Goal: Task Accomplishment & Management: Manage account settings

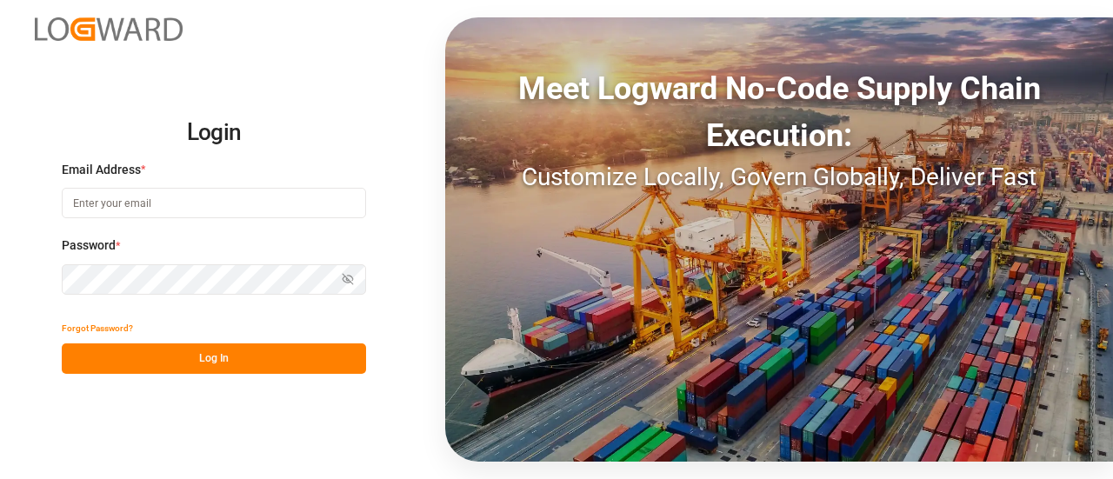
type input "[EMAIL_ADDRESS][PERSON_NAME][DOMAIN_NAME]"
click at [156, 357] on button "Log In" at bounding box center [214, 358] width 304 height 30
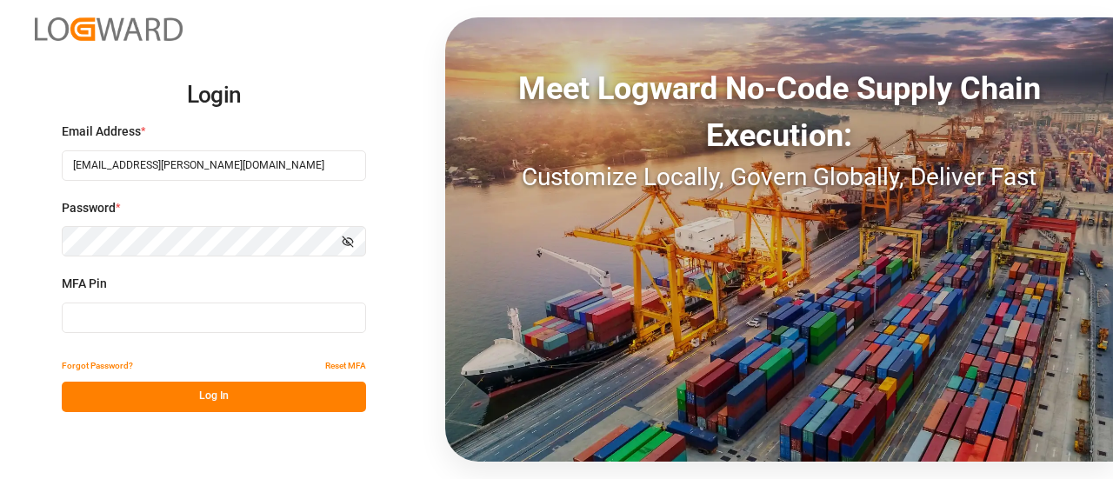
click at [152, 324] on input at bounding box center [214, 317] width 304 height 30
click at [217, 321] on input at bounding box center [214, 317] width 304 height 30
click at [220, 325] on input at bounding box center [214, 317] width 304 height 30
type input "968862"
click at [198, 394] on button "Log In" at bounding box center [214, 397] width 304 height 30
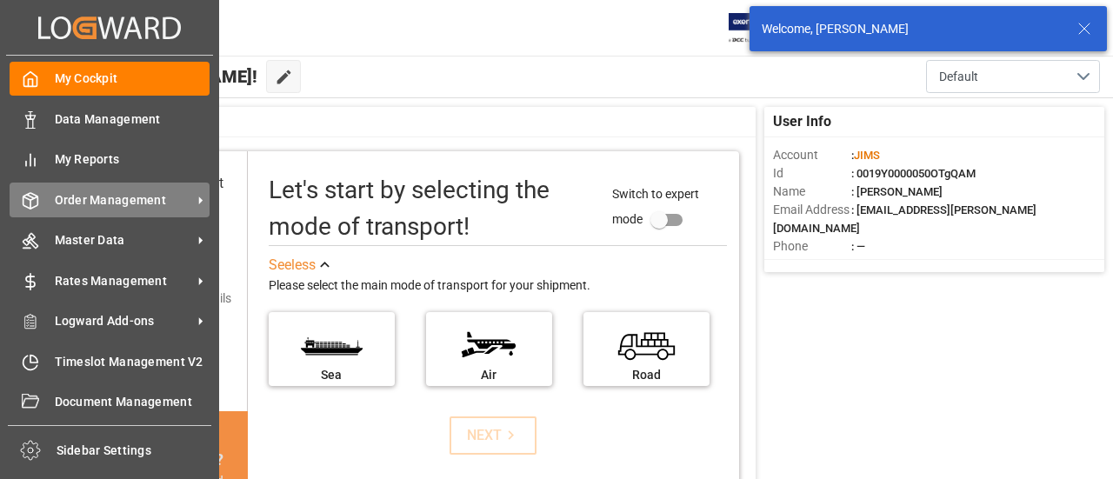
click at [82, 196] on span "Order Management" at bounding box center [123, 200] width 137 height 18
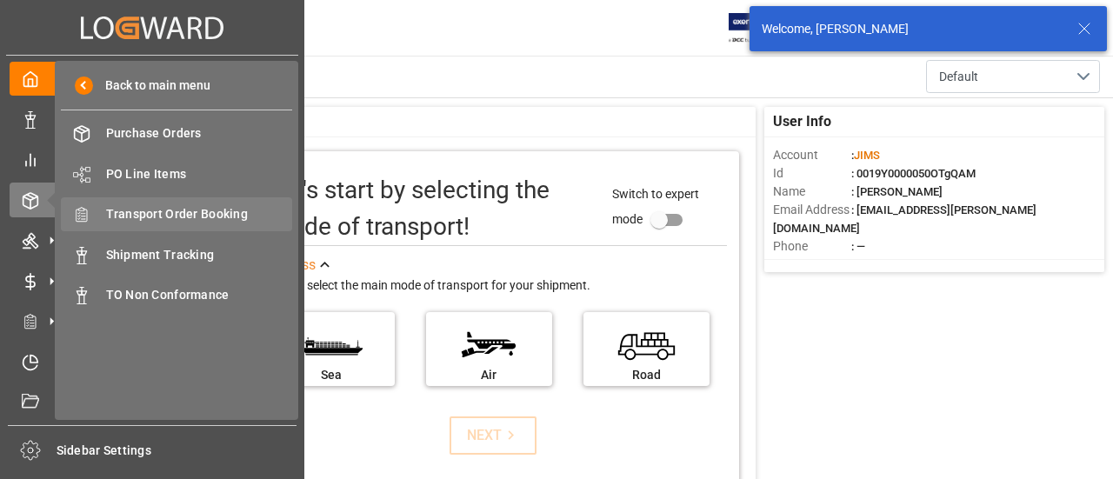
click at [157, 214] on span "Transport Order Booking" at bounding box center [199, 214] width 187 height 18
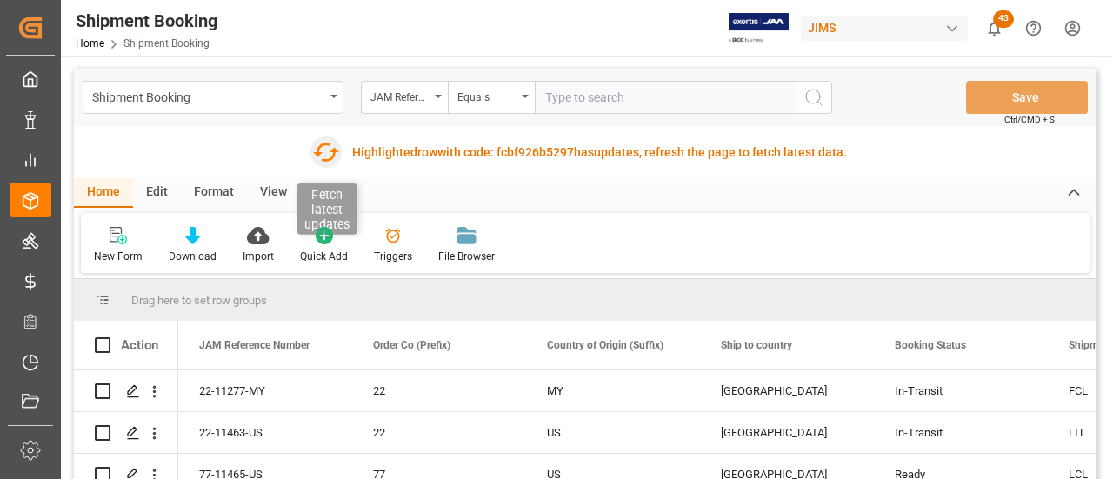
click at [322, 150] on icon "button" at bounding box center [325, 152] width 28 height 28
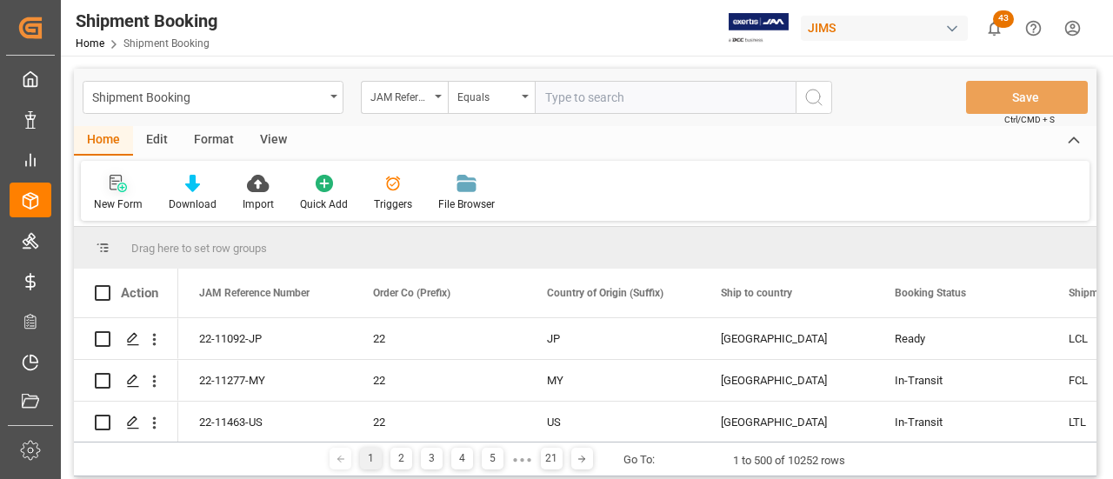
click at [110, 196] on div "New Form" at bounding box center [118, 193] width 75 height 38
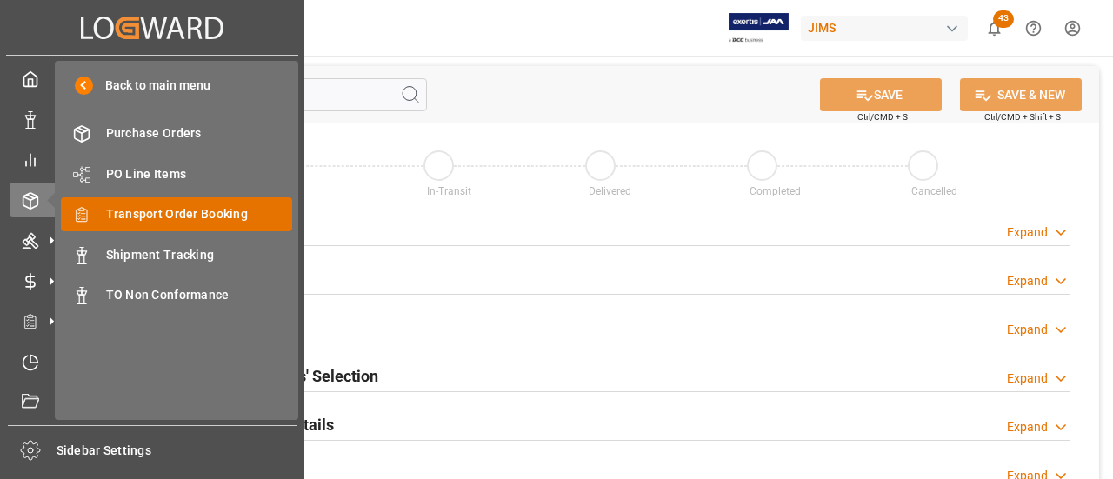
click at [210, 211] on span "Transport Order Booking" at bounding box center [199, 214] width 187 height 18
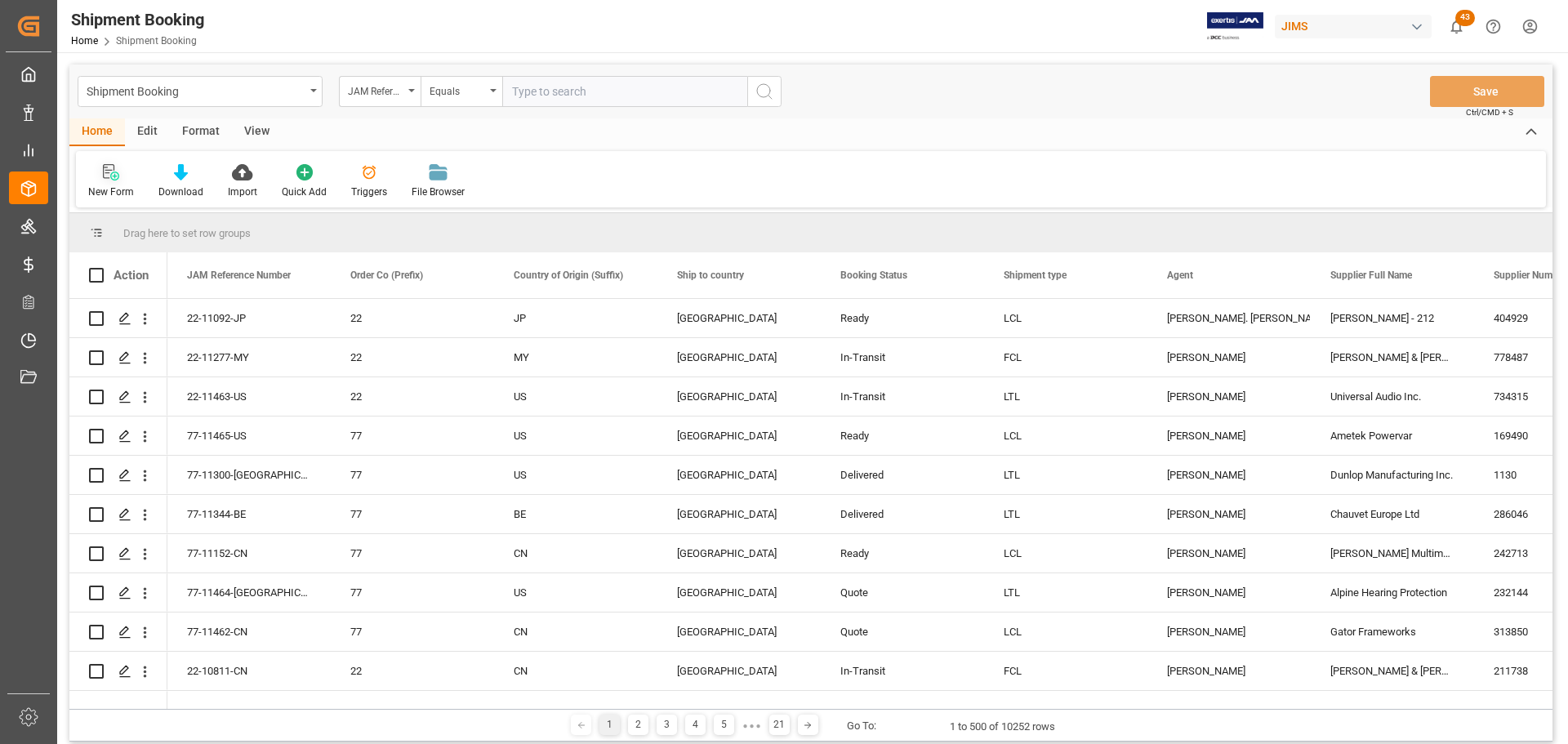
click at [109, 184] on div "New Form" at bounding box center [111, 192] width 46 height 15
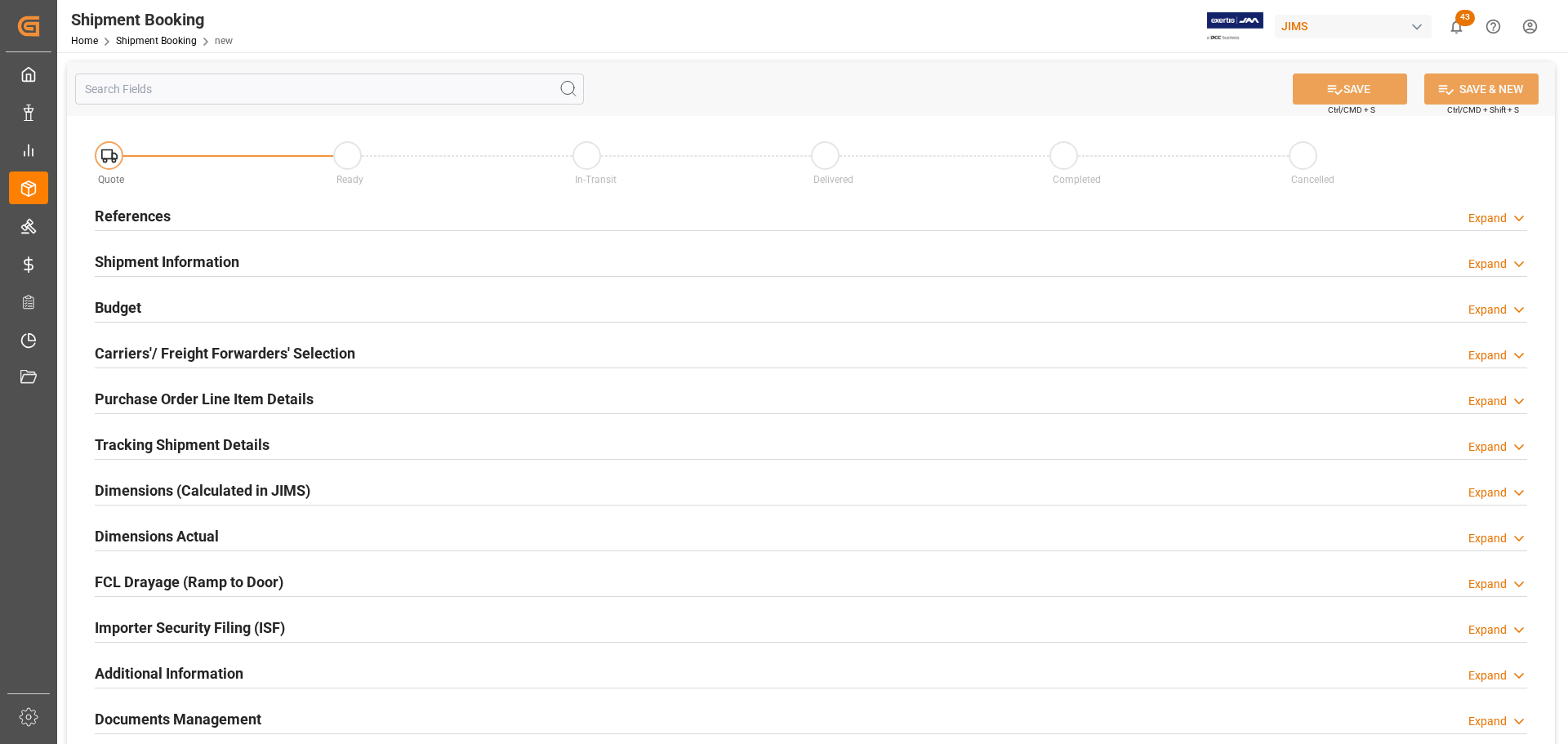
click at [219, 223] on div "References Expand" at bounding box center [811, 214] width 1433 height 31
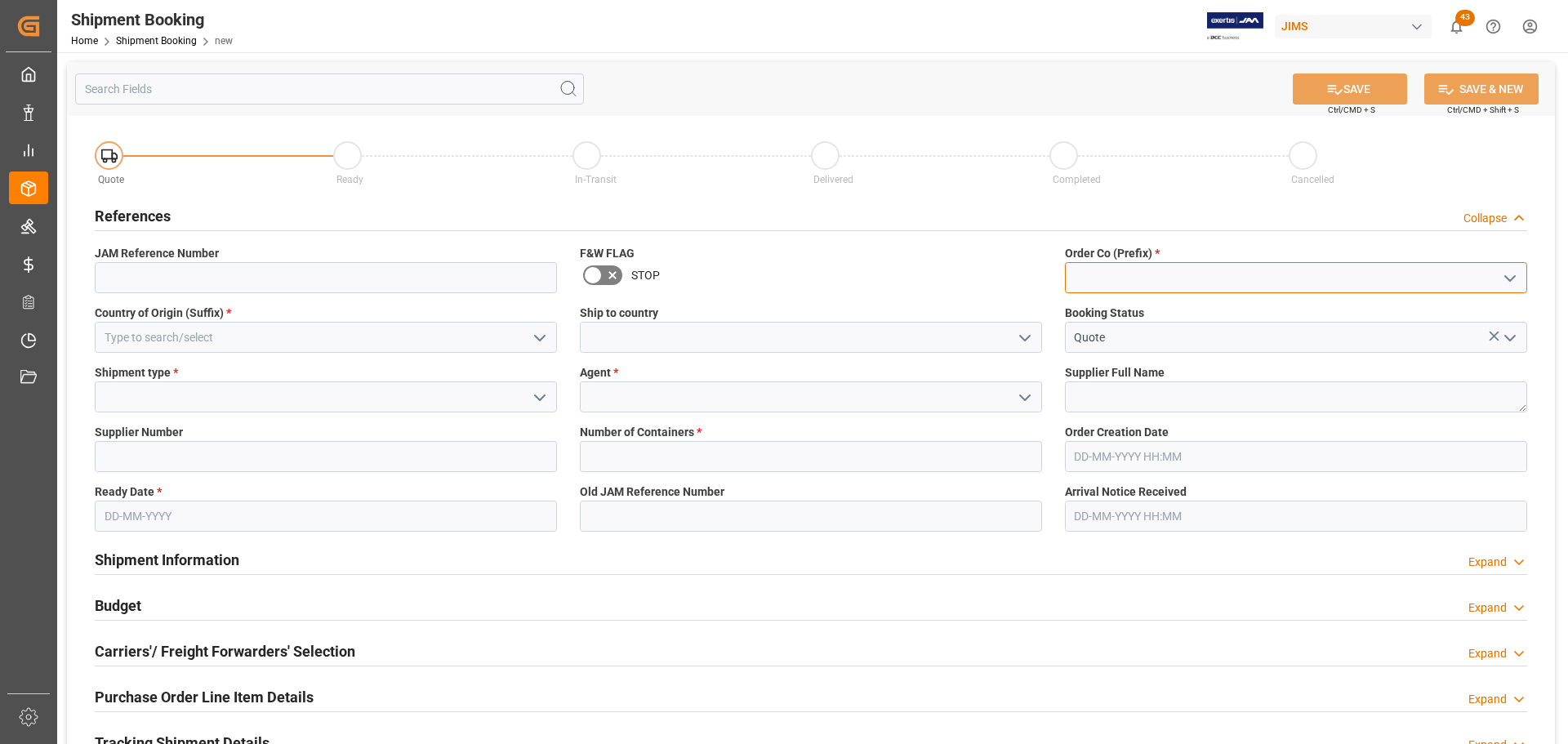
click at [1045, 275] on input at bounding box center [1296, 277] width 462 height 31
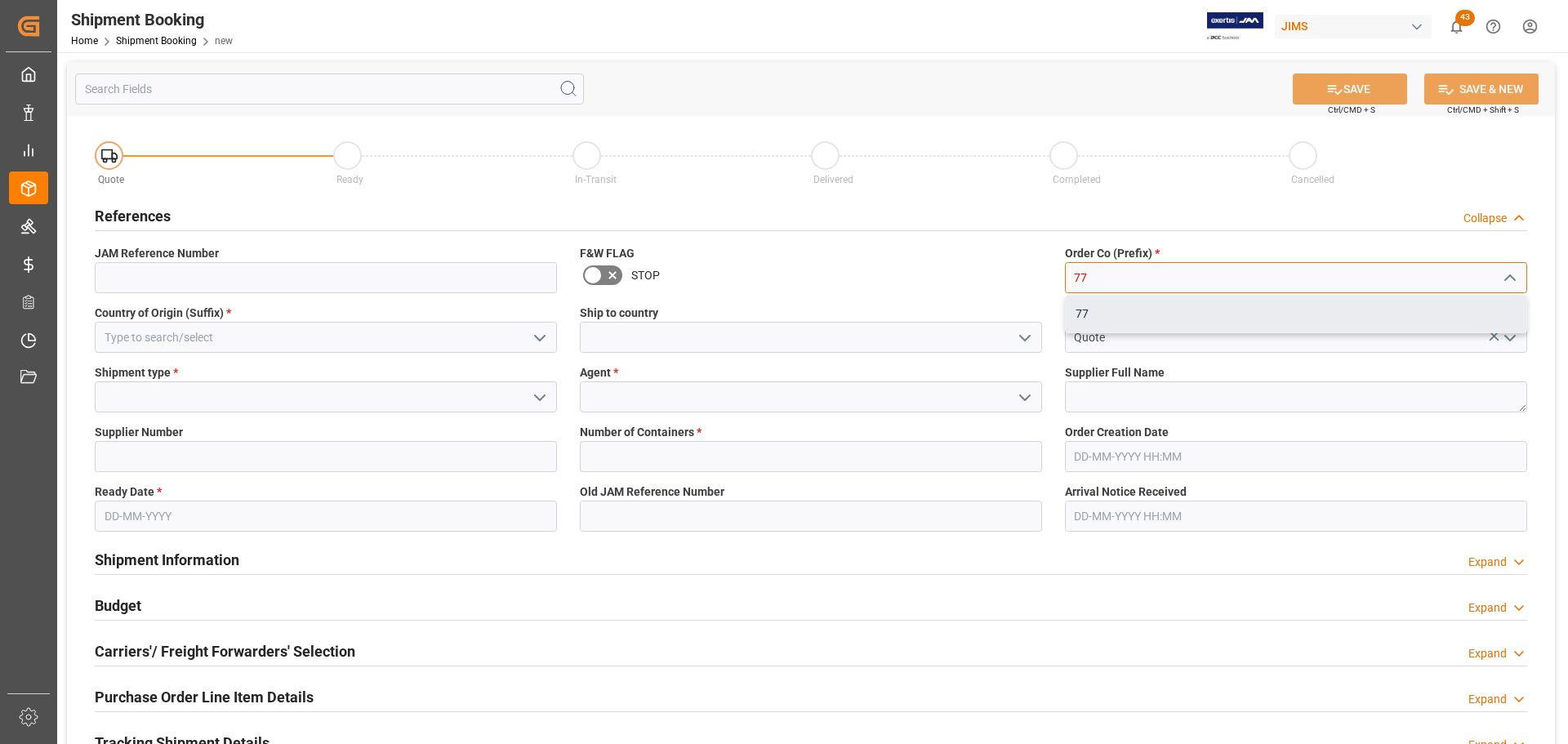
click at [1045, 302] on div "77" at bounding box center [1296, 314] width 460 height 37
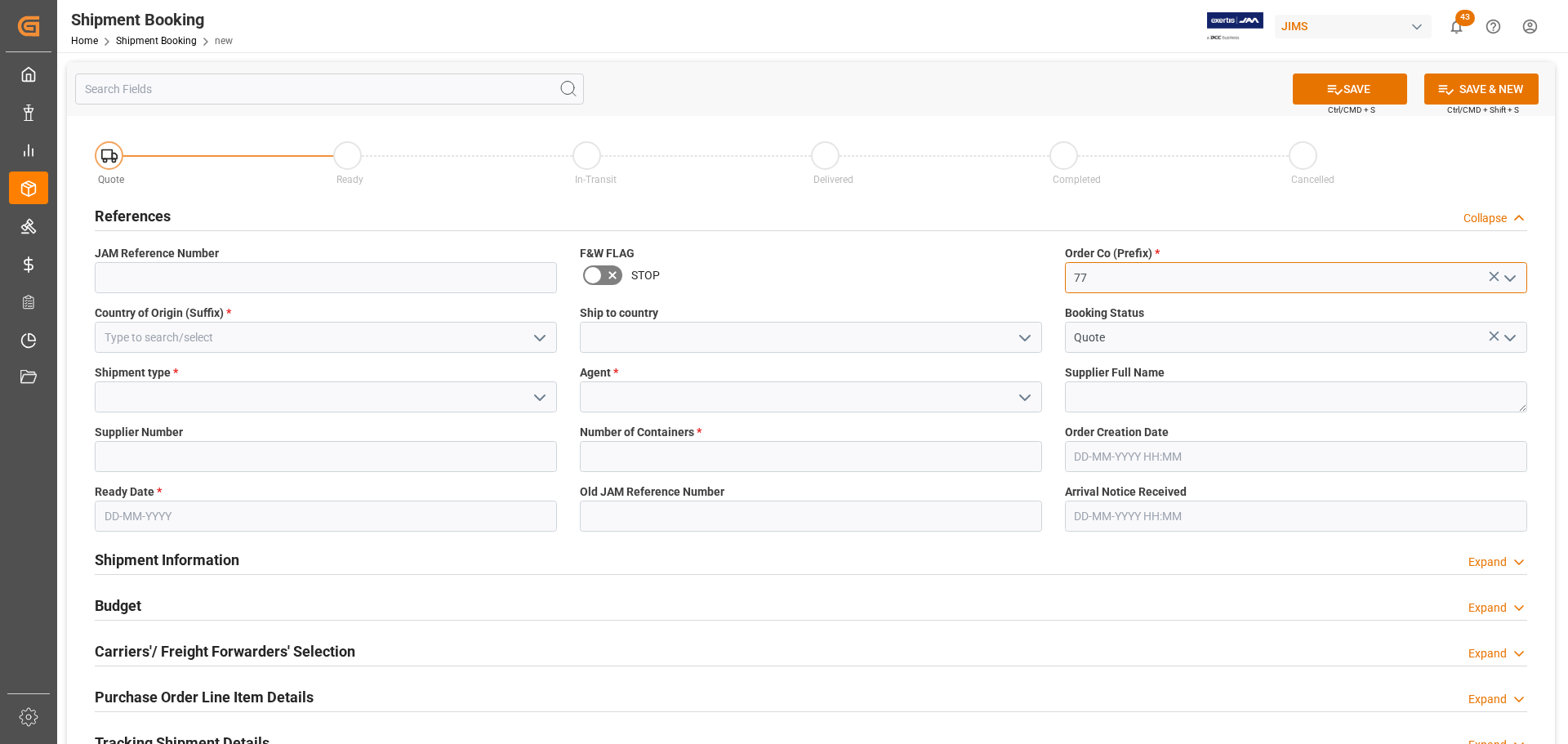
type input "77"
click at [251, 346] on input at bounding box center [326, 336] width 462 height 31
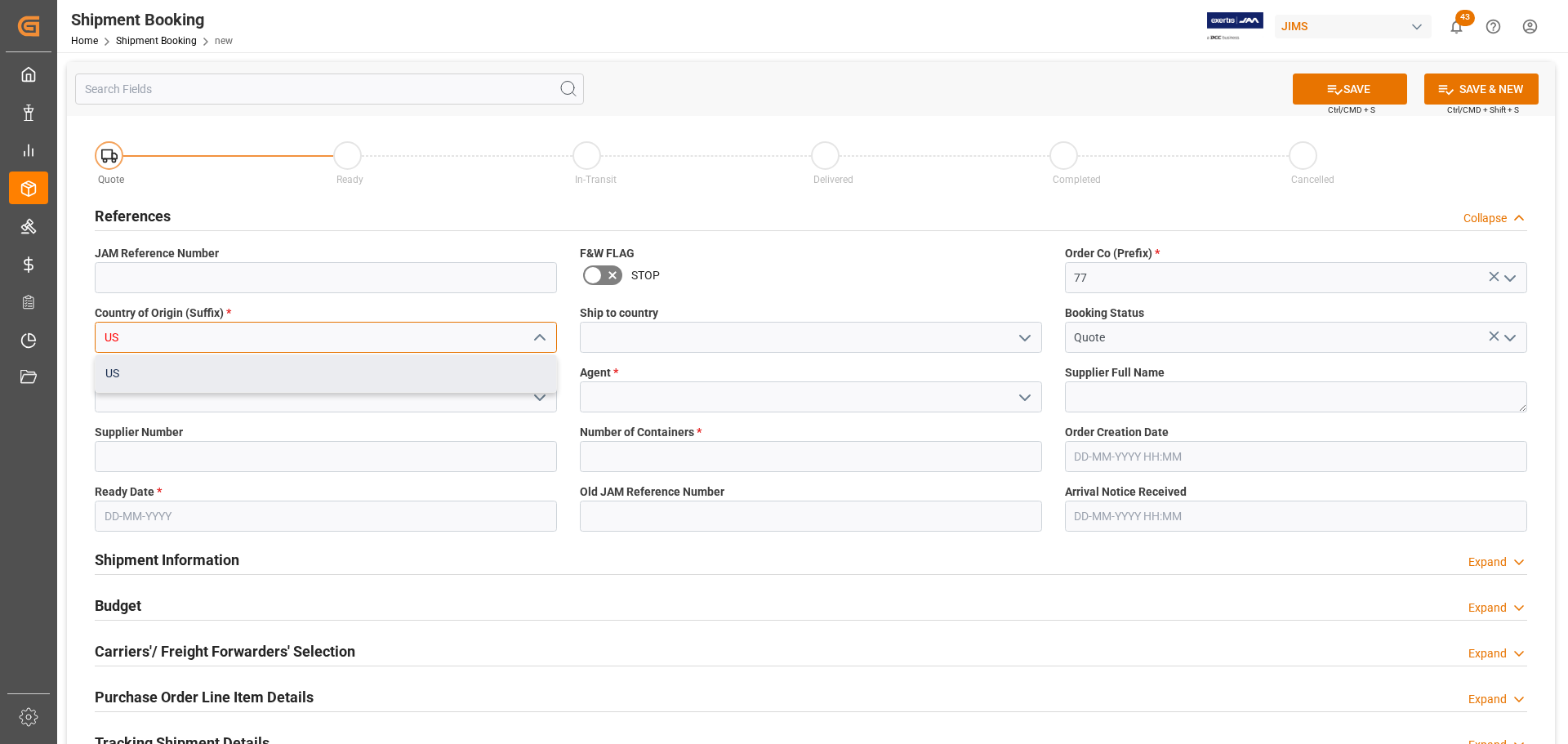
click at [213, 378] on div "US" at bounding box center [326, 373] width 460 height 37
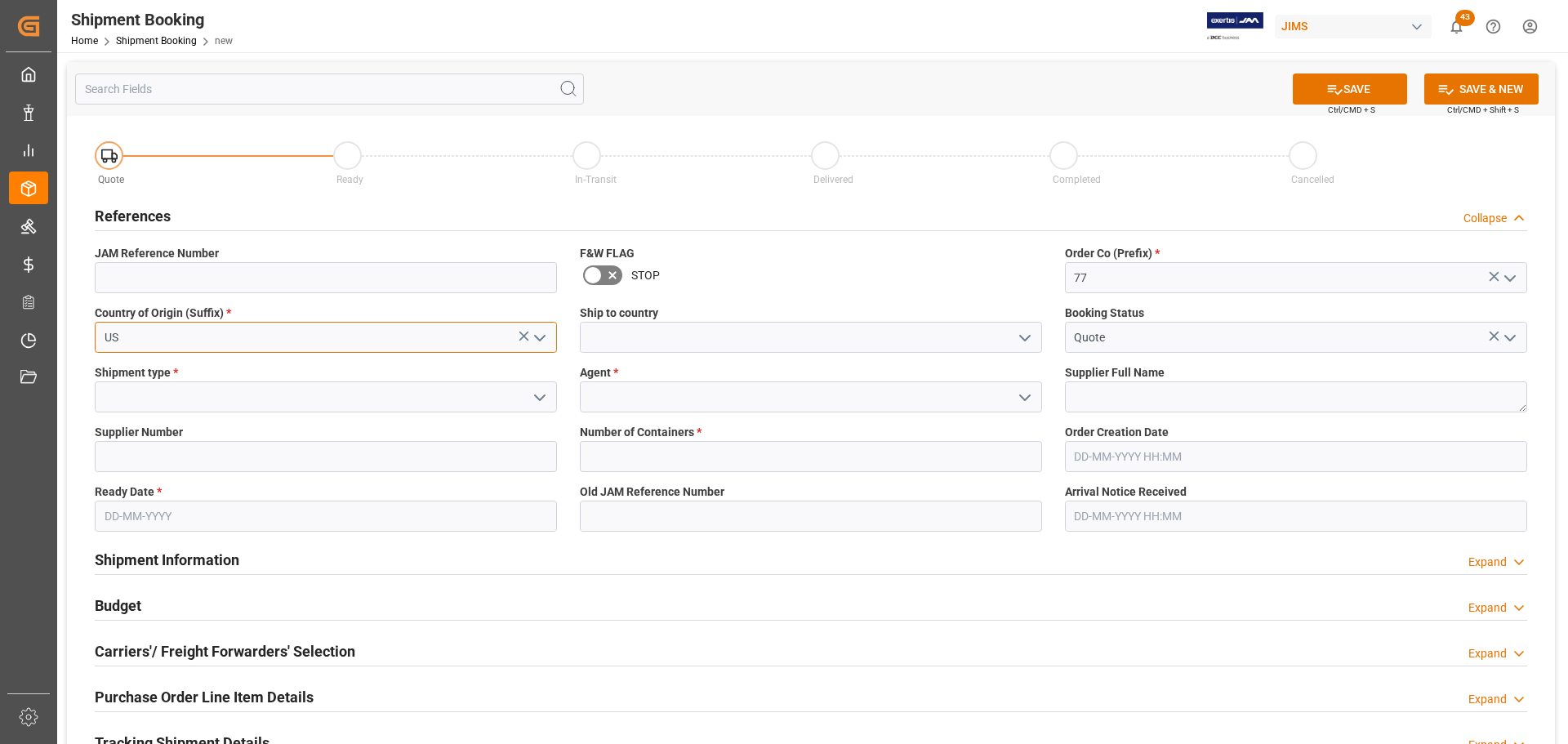
type input "US"
click at [628, 331] on input at bounding box center [811, 336] width 462 height 31
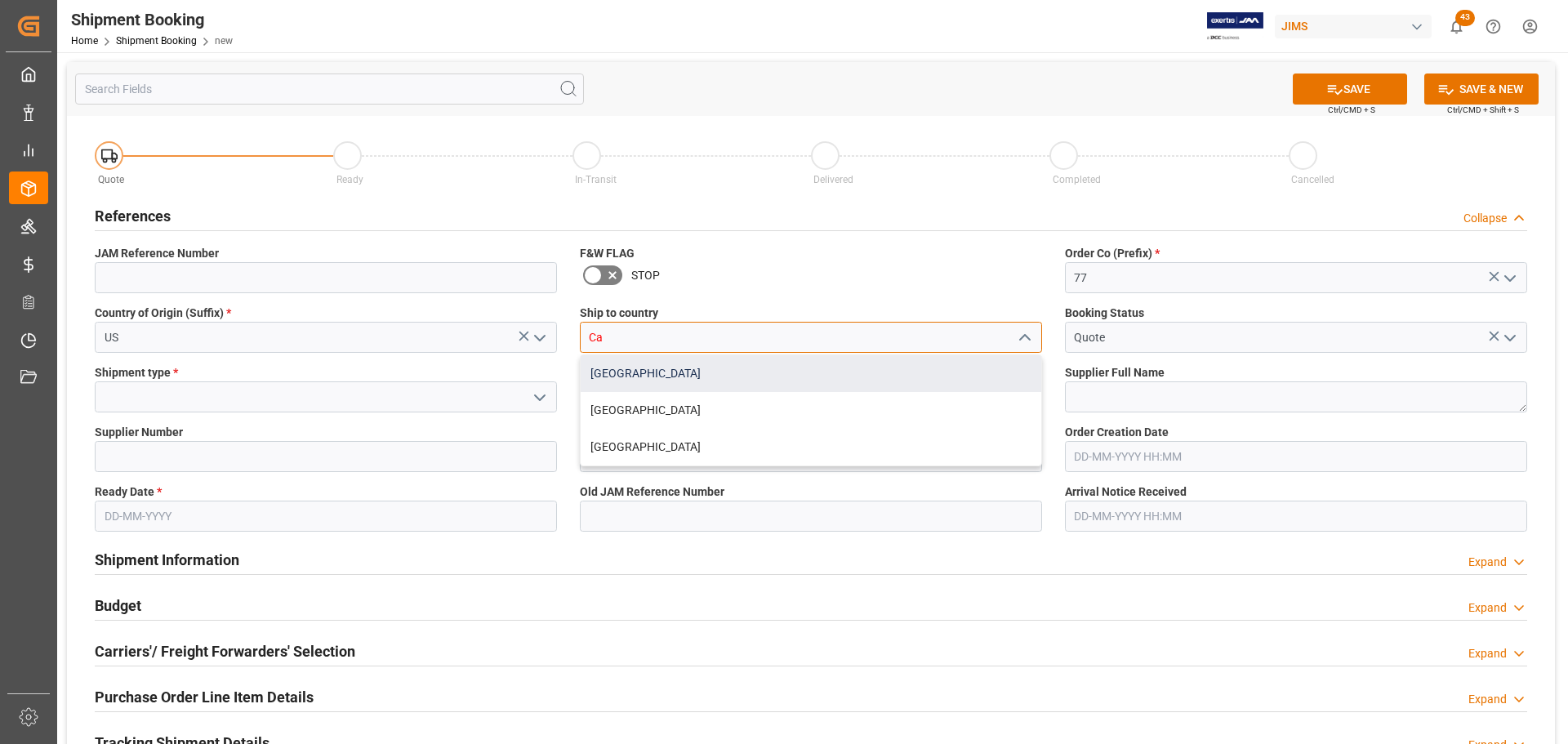
click at [598, 378] on div "[GEOGRAPHIC_DATA]" at bounding box center [811, 373] width 460 height 37
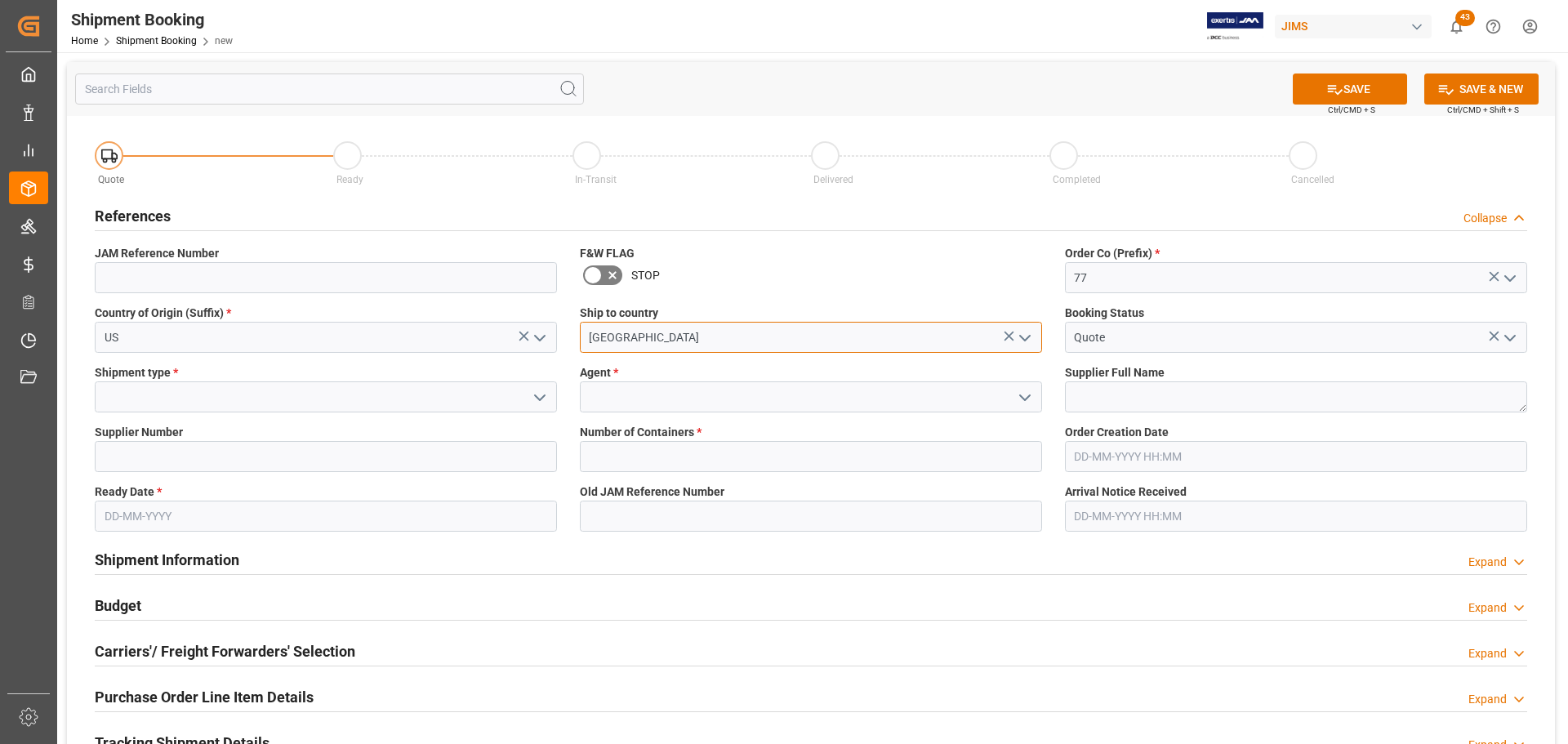
type input "[GEOGRAPHIC_DATA]"
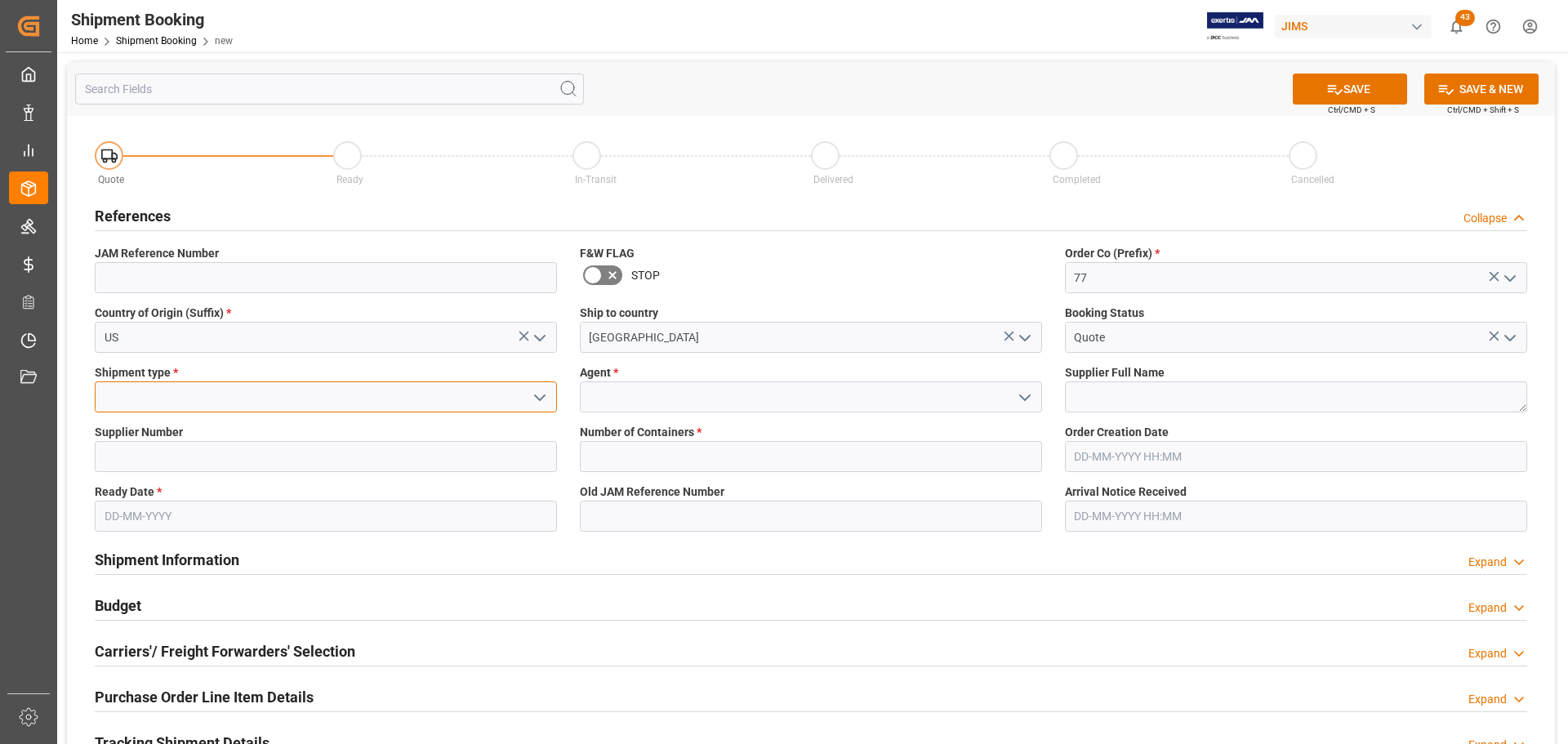
click at [170, 400] on input at bounding box center [326, 396] width 462 height 31
click at [151, 442] on div "LTL" at bounding box center [326, 433] width 460 height 37
type input "LTL"
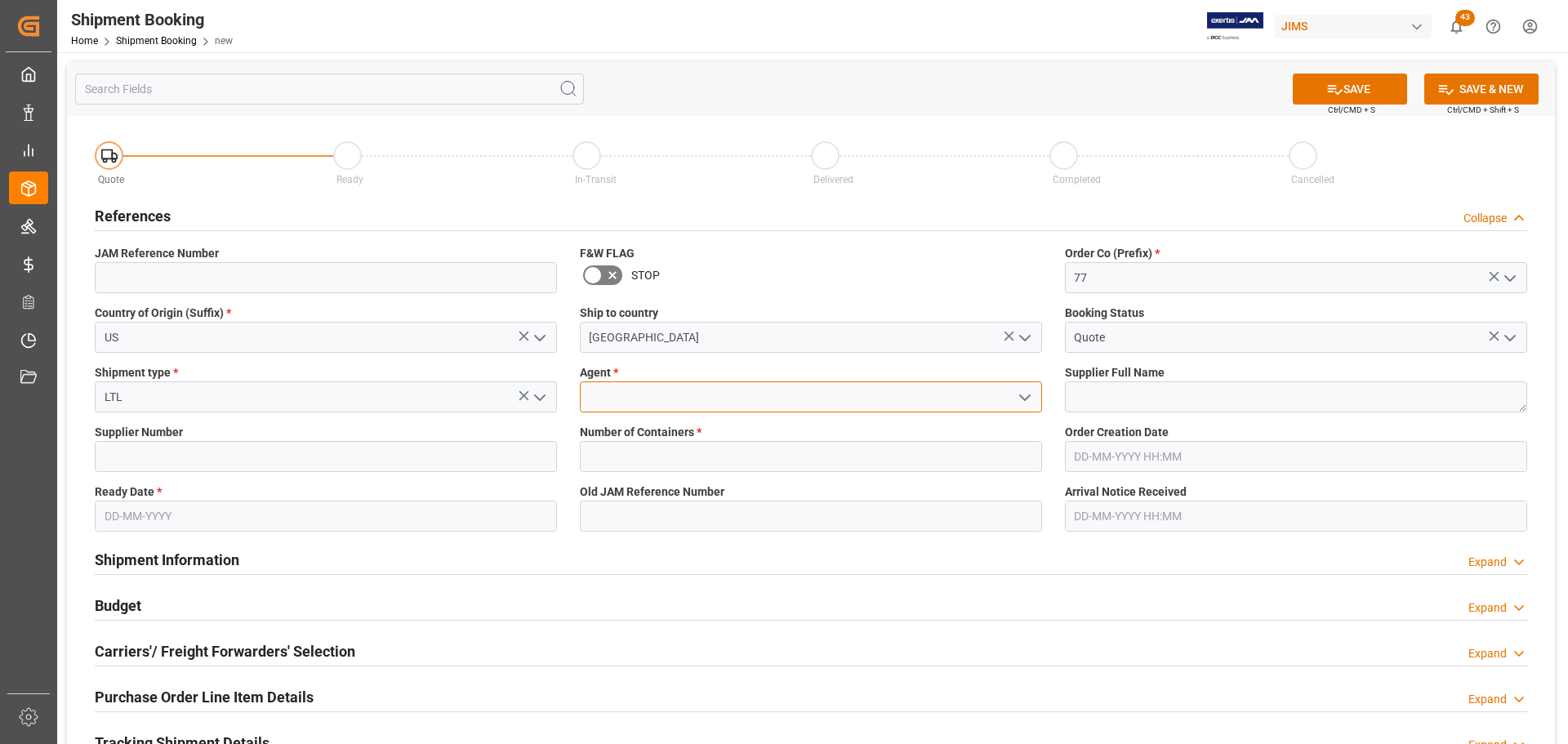
click at [669, 399] on input at bounding box center [811, 396] width 462 height 31
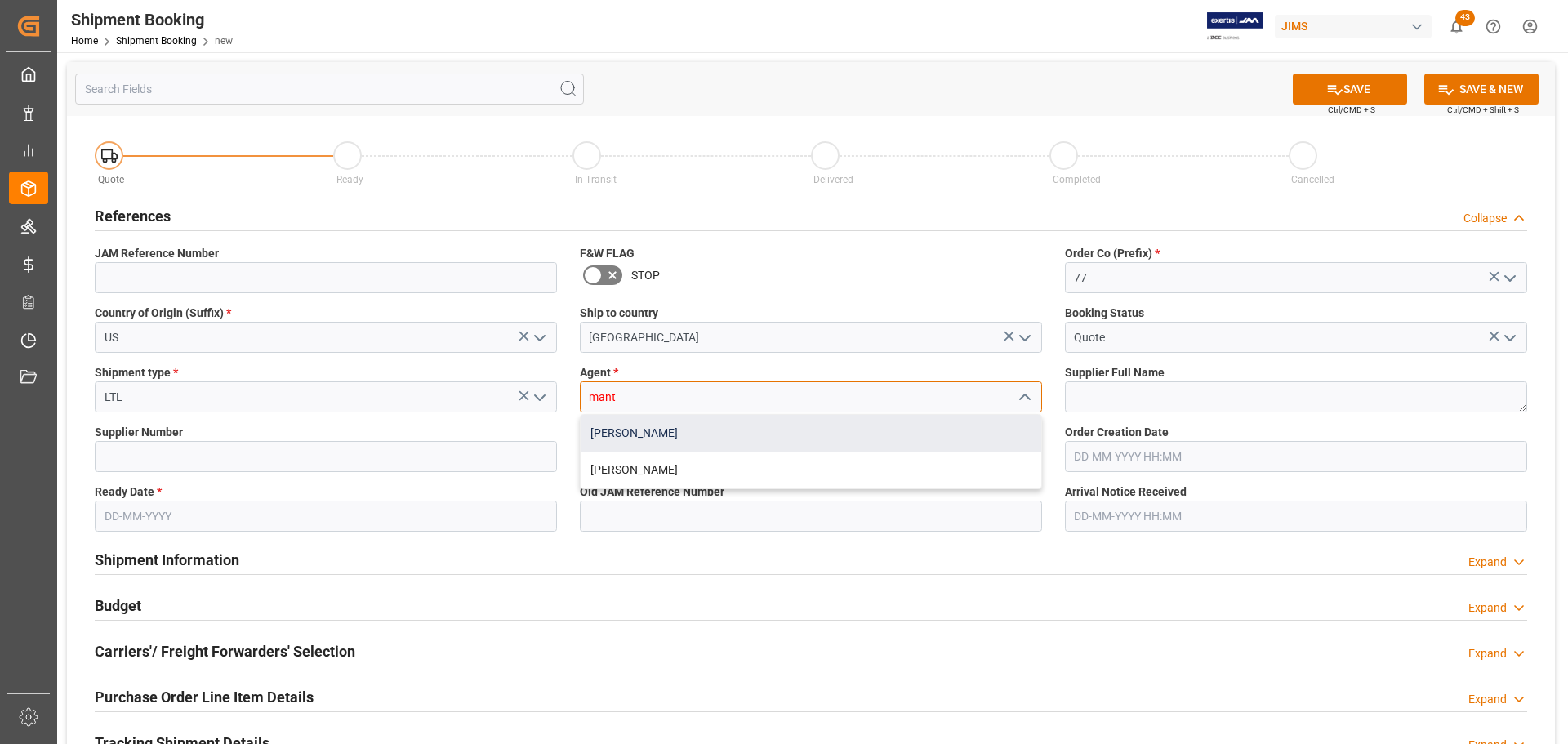
click at [675, 420] on div "[PERSON_NAME]" at bounding box center [811, 433] width 460 height 37
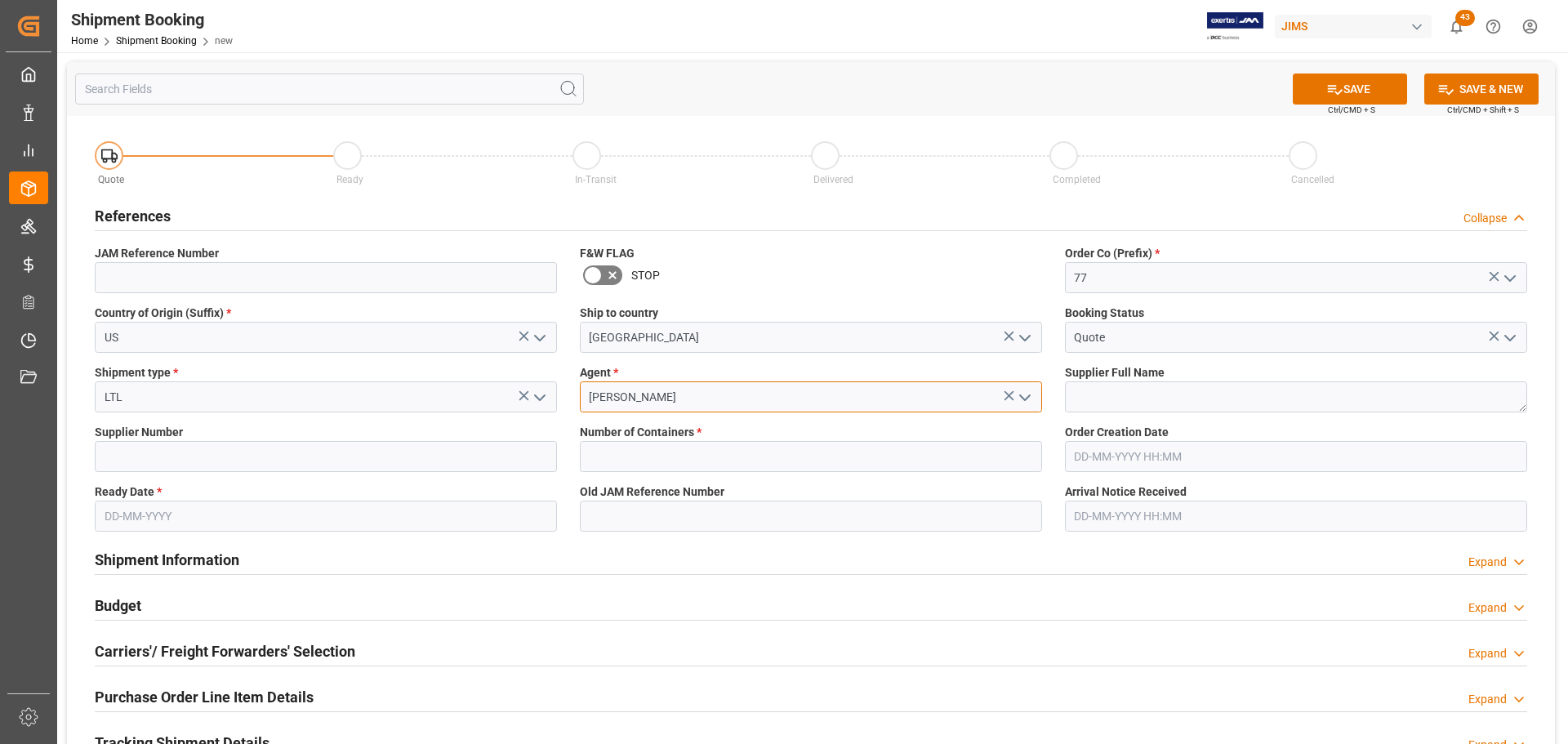
type input "[PERSON_NAME]"
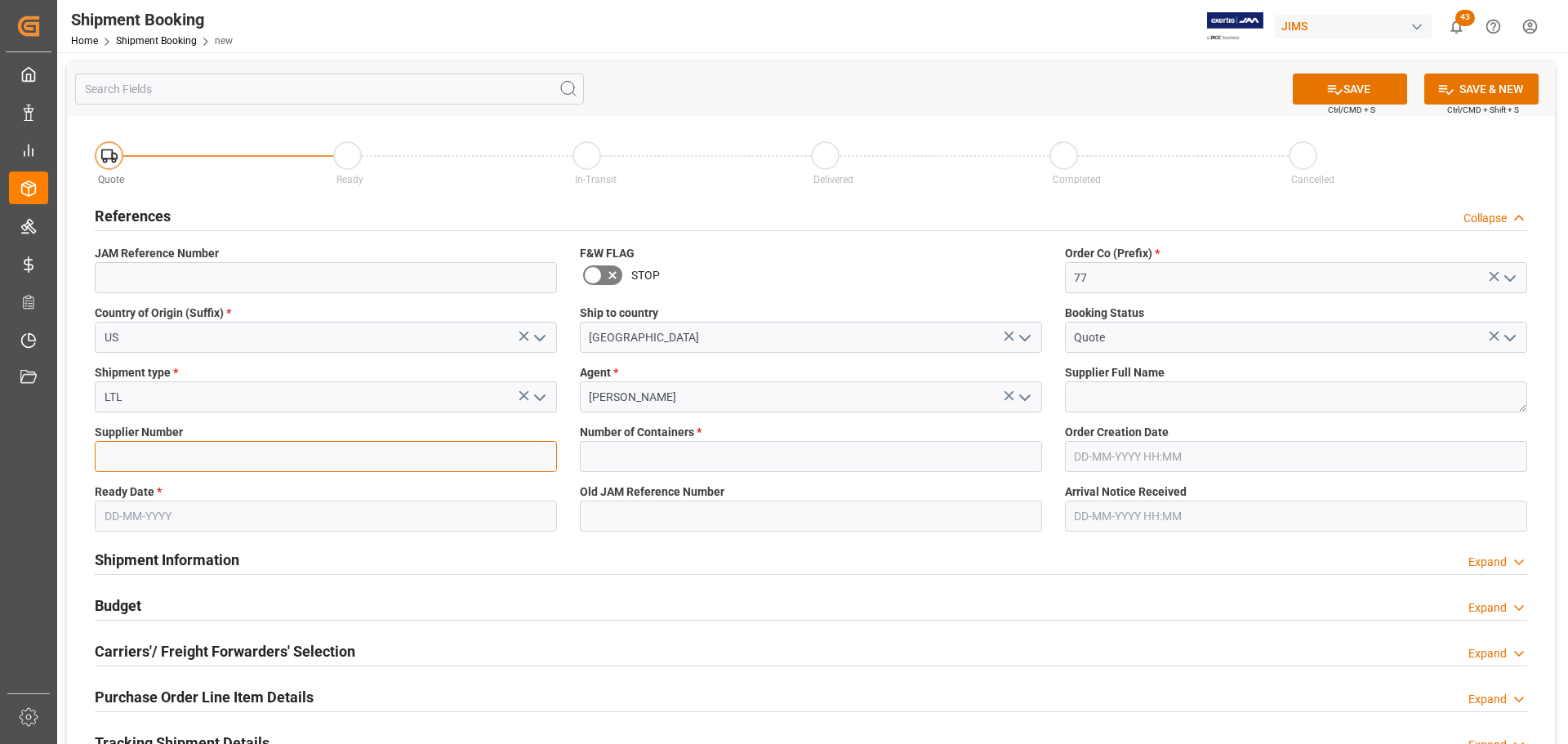
click at [186, 448] on input at bounding box center [326, 456] width 462 height 31
click at [116, 449] on input "text" at bounding box center [326, 516] width 462 height 31
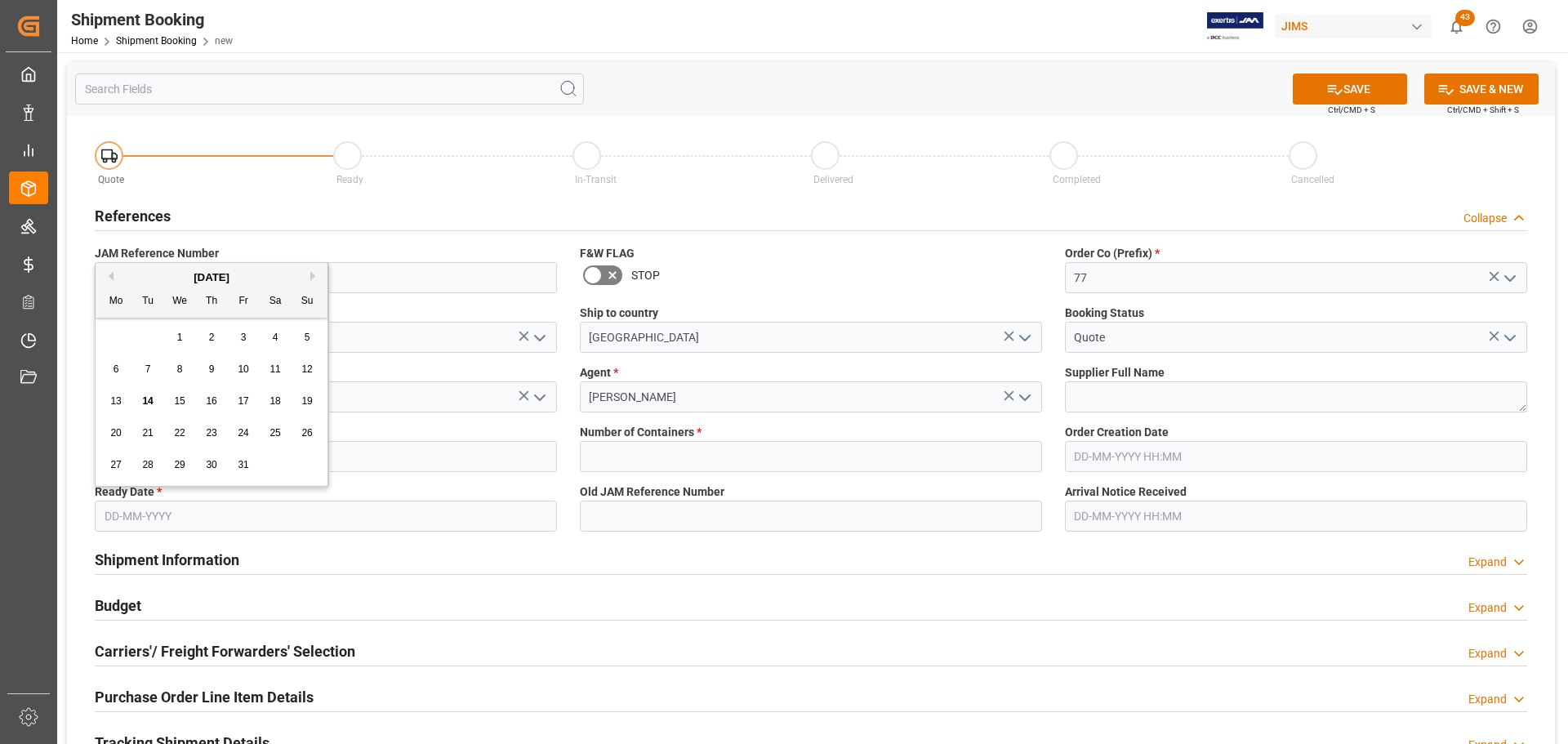
click at [147, 401] on span "14" at bounding box center [147, 401] width 10 height 11
type input "14-10-2025"
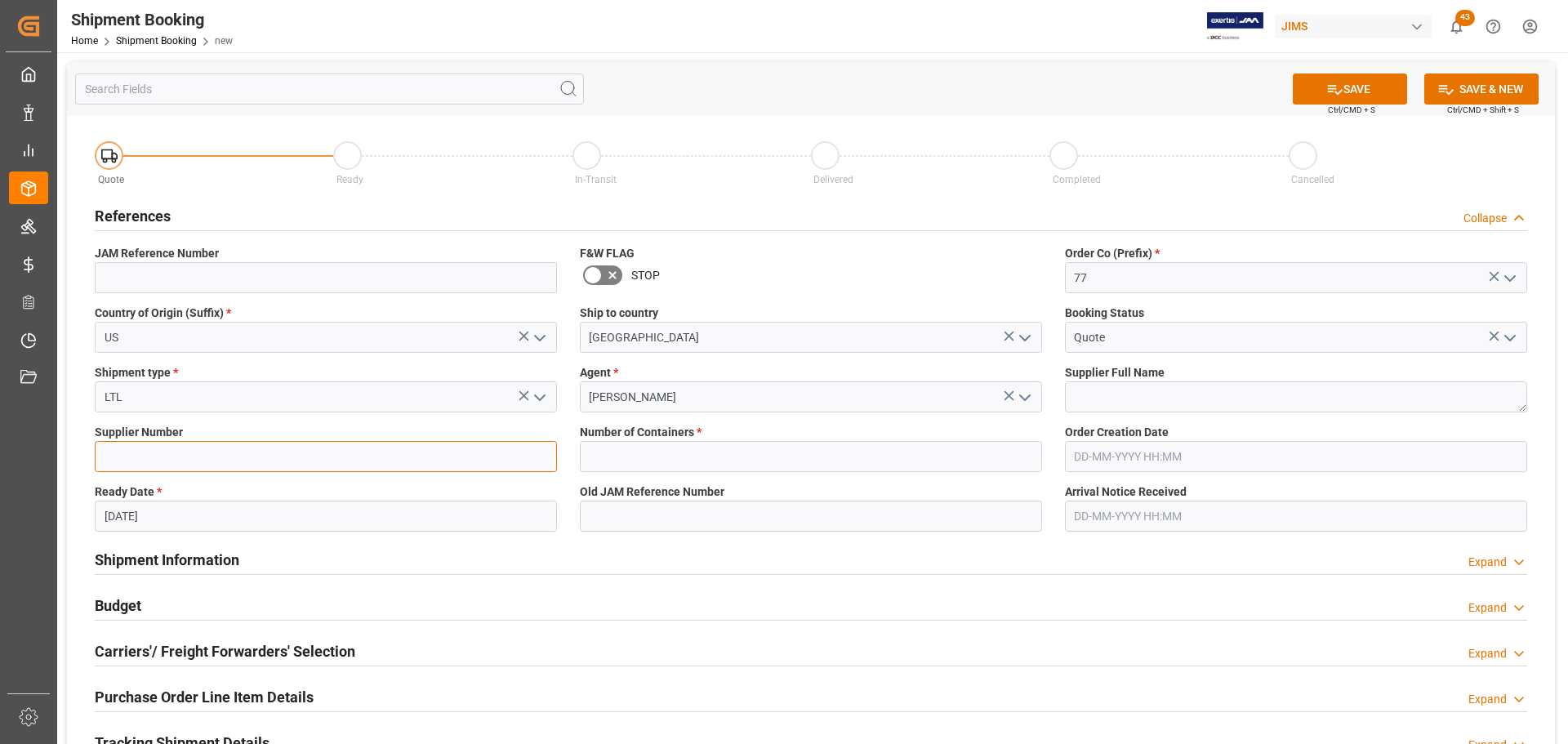
click at [261, 449] on input at bounding box center [326, 456] width 462 height 31
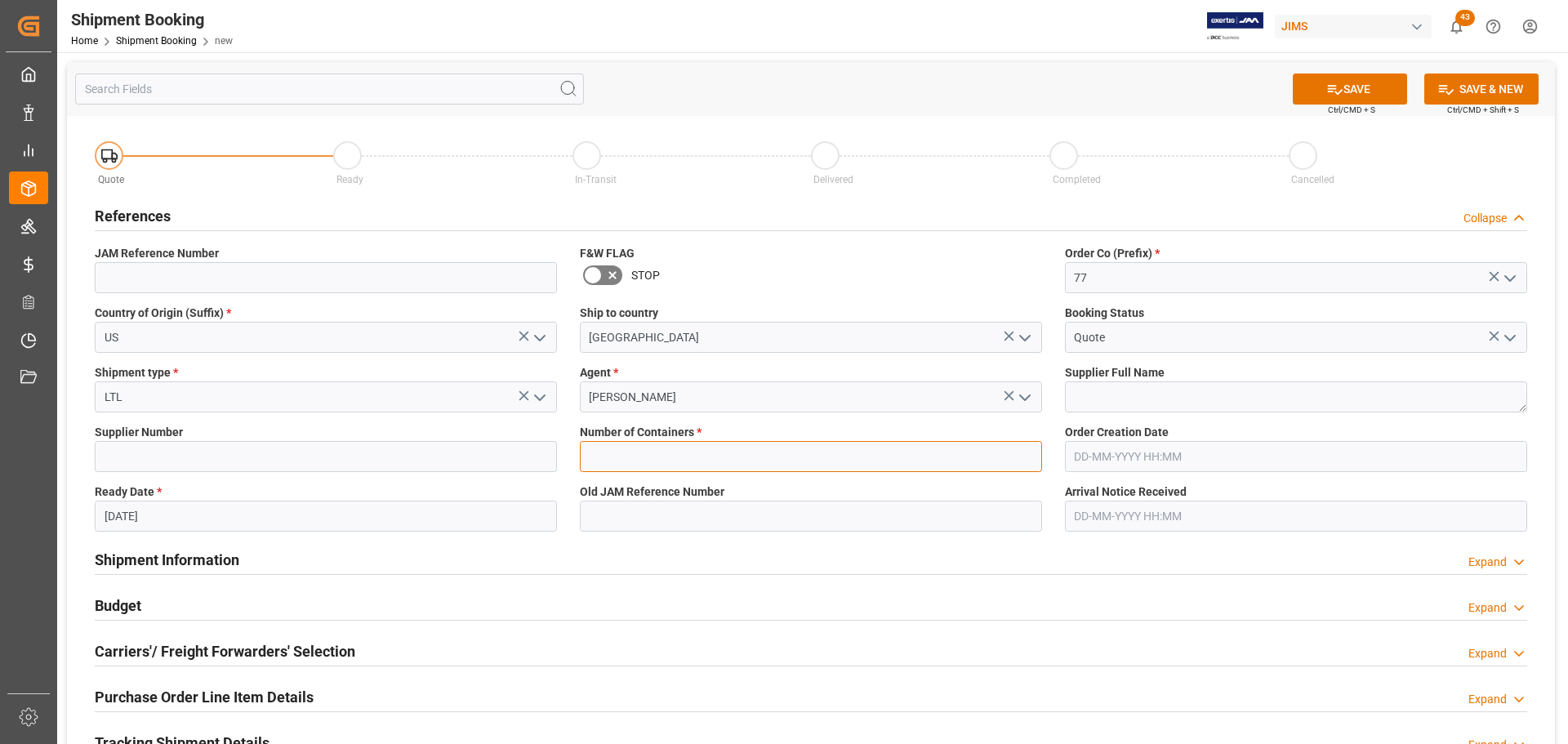
click at [724, 449] on input "text" at bounding box center [811, 456] width 462 height 31
type input "0"
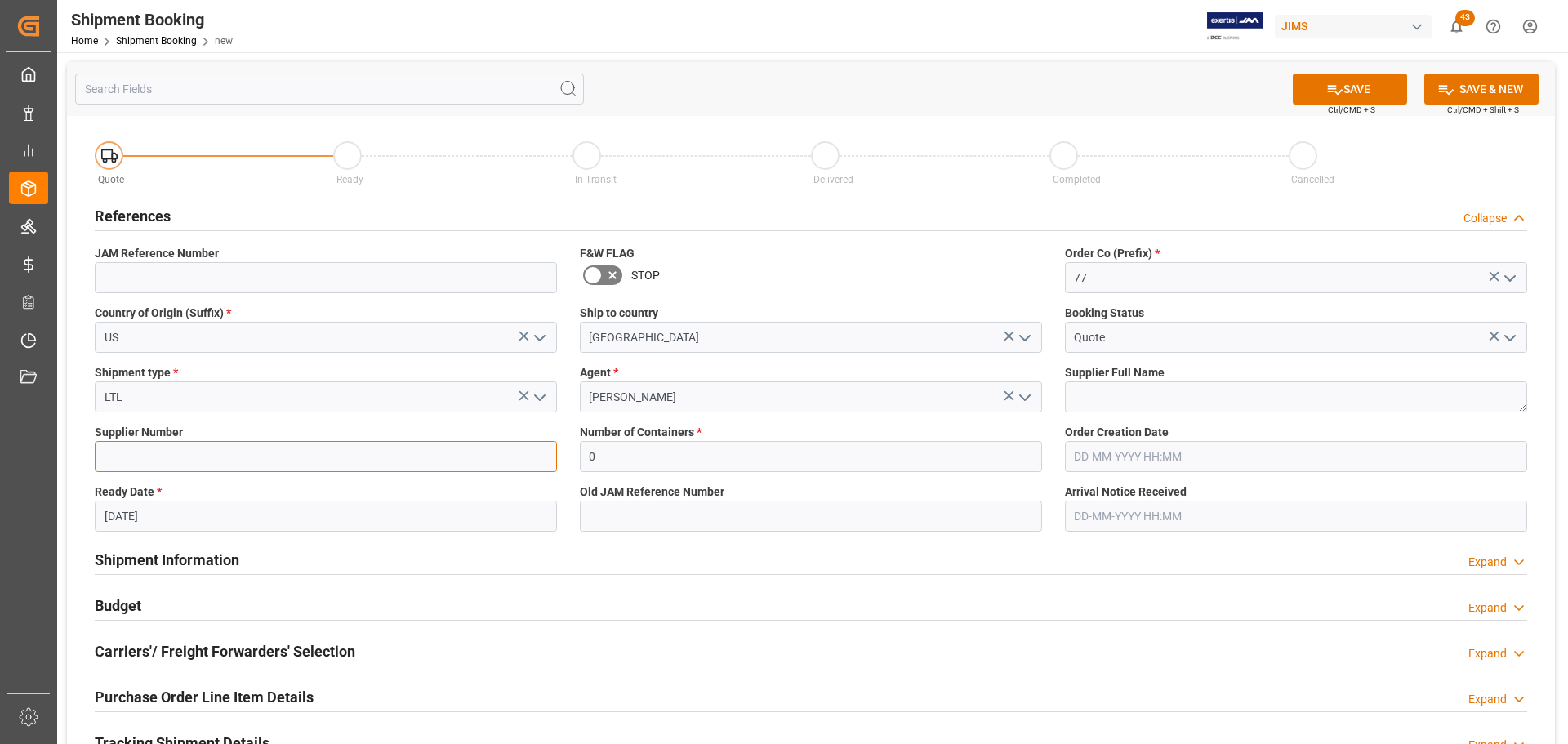
click at [201, 449] on input at bounding box center [326, 456] width 462 height 31
click at [243, 449] on input at bounding box center [326, 456] width 462 height 31
paste input "1284"
type input "1284"
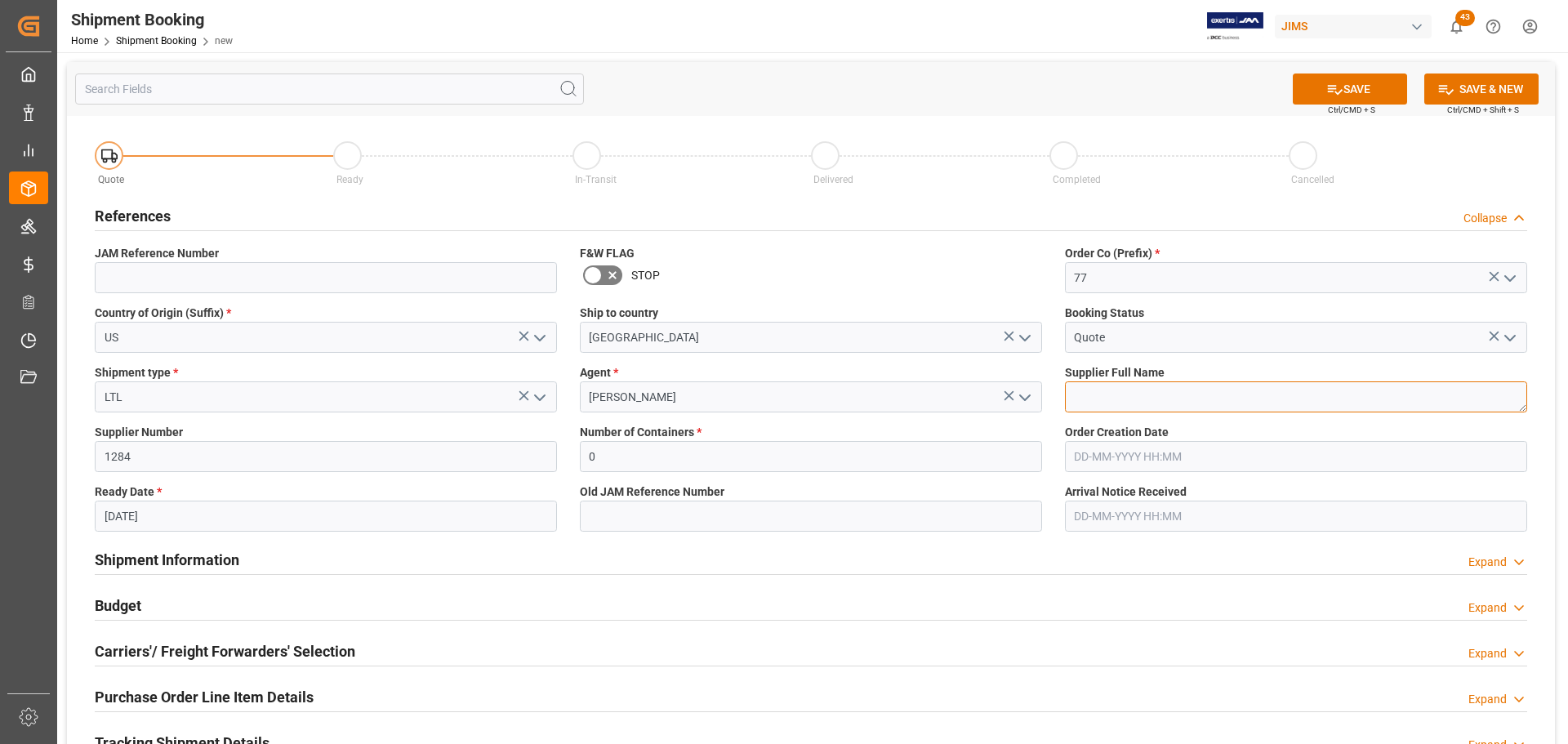
click at [1045, 407] on textarea at bounding box center [1296, 396] width 462 height 31
paste textarea "Shubb Capos"
type textarea "Shubb Capos"
click at [1045, 91] on button "SAVE" at bounding box center [1350, 88] width 115 height 31
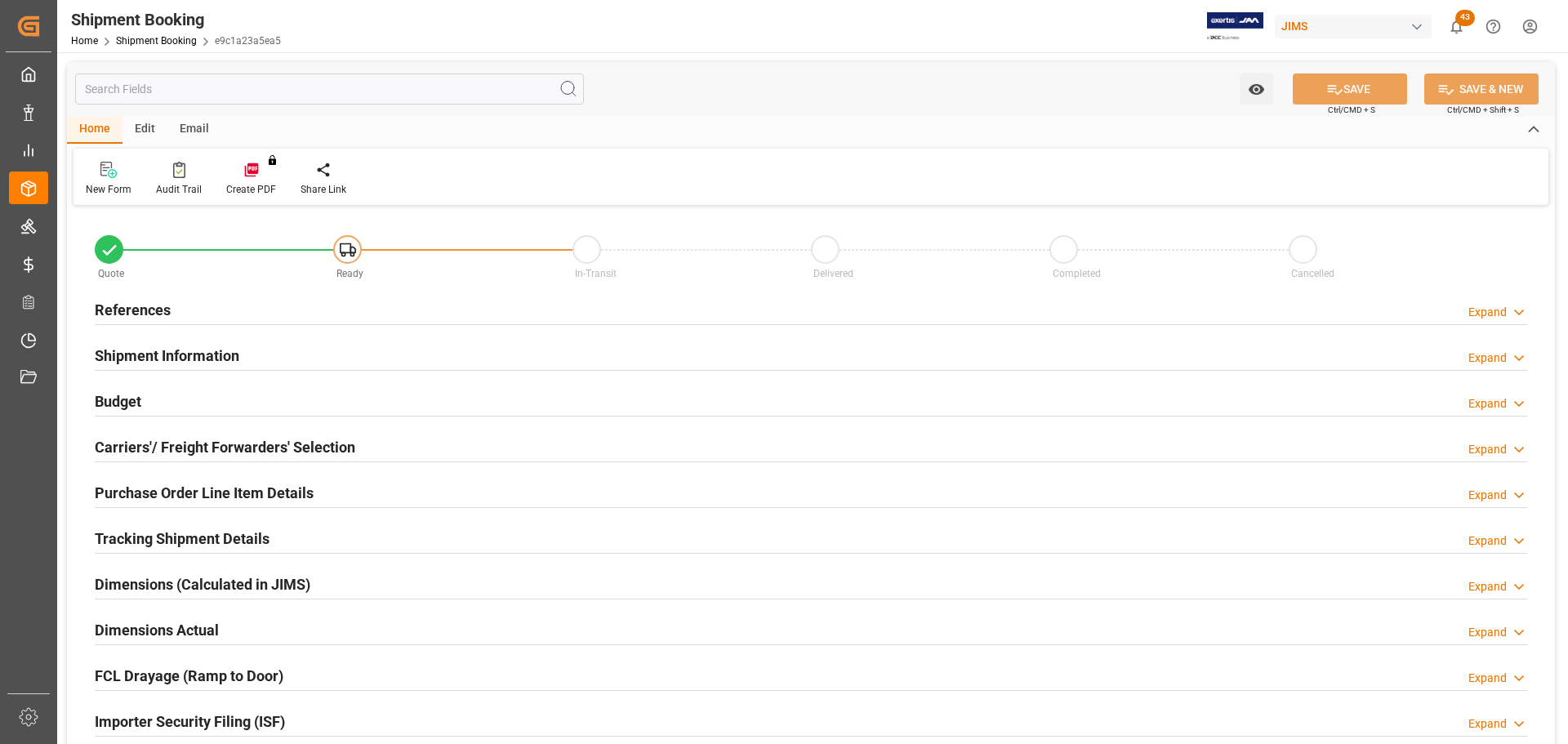
type input "0"
type input "[DATE]"
click at [259, 313] on div "References Expand" at bounding box center [811, 308] width 1433 height 31
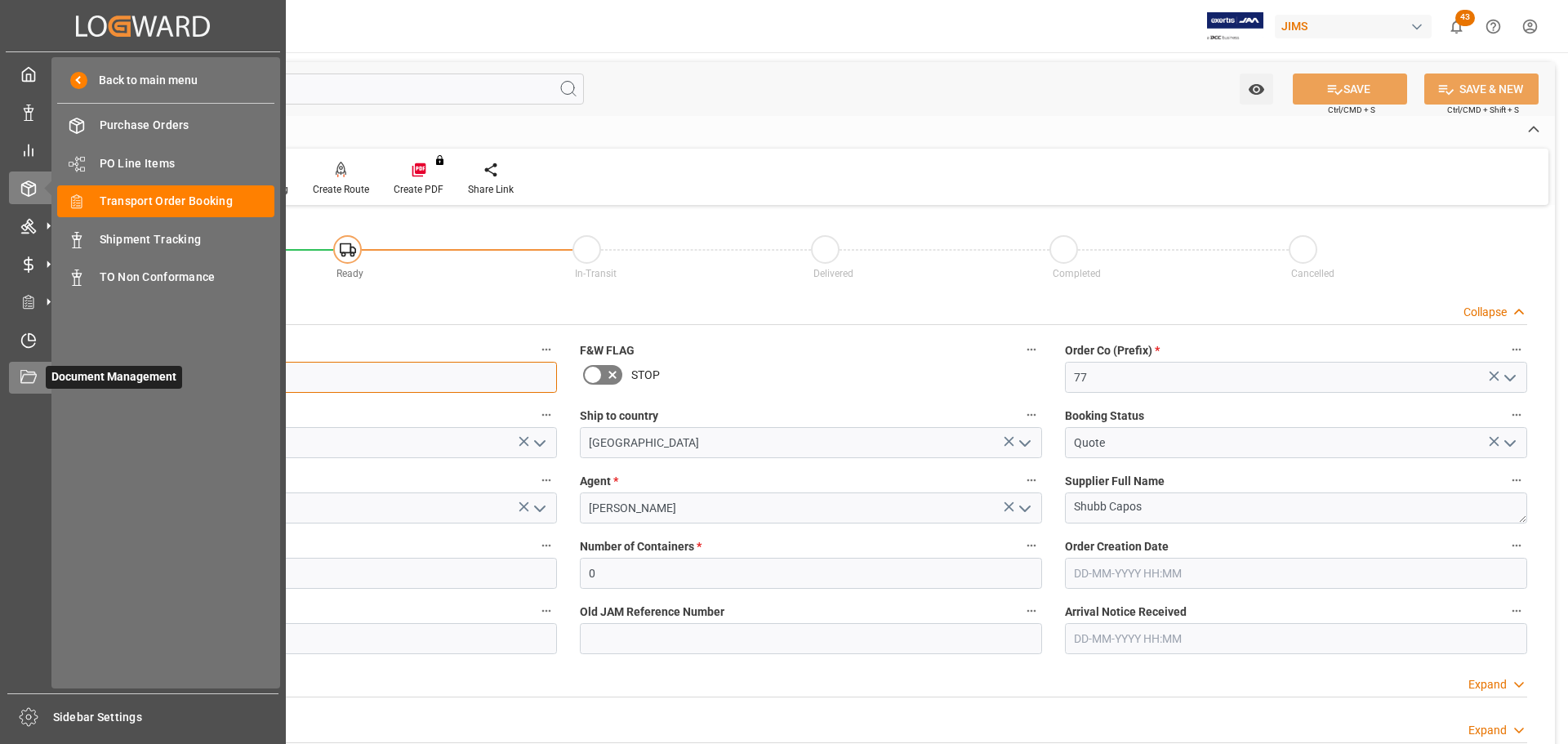
drag, startPoint x: 220, startPoint y: 362, endPoint x: 24, endPoint y: 365, distance: 196.0
click at [24, 365] on div "Created by potrace 1.15, written by [PERSON_NAME] [DATE]-[DATE] Created by potr…" at bounding box center [784, 372] width 1568 height 744
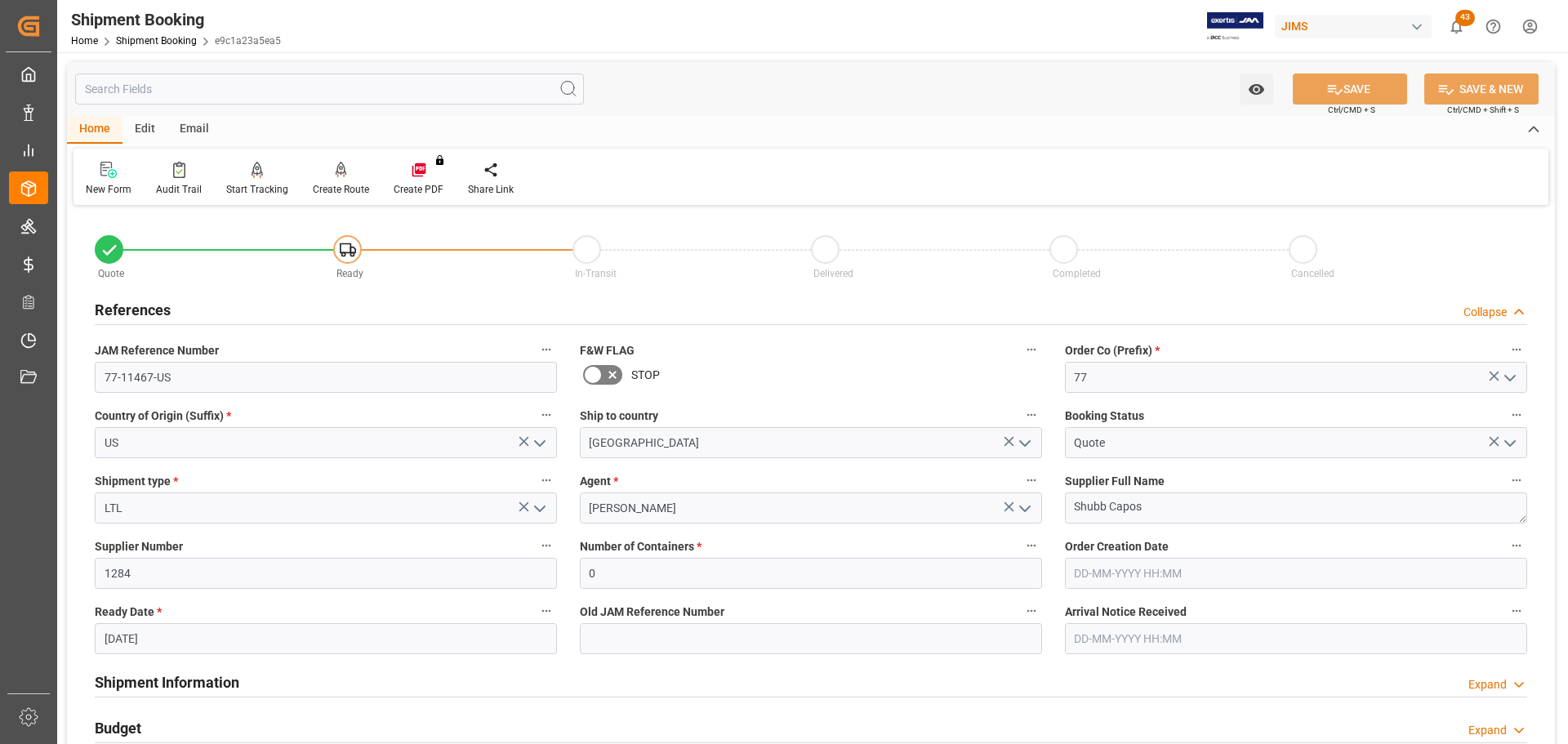
click at [262, 324] on div at bounding box center [811, 324] width 1433 height 1
click at [259, 315] on div "References Collapse" at bounding box center [811, 308] width 1433 height 31
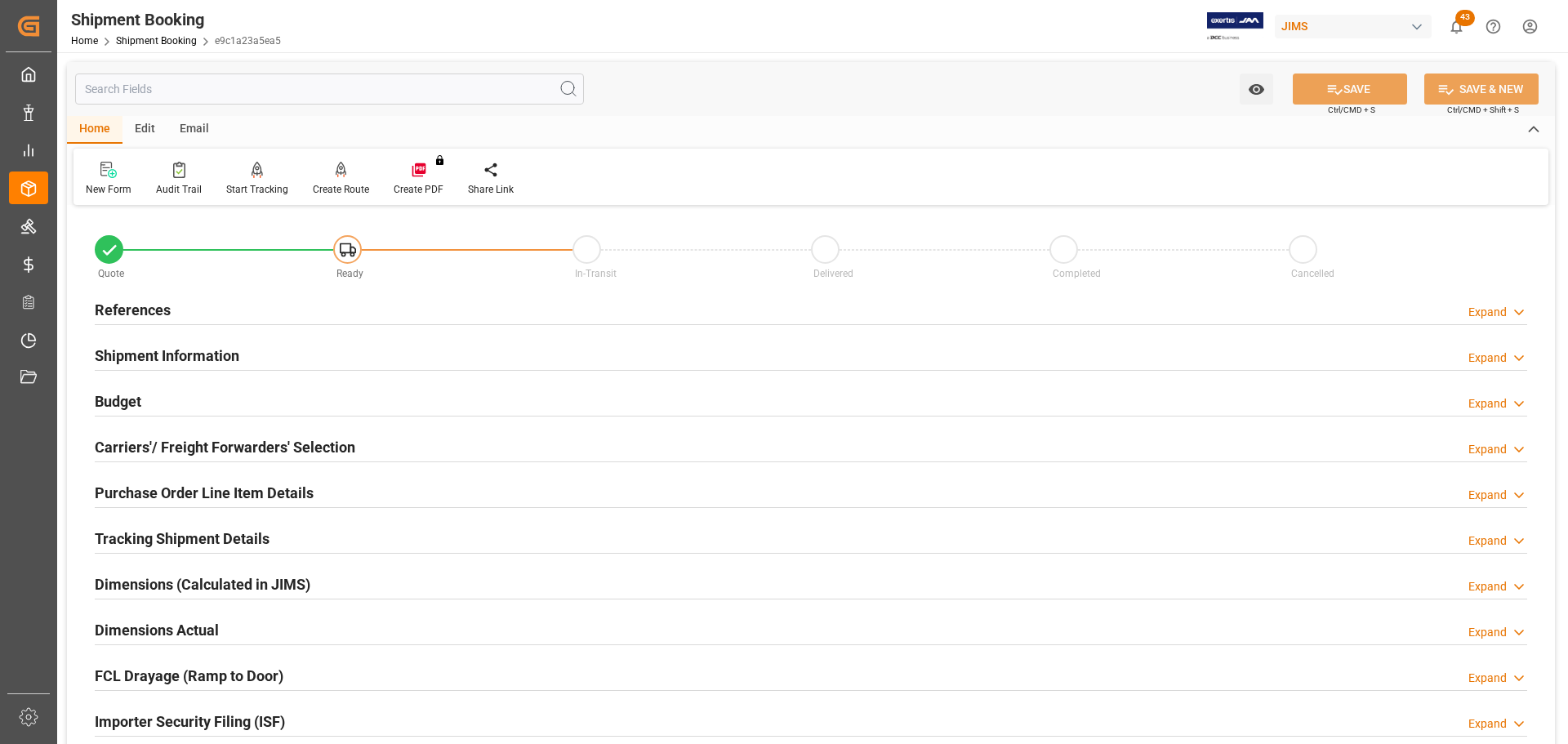
scroll to position [82, 0]
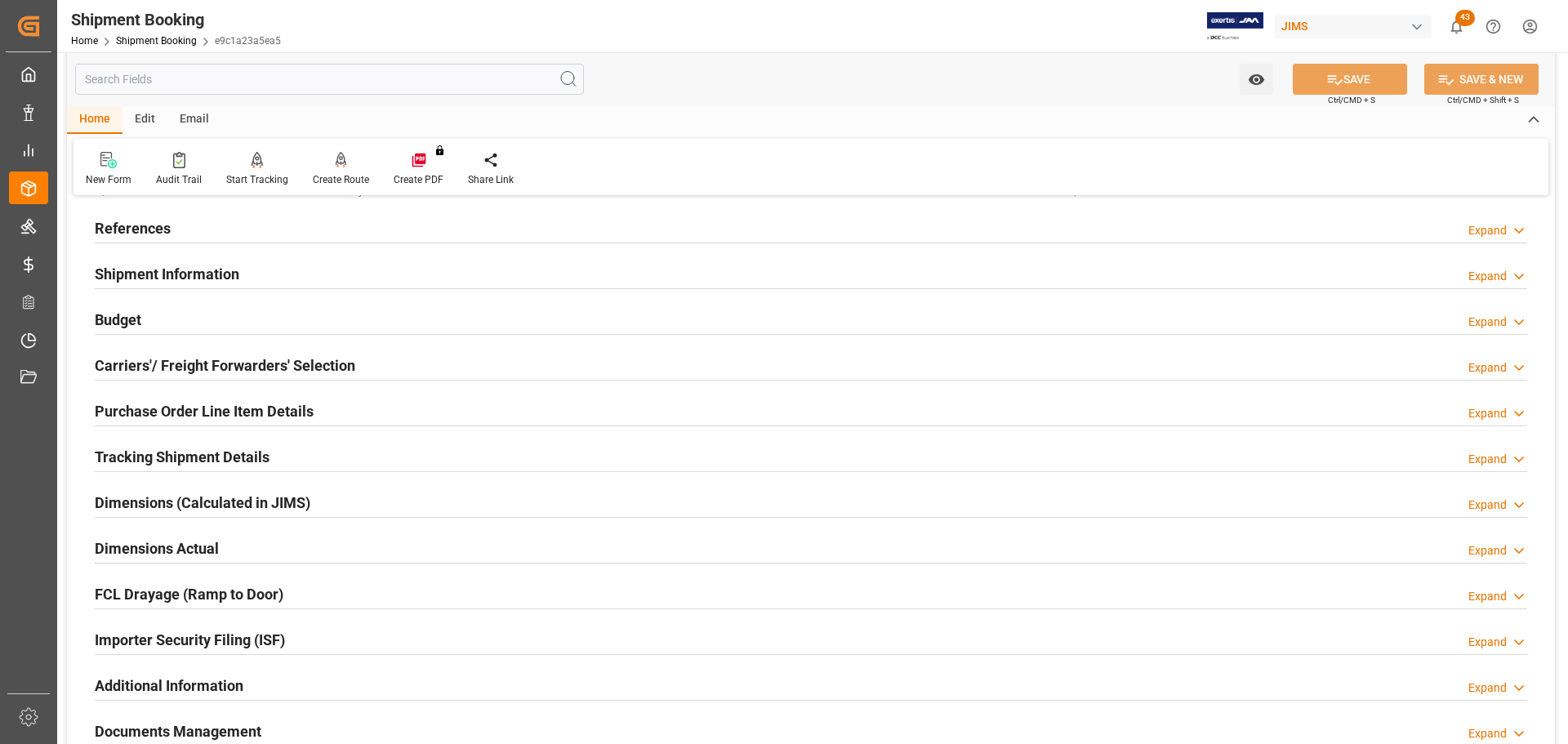
click at [259, 267] on div "Shipment Information Expand" at bounding box center [811, 272] width 1433 height 31
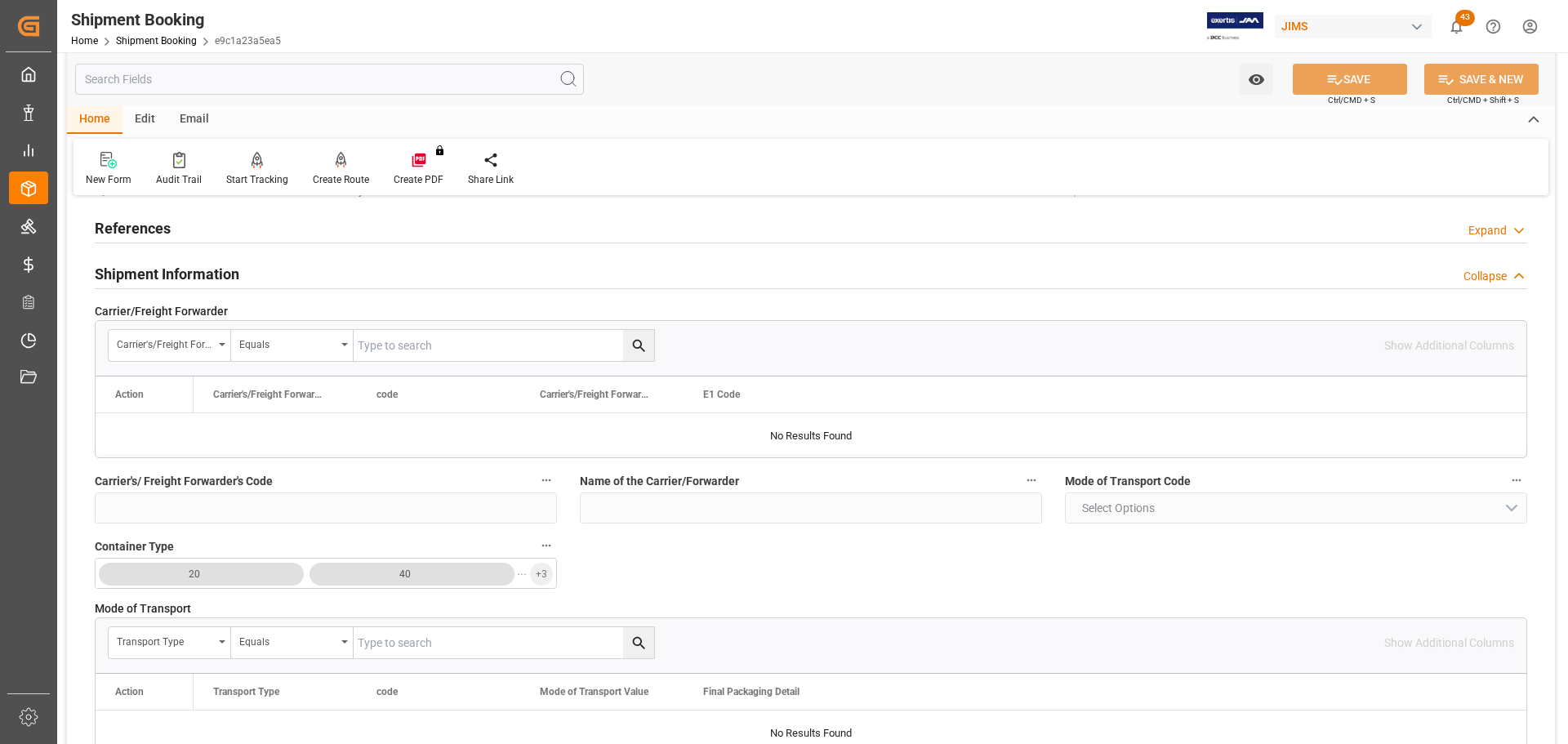
click at [267, 268] on div "Shipment Information Collapse" at bounding box center [811, 272] width 1433 height 31
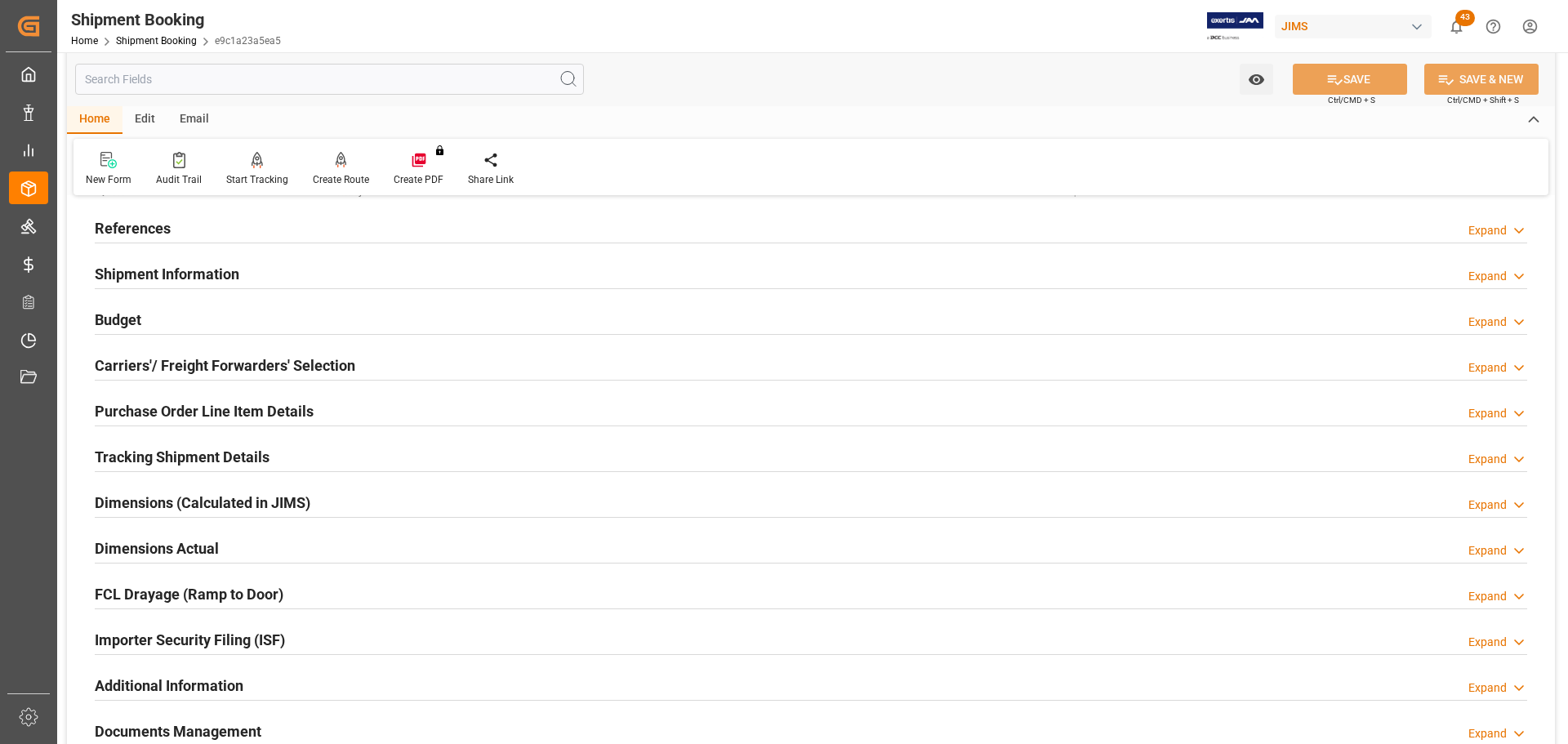
click at [272, 308] on div "Budget Expand" at bounding box center [811, 318] width 1433 height 31
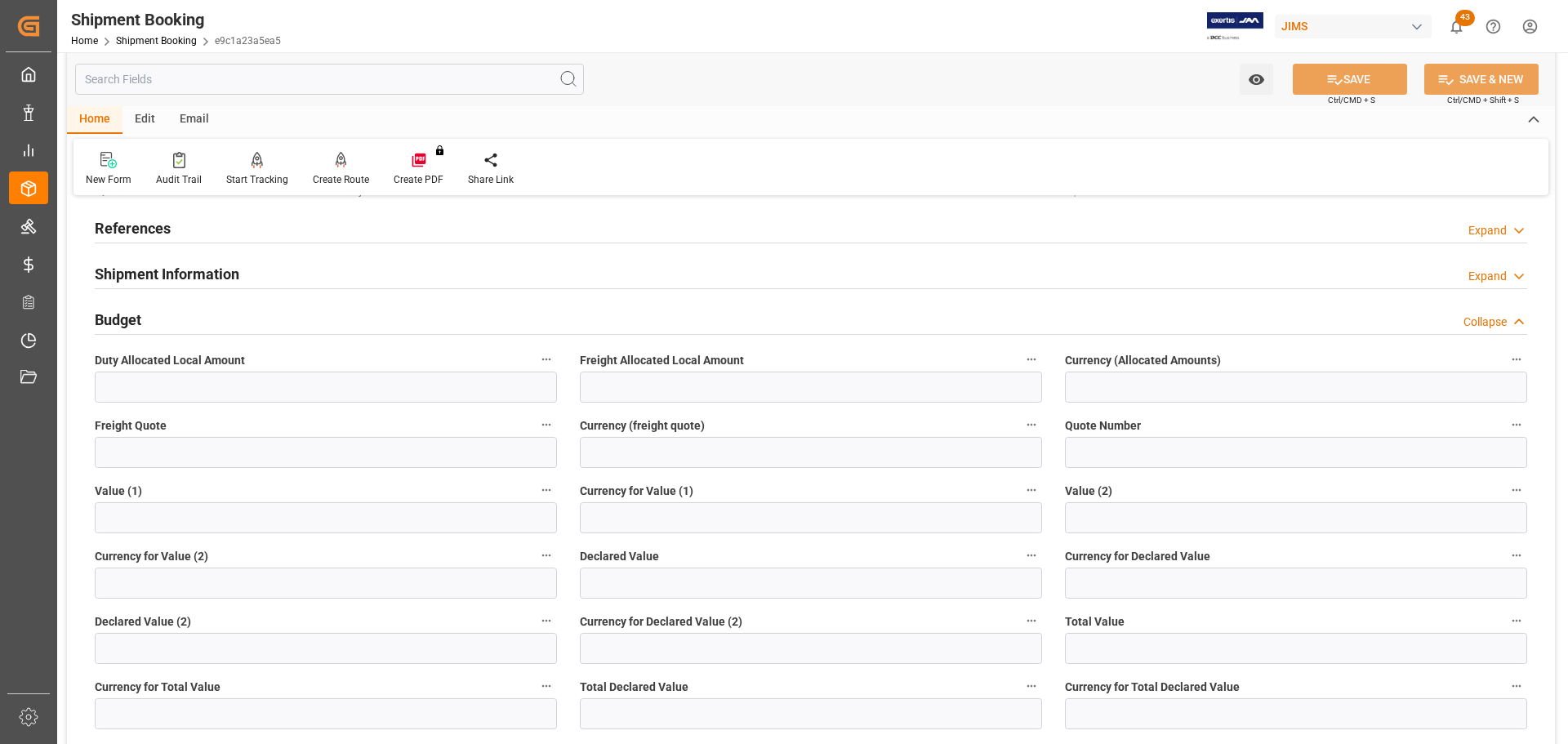
click at [274, 326] on div "Budget Collapse" at bounding box center [811, 318] width 1433 height 31
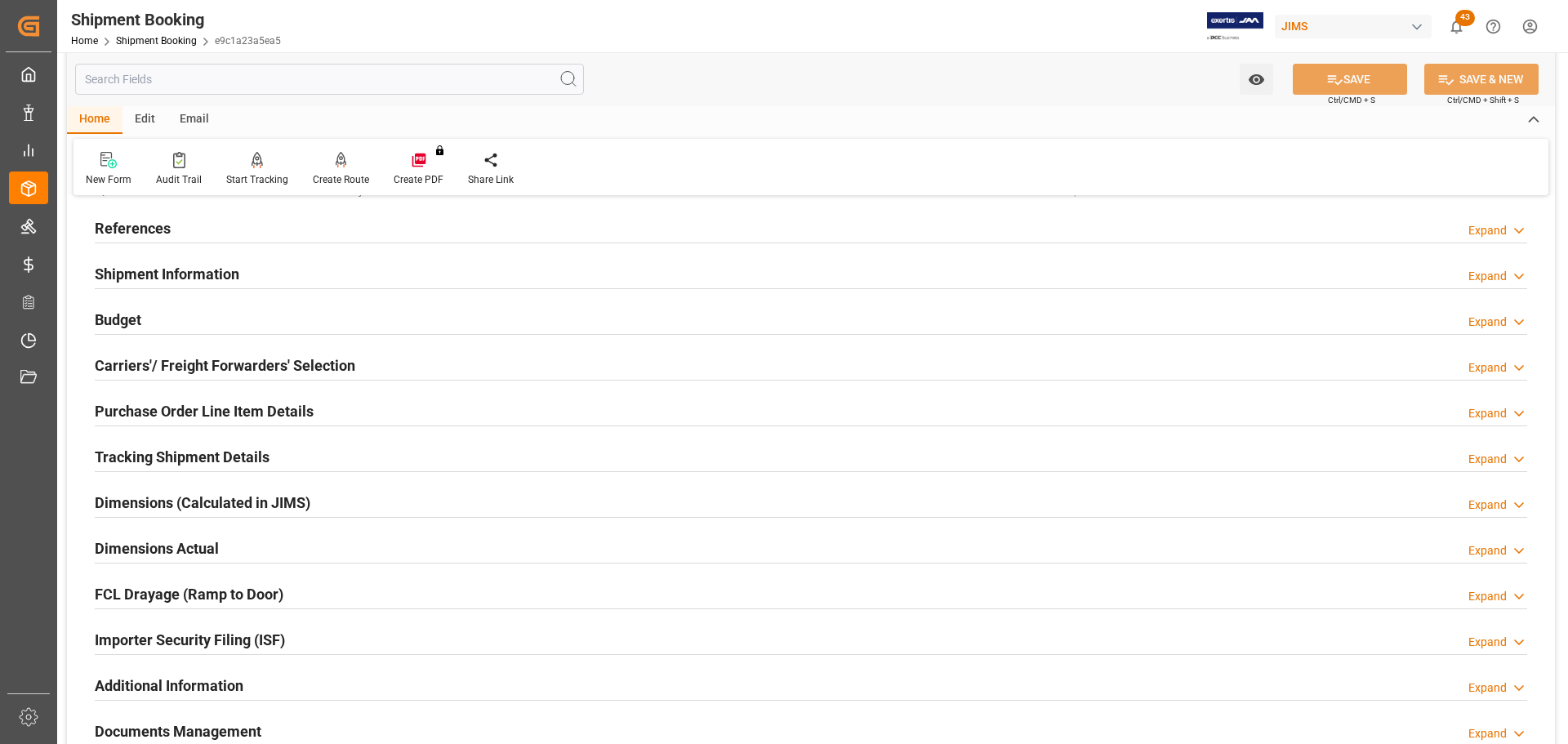
click at [274, 362] on h2 "Carriers'/ Freight Forwarders' Selection" at bounding box center [225, 364] width 260 height 22
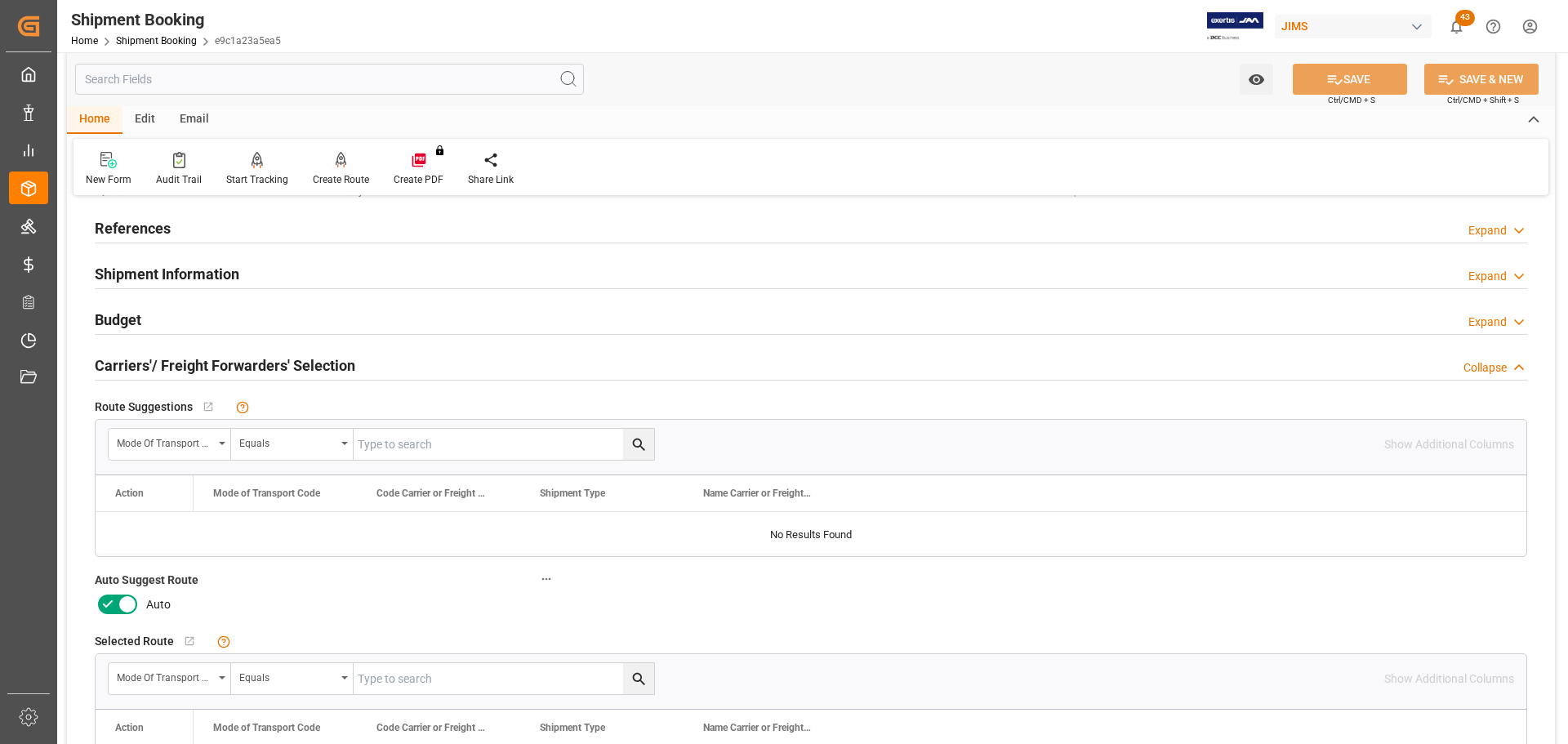
click at [116, 608] on icon at bounding box center [107, 604] width 20 height 20
click at [0, 0] on input "checkbox" at bounding box center [0, 0] width 0 height 0
click at [1341, 67] on button "SAVE" at bounding box center [1350, 79] width 115 height 31
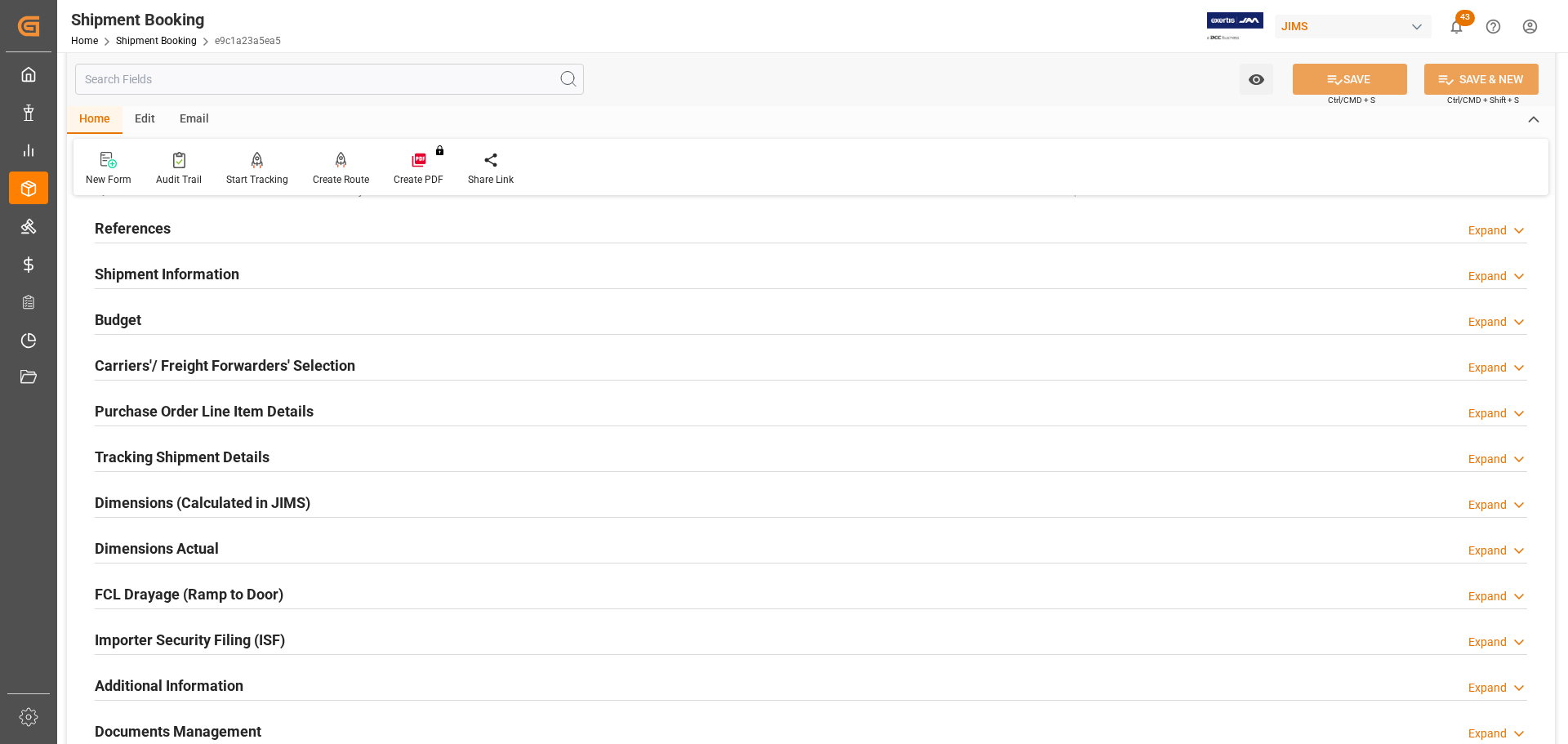
click at [160, 228] on h2 "References" at bounding box center [132, 227] width 76 height 22
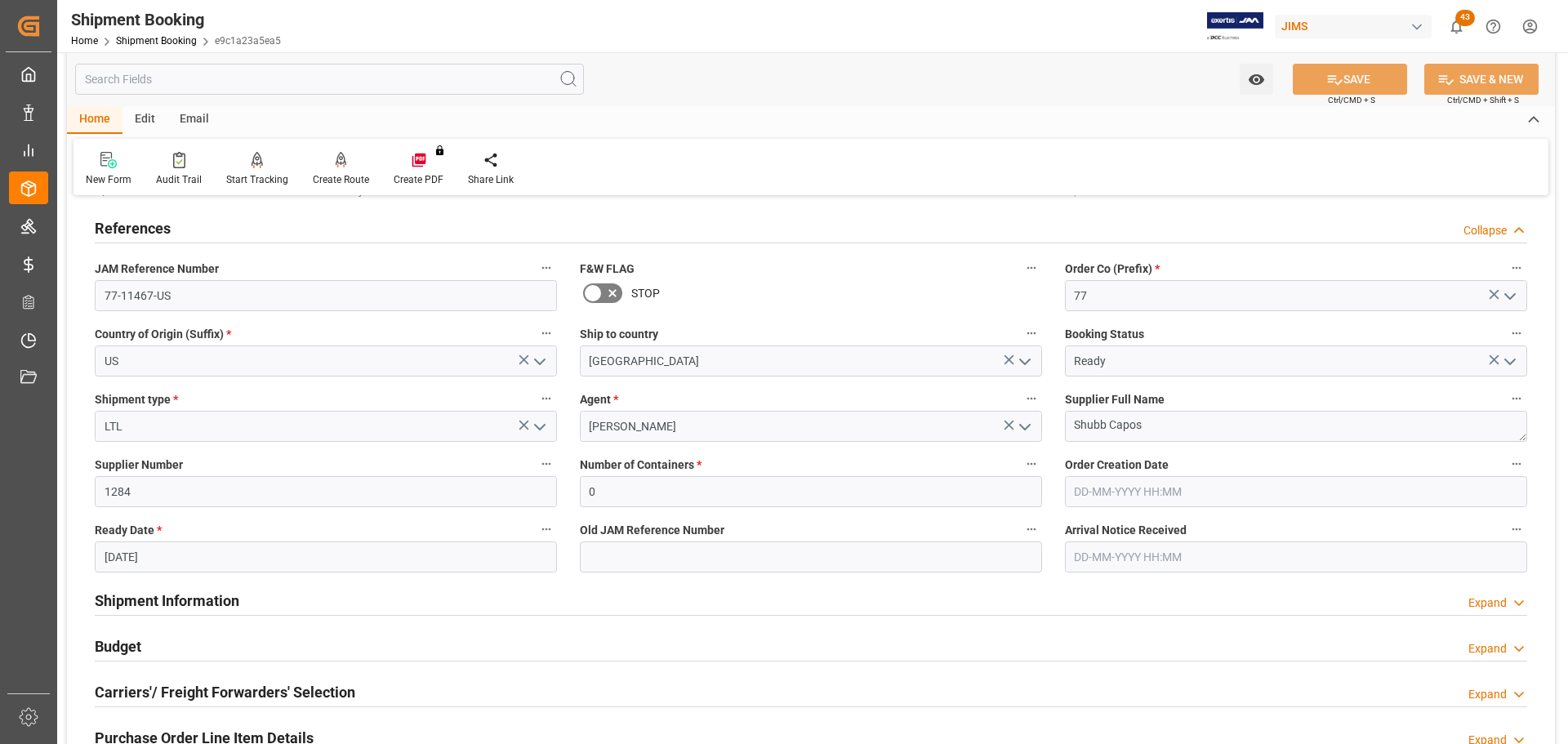
click at [160, 228] on h2 "References" at bounding box center [132, 227] width 76 height 22
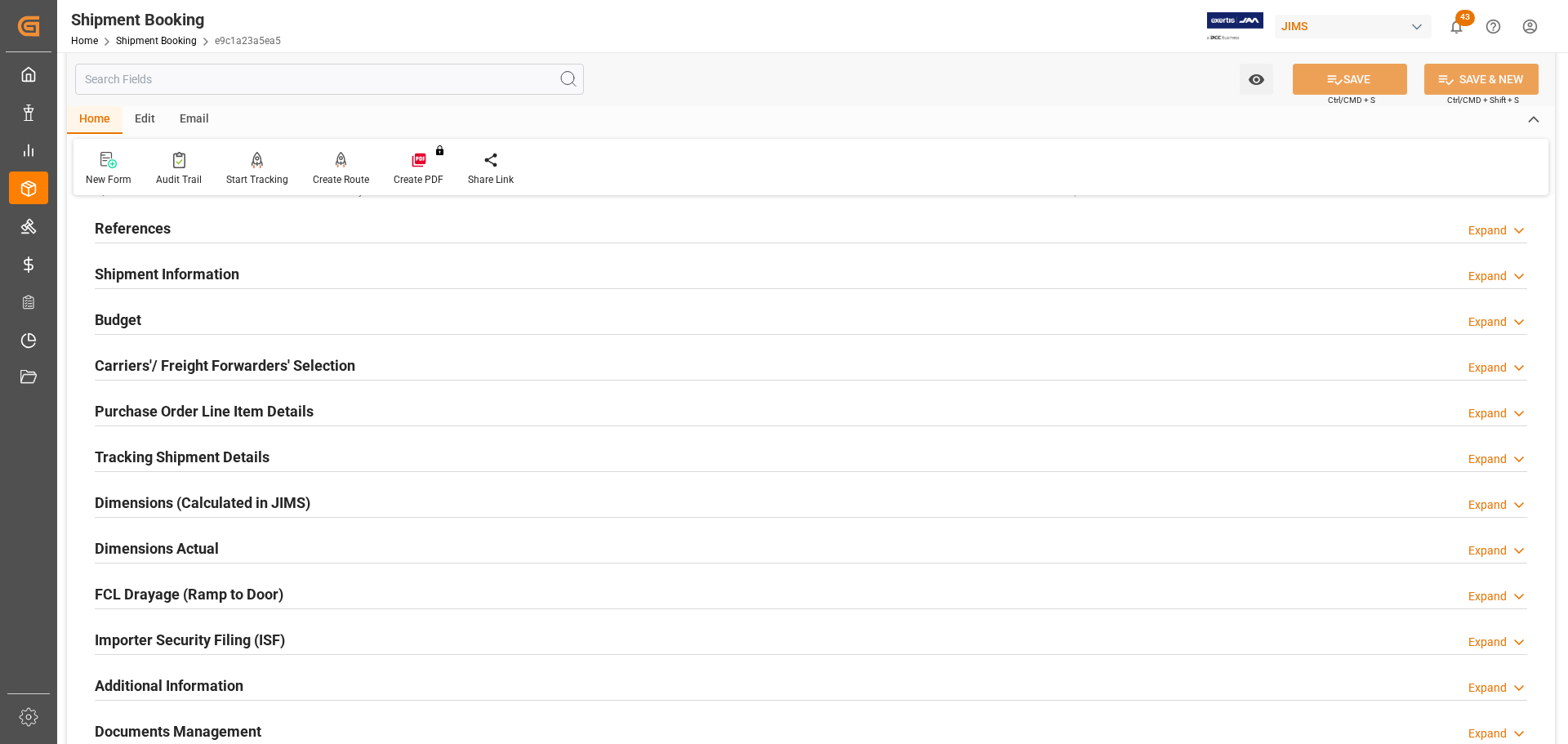
click at [168, 277] on h2 "Shipment Information" at bounding box center [167, 273] width 145 height 22
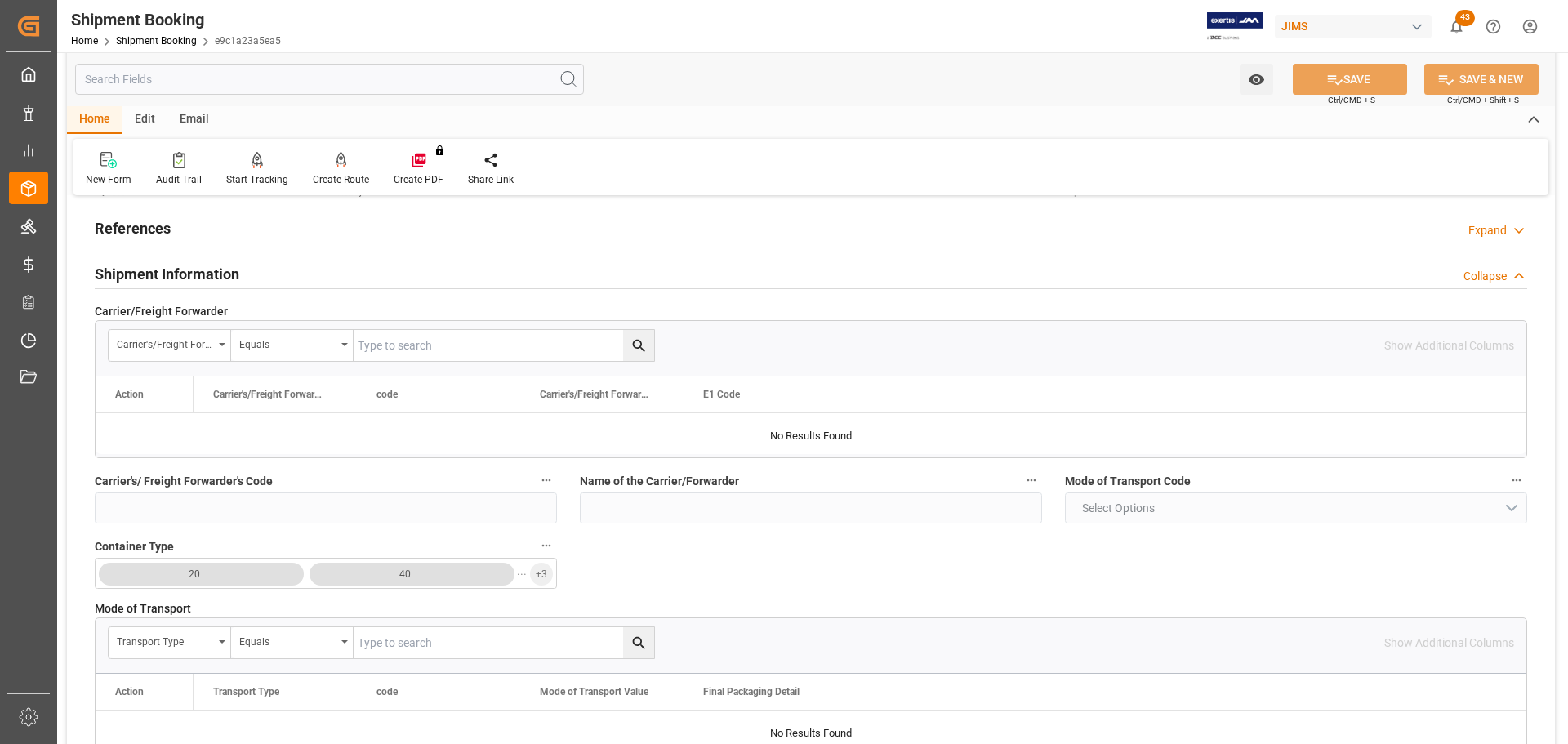
click at [168, 277] on h2 "Shipment Information" at bounding box center [167, 273] width 145 height 22
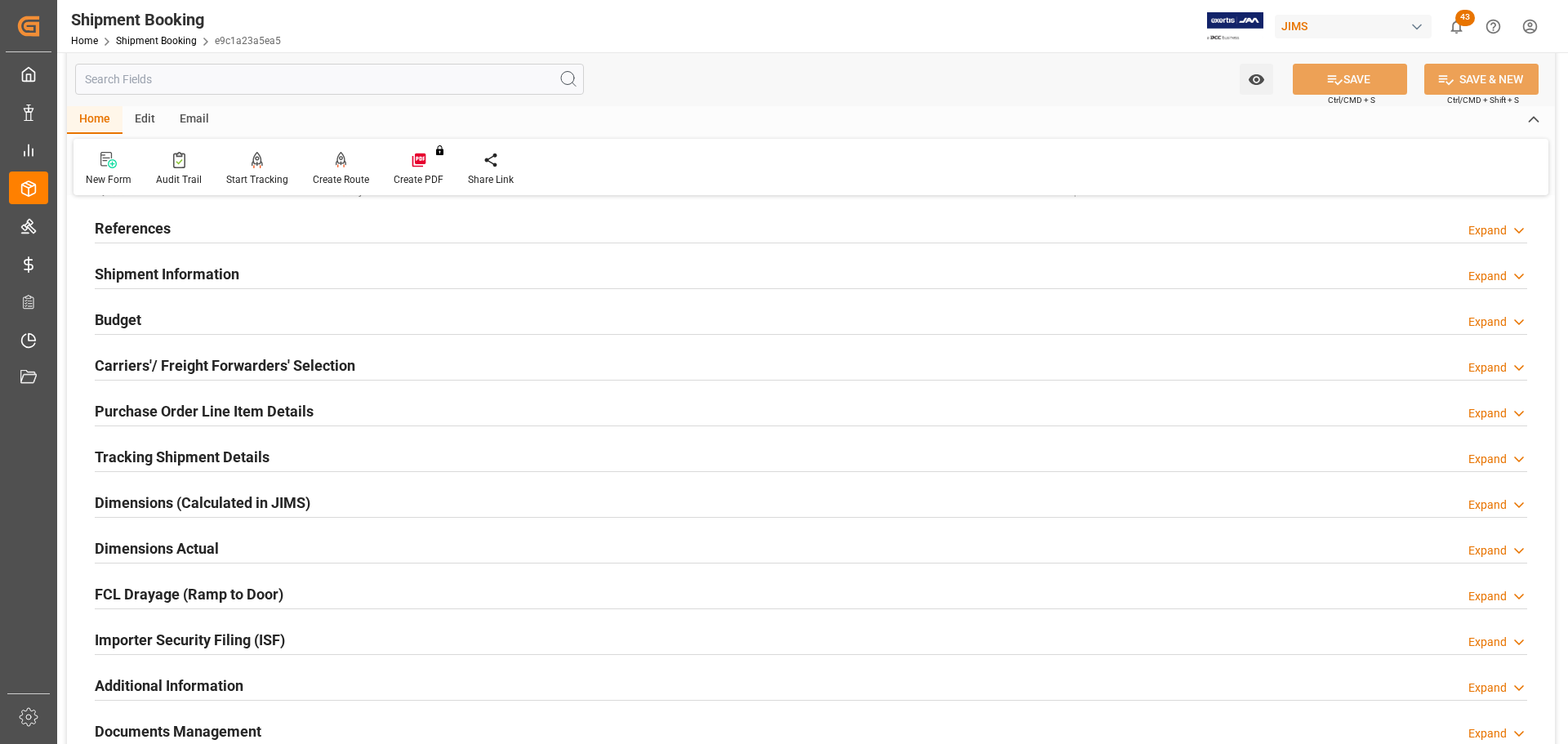
click at [168, 310] on div "Budget Expand" at bounding box center [811, 318] width 1433 height 31
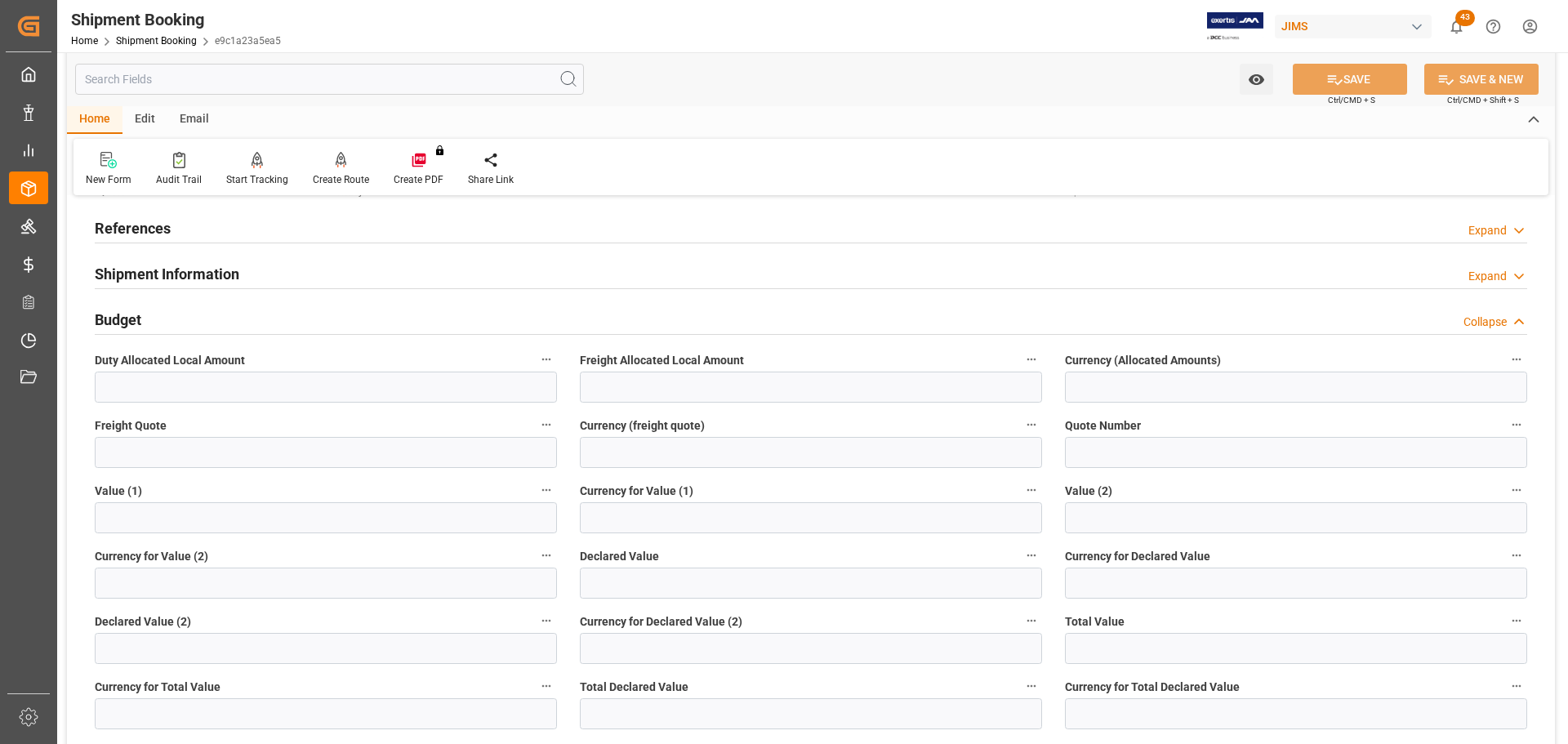
click at [168, 310] on div "Budget Collapse" at bounding box center [811, 318] width 1433 height 31
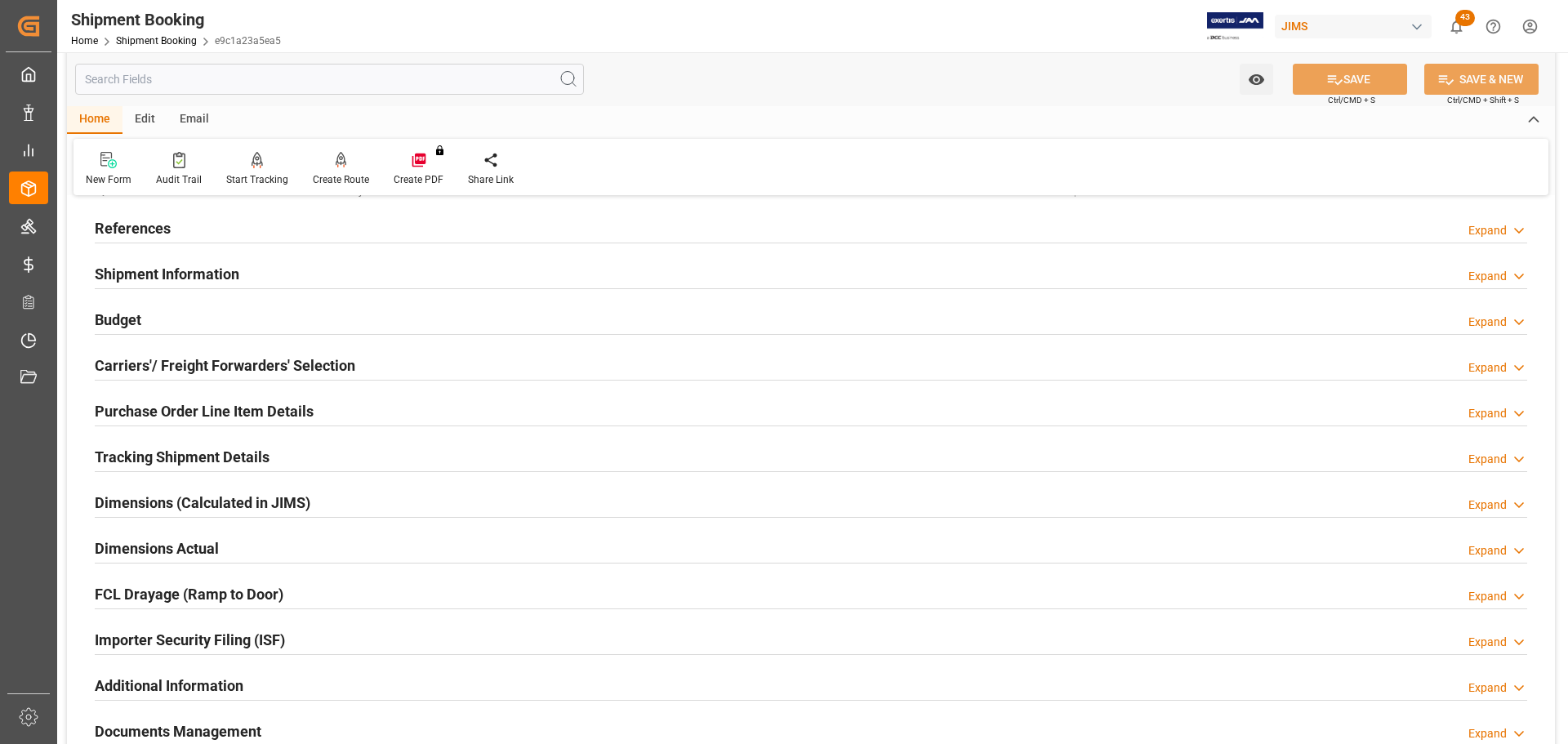
click at [172, 364] on h2 "Carriers'/ Freight Forwarders' Selection" at bounding box center [225, 364] width 260 height 22
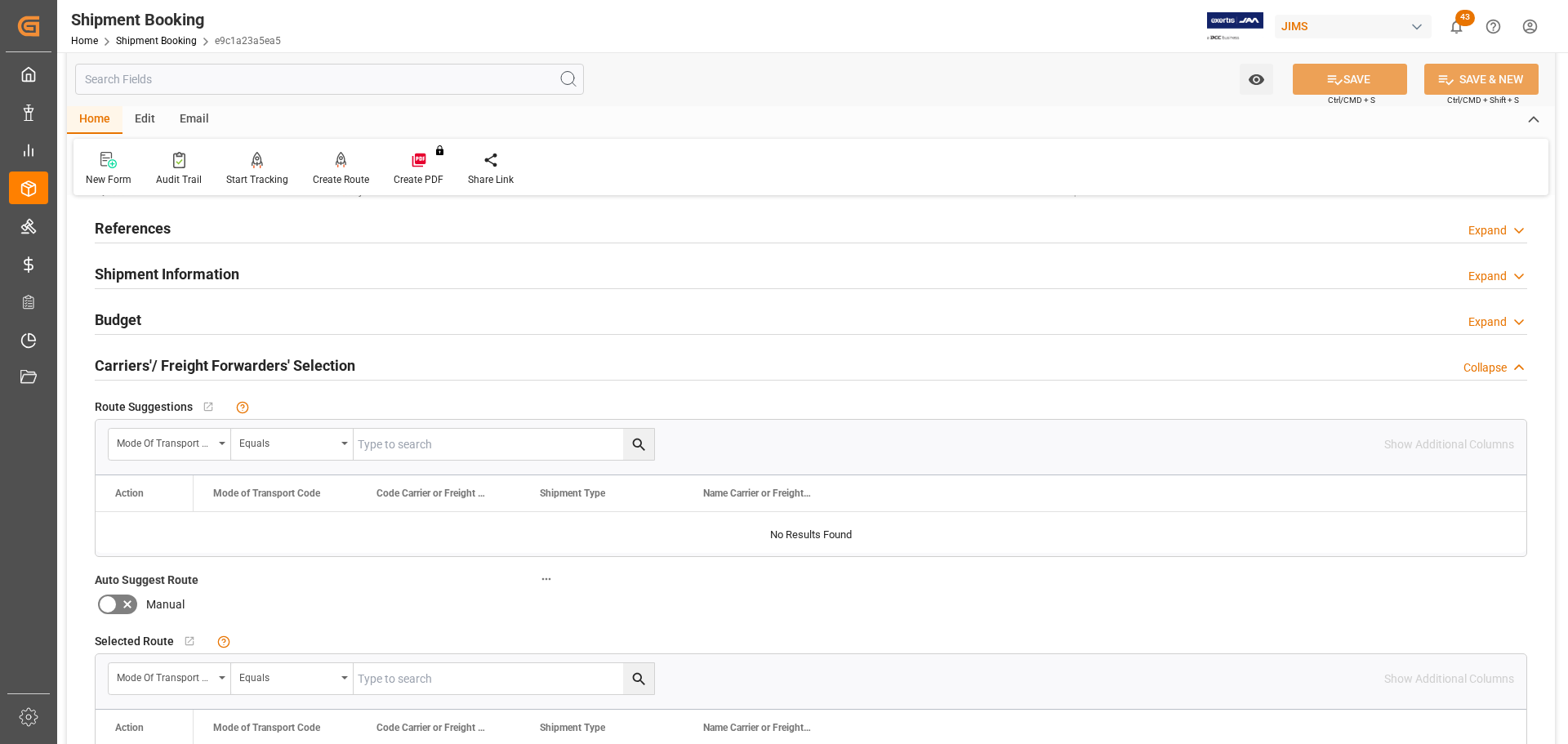
click at [172, 364] on h2 "Carriers'/ Freight Forwarders' Selection" at bounding box center [225, 364] width 260 height 22
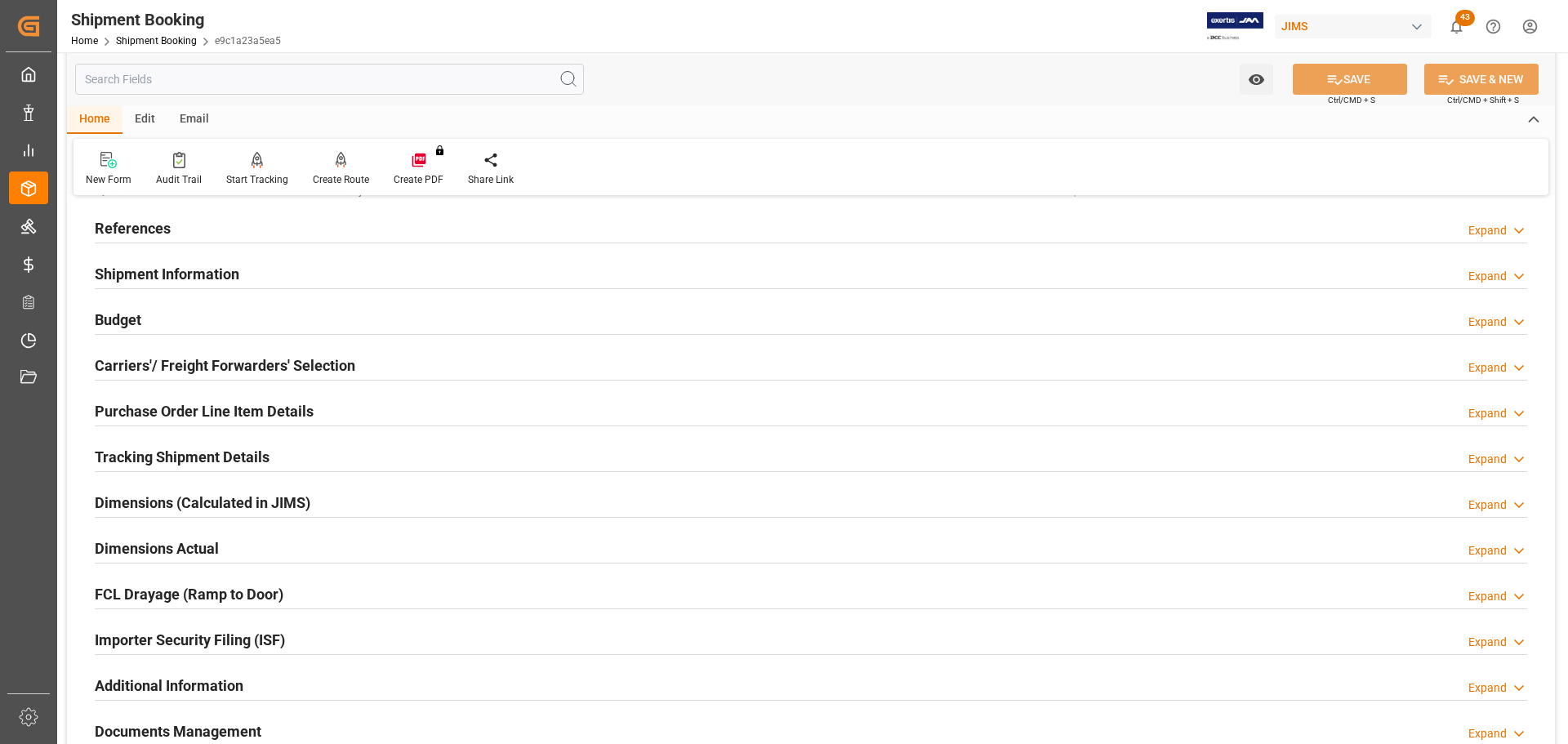
click at [176, 397] on div "Purchase Order Line Item Details" at bounding box center [204, 410] width 219 height 31
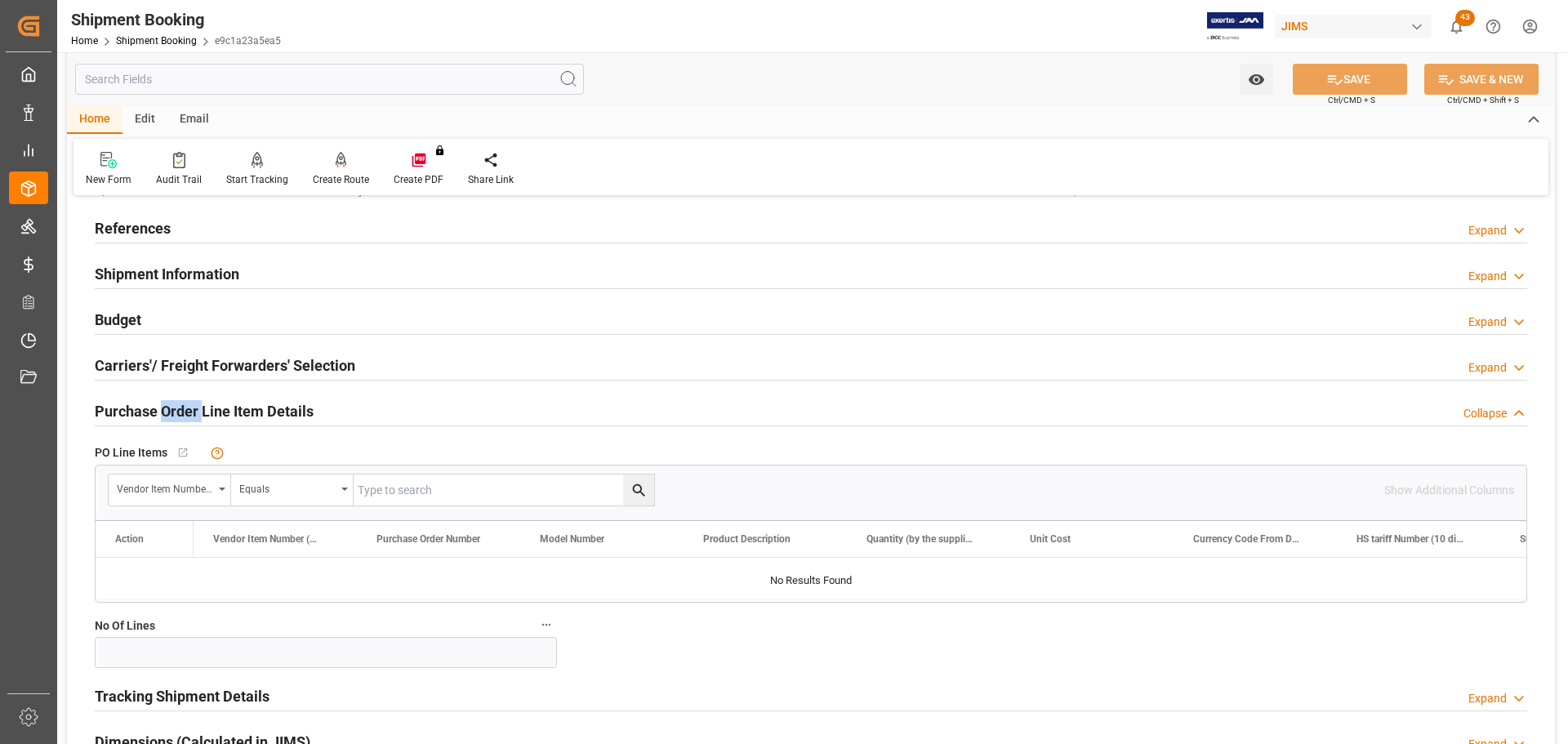
click at [176, 397] on div "Purchase Order Line Item Details" at bounding box center [204, 410] width 219 height 31
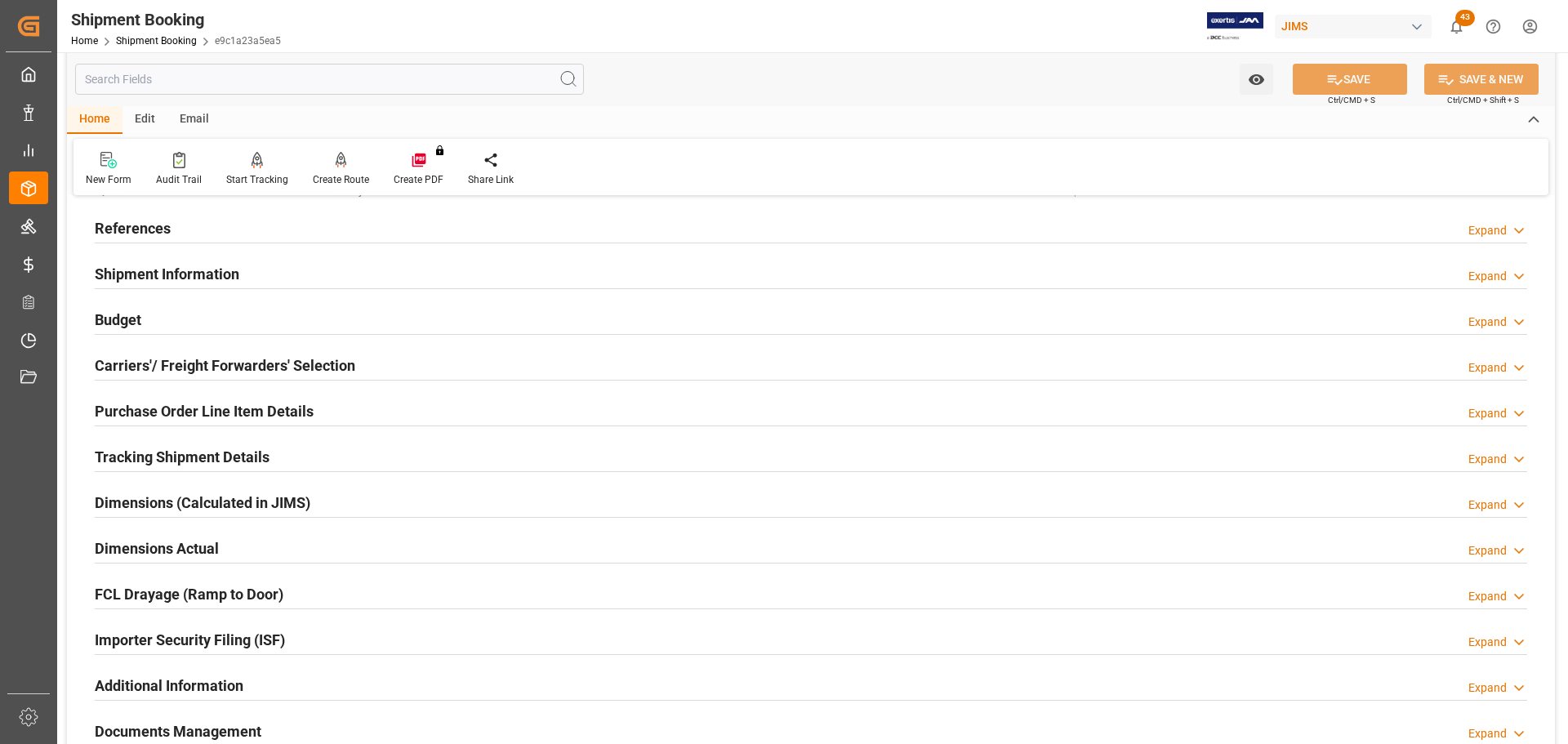
click at [194, 267] on h2 "Shipment Information" at bounding box center [167, 273] width 145 height 22
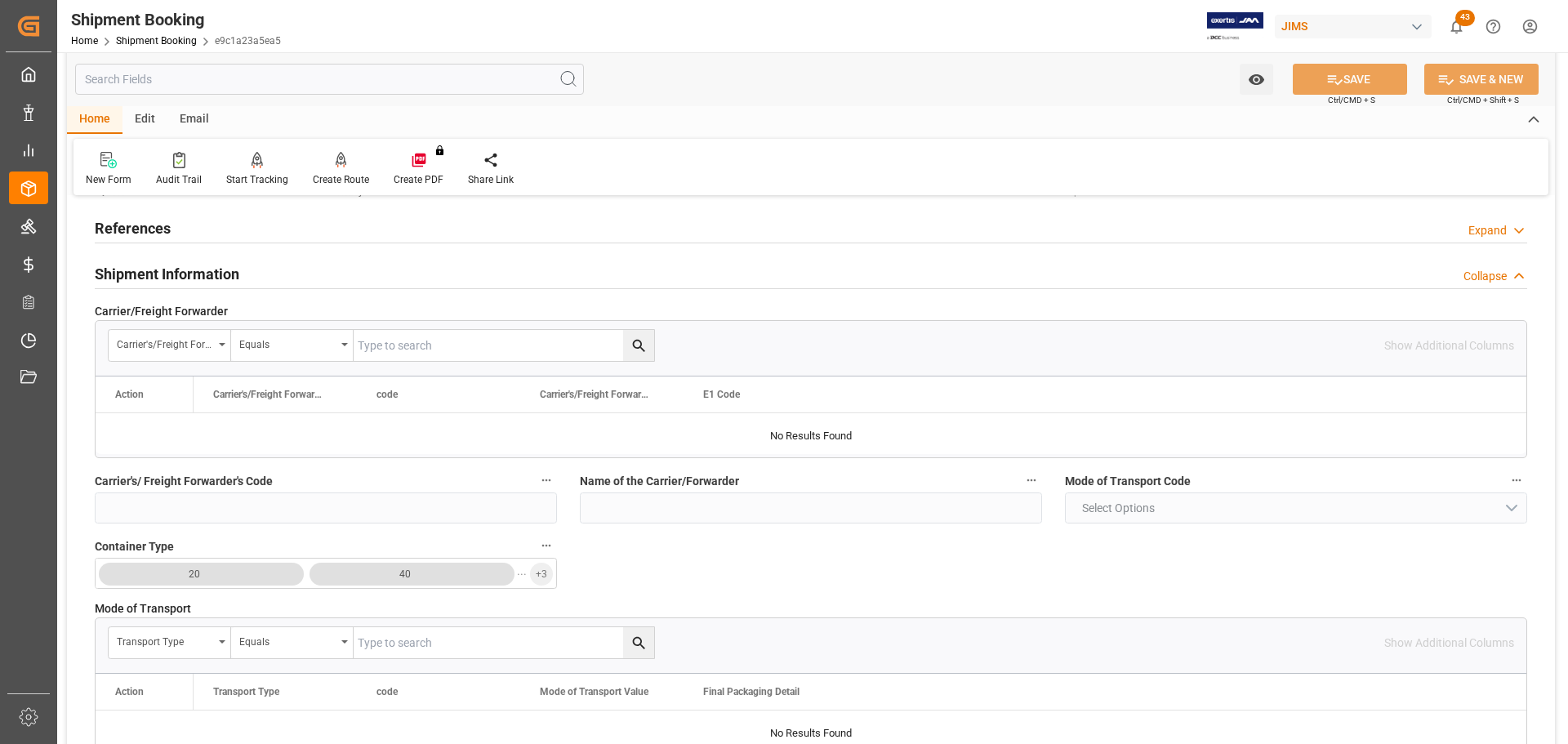
click at [194, 267] on h2 "Shipment Information" at bounding box center [167, 273] width 145 height 22
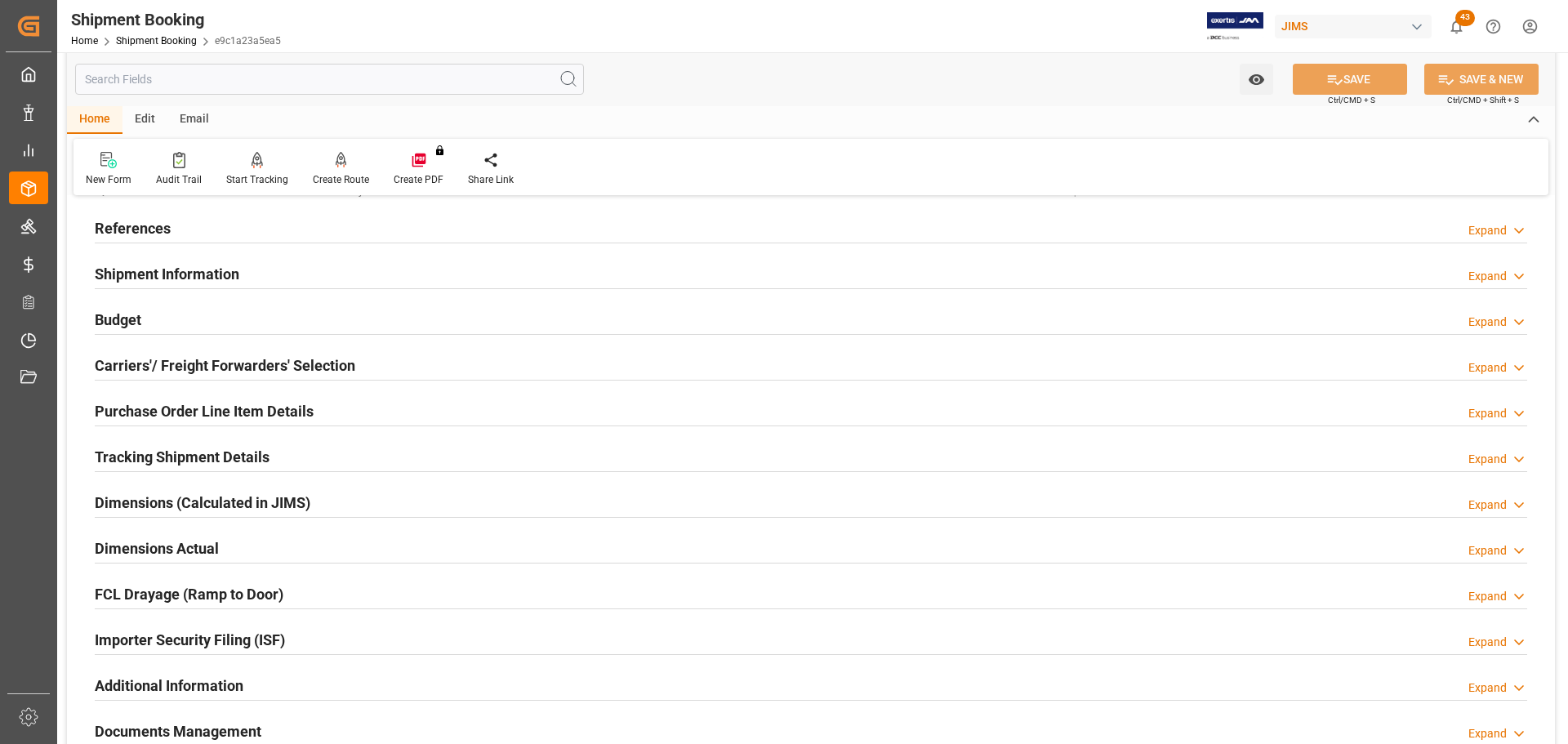
click at [194, 267] on h2 "Shipment Information" at bounding box center [167, 273] width 145 height 22
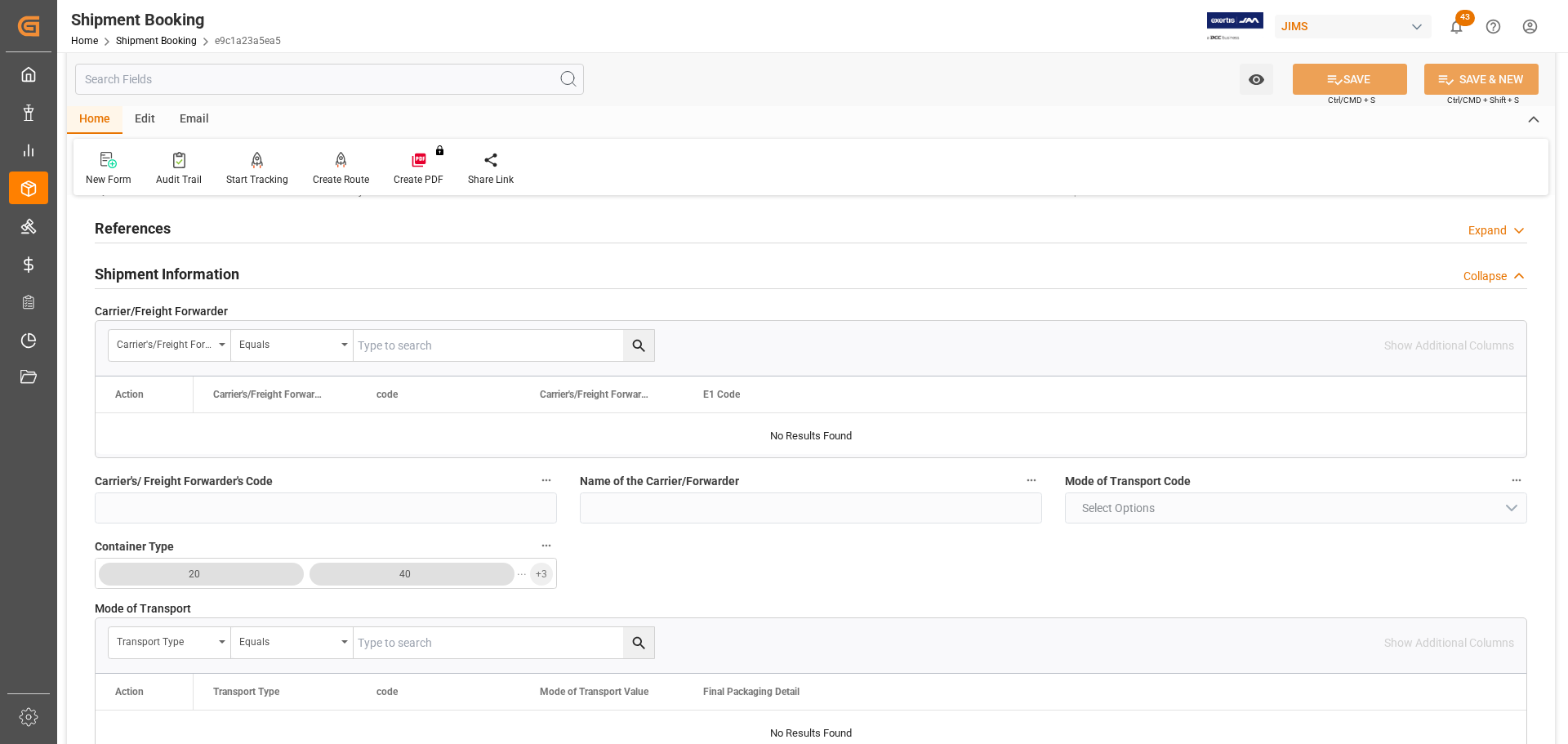
click at [194, 267] on h2 "Shipment Information" at bounding box center [167, 273] width 145 height 22
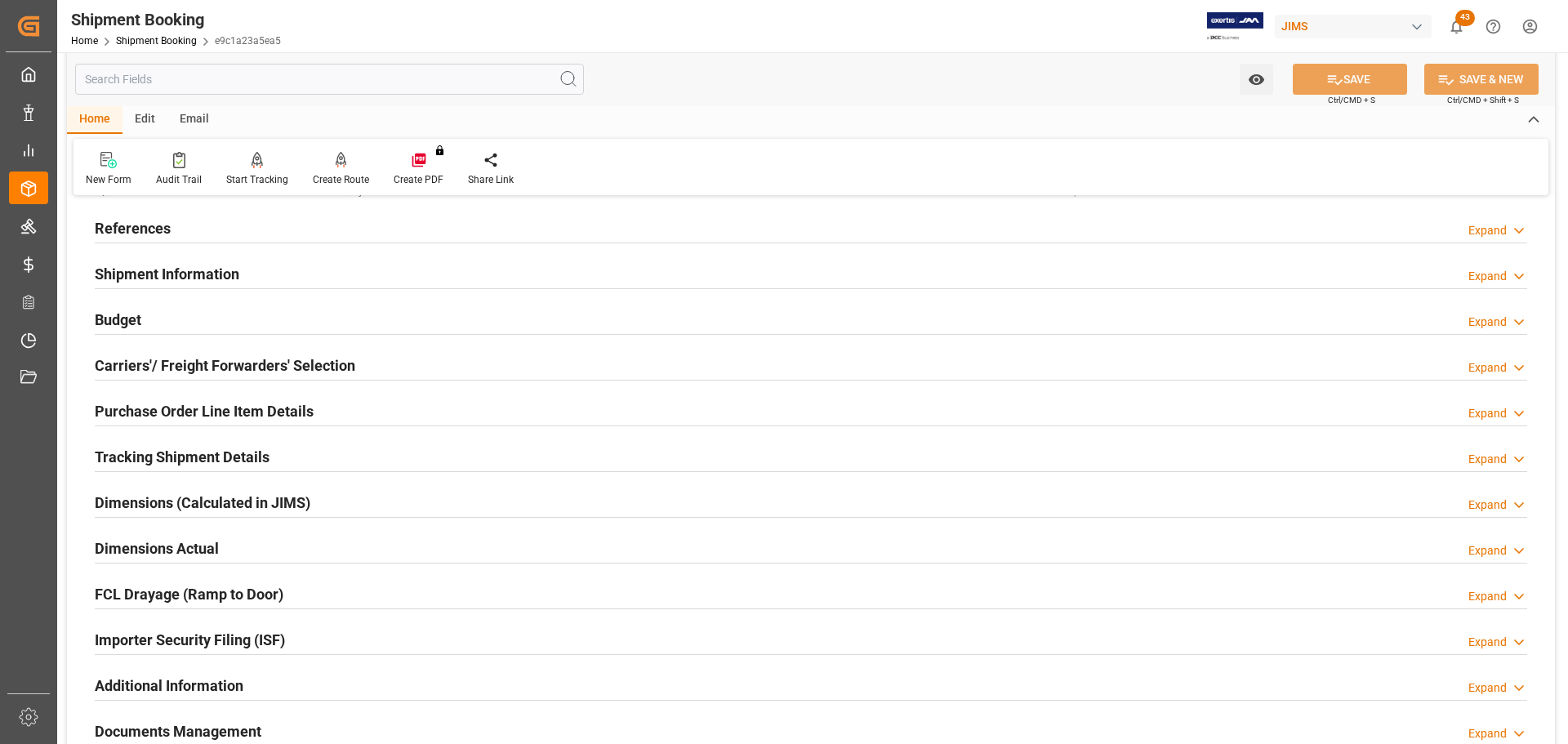
click at [193, 367] on h2 "Carriers'/ Freight Forwarders' Selection" at bounding box center [225, 364] width 260 height 22
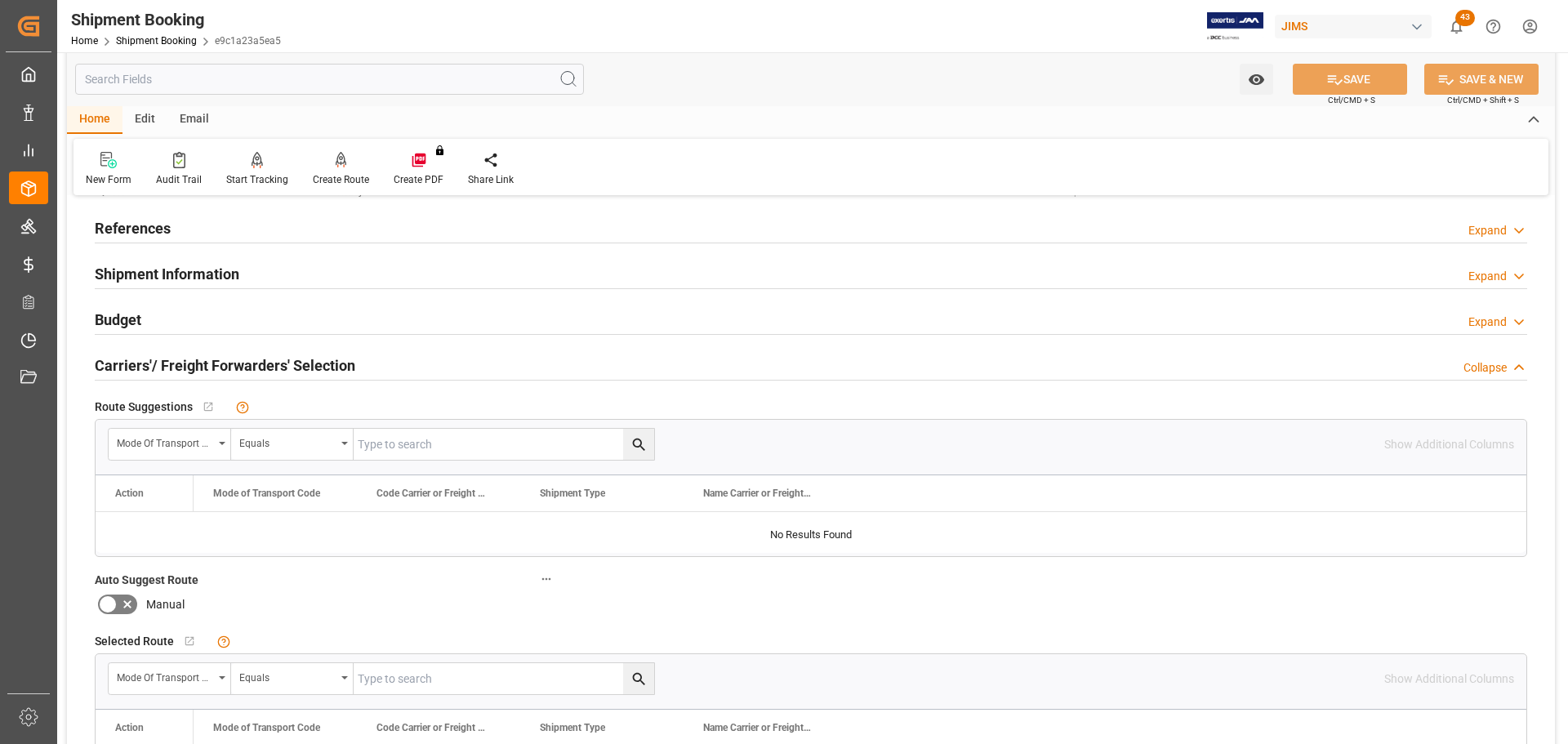
click at [193, 367] on h2 "Carriers'/ Freight Forwarders' Selection" at bounding box center [225, 364] width 260 height 22
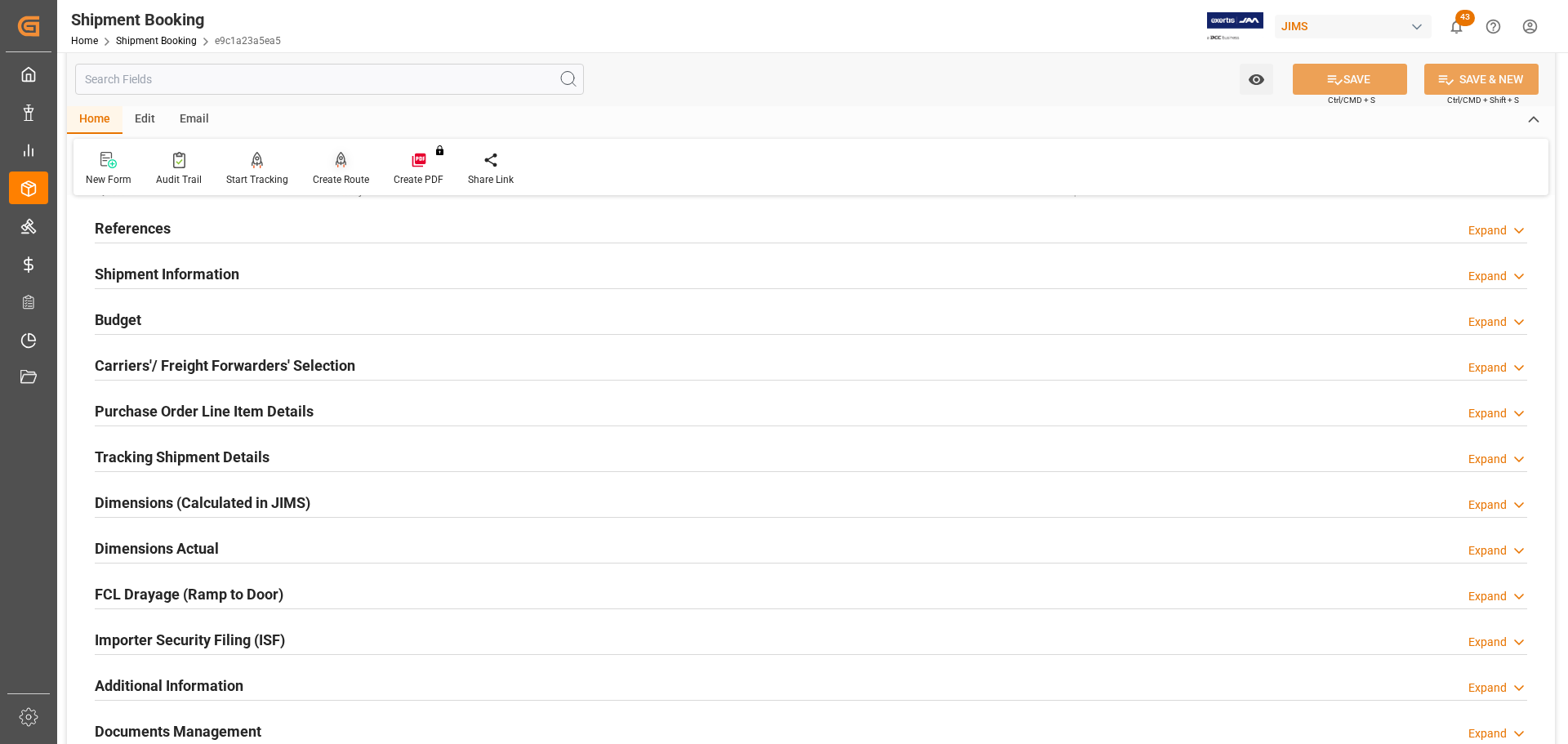
click at [322, 185] on div "Create Route" at bounding box center [341, 179] width 56 height 15
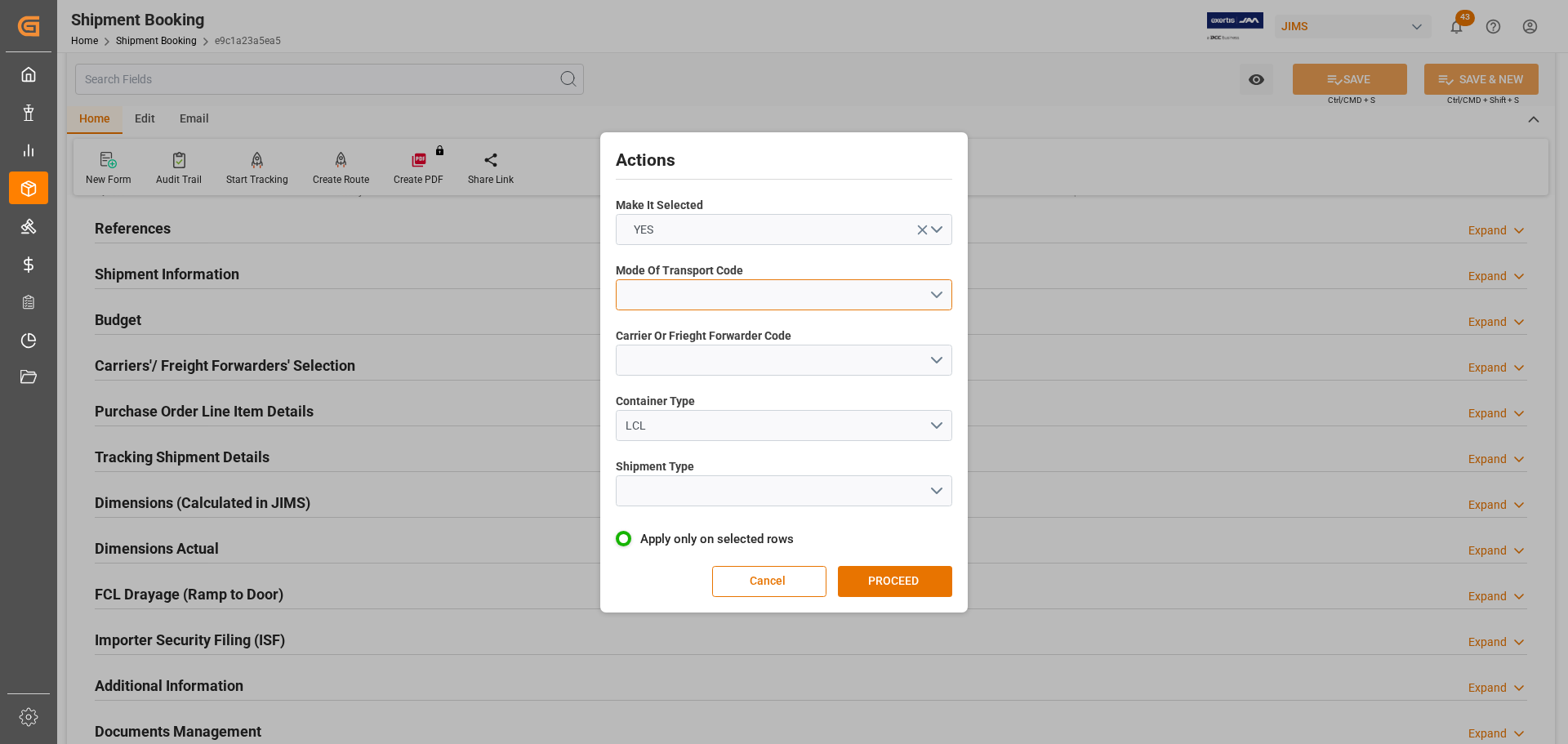
click at [690, 290] on button "open menu" at bounding box center [784, 294] width 336 height 31
click at [710, 430] on div "5- COURIER GROUND" at bounding box center [784, 436] width 334 height 35
click at [714, 353] on button "open menu" at bounding box center [784, 360] width 336 height 31
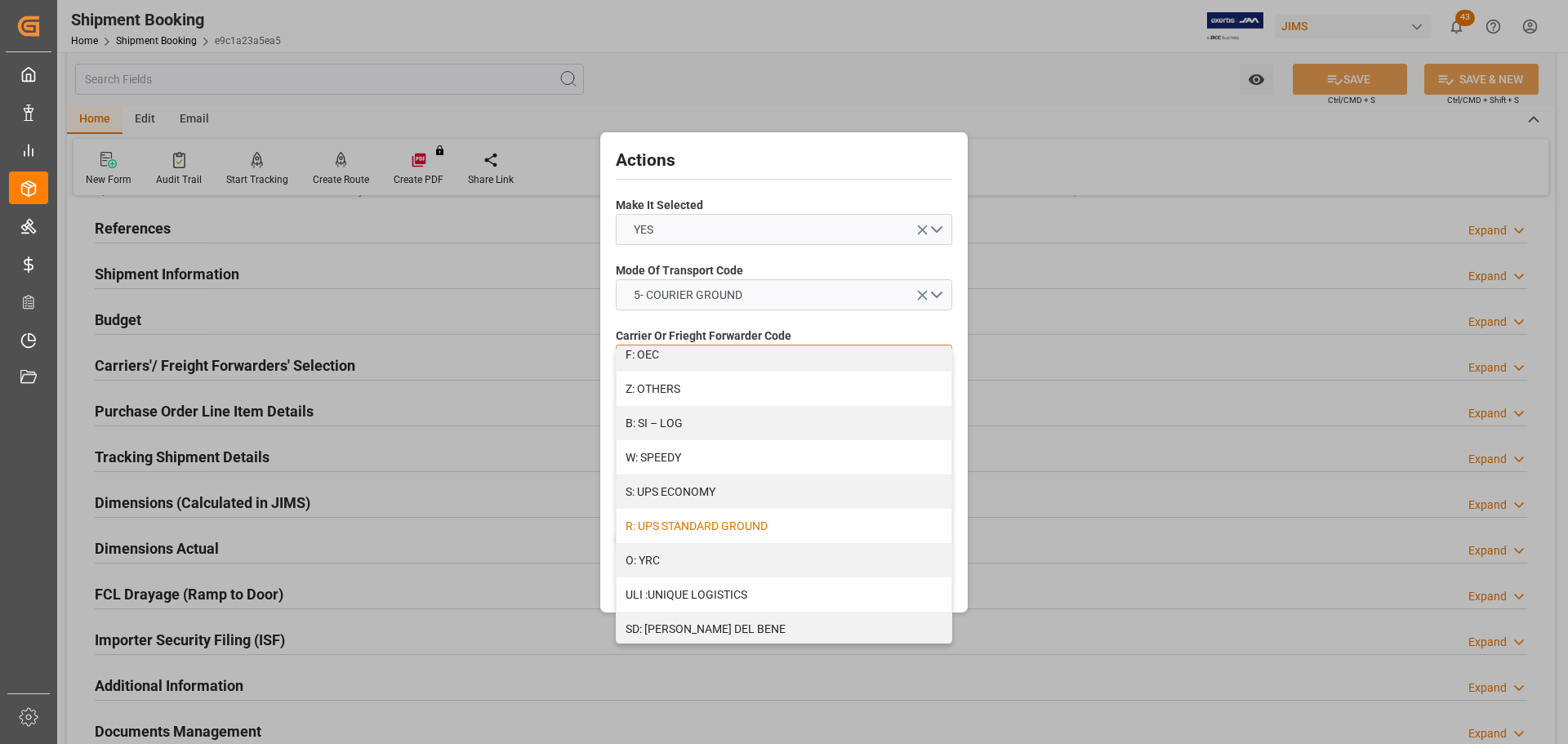
scroll to position [939, 0]
click at [760, 517] on div "R: UPS STANDARD GROUND" at bounding box center [784, 522] width 334 height 35
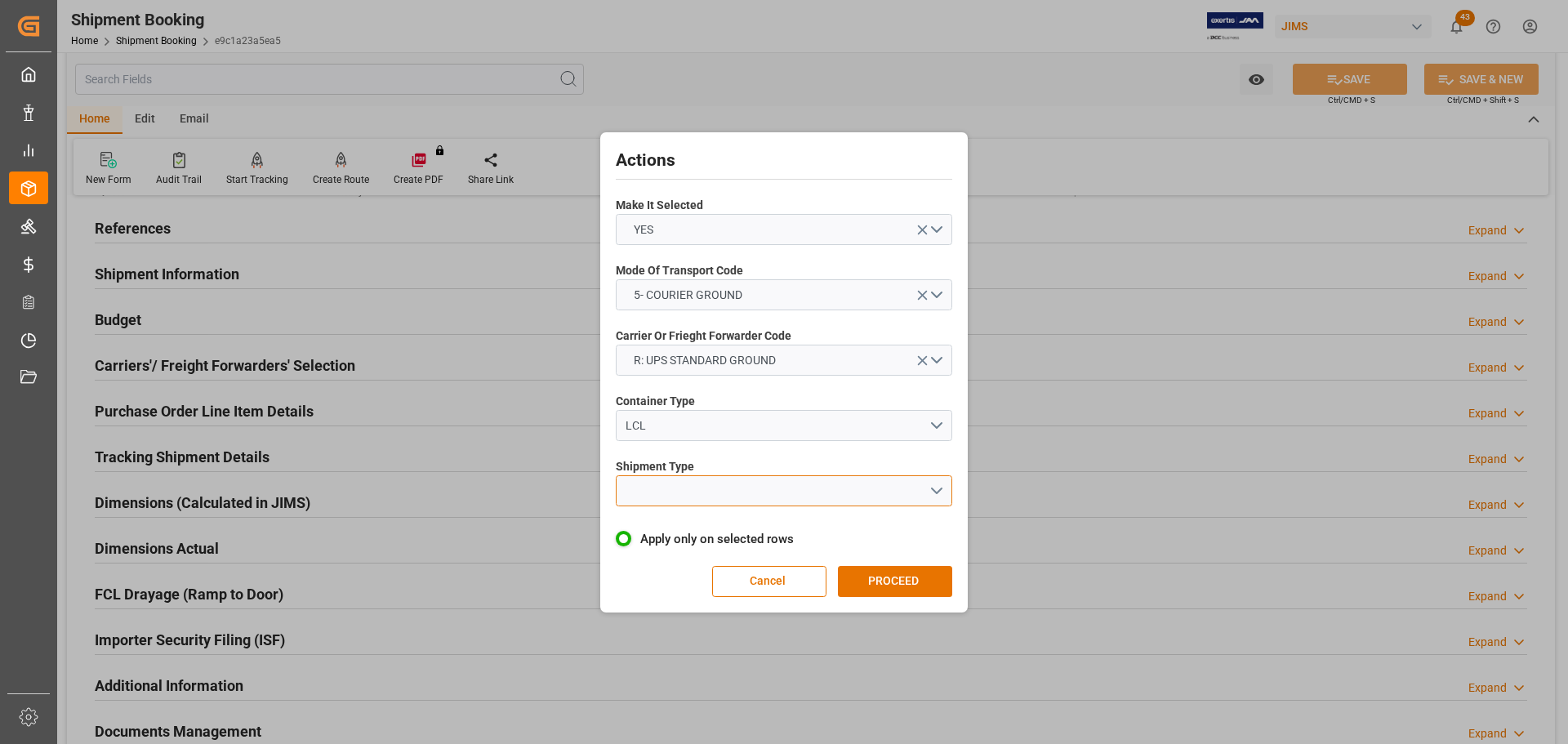
click at [752, 489] on button "open menu" at bounding box center [784, 490] width 336 height 31
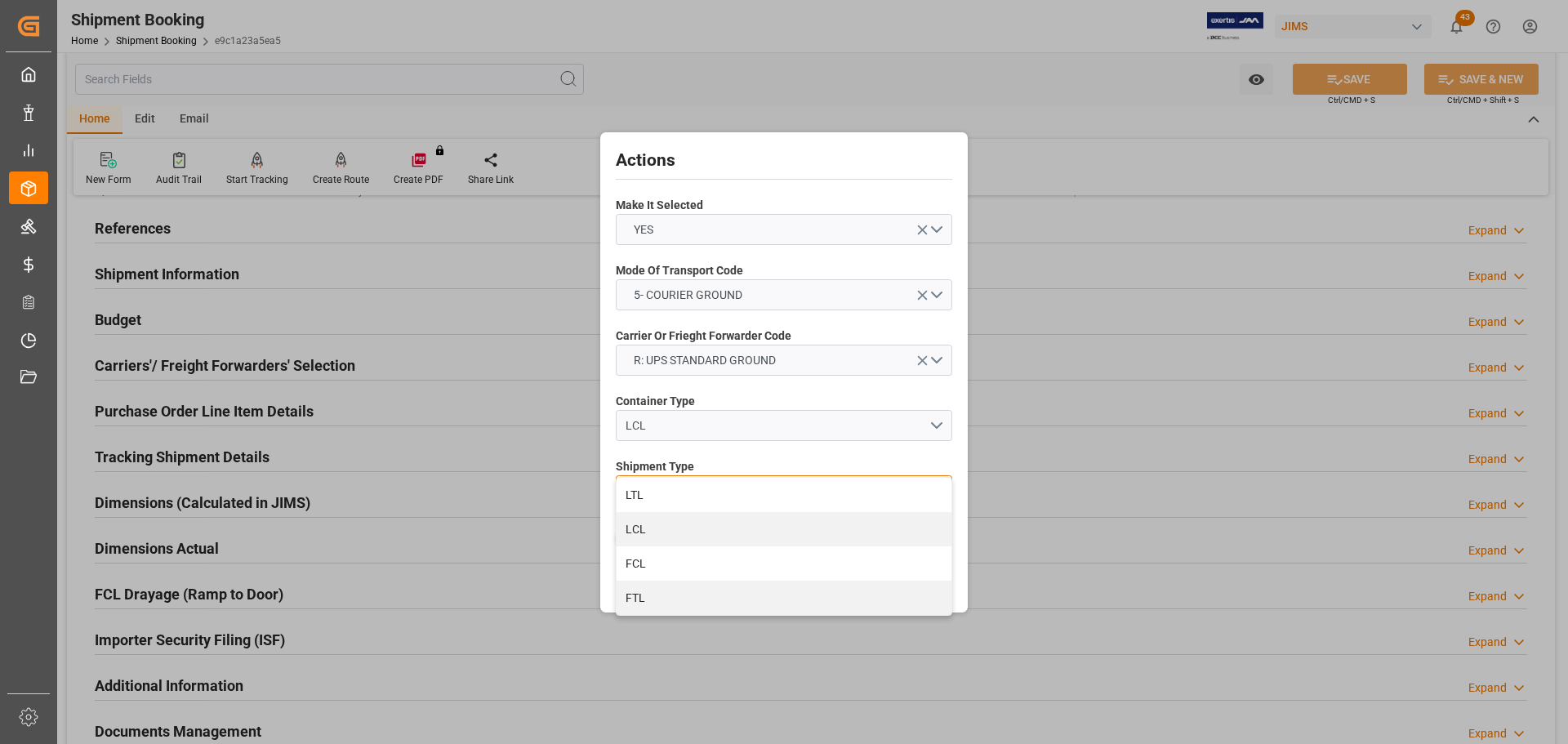
click at [752, 489] on div "LTL" at bounding box center [784, 494] width 334 height 35
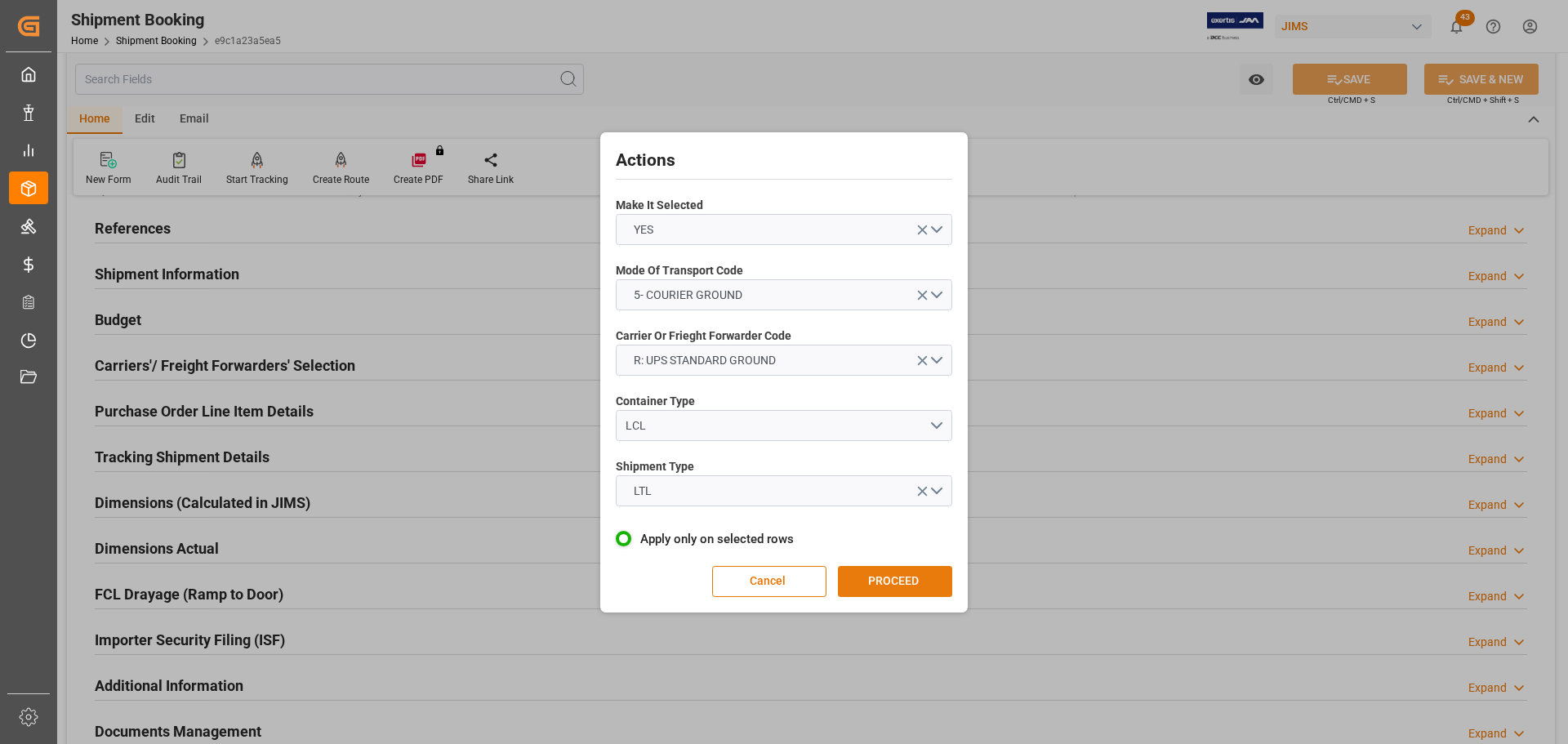
click at [880, 578] on button "PROCEED" at bounding box center [895, 581] width 115 height 31
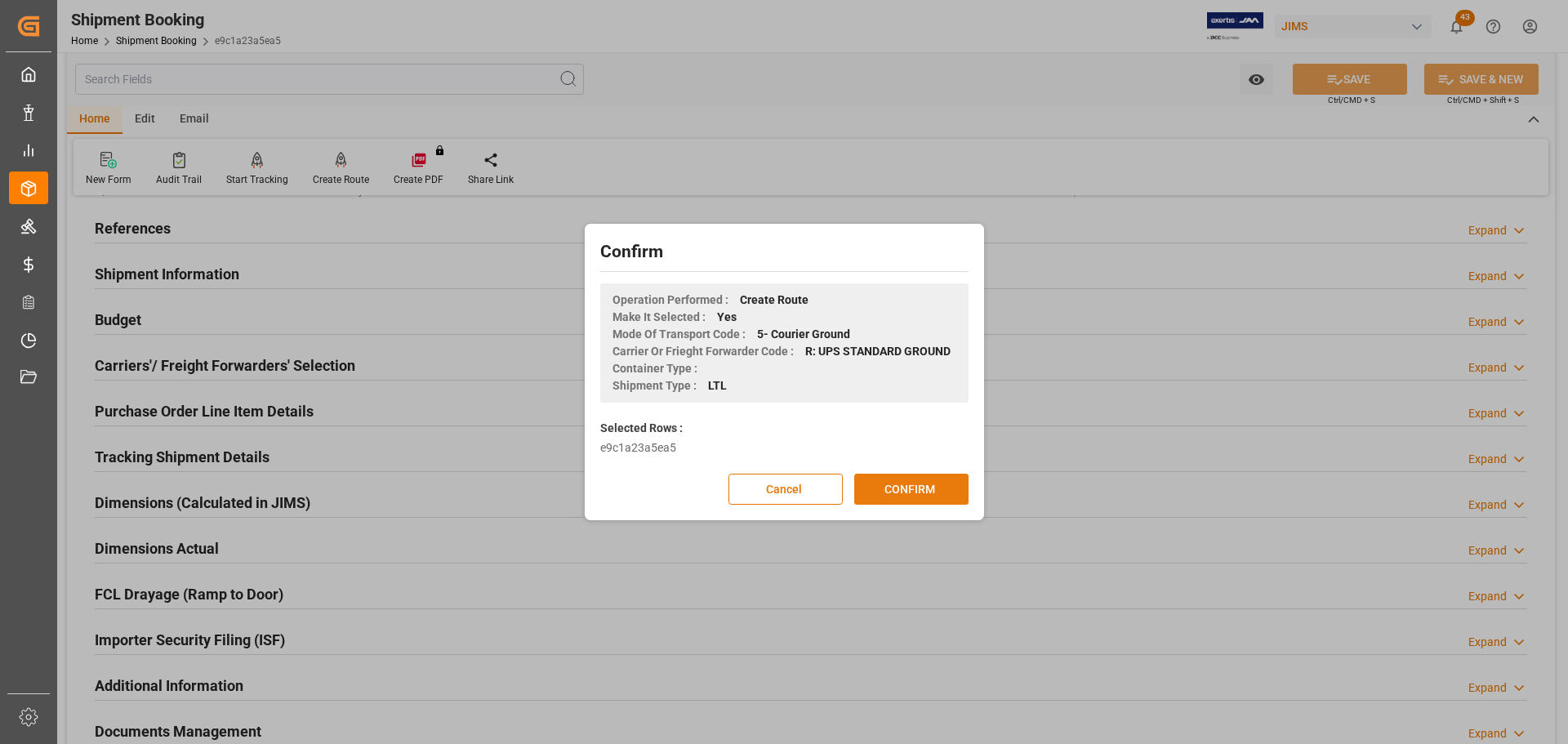
click at [910, 478] on button "CONFIRM" at bounding box center [911, 488] width 115 height 31
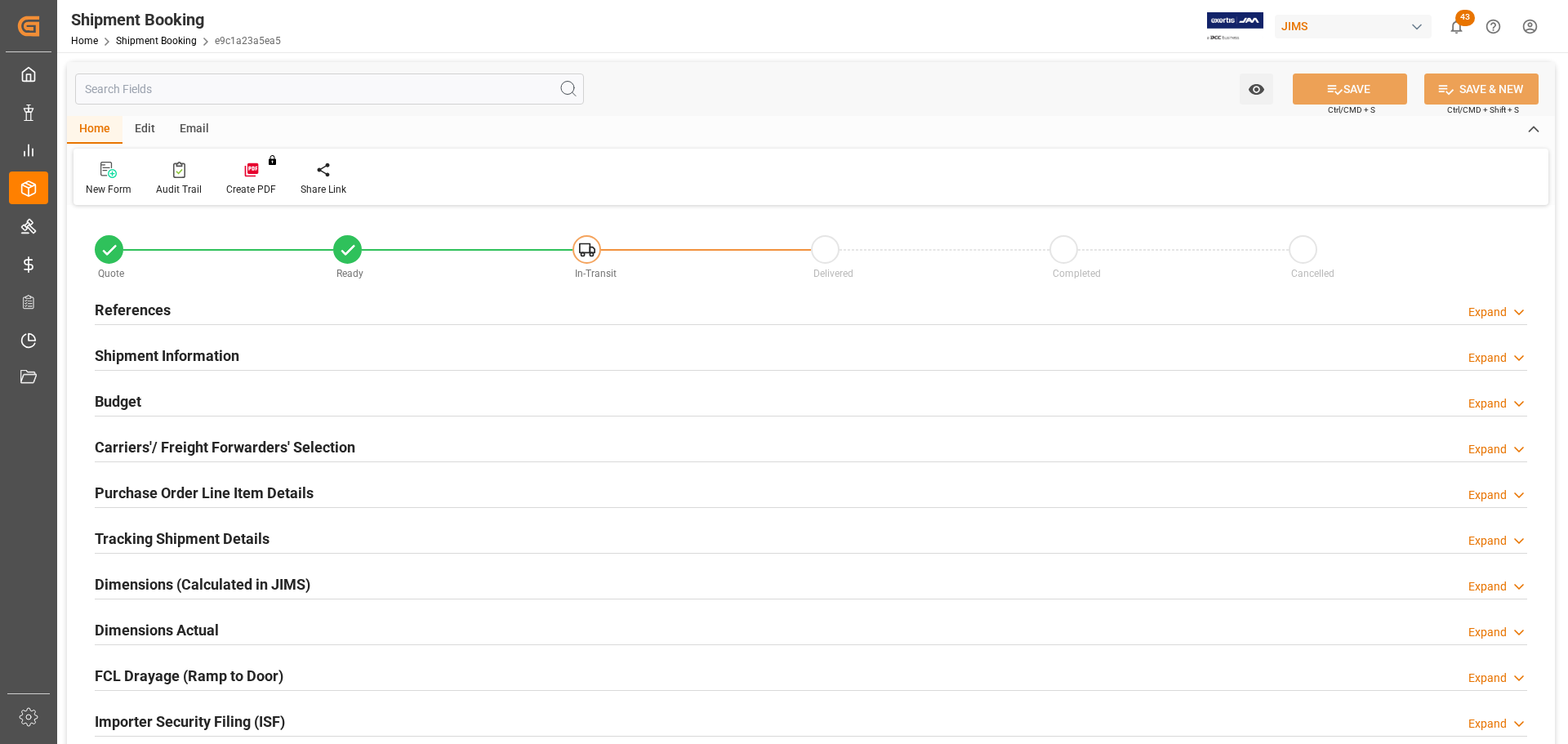
type input "0"
type input "14-10-2025"
click at [230, 308] on div "References Expand" at bounding box center [811, 308] width 1433 height 31
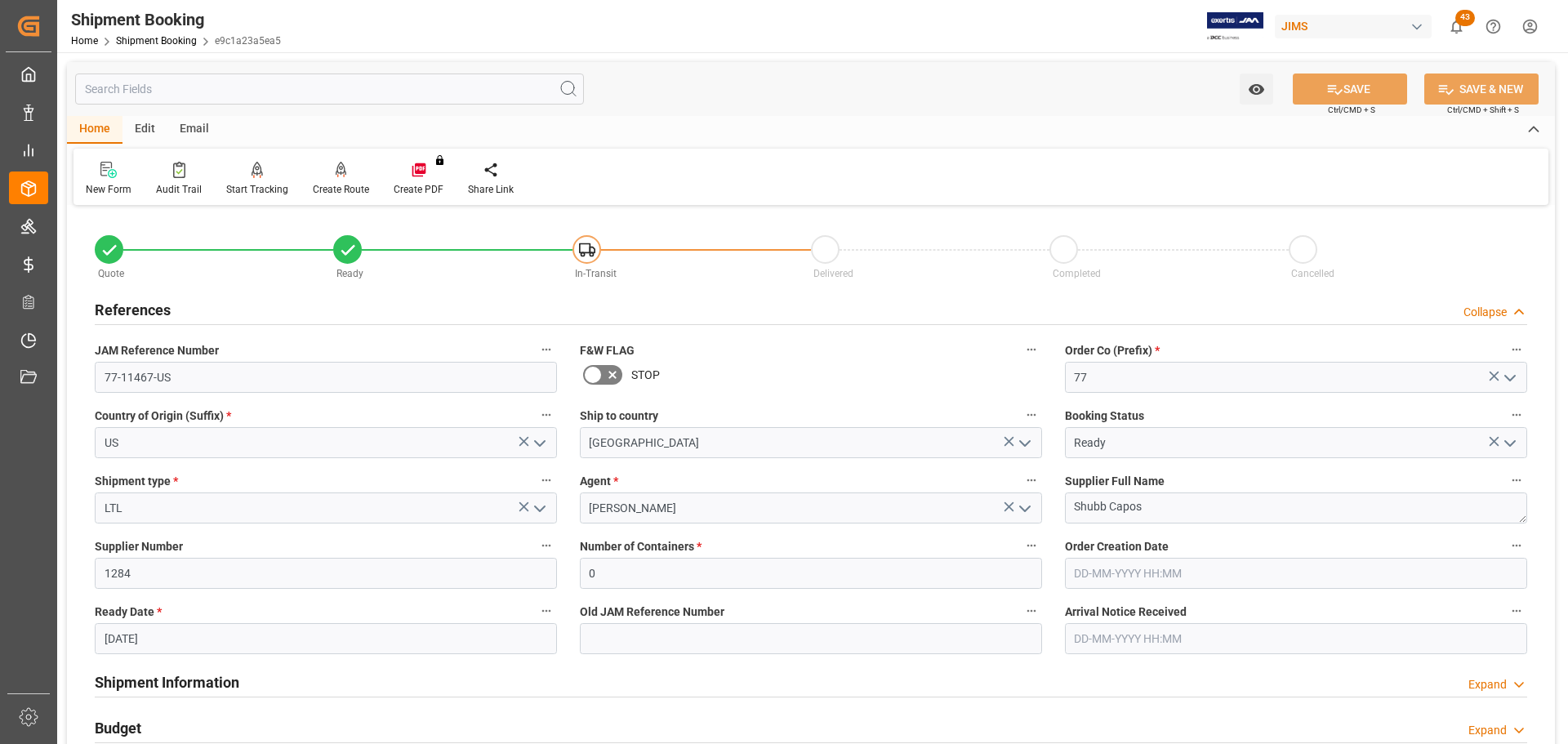
click at [230, 308] on div "References Collapse" at bounding box center [811, 308] width 1433 height 31
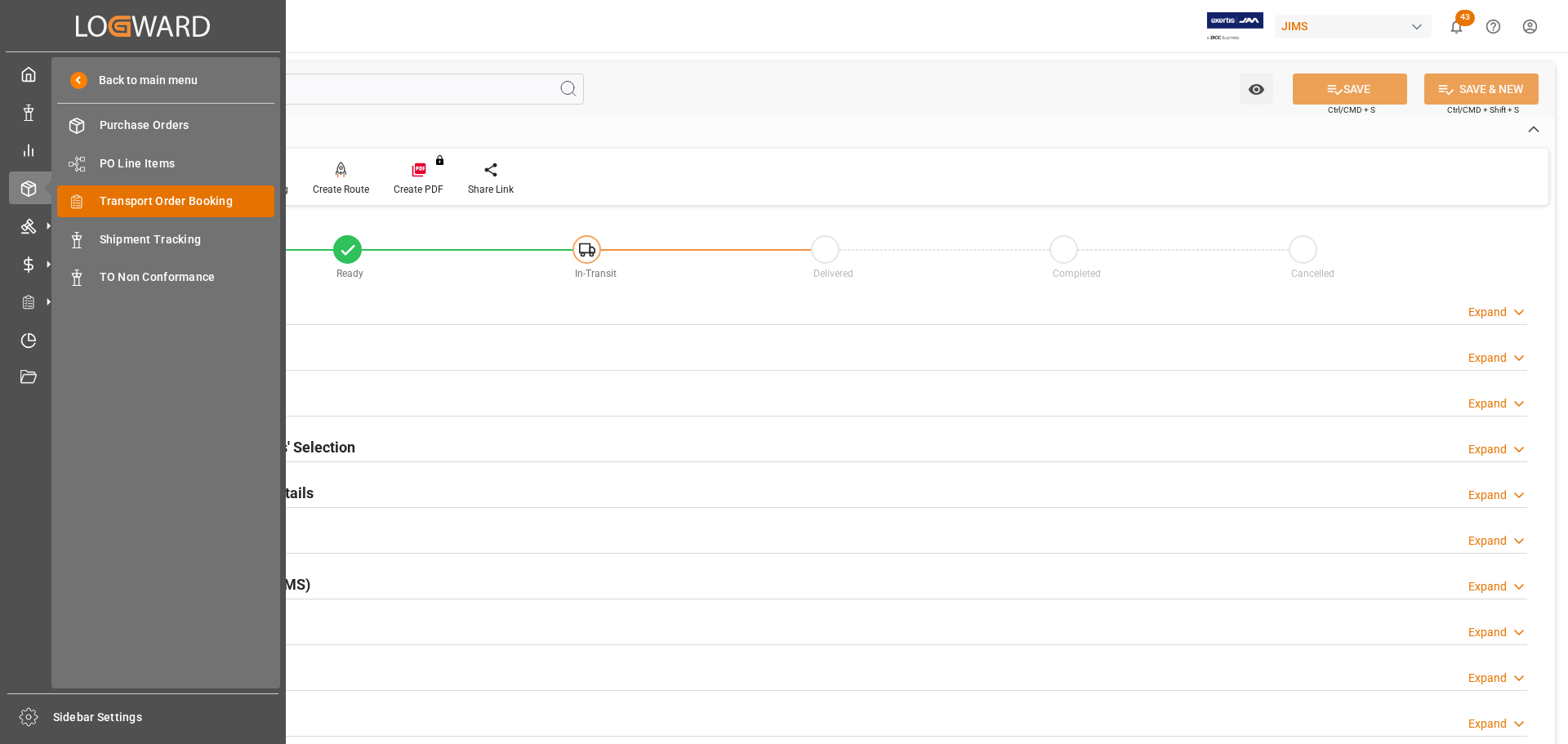
click at [145, 207] on span "Transport Order Booking" at bounding box center [187, 201] width 176 height 17
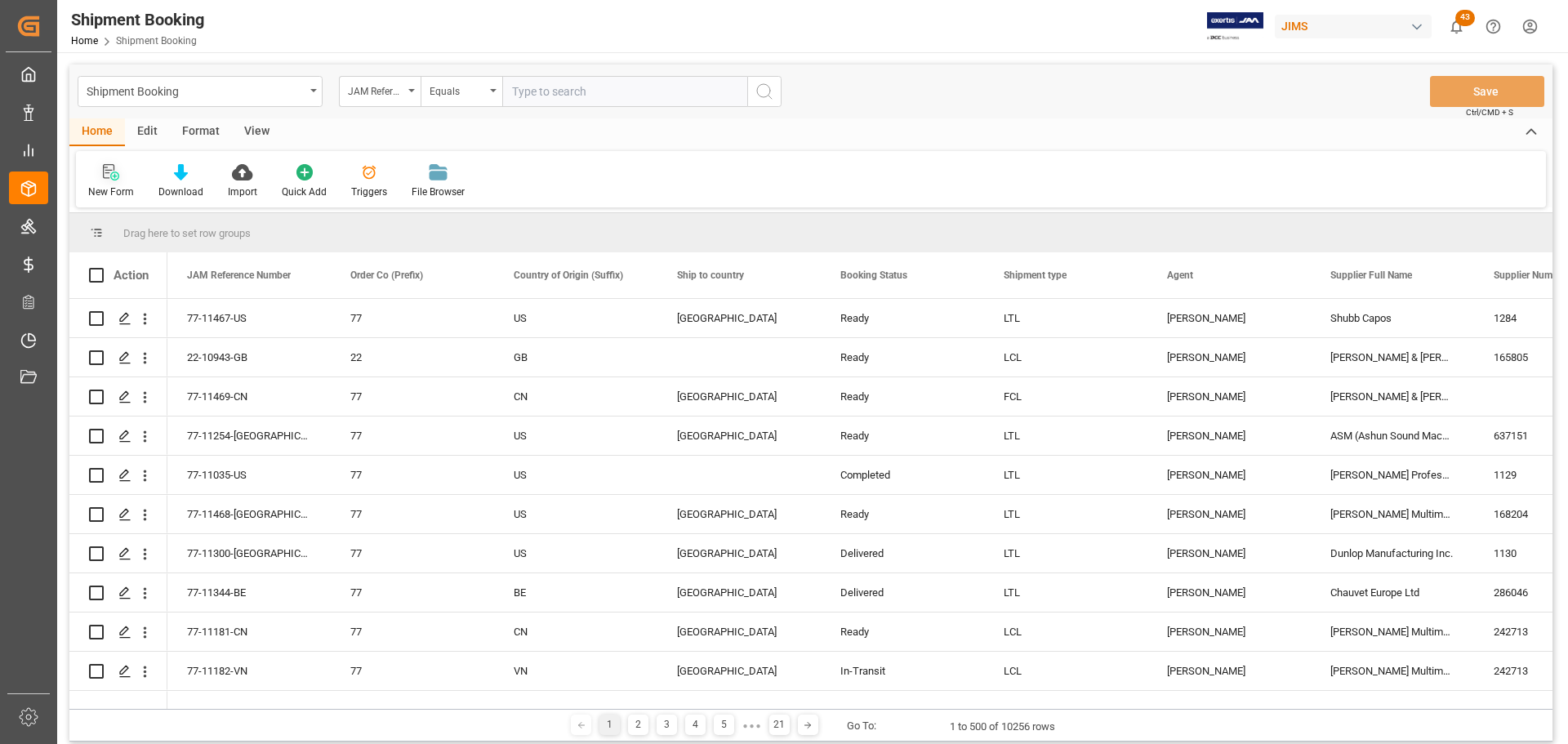
click at [117, 178] on icon at bounding box center [115, 177] width 9 height 9
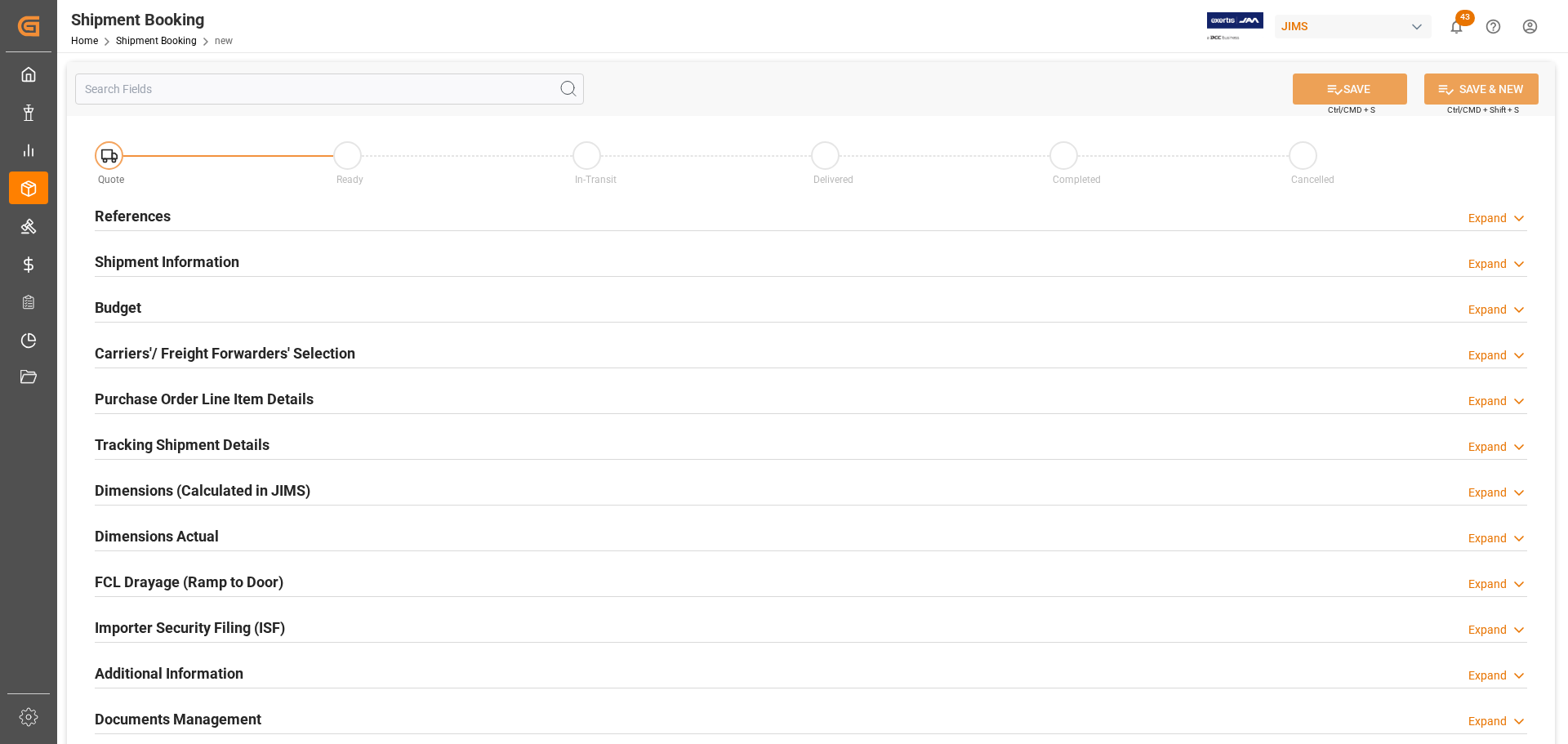
click at [191, 222] on div "References Expand" at bounding box center [811, 214] width 1433 height 31
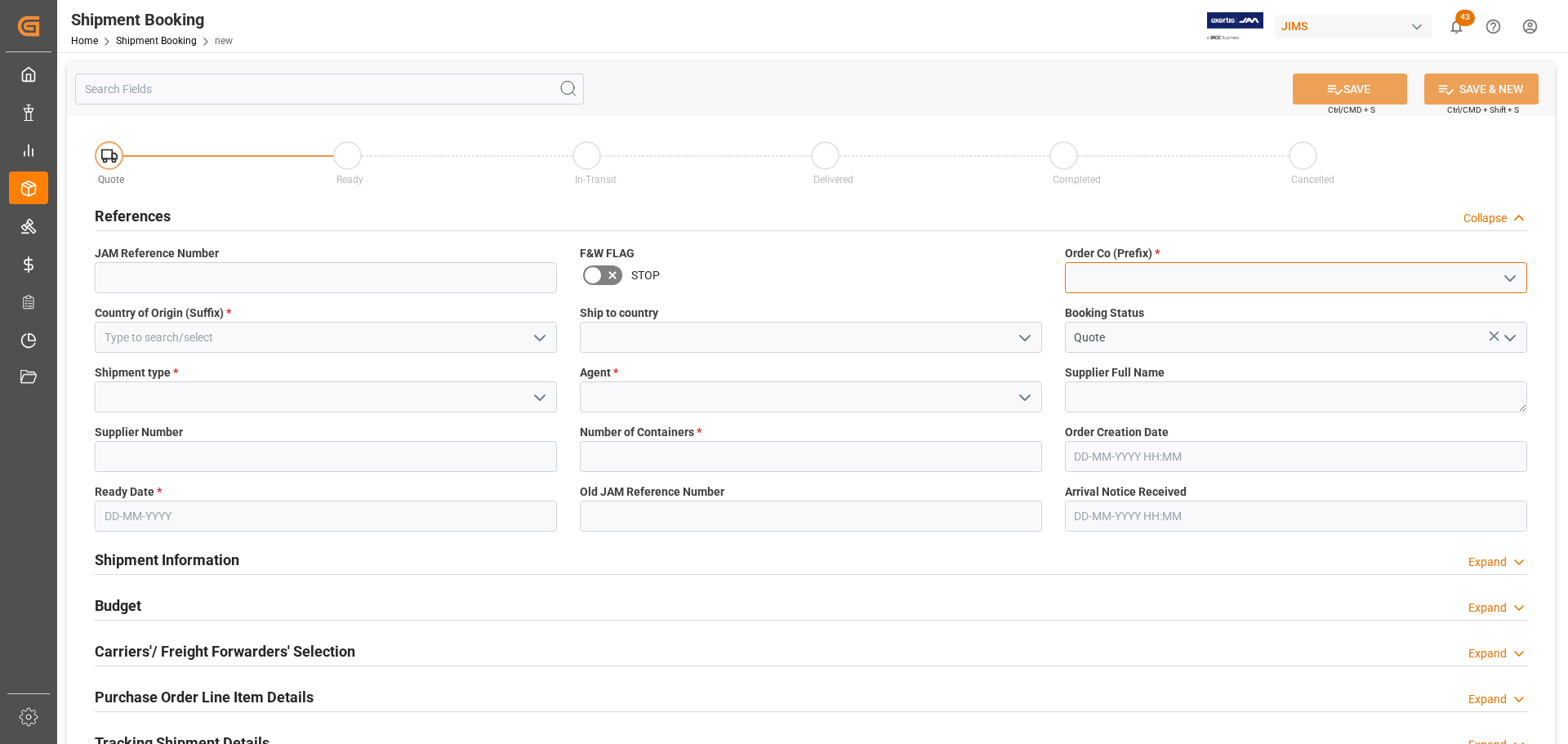
click at [1124, 265] on input at bounding box center [1296, 277] width 462 height 31
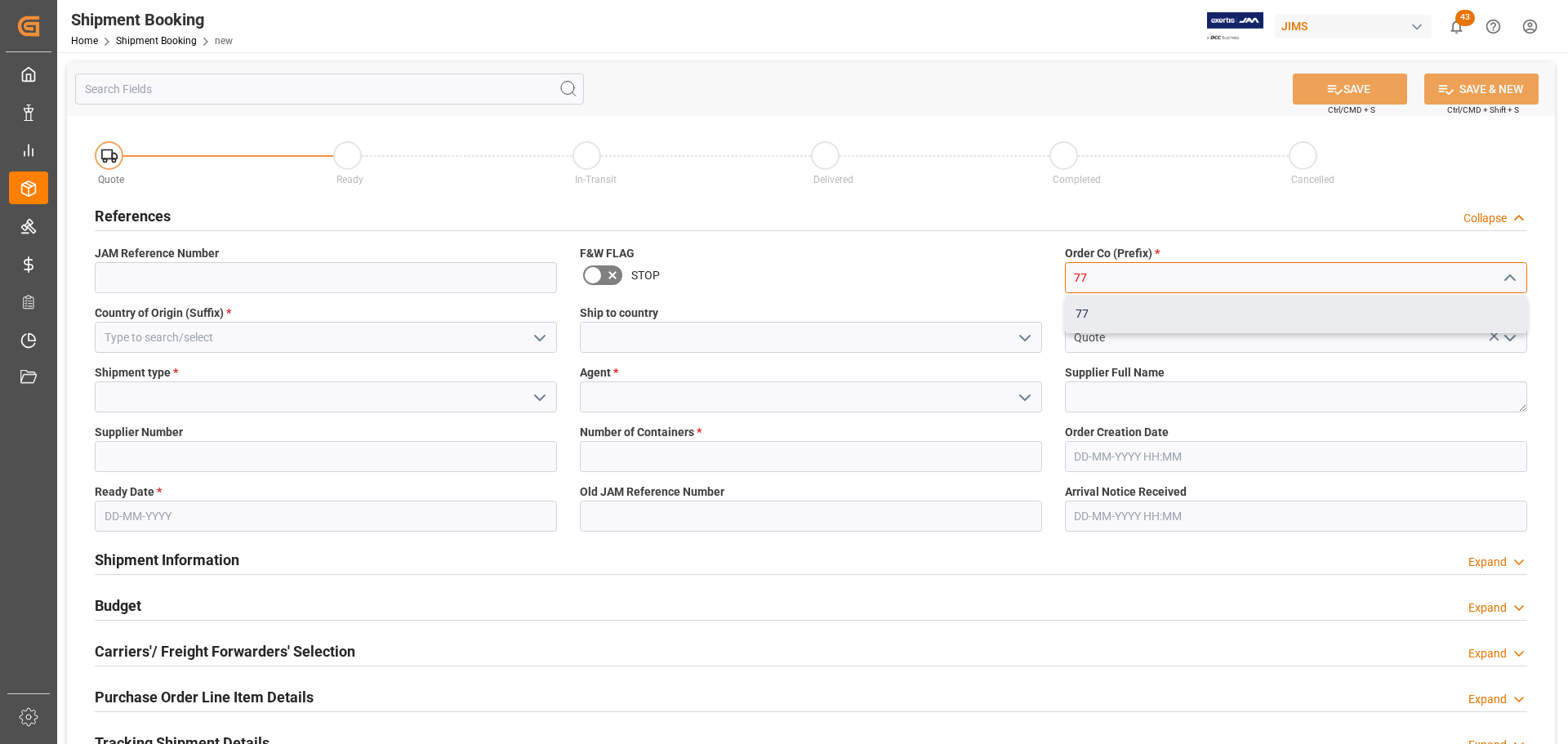
click at [1109, 319] on div "77" at bounding box center [1296, 314] width 460 height 37
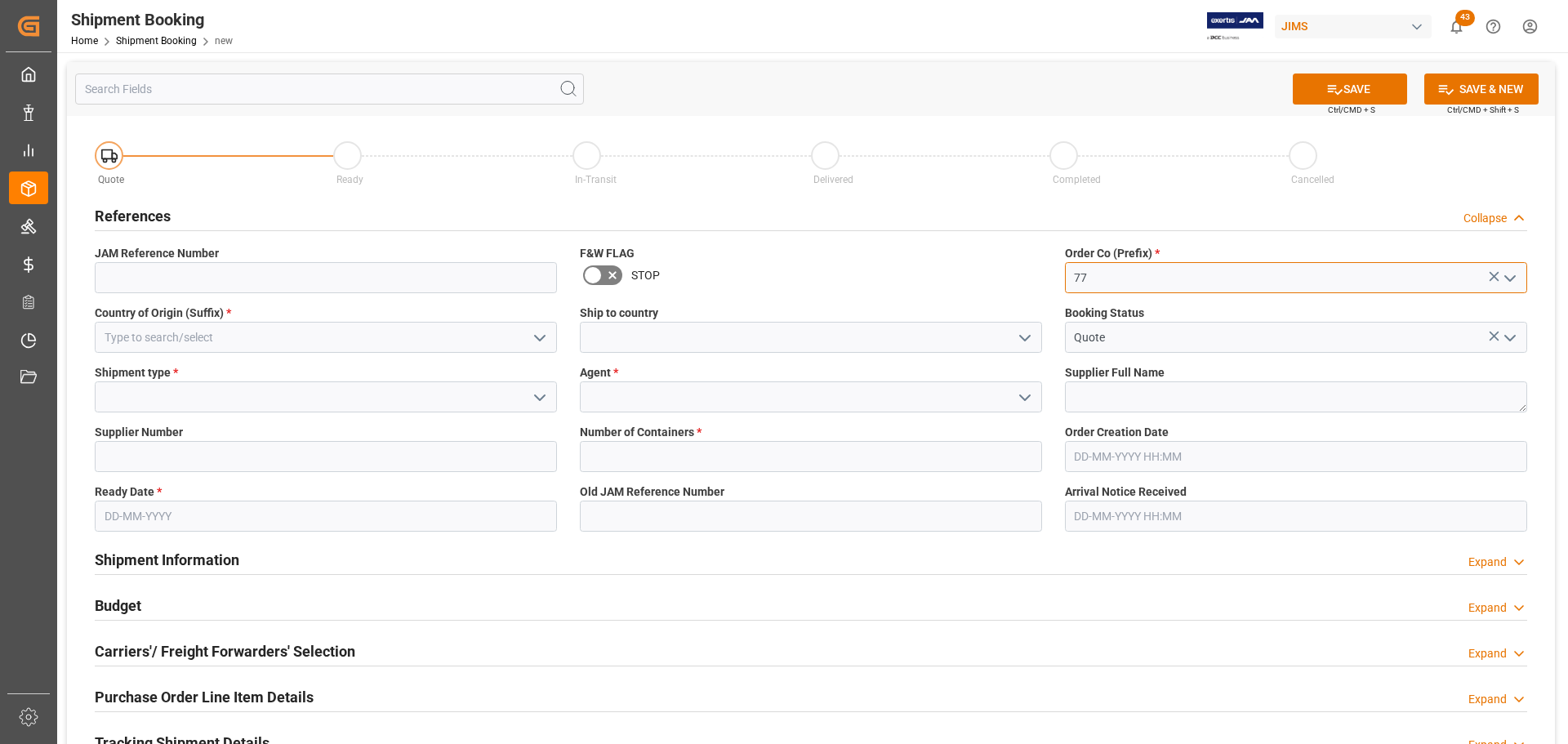
type input "77"
click at [261, 333] on input at bounding box center [326, 336] width 462 height 31
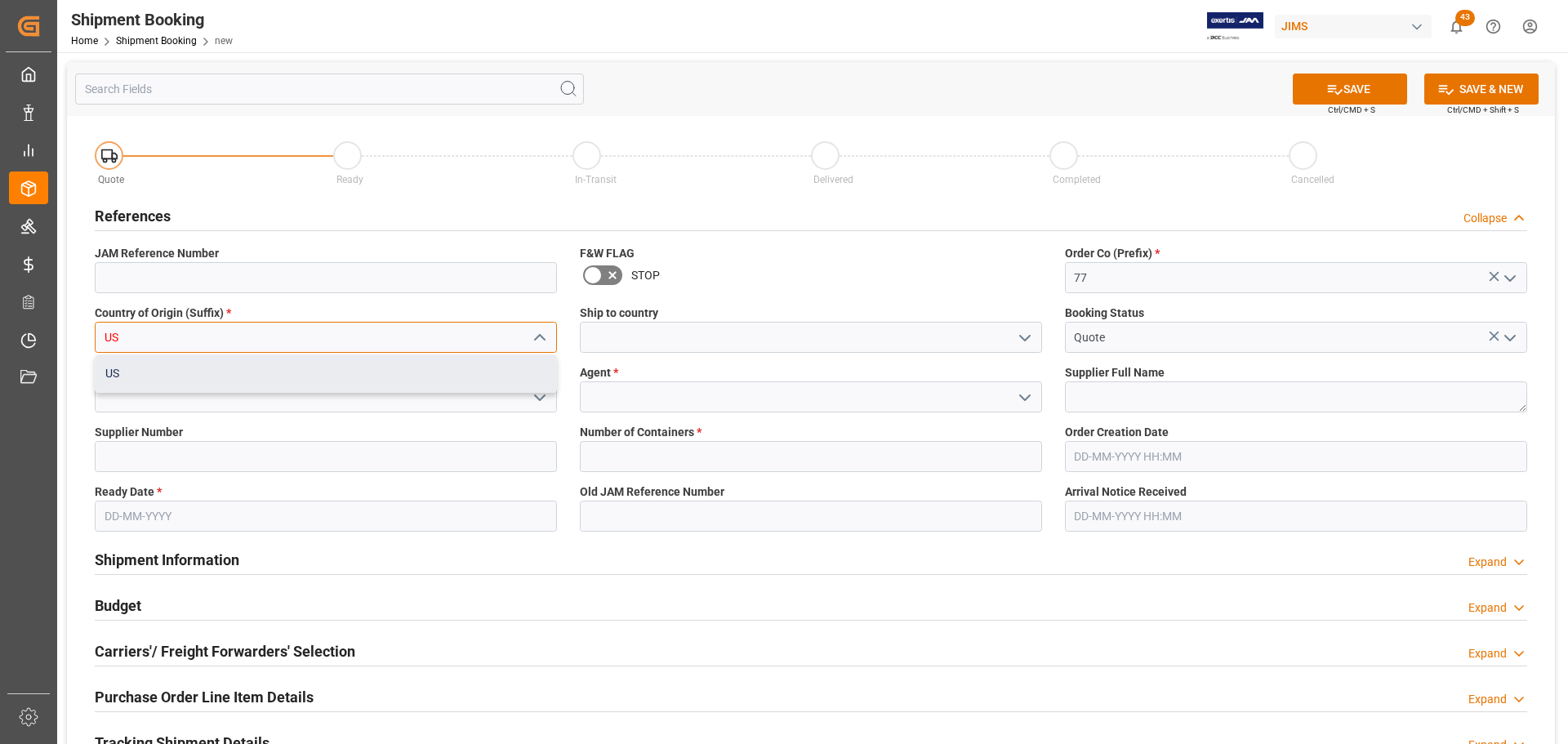
click at [259, 378] on div "US" at bounding box center [326, 373] width 460 height 37
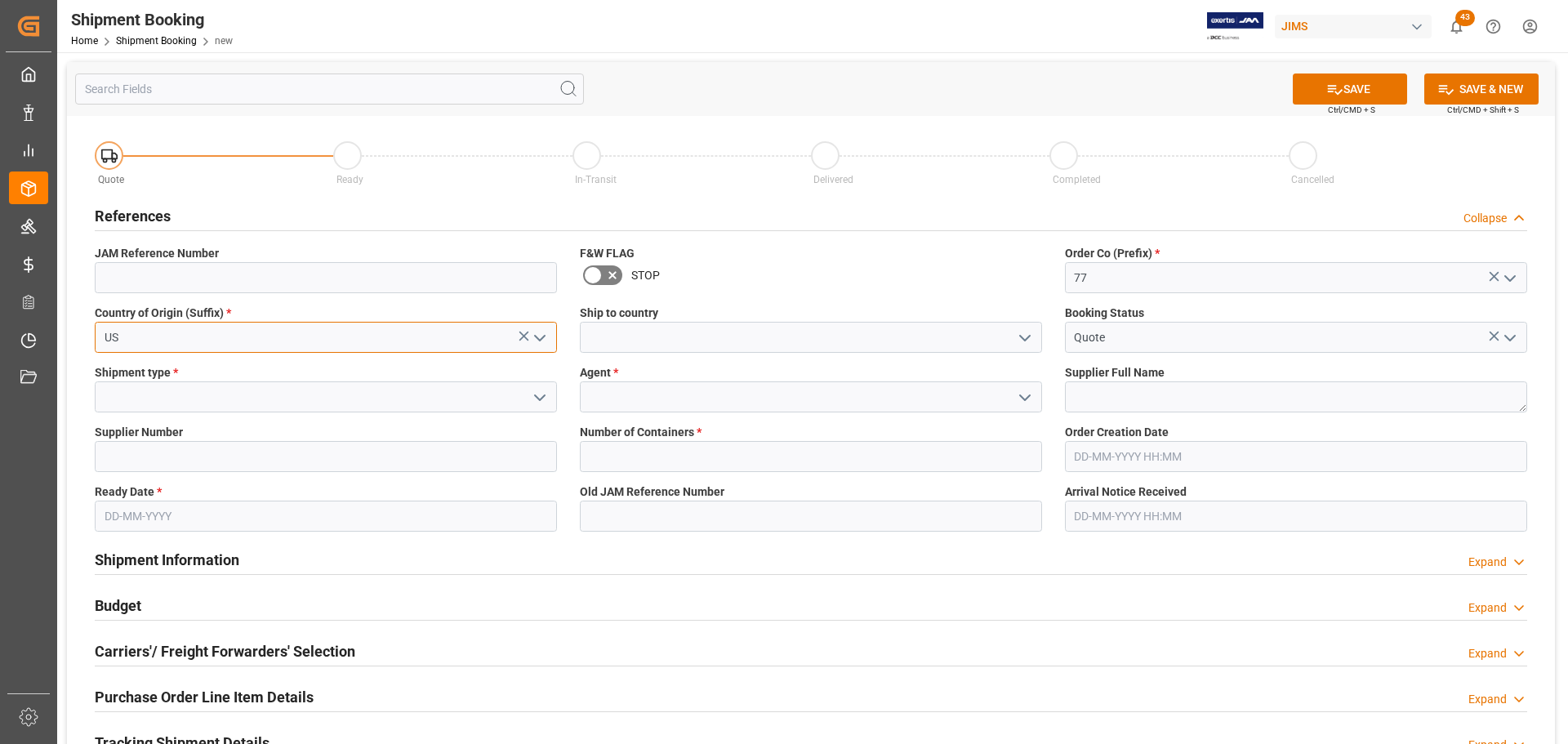
type input "US"
click at [719, 332] on input at bounding box center [811, 336] width 462 height 31
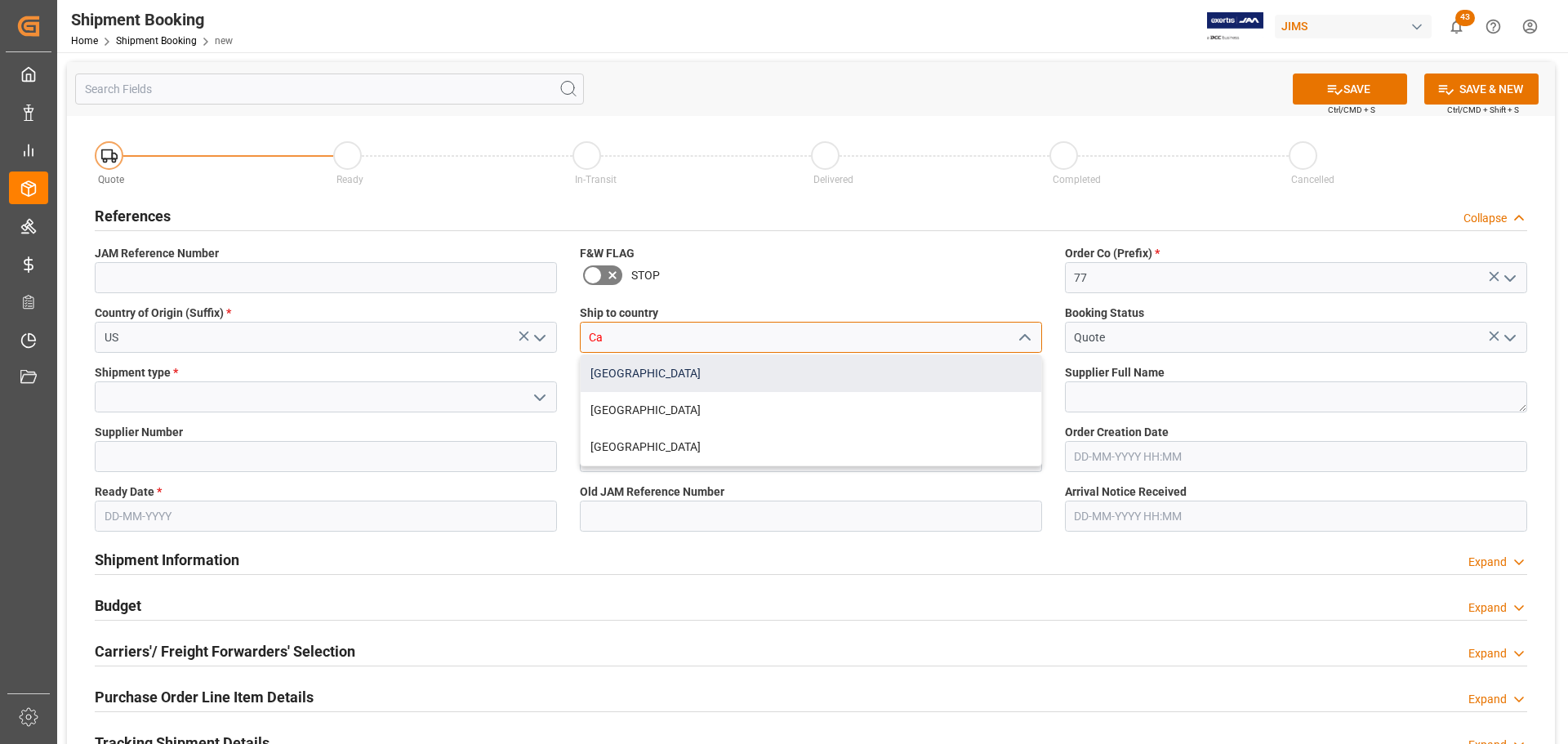
click at [614, 366] on div "[GEOGRAPHIC_DATA]" at bounding box center [811, 373] width 460 height 37
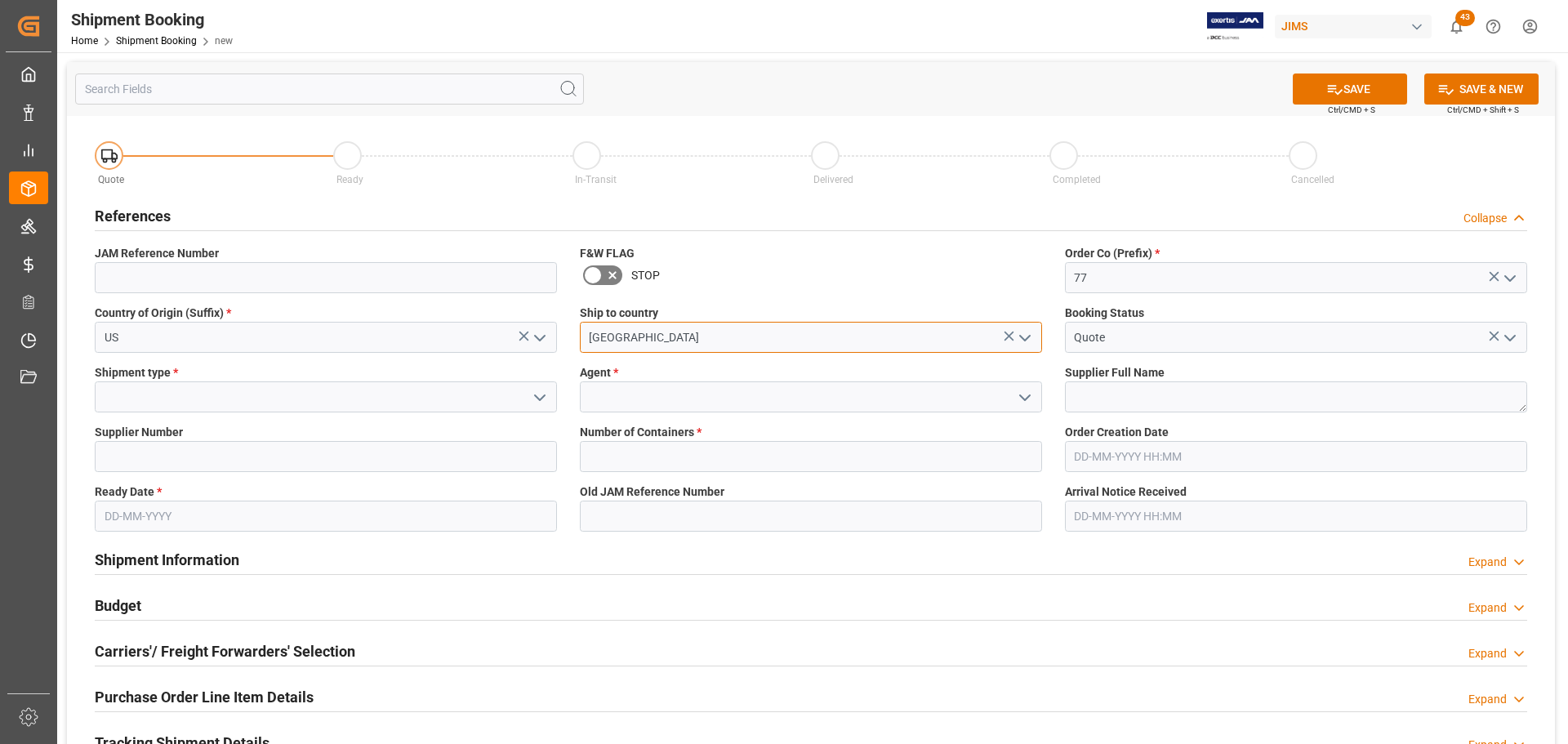
type input "[GEOGRAPHIC_DATA]"
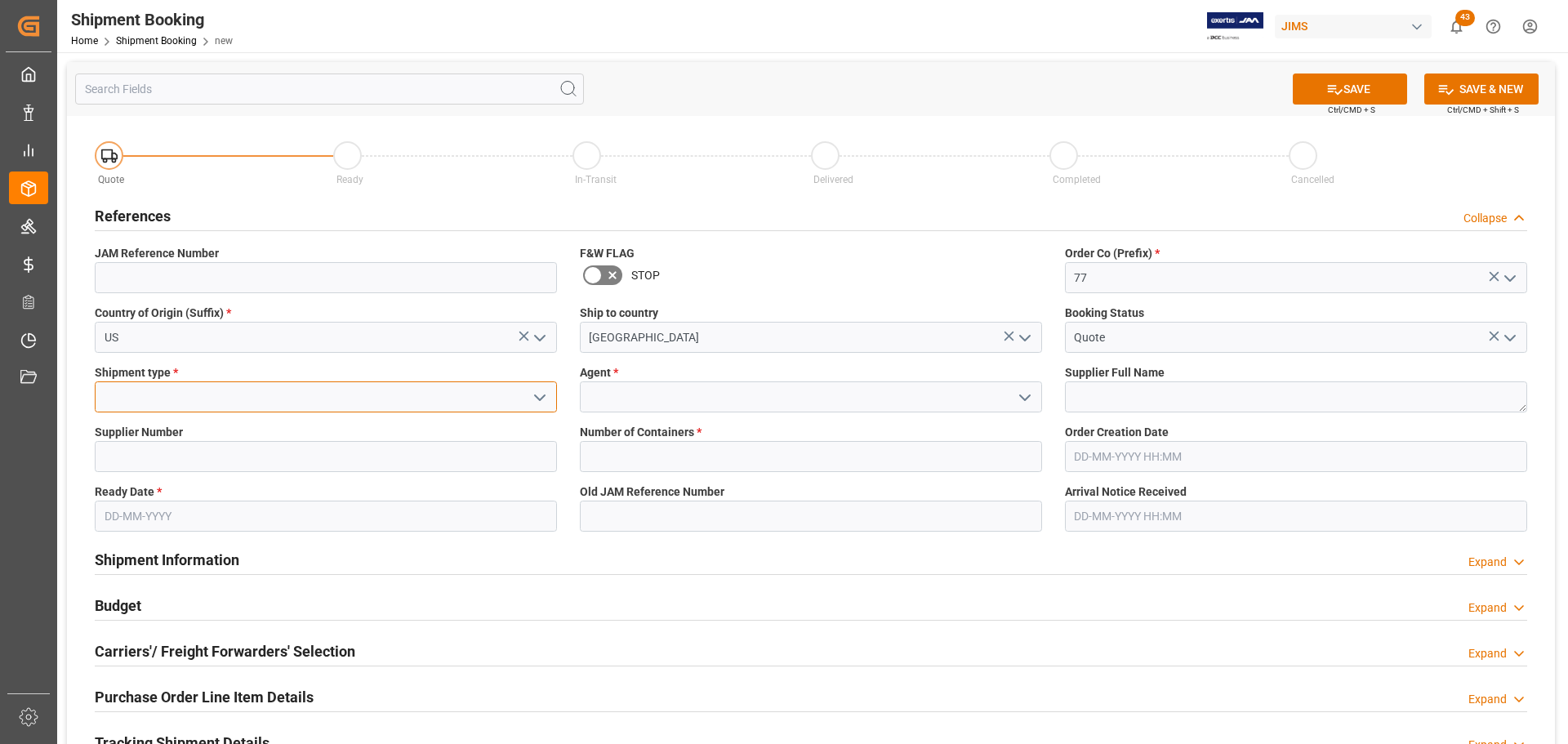
click at [305, 404] on input at bounding box center [326, 396] width 462 height 31
click at [302, 430] on div "LTL" at bounding box center [326, 433] width 460 height 37
type input "LTL"
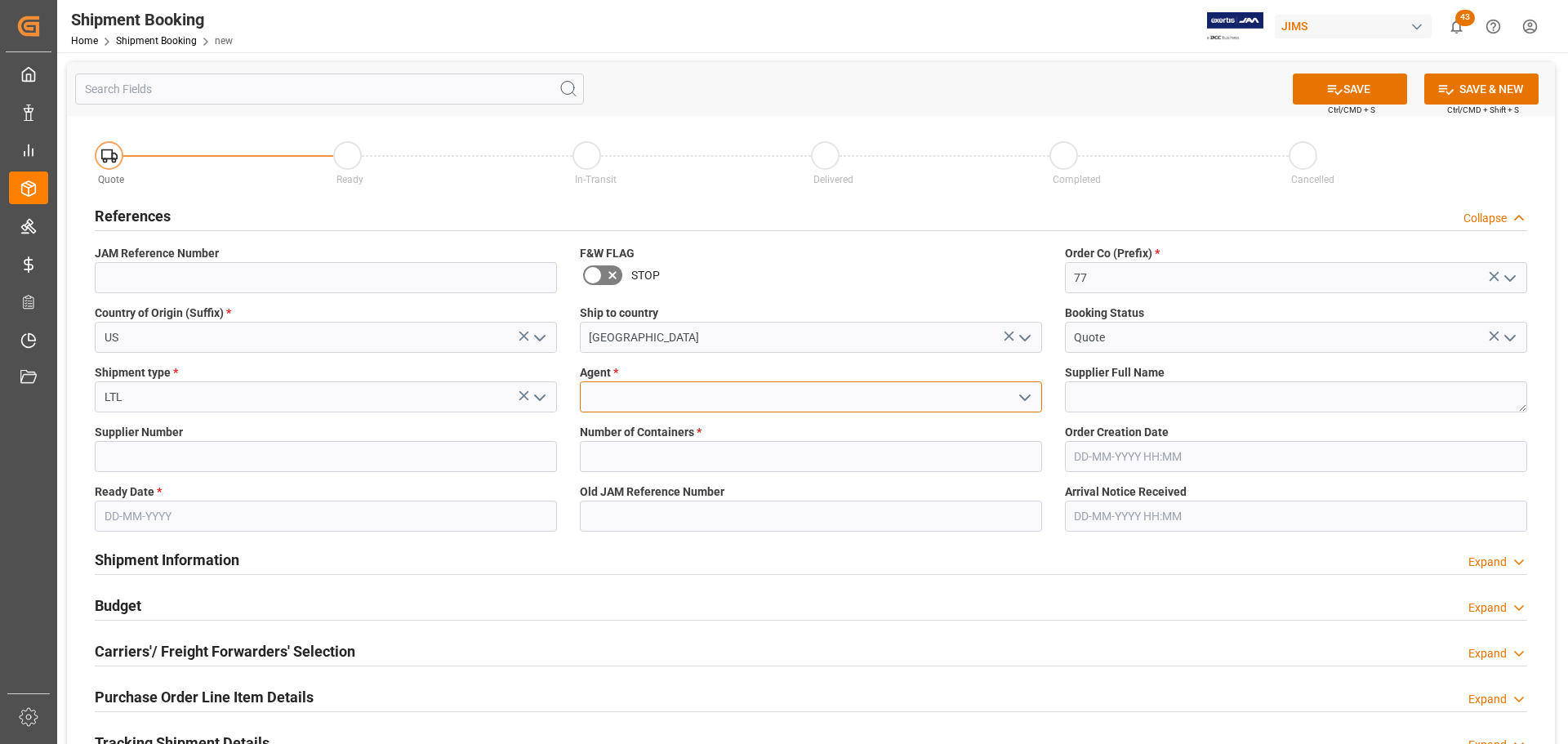
click at [665, 408] on input at bounding box center [811, 396] width 462 height 31
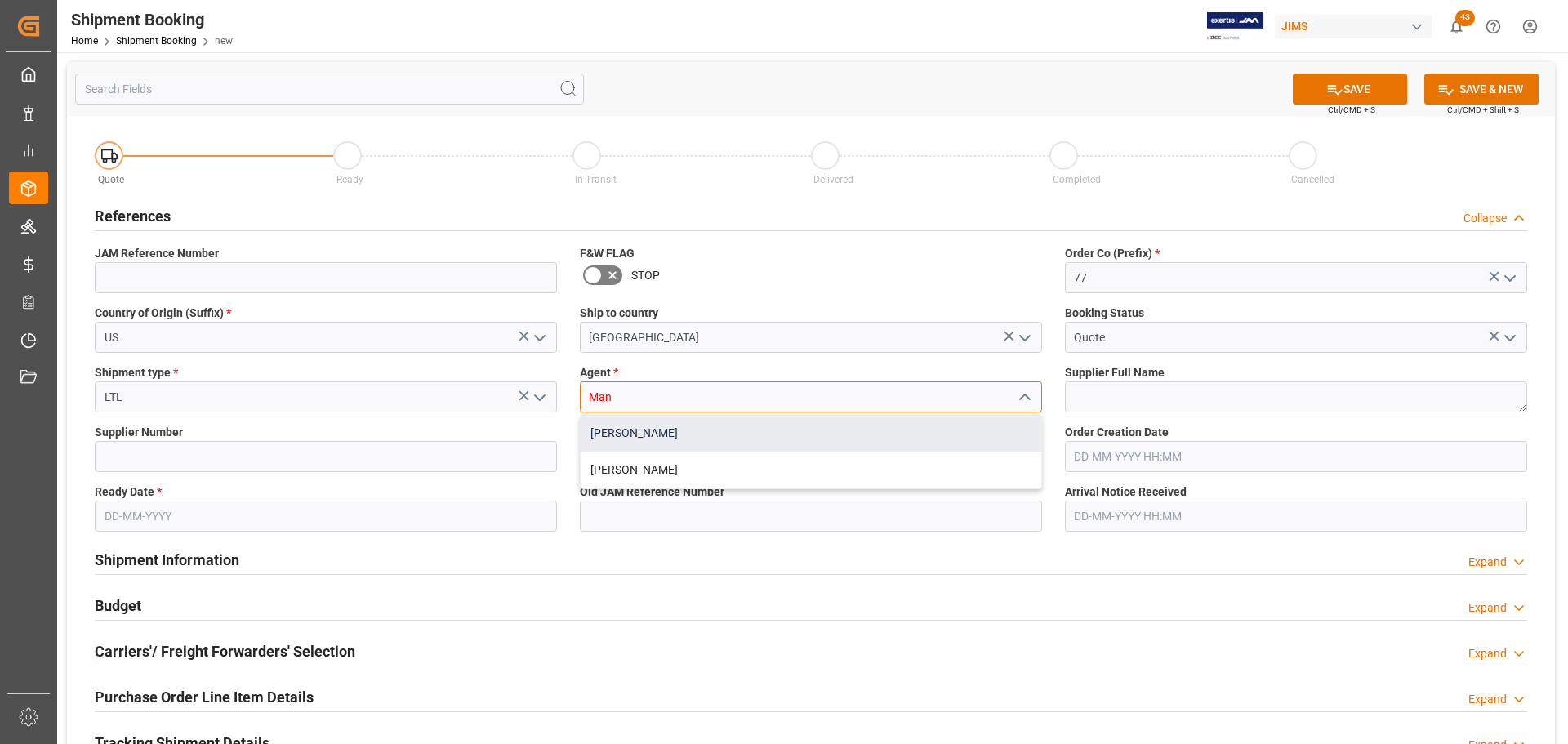
click at [661, 426] on div "[PERSON_NAME]" at bounding box center [811, 433] width 460 height 37
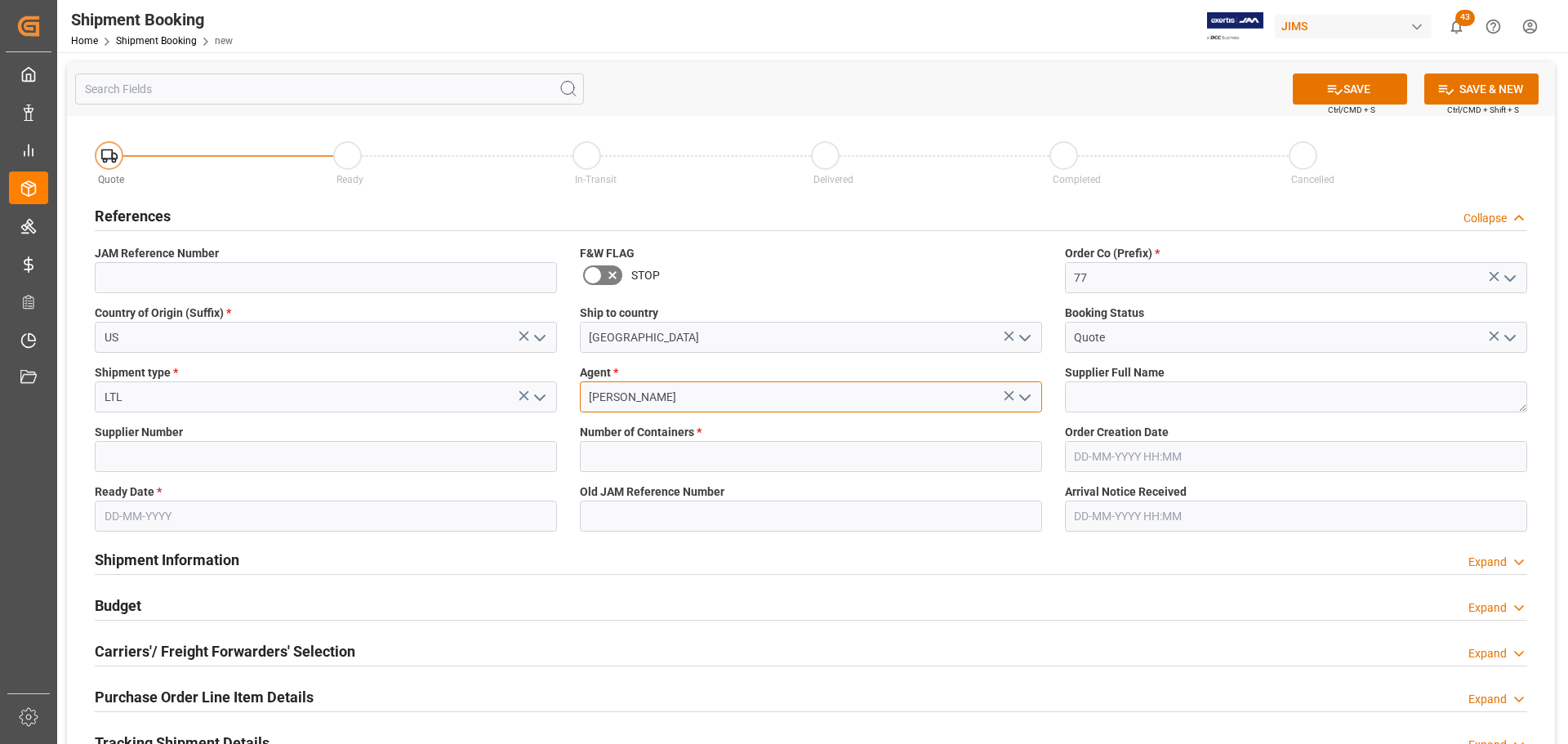
type input "[PERSON_NAME]"
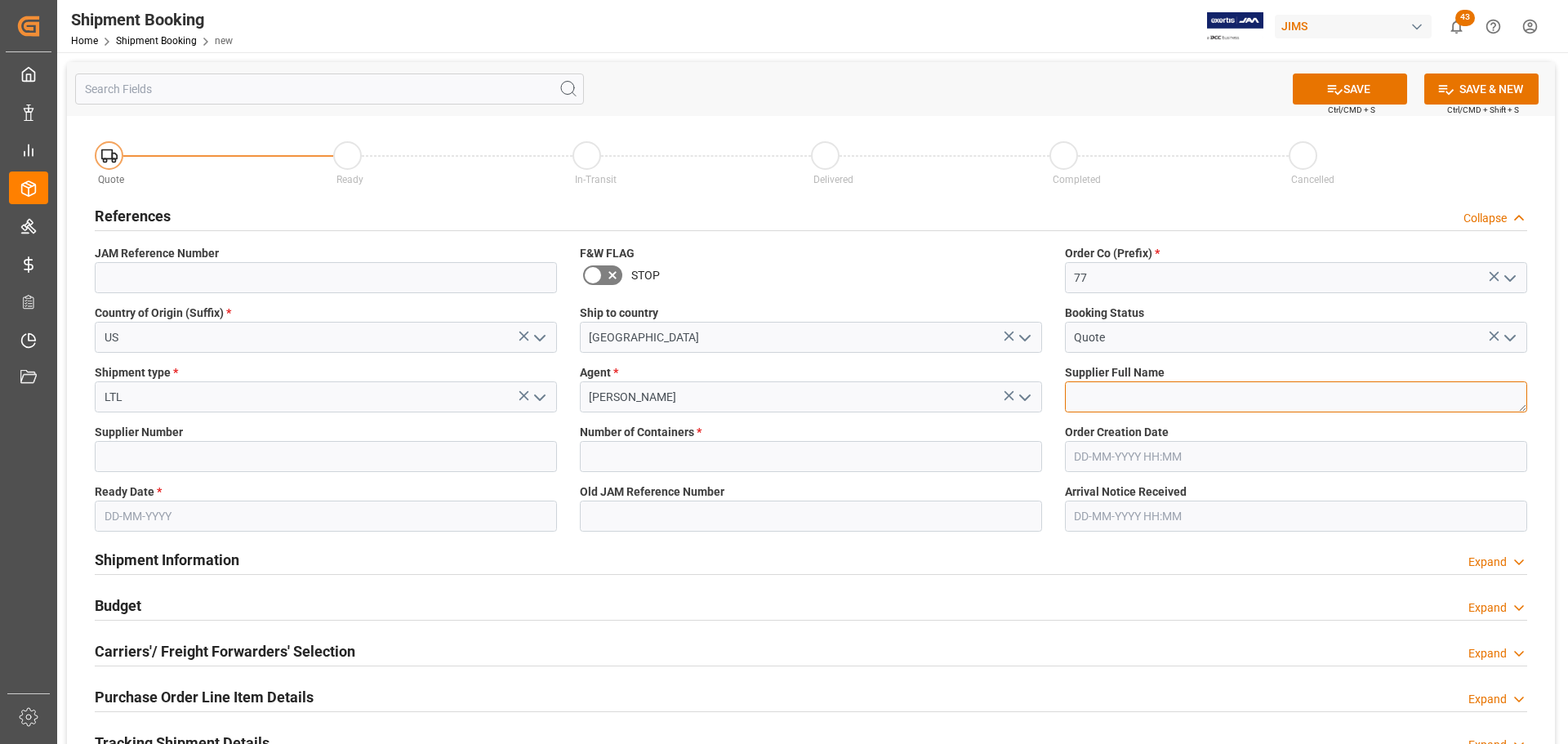
click at [1128, 403] on textarea at bounding box center [1296, 396] width 462 height 31
paste textarea "Pearl Corporation"
type textarea "Pearl Corporation"
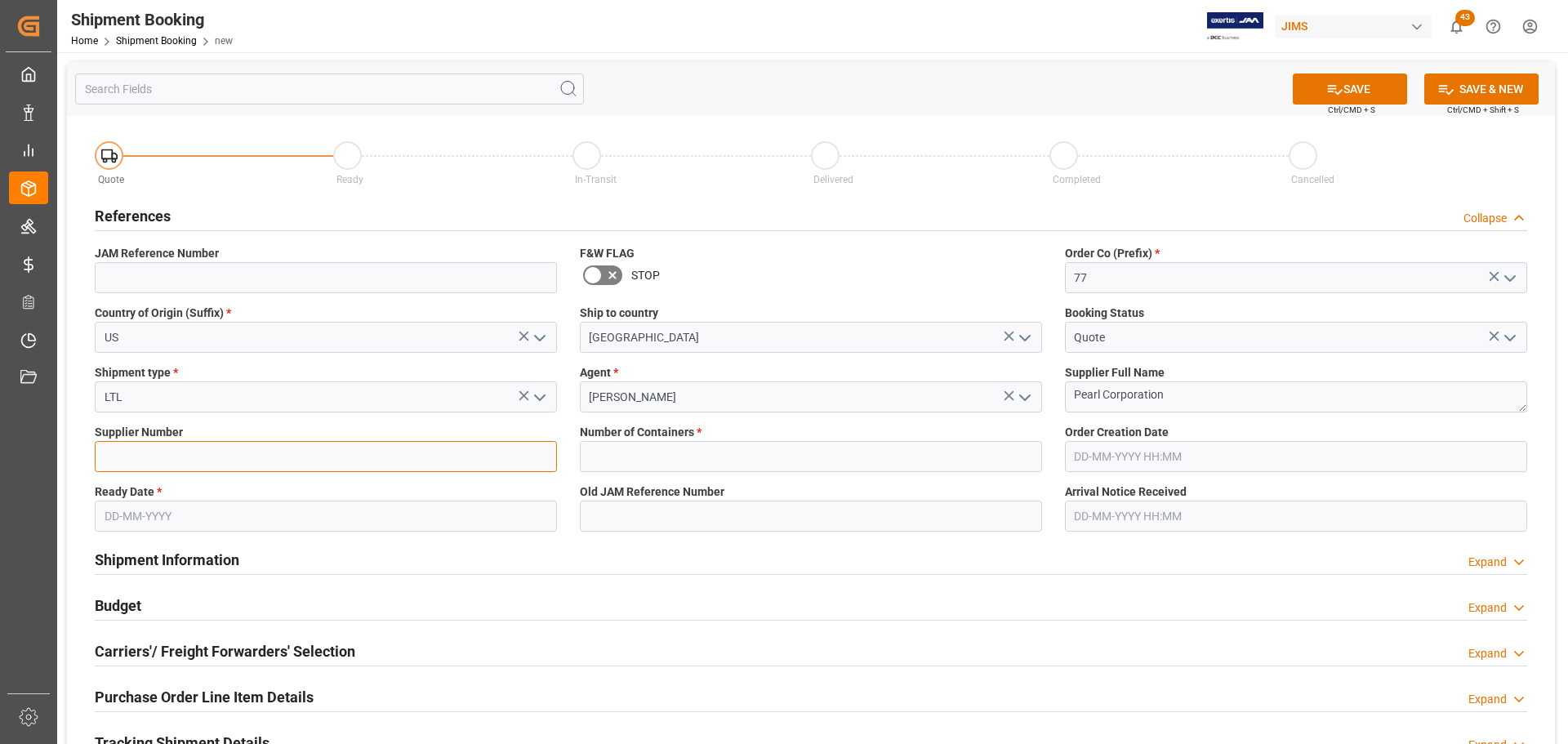
click at [147, 453] on input at bounding box center [326, 456] width 462 height 31
type input "1238"
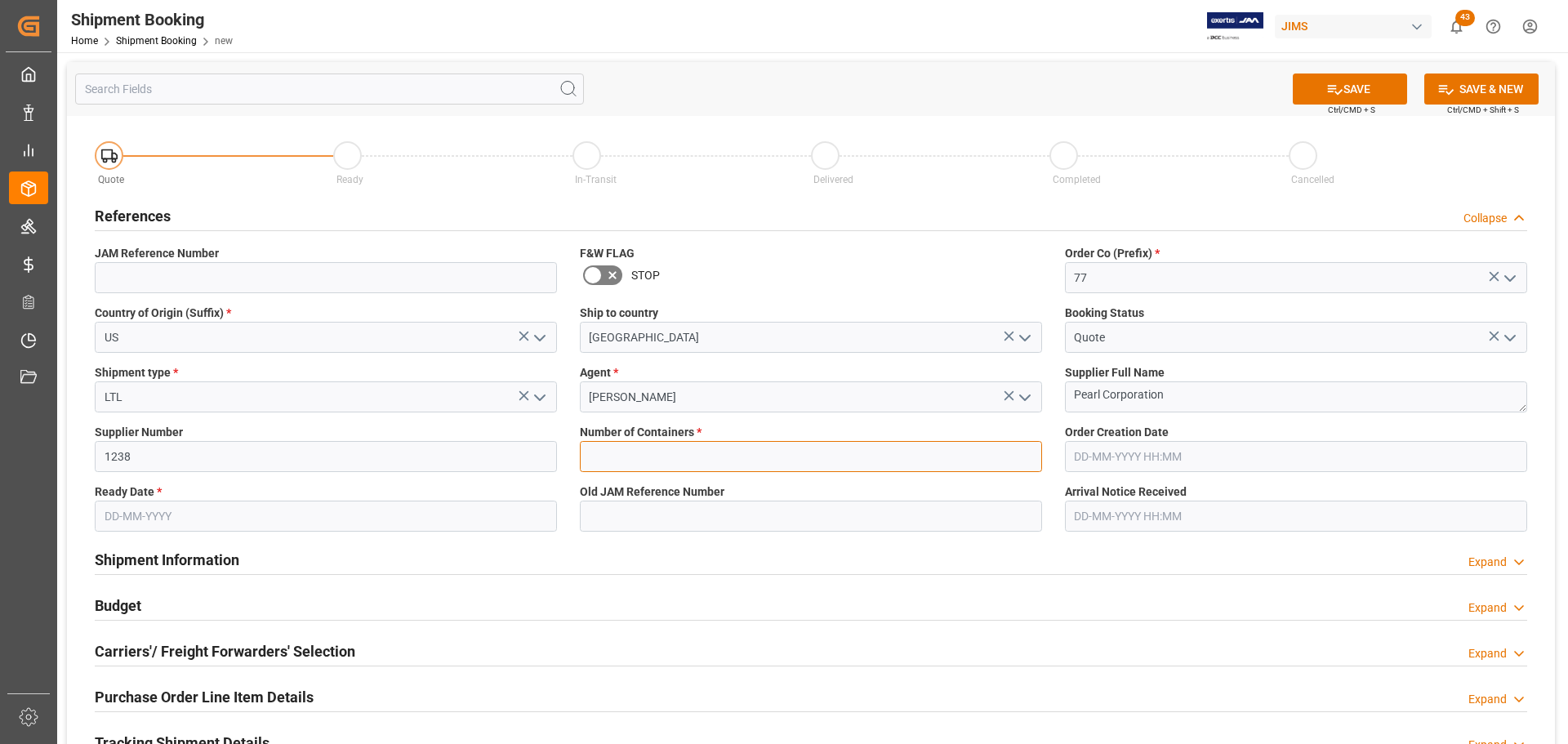
click at [718, 457] on input "text" at bounding box center [811, 456] width 462 height 31
click at [718, 456] on input "text" at bounding box center [811, 456] width 462 height 31
click at [679, 542] on div "Quote Ready In-Transit Delivered Completed Cancelled References Collapse JAM Re…" at bounding box center [811, 609] width 1488 height 986
click at [647, 457] on input "text" at bounding box center [811, 456] width 462 height 31
click at [350, 375] on label "Shipment type *" at bounding box center [326, 373] width 462 height 17
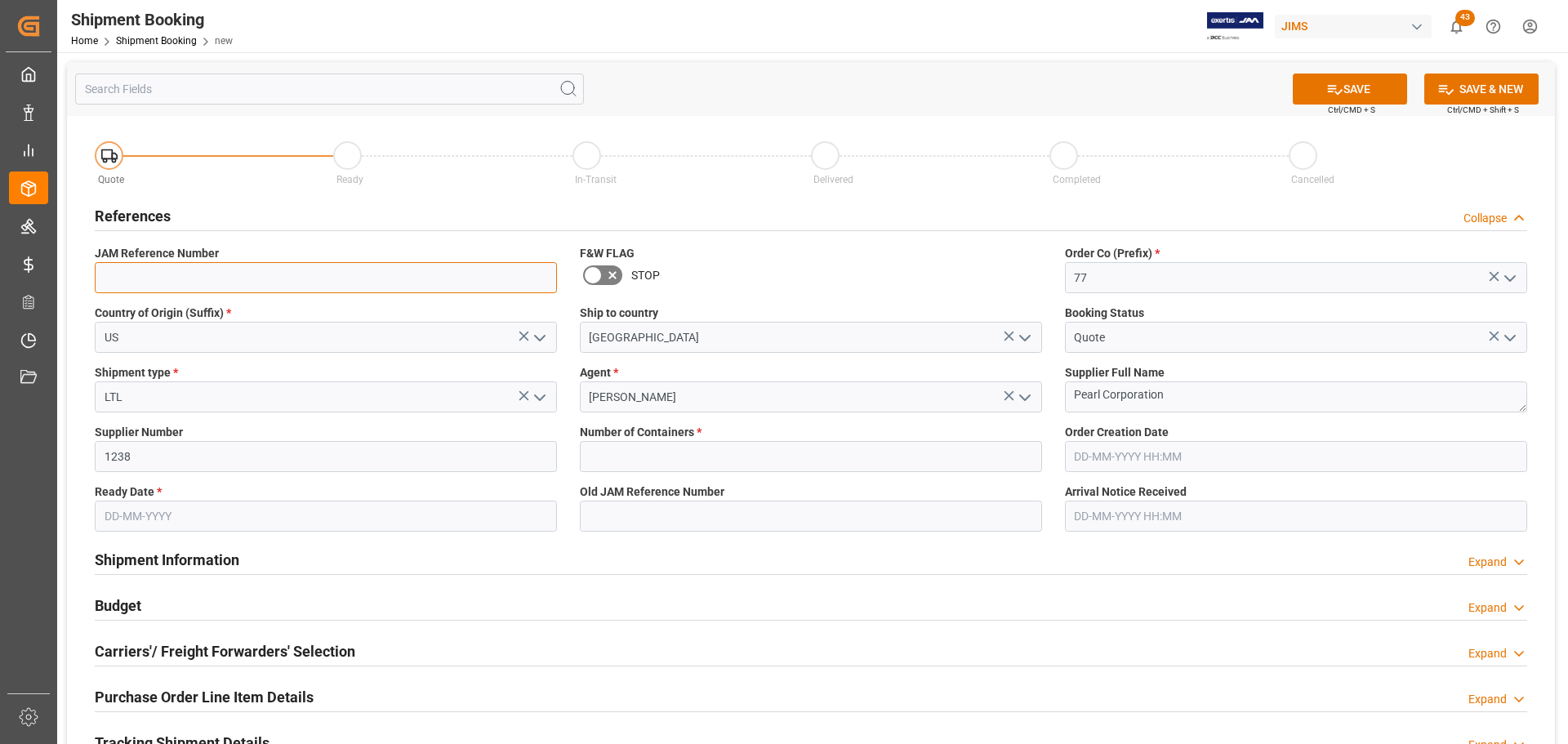
click at [281, 270] on input at bounding box center [326, 277] width 462 height 31
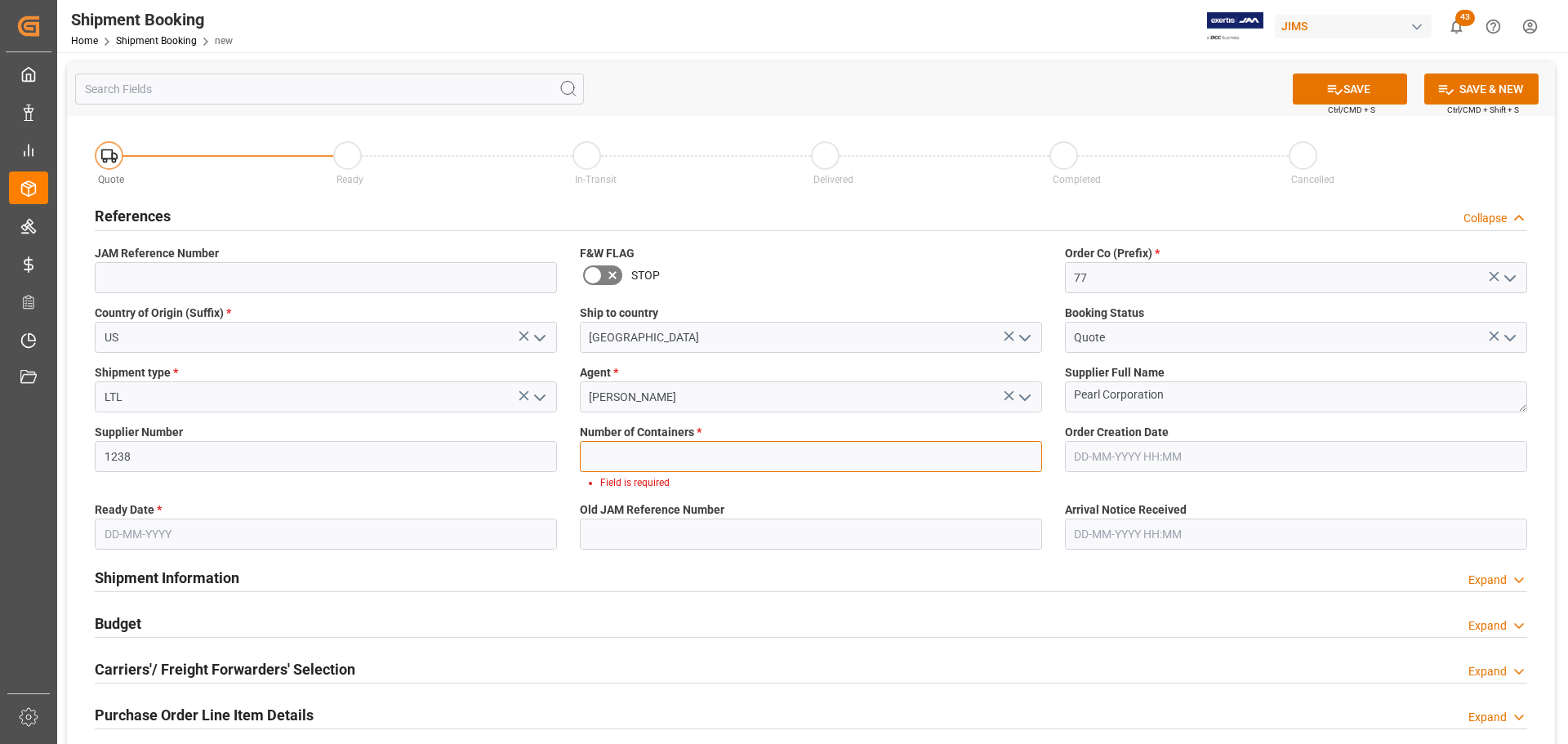
click at [630, 453] on input "text" at bounding box center [811, 456] width 462 height 31
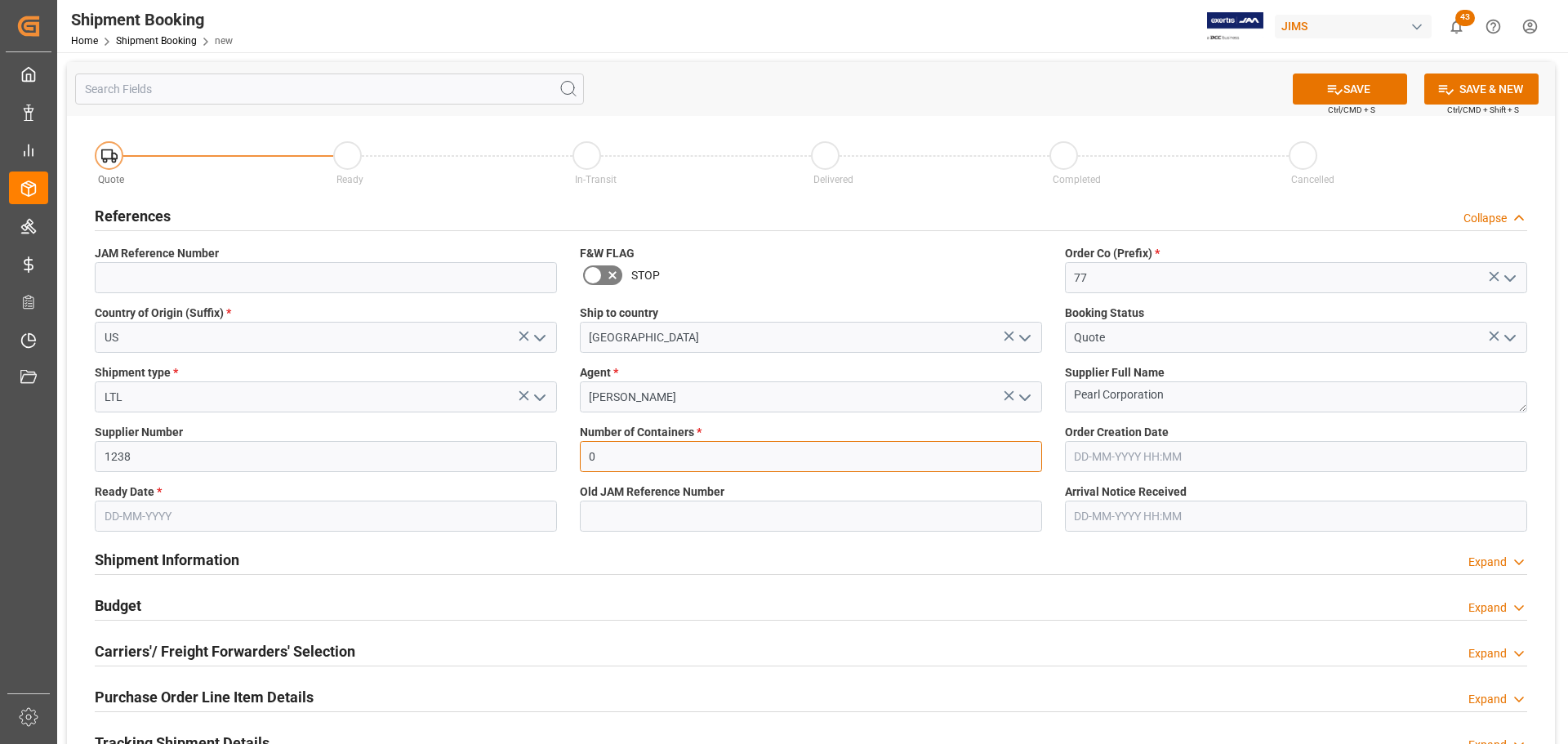
type input "0"
click at [334, 509] on input "text" at bounding box center [326, 516] width 462 height 31
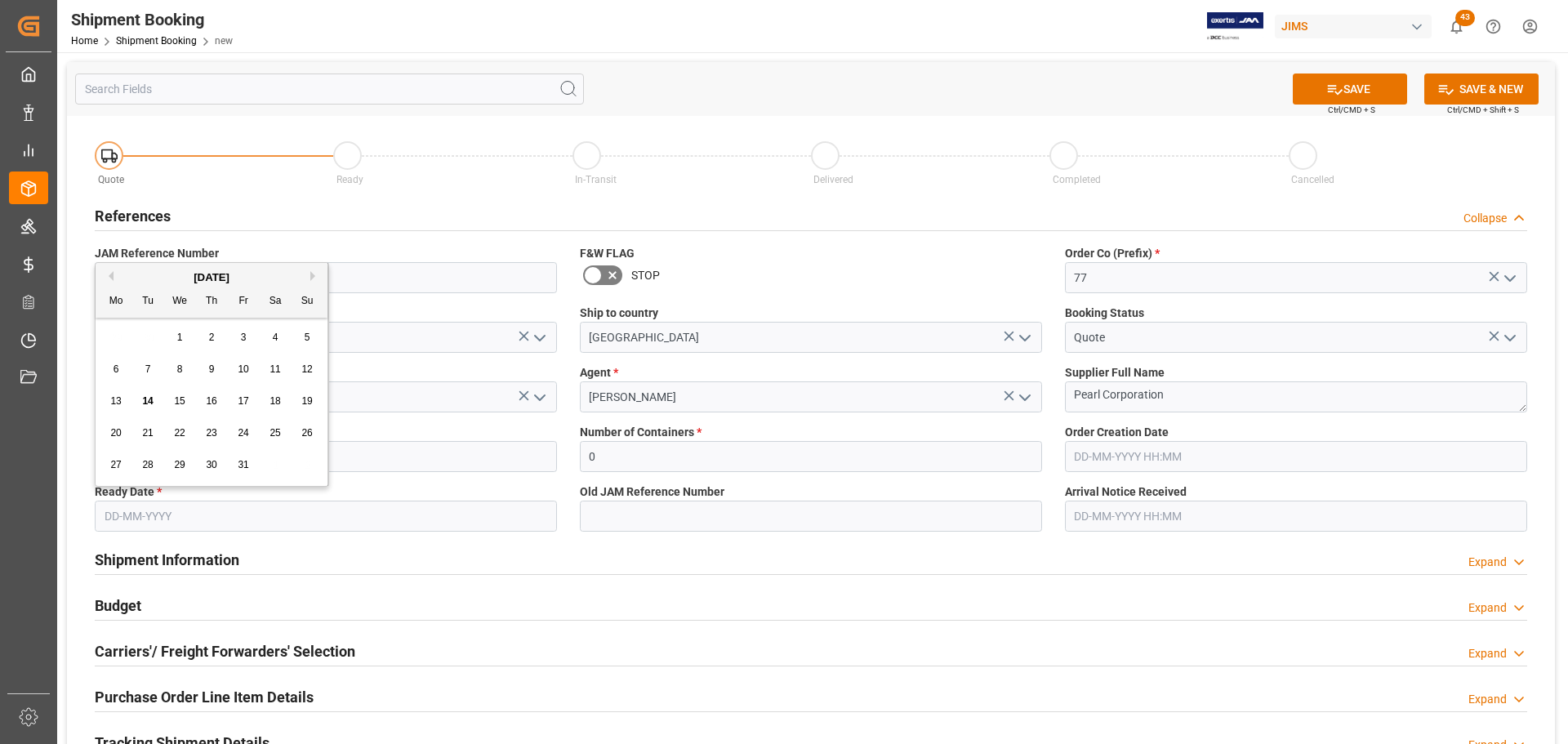
click at [148, 403] on span "14" at bounding box center [147, 401] width 10 height 11
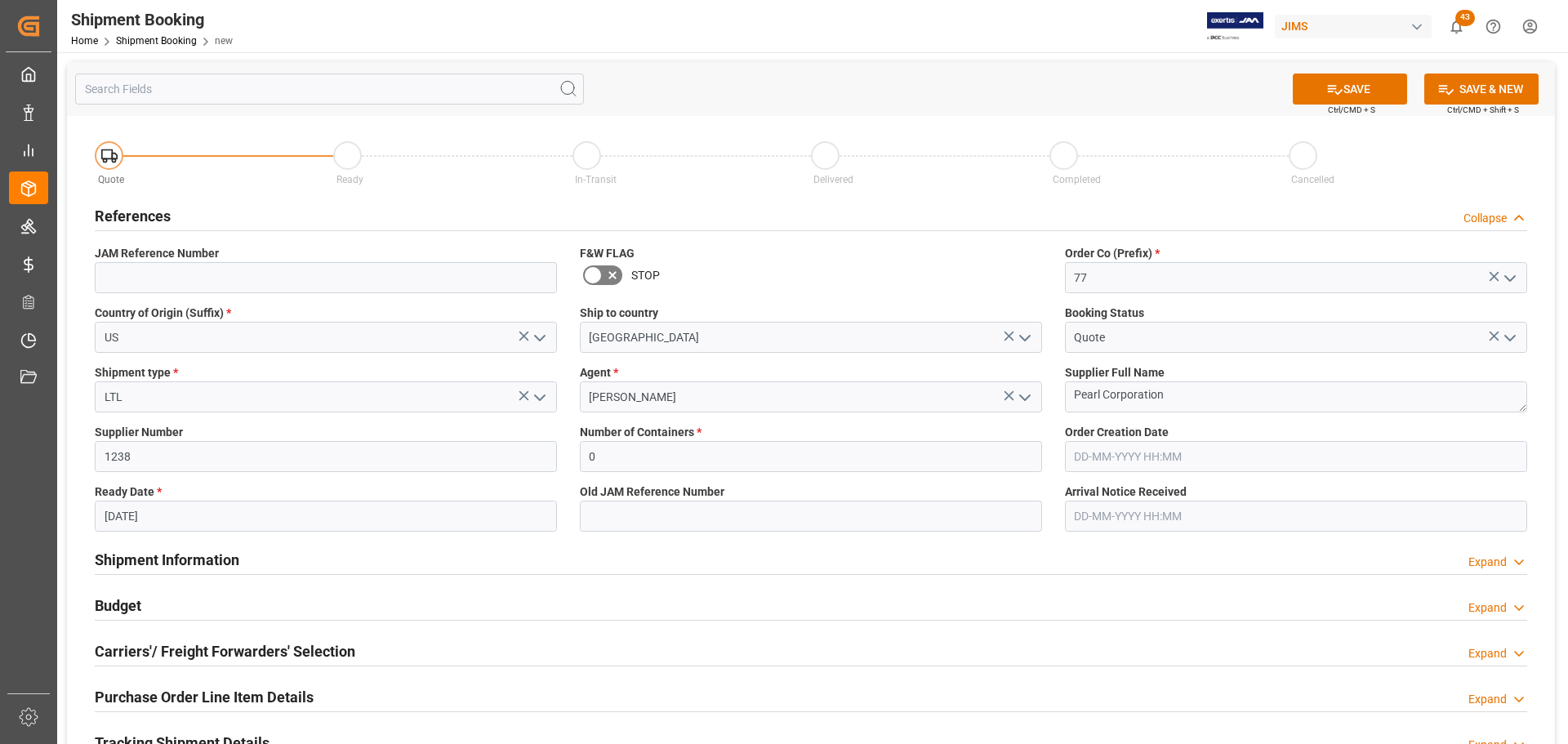
click at [198, 527] on input "14-10-2025" at bounding box center [326, 516] width 462 height 31
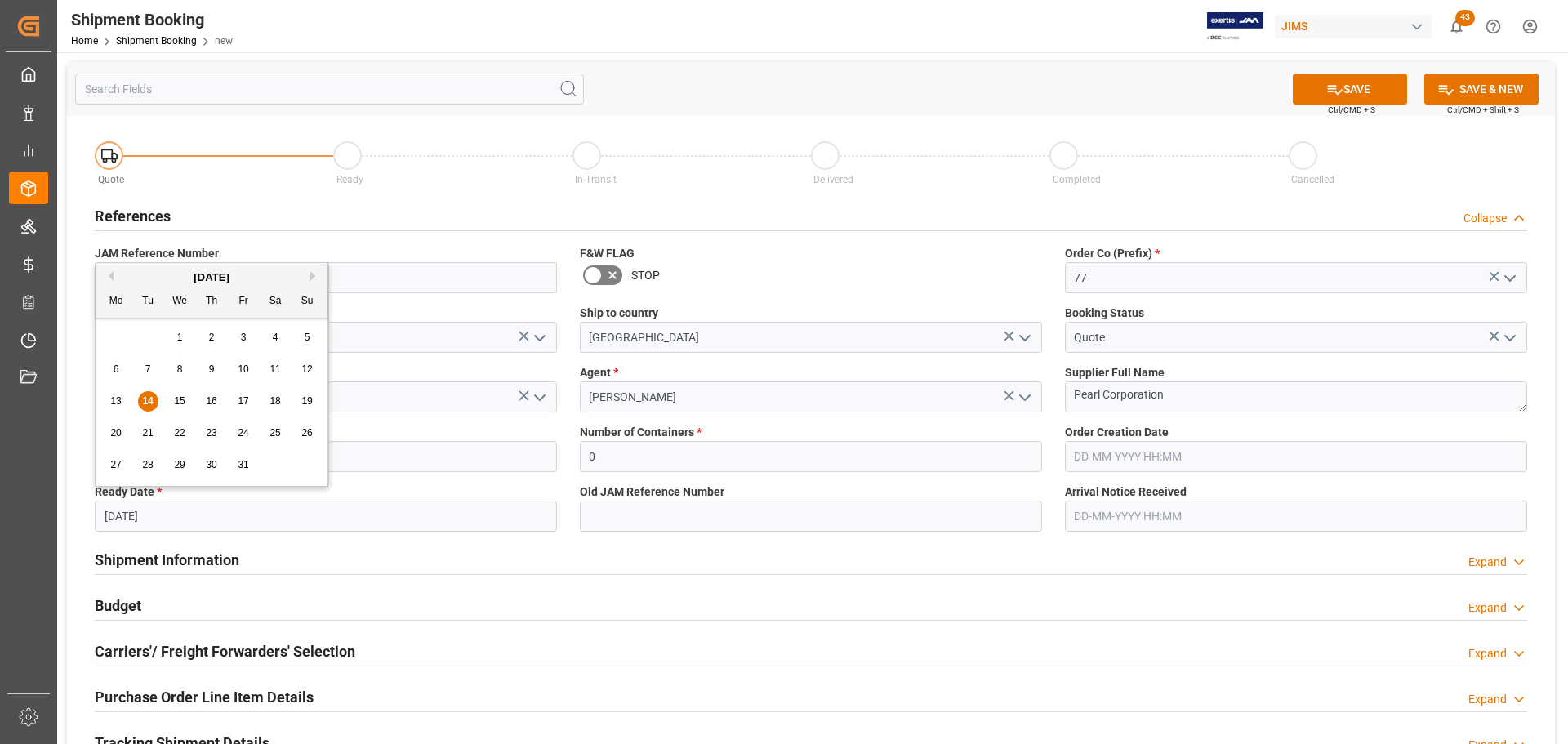
click at [116, 374] on span "6" at bounding box center [116, 369] width 6 height 11
type input "[DATE]"
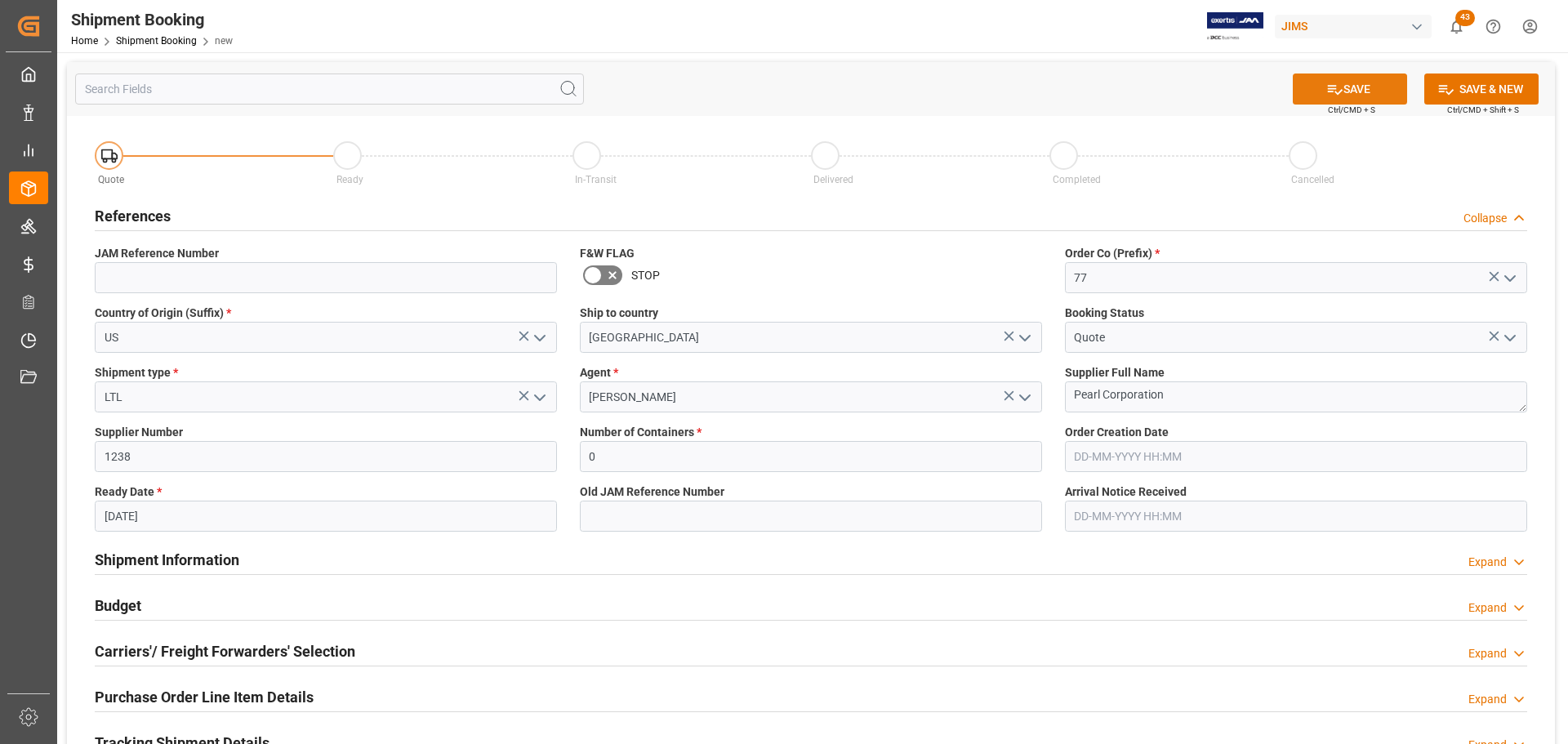
click at [1358, 92] on button "SAVE" at bounding box center [1350, 88] width 115 height 31
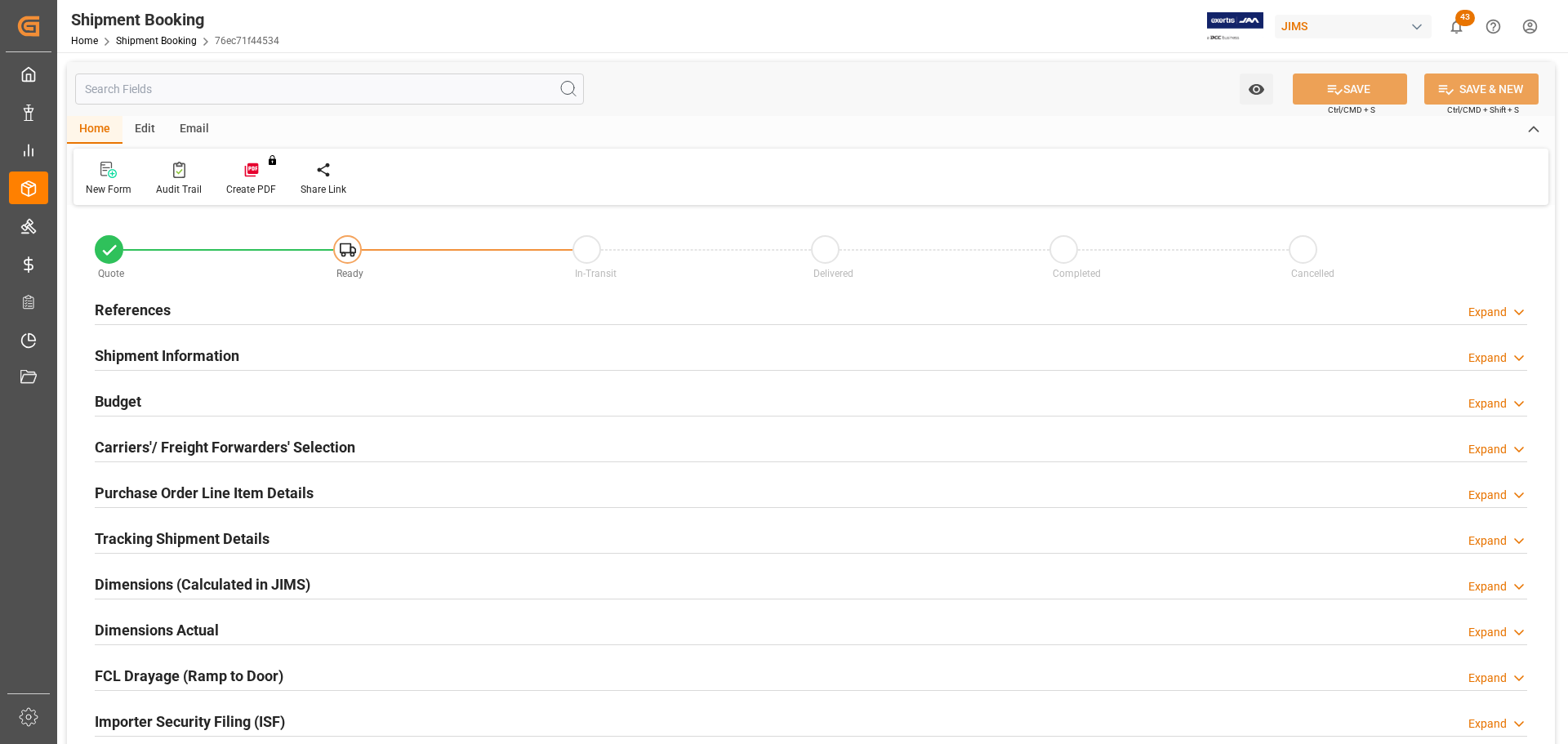
type input "0"
type input "[DATE]"
click at [275, 303] on div "References Expand" at bounding box center [811, 308] width 1433 height 31
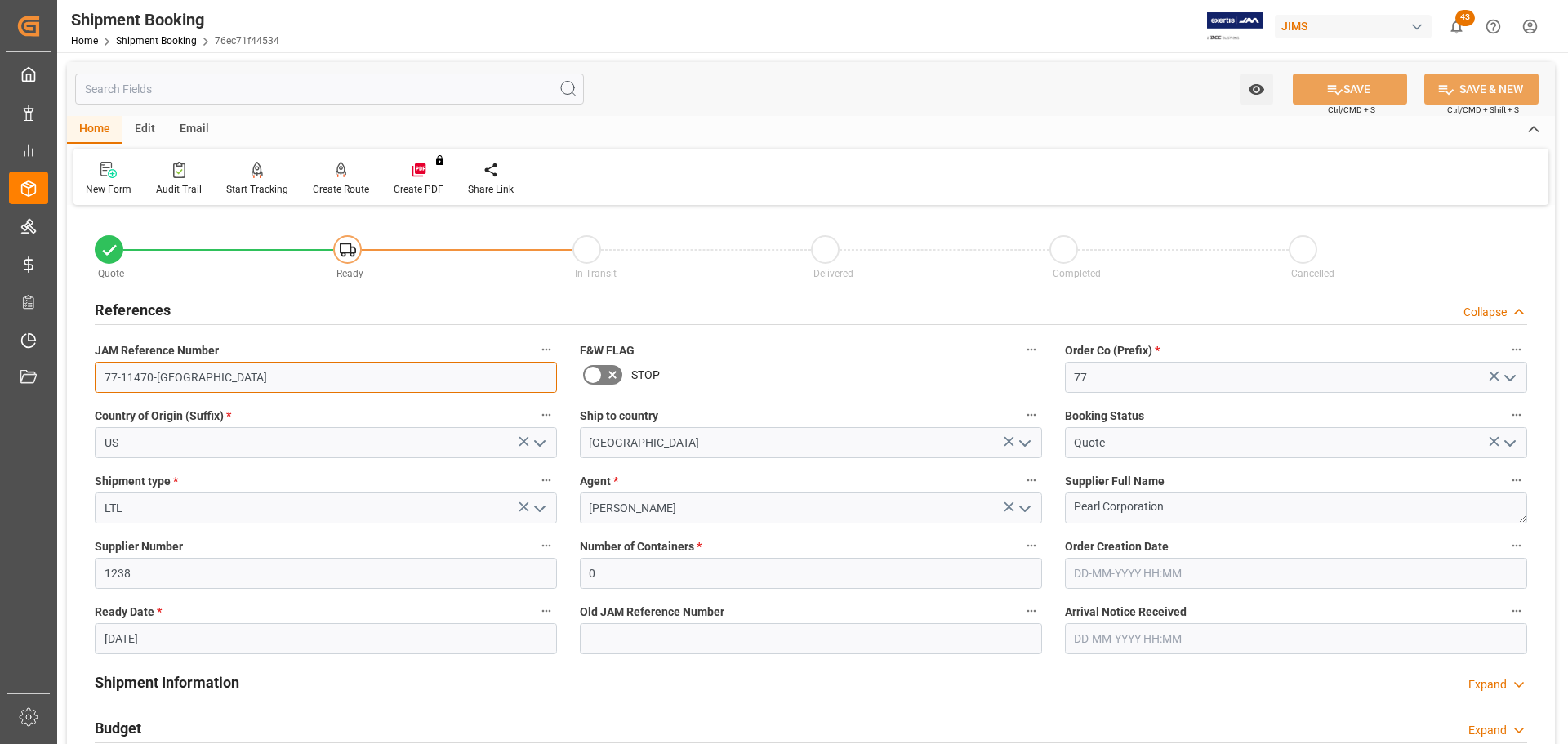
click at [184, 378] on input "77-11470-[GEOGRAPHIC_DATA]" at bounding box center [326, 377] width 462 height 31
drag, startPoint x: 184, startPoint y: 378, endPoint x: 95, endPoint y: 379, distance: 89.0
click at [95, 379] on input "77-11470-US" at bounding box center [326, 377] width 462 height 31
click at [231, 375] on input "77-11470-US" at bounding box center [326, 377] width 462 height 31
drag, startPoint x: 221, startPoint y: 374, endPoint x: 40, endPoint y: 374, distance: 181.0
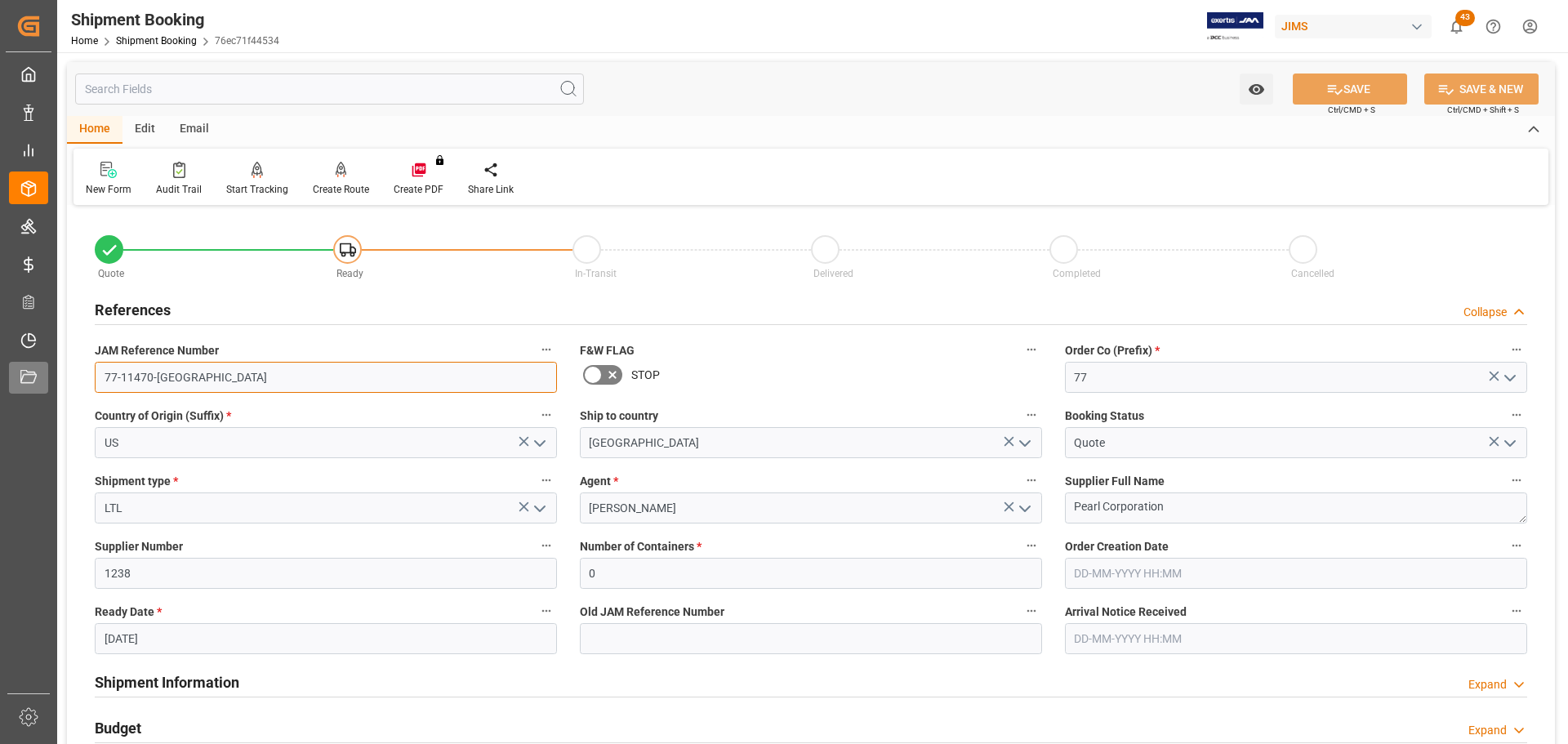
click at [40, 374] on div "Created by potrace 1.15, written by Peter Selinger 2001-2017 Created by potrace…" at bounding box center [784, 372] width 1568 height 744
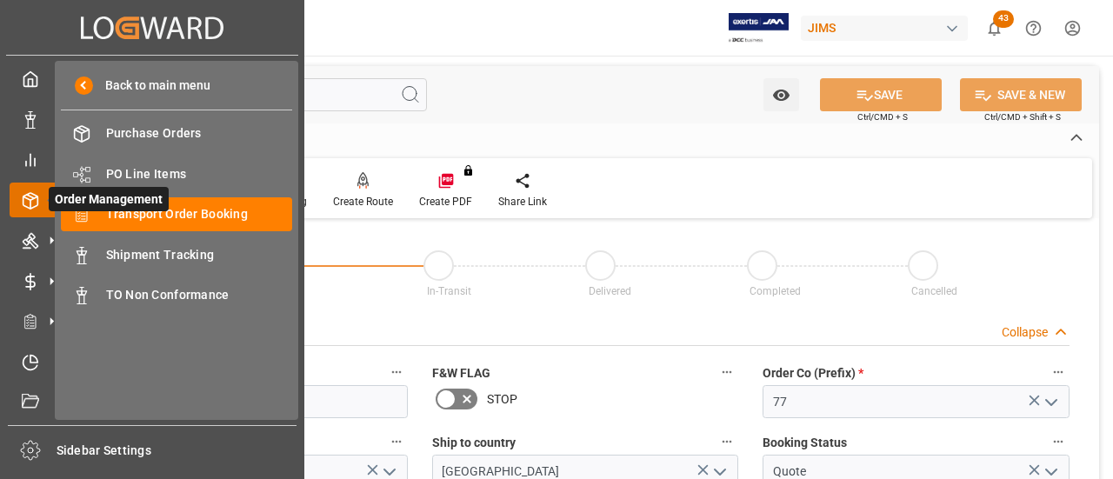
click at [40, 209] on icon at bounding box center [51, 200] width 37 height 37
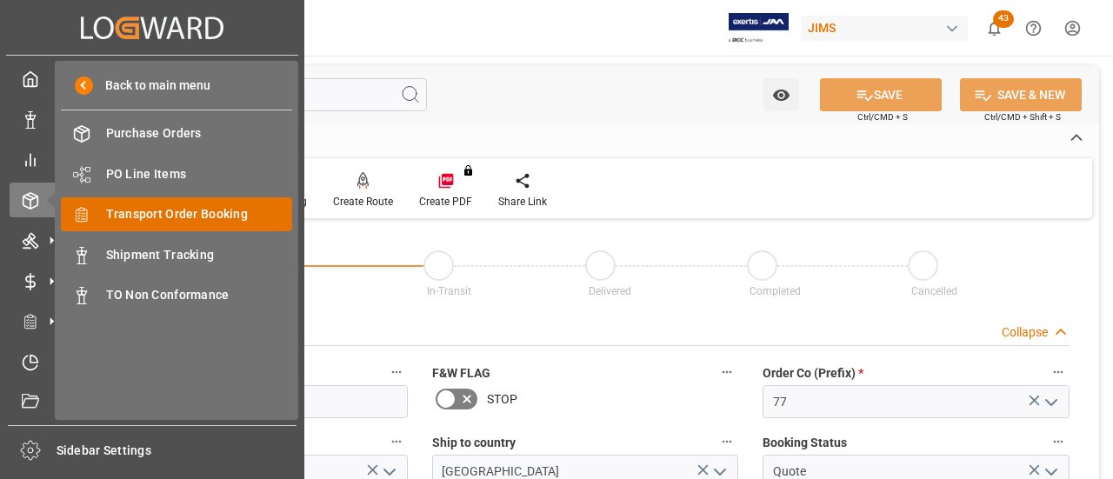
click at [155, 220] on span "Transport Order Booking" at bounding box center [199, 214] width 187 height 18
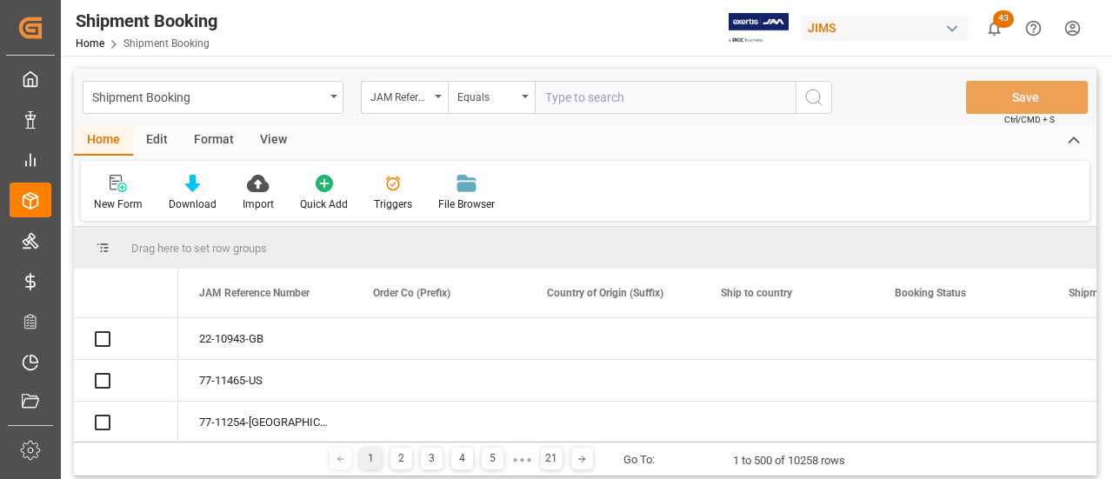
click at [591, 100] on input "text" at bounding box center [665, 97] width 261 height 33
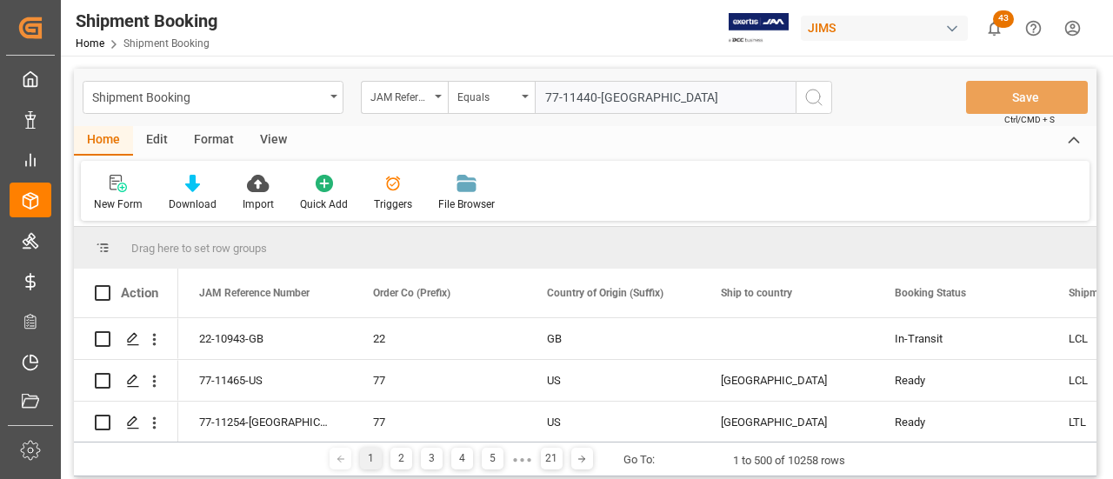
type input "77-11440-[GEOGRAPHIC_DATA]"
click at [812, 99] on icon "search button" at bounding box center [813, 97] width 21 height 21
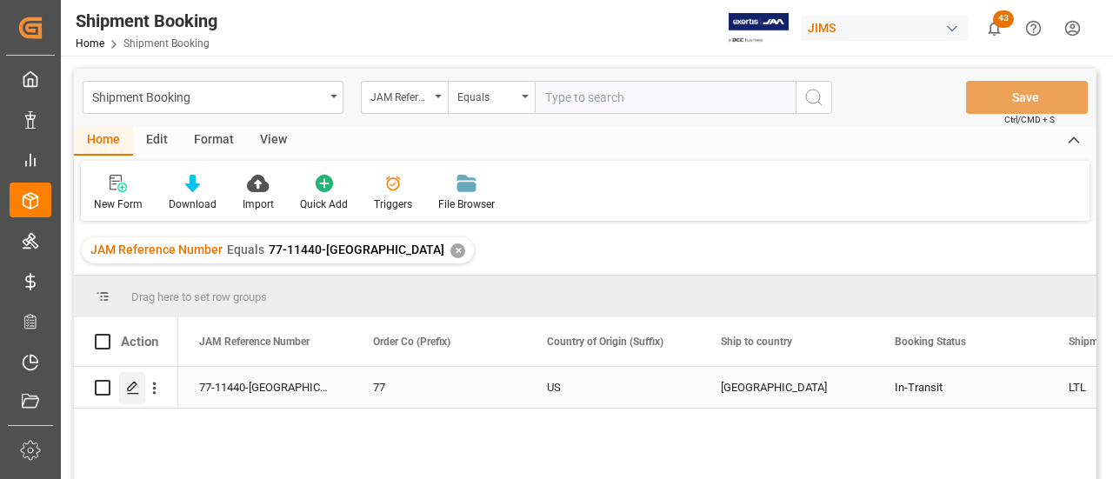
click at [134, 392] on icon "Press SPACE to select this row." at bounding box center [133, 388] width 14 height 14
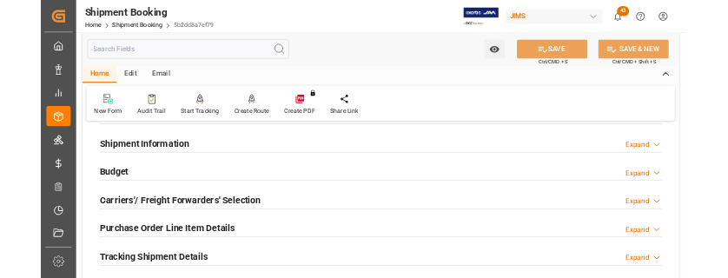
scroll to position [174, 0]
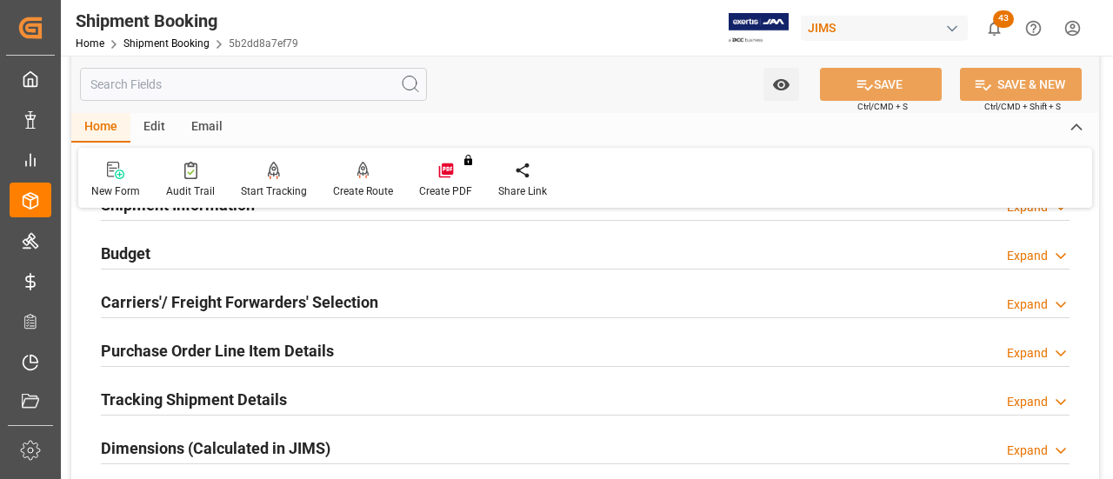
click at [279, 257] on div "Budget Expand" at bounding box center [585, 252] width 968 height 33
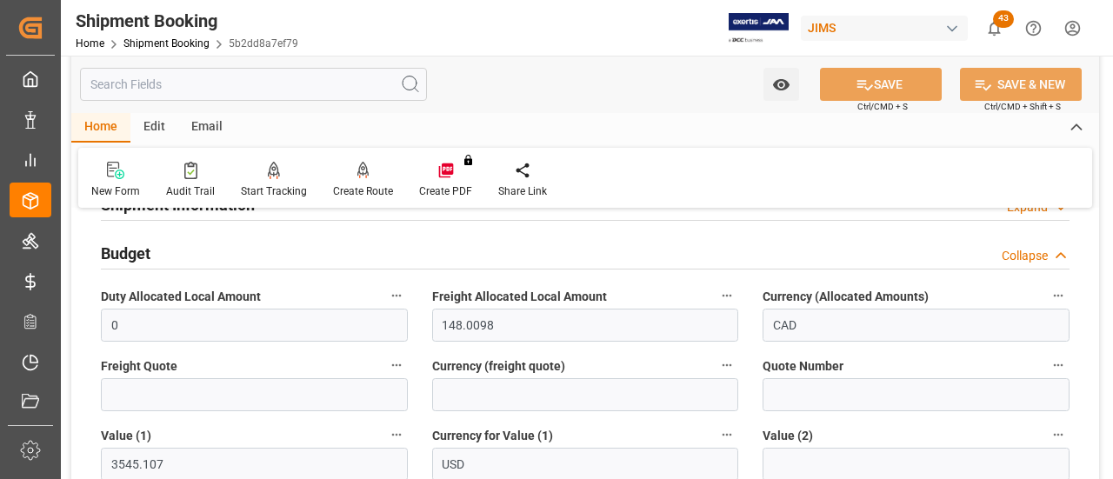
click at [279, 257] on div "Budget Collapse" at bounding box center [585, 252] width 968 height 33
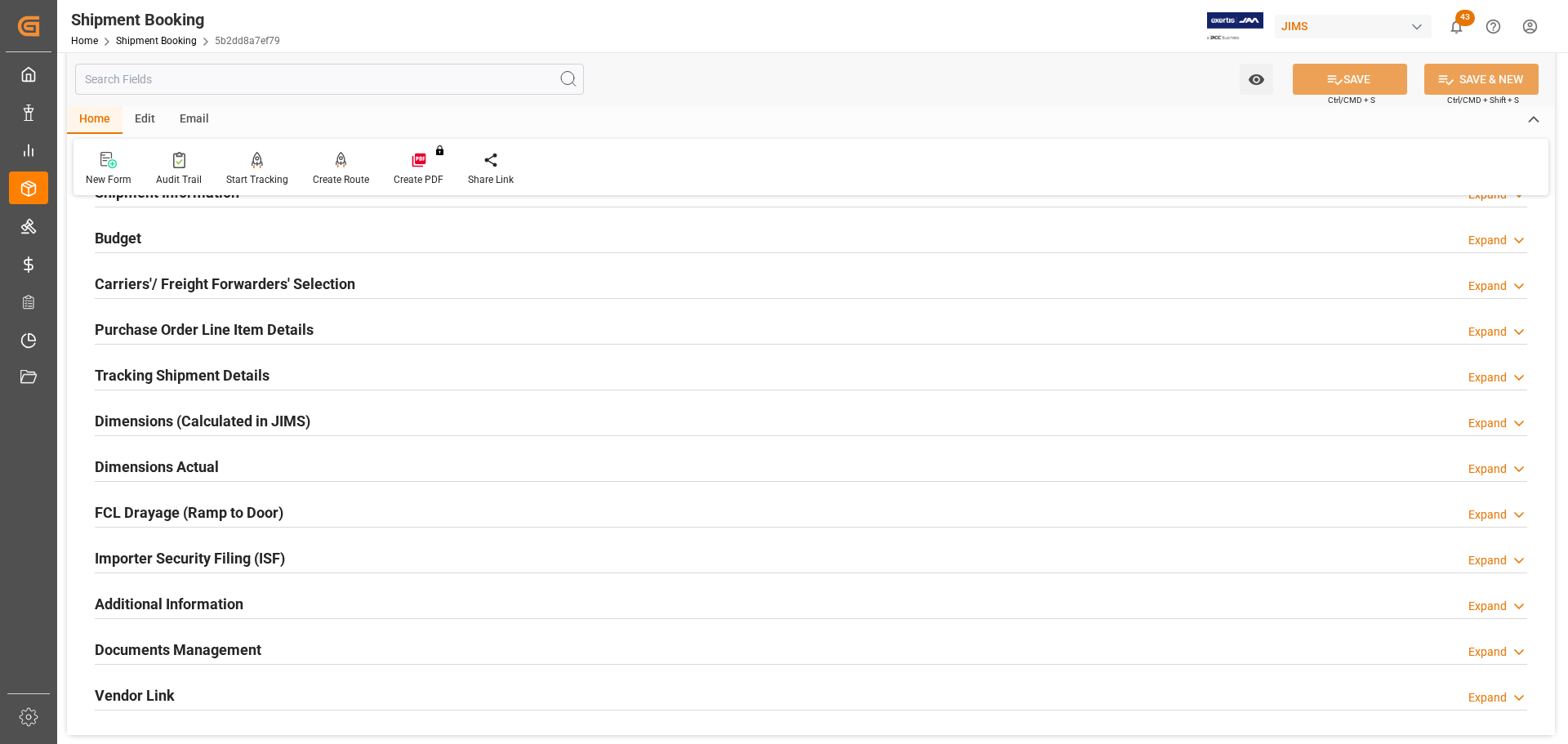
click at [324, 240] on div "Budget Expand" at bounding box center [811, 237] width 1433 height 31
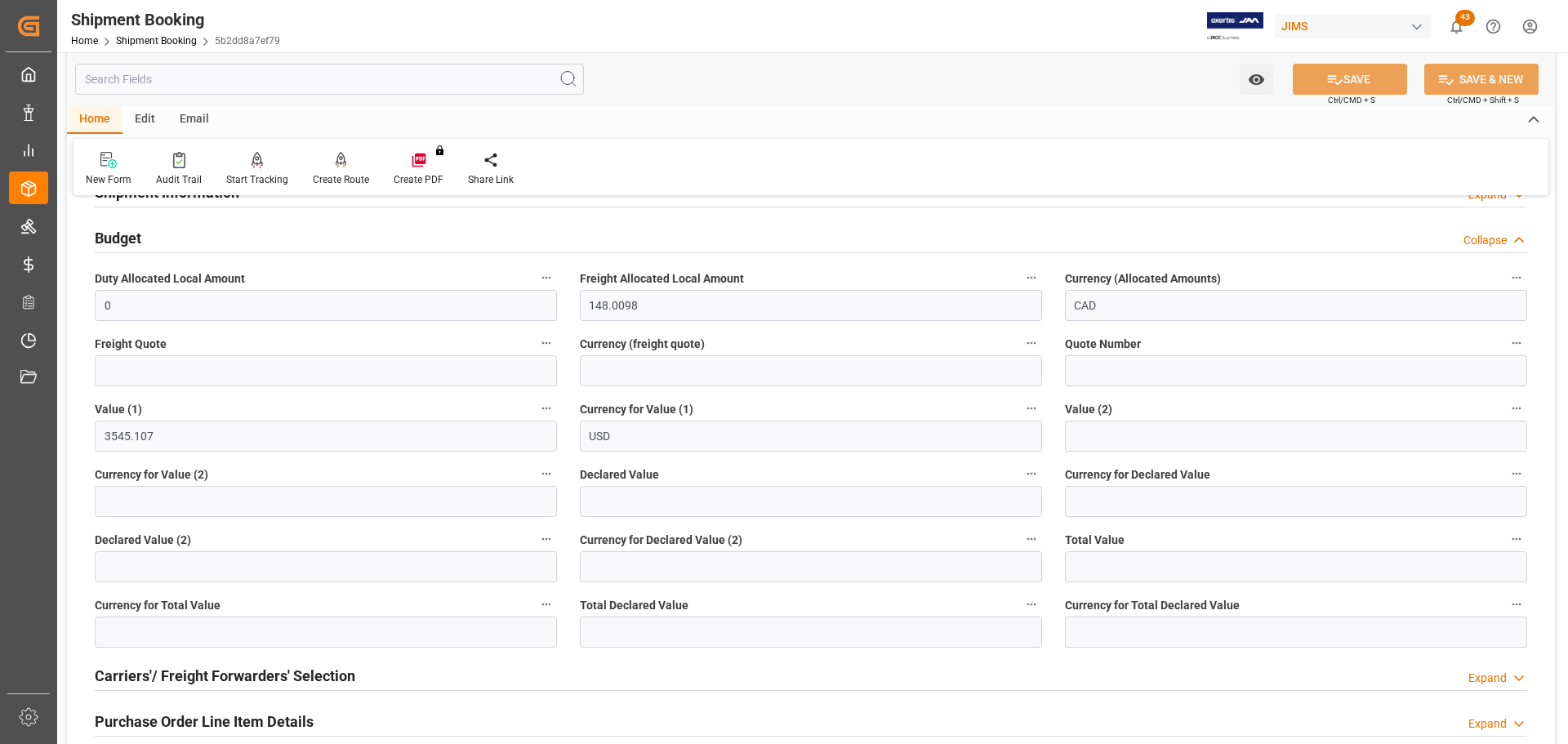
click at [324, 240] on div "Budget Collapse" at bounding box center [811, 237] width 1433 height 31
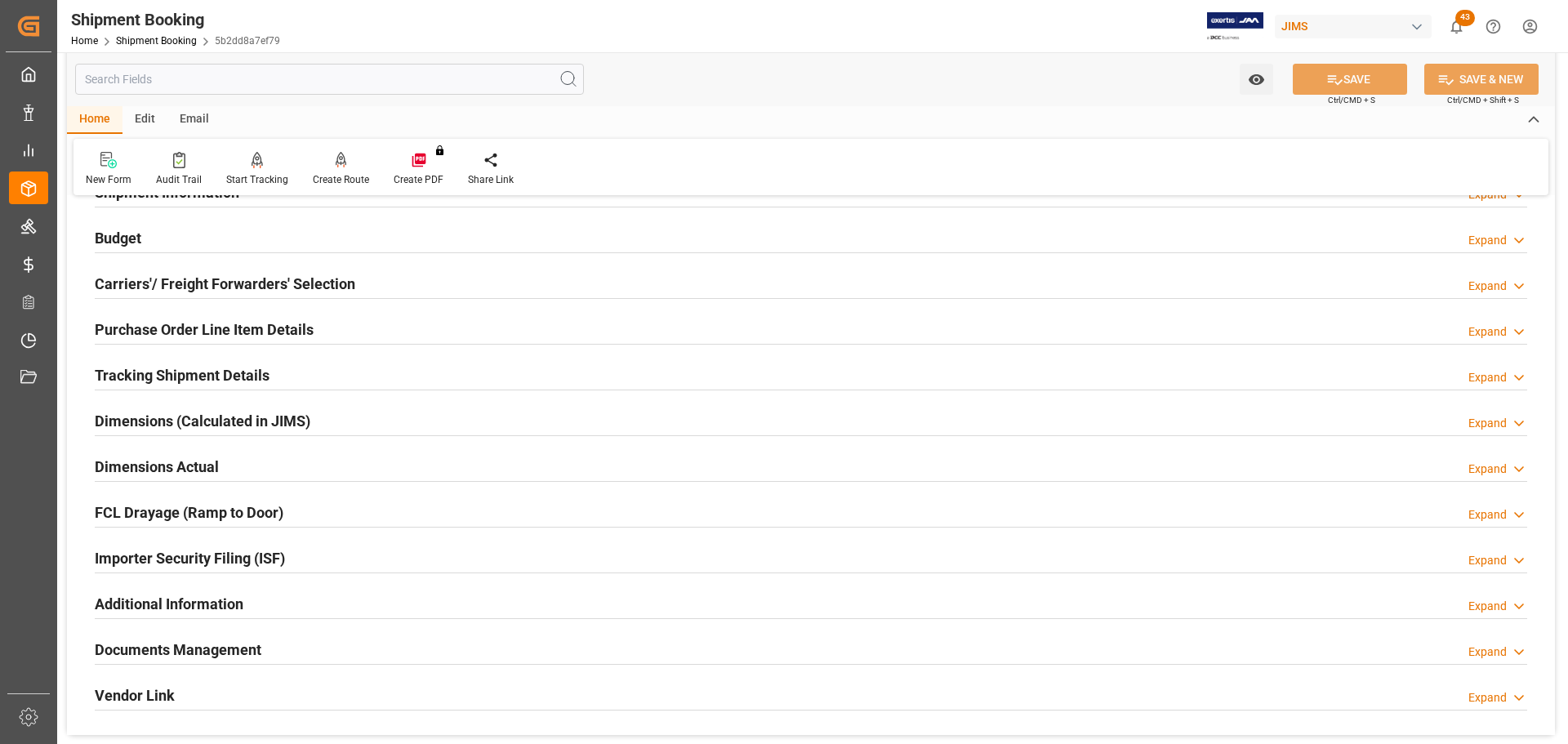
click at [287, 333] on h2 "Purchase Order Line Item Details" at bounding box center [204, 329] width 219 height 22
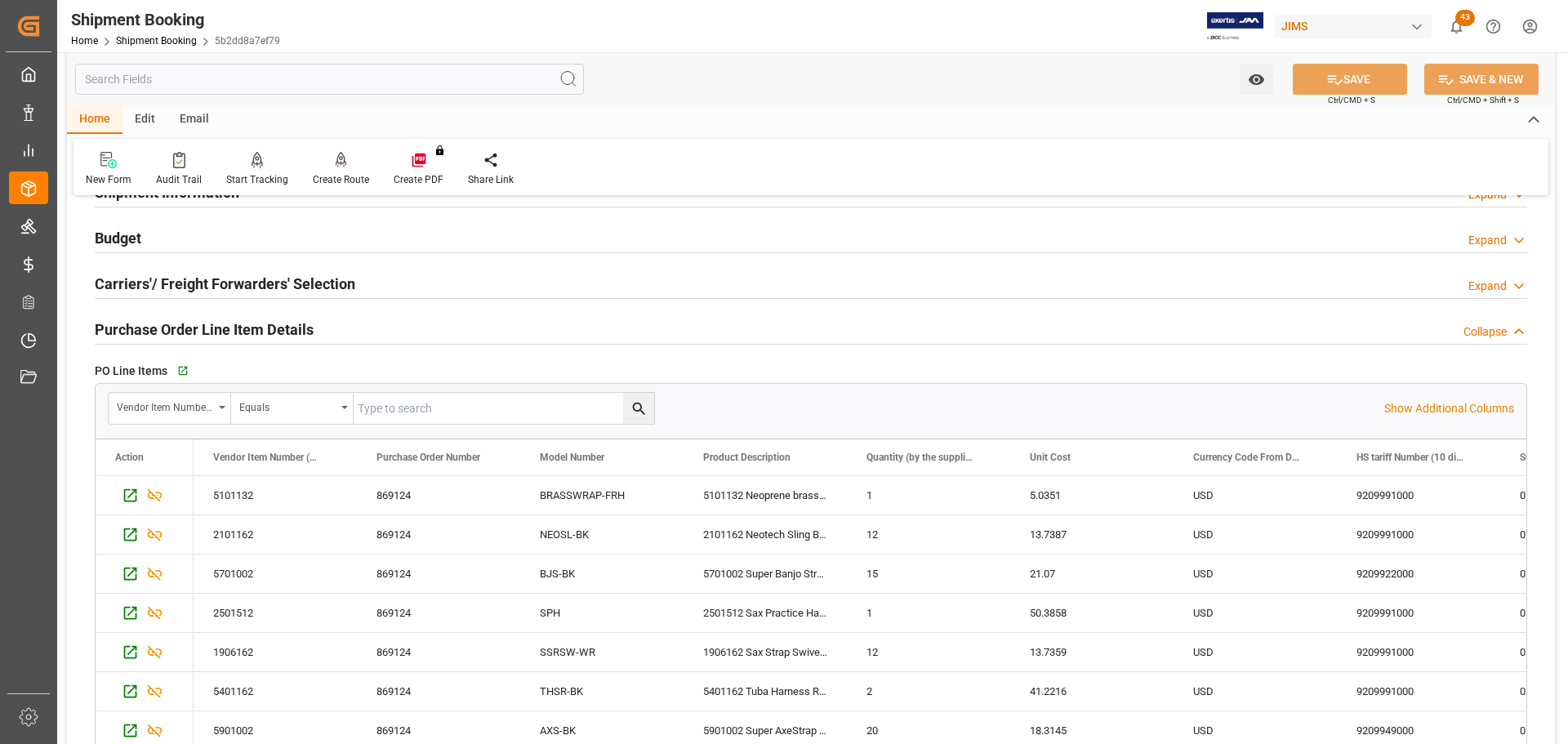
click at [287, 333] on h2 "Purchase Order Line Item Details" at bounding box center [204, 329] width 219 height 22
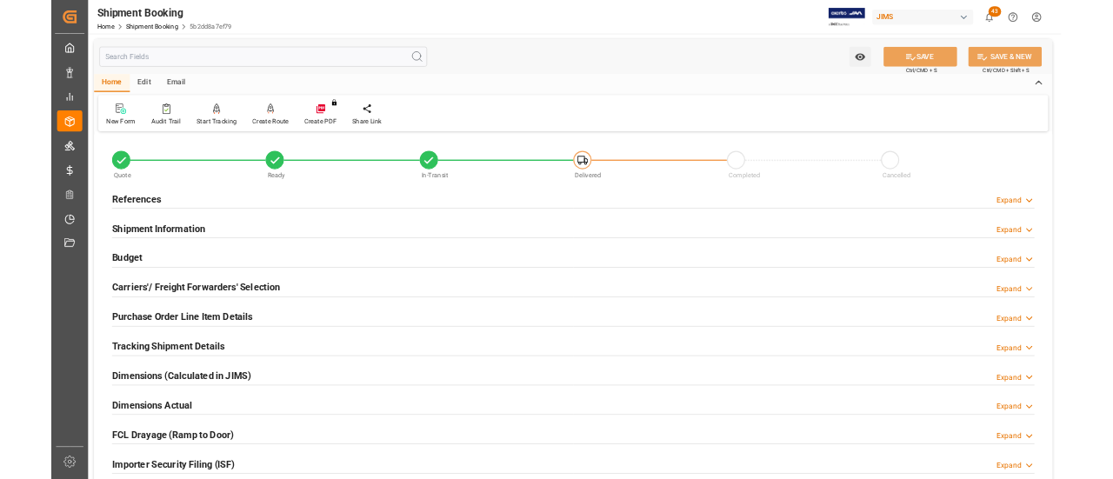
scroll to position [0, 0]
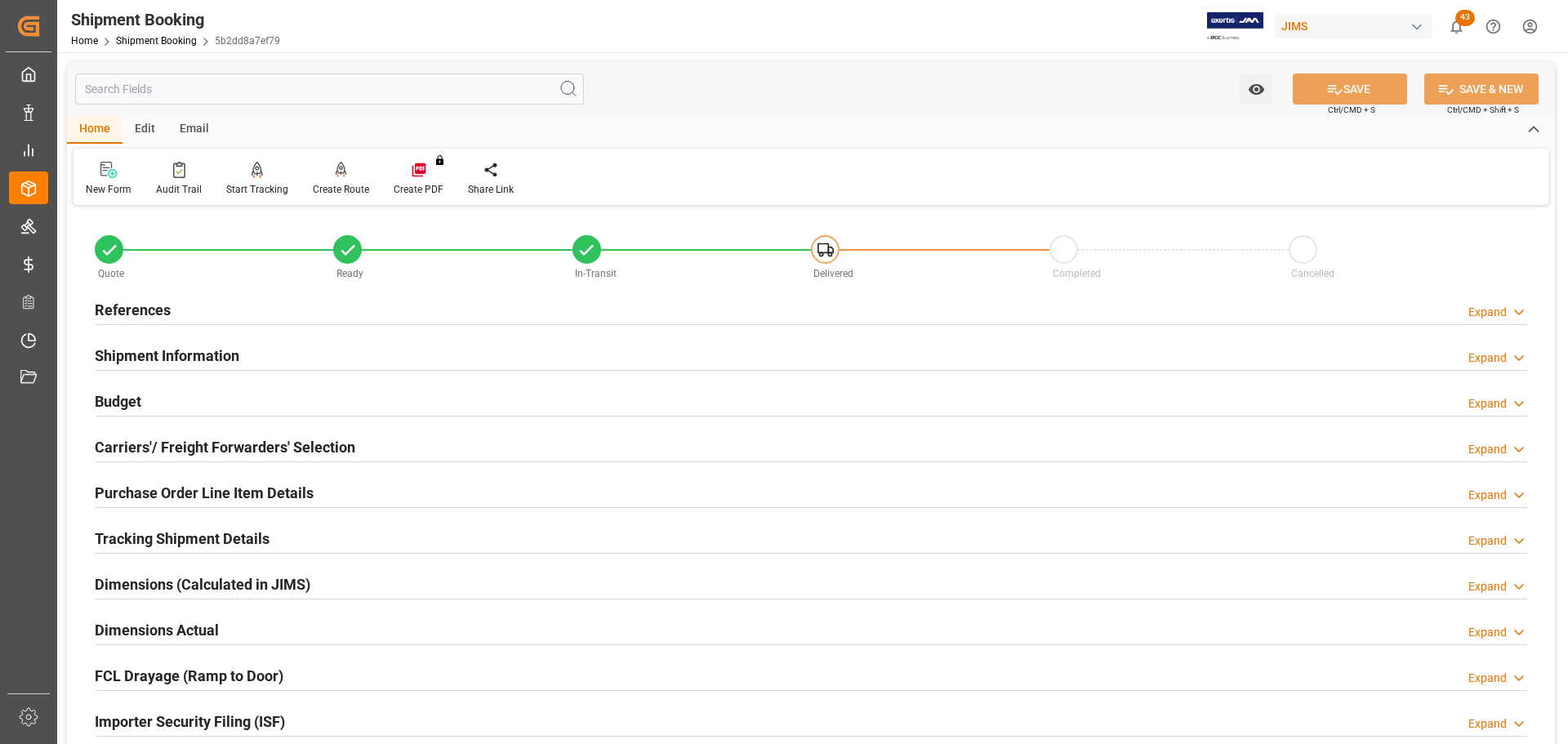
click at [364, 314] on div "References Expand" at bounding box center [811, 308] width 1433 height 31
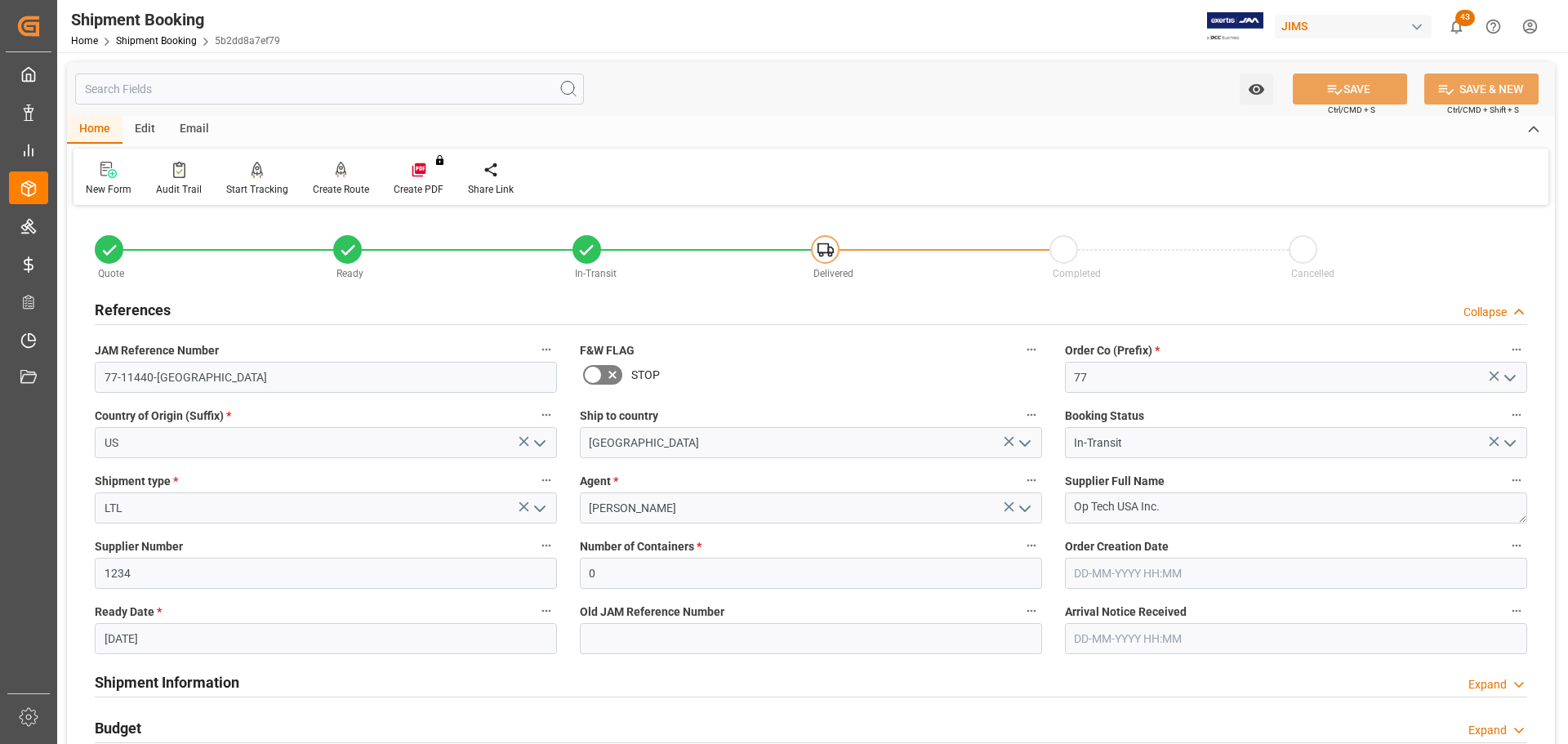
click at [364, 314] on div "References Collapse" at bounding box center [811, 308] width 1433 height 31
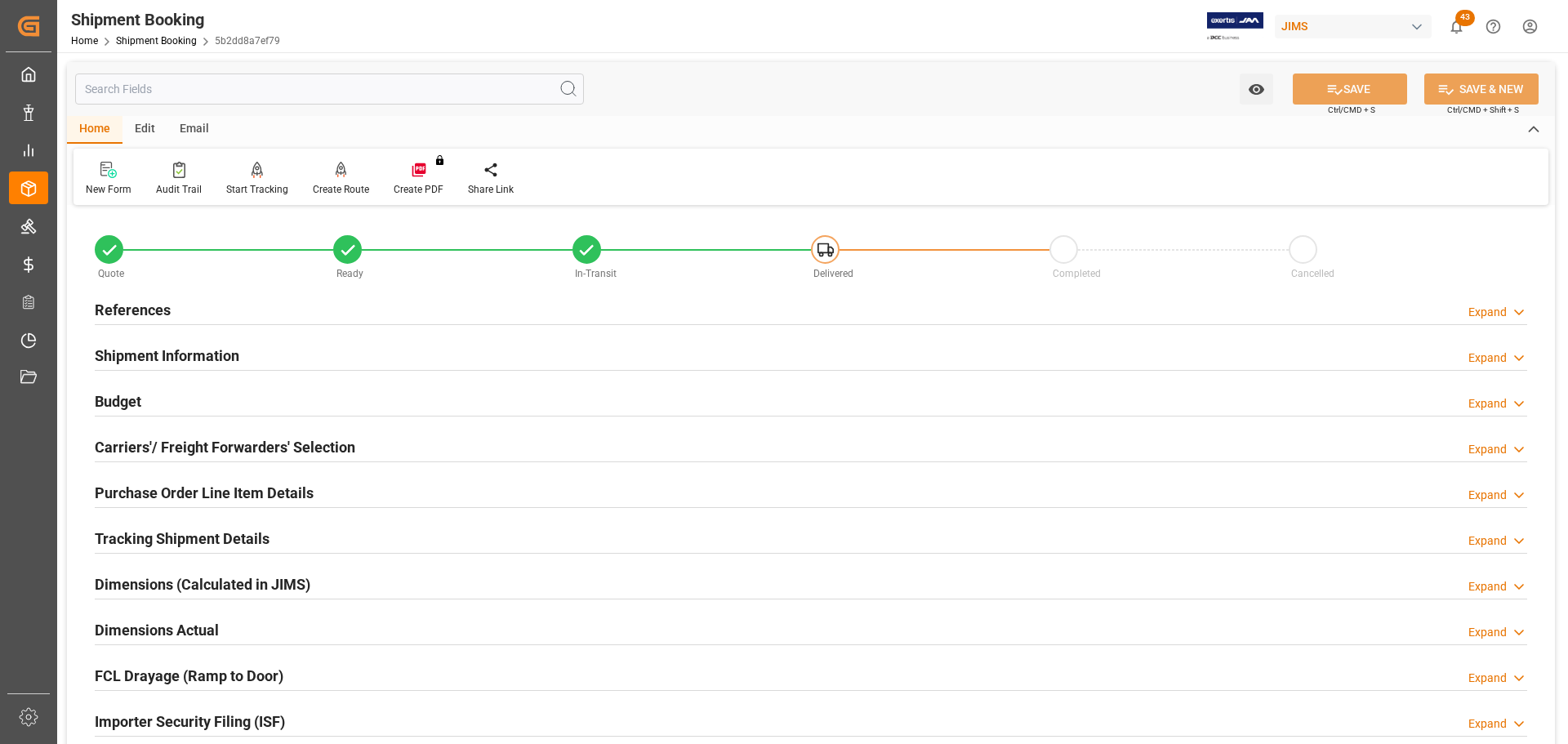
click at [317, 298] on div "References Expand" at bounding box center [811, 308] width 1433 height 31
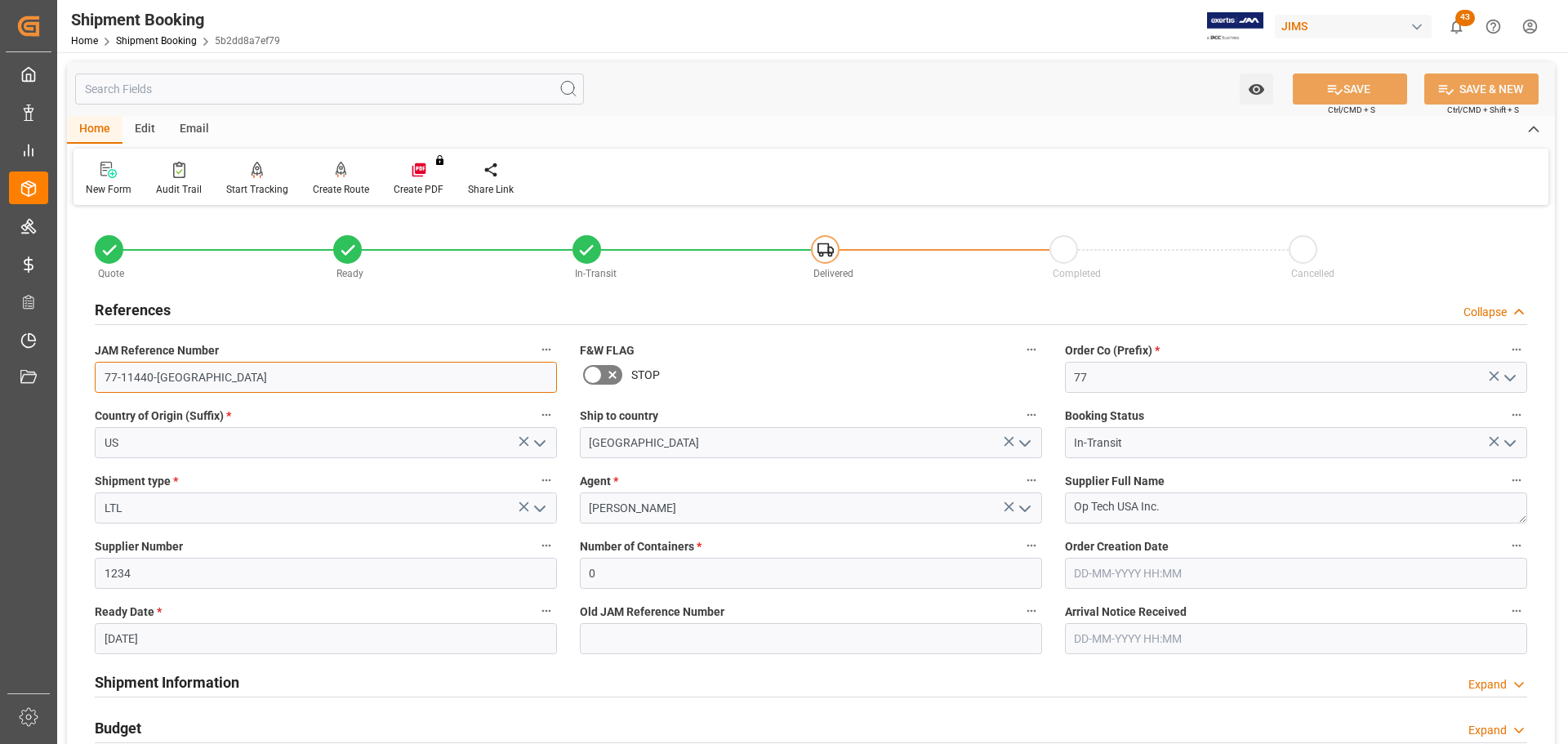
drag, startPoint x: 273, startPoint y: 374, endPoint x: 76, endPoint y: 380, distance: 197.1
click at [76, 380] on div "Quote Ready In-Transit Delivered Completed Cancelled References Collapse JAM Re…" at bounding box center [811, 717] width 1488 height 1015
click at [248, 382] on input "77-11440-[GEOGRAPHIC_DATA]" at bounding box center [326, 377] width 462 height 31
drag, startPoint x: 224, startPoint y: 382, endPoint x: 83, endPoint y: 382, distance: 141.0
click at [83, 382] on div "Quote Ready In-Transit Delivered Completed Cancelled References Collapse JAM Re…" at bounding box center [811, 717] width 1488 height 1015
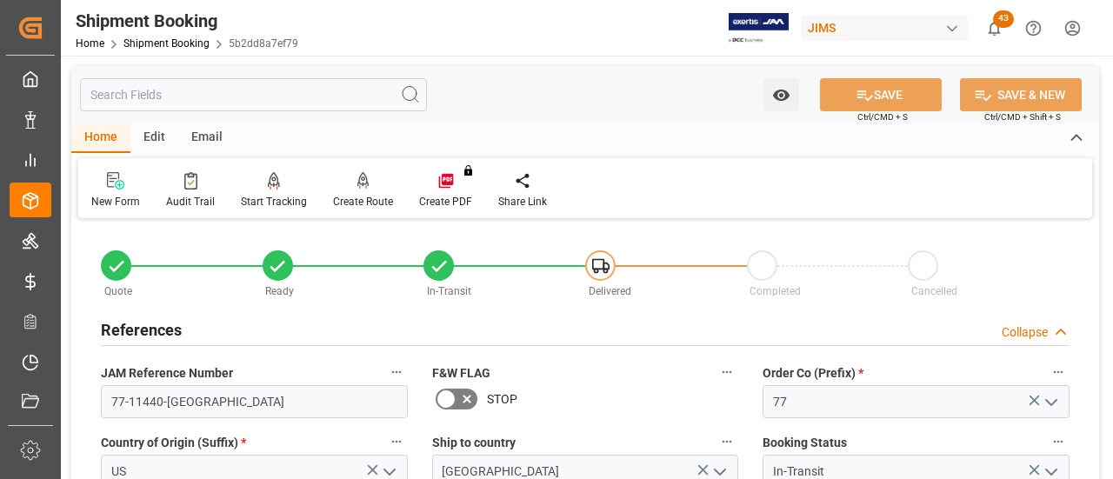
click at [462, 150] on div "Home Edit Email" at bounding box center [584, 138] width 1027 height 30
click at [296, 326] on div "References Collapse" at bounding box center [585, 328] width 968 height 33
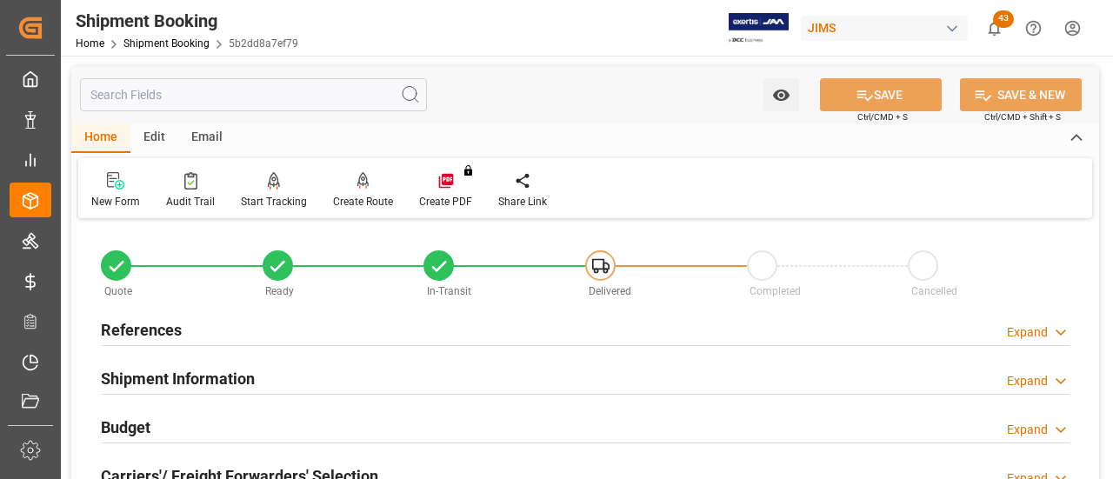
click at [298, 325] on div "References Expand" at bounding box center [585, 328] width 968 height 33
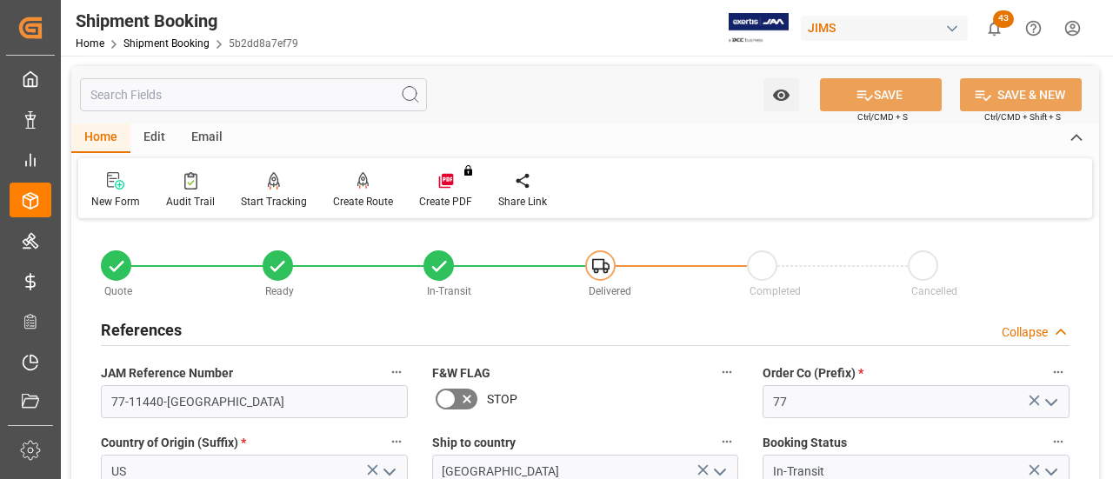
click at [316, 327] on div "References Collapse" at bounding box center [585, 328] width 968 height 33
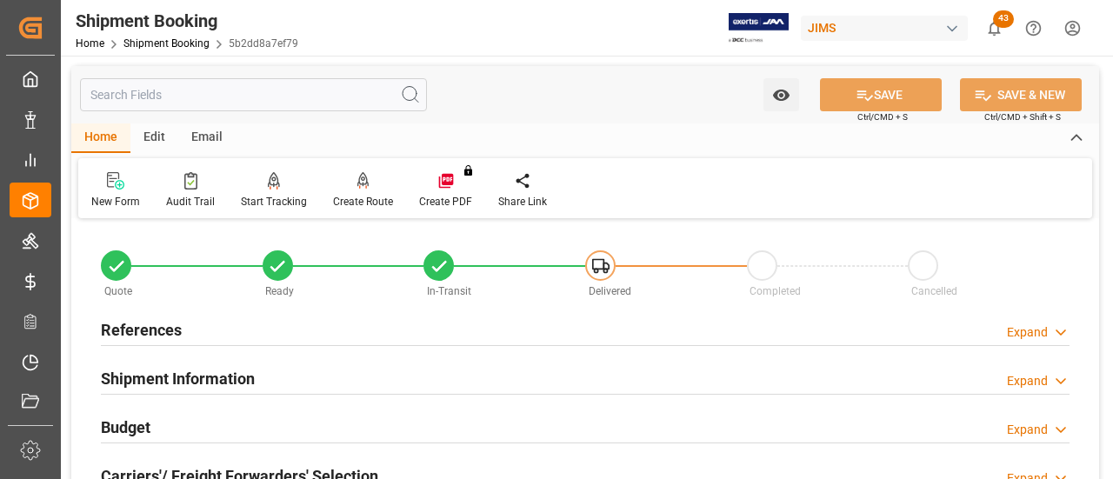
click at [316, 327] on div "References Expand" at bounding box center [585, 328] width 968 height 33
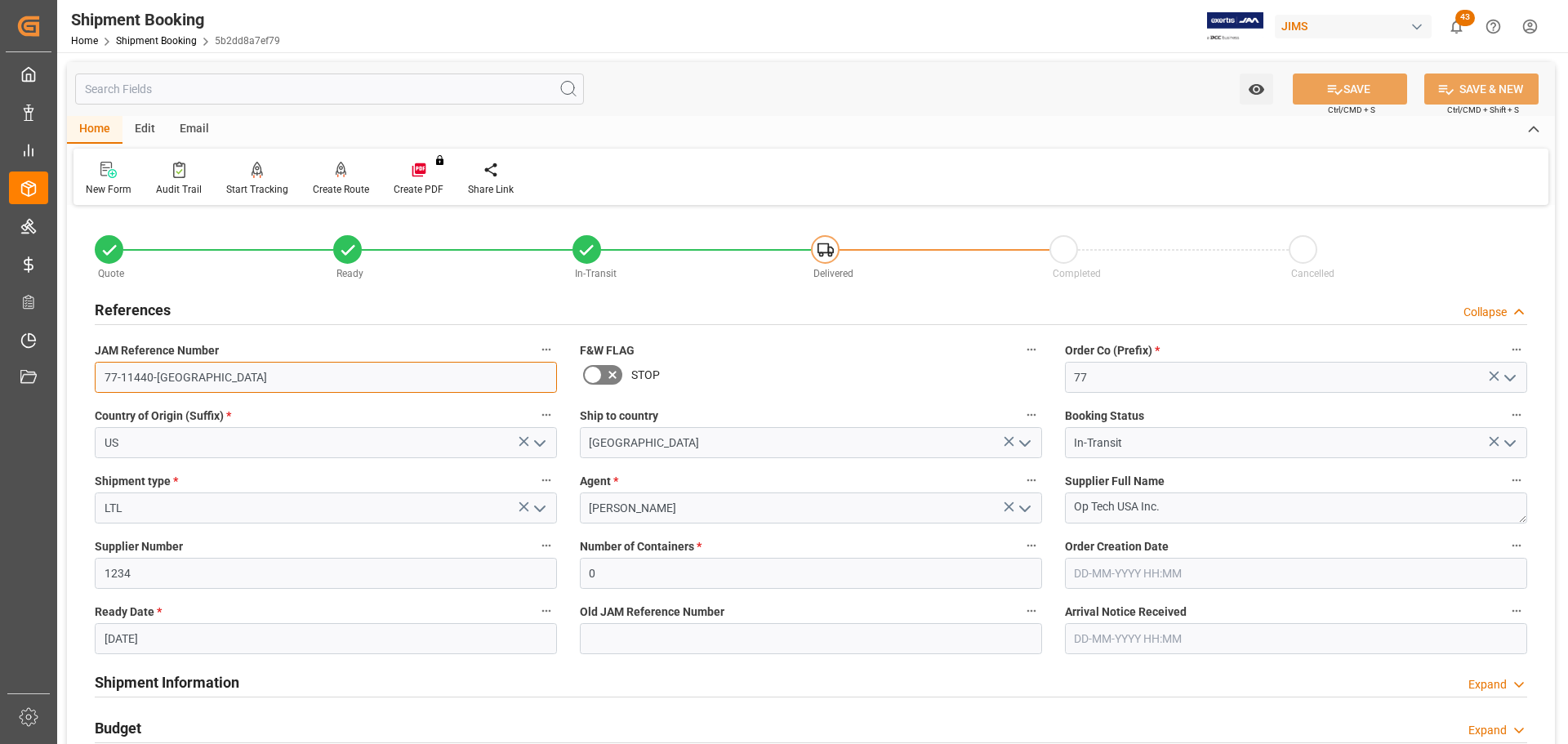
click at [204, 375] on input "77-11440-[GEOGRAPHIC_DATA]" at bounding box center [326, 377] width 462 height 31
drag, startPoint x: 227, startPoint y: 376, endPoint x: 39, endPoint y: 376, distance: 188.0
click at [39, 376] on div "Created by potrace 1.15, written by Peter Selinger 2001-2017 Created by potrace…" at bounding box center [784, 372] width 1568 height 744
click at [178, 370] on input "77-11440-[GEOGRAPHIC_DATA]" at bounding box center [326, 377] width 462 height 31
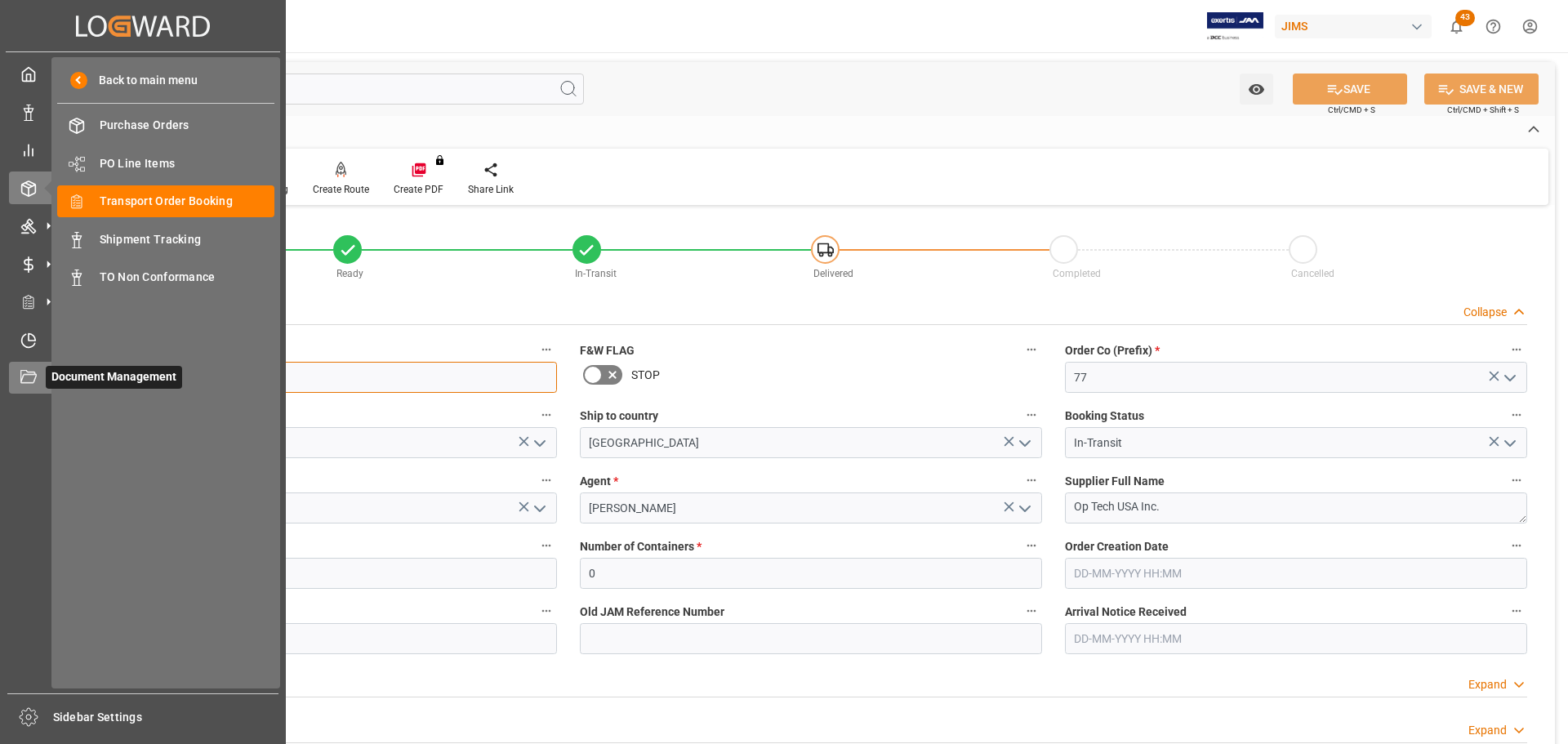
drag, startPoint x: 207, startPoint y: 373, endPoint x: 47, endPoint y: 372, distance: 160.0
click at [47, 372] on div "Created by potrace 1.15, written by Peter Selinger 2001-2017 Created by potrace…" at bounding box center [784, 372] width 1568 height 744
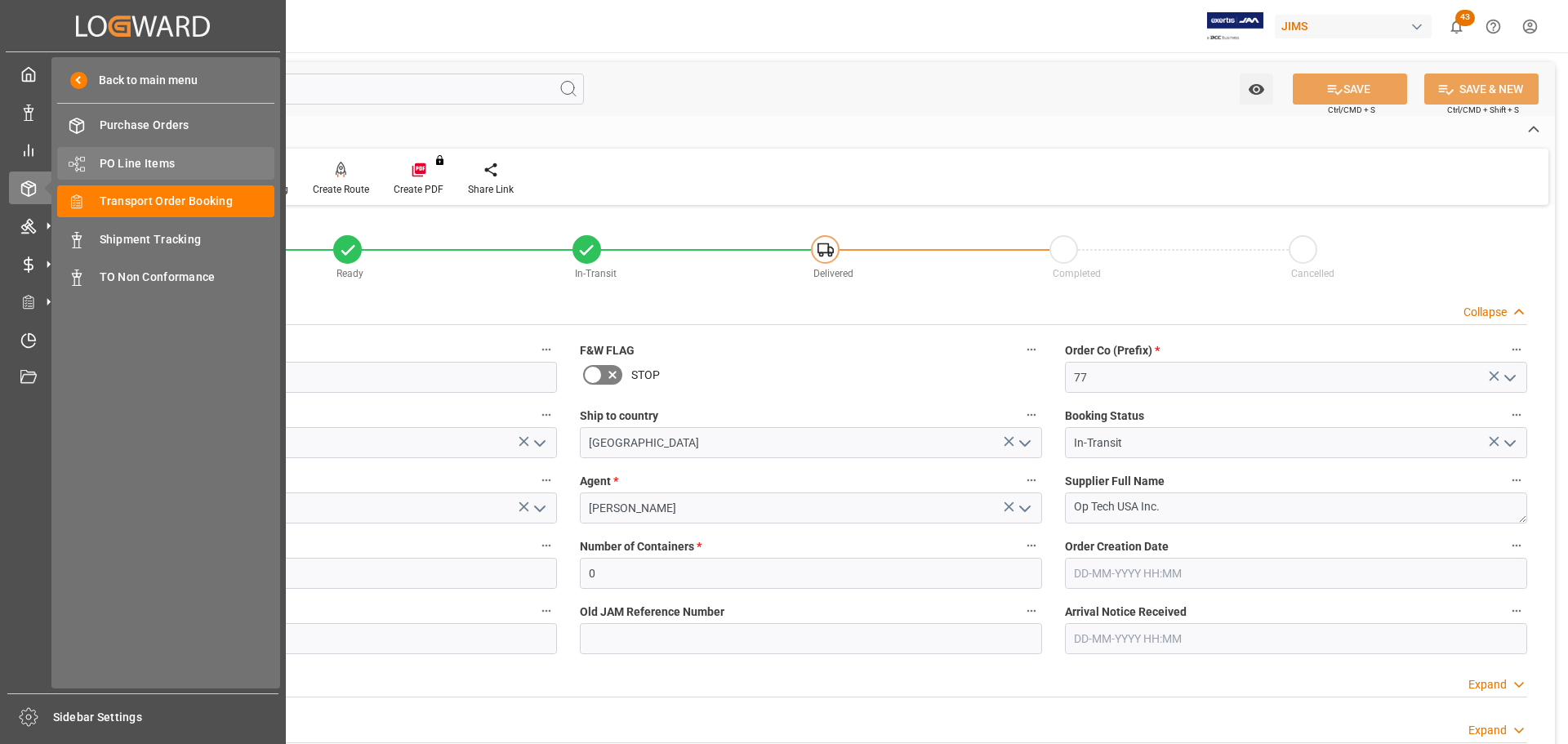
click at [161, 160] on span "PO Line Items" at bounding box center [187, 163] width 176 height 17
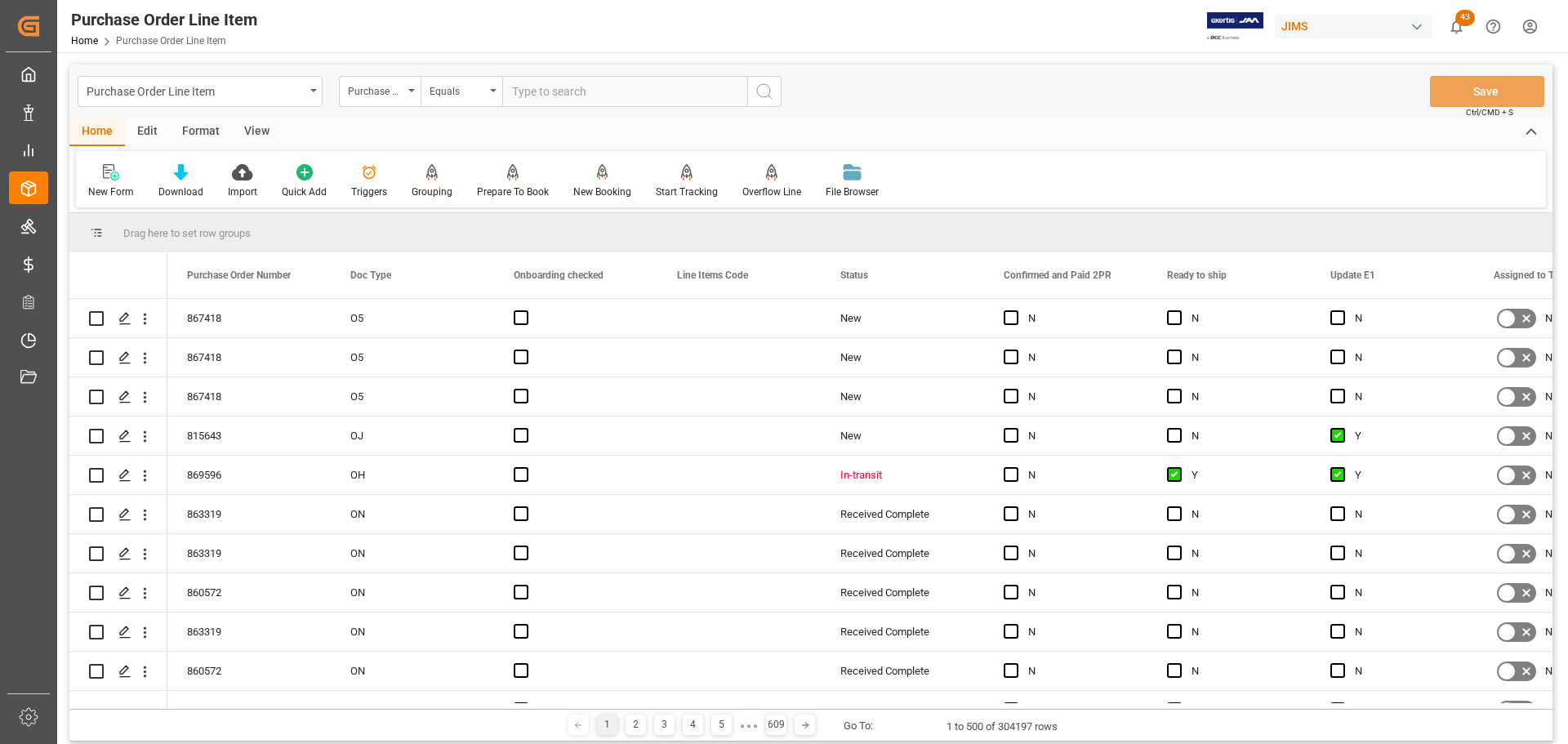
click at [589, 89] on input "text" at bounding box center [625, 91] width 245 height 31
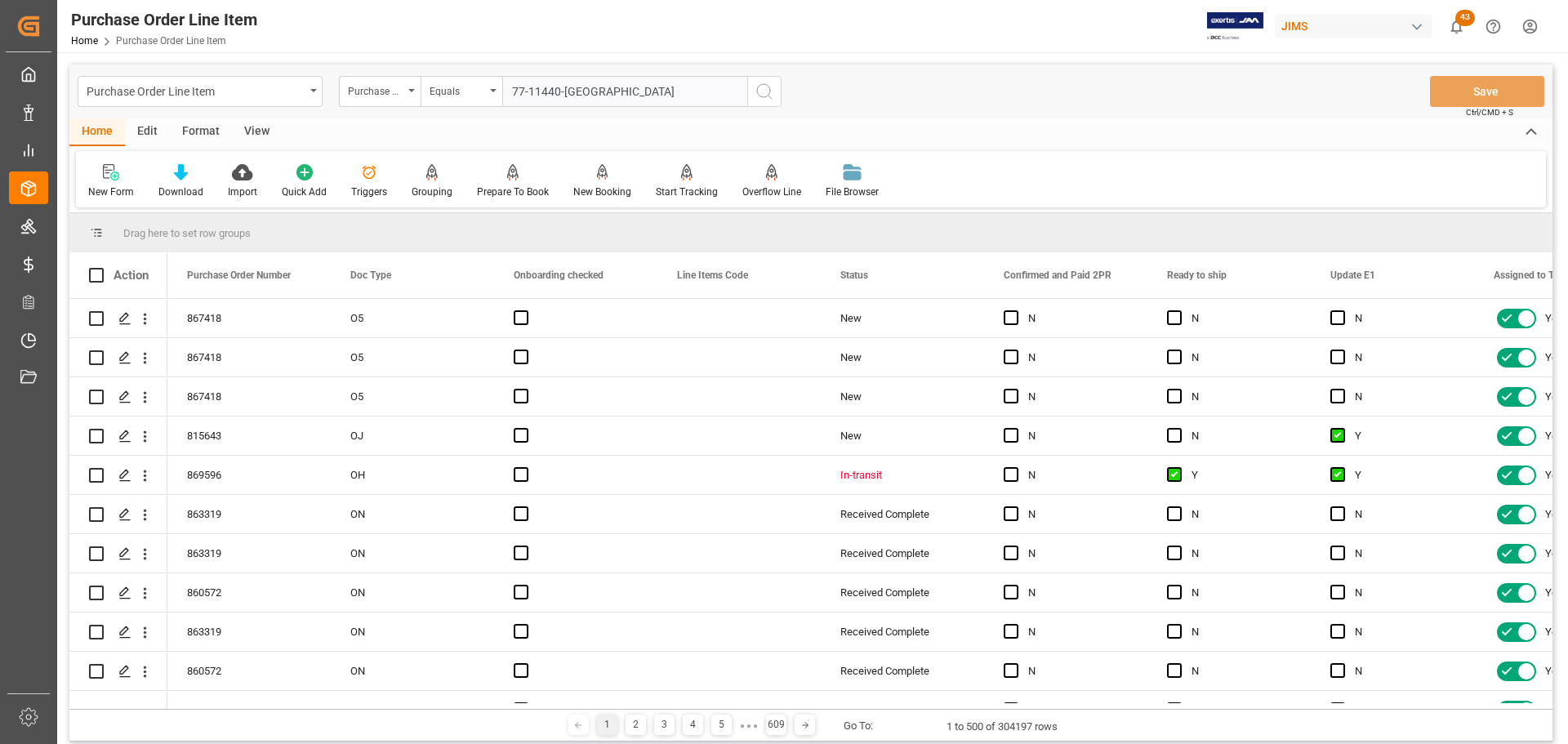
click at [734, 81] on input "77-11440-[GEOGRAPHIC_DATA]" at bounding box center [625, 91] width 245 height 31
type input "77-11440-[GEOGRAPHIC_DATA]"
click at [767, 90] on icon "search button" at bounding box center [764, 91] width 20 height 20
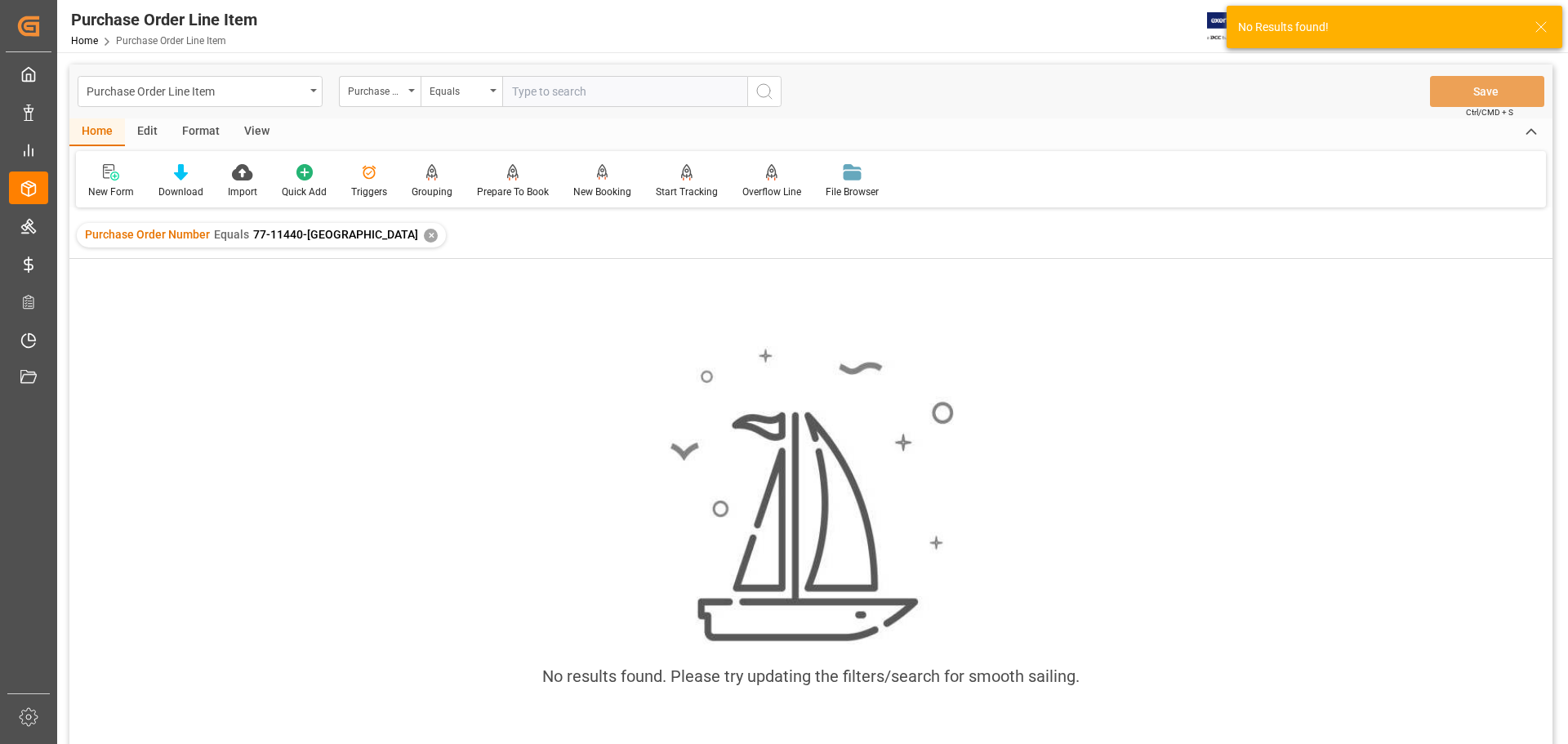
click at [424, 234] on div "✕" at bounding box center [430, 235] width 14 height 14
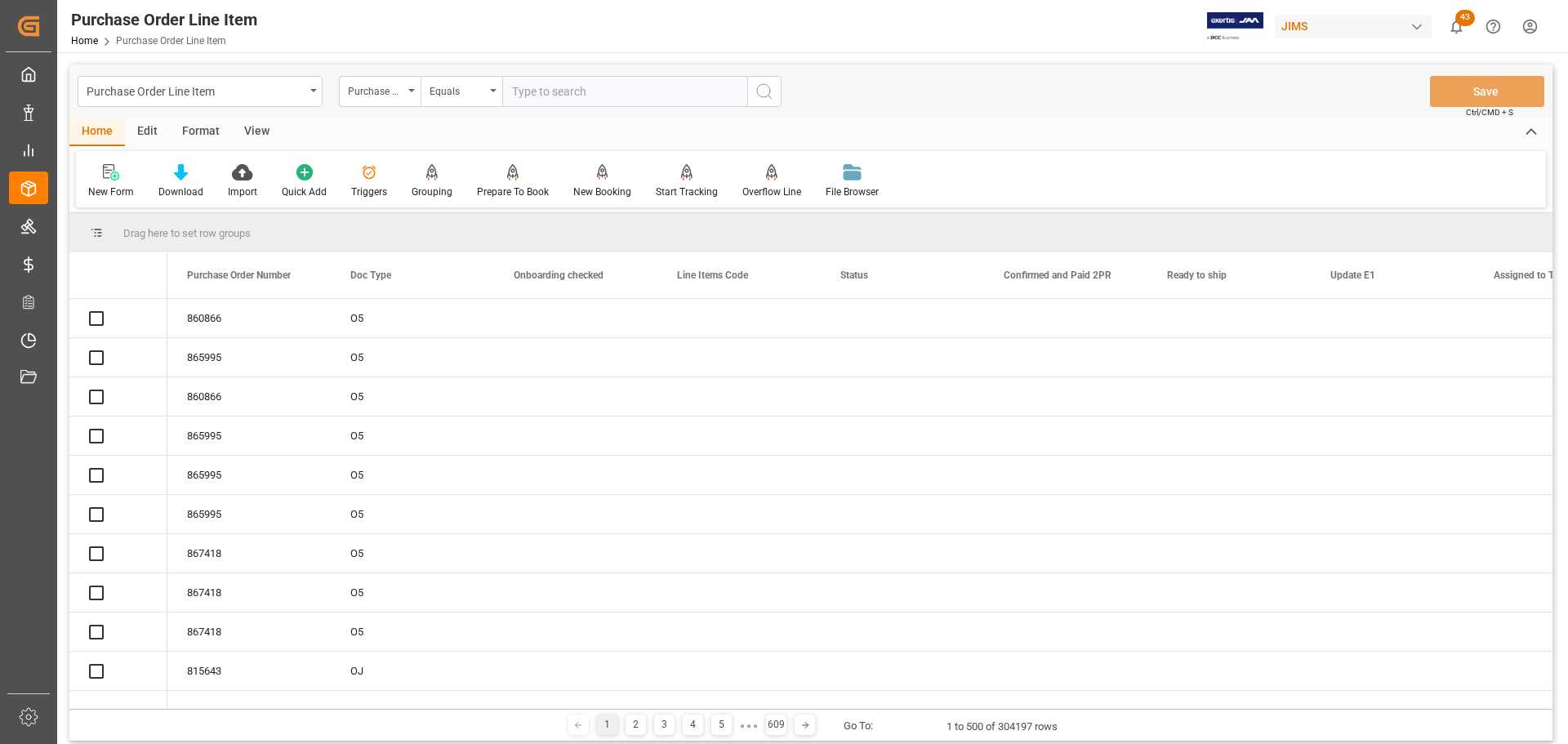
click at [396, 94] on div "Purchase Order Number" at bounding box center [375, 89] width 55 height 19
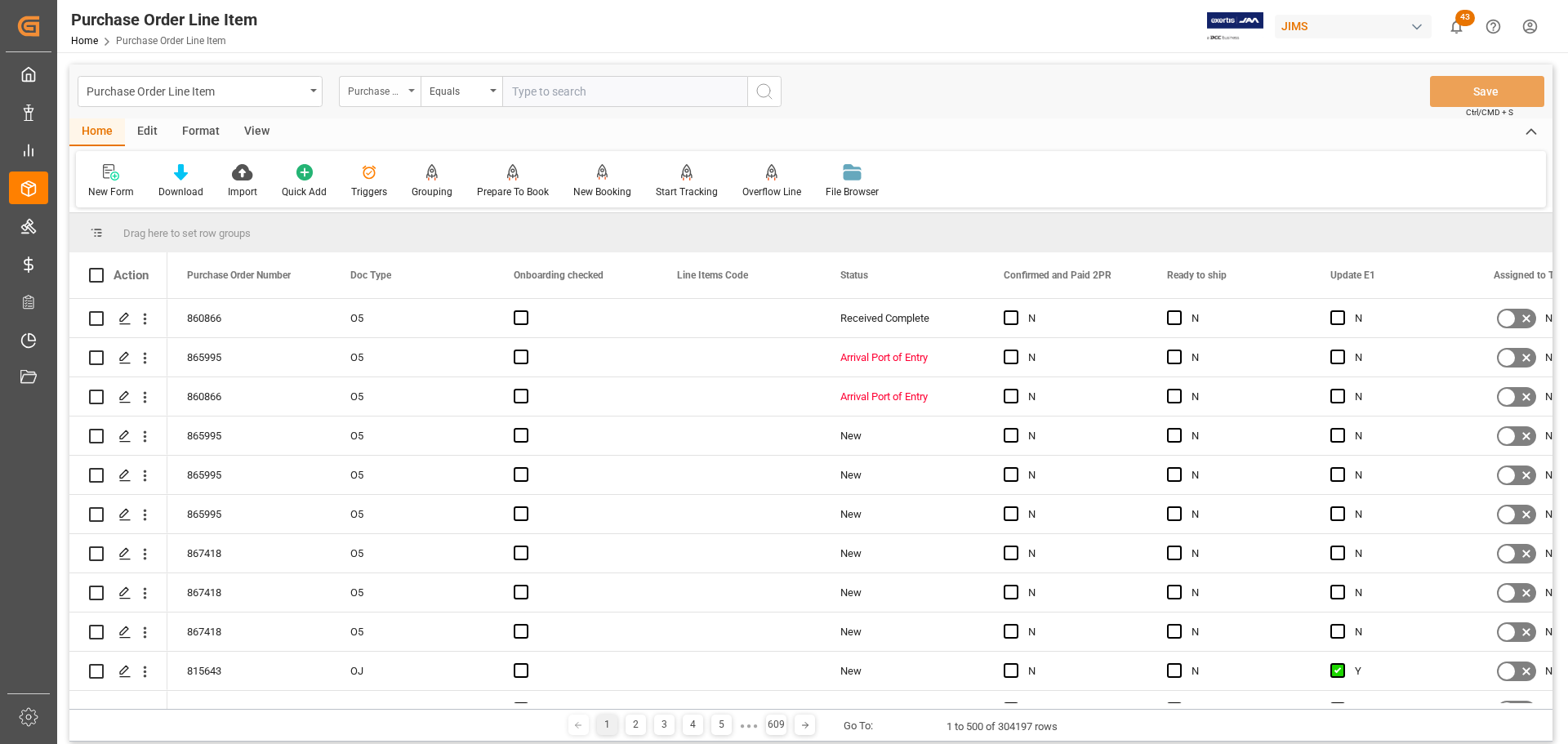
click at [396, 92] on div "Purchase Order Number" at bounding box center [375, 89] width 55 height 19
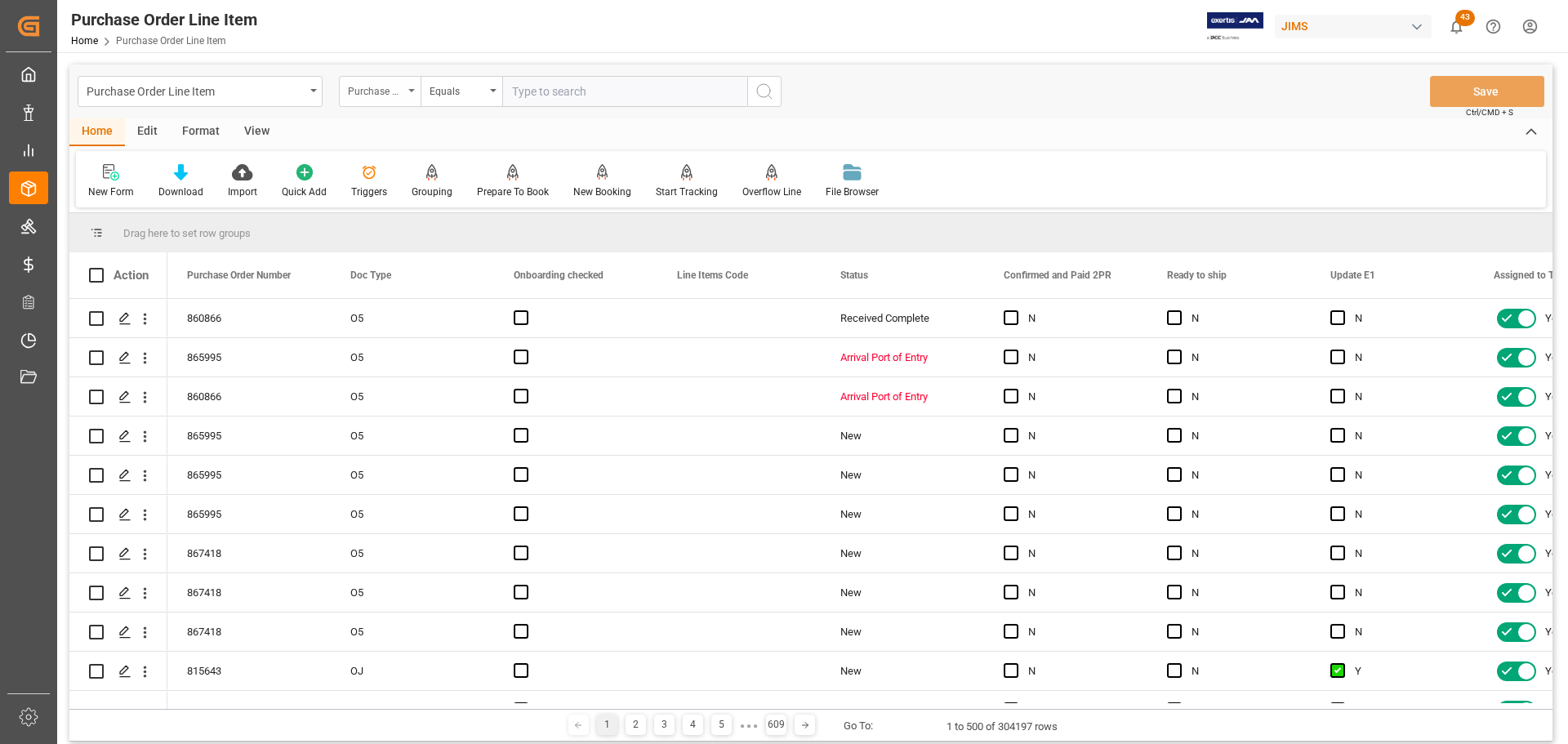
click at [391, 93] on div "Purchase Order Number" at bounding box center [375, 89] width 55 height 19
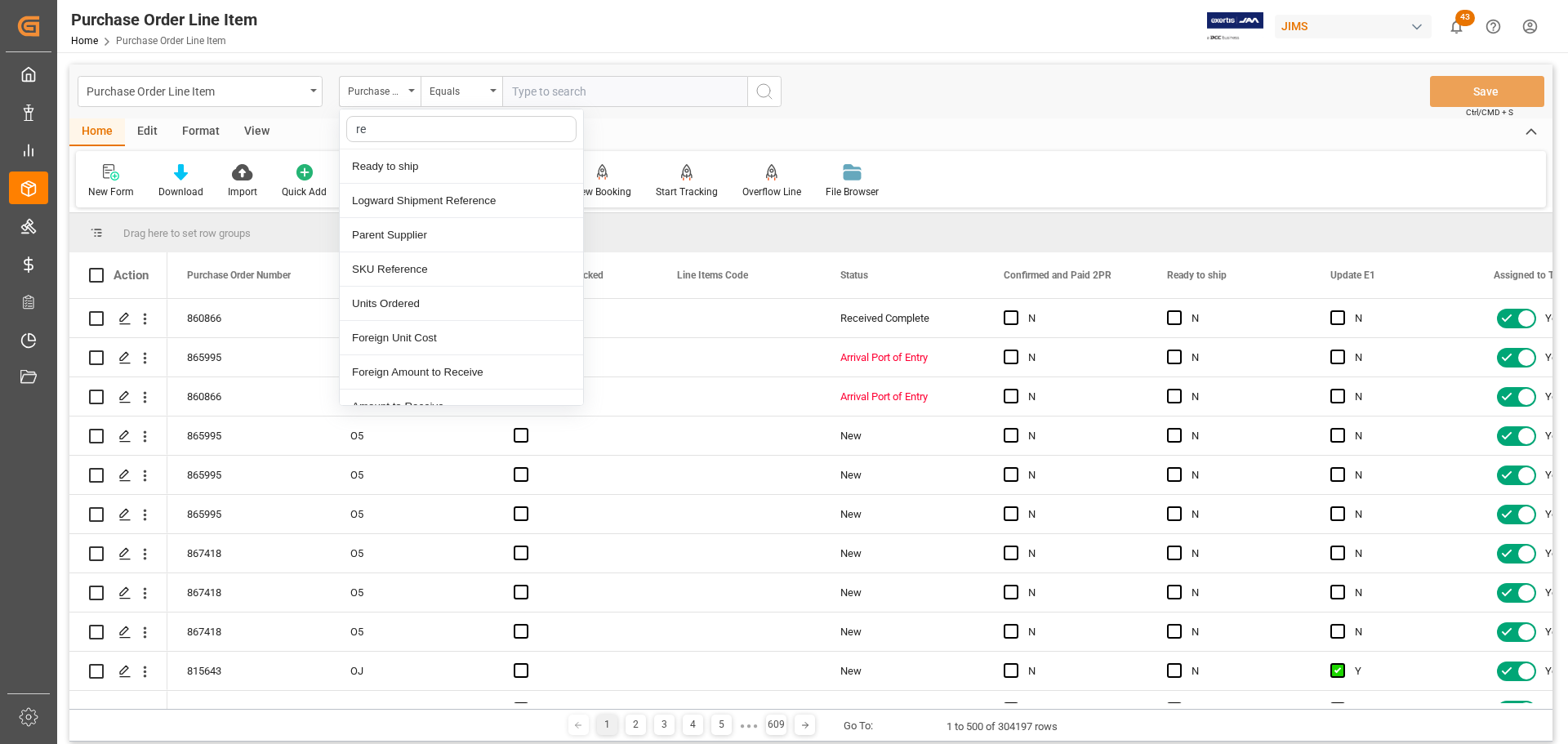
type input "ref"
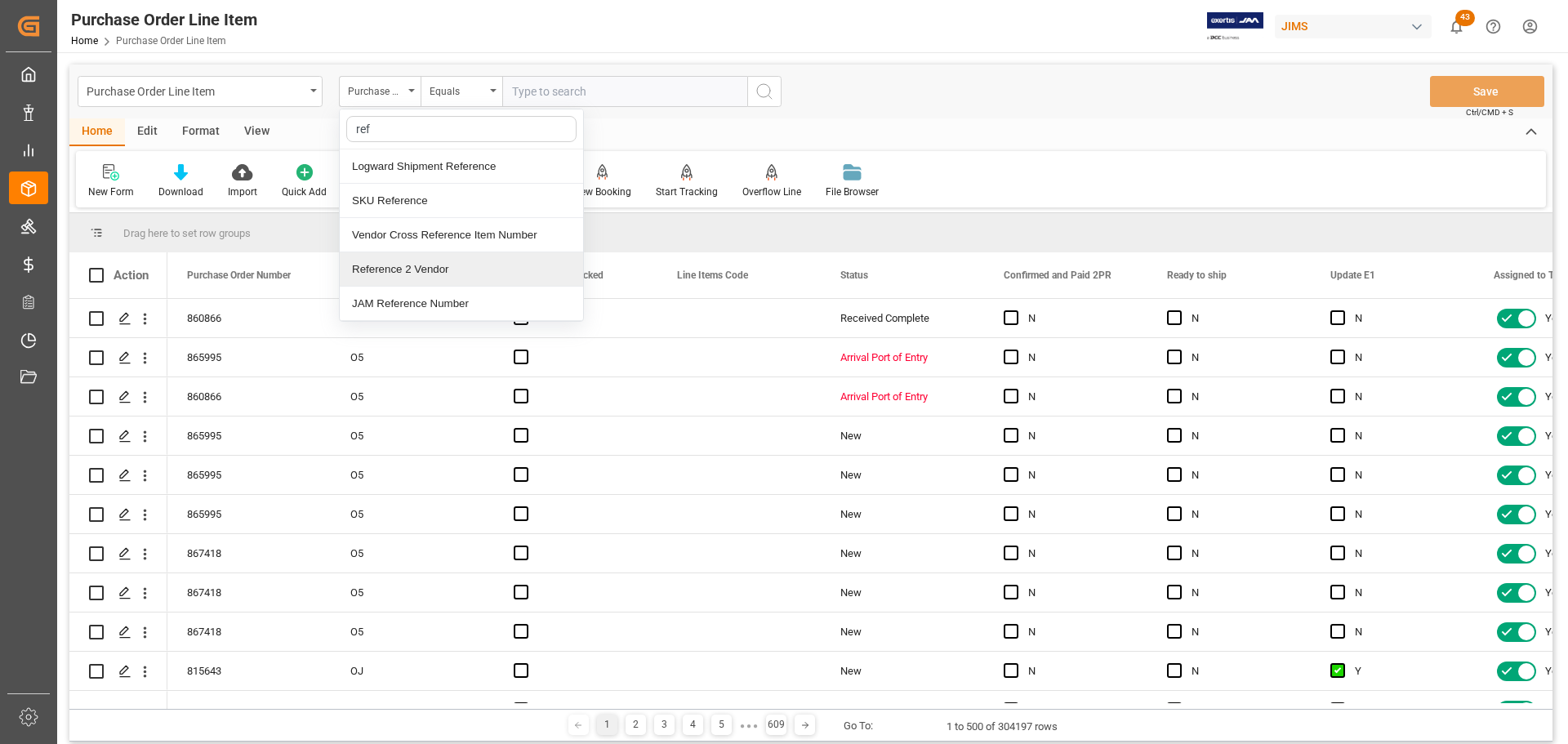
click at [404, 265] on div "Reference 2 Vendor" at bounding box center [461, 270] width 243 height 35
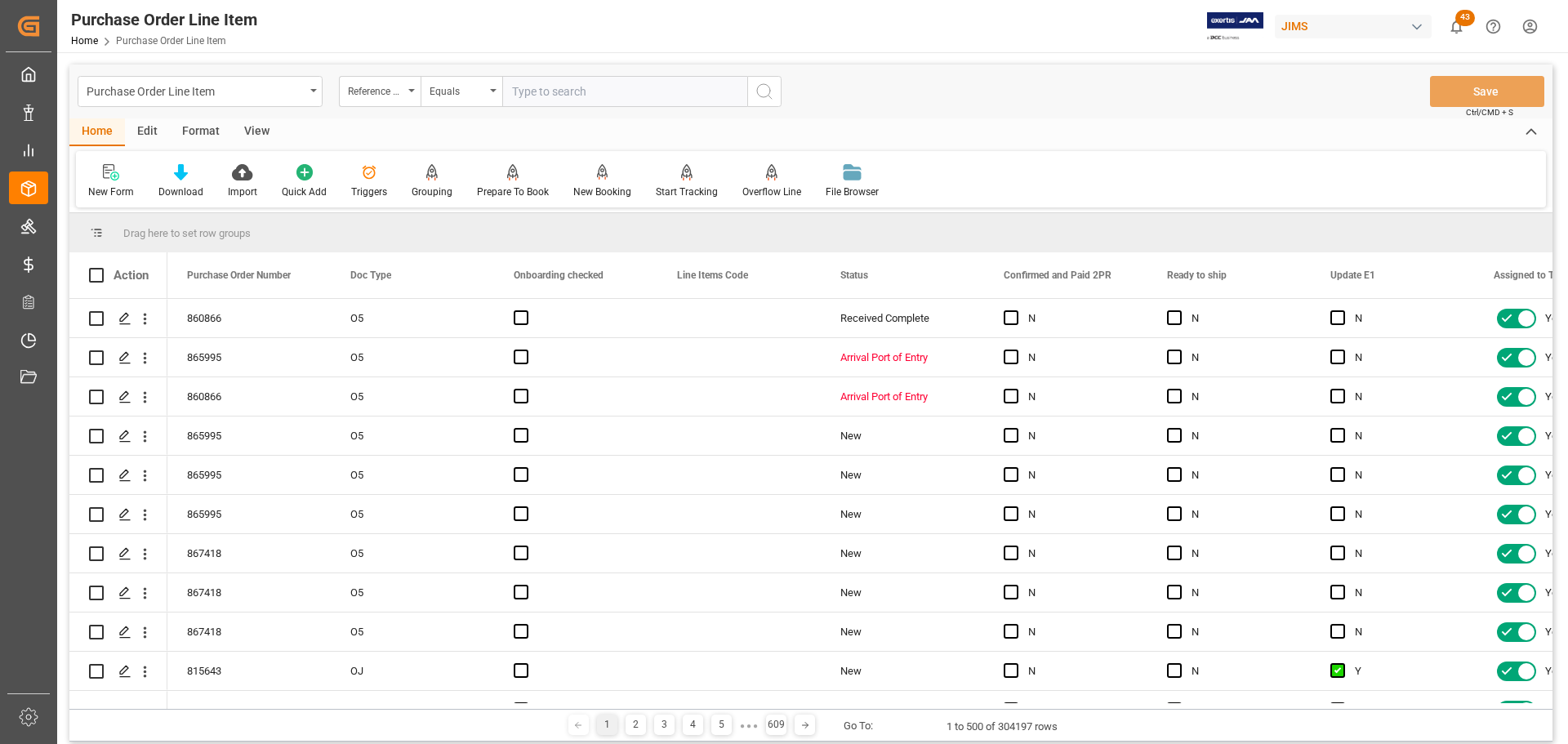
click at [571, 88] on input "text" at bounding box center [625, 91] width 245 height 31
paste input "77-11440-[GEOGRAPHIC_DATA]"
click at [570, 99] on input "77-11440-[GEOGRAPHIC_DATA]" at bounding box center [625, 91] width 245 height 31
type input "77-11440-[GEOGRAPHIC_DATA]"
click at [762, 96] on icon "search button" at bounding box center [764, 91] width 20 height 20
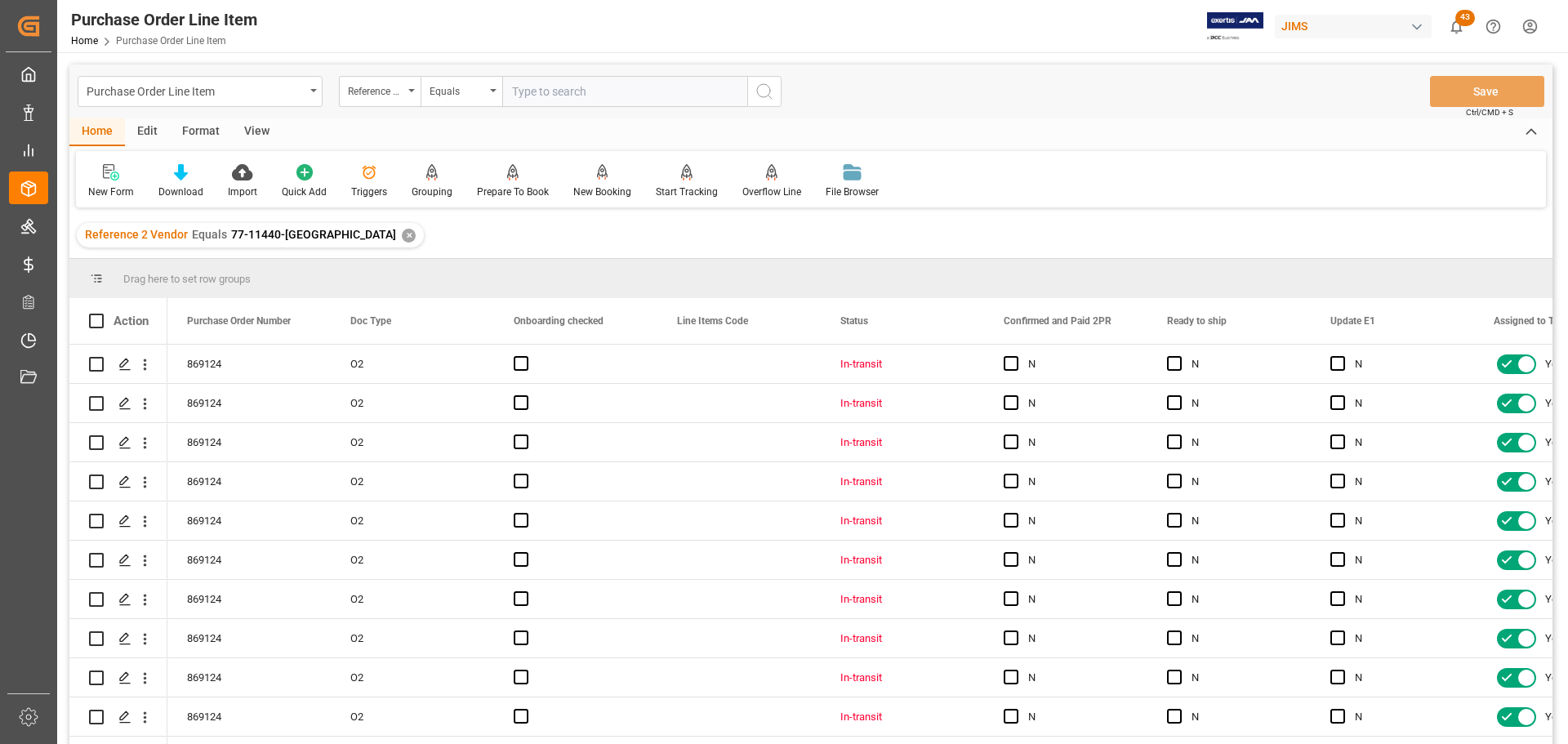
click at [266, 138] on div "View" at bounding box center [256, 132] width 50 height 28
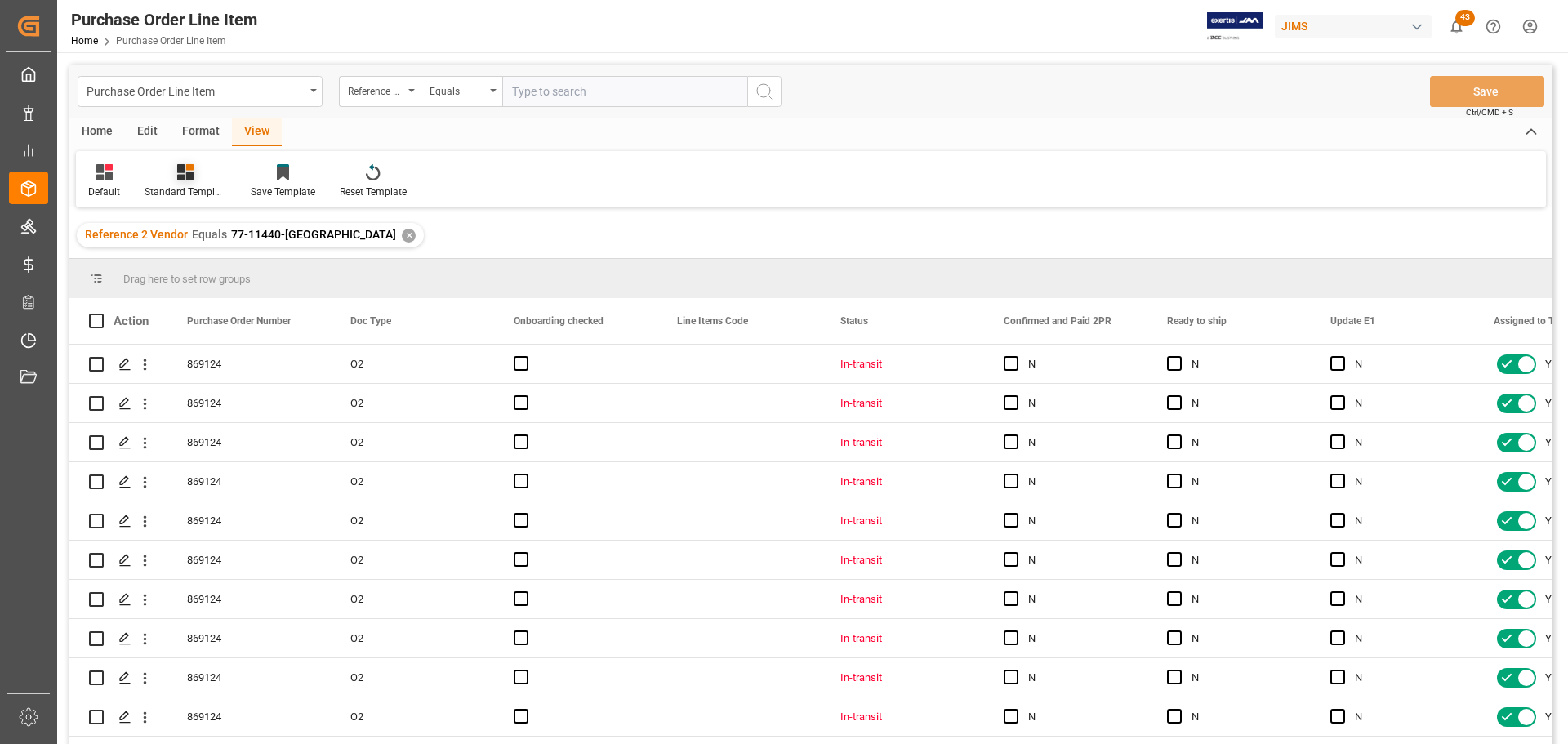
click at [163, 181] on div "Standard Templates" at bounding box center [185, 181] width 106 height 36
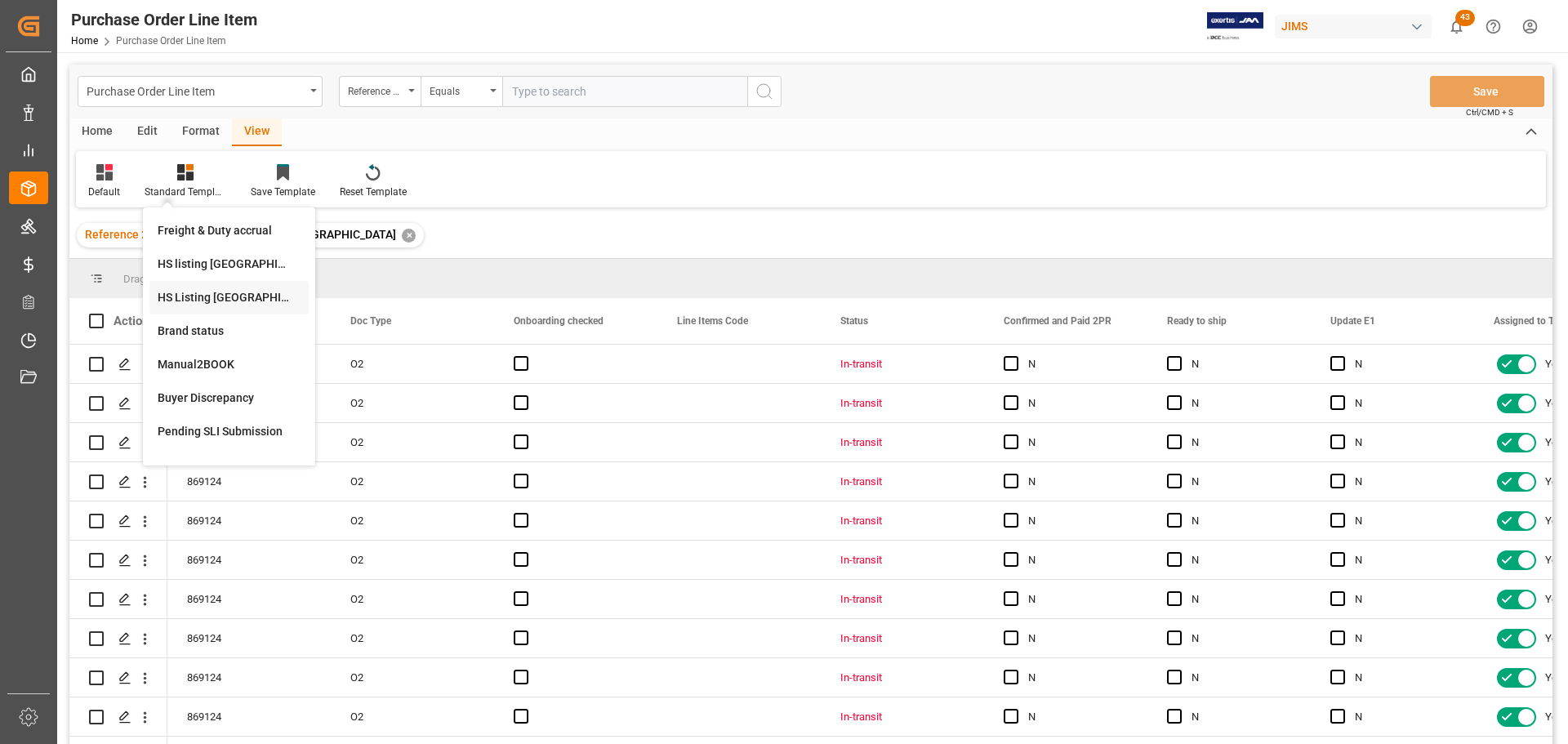
click at [203, 291] on div "HS Listing CANADA" at bounding box center [229, 298] width 143 height 17
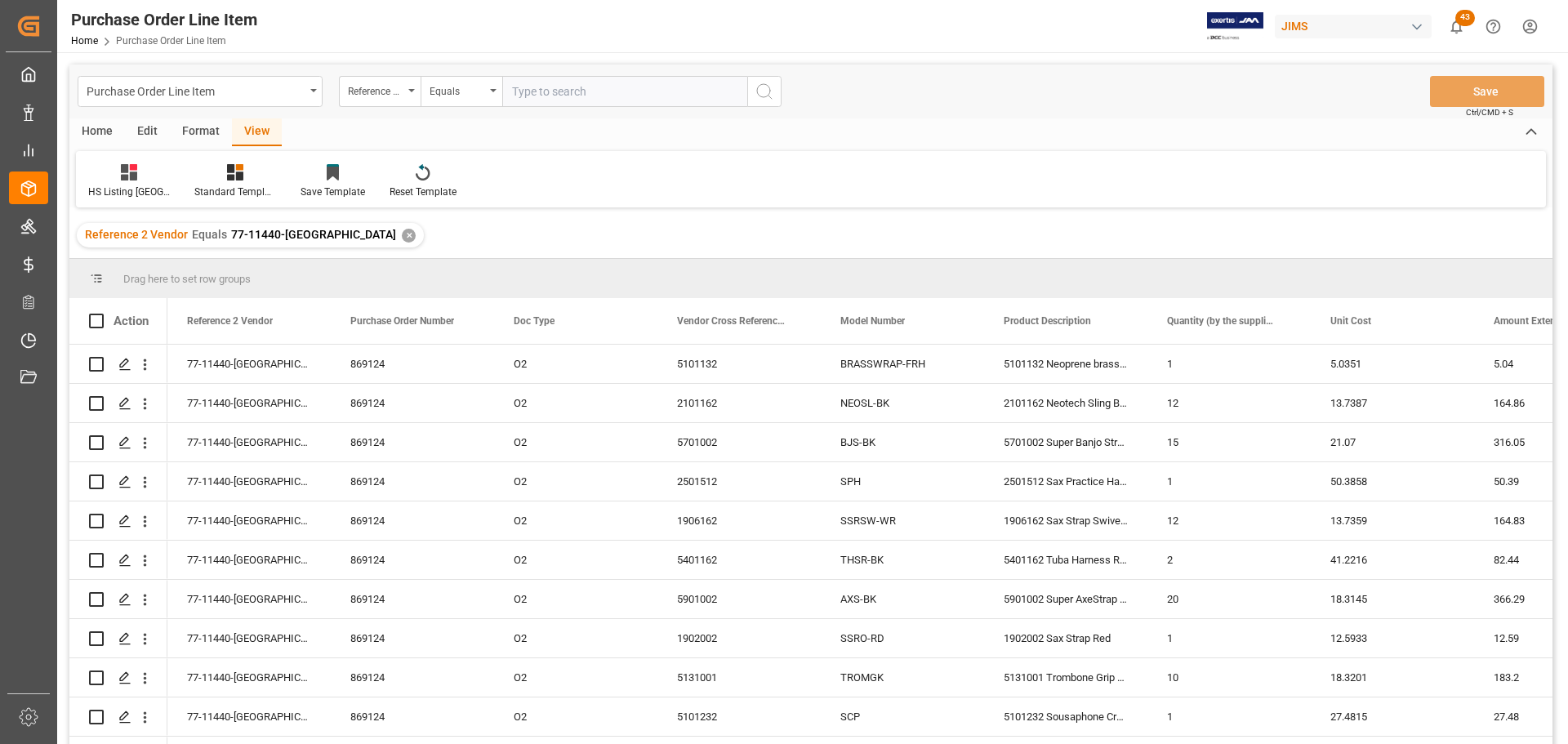
click at [100, 128] on div "Home" at bounding box center [97, 132] width 55 height 28
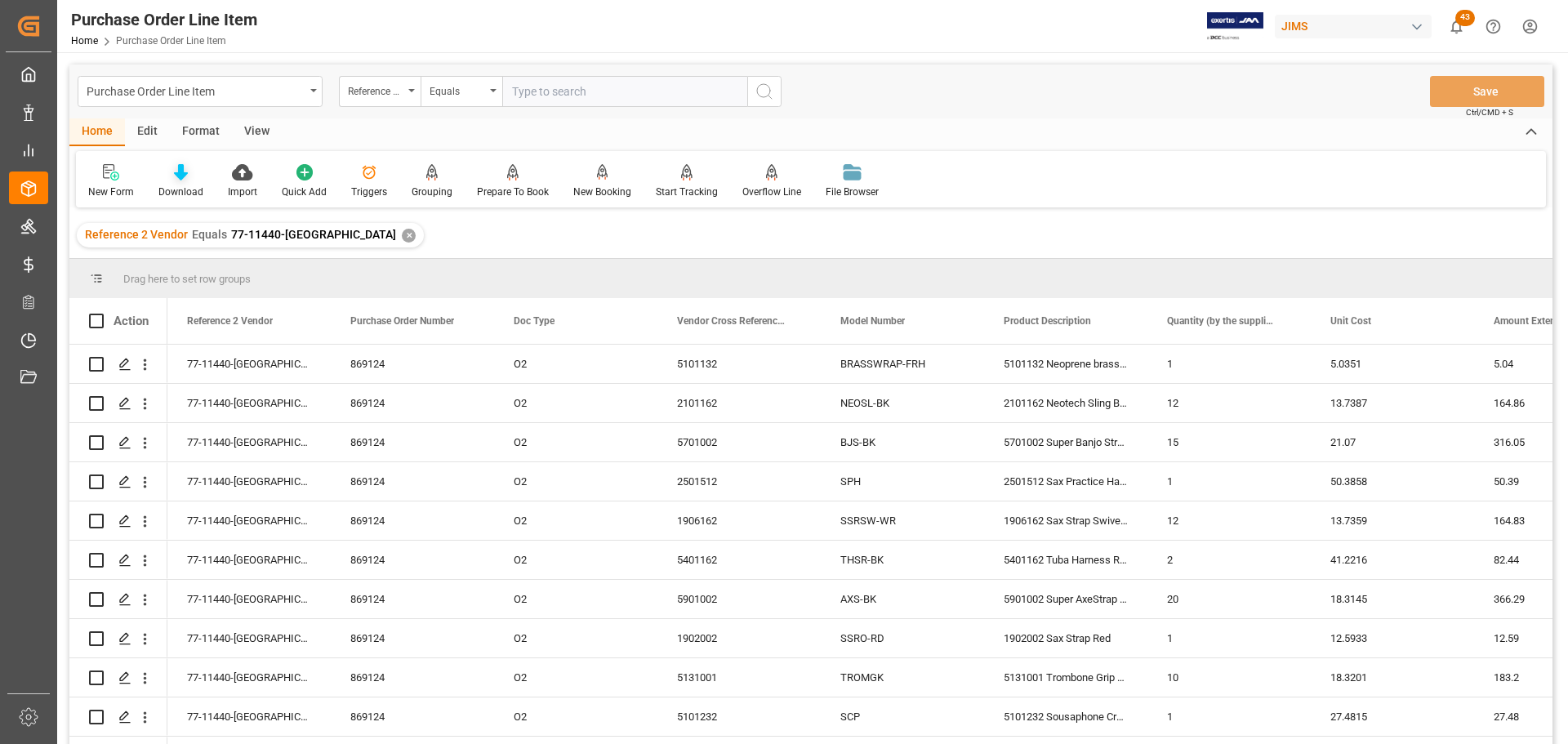
click at [182, 185] on div "Download" at bounding box center [181, 192] width 45 height 15
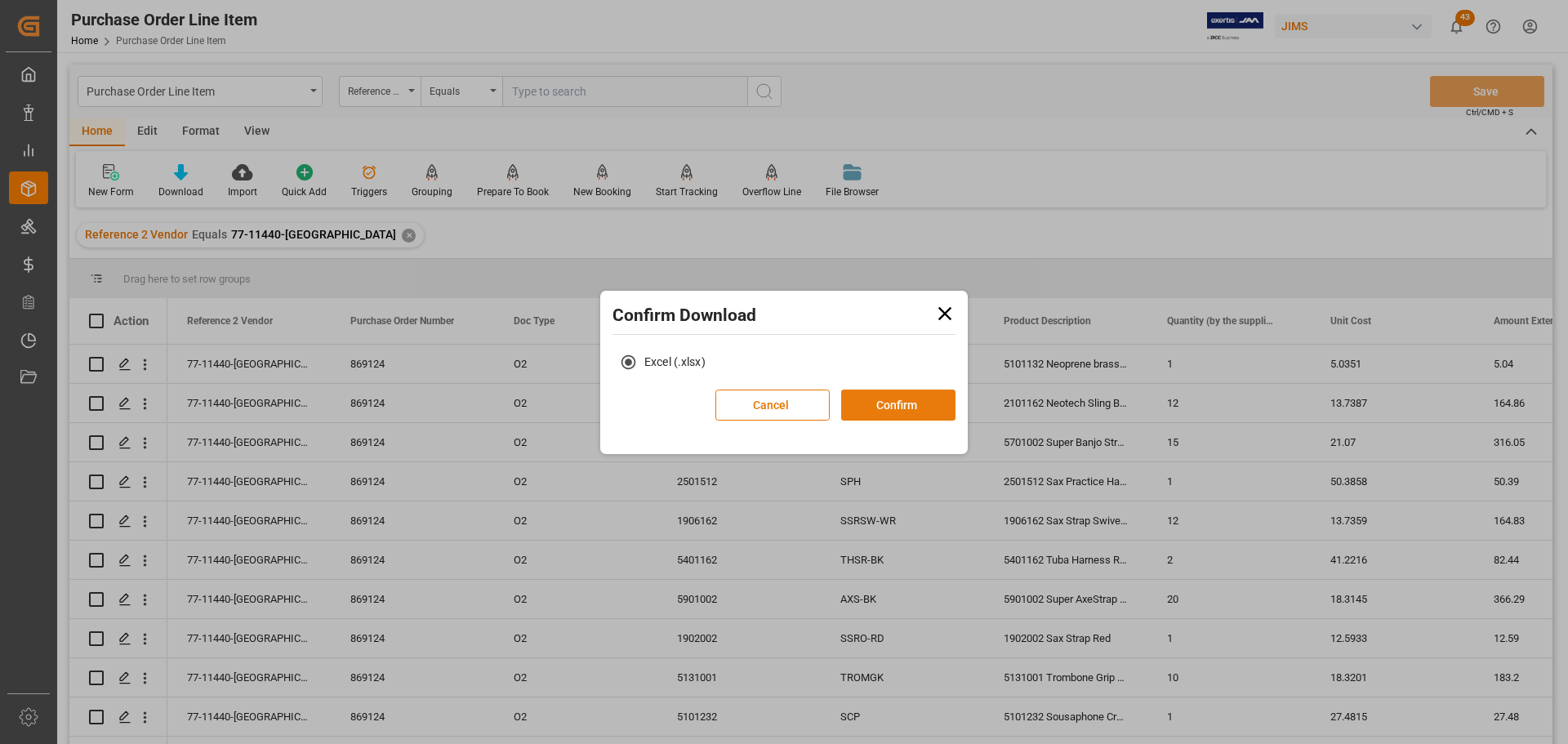
click at [914, 406] on button "Confirm" at bounding box center [898, 405] width 115 height 31
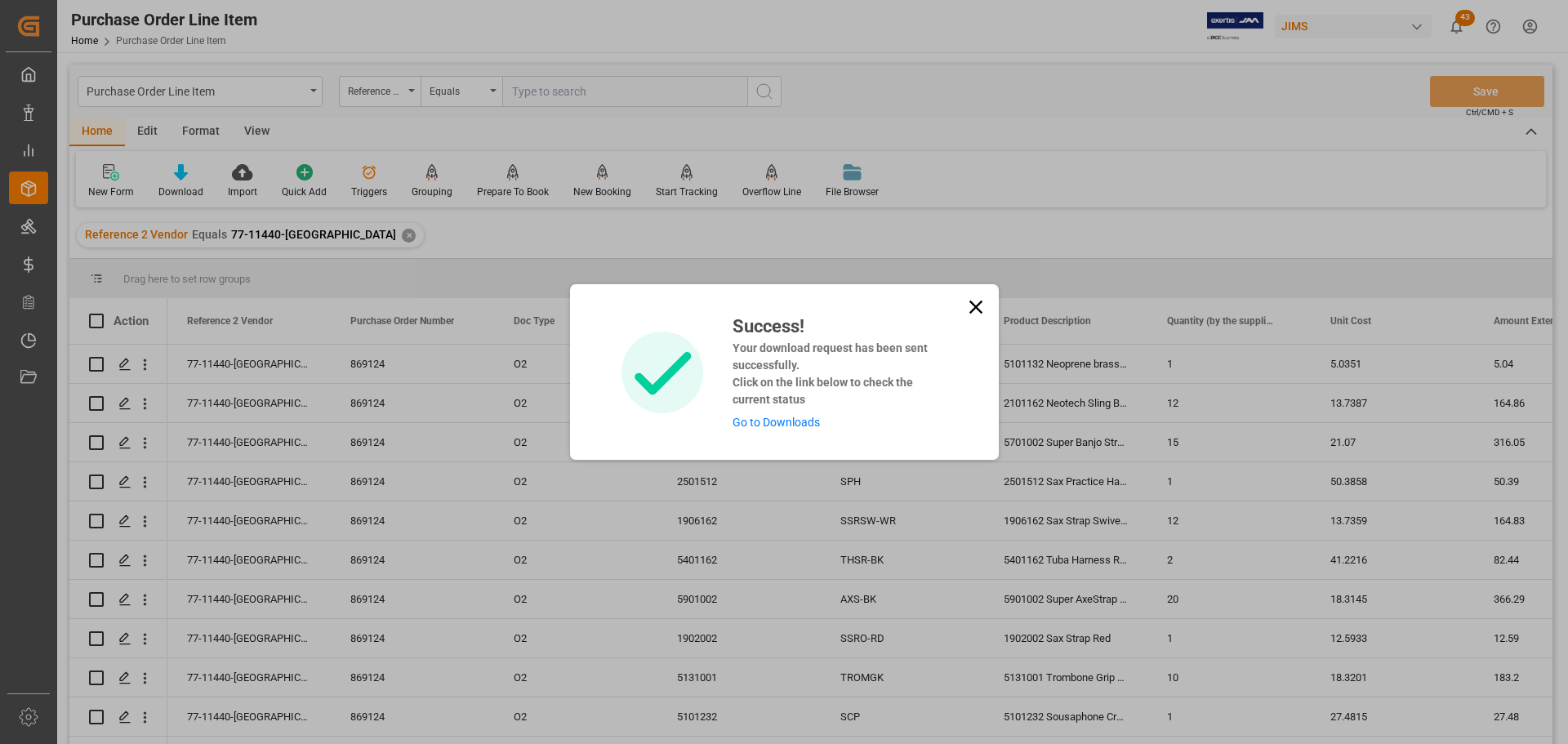
click at [774, 422] on link "Go to Downloads" at bounding box center [776, 422] width 87 height 13
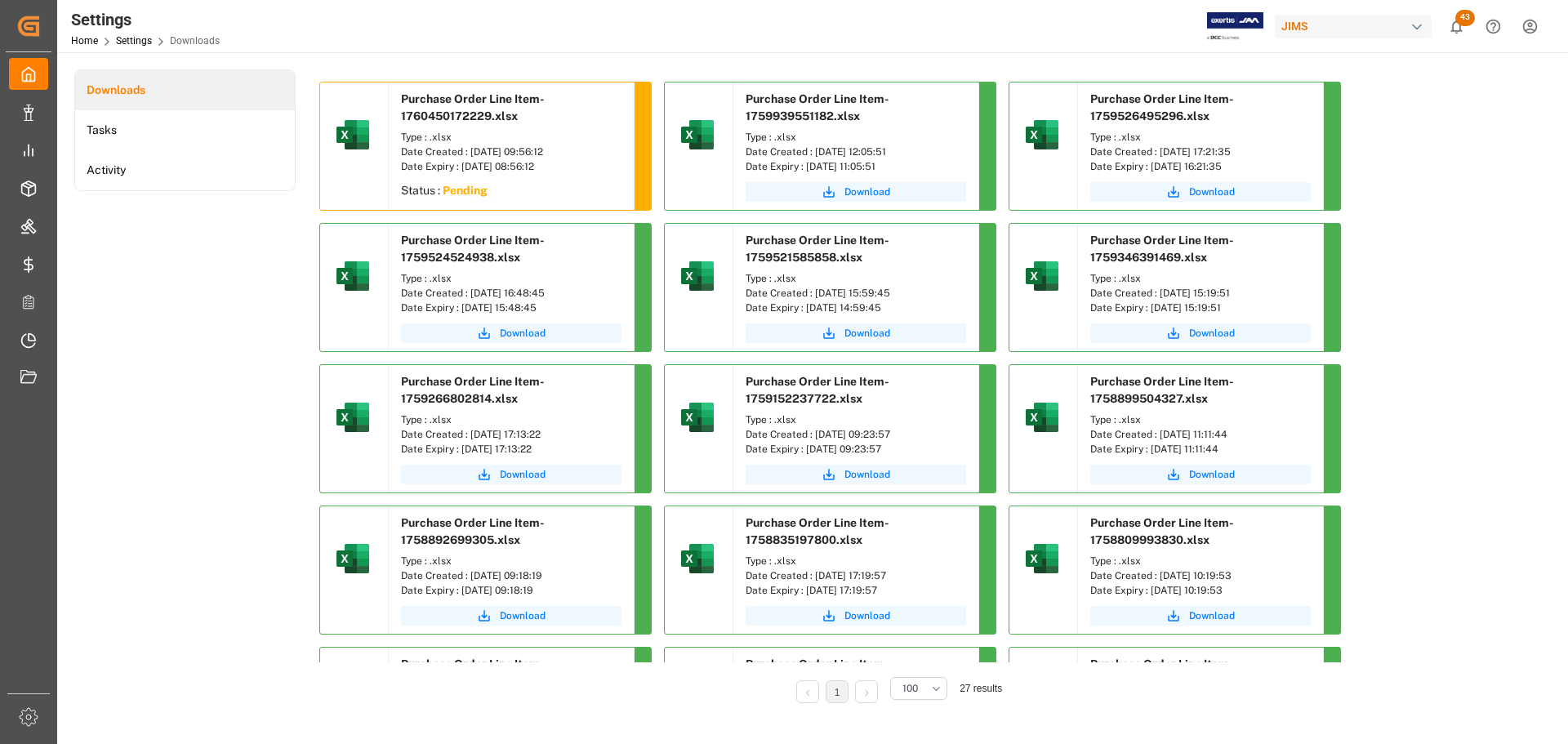
click at [225, 300] on div "Downloads Tasks Activity" at bounding box center [185, 397] width 222 height 657
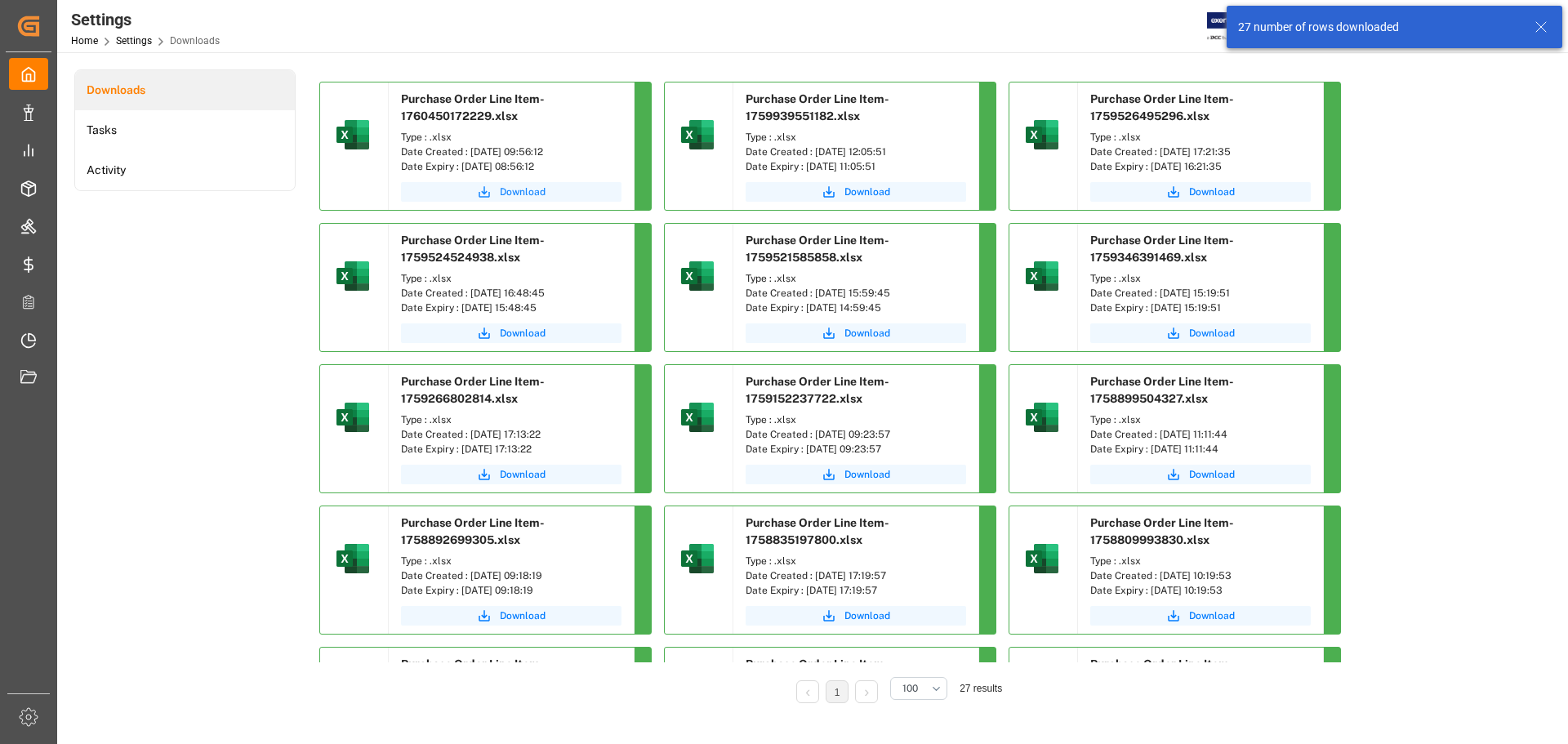
click at [488, 189] on icon "submit" at bounding box center [485, 192] width 15 height 15
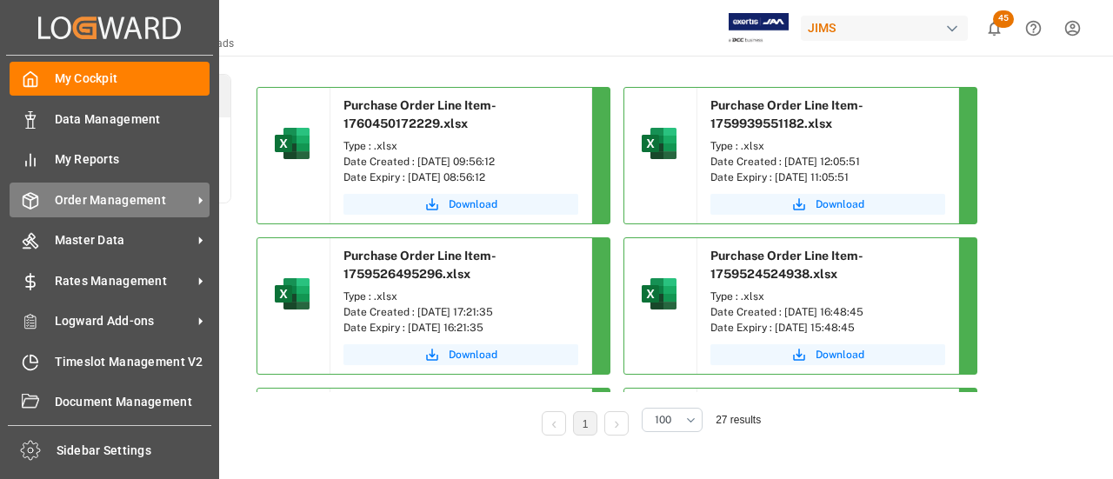
click at [37, 198] on polyline at bounding box center [30, 197] width 14 height 3
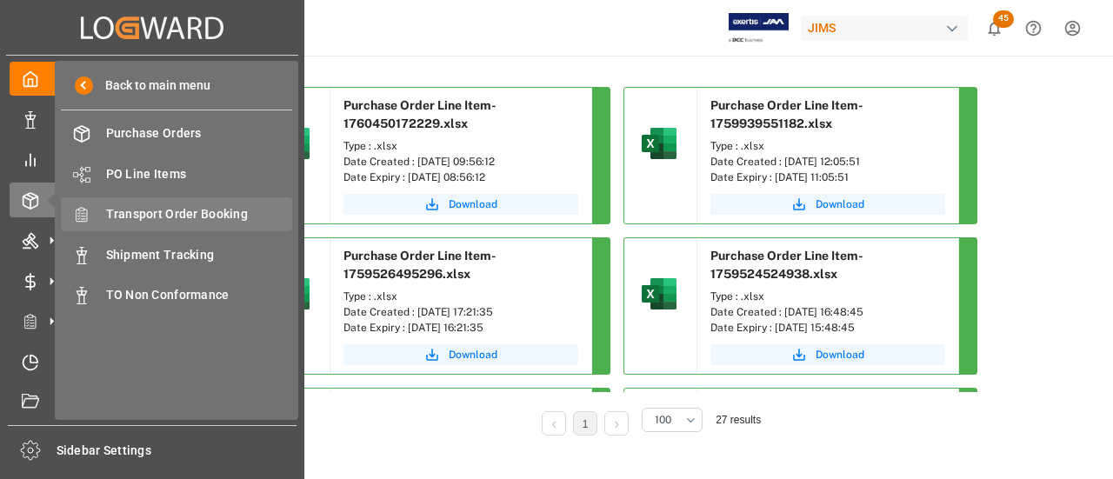
click at [184, 221] on span "Transport Order Booking" at bounding box center [199, 214] width 187 height 18
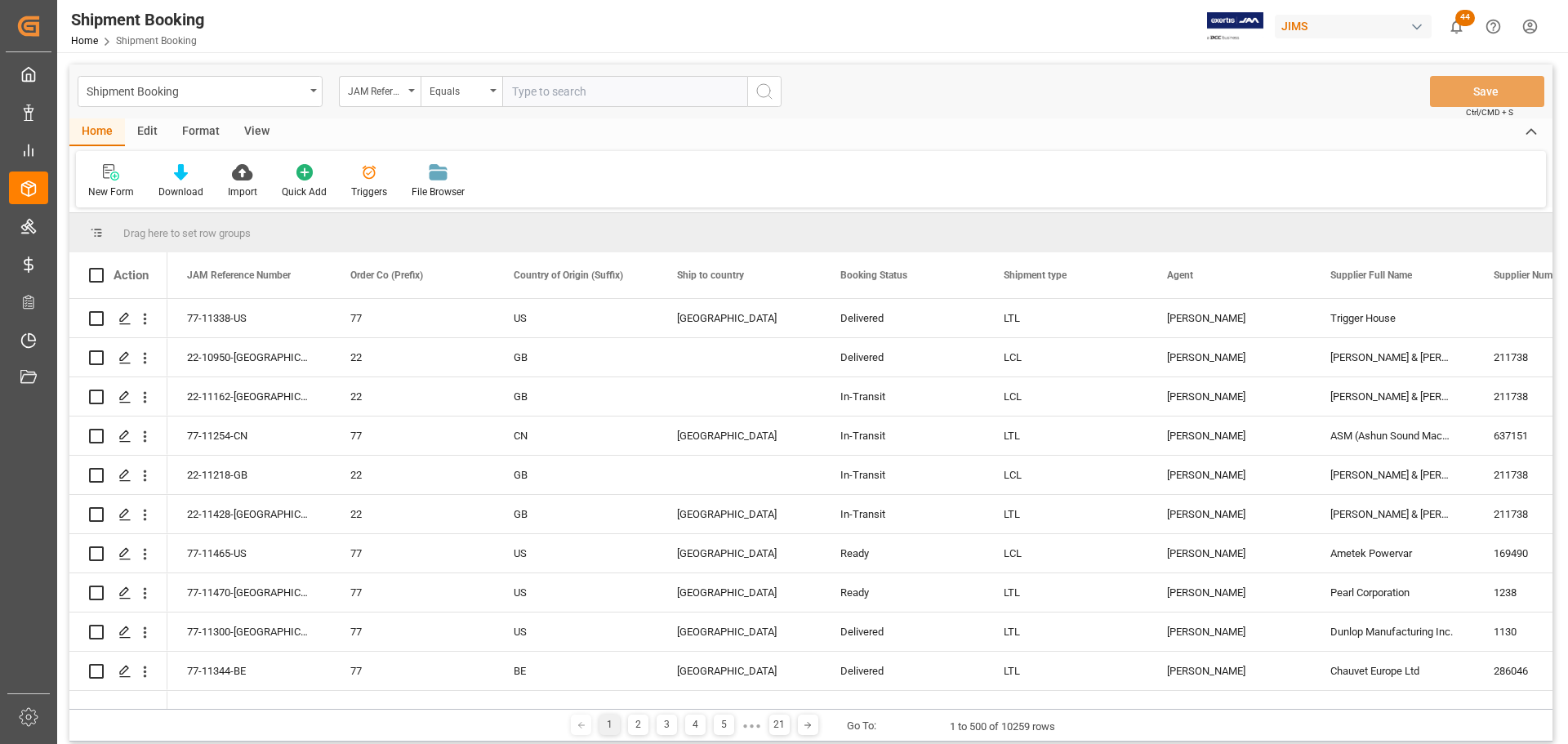
click at [643, 103] on input "text" at bounding box center [625, 91] width 245 height 31
paste input "77-11440-[GEOGRAPHIC_DATA]"
type input "77-11440-[GEOGRAPHIC_DATA]"
click at [776, 92] on button "search button" at bounding box center [764, 91] width 35 height 31
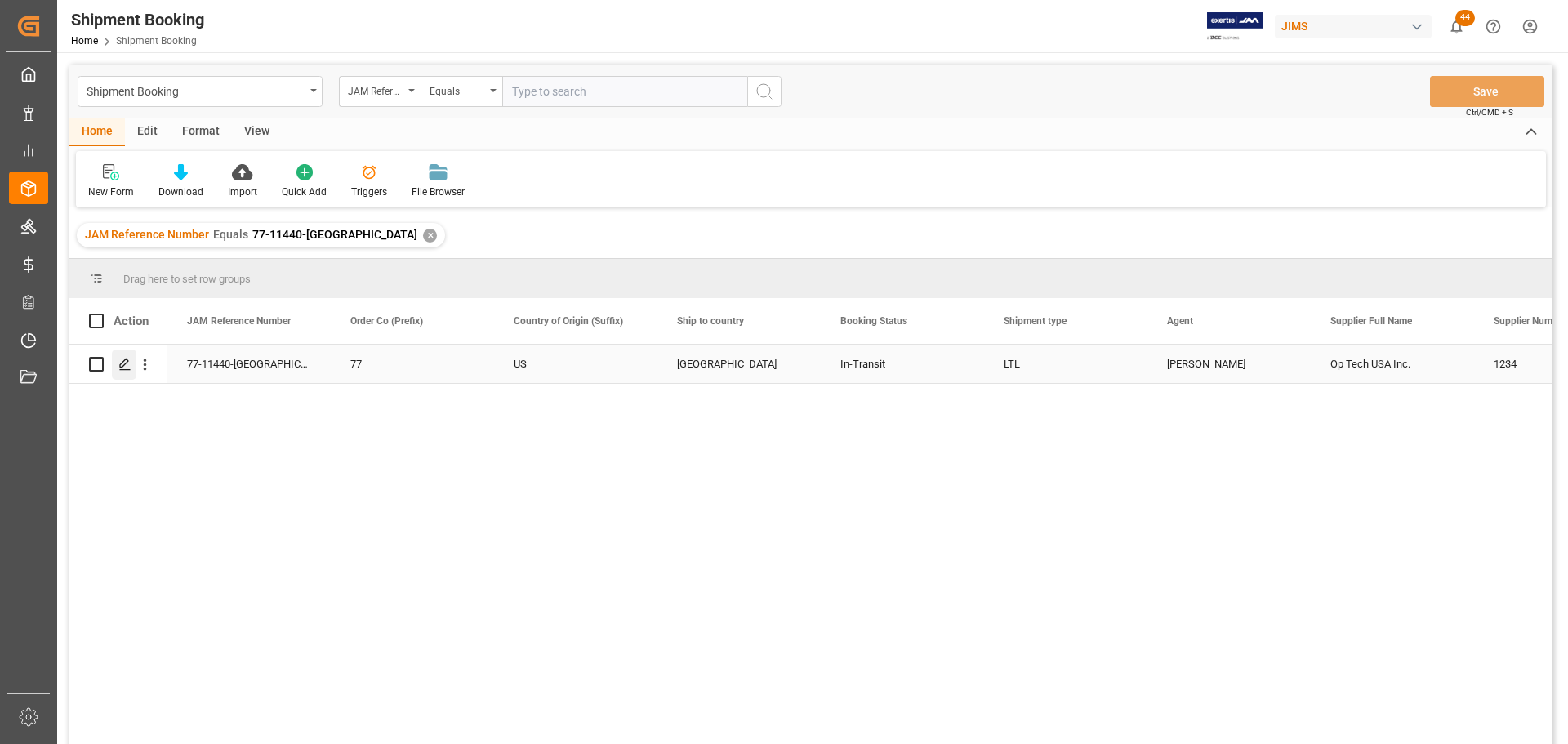
click at [131, 376] on div "Press SPACE to select this row." at bounding box center [124, 364] width 24 height 30
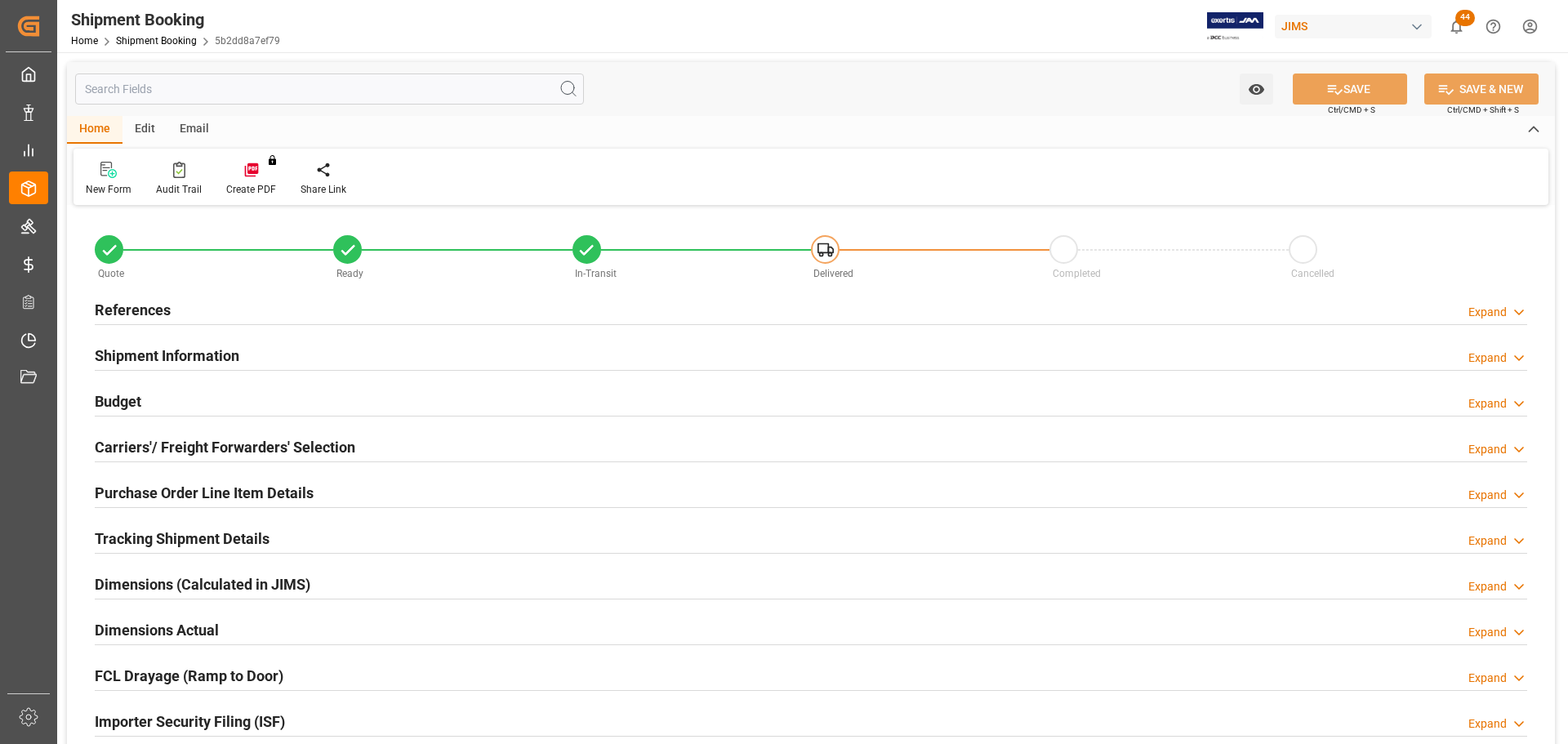
type input "0"
type input "148.0098"
type input "3545.107"
click at [247, 299] on div "References Expand" at bounding box center [811, 308] width 1433 height 31
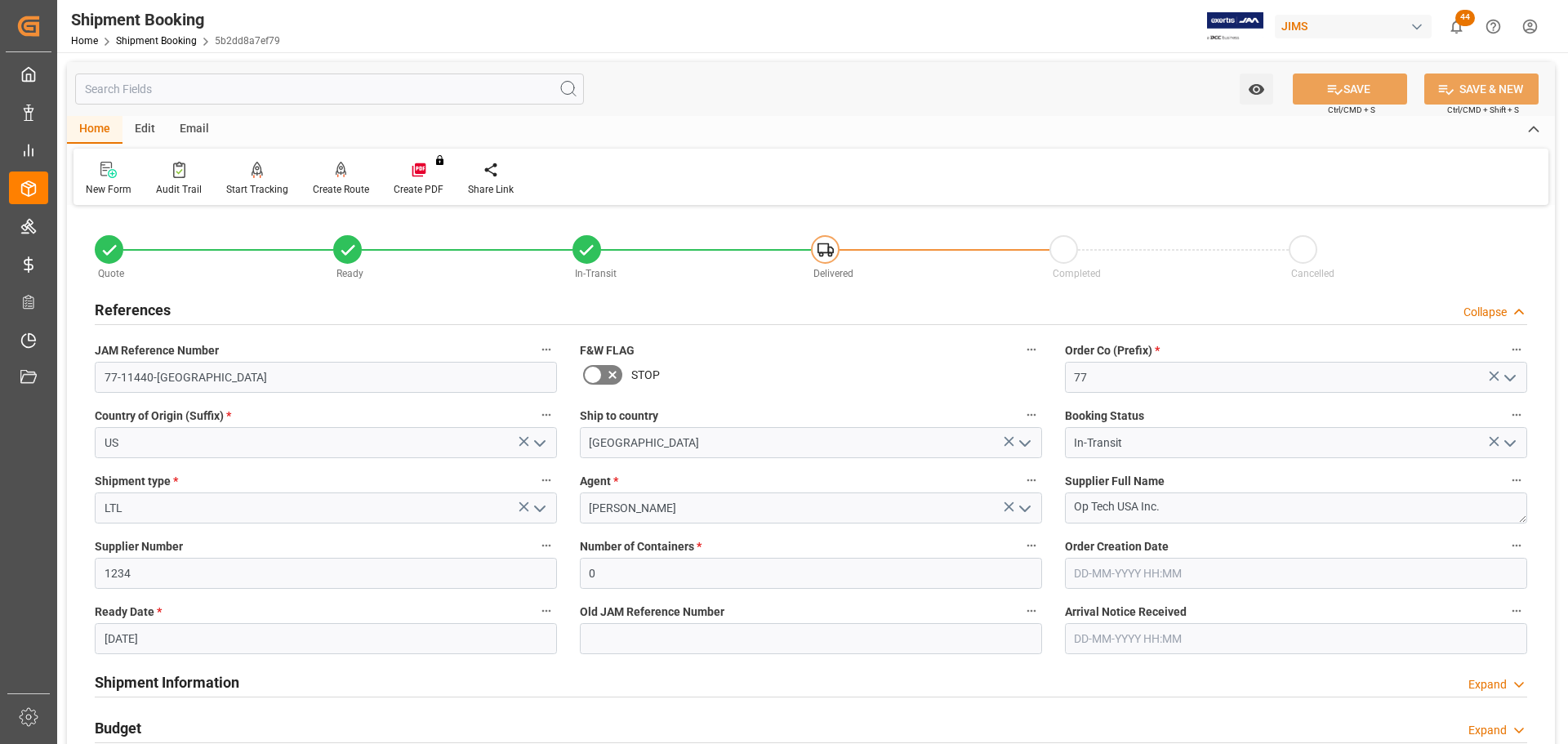
click at [257, 302] on div "References Collapse" at bounding box center [811, 308] width 1433 height 31
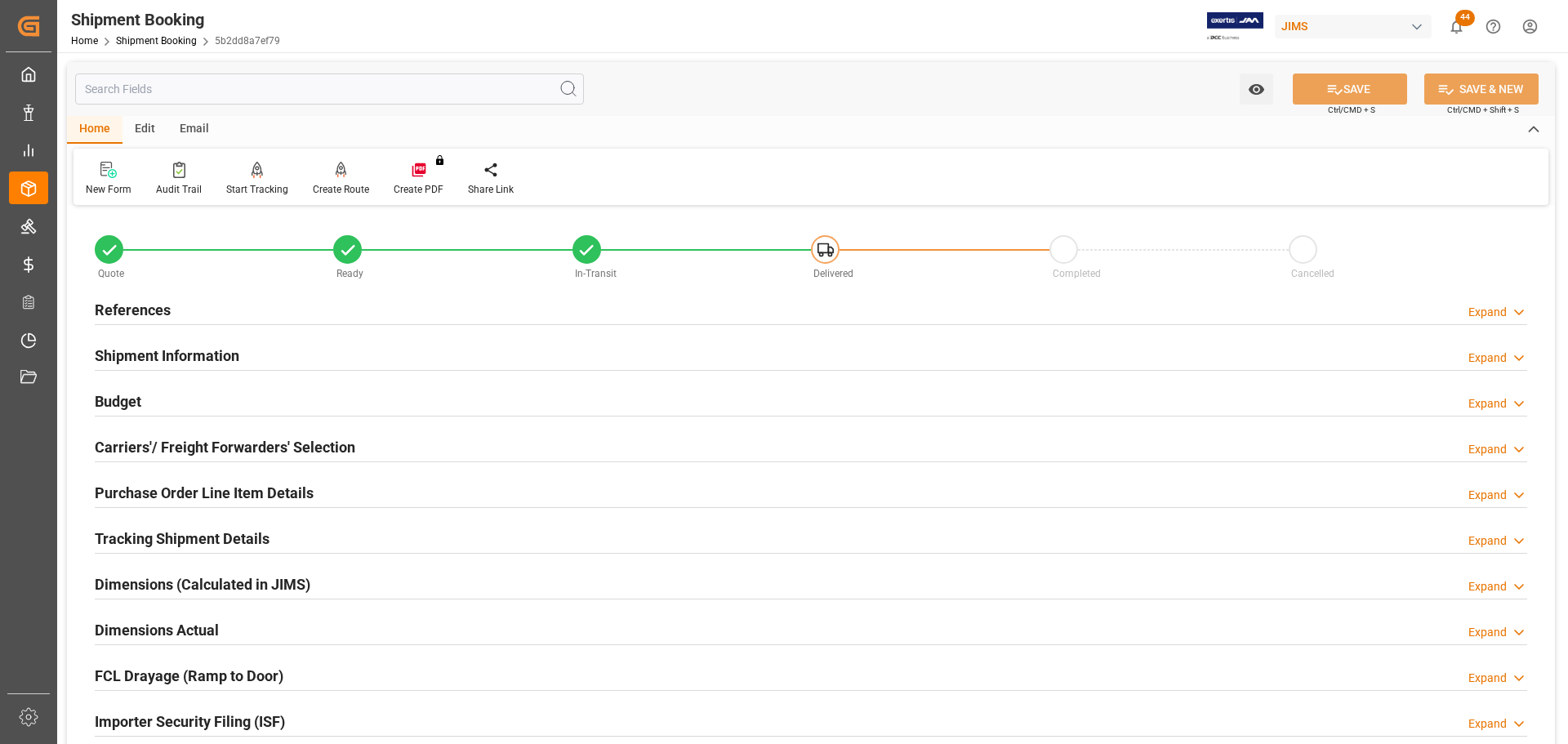
click at [257, 302] on div "References Expand" at bounding box center [811, 308] width 1433 height 31
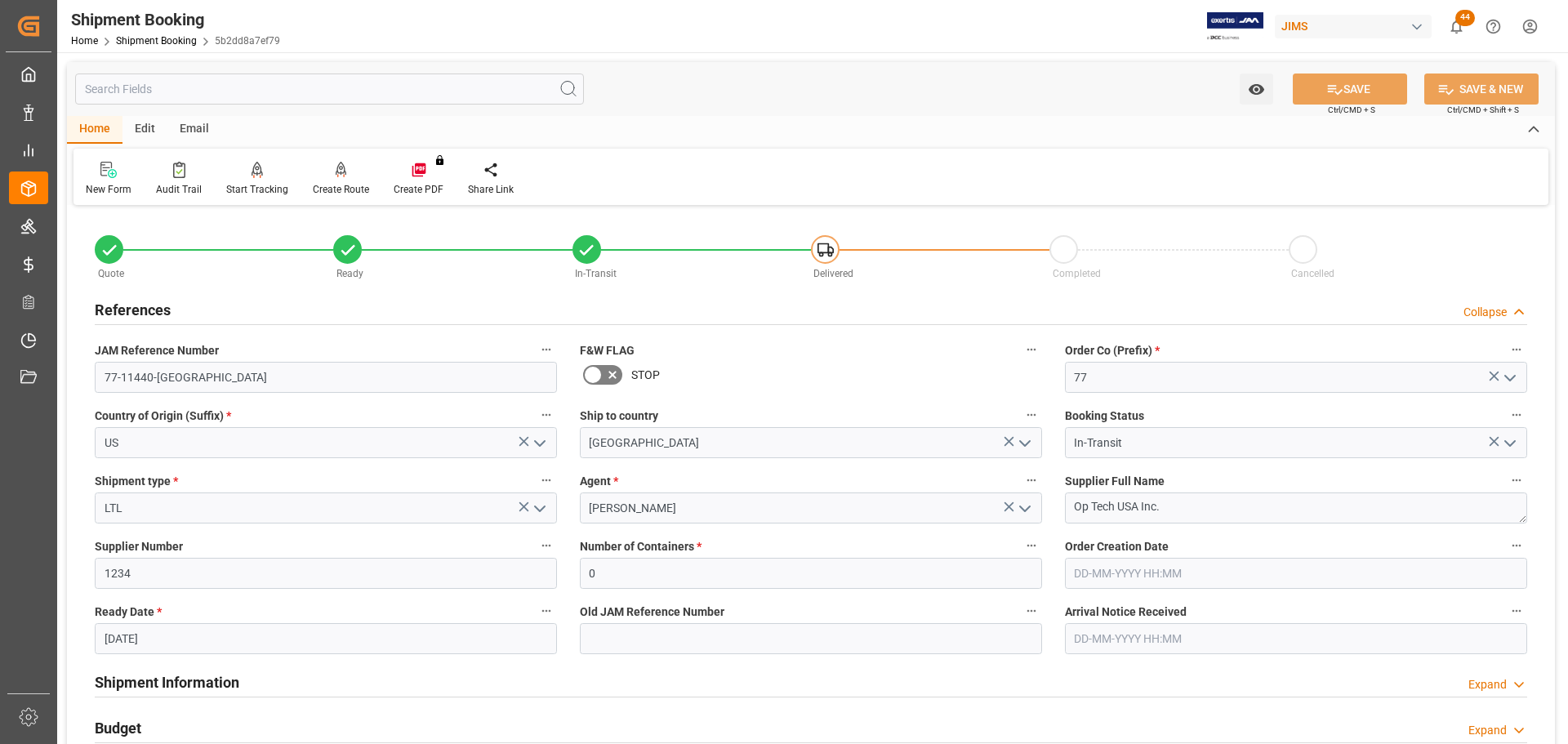
click at [208, 305] on div "References Collapse" at bounding box center [811, 308] width 1433 height 31
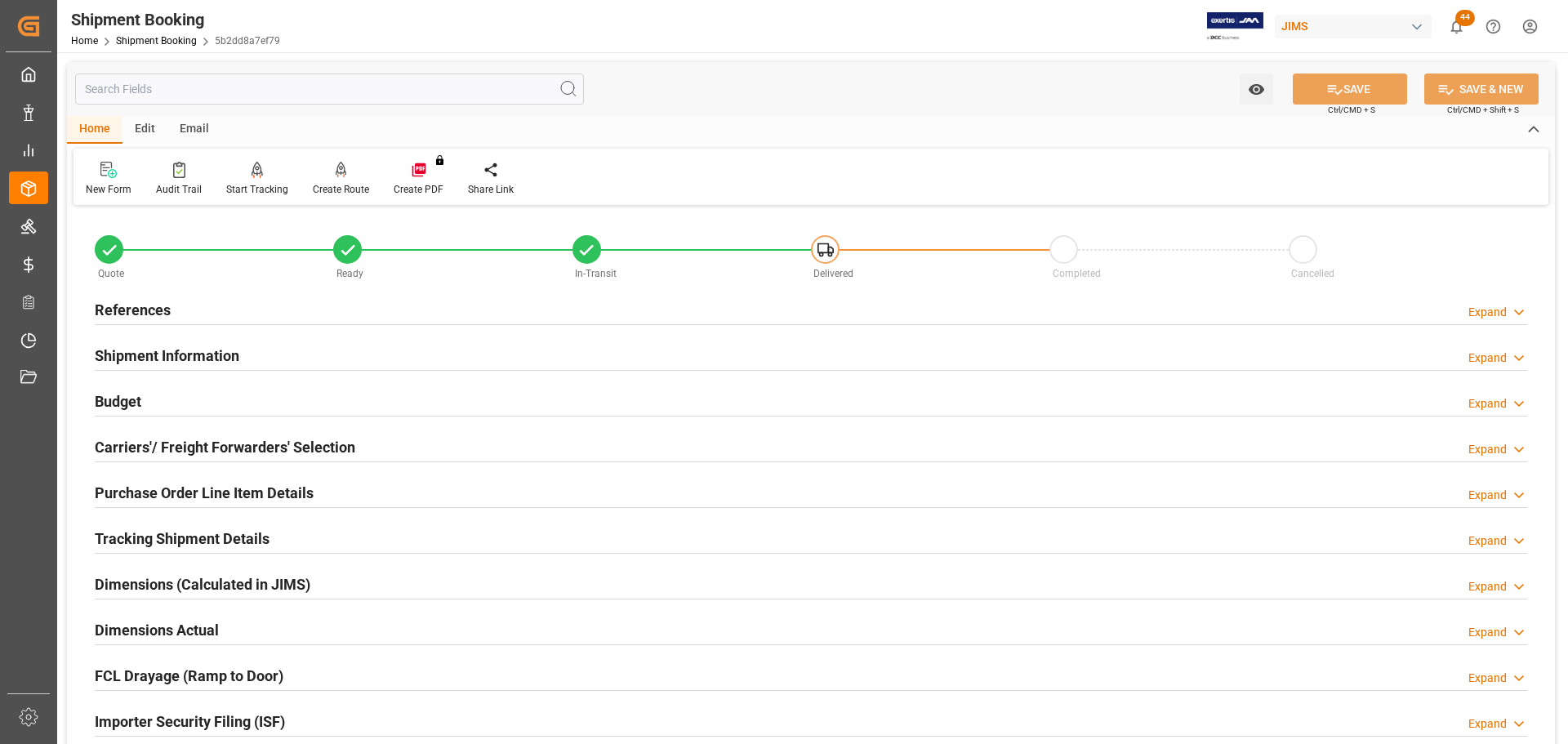
click at [208, 305] on div "References Expand" at bounding box center [811, 308] width 1433 height 31
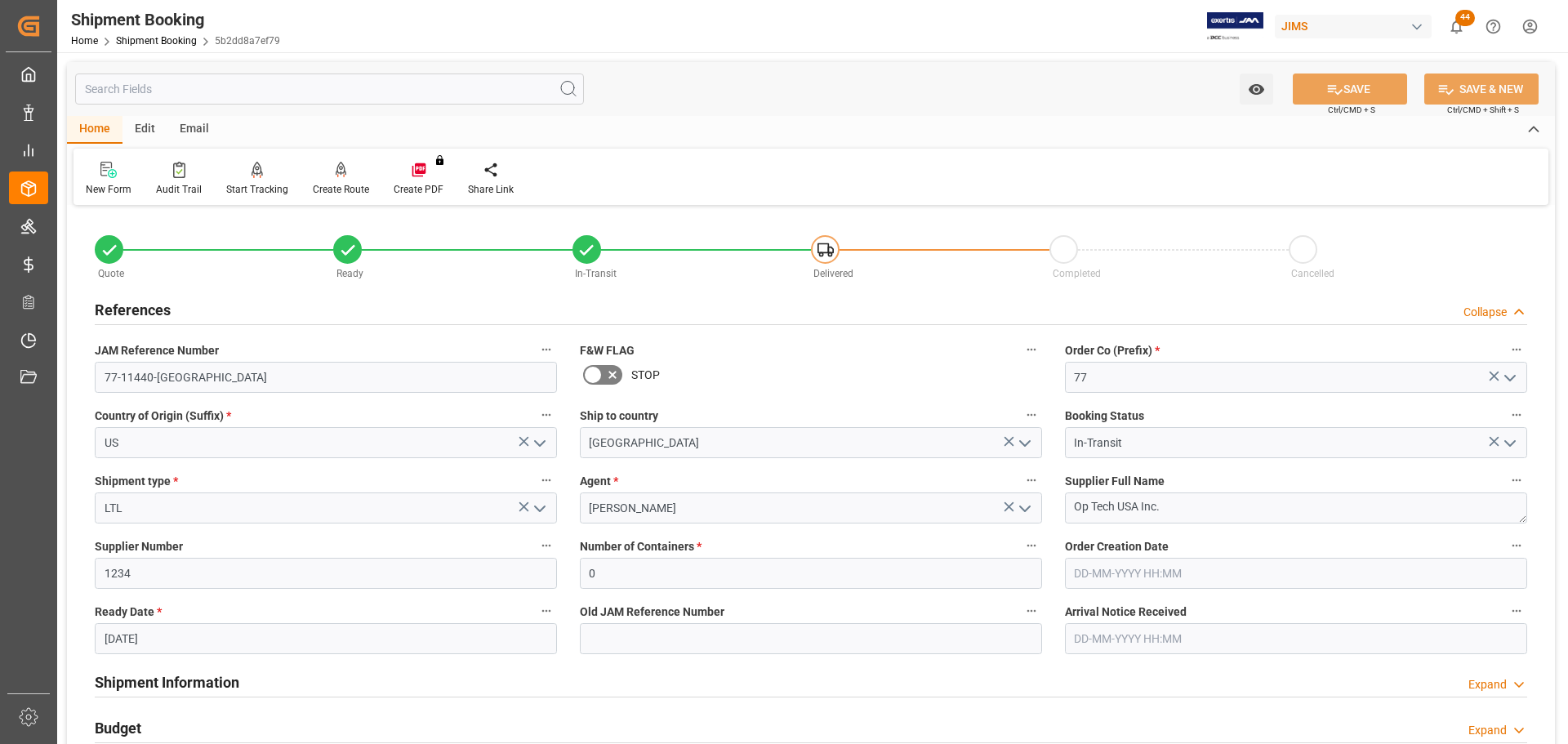
click at [208, 305] on div "References Collapse" at bounding box center [811, 308] width 1433 height 31
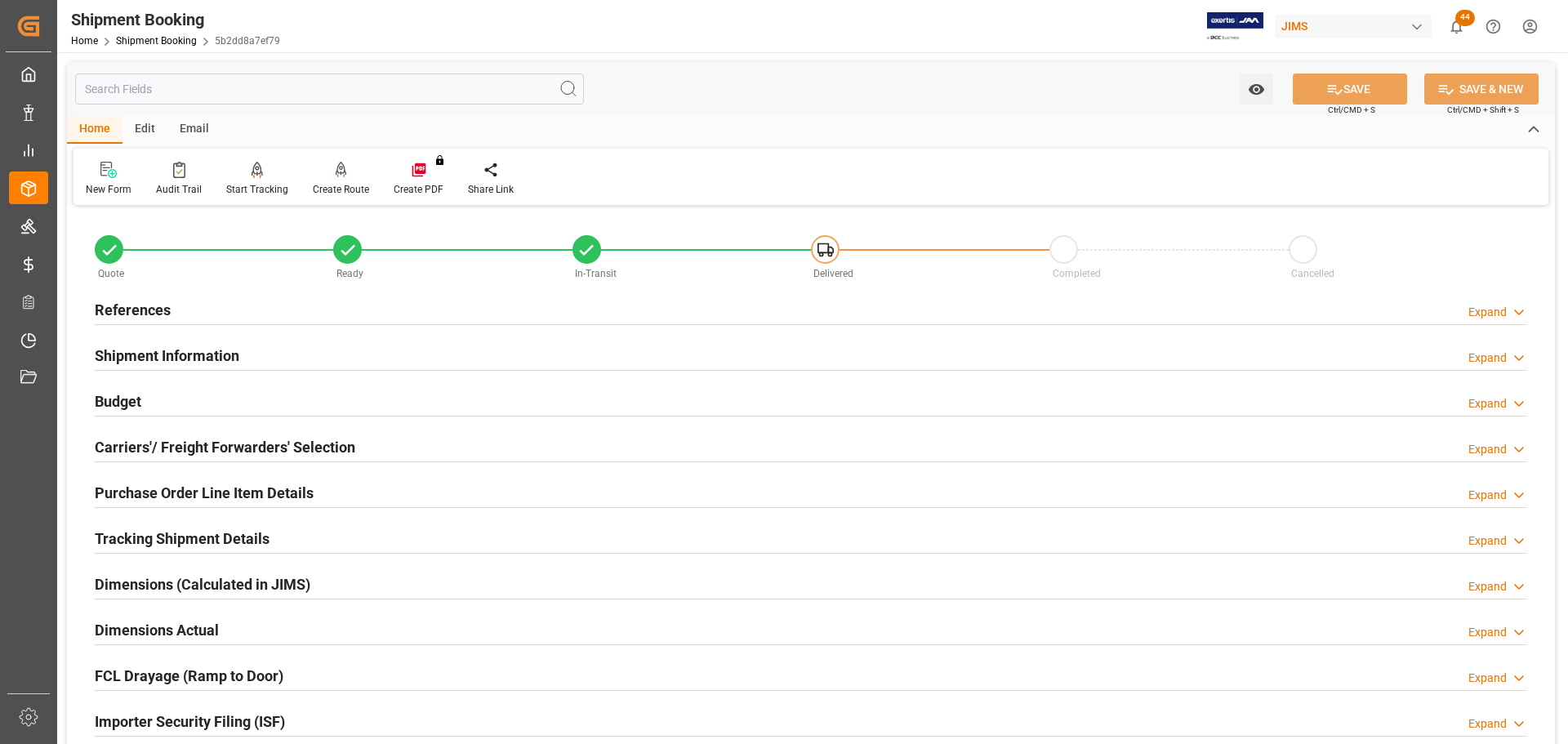
click at [208, 305] on div "References Expand" at bounding box center [811, 308] width 1433 height 31
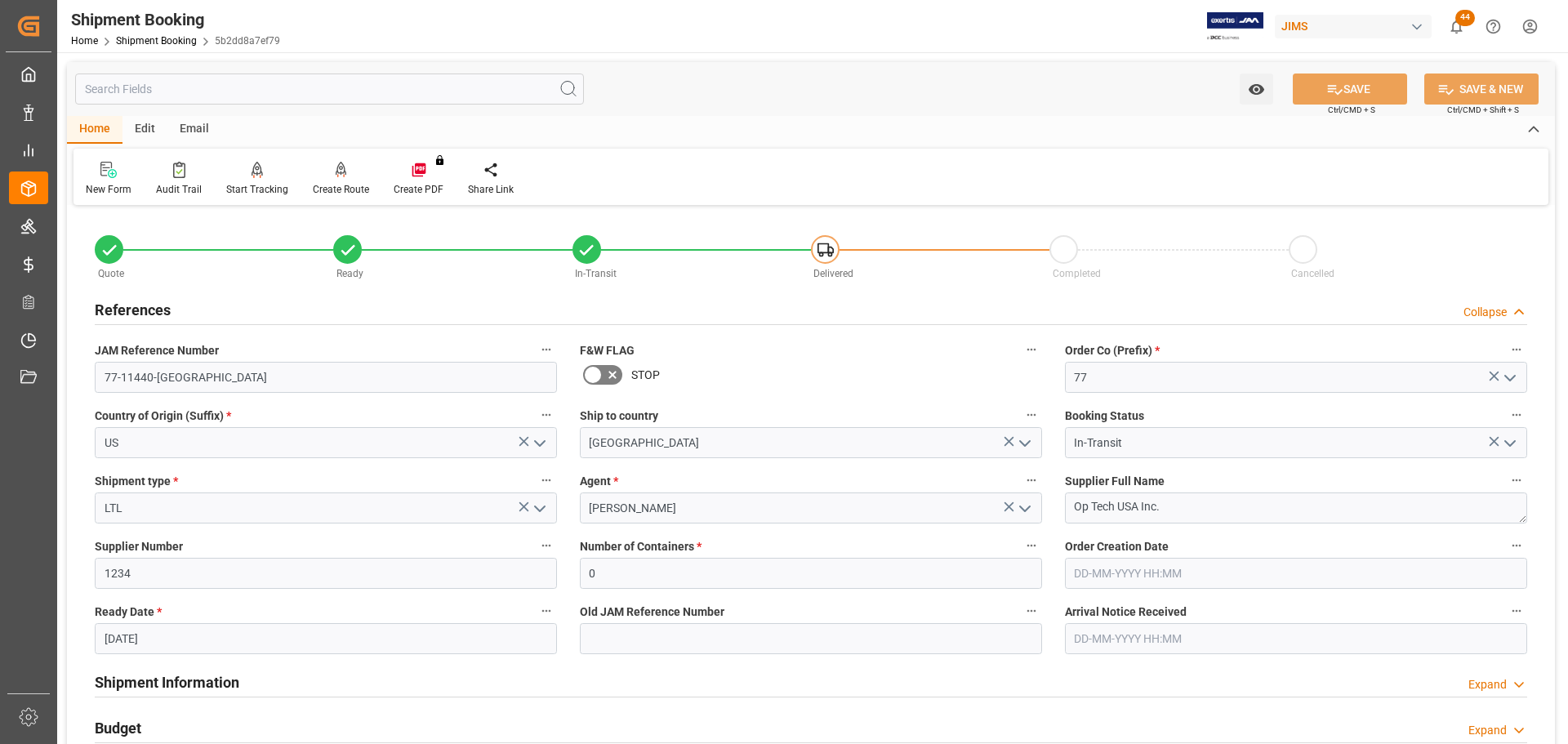
click at [207, 305] on div "References Collapse" at bounding box center [811, 308] width 1433 height 31
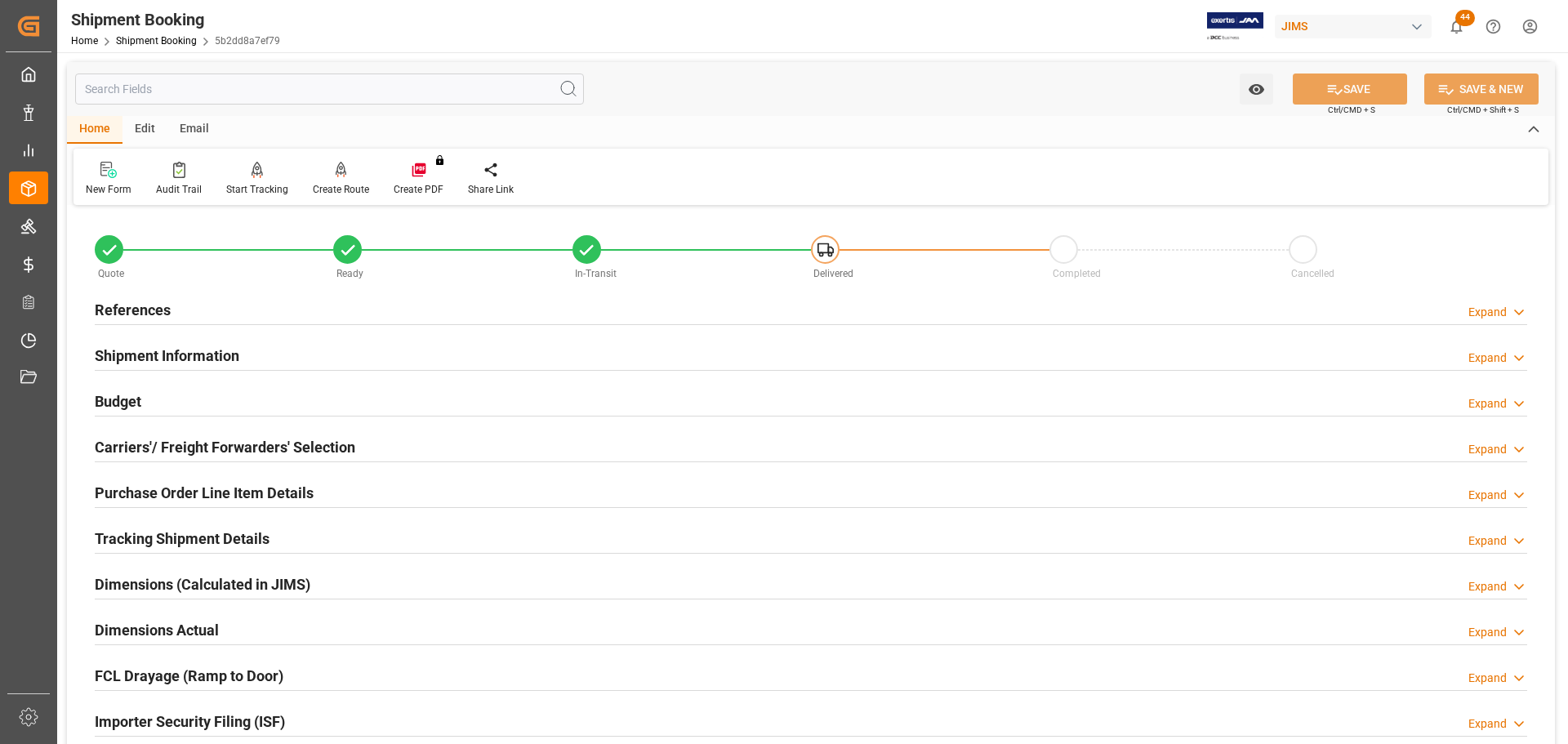
click at [207, 305] on div "References Expand" at bounding box center [811, 308] width 1433 height 31
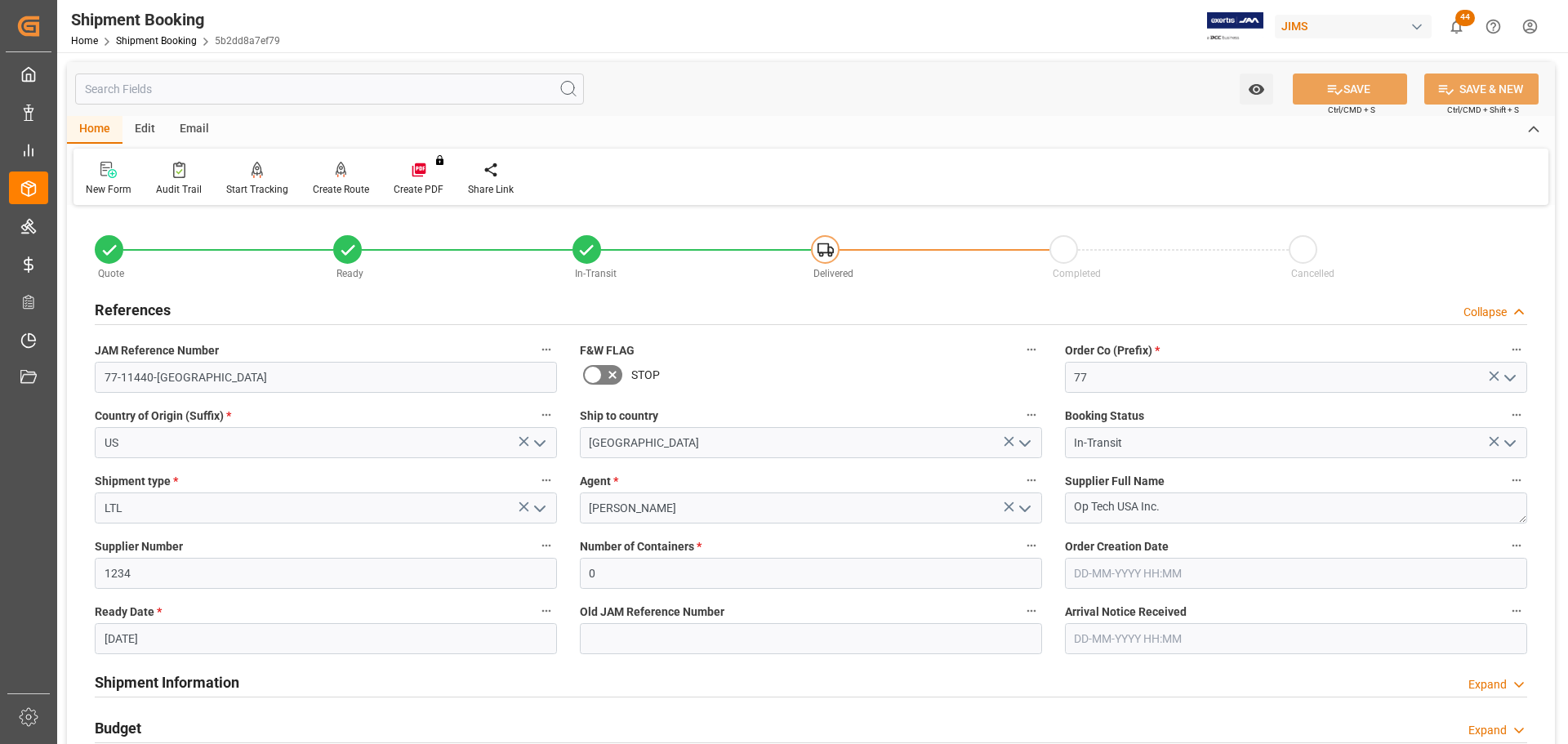
click at [207, 305] on div "References Collapse" at bounding box center [811, 308] width 1433 height 31
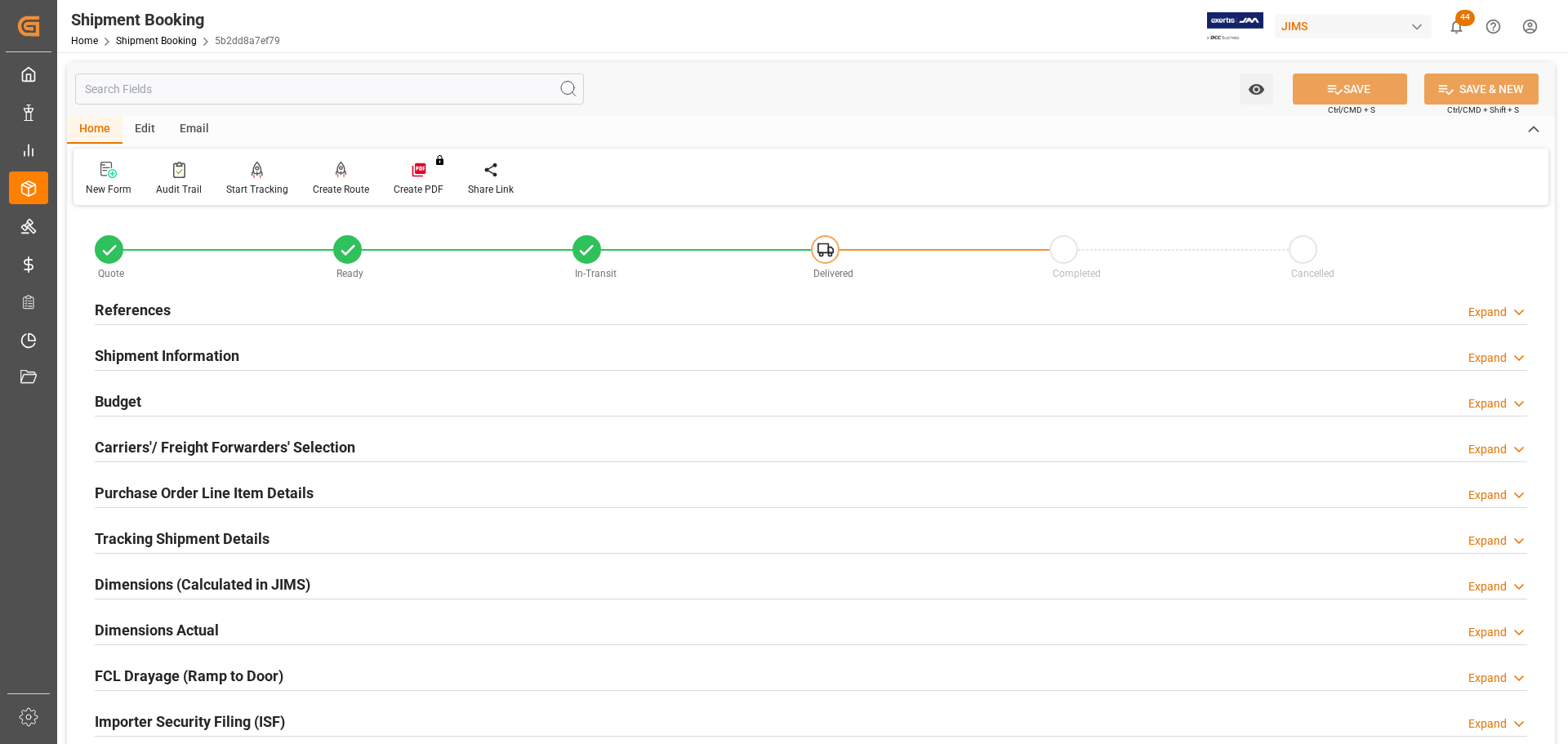
click at [207, 305] on div "References Expand" at bounding box center [811, 308] width 1433 height 31
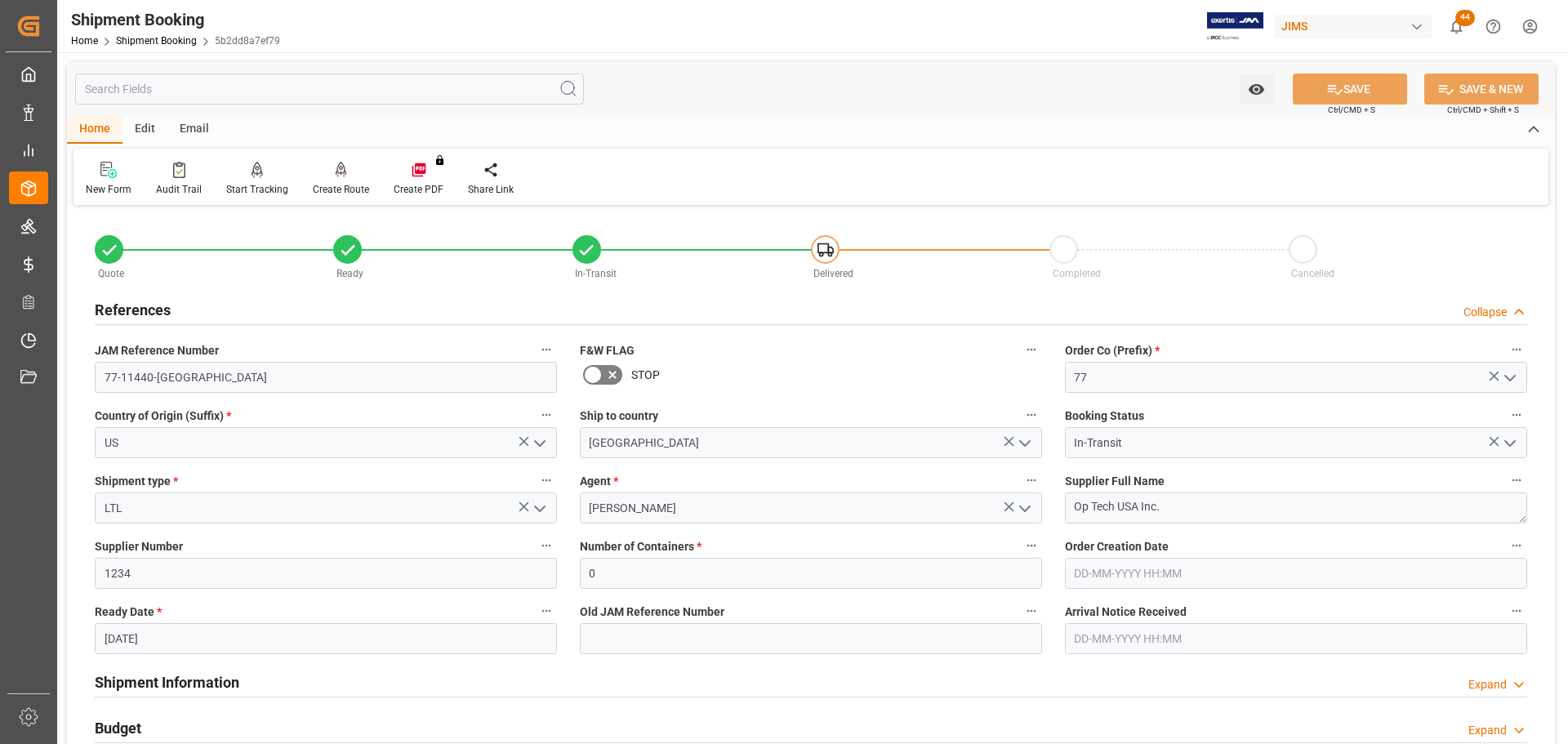
click at [207, 305] on div "References Collapse" at bounding box center [811, 308] width 1433 height 31
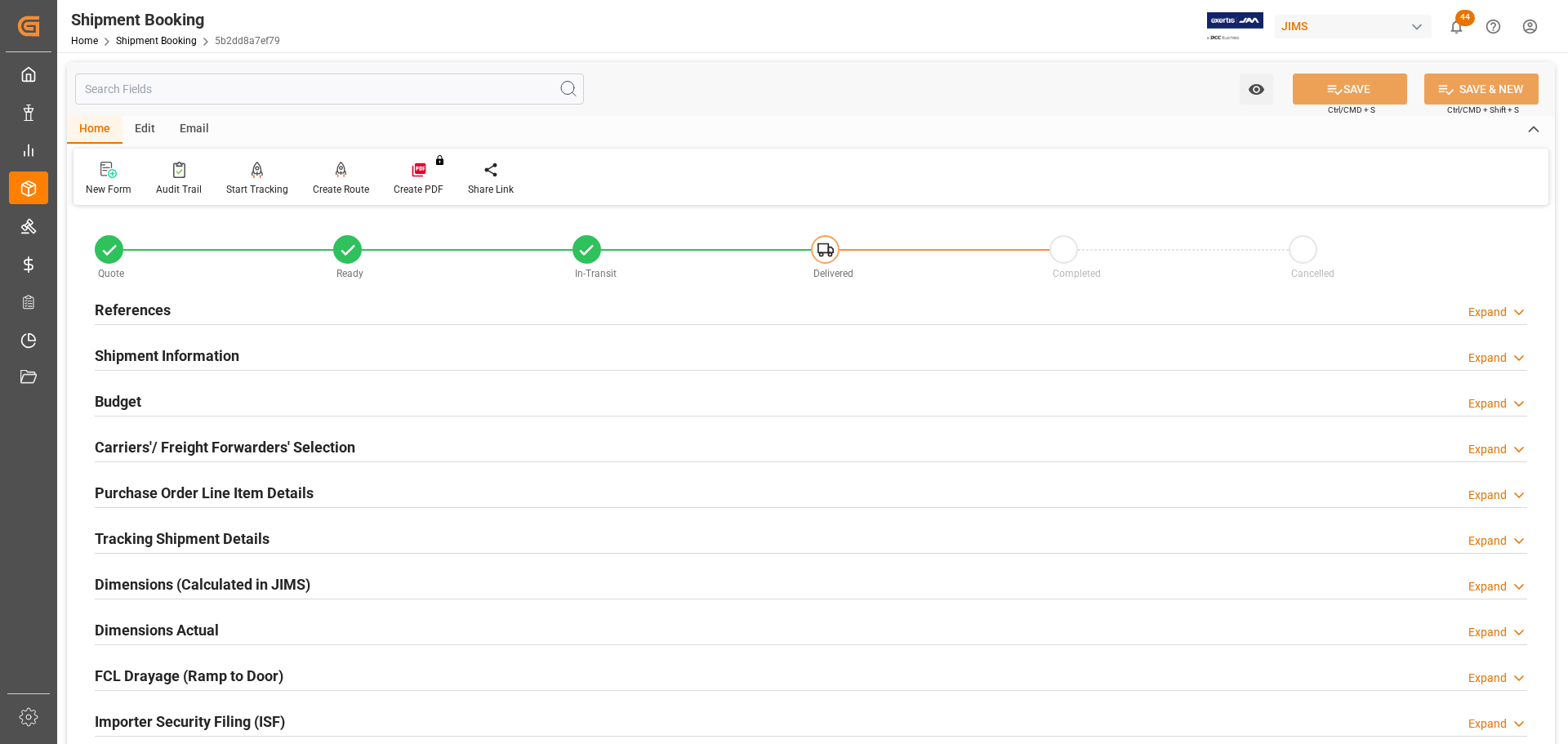
click at [234, 357] on h2 "Shipment Information" at bounding box center [167, 355] width 145 height 22
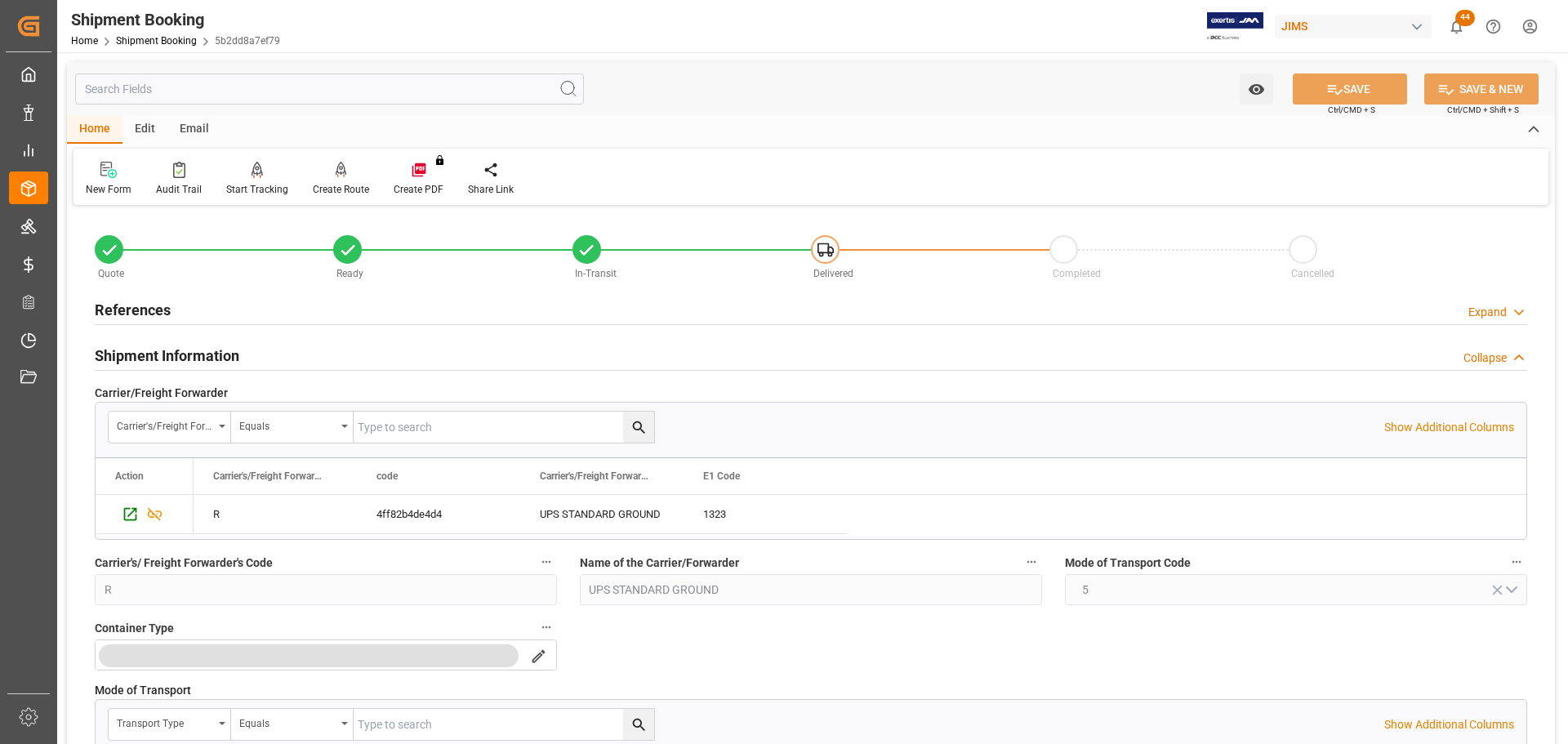
click at [234, 357] on h2 "Shipment Information" at bounding box center [167, 355] width 145 height 22
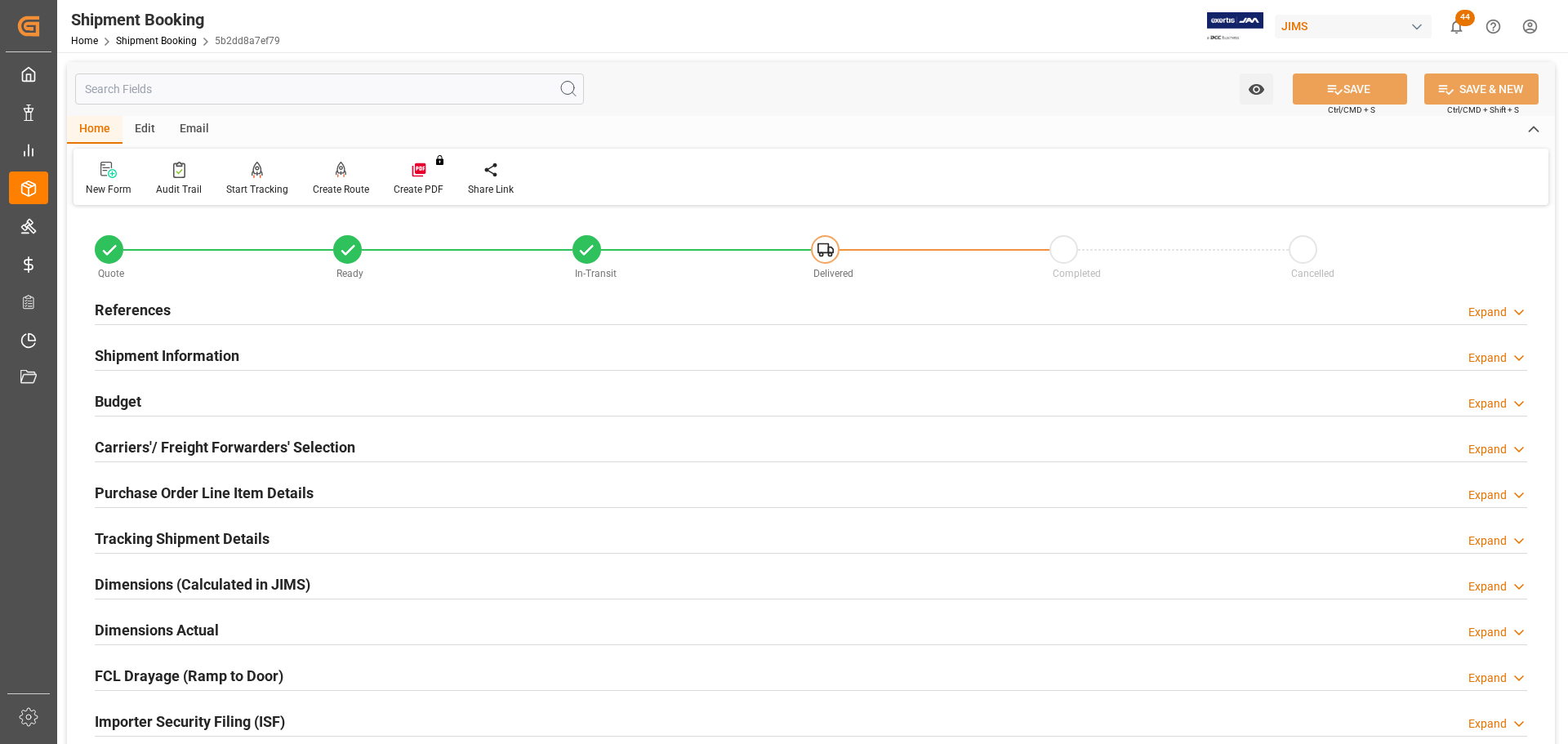
click at [241, 404] on div "Budget Expand" at bounding box center [811, 399] width 1433 height 31
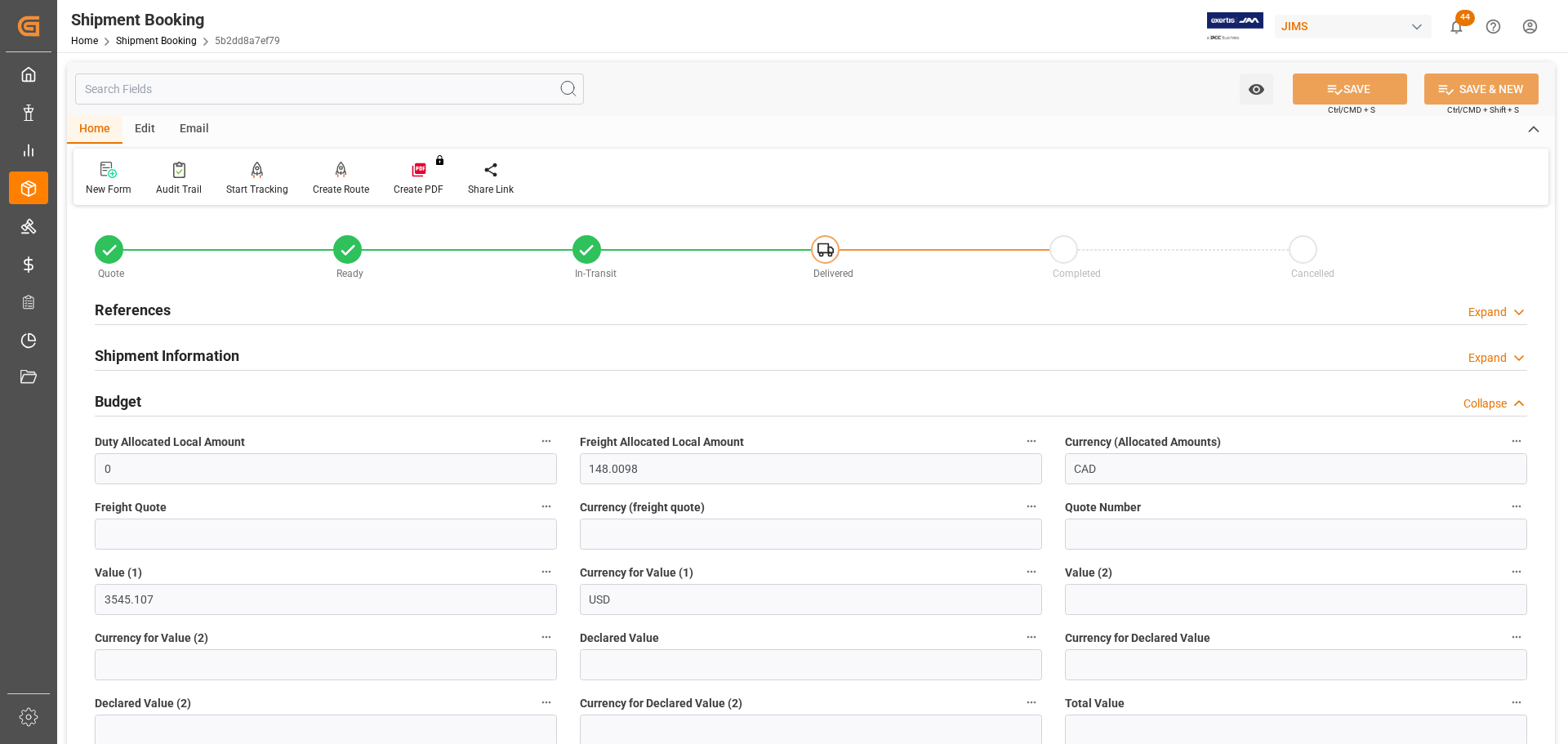
click at [241, 404] on div "Budget Collapse" at bounding box center [811, 399] width 1433 height 31
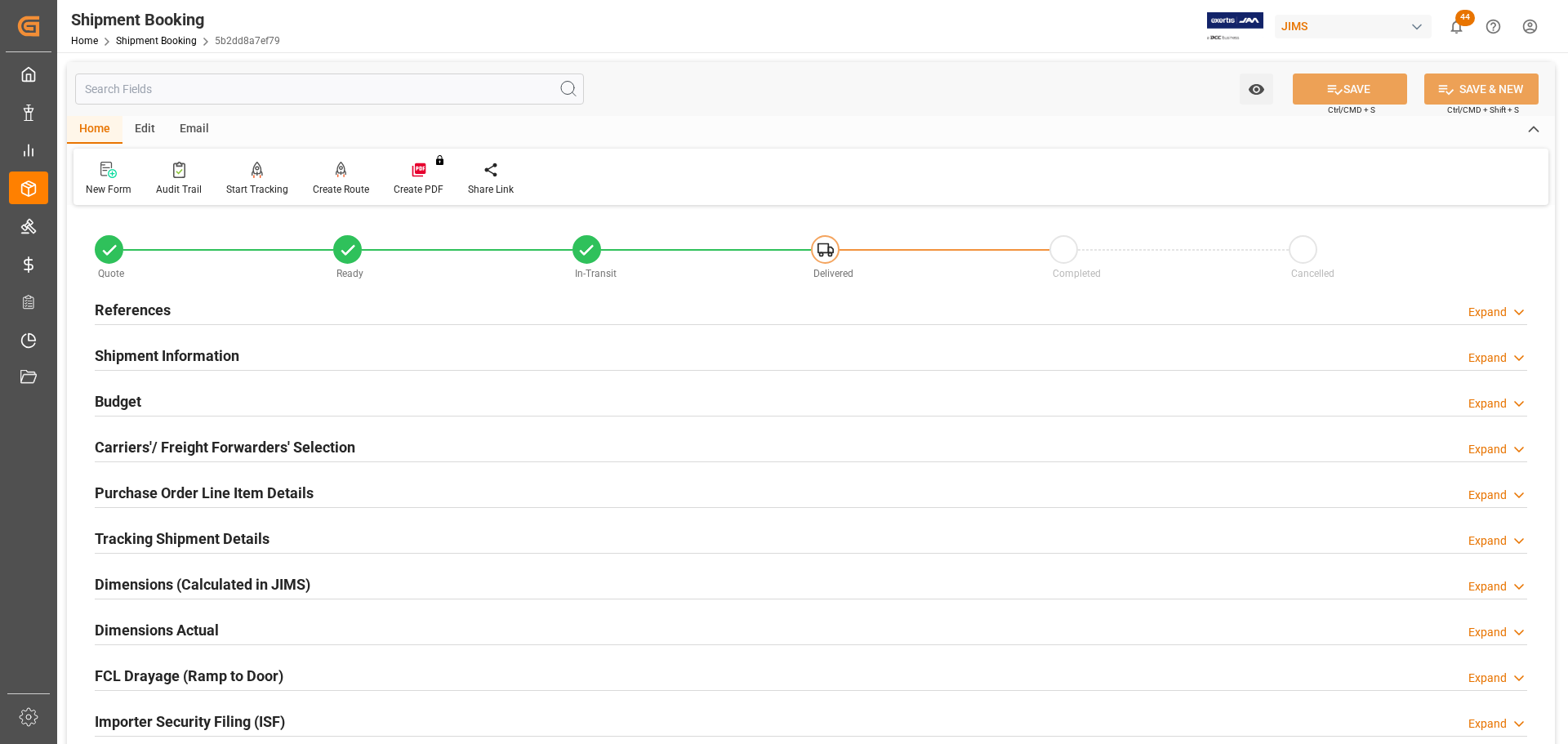
click at [241, 404] on div "Budget Expand" at bounding box center [811, 399] width 1433 height 31
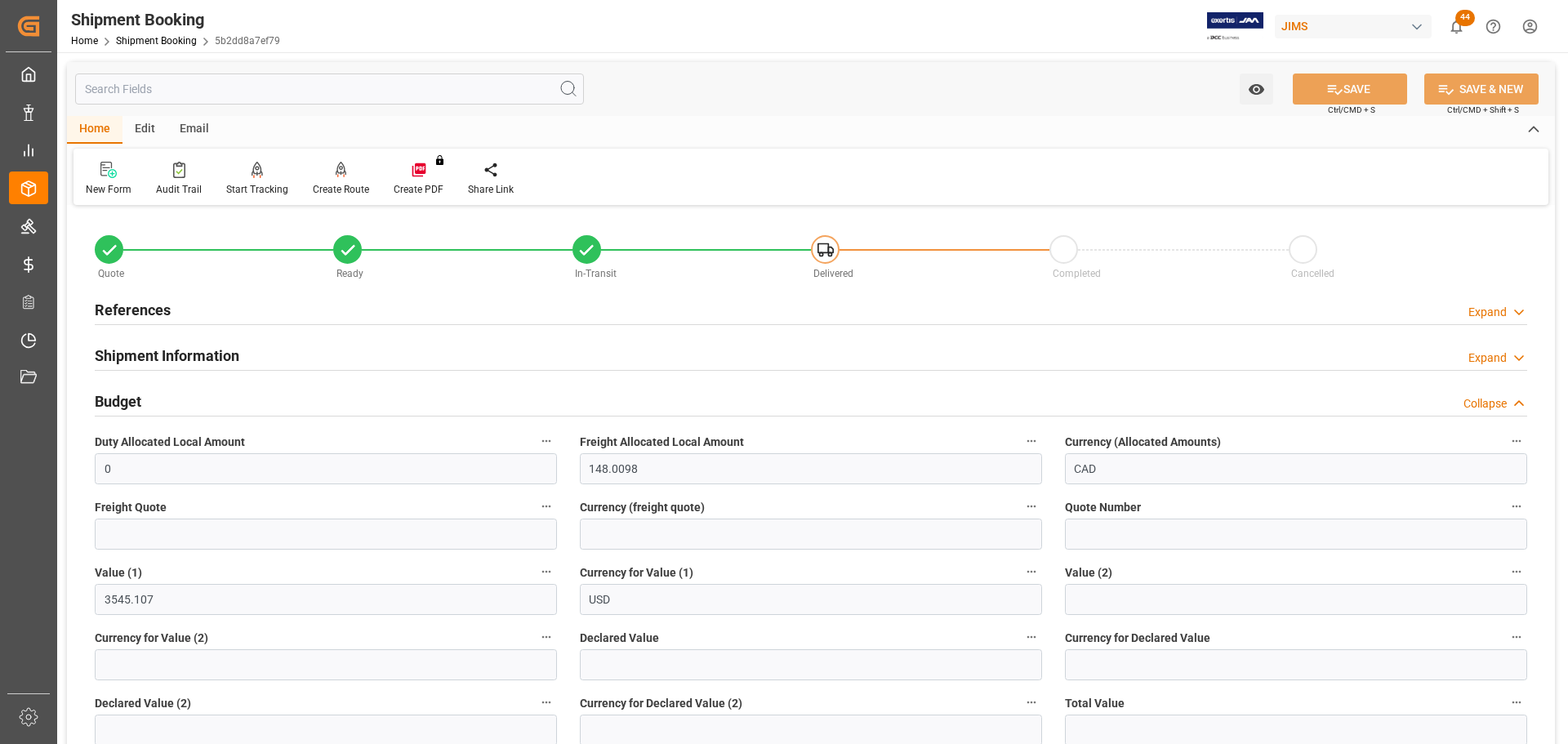
click at [241, 404] on div "Budget Collapse" at bounding box center [811, 399] width 1433 height 31
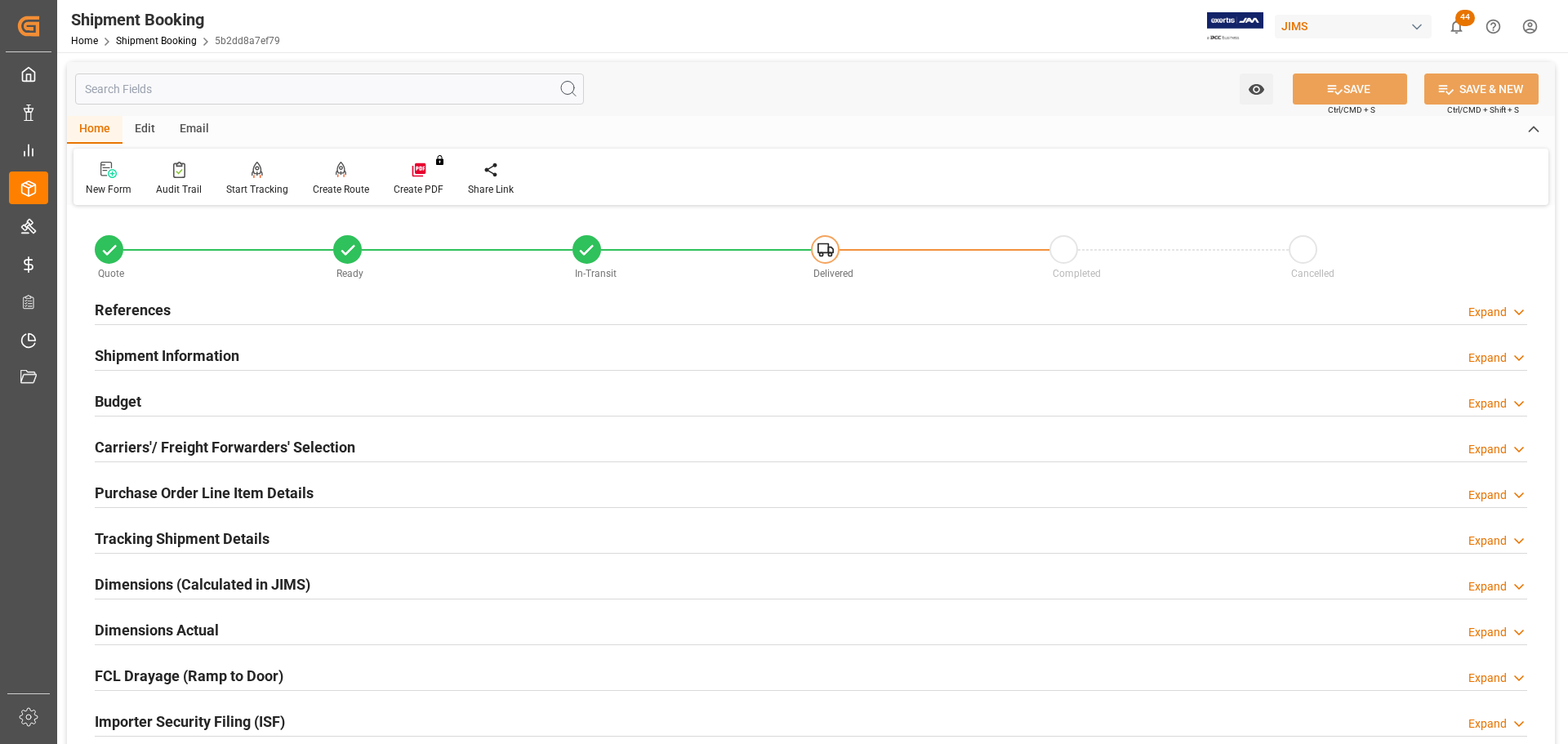
click at [173, 390] on div "Budget Expand" at bounding box center [811, 399] width 1433 height 31
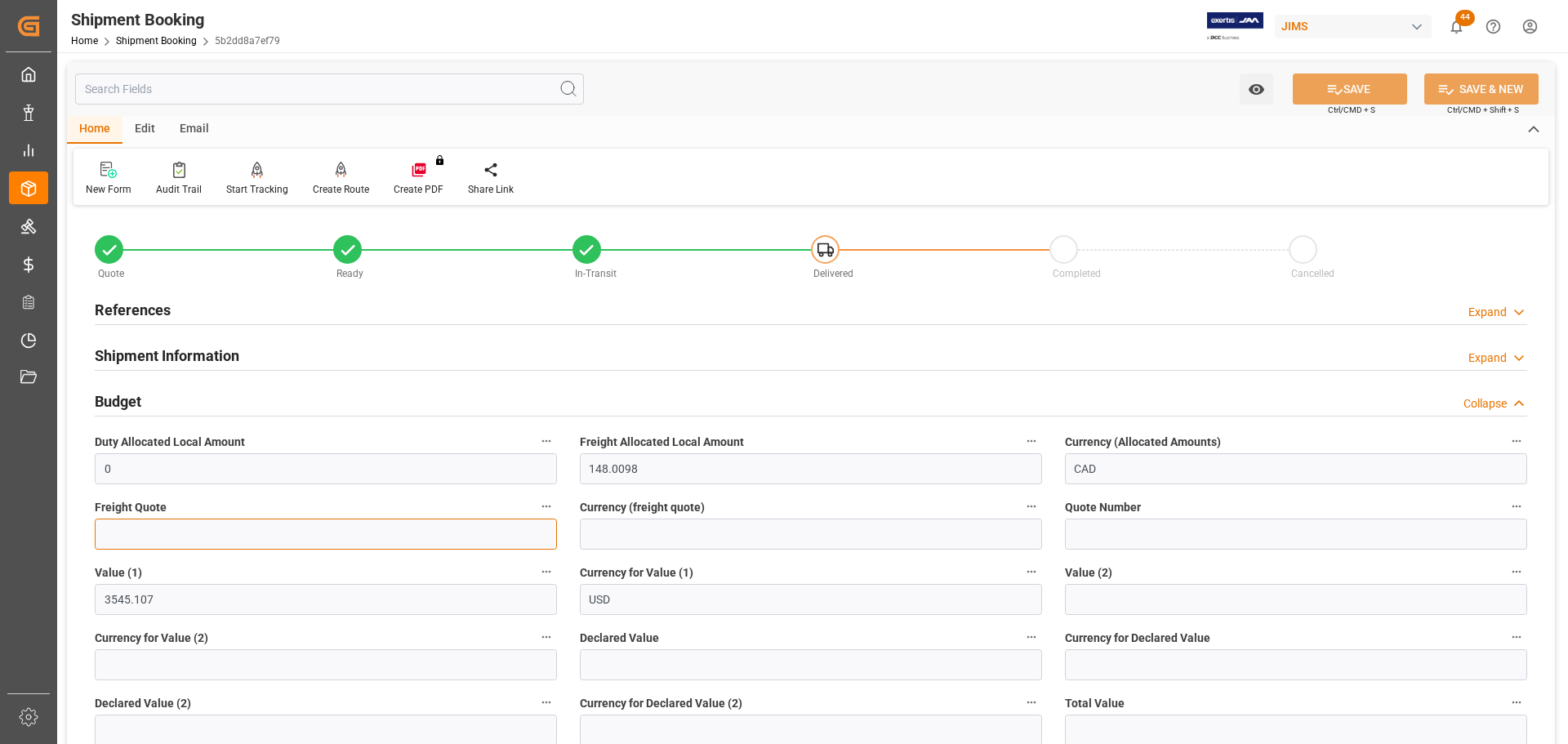
click at [180, 531] on input "text" at bounding box center [326, 534] width 462 height 31
type input "60"
click at [681, 550] on div "Currency (freight quote)" at bounding box center [811, 523] width 485 height 66
click at [680, 537] on input at bounding box center [811, 534] width 462 height 31
type input "CAD"
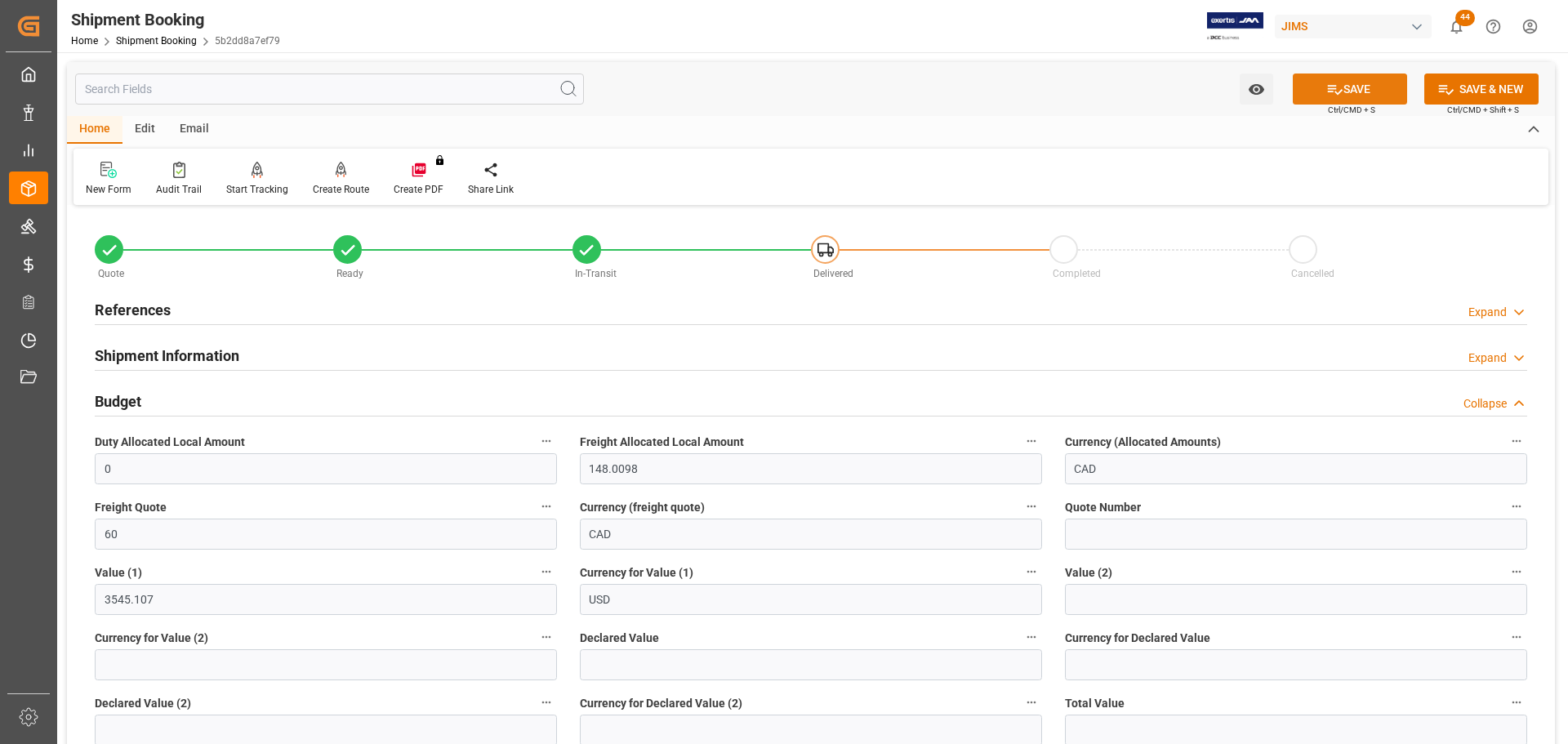
click at [1360, 79] on button "SAVE" at bounding box center [1350, 88] width 115 height 31
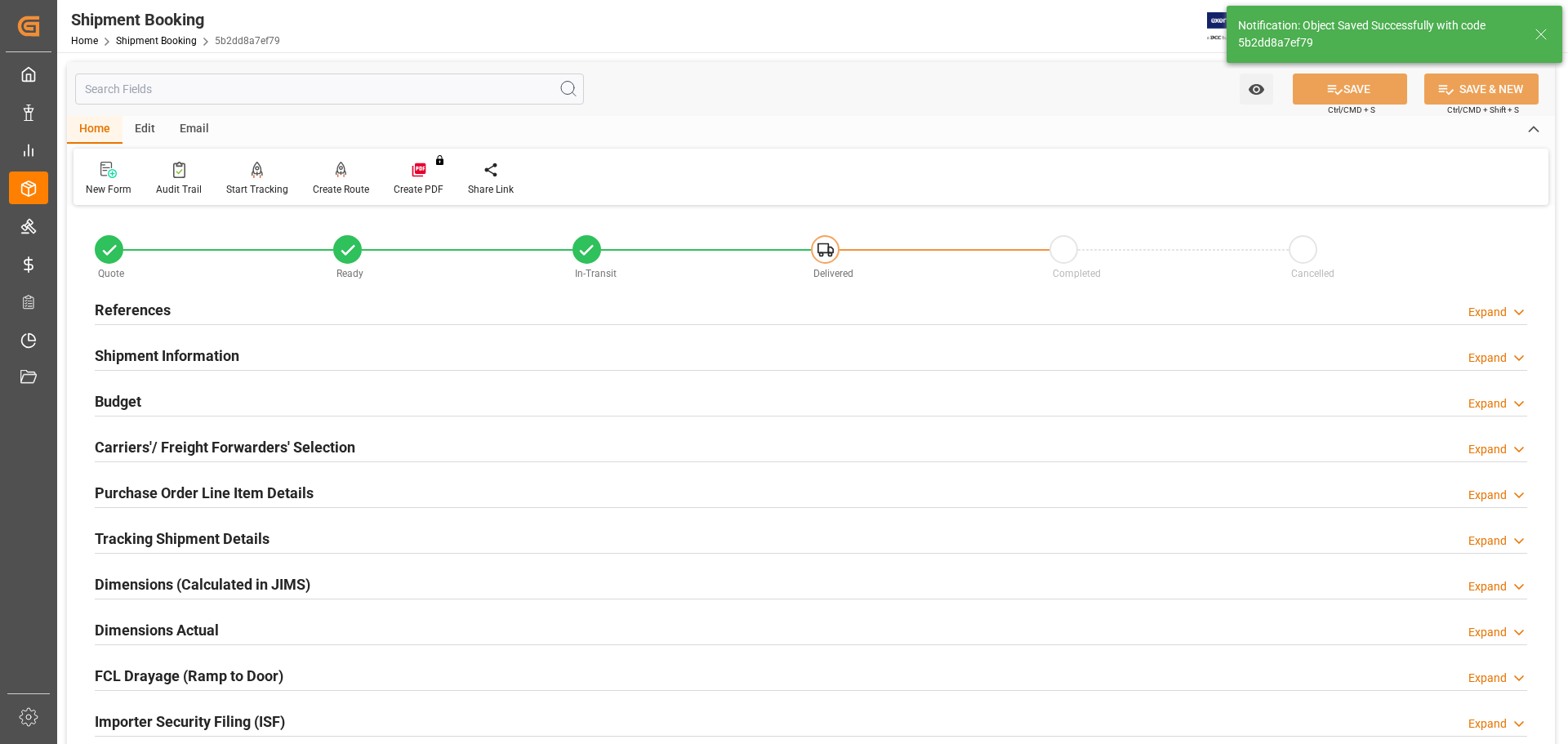
click at [382, 395] on div "Budget Expand" at bounding box center [811, 399] width 1433 height 31
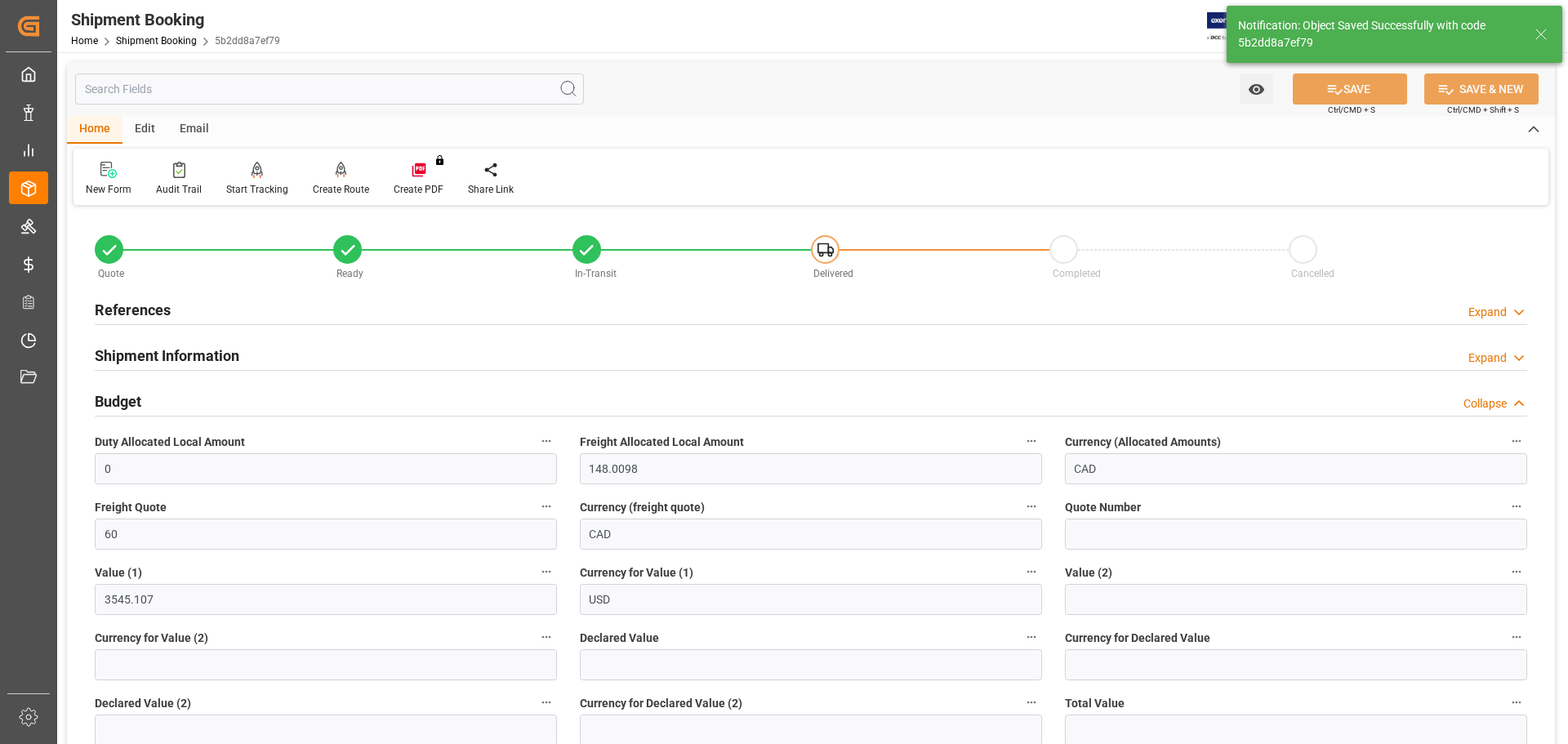
click at [382, 395] on div "Budget Collapse" at bounding box center [811, 399] width 1433 height 31
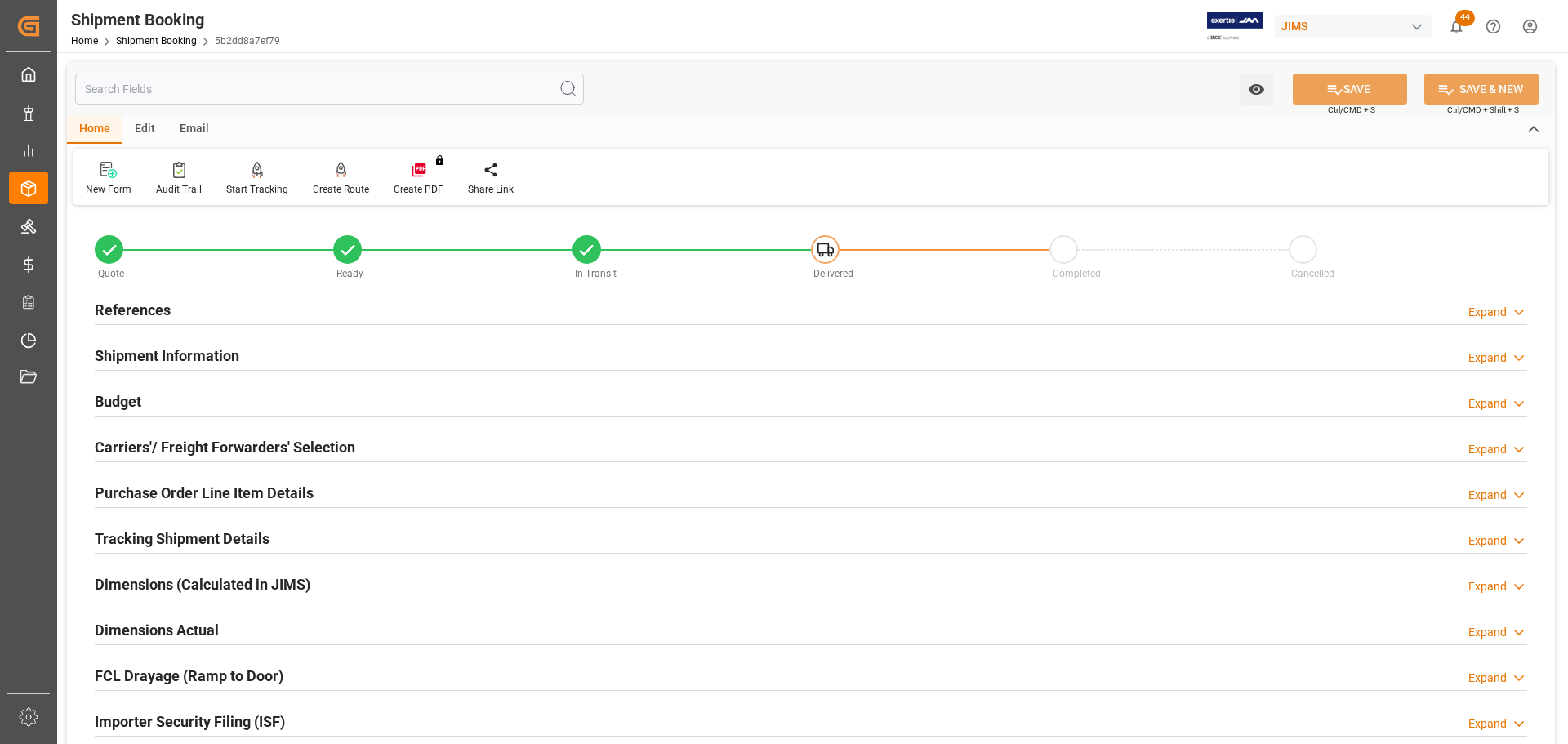
click at [285, 351] on div "Shipment Information Expand" at bounding box center [811, 354] width 1433 height 31
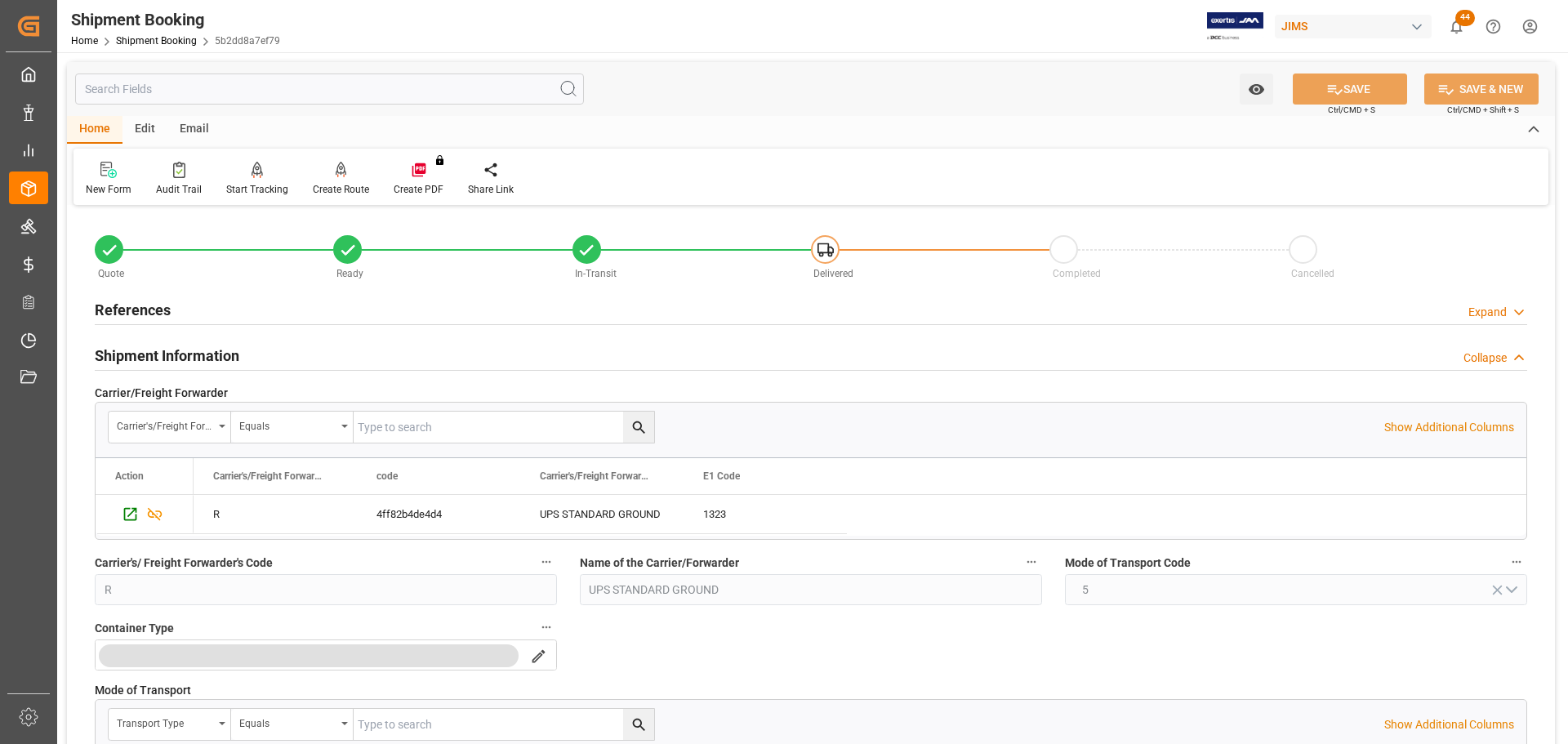
click at [248, 351] on div "Shipment Information Collapse" at bounding box center [811, 354] width 1433 height 31
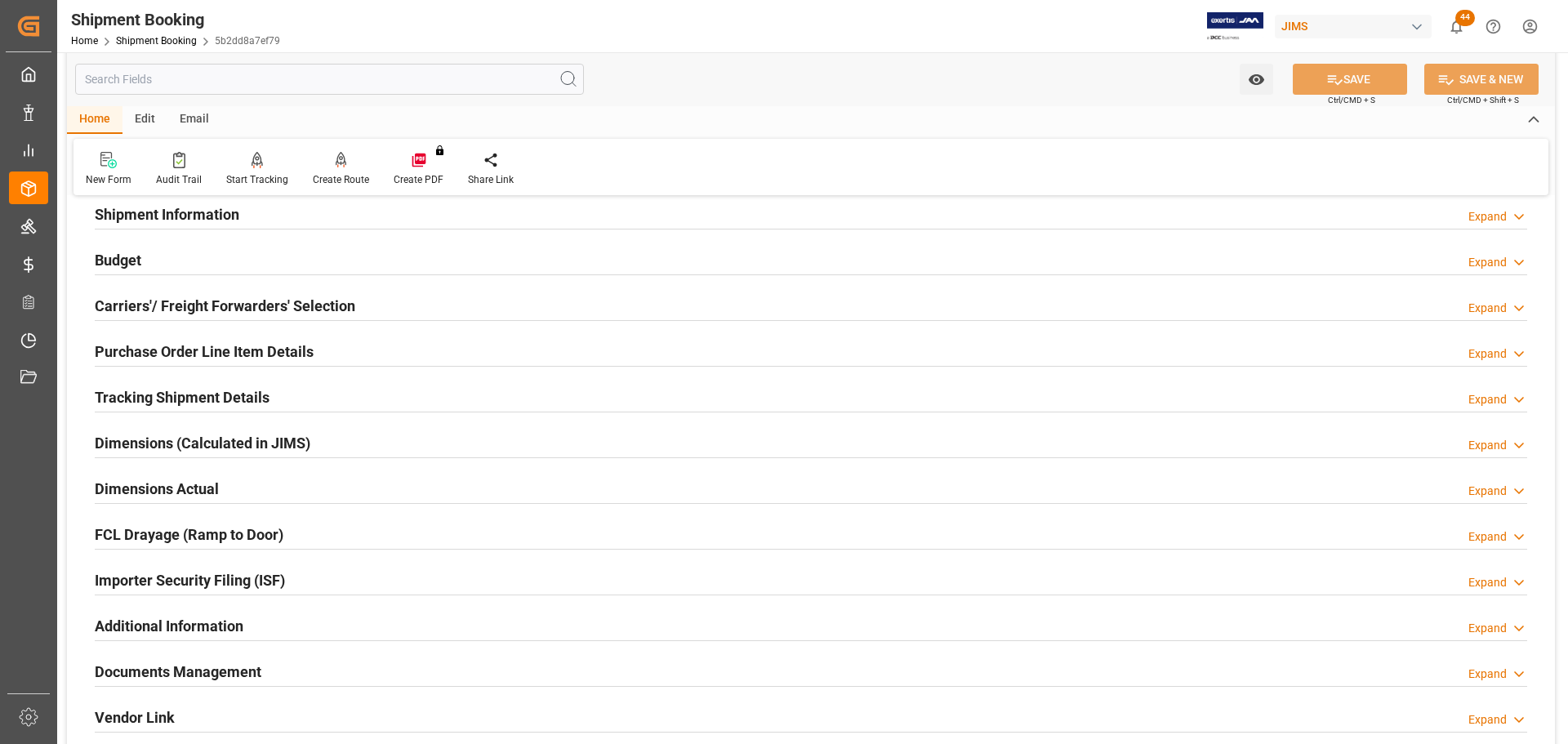
scroll to position [163, 0]
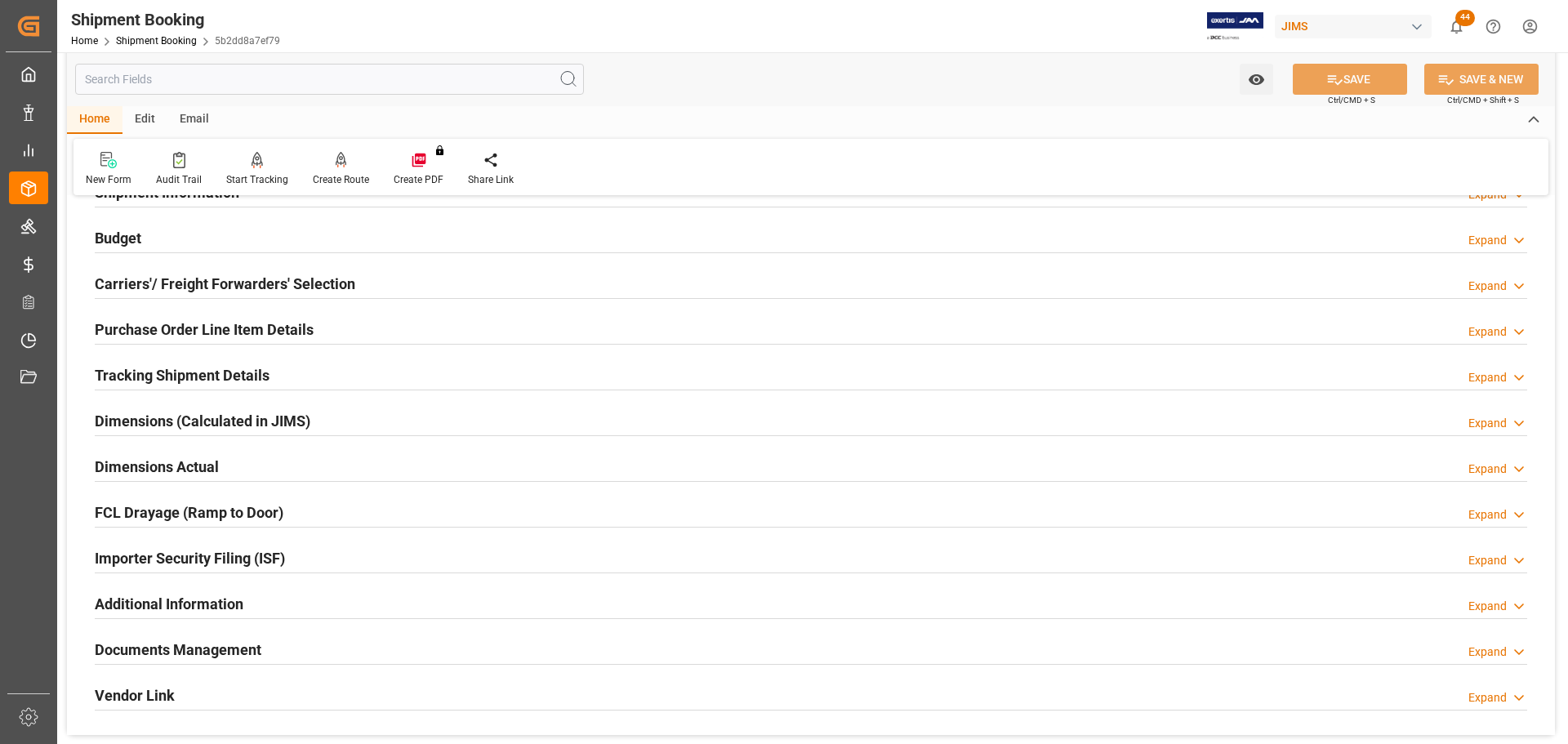
click at [266, 321] on h2 "Purchase Order Line Item Details" at bounding box center [204, 329] width 219 height 22
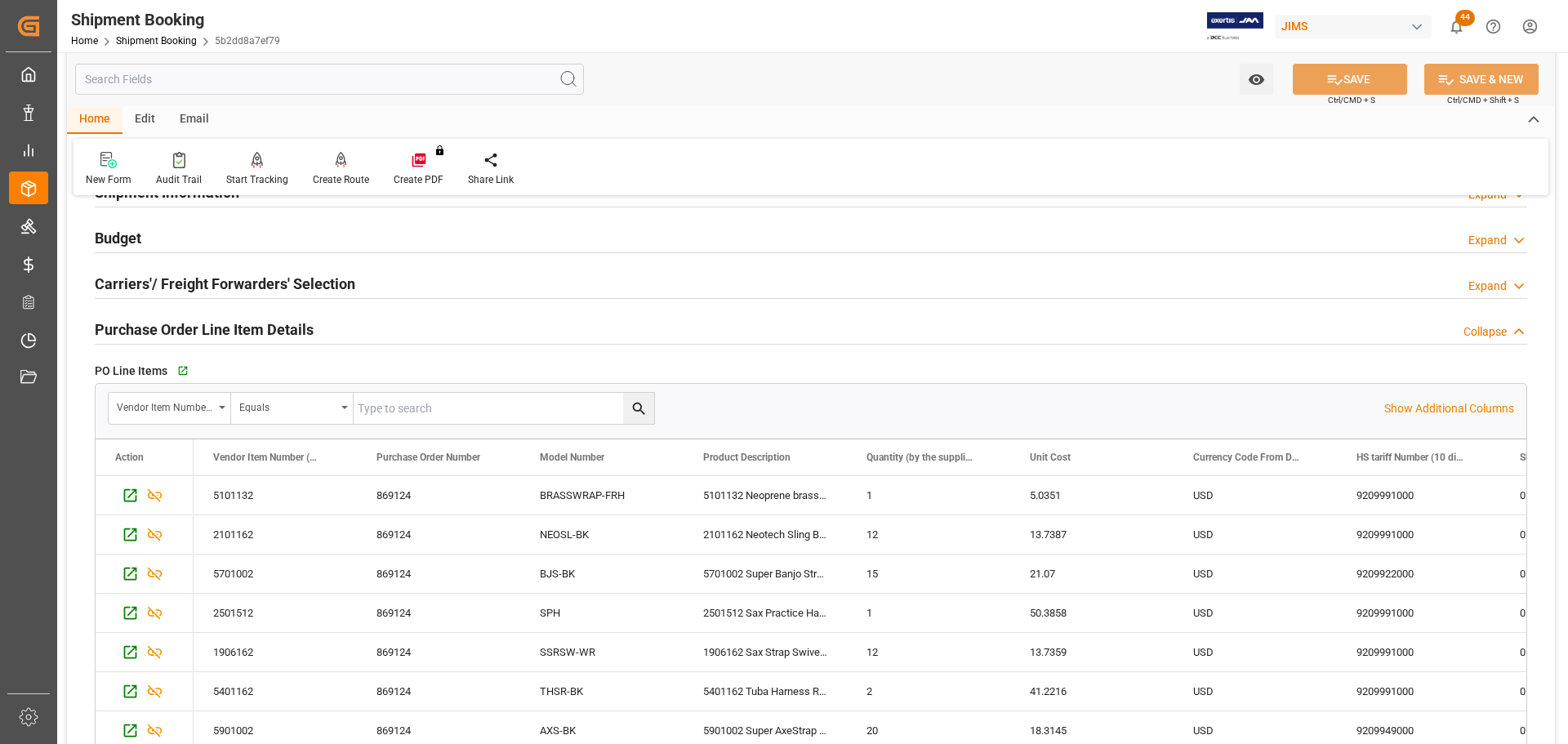
click at [266, 321] on h2 "Purchase Order Line Item Details" at bounding box center [204, 329] width 219 height 22
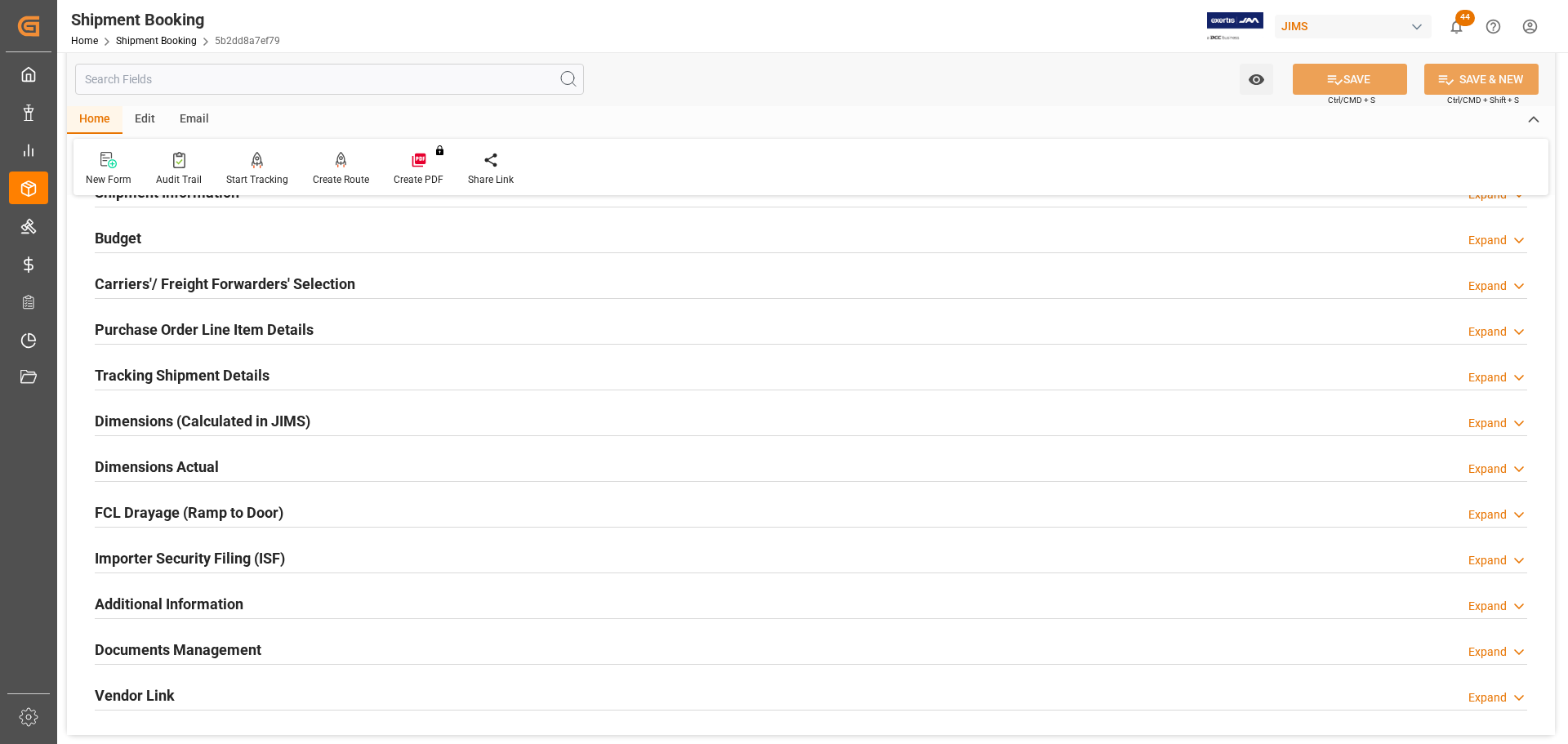
click at [266, 370] on h2 "Tracking Shipment Details" at bounding box center [182, 375] width 175 height 22
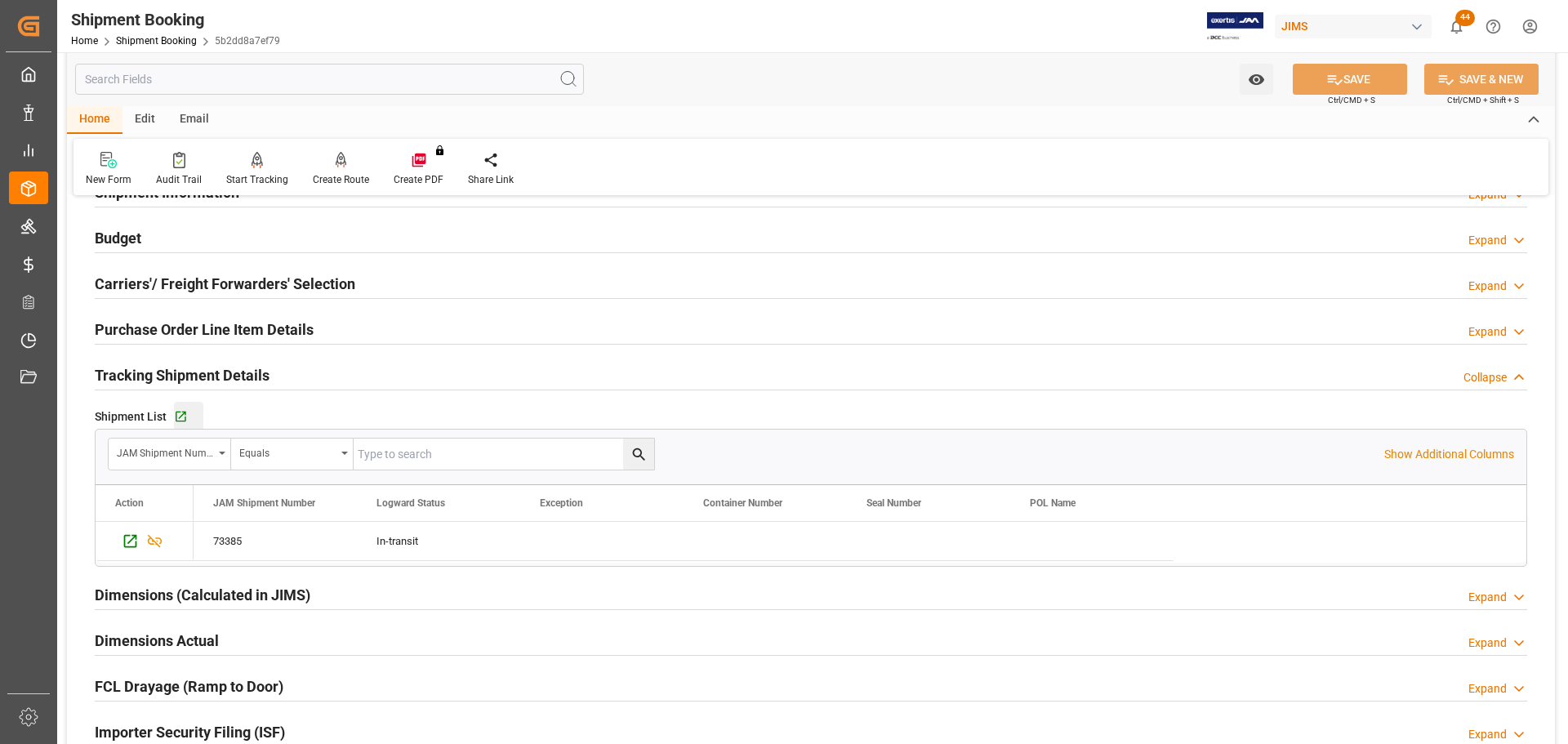
click at [187, 421] on div "Go to Shipment Tracking Grid" at bounding box center [188, 416] width 29 height 14
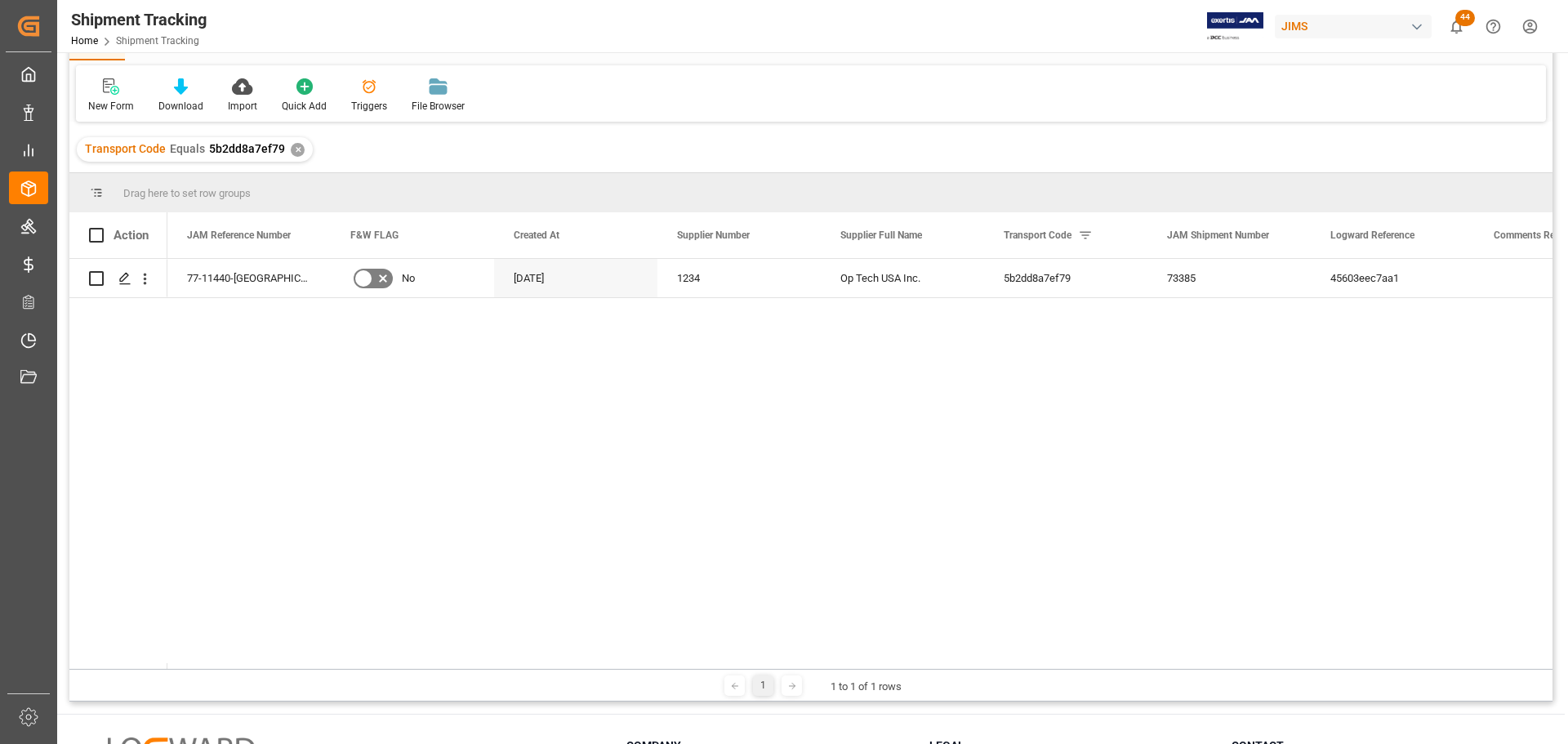
scroll to position [78, 0]
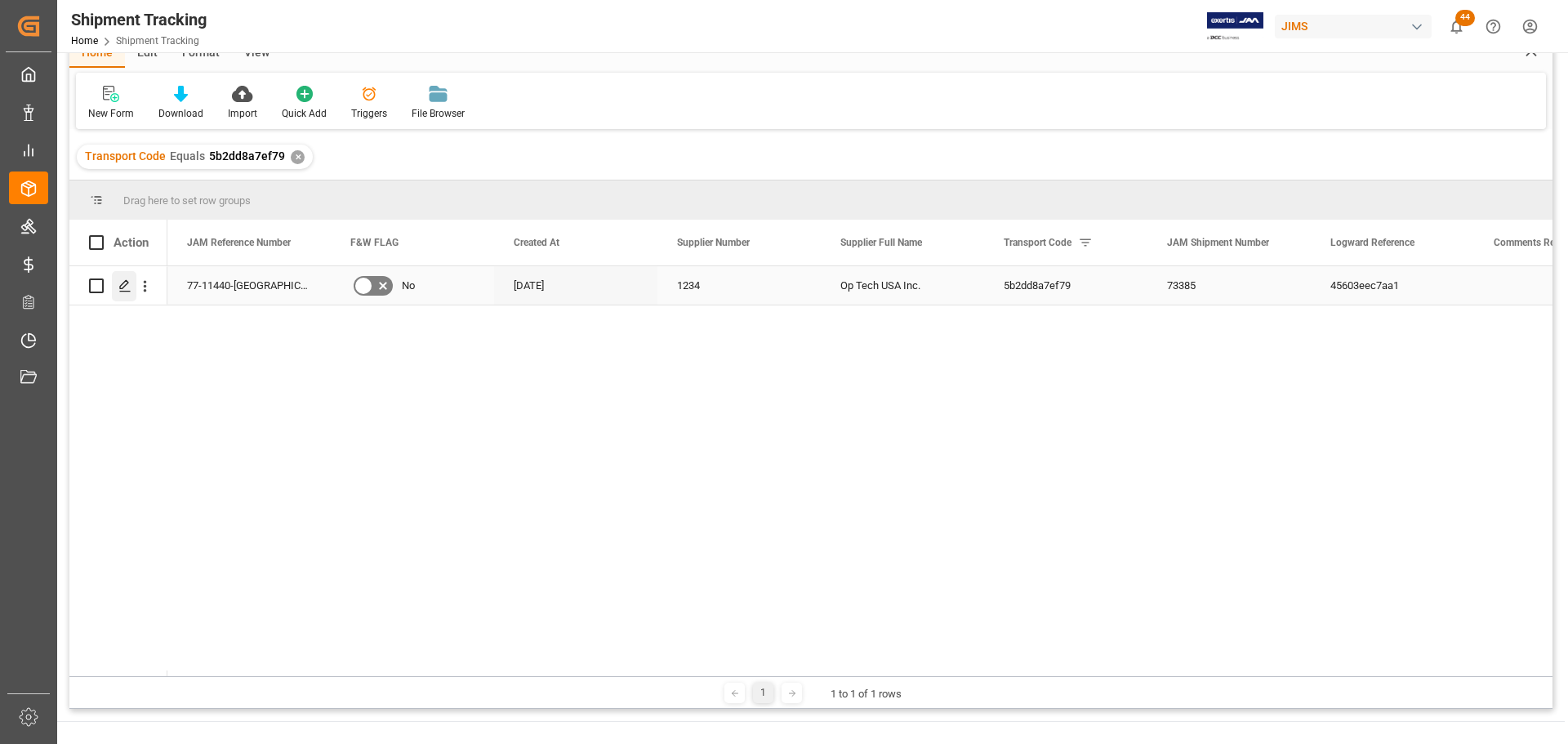
click at [125, 277] on div "Press SPACE to select this row." at bounding box center [124, 287] width 24 height 30
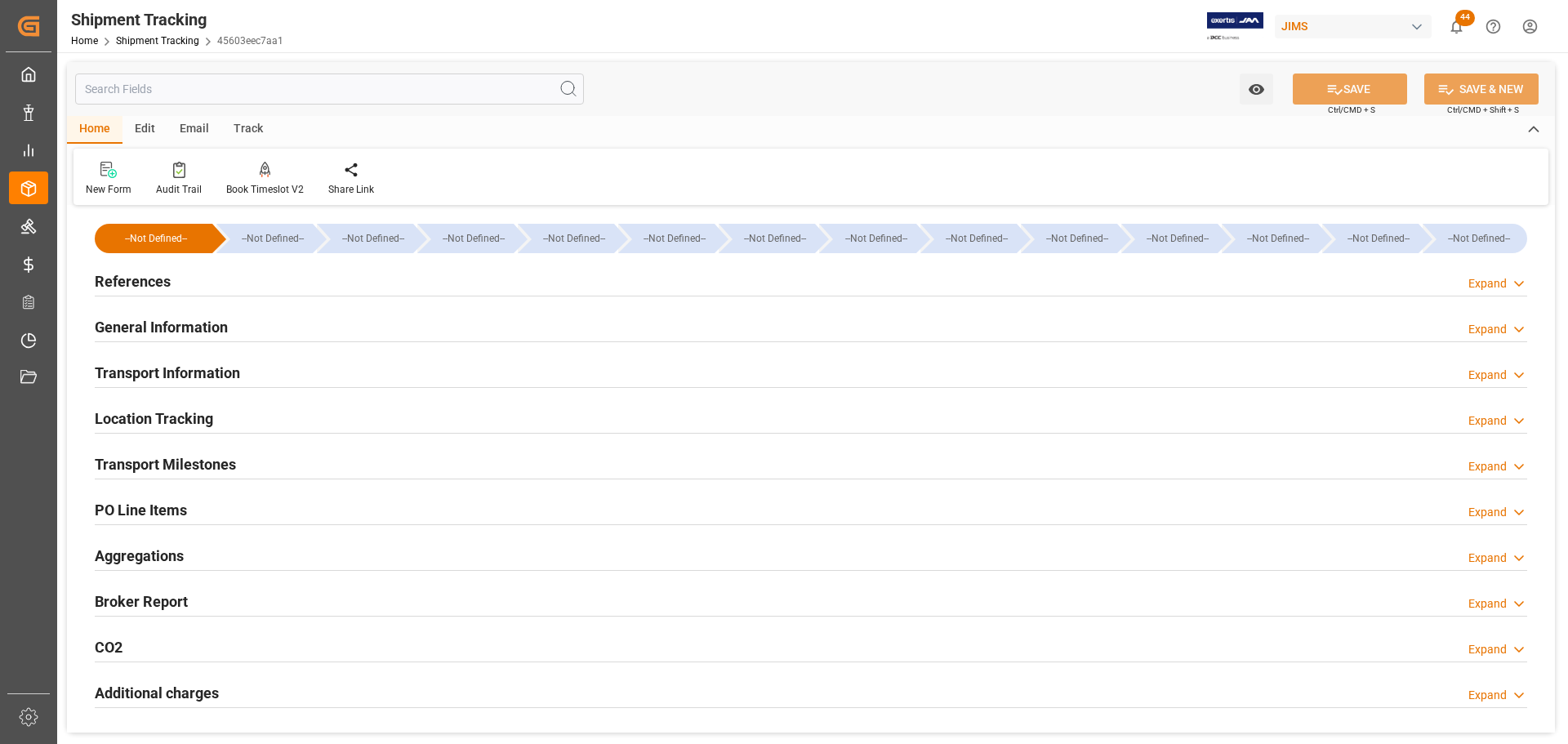
click at [187, 318] on h2 "General Information" at bounding box center [162, 326] width 133 height 22
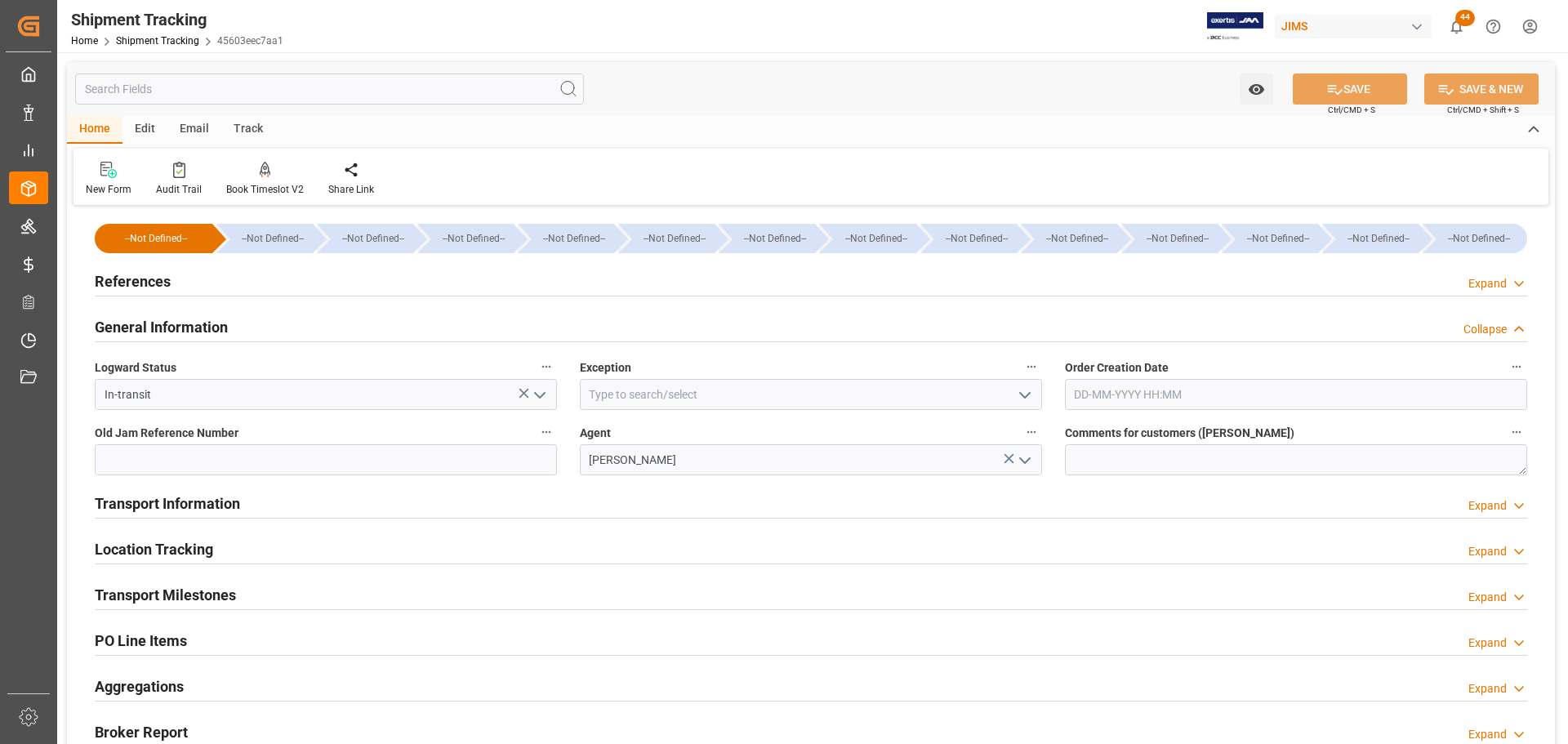
click at [187, 318] on h2 "General Information" at bounding box center [162, 326] width 133 height 22
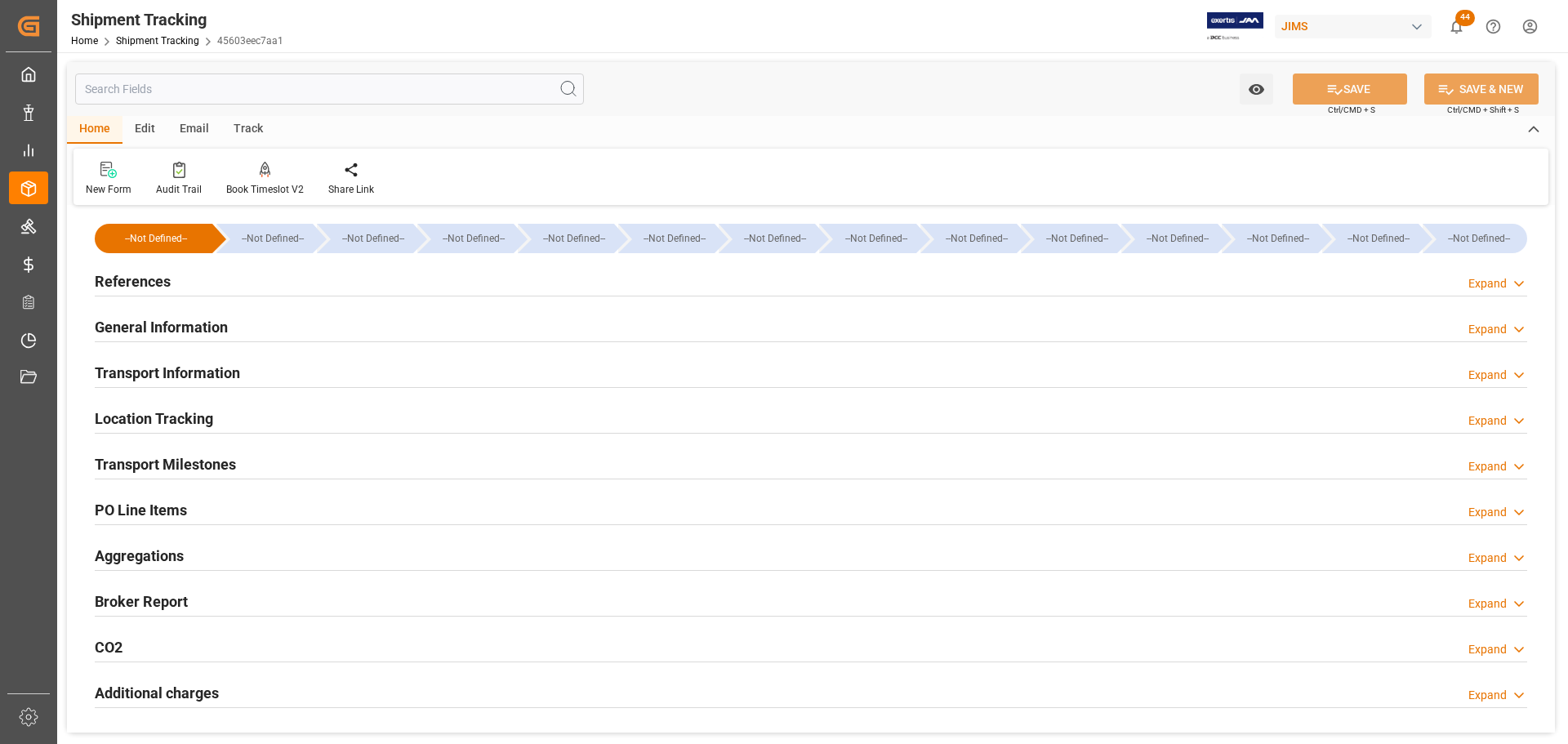
click at [194, 352] on div "Transport Information Expand" at bounding box center [811, 373] width 1455 height 46
click at [196, 362] on h2 "Transport Information" at bounding box center [167, 372] width 146 height 22
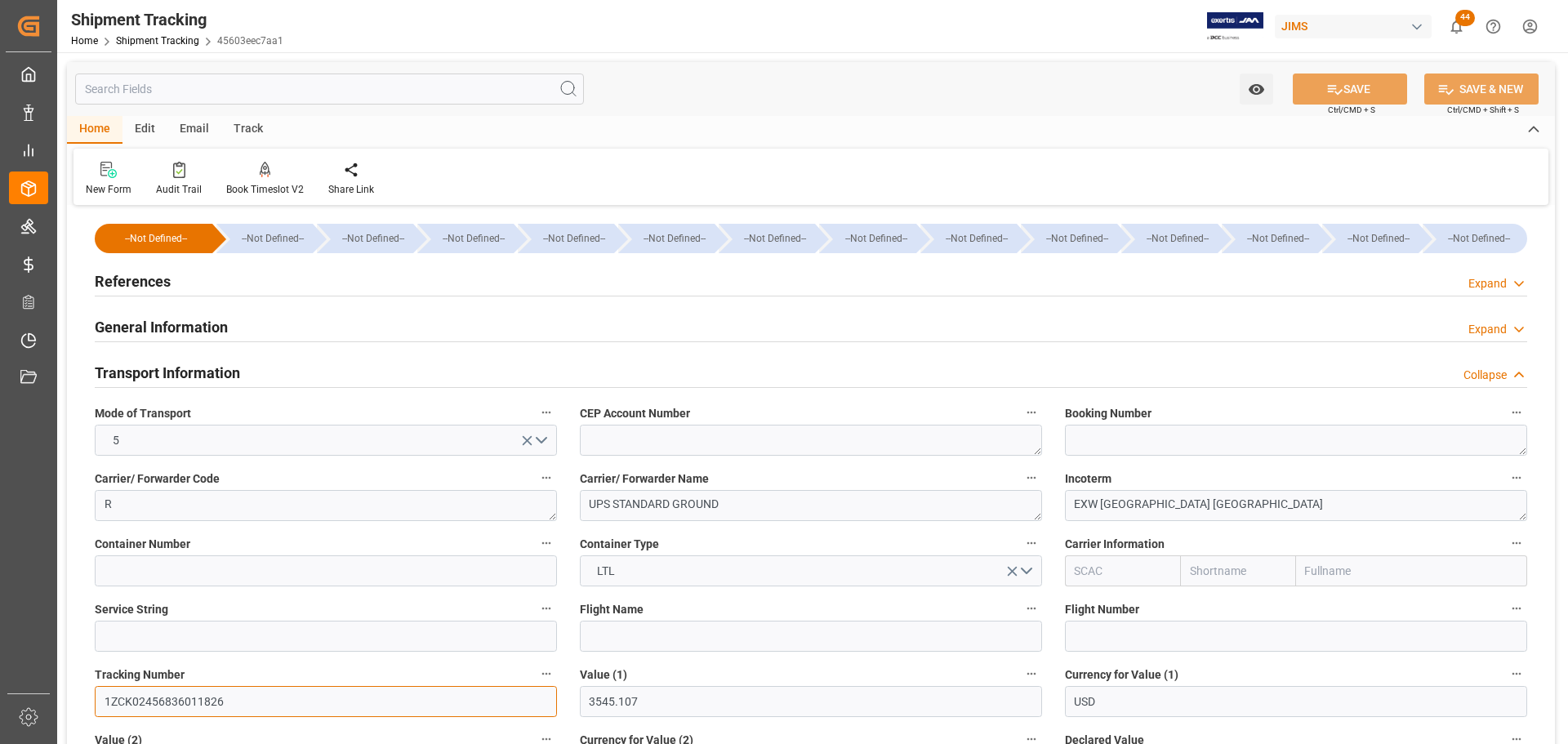
drag, startPoint x: 256, startPoint y: 705, endPoint x: 71, endPoint y: 705, distance: 185.0
click at [267, 370] on div "Transport Information Collapse" at bounding box center [811, 371] width 1433 height 31
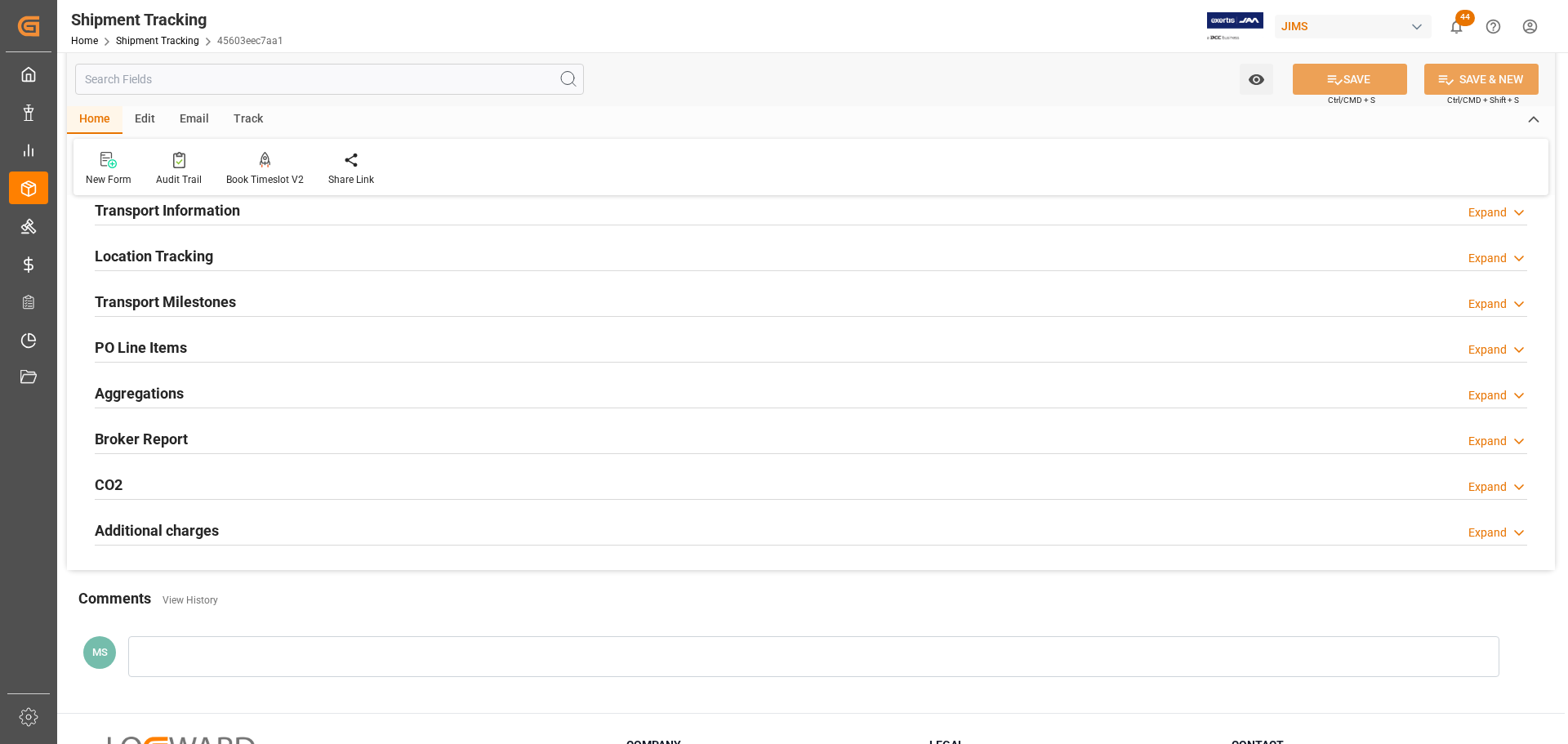
scroll to position [163, 0]
click at [256, 300] on div "Transport Milestones Expand" at bounding box center [811, 299] width 1433 height 31
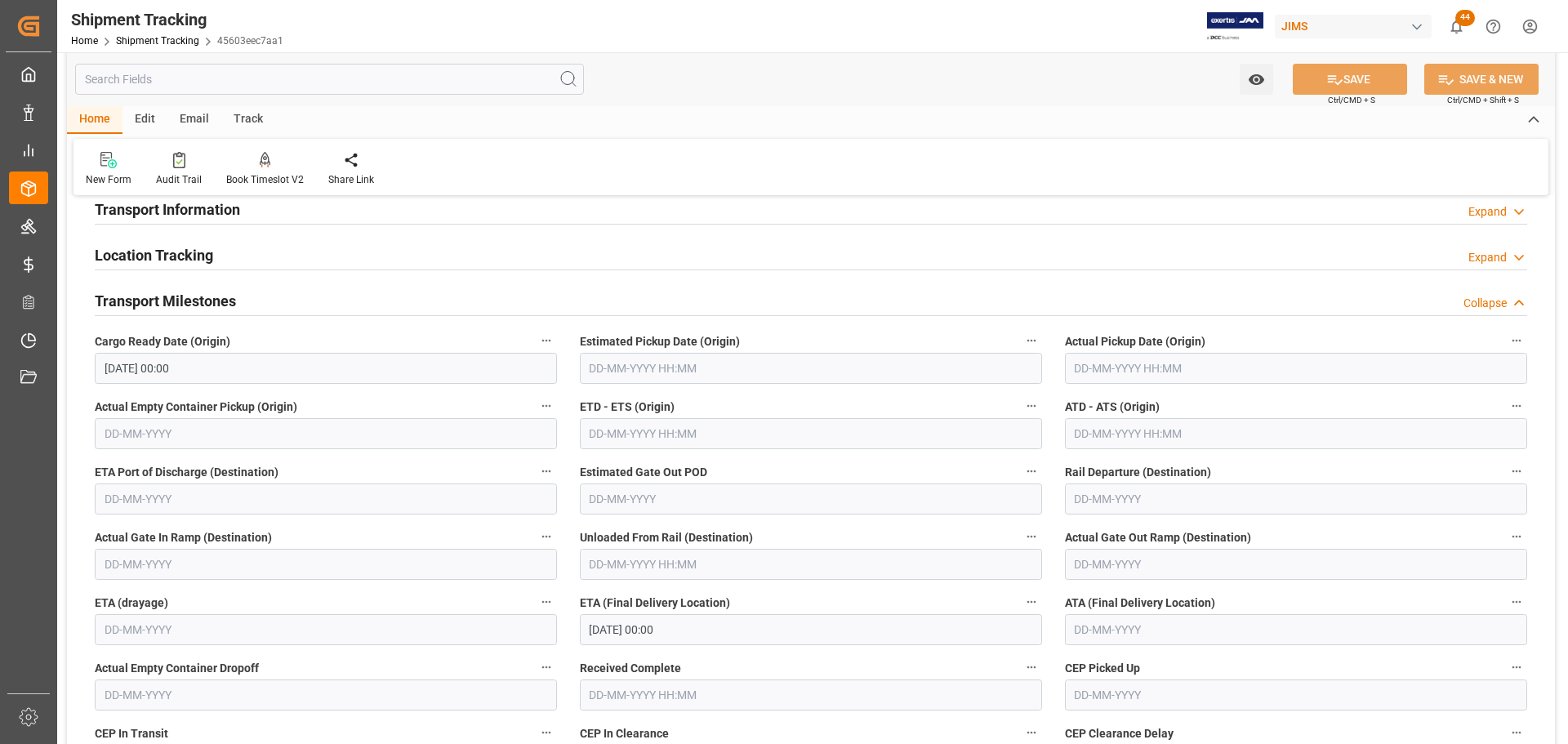
click at [270, 299] on div "Transport Milestones Collapse" at bounding box center [811, 299] width 1433 height 31
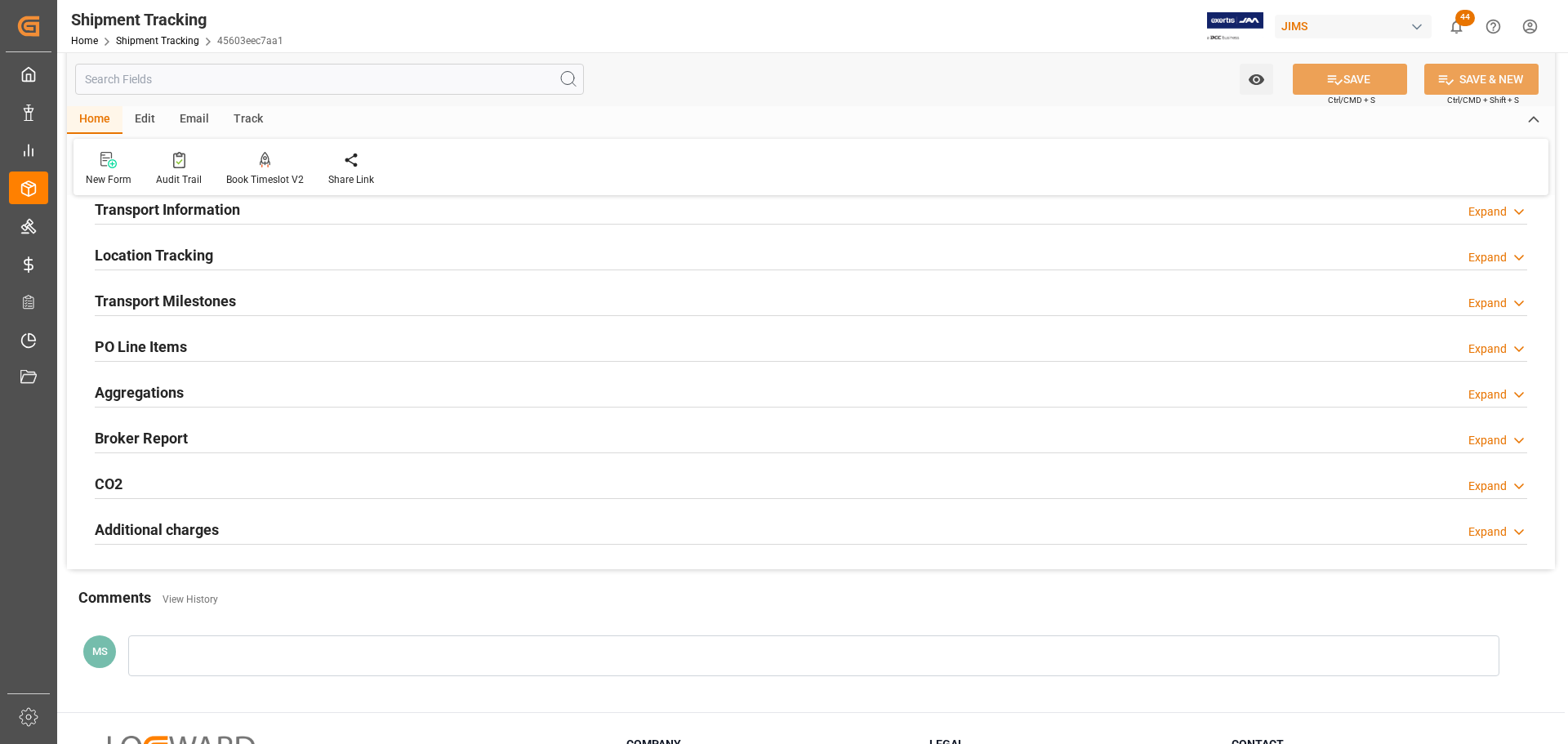
scroll to position [0, 0]
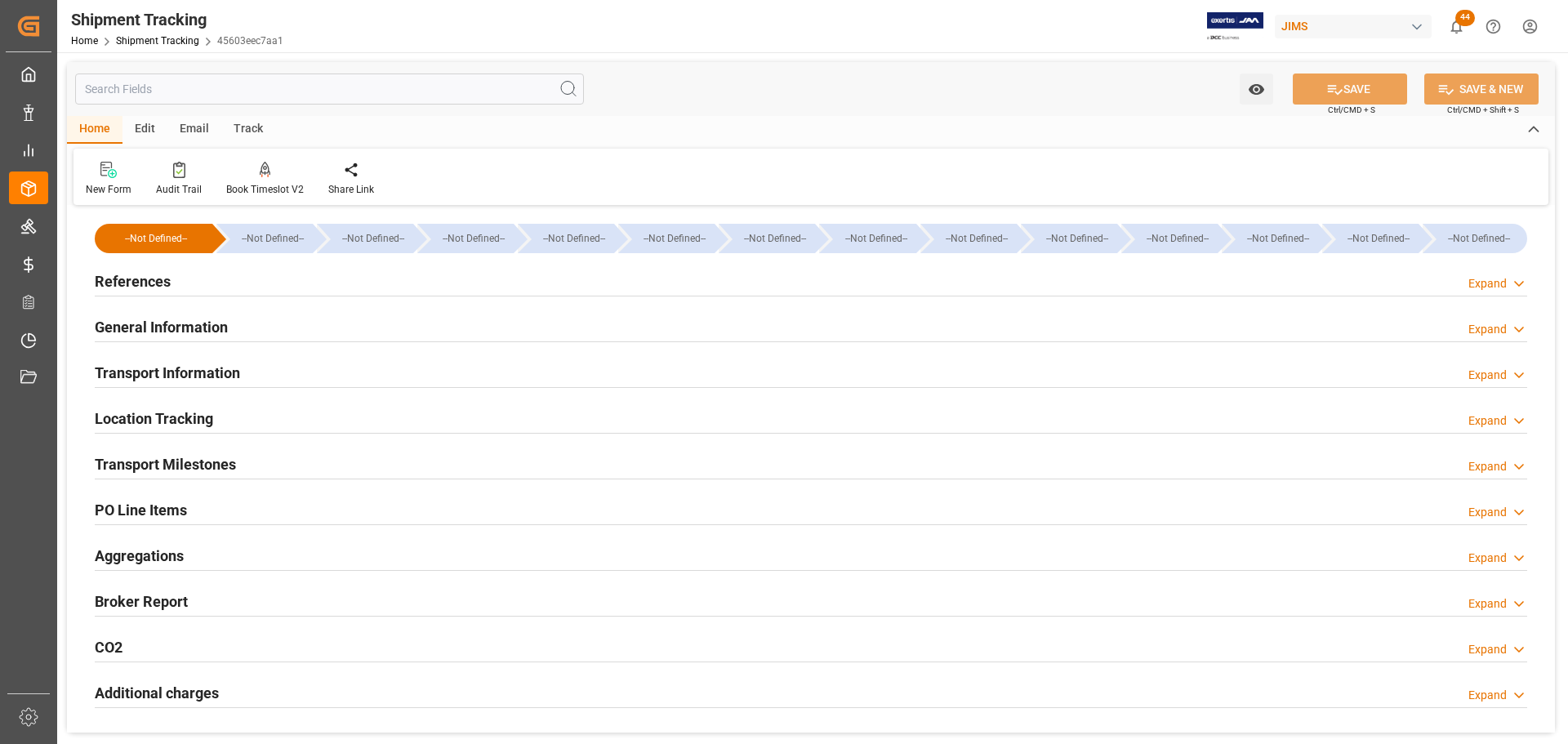
click at [272, 281] on div "References Expand" at bounding box center [811, 280] width 1433 height 31
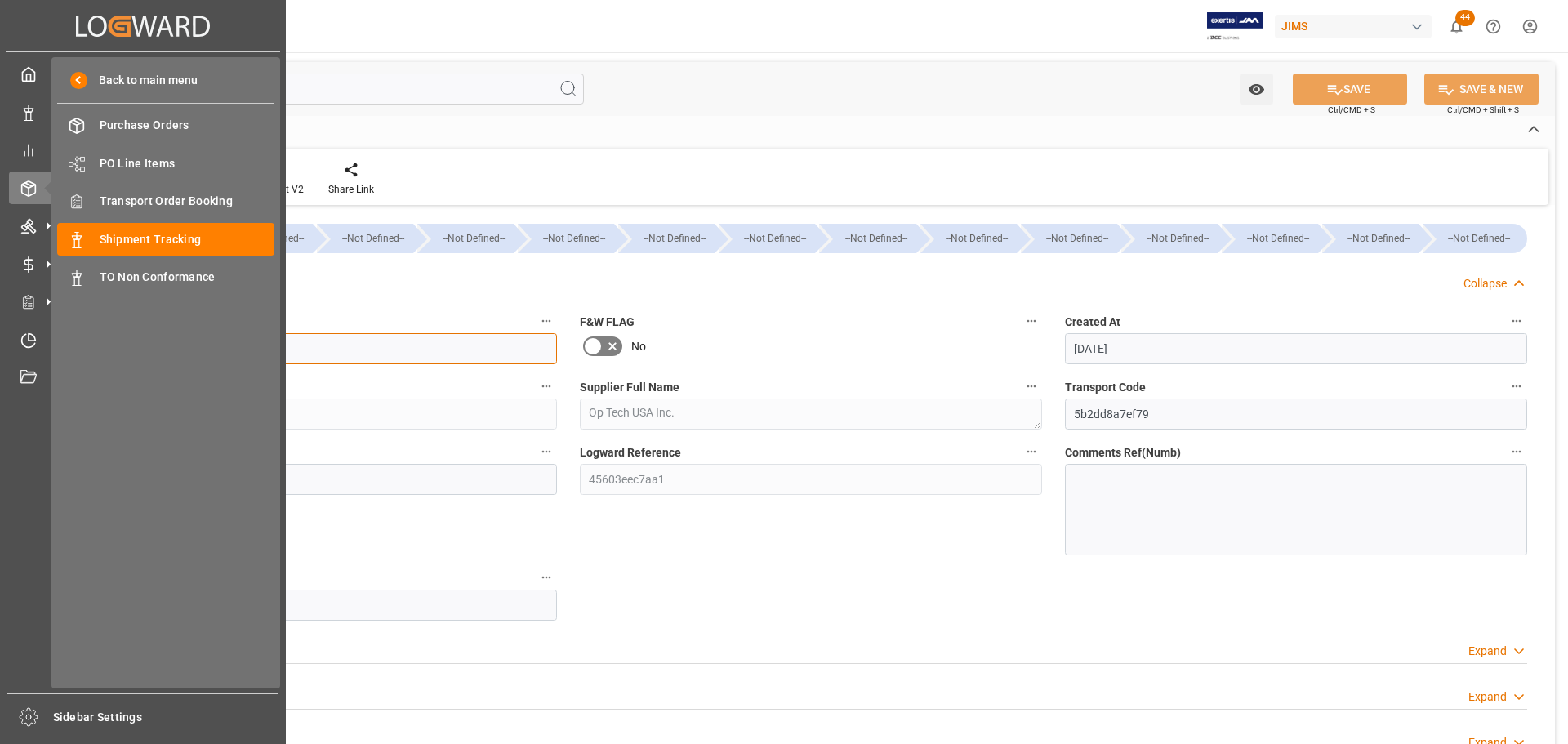
drag, startPoint x: 191, startPoint y: 343, endPoint x: 35, endPoint y: 360, distance: 156.9
click at [35, 360] on div "Created by potrace 1.15, written by [PERSON_NAME] [DATE]-[DATE] Created by potr…" at bounding box center [784, 372] width 1568 height 744
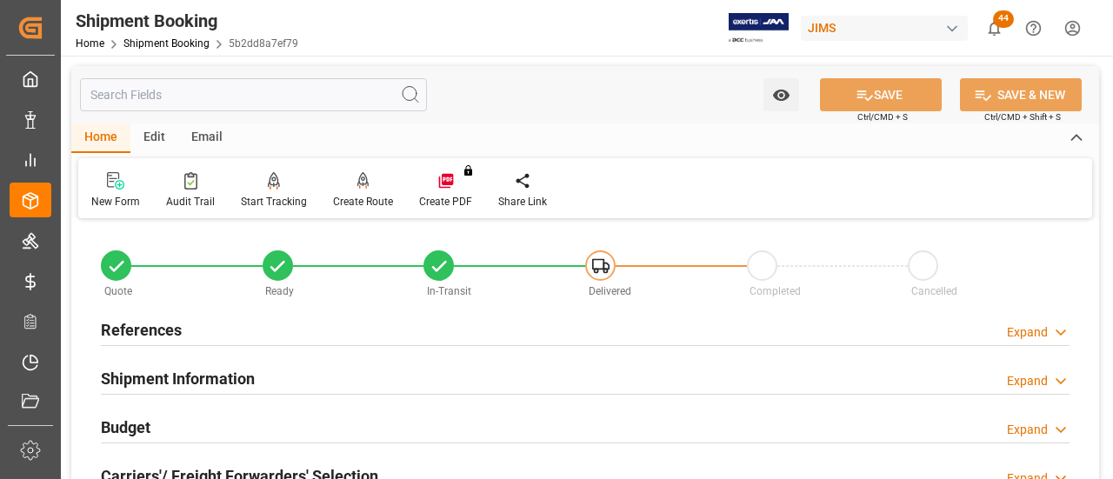
scroll to position [174, 0]
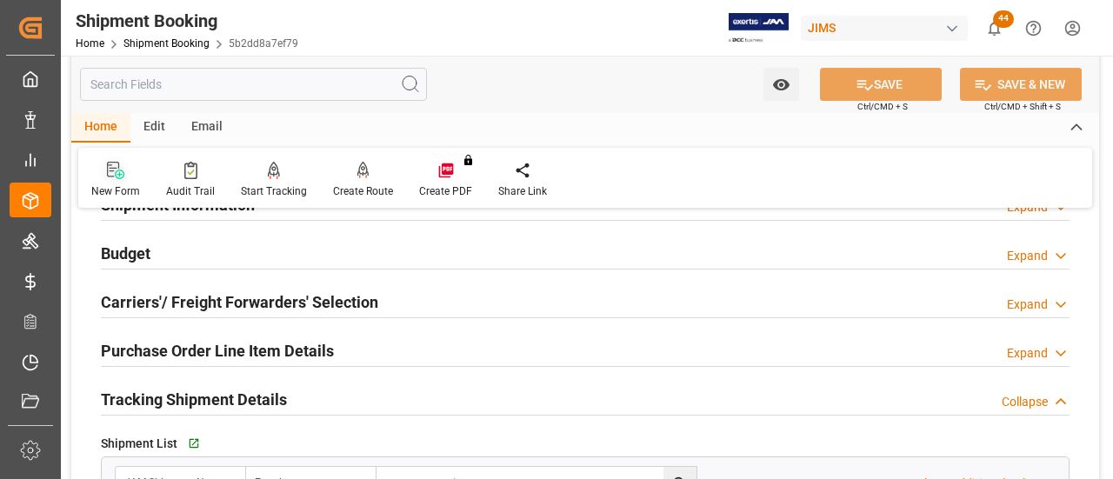
click at [130, 171] on div at bounding box center [115, 170] width 49 height 18
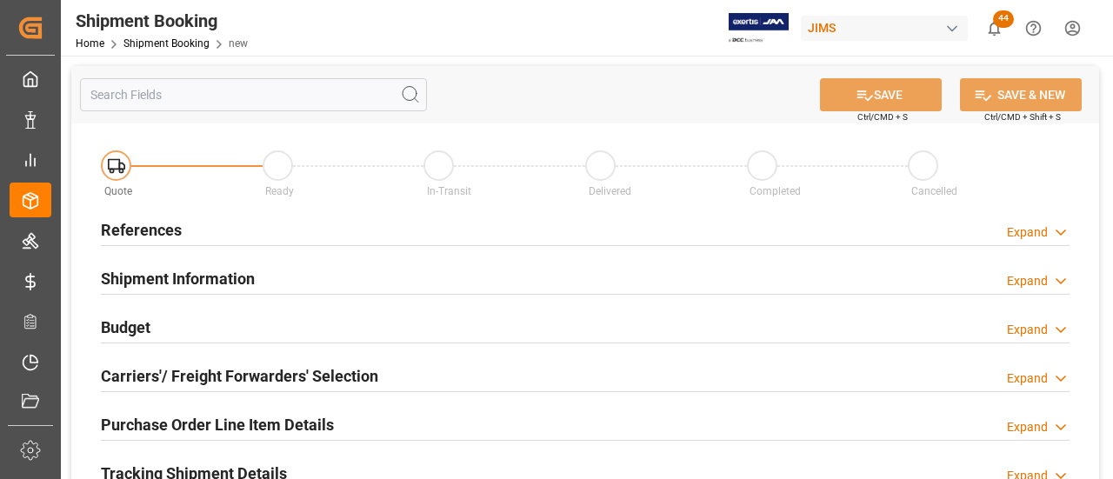
click at [200, 228] on div "References Expand" at bounding box center [585, 228] width 968 height 33
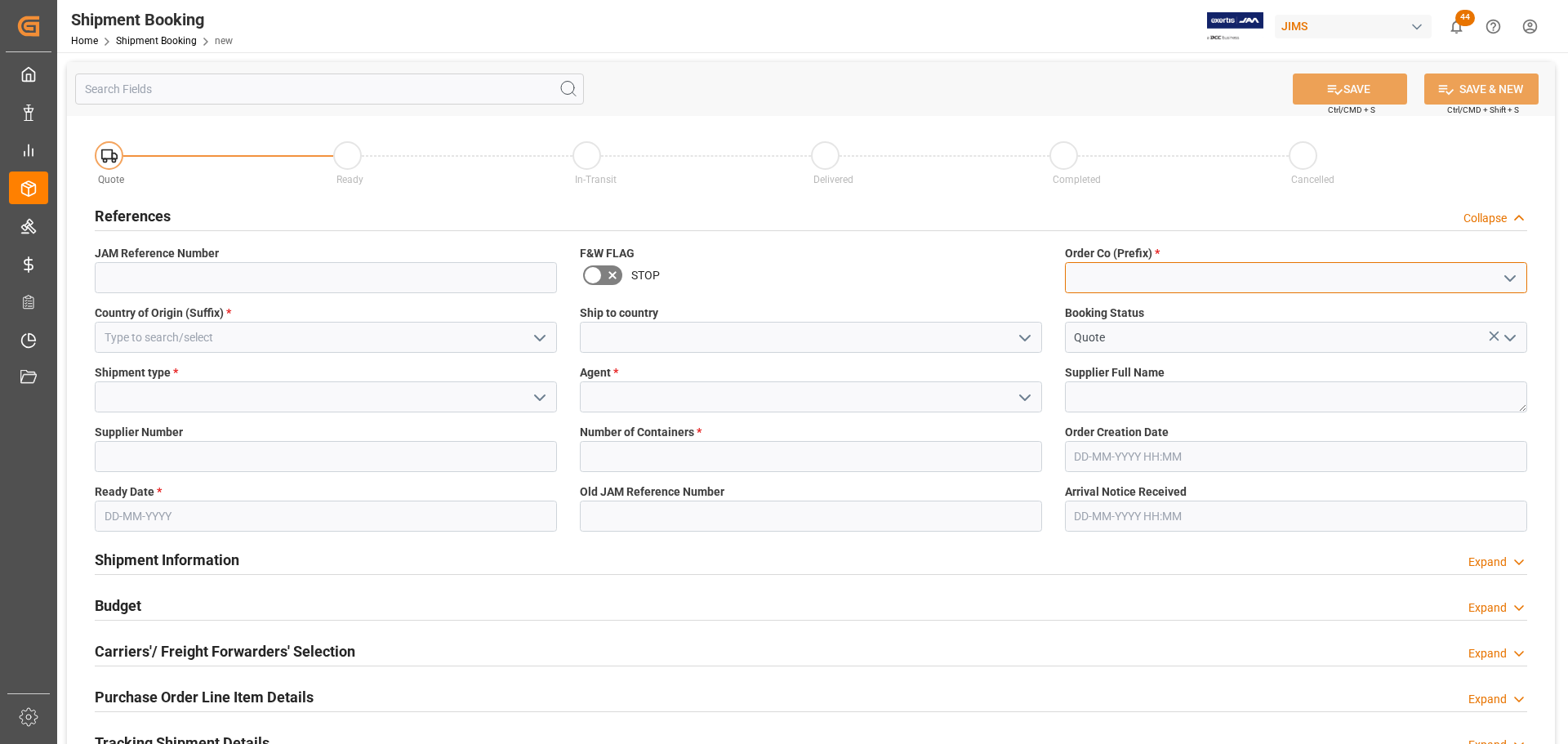
click at [1045, 275] on input at bounding box center [1296, 277] width 462 height 31
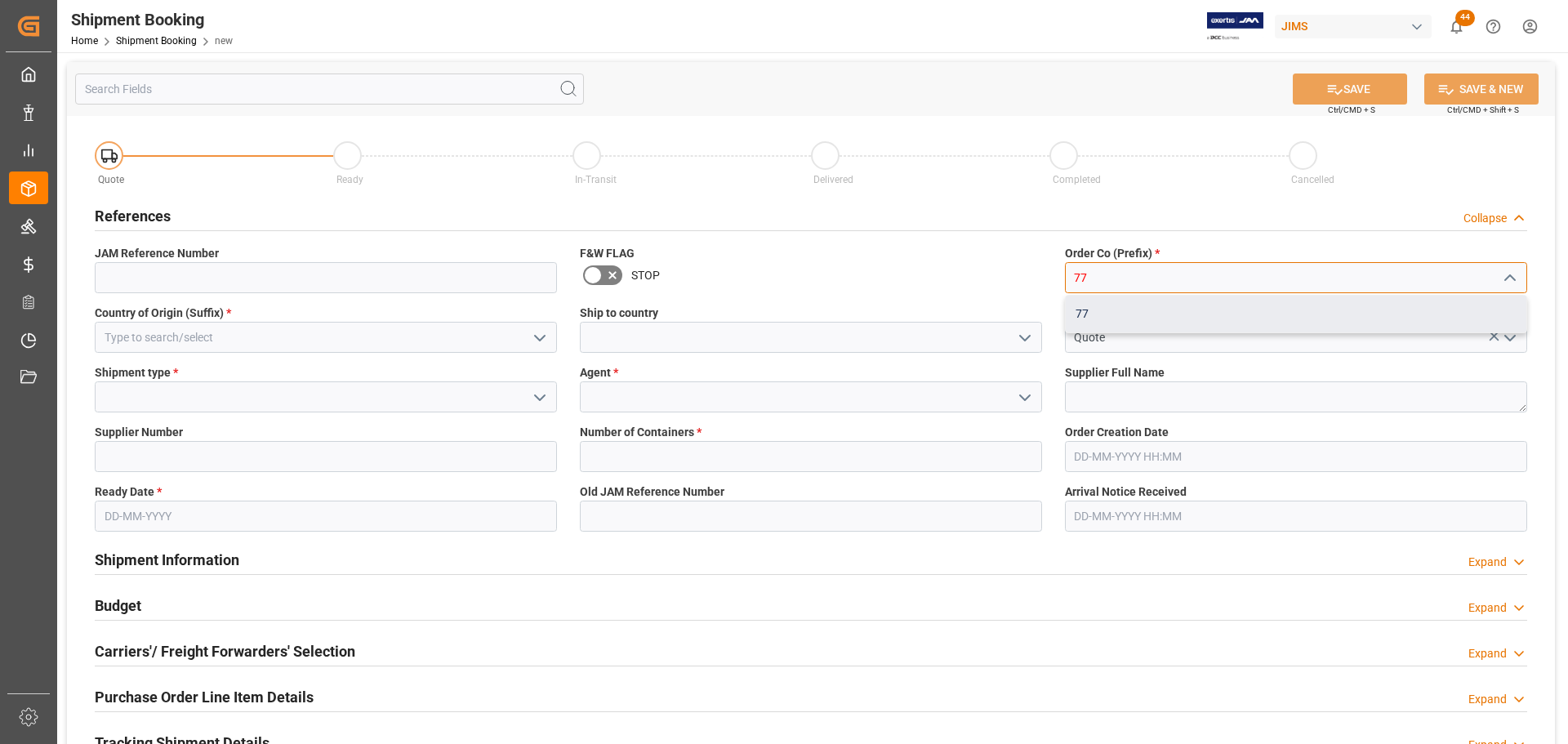
click at [1045, 298] on div "77" at bounding box center [1296, 314] width 460 height 37
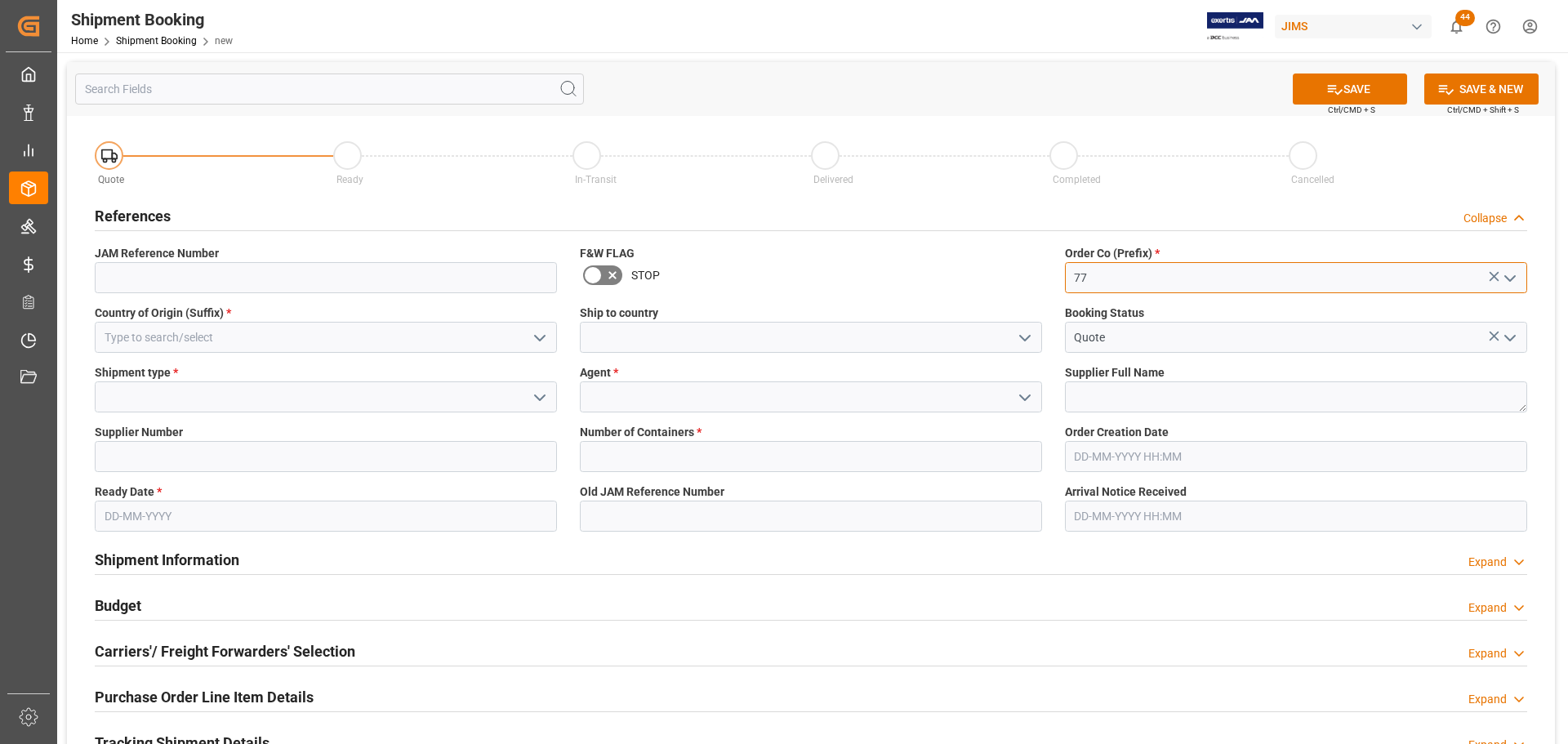
type input "77"
click at [318, 337] on input at bounding box center [326, 336] width 462 height 31
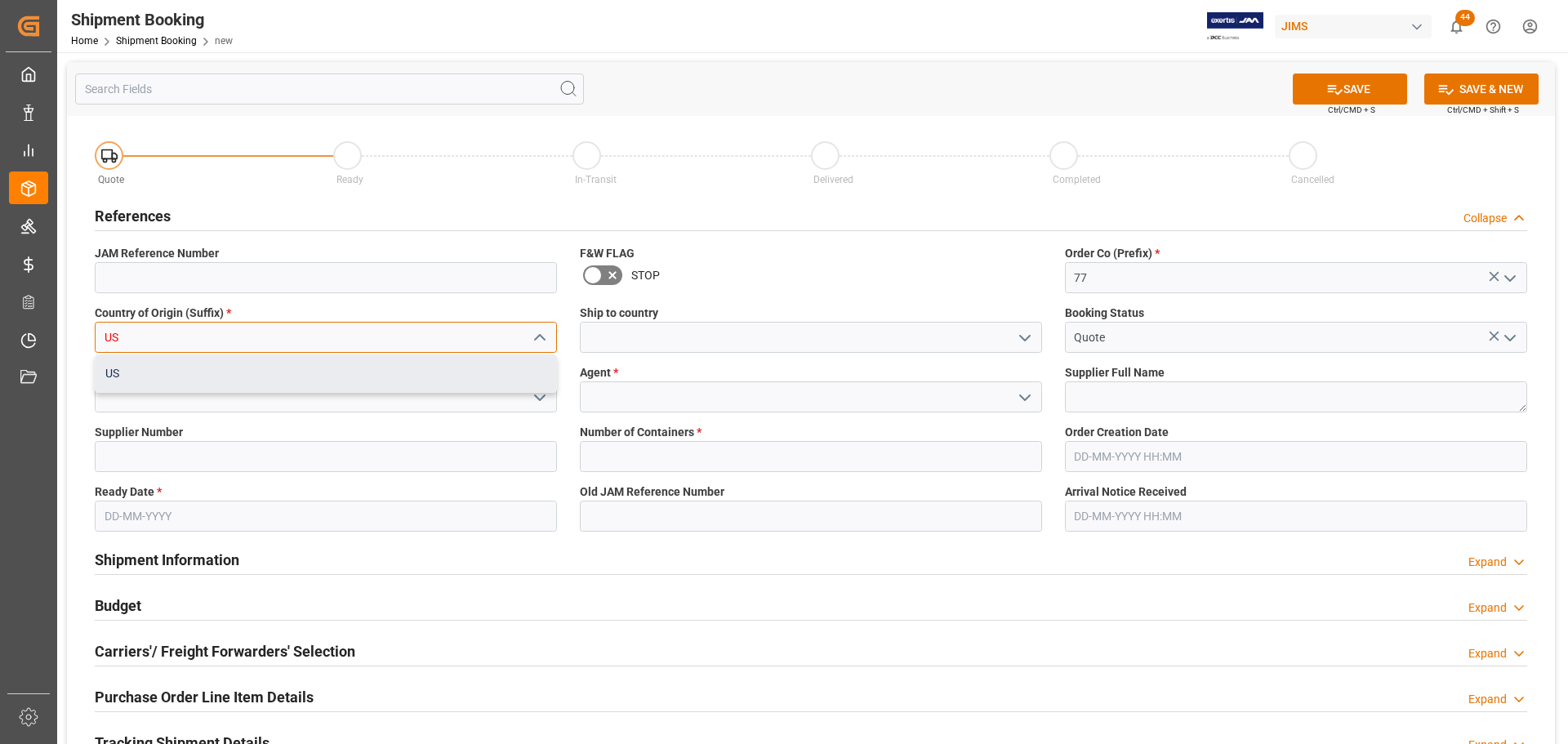
click at [320, 374] on div "US" at bounding box center [326, 373] width 460 height 37
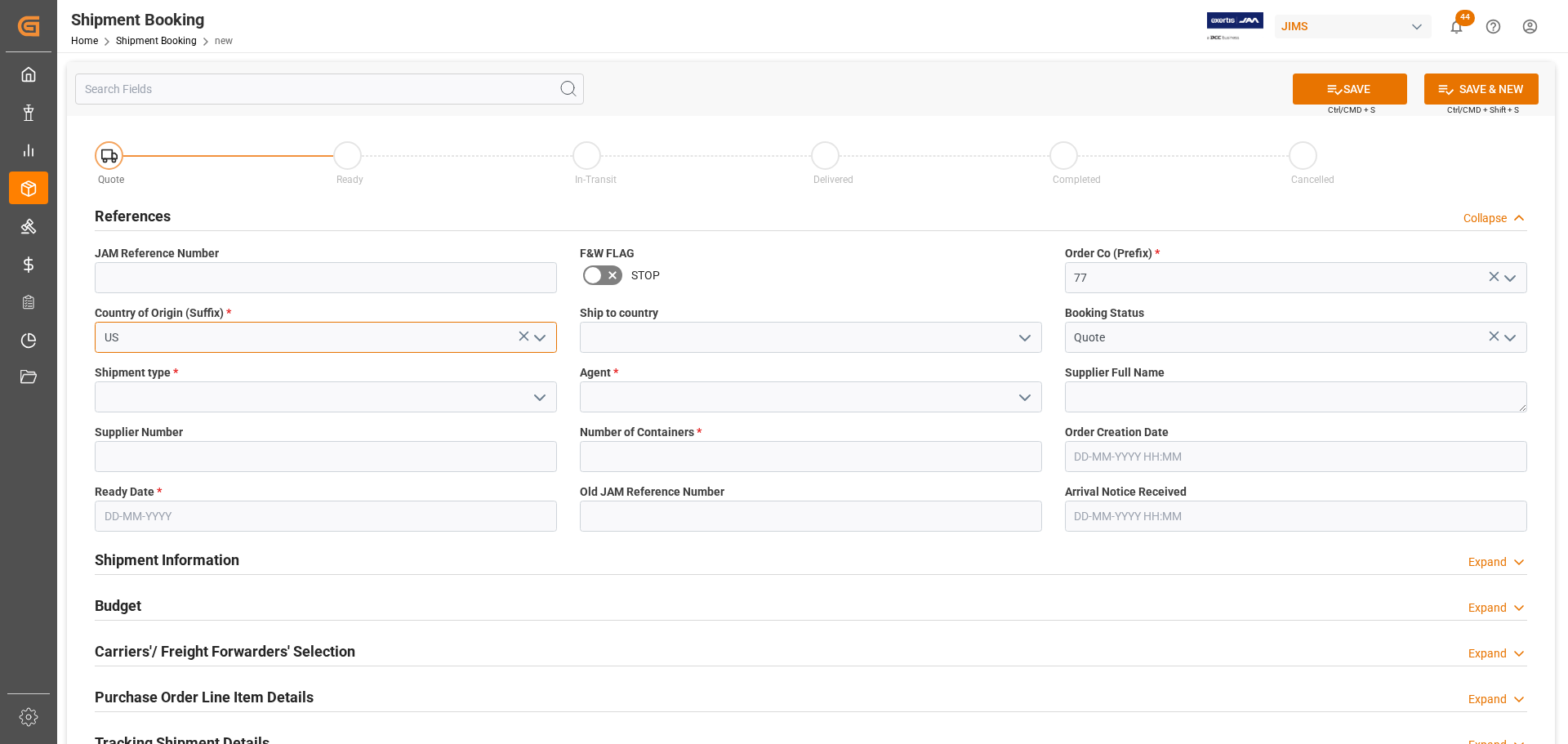
type input "US"
click at [681, 332] on input at bounding box center [811, 336] width 462 height 31
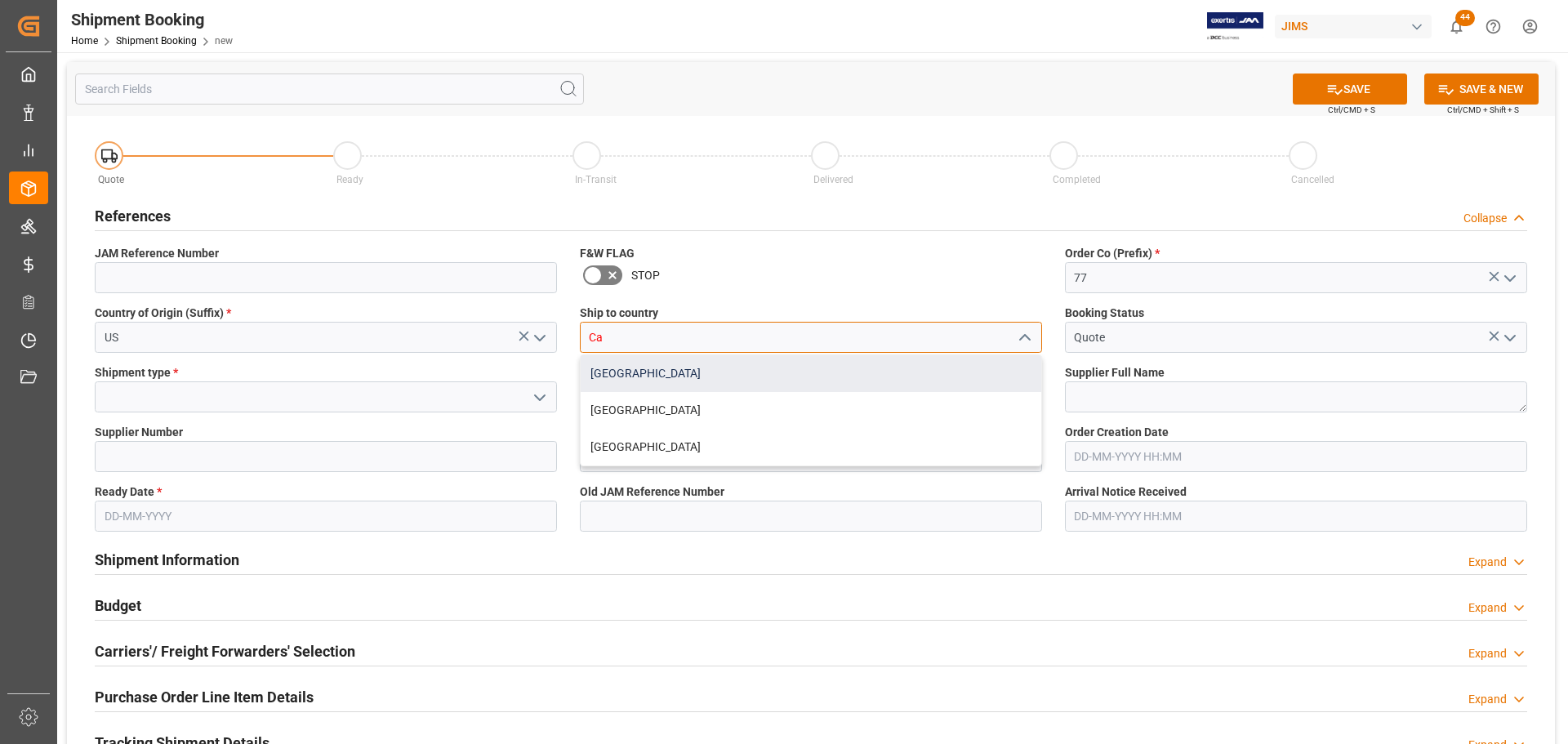
click at [629, 370] on div "[GEOGRAPHIC_DATA]" at bounding box center [811, 373] width 460 height 37
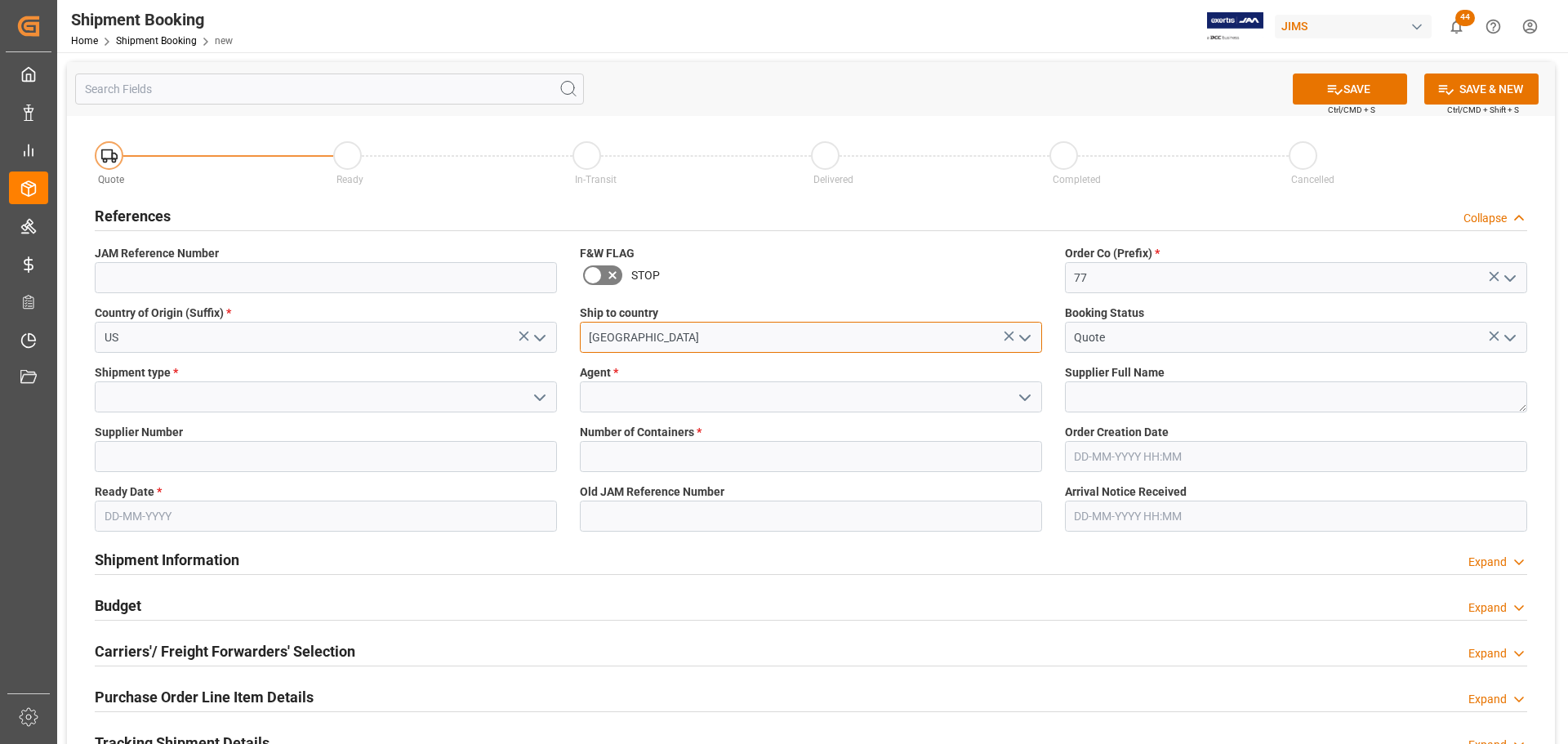
type input "[GEOGRAPHIC_DATA]"
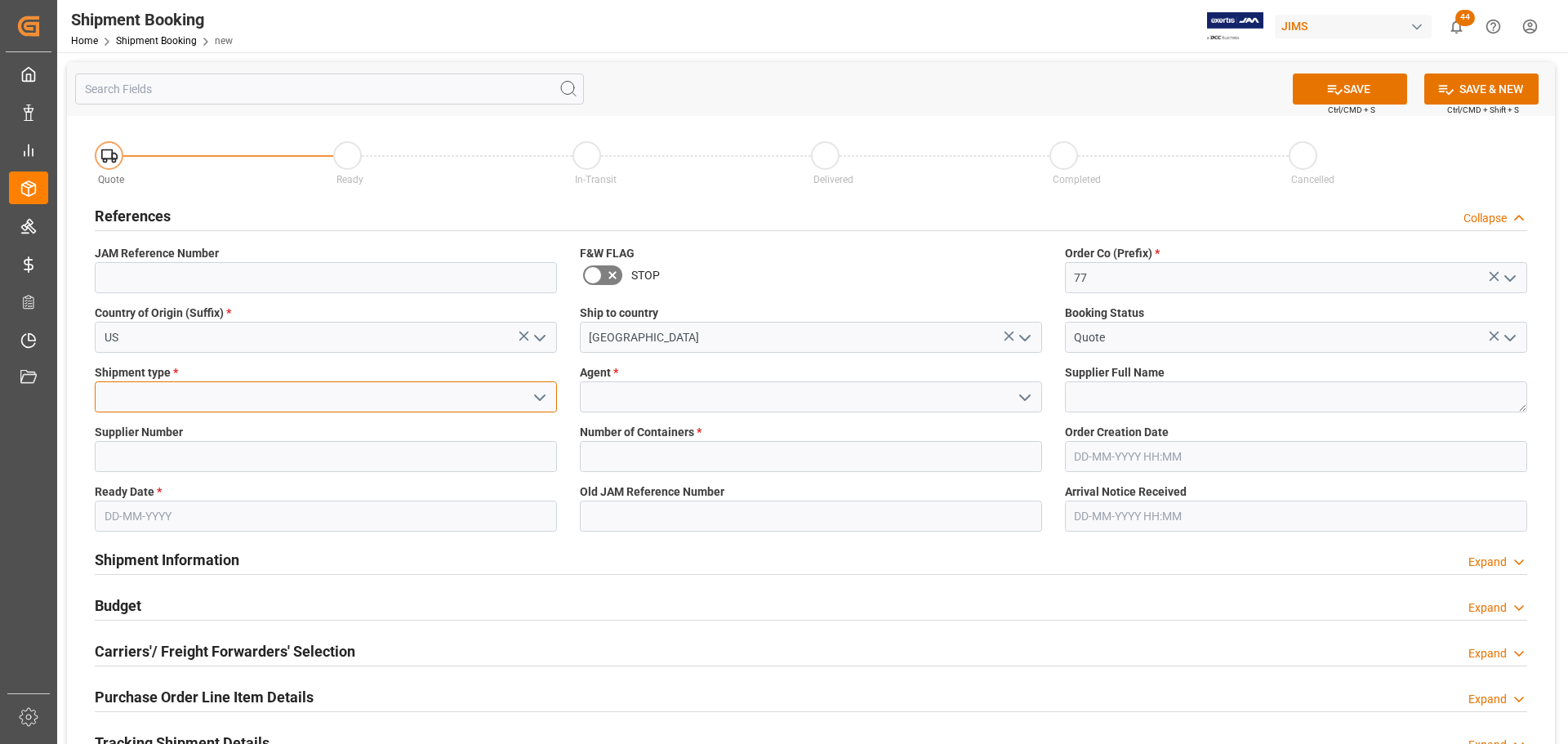
click at [253, 395] on input at bounding box center [326, 396] width 462 height 31
click at [240, 427] on div "LTL" at bounding box center [326, 433] width 460 height 37
type input "LTL"
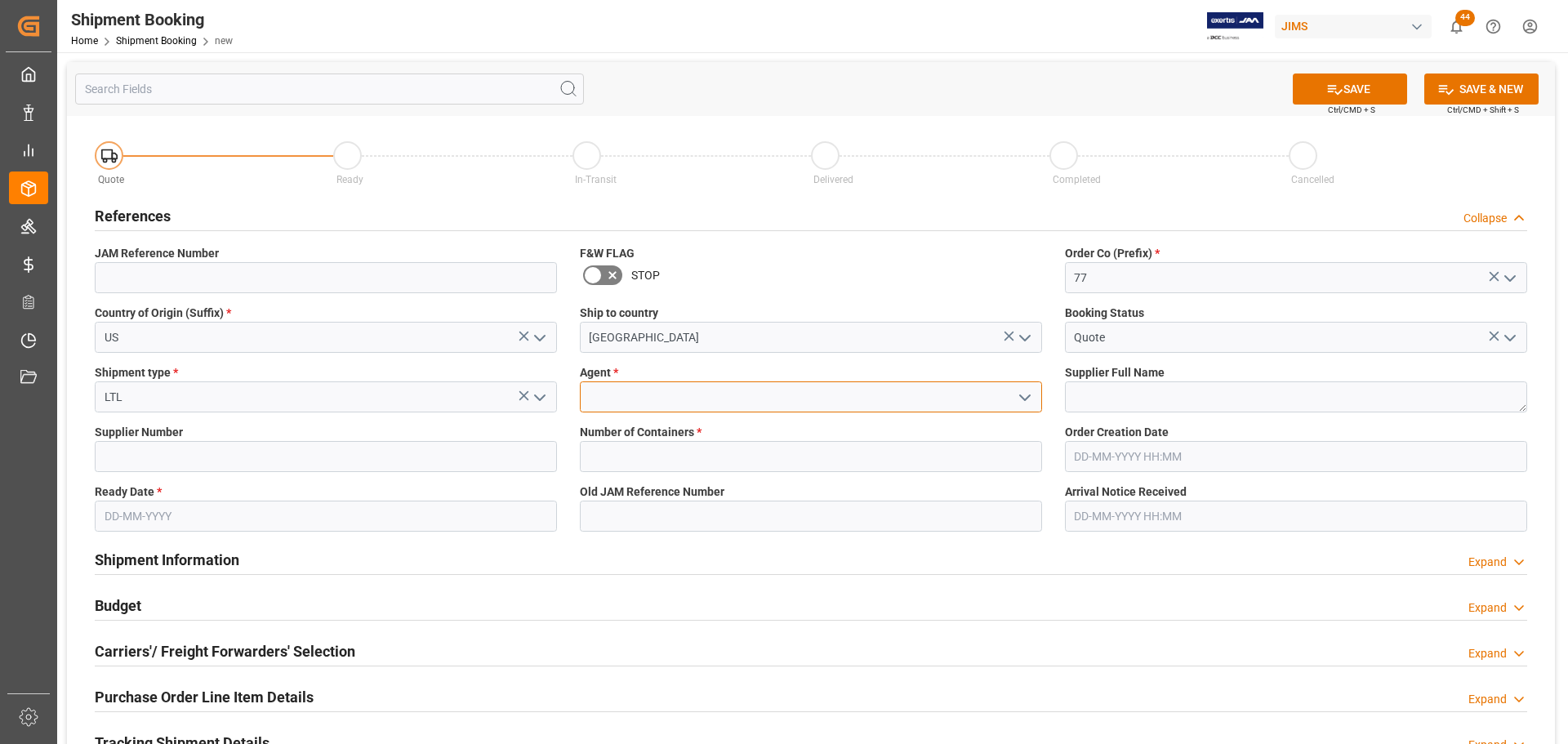
click at [676, 395] on input at bounding box center [811, 396] width 462 height 31
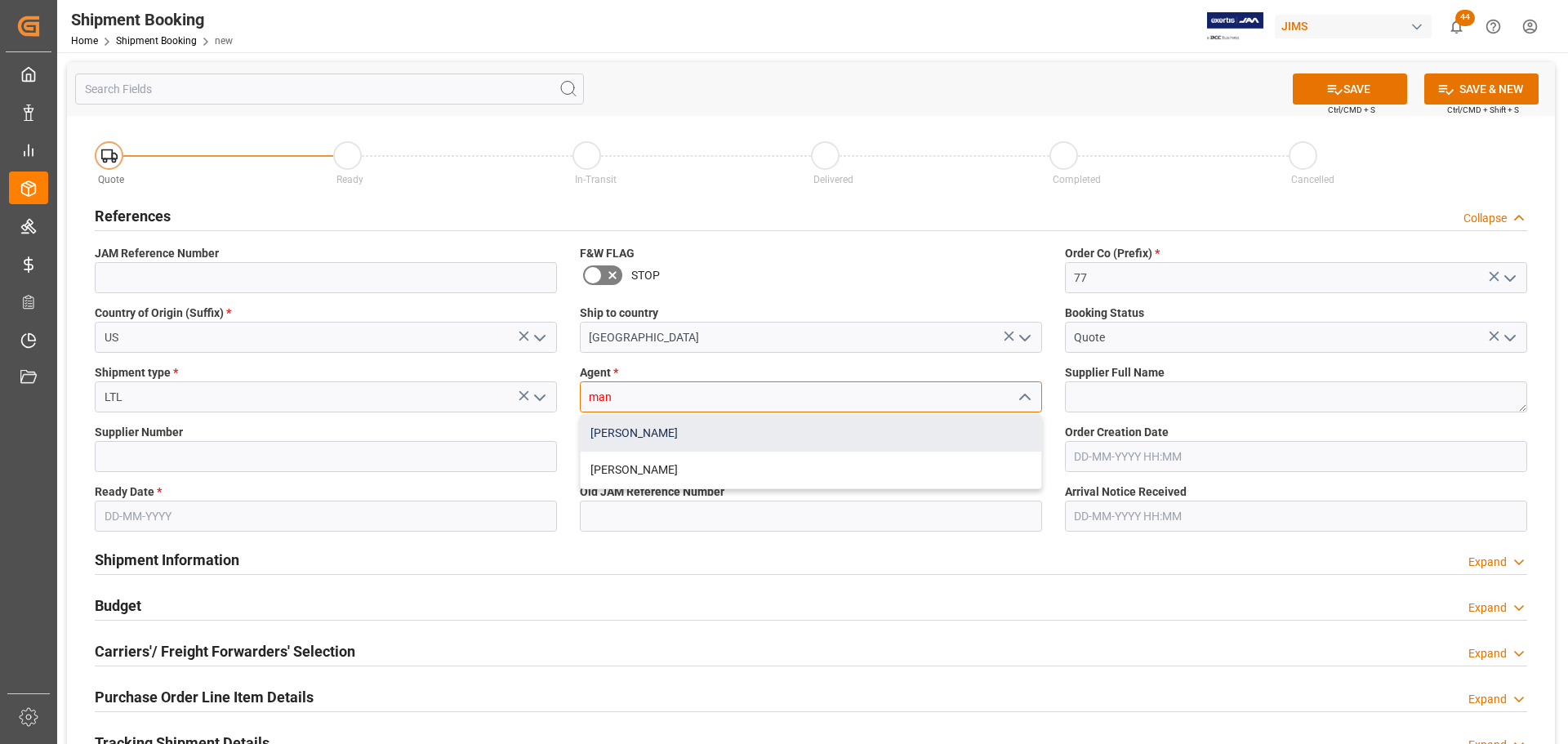
click at [669, 441] on div "[PERSON_NAME]" at bounding box center [811, 433] width 460 height 37
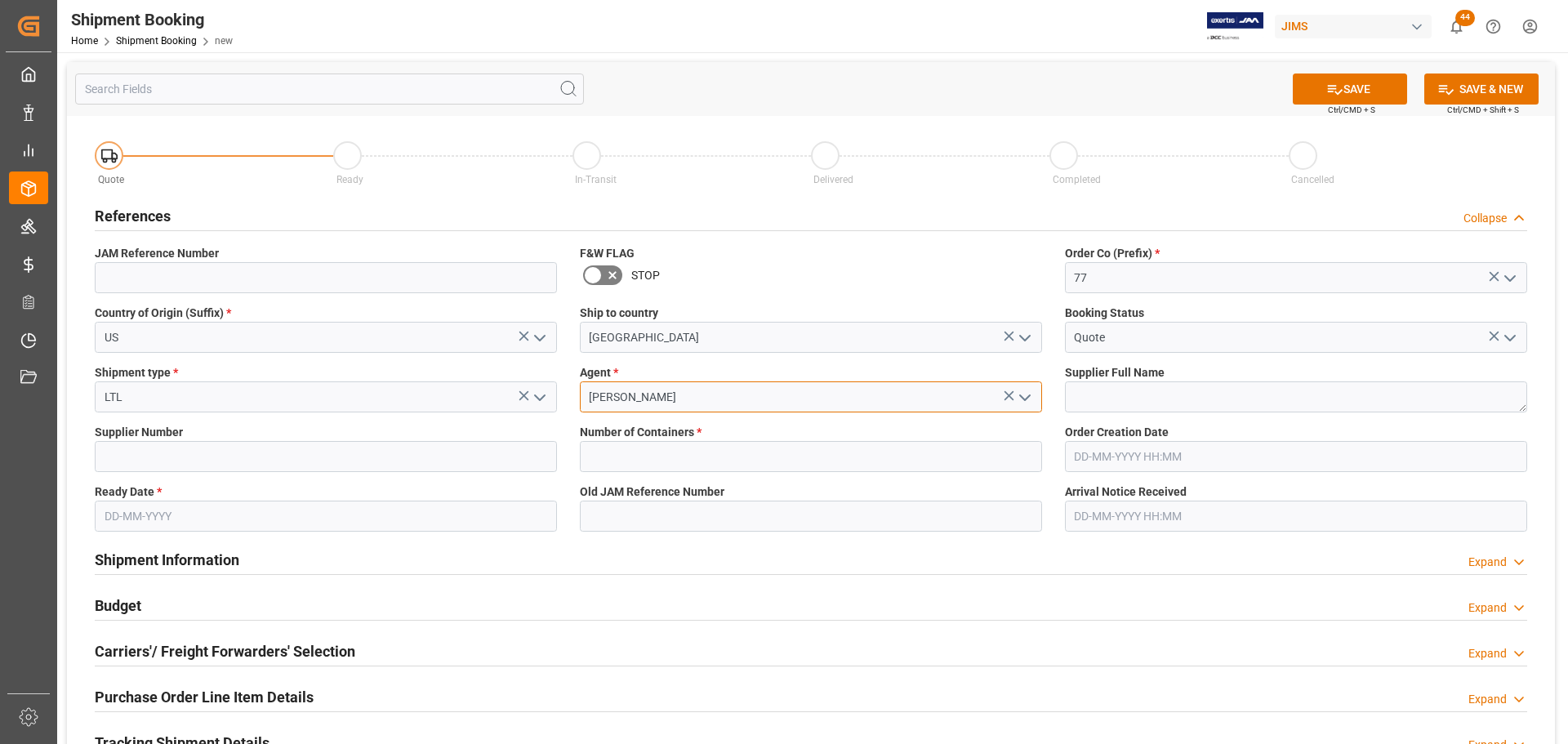
type input "[PERSON_NAME]"
click at [175, 449] on input "text" at bounding box center [326, 516] width 462 height 31
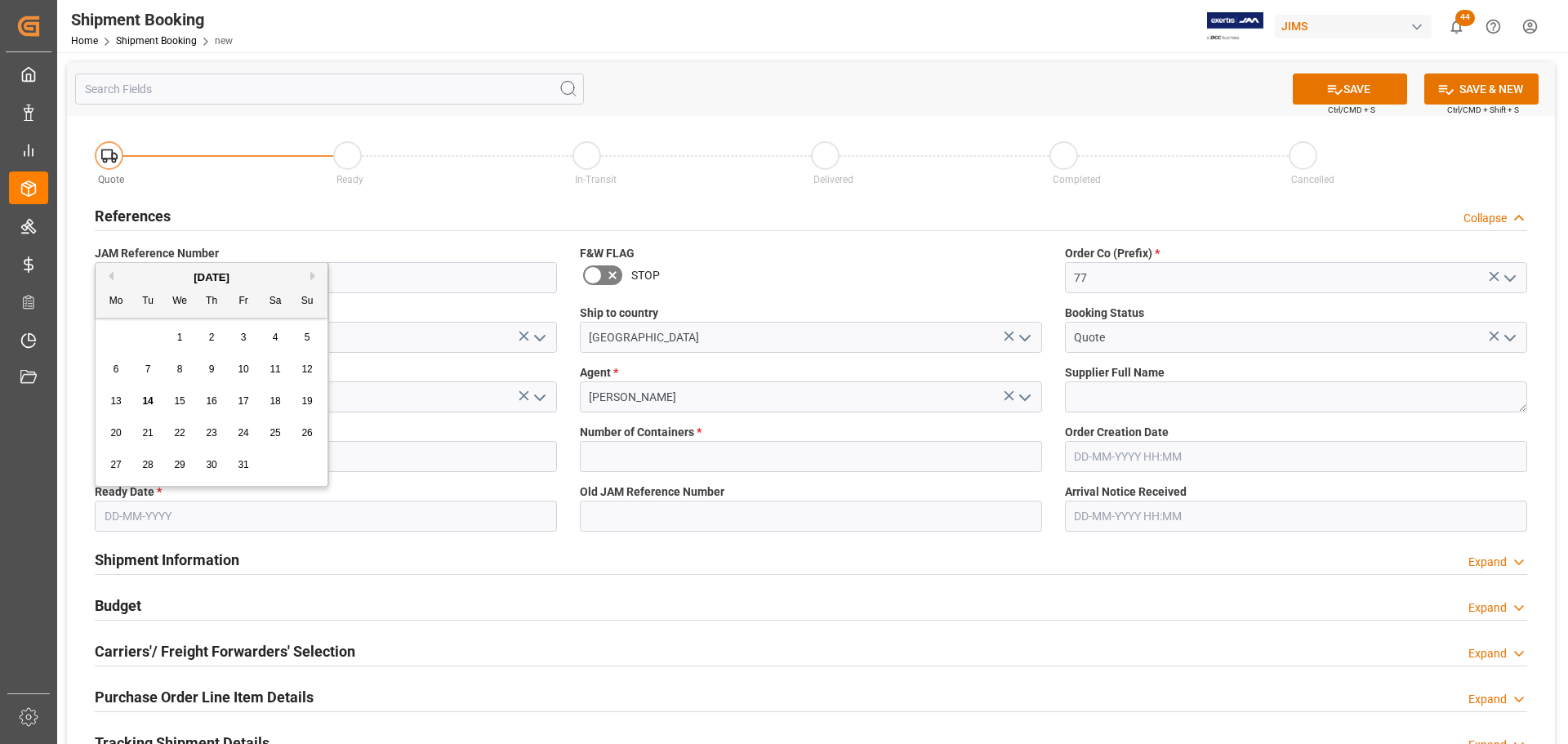
click at [151, 395] on div "14" at bounding box center [148, 401] width 21 height 20
type input "[DATE]"
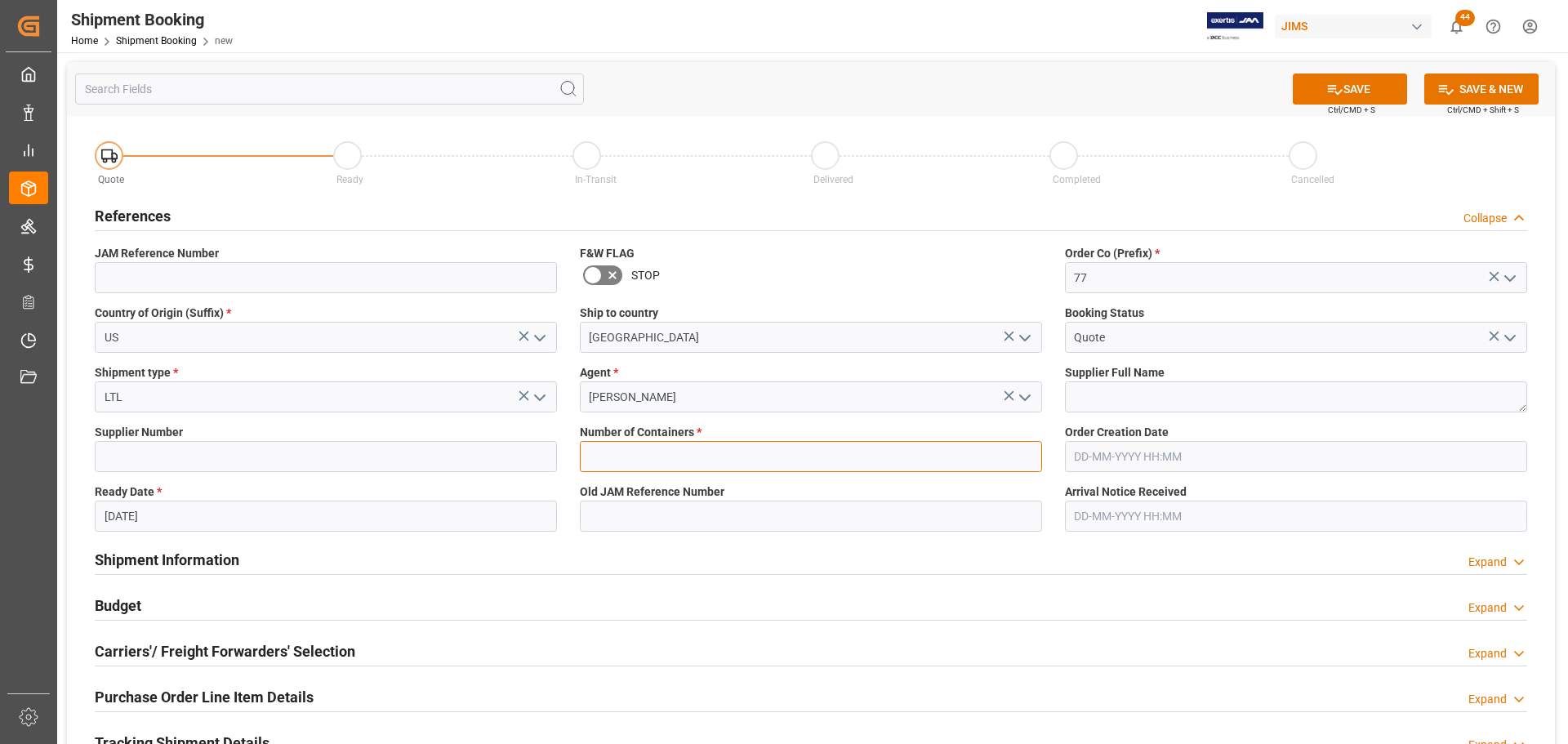
click at [668, 449] on input "text" at bounding box center [811, 456] width 462 height 31
type input "0"
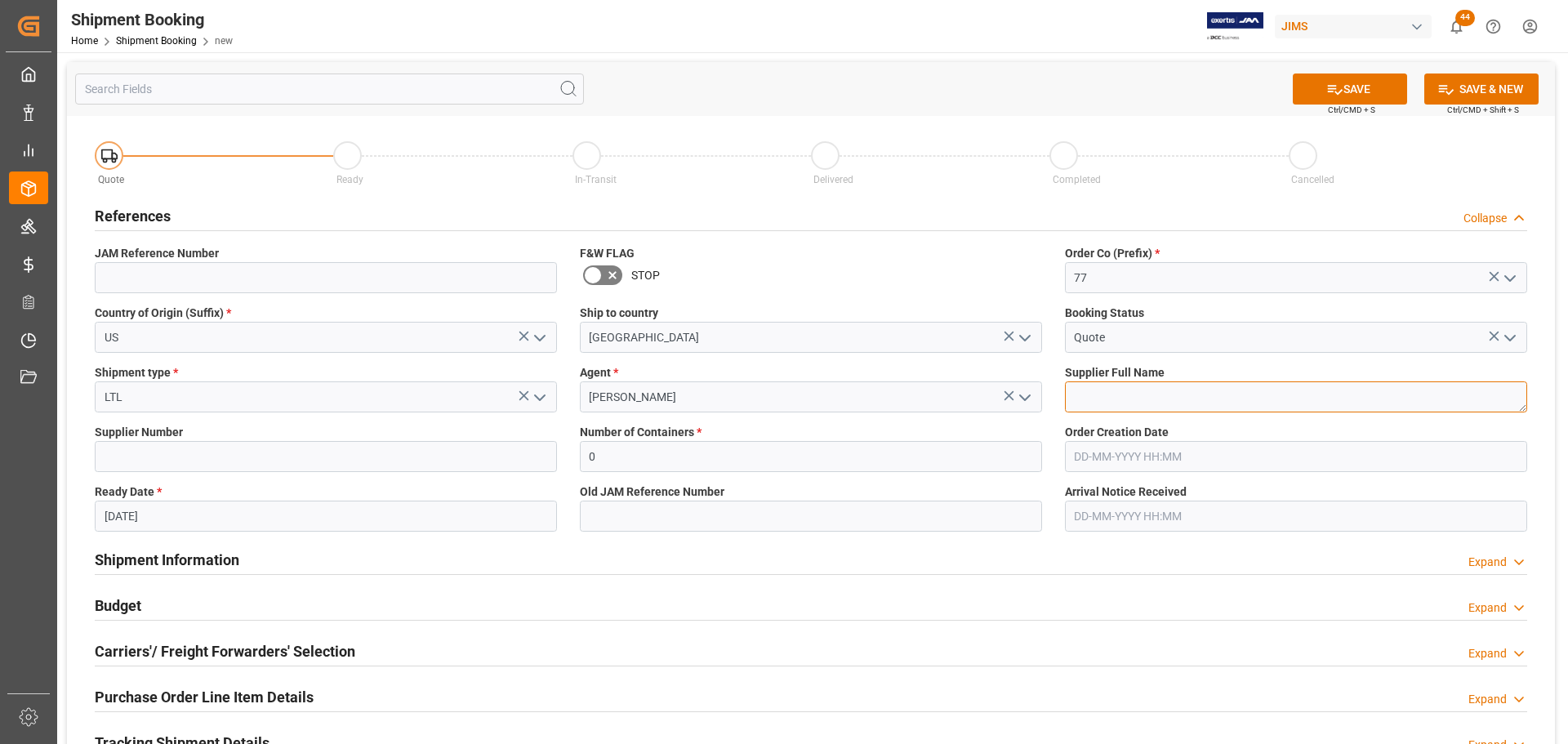
click at [1045, 395] on textarea at bounding box center [1296, 396] width 462 height 31
click at [1045, 391] on textarea "To enrich screen reader interactions, please activate Accessibility in Grammarl…" at bounding box center [1296, 396] width 462 height 31
paste textarea "Augustine Strings"
type textarea "Augustine Strings"
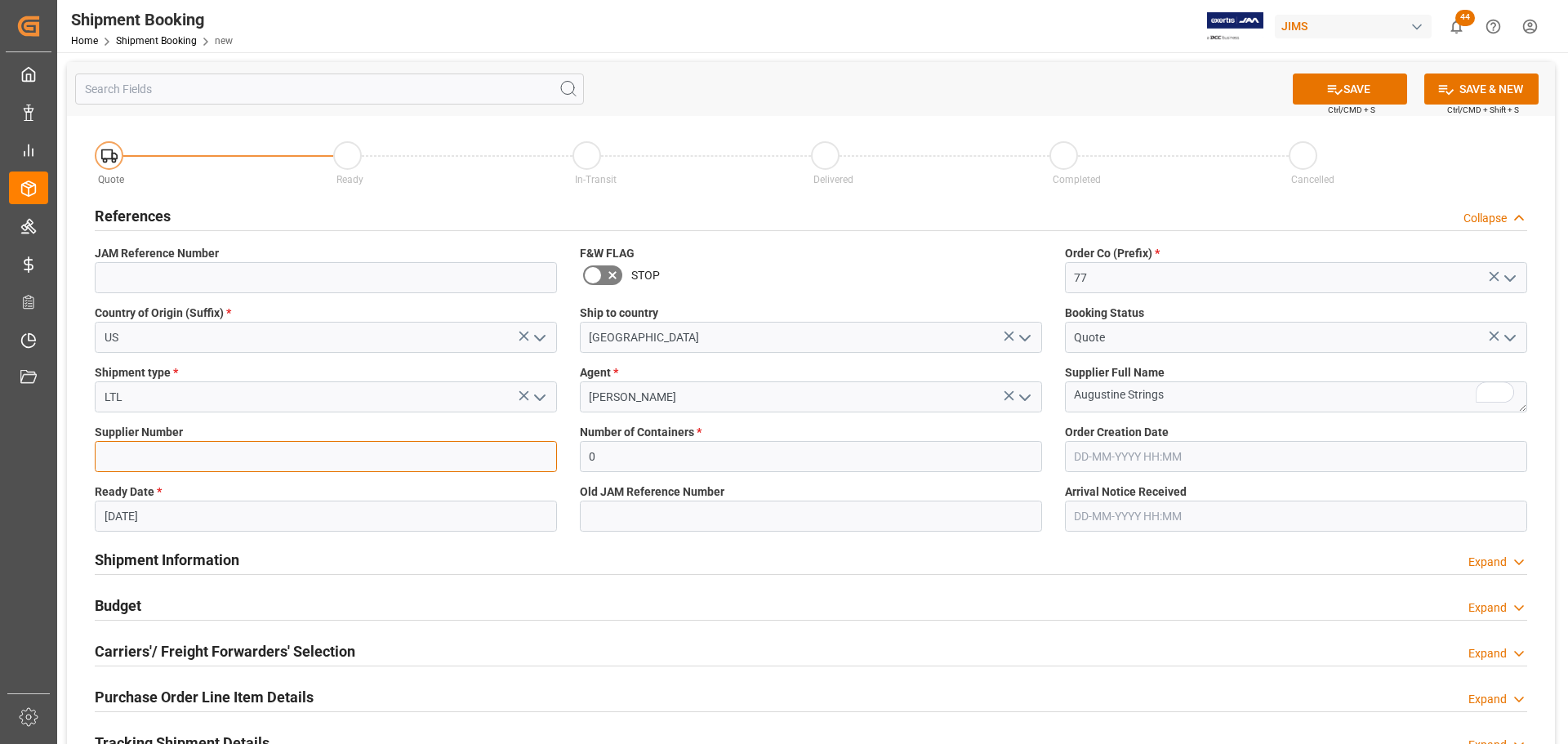
click at [376, 441] on input at bounding box center [326, 456] width 462 height 31
paste input "1108"
type input "1108"
click at [1045, 83] on icon at bounding box center [1335, 89] width 17 height 17
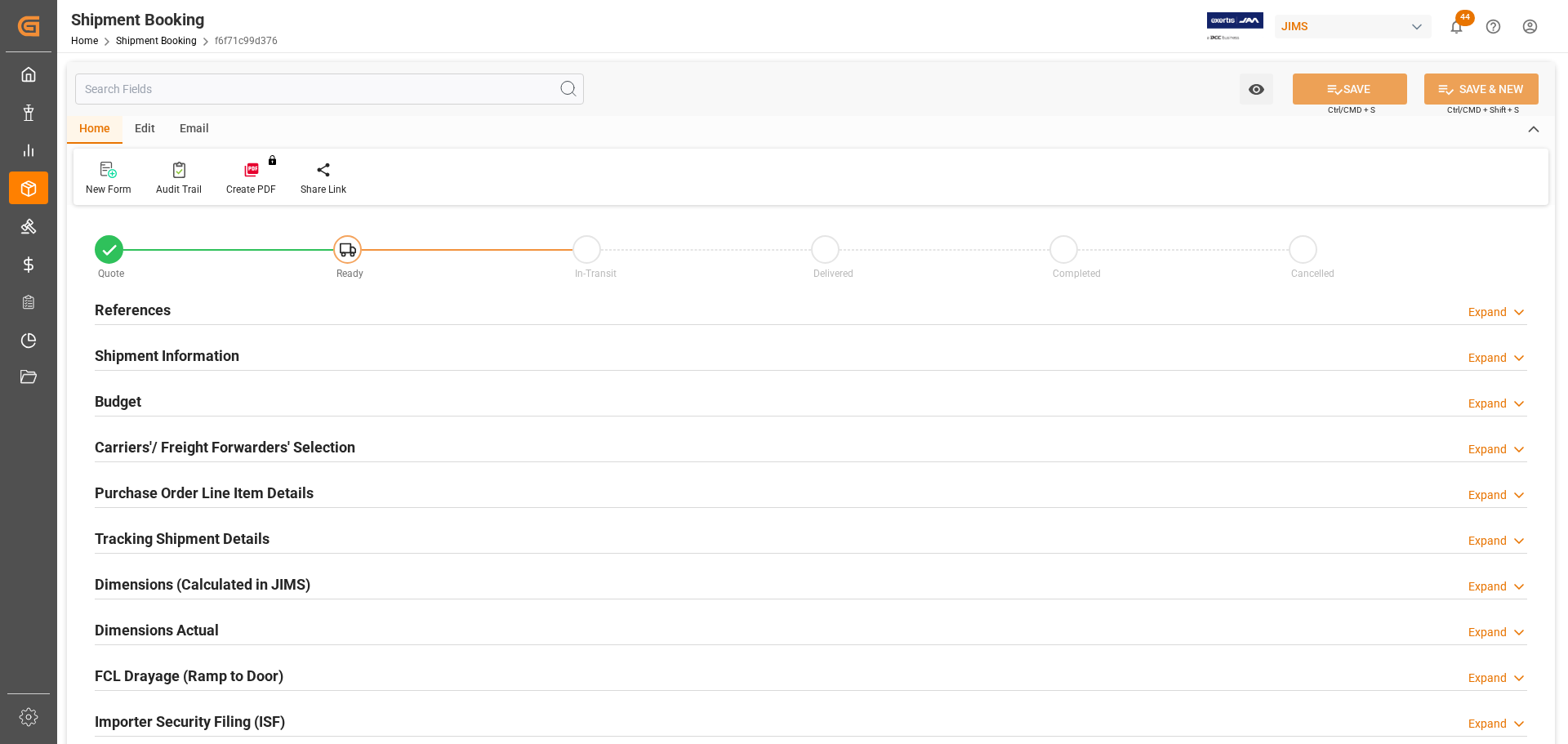
type input "0"
type input "[DATE]"
click at [269, 315] on div "References Expand" at bounding box center [811, 308] width 1433 height 31
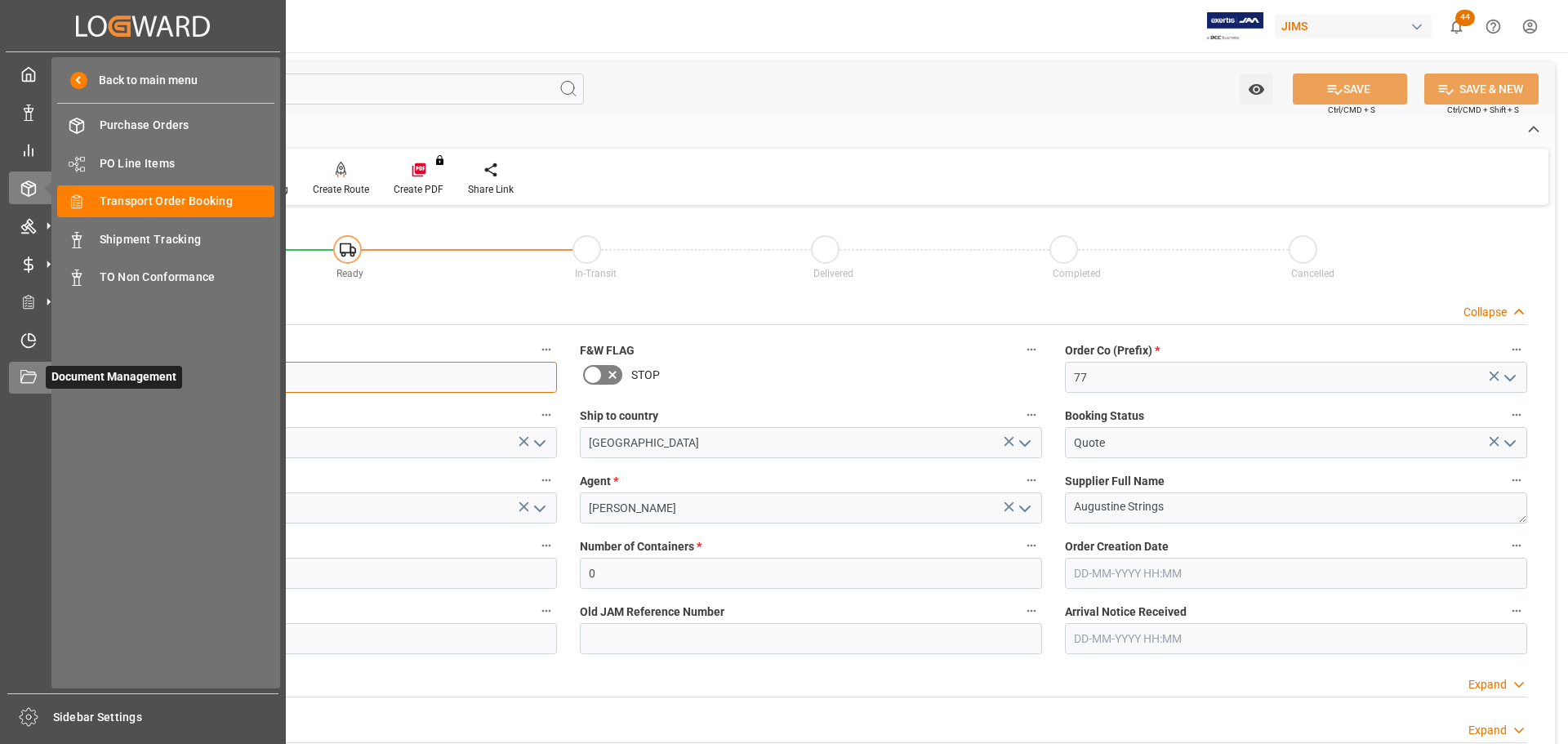
drag, startPoint x: 236, startPoint y: 375, endPoint x: 42, endPoint y: 380, distance: 194.1
click at [42, 380] on div "Created by potrace 1.15, written by Peter Selinger 2001-2017 Created by potrace…" at bounding box center [784, 372] width 1568 height 744
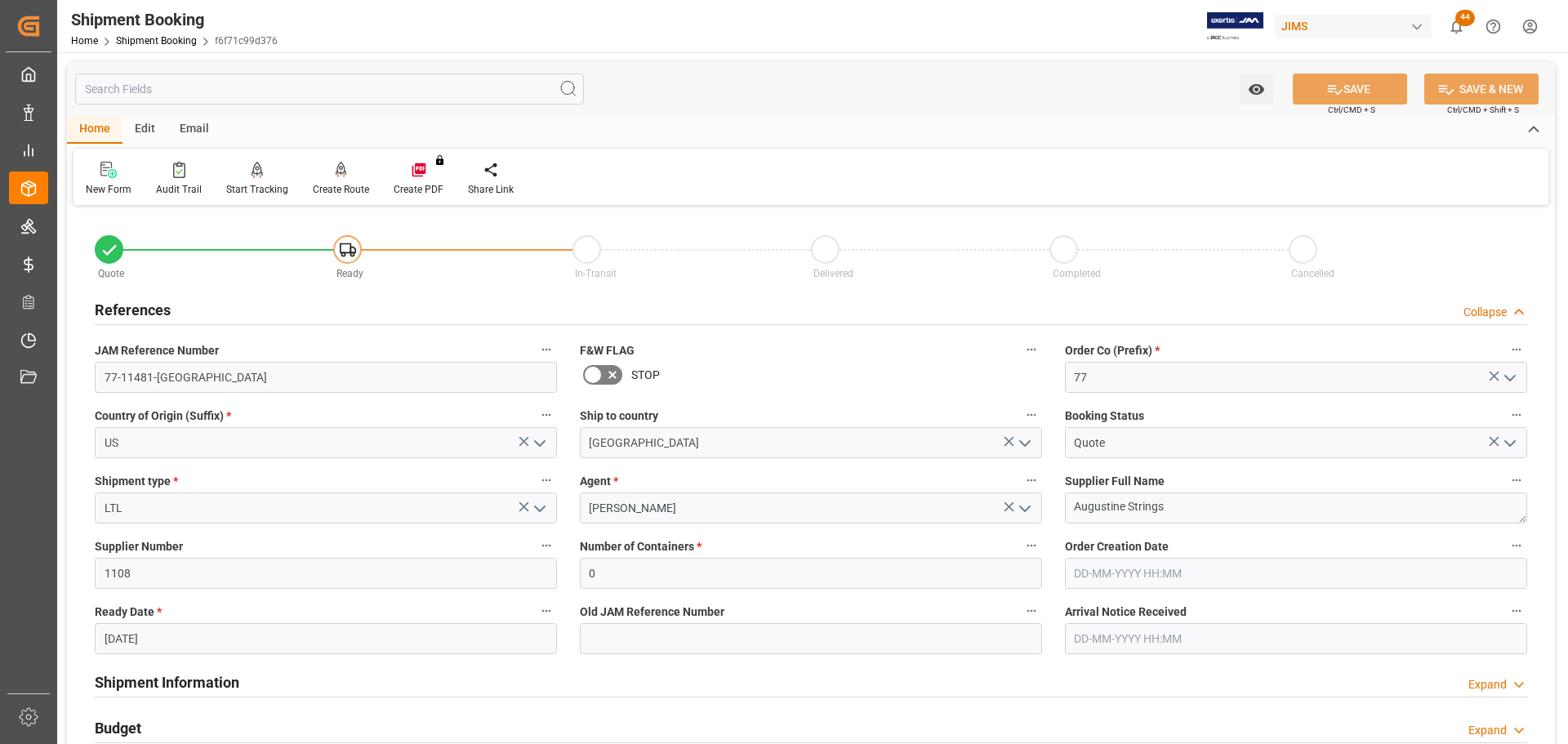
click at [174, 303] on div "References Collapse" at bounding box center [811, 308] width 1433 height 31
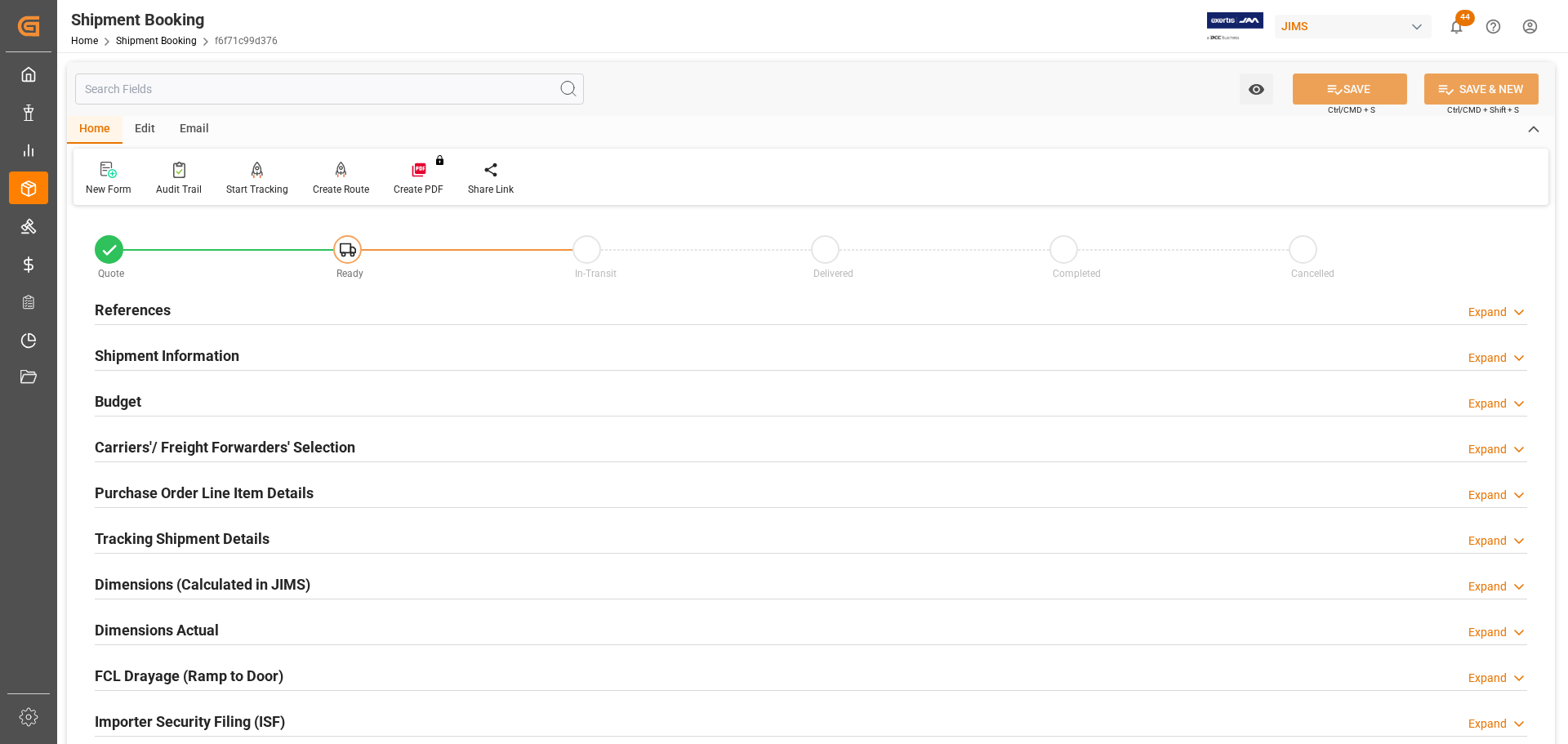
scroll to position [82, 0]
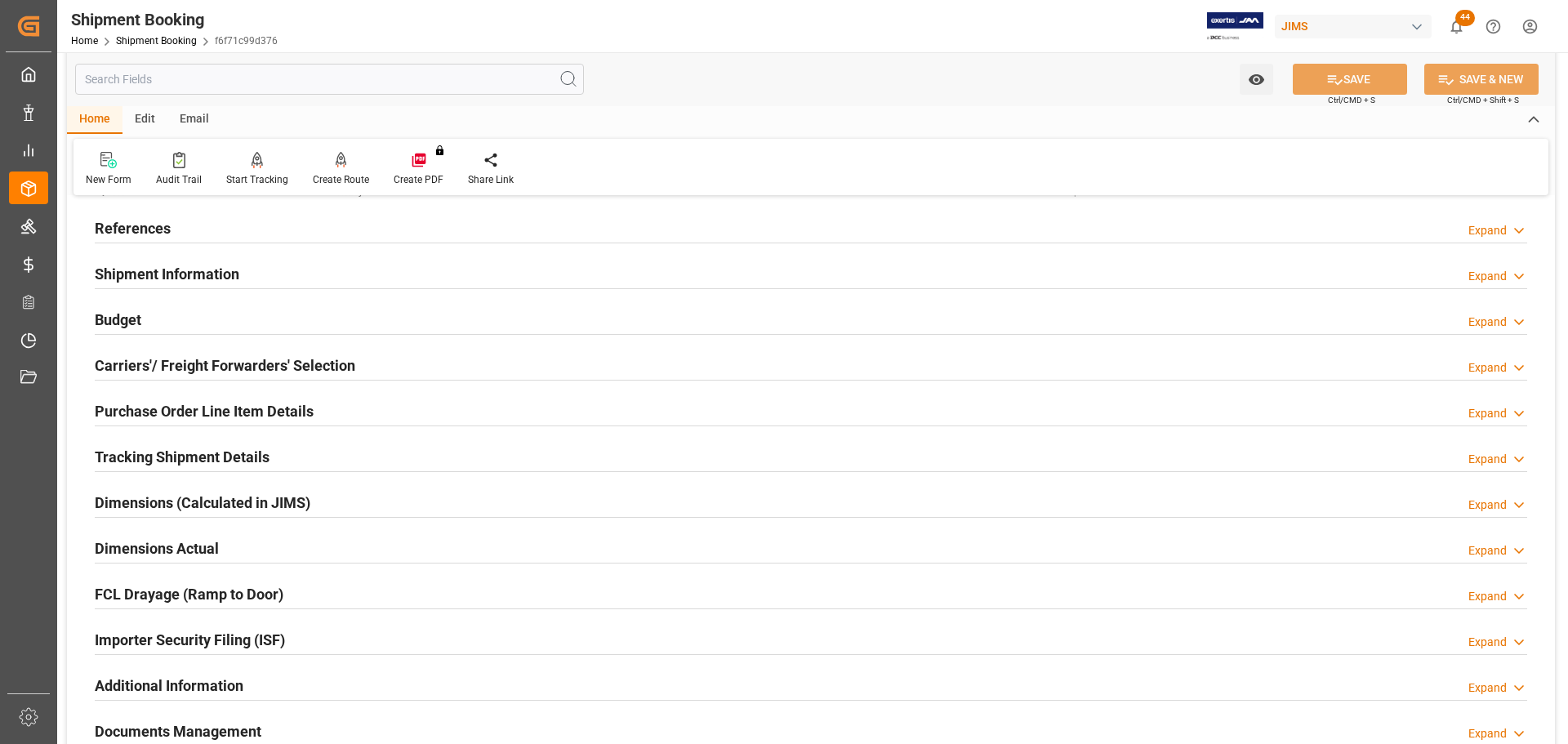
click at [179, 265] on h2 "Shipment Information" at bounding box center [167, 273] width 145 height 22
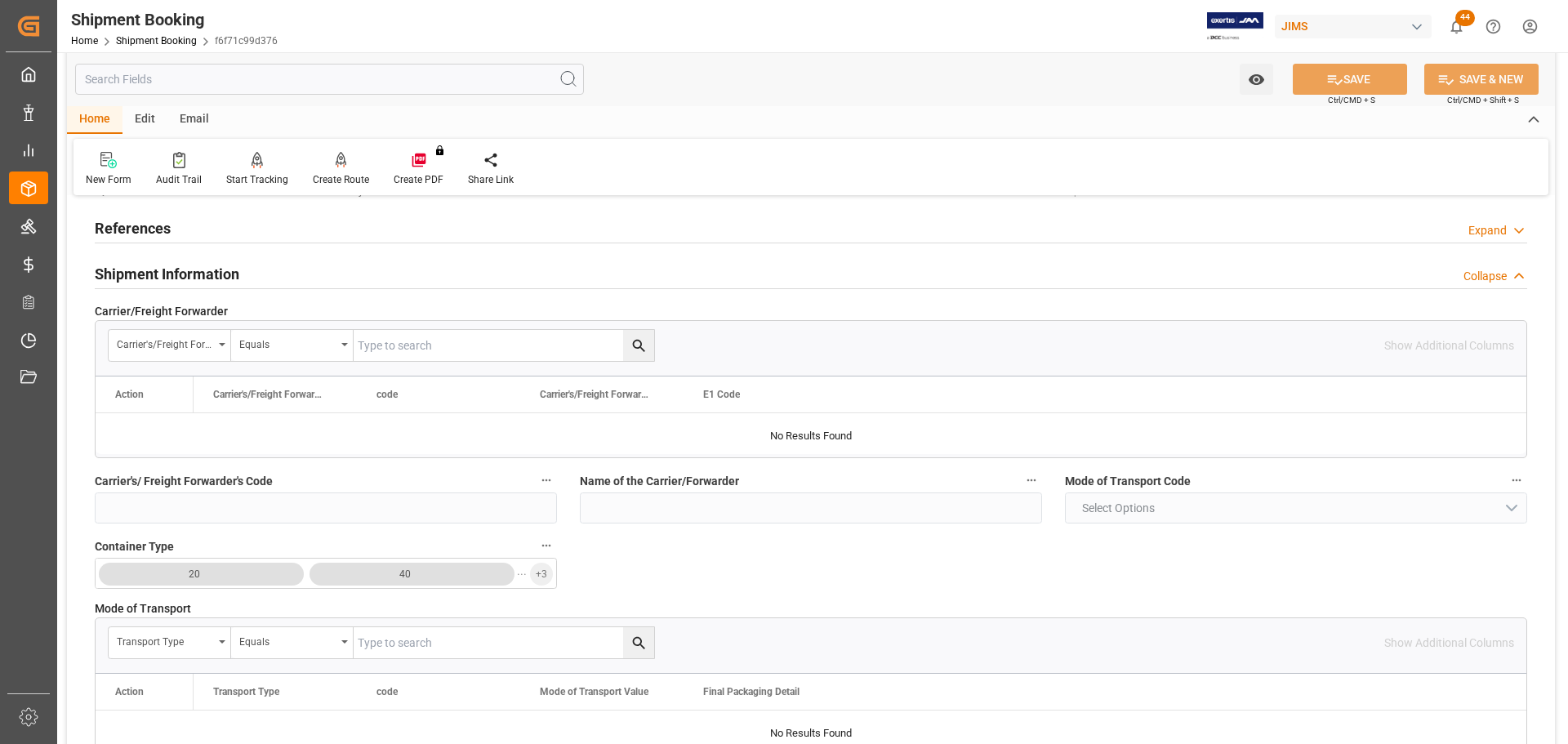
click at [279, 278] on div "Shipment Information Collapse" at bounding box center [811, 272] width 1433 height 31
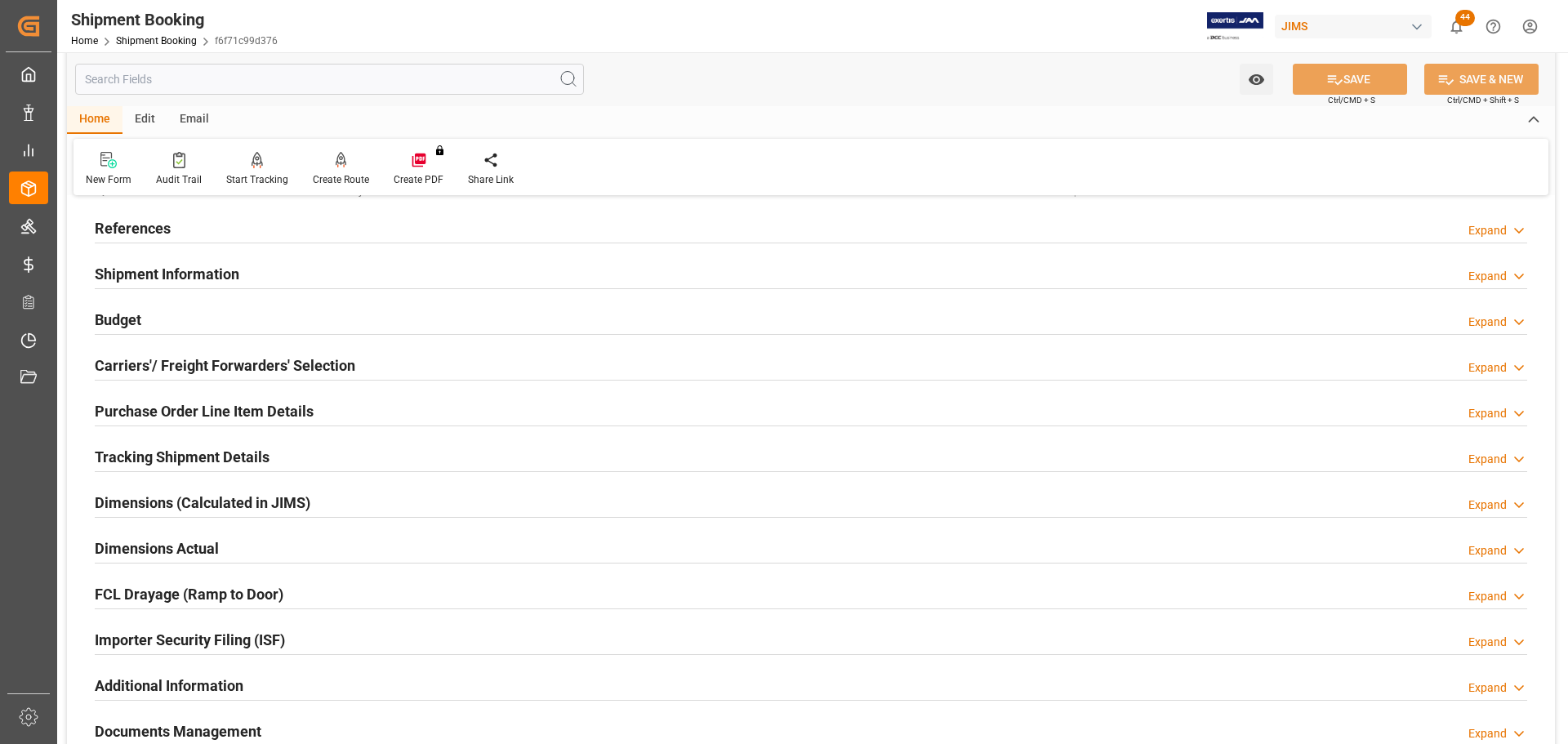
click at [267, 317] on div "Budget Expand" at bounding box center [811, 318] width 1433 height 31
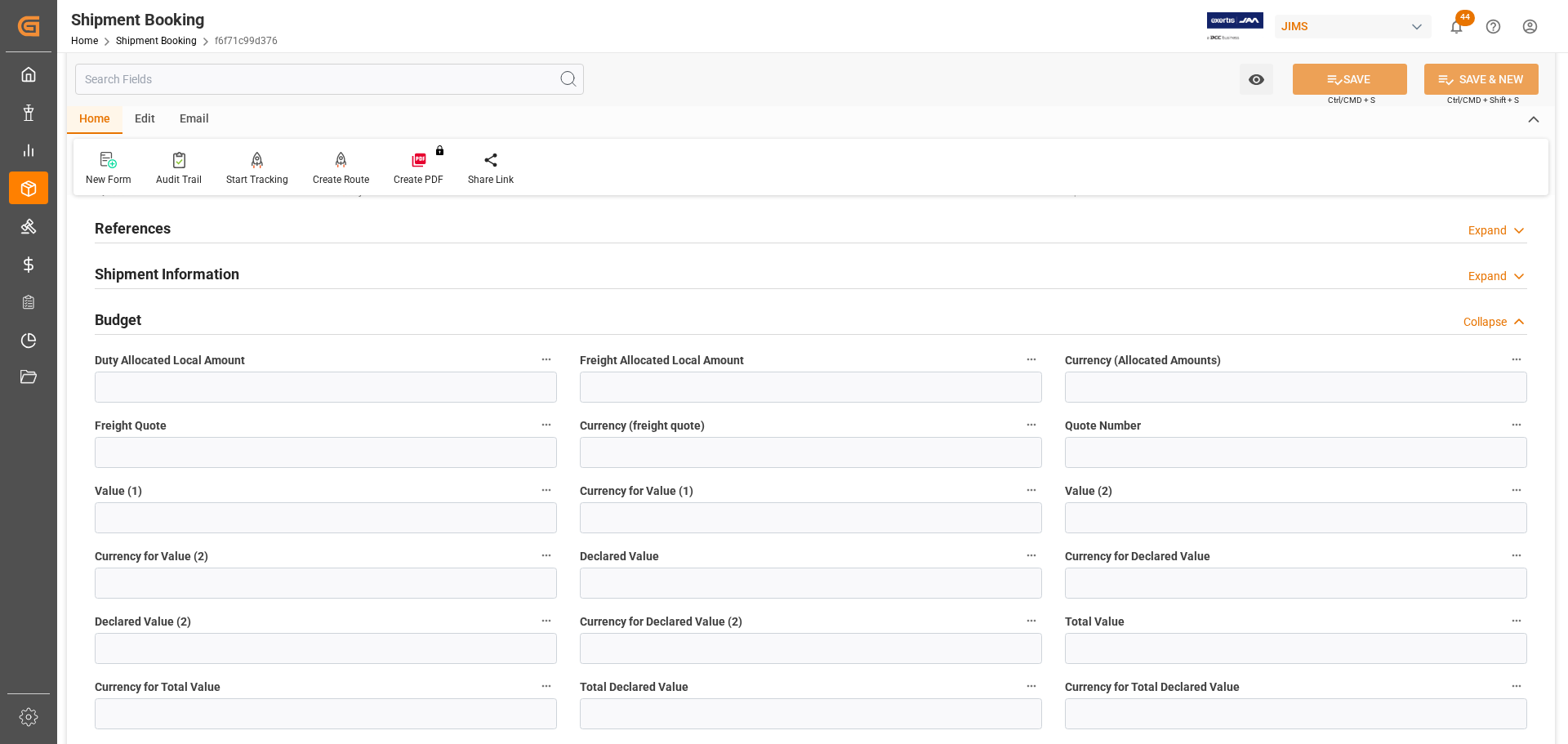
click at [267, 317] on div "Budget Collapse" at bounding box center [811, 318] width 1433 height 31
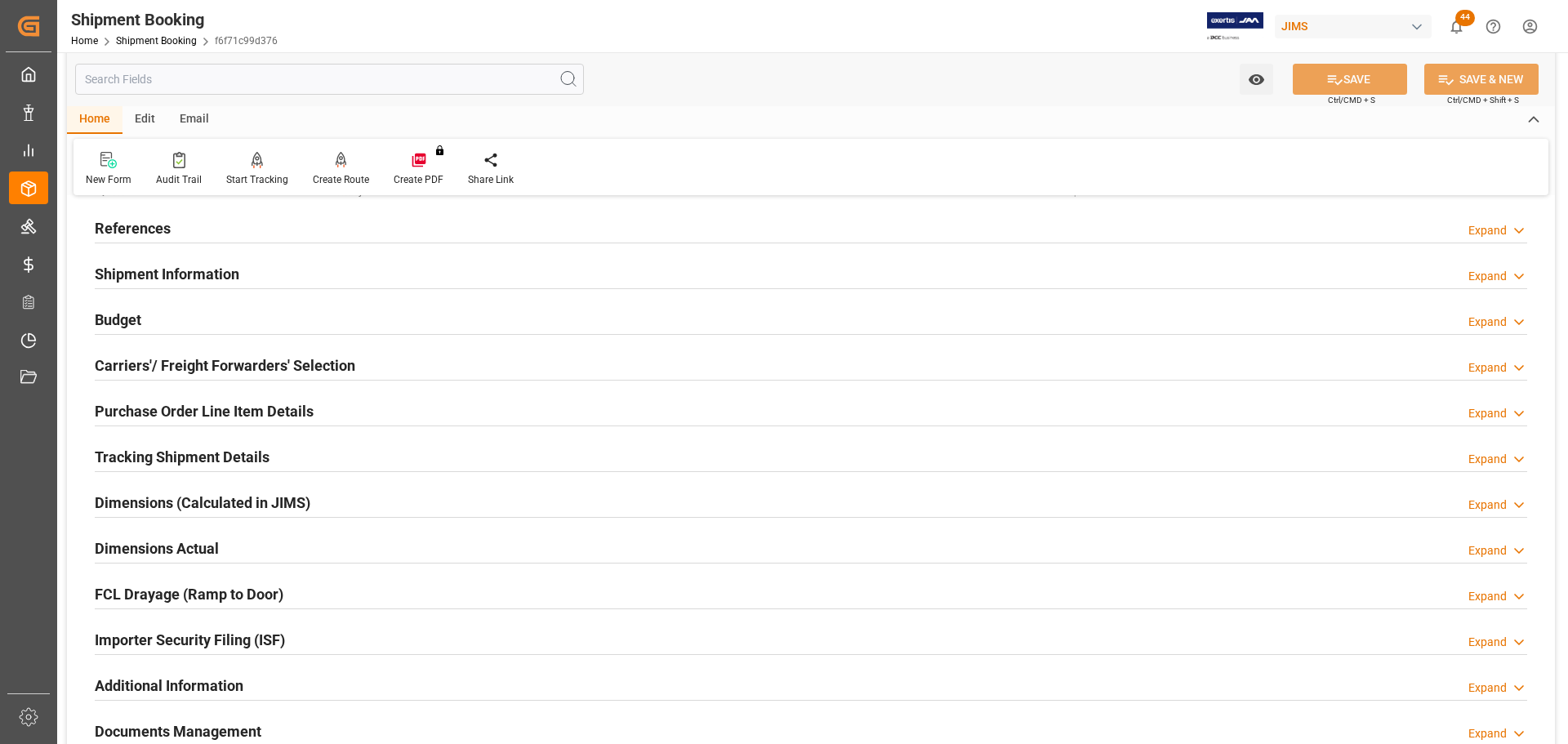
click at [256, 278] on div "Shipment Information Expand" at bounding box center [811, 272] width 1433 height 31
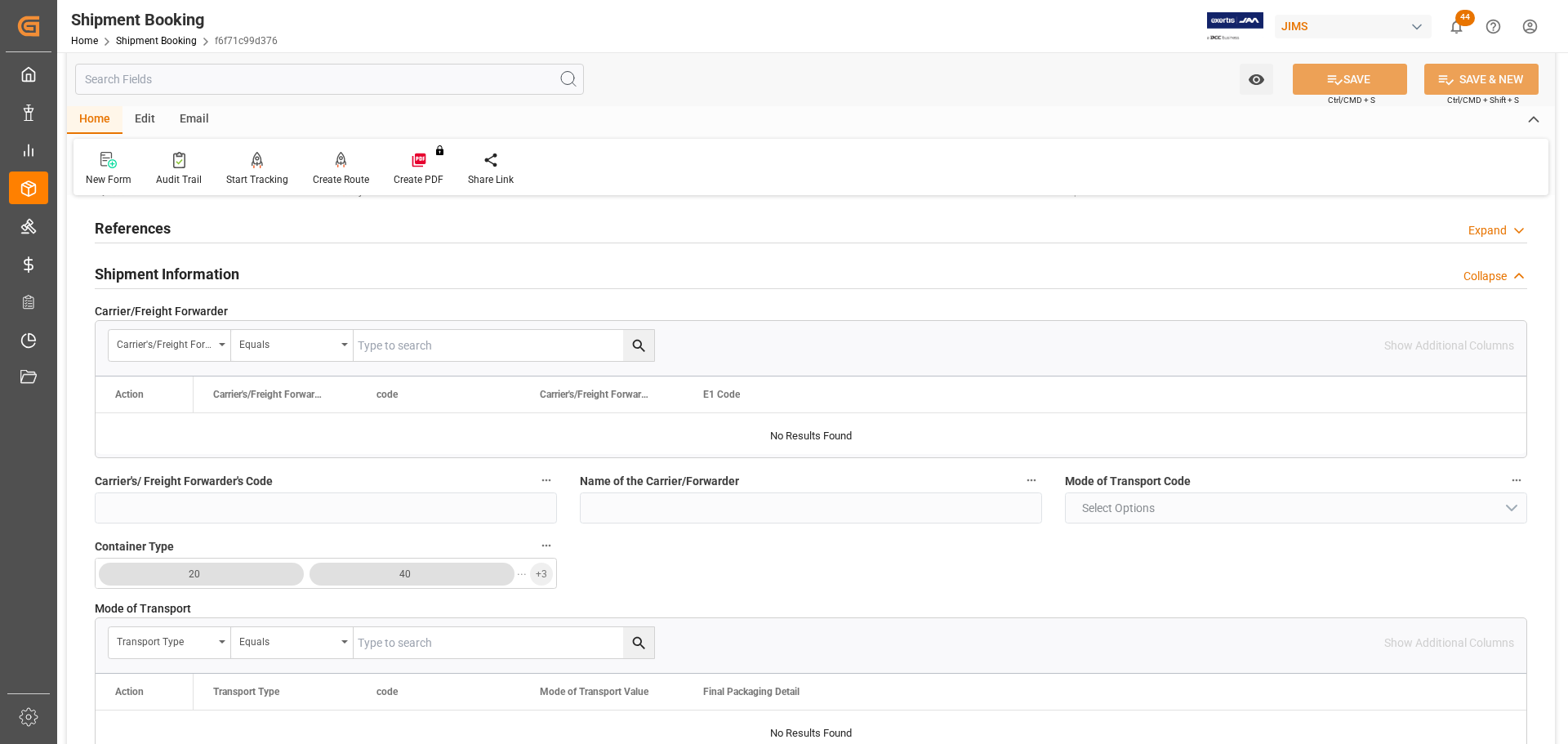
click at [256, 277] on div "Shipment Information Collapse" at bounding box center [811, 272] width 1433 height 31
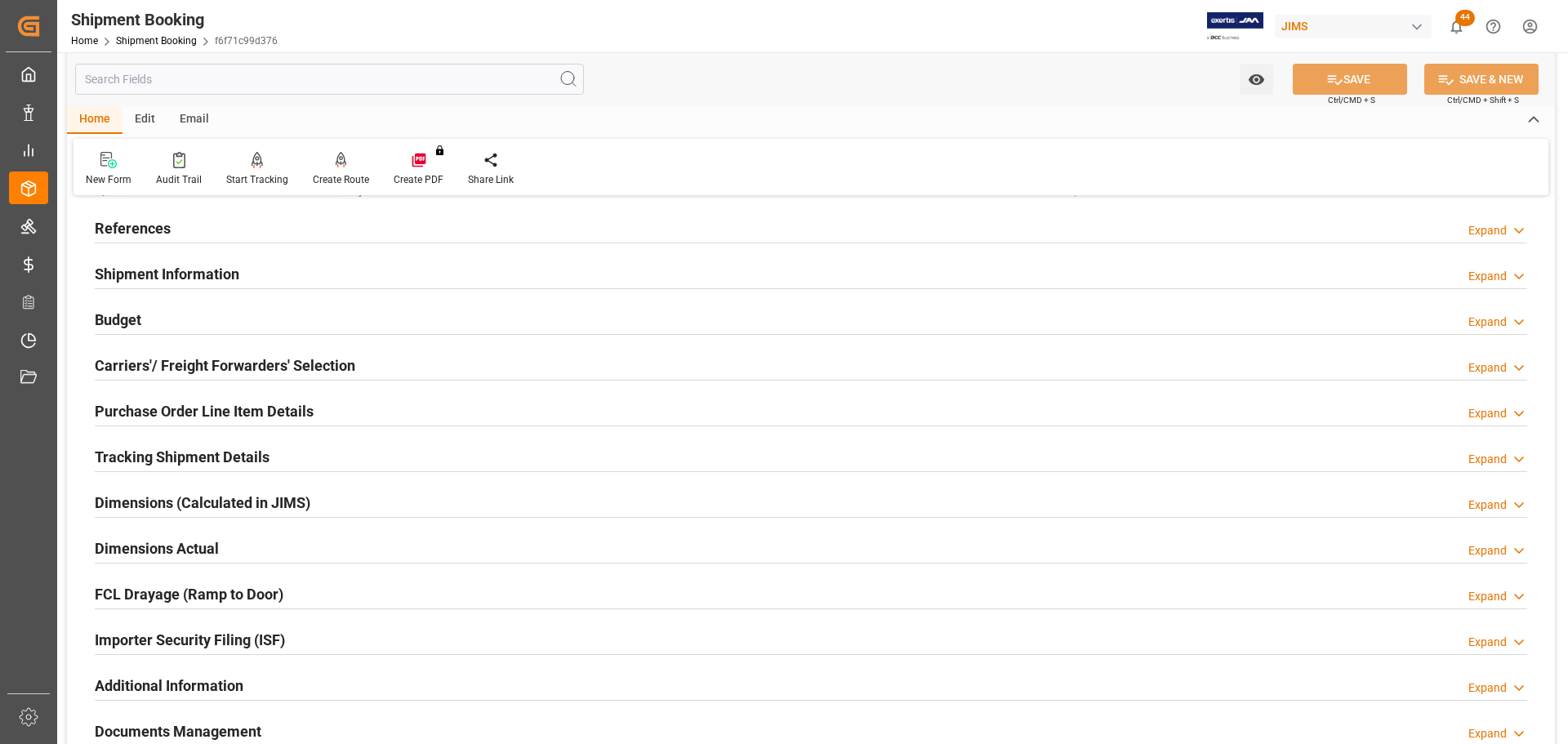
click at [237, 363] on h2 "Carriers'/ Freight Forwarders' Selection" at bounding box center [225, 364] width 260 height 22
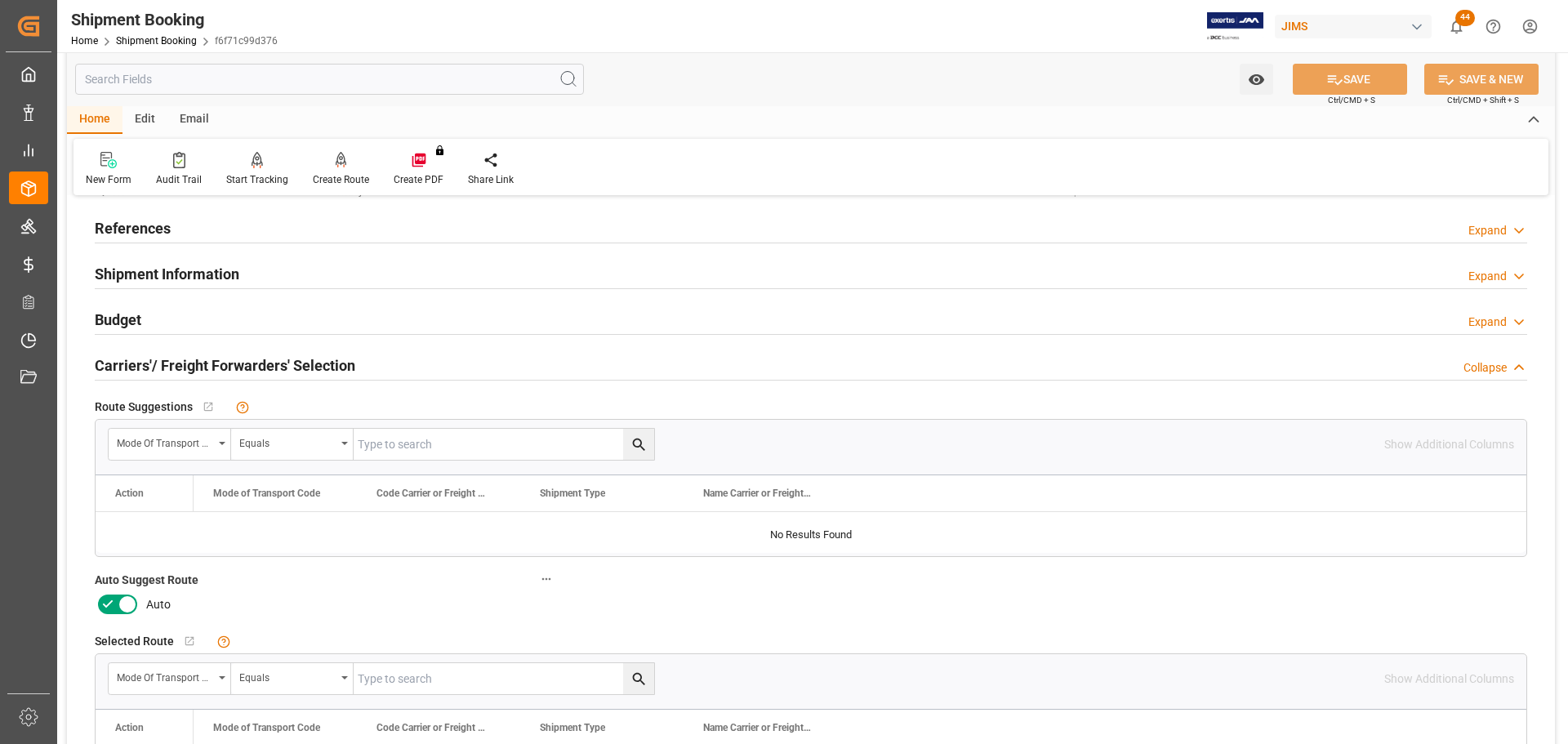
click at [129, 607] on icon at bounding box center [127, 604] width 20 height 20
click at [0, 0] on input "checkbox" at bounding box center [0, 0] width 0 height 0
click at [1359, 72] on button "SAVE" at bounding box center [1350, 79] width 115 height 31
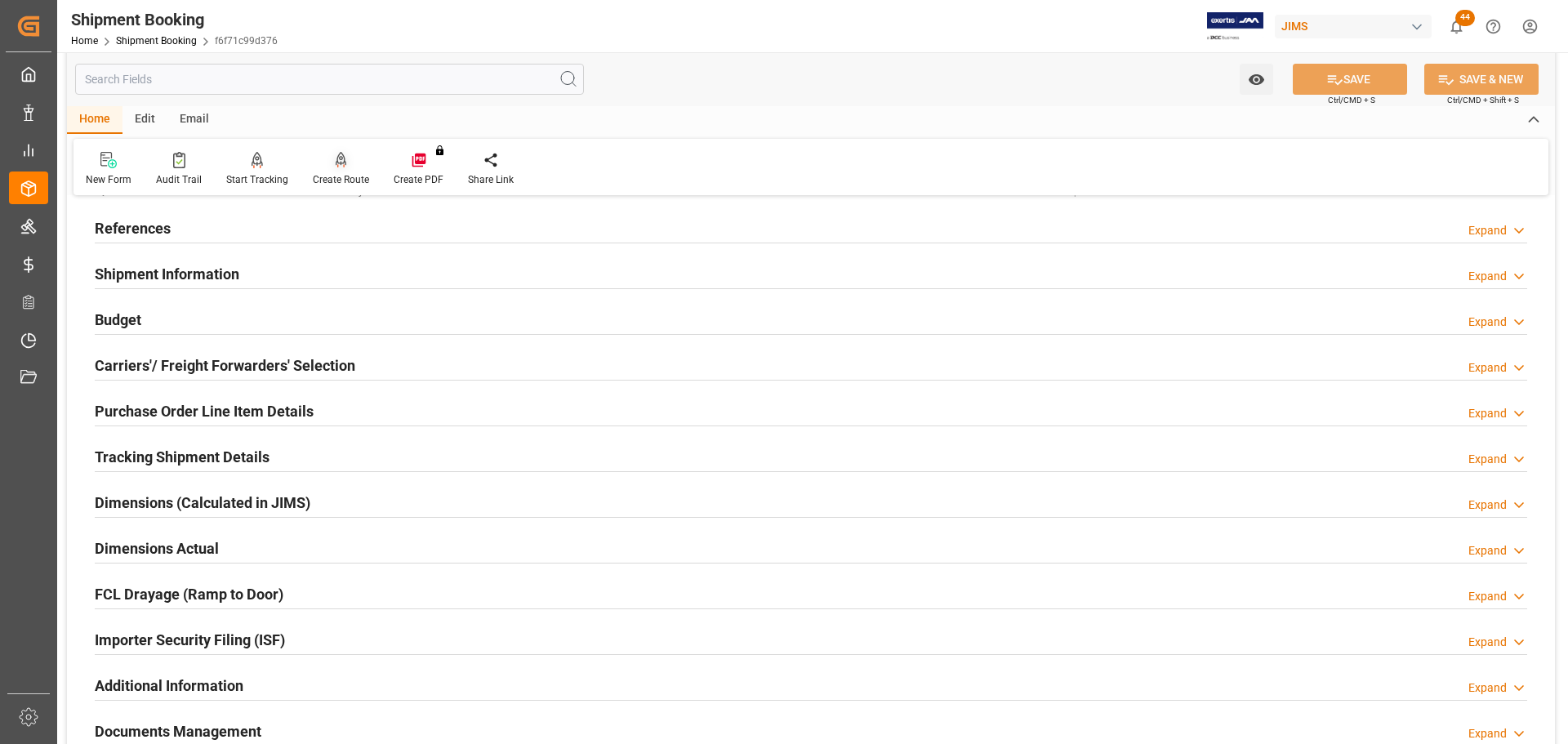
click at [335, 164] on icon at bounding box center [341, 159] width 11 height 14
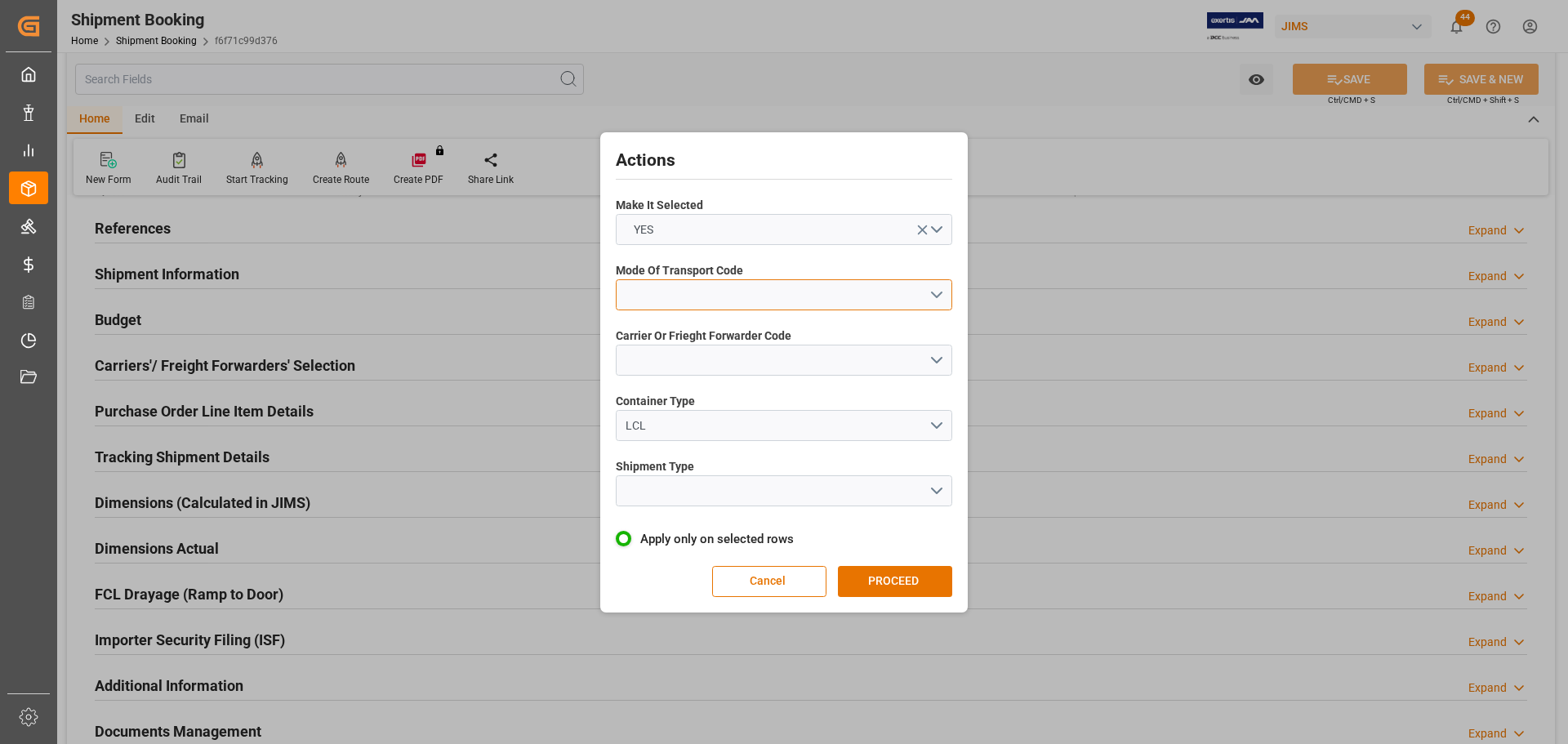
click at [714, 294] on button "open menu" at bounding box center [784, 294] width 336 height 31
click at [714, 432] on div "5- COURIER GROUND" at bounding box center [784, 436] width 334 height 35
click at [700, 365] on button "open menu" at bounding box center [784, 360] width 336 height 31
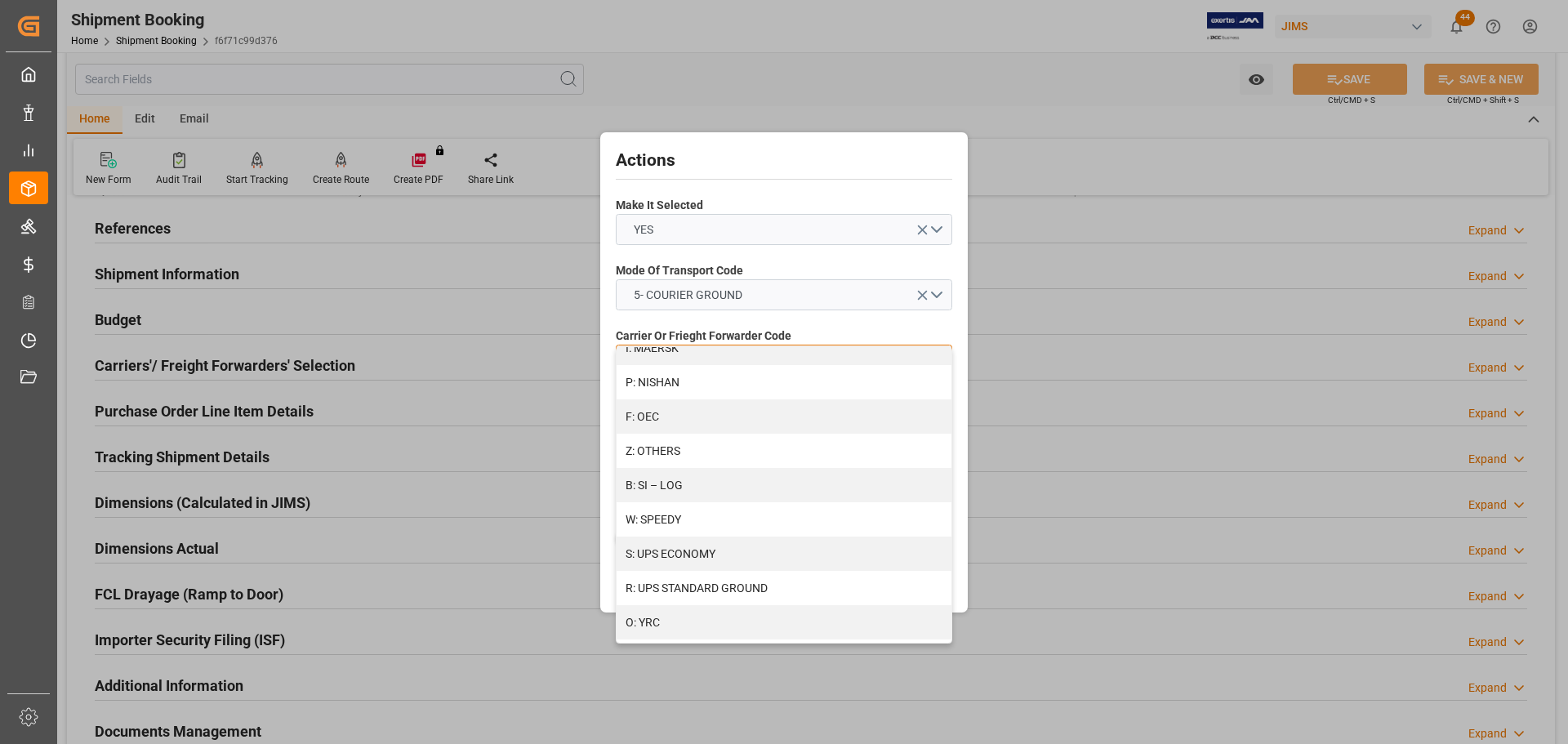
scroll to position [898, 0]
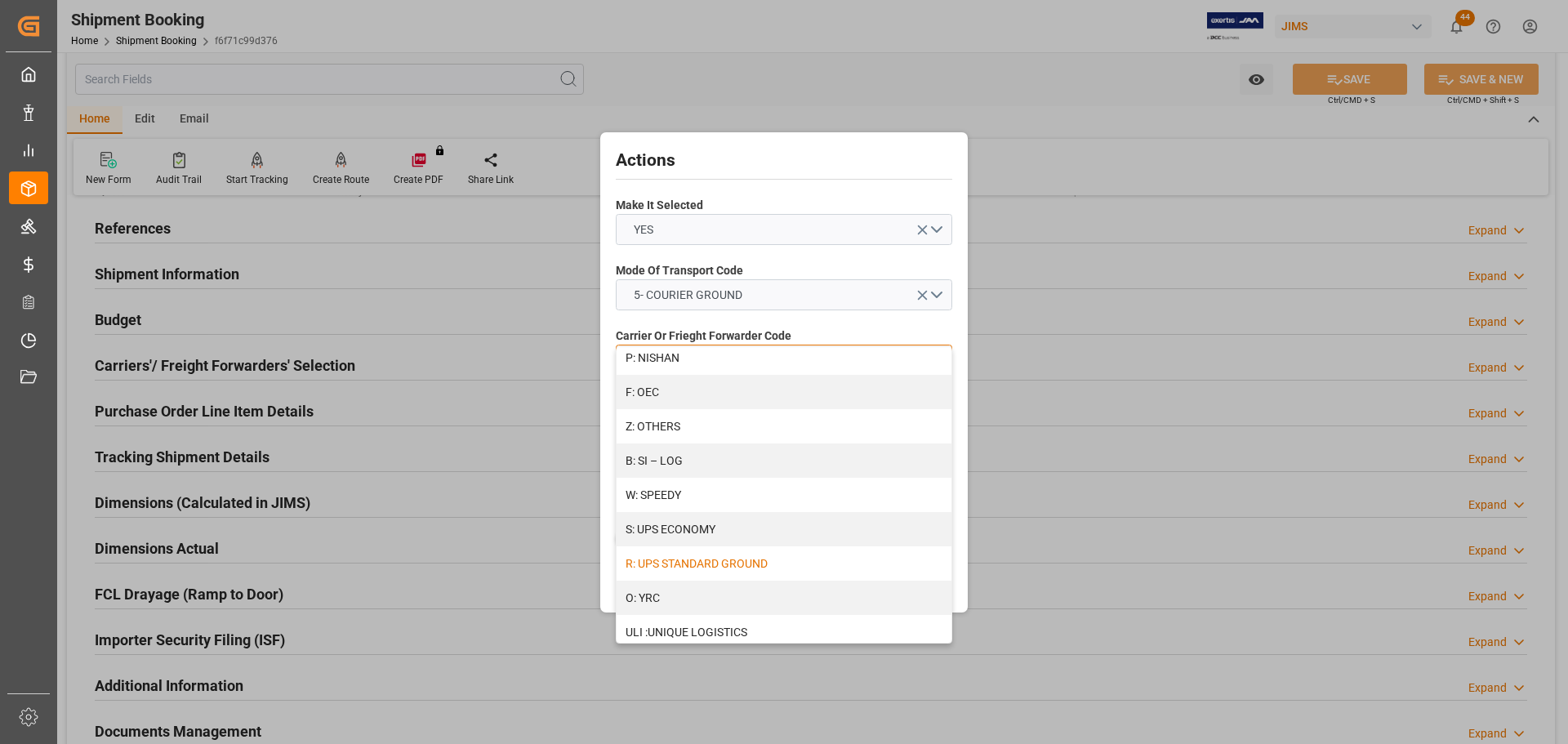
click at [697, 566] on div "R: UPS STANDARD GROUND" at bounding box center [784, 564] width 334 height 35
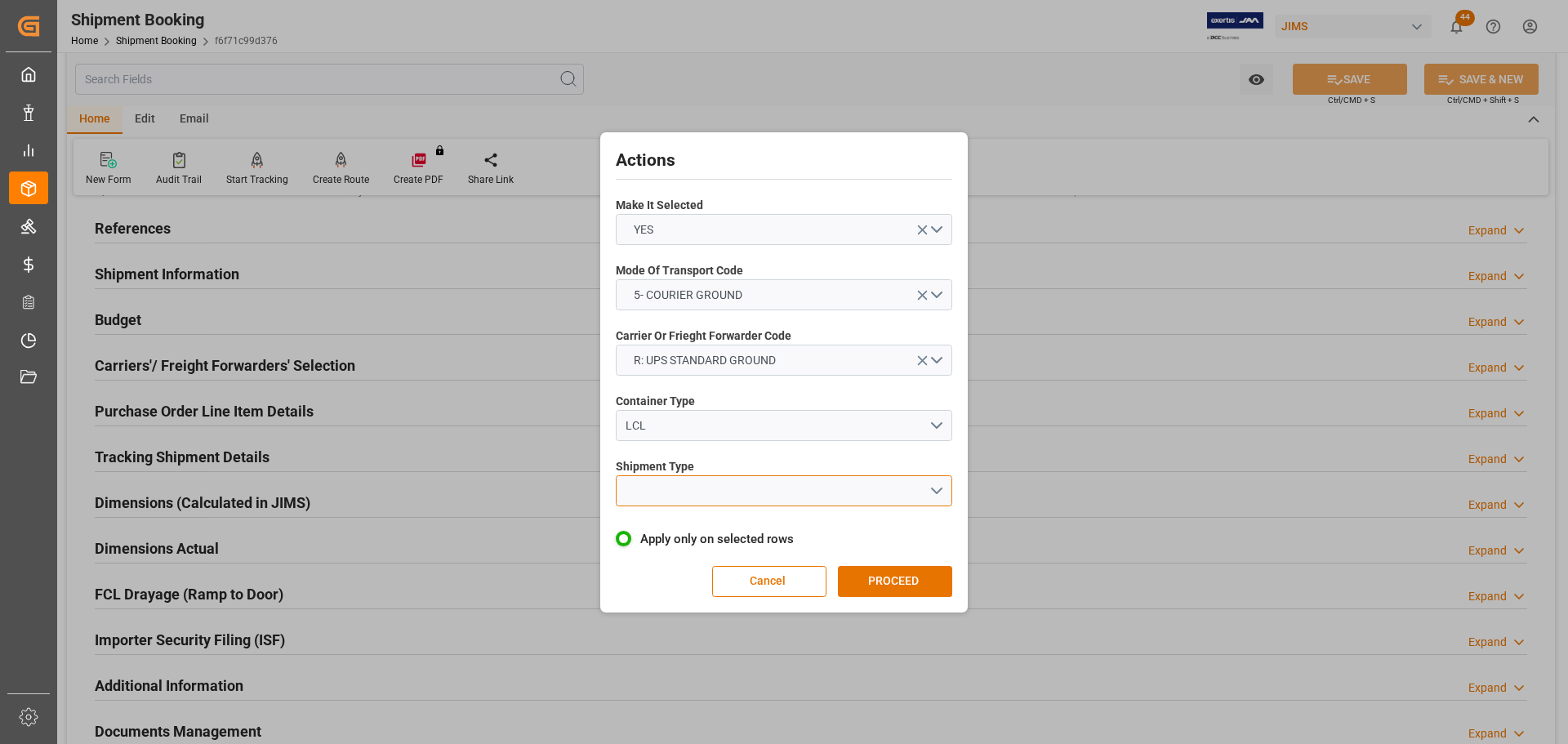
click at [687, 493] on button "open menu" at bounding box center [784, 490] width 336 height 31
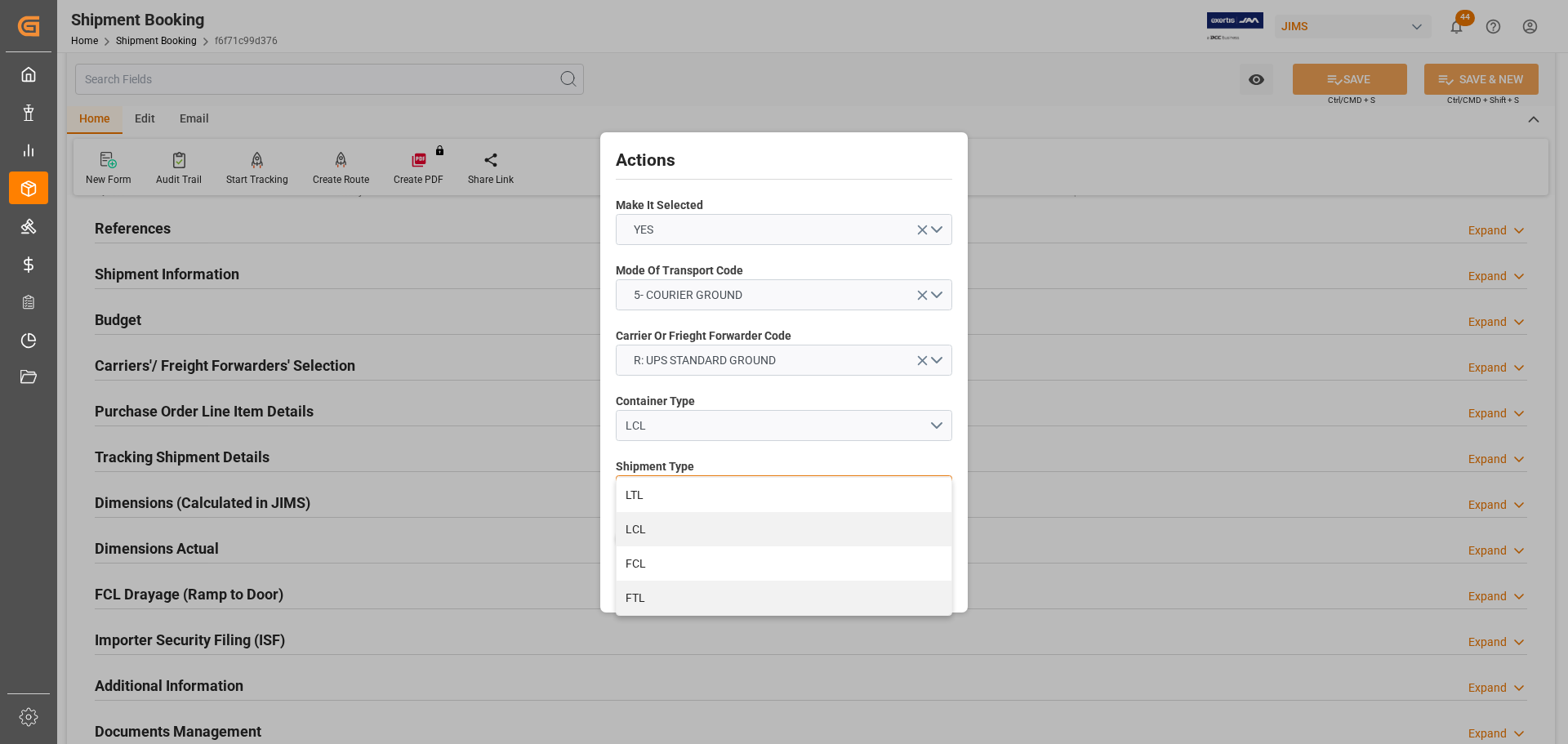
click at [687, 493] on div "LTL" at bounding box center [784, 494] width 334 height 35
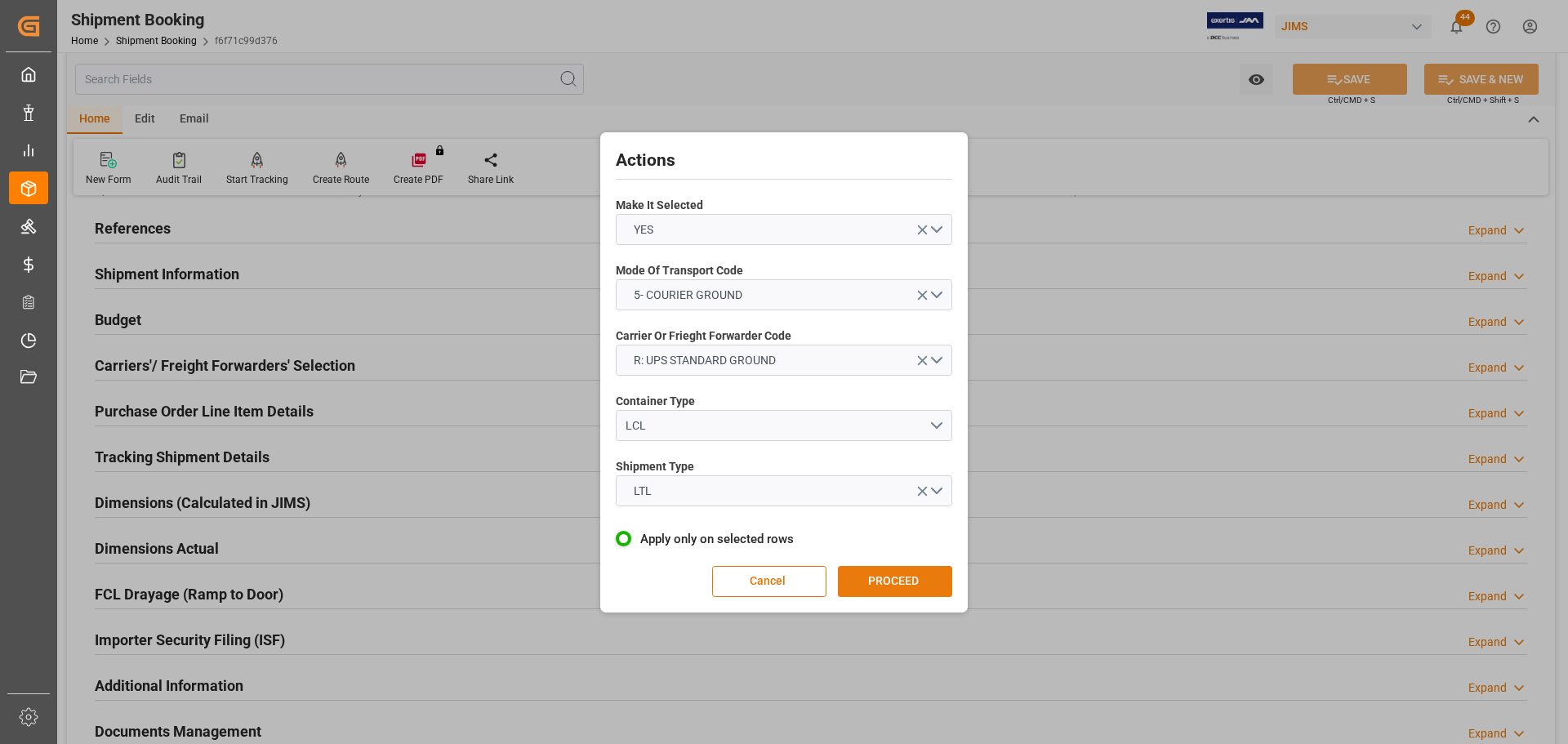
click at [893, 580] on button "PROCEED" at bounding box center [895, 581] width 115 height 31
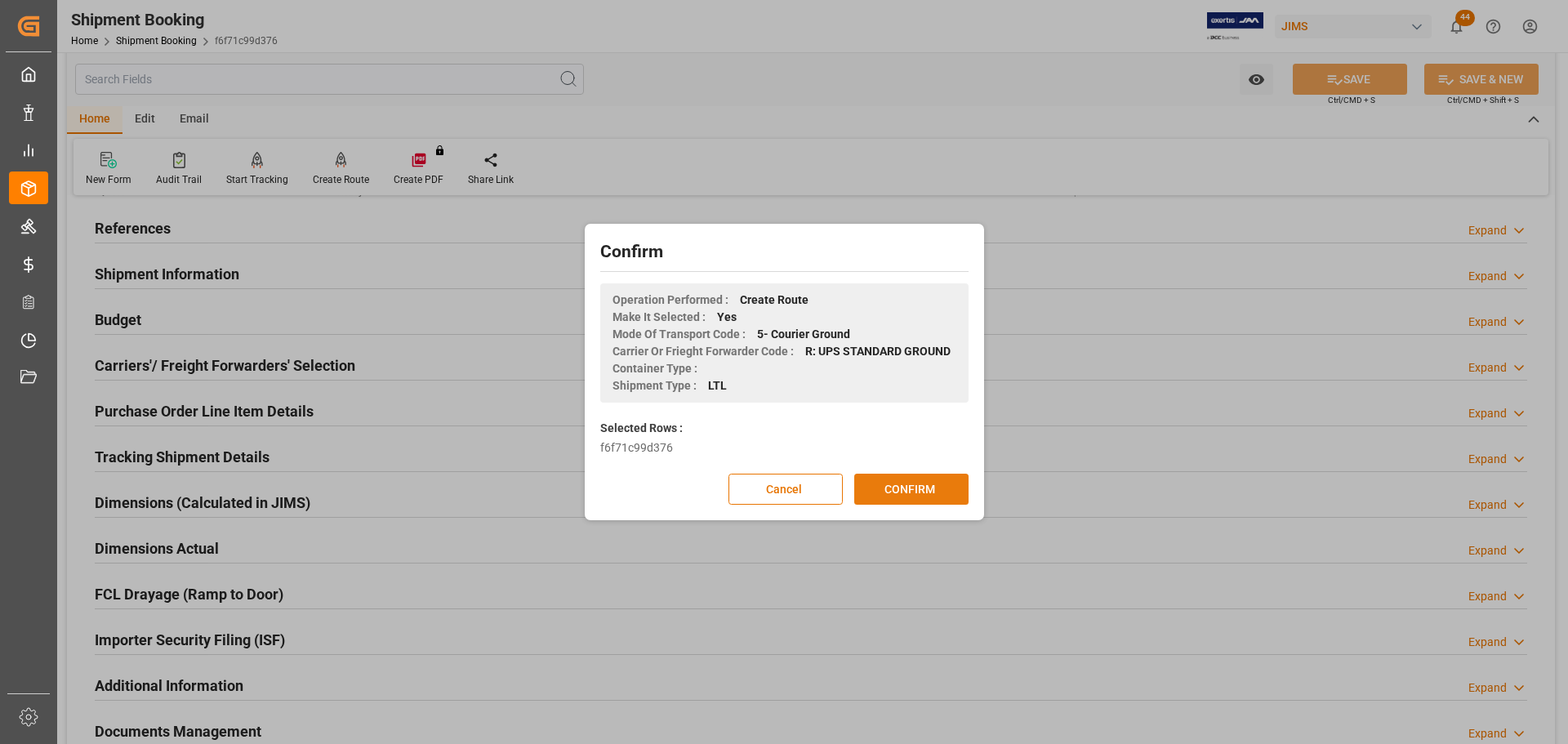
click at [892, 500] on button "CONFIRM" at bounding box center [911, 488] width 115 height 31
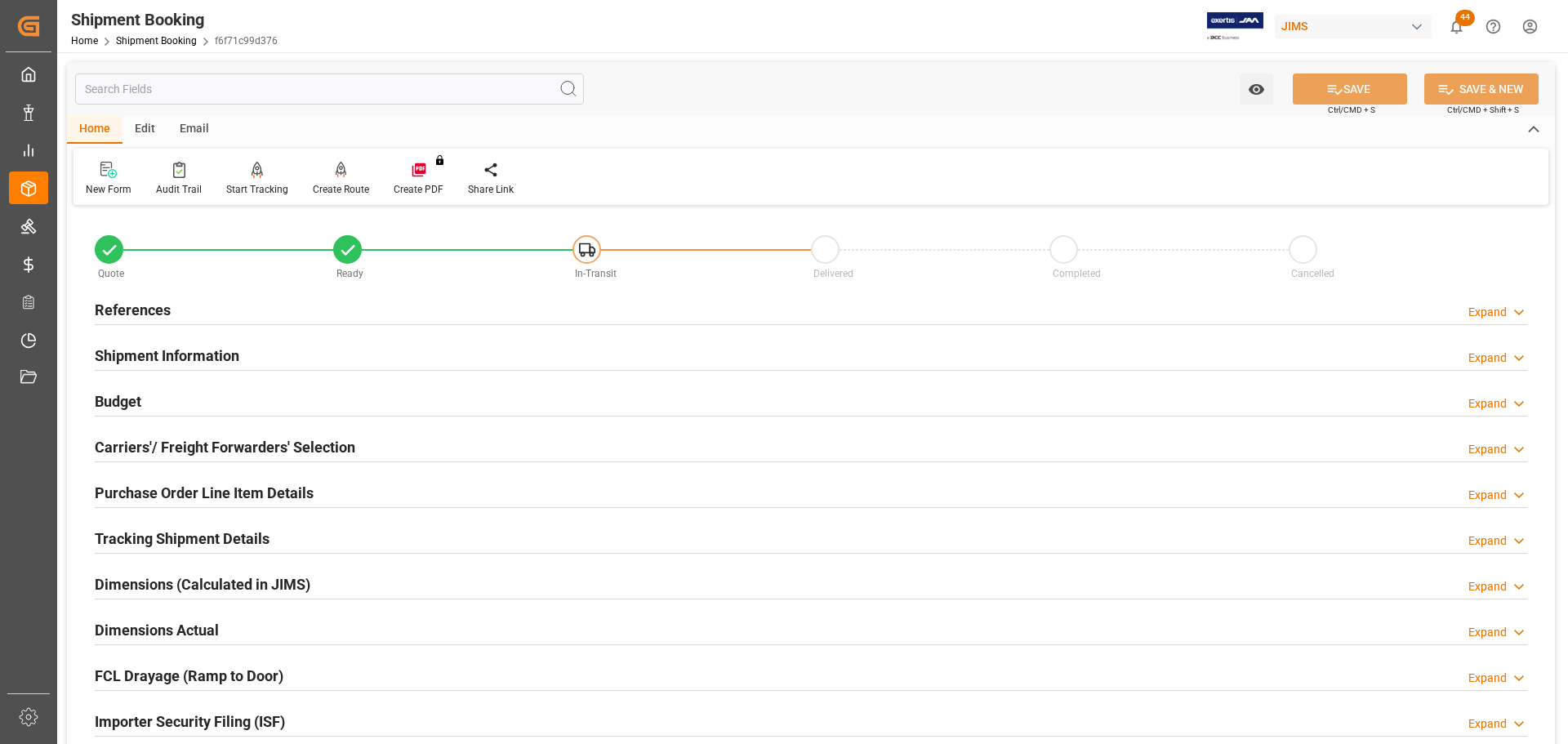
click at [212, 321] on div "References Expand" at bounding box center [811, 308] width 1433 height 31
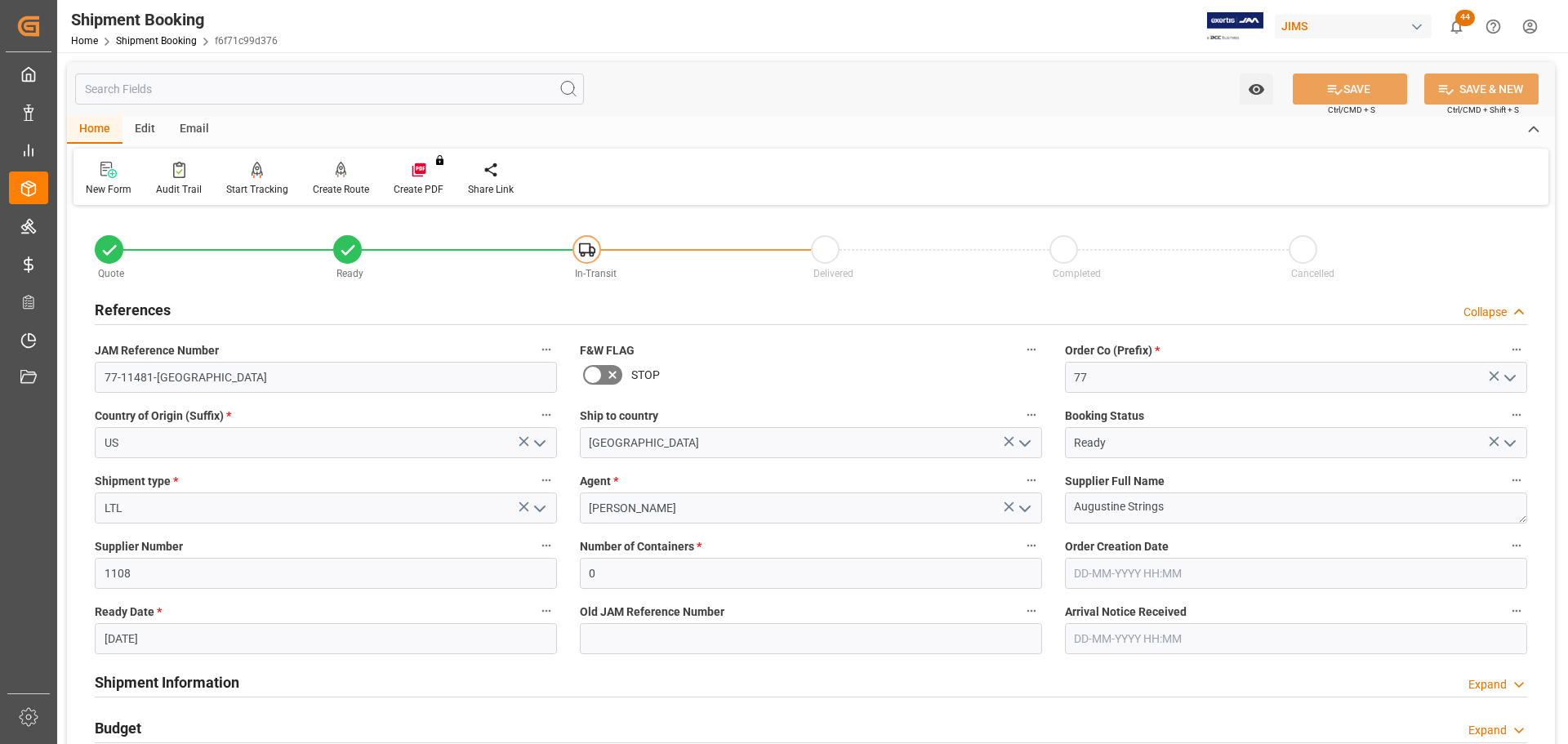
click at [173, 313] on div "References Collapse" at bounding box center [811, 308] width 1433 height 31
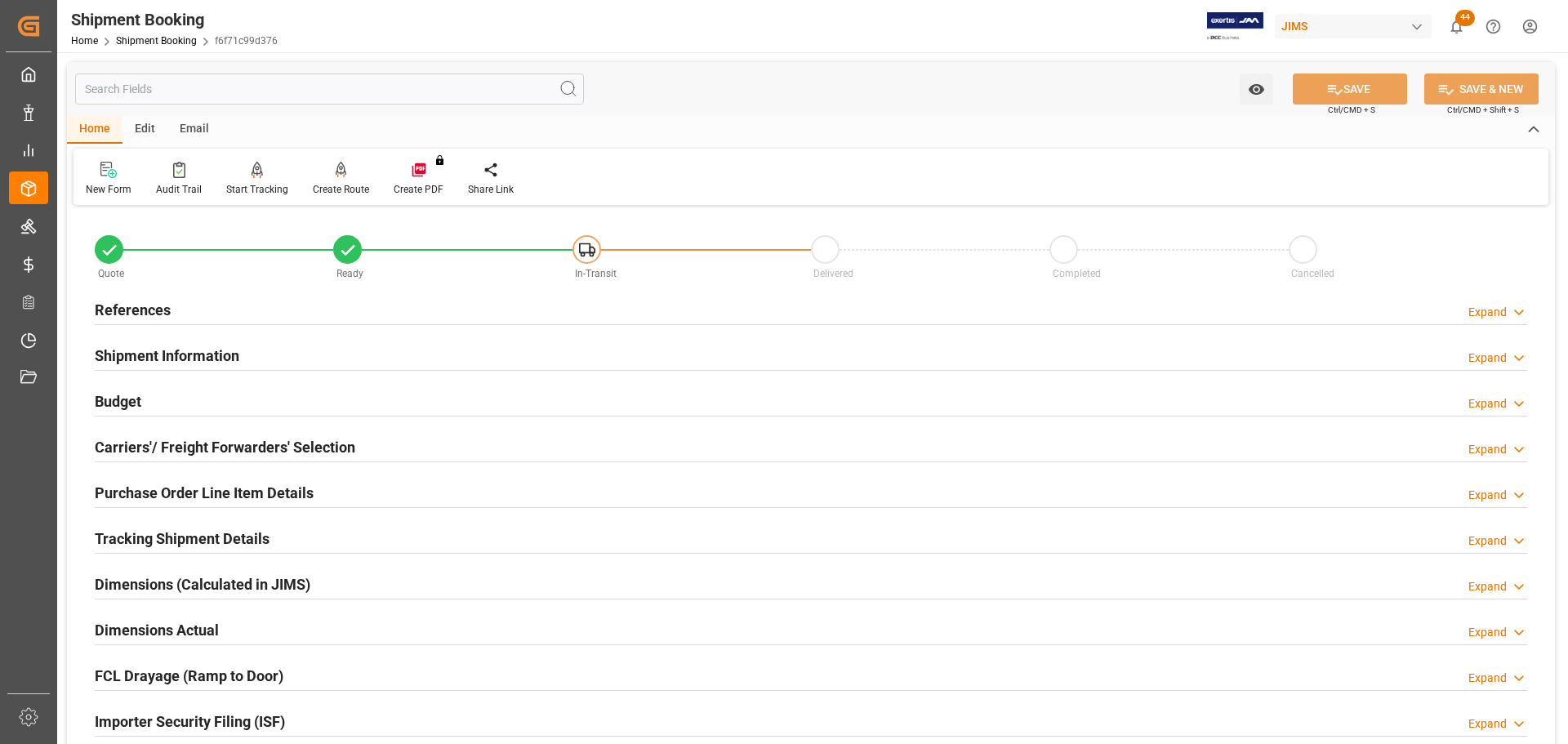
click at [173, 313] on div "References Expand" at bounding box center [811, 308] width 1433 height 31
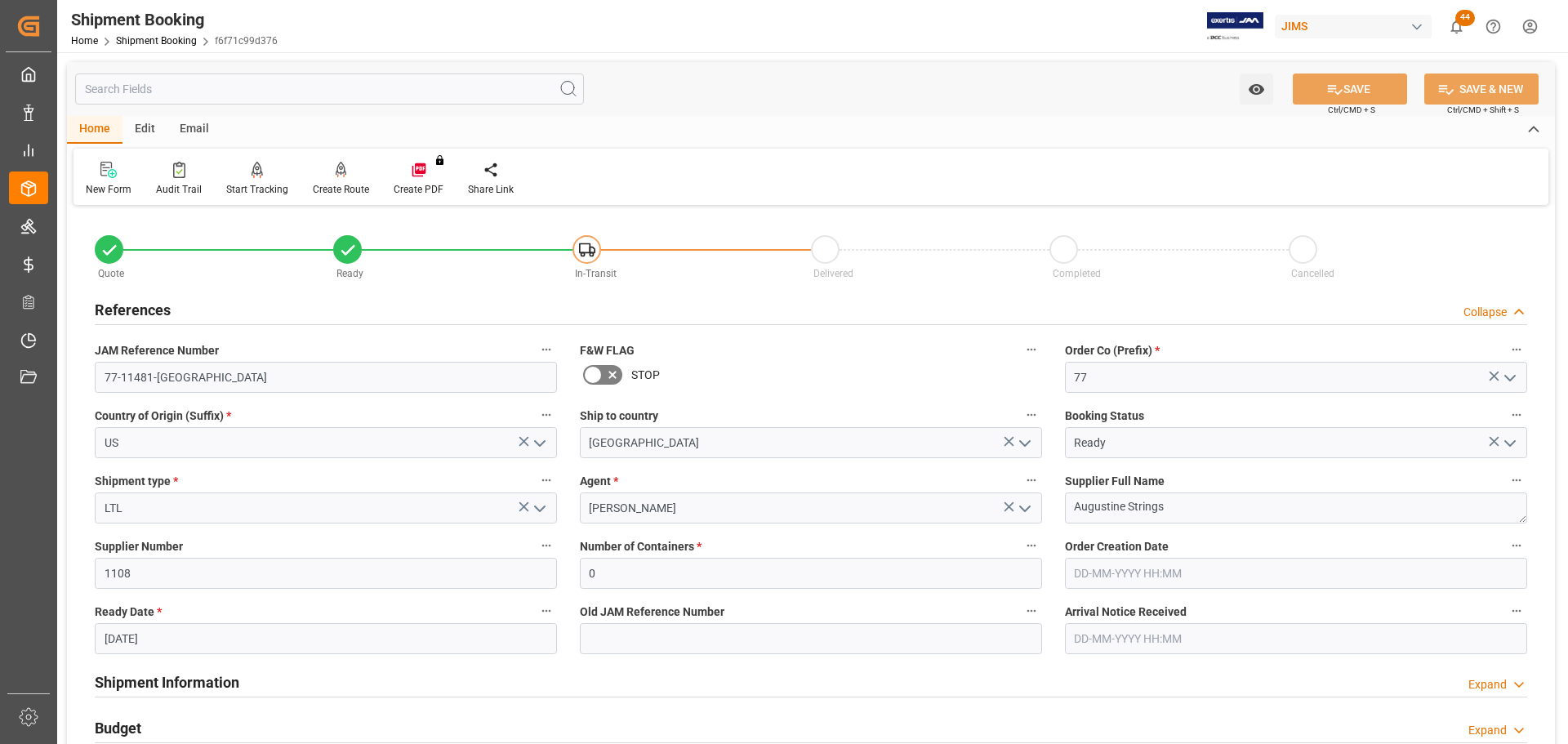
click at [246, 308] on div "References Collapse" at bounding box center [811, 308] width 1433 height 31
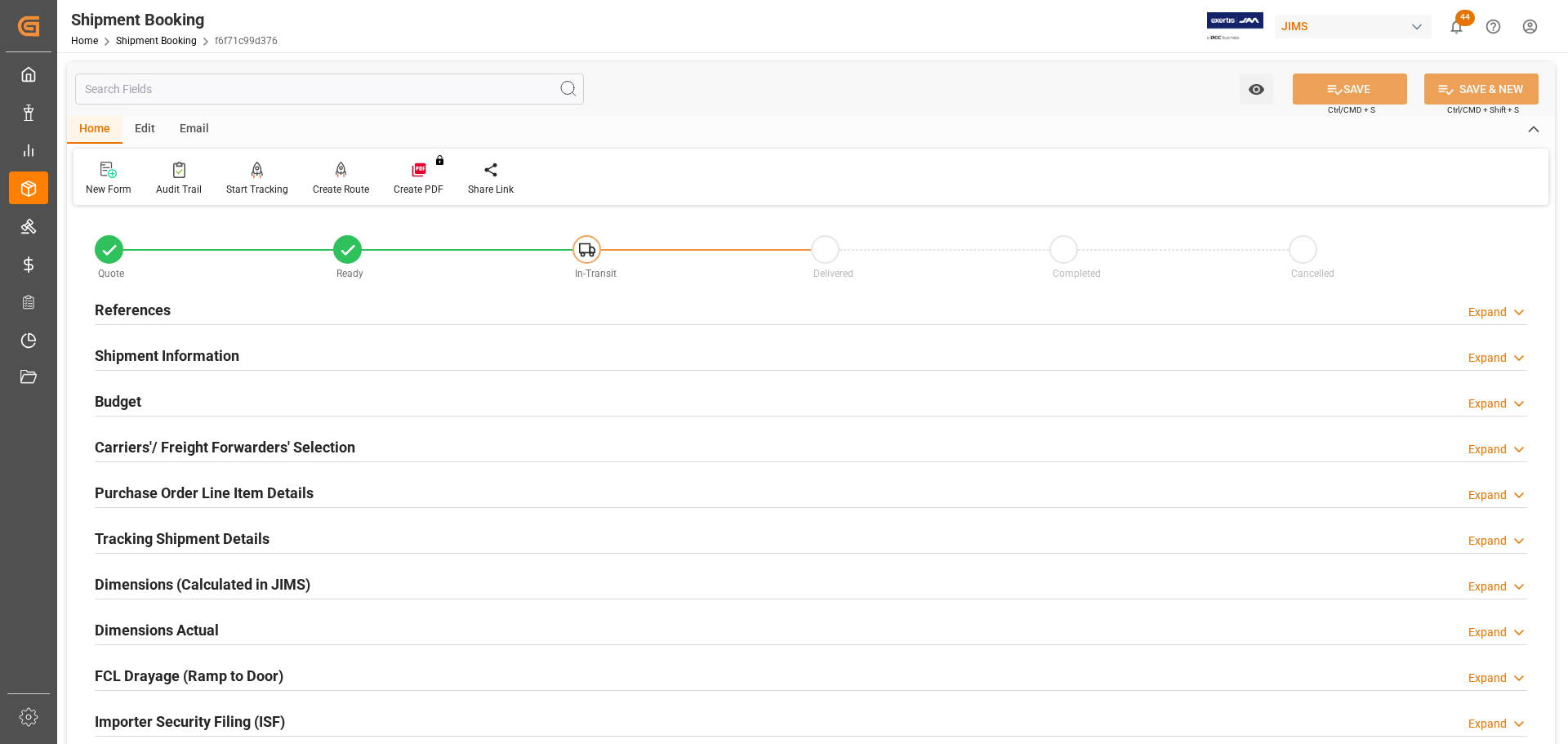
click at [246, 308] on div "References Expand" at bounding box center [811, 308] width 1433 height 31
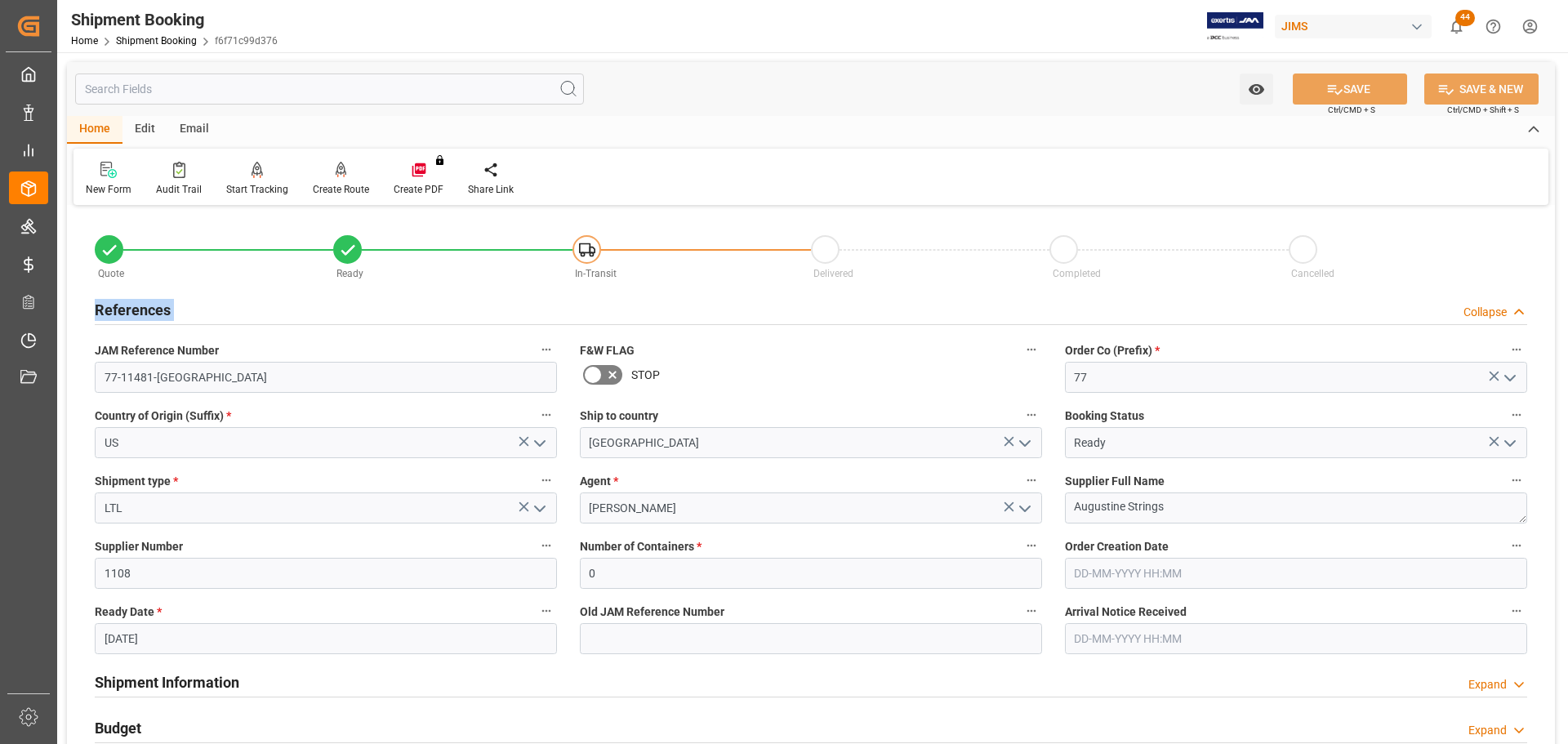
click at [246, 308] on div "References Collapse" at bounding box center [811, 308] width 1433 height 31
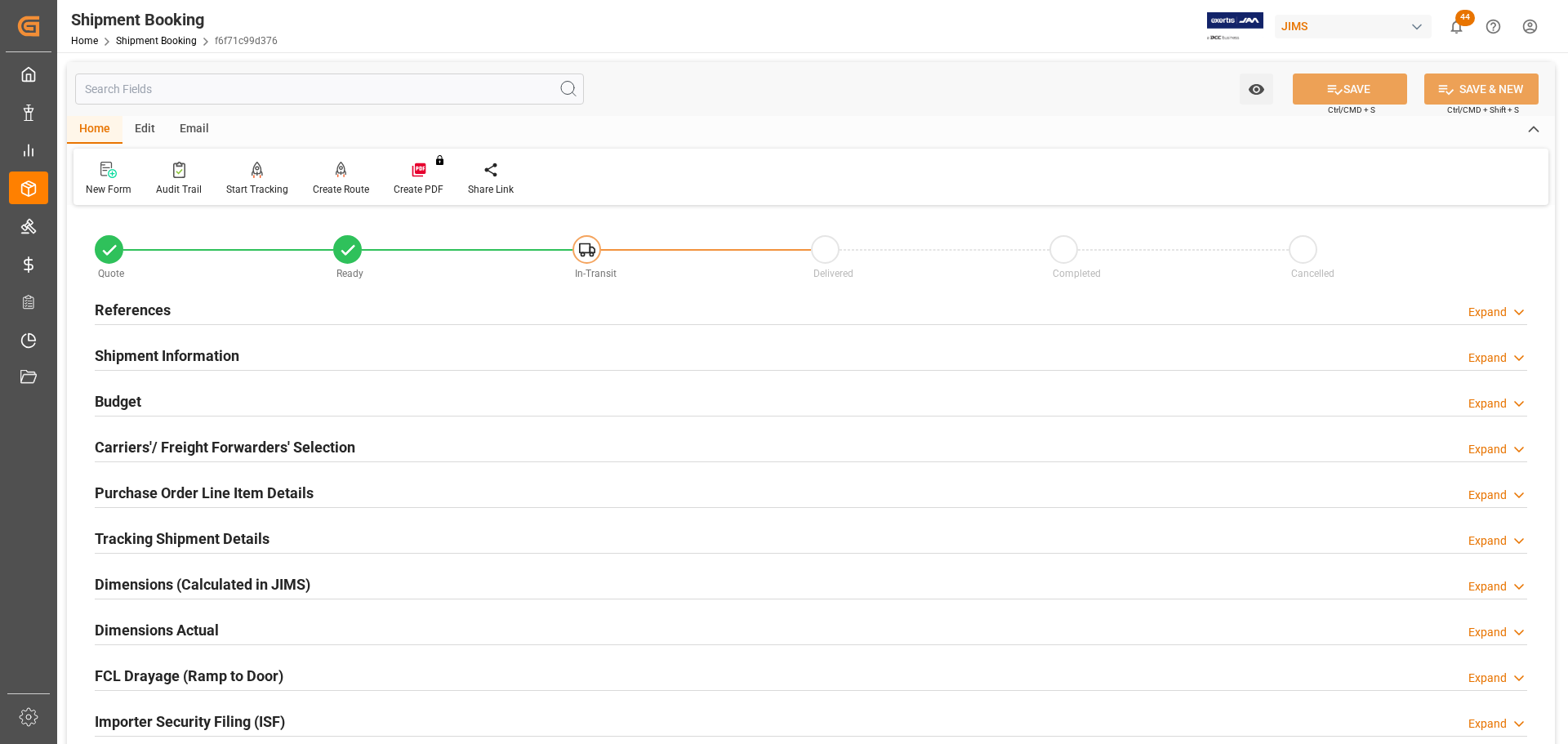
click at [243, 365] on div "Shipment Information Expand" at bounding box center [811, 354] width 1433 height 31
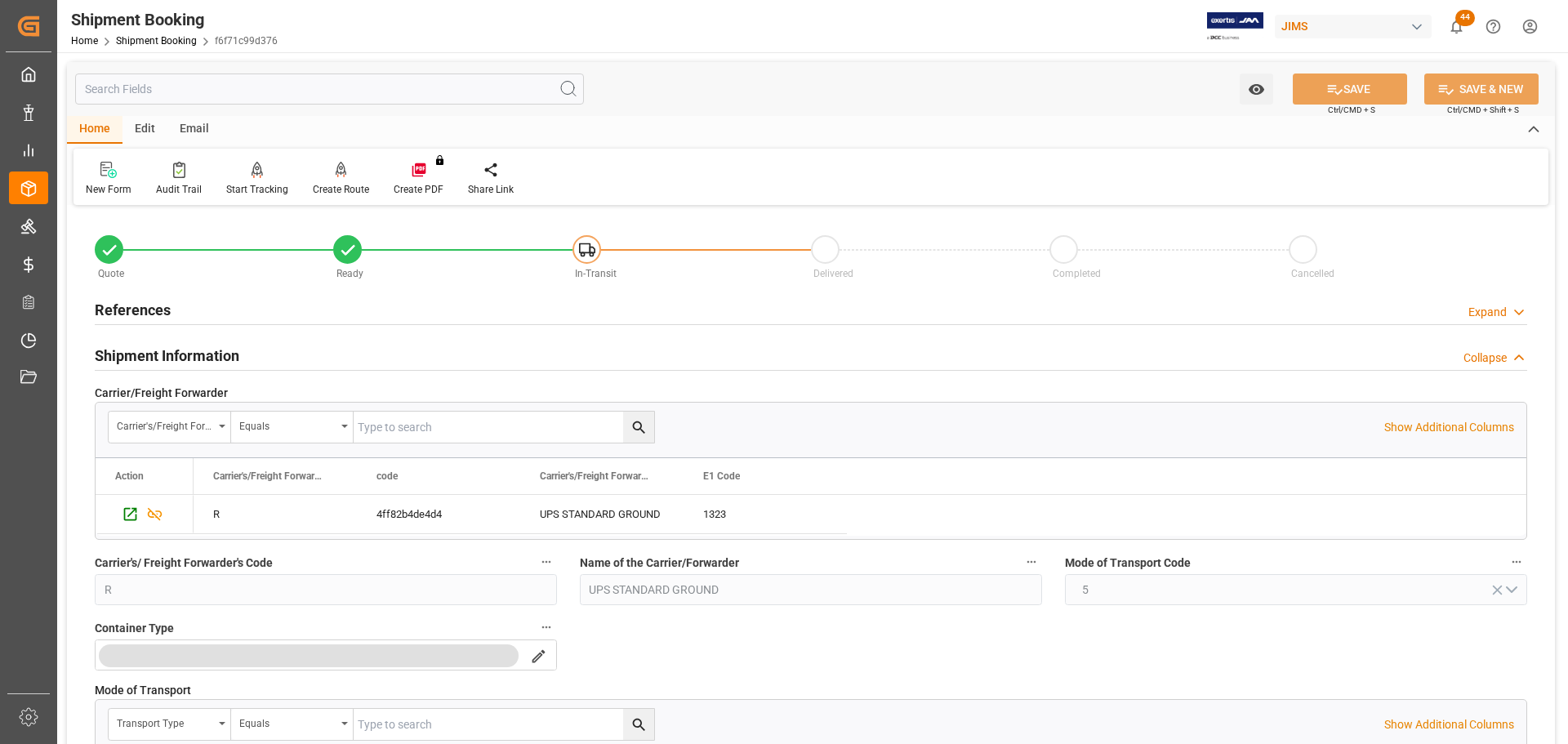
click at [244, 356] on div "Shipment Information Collapse" at bounding box center [811, 354] width 1433 height 31
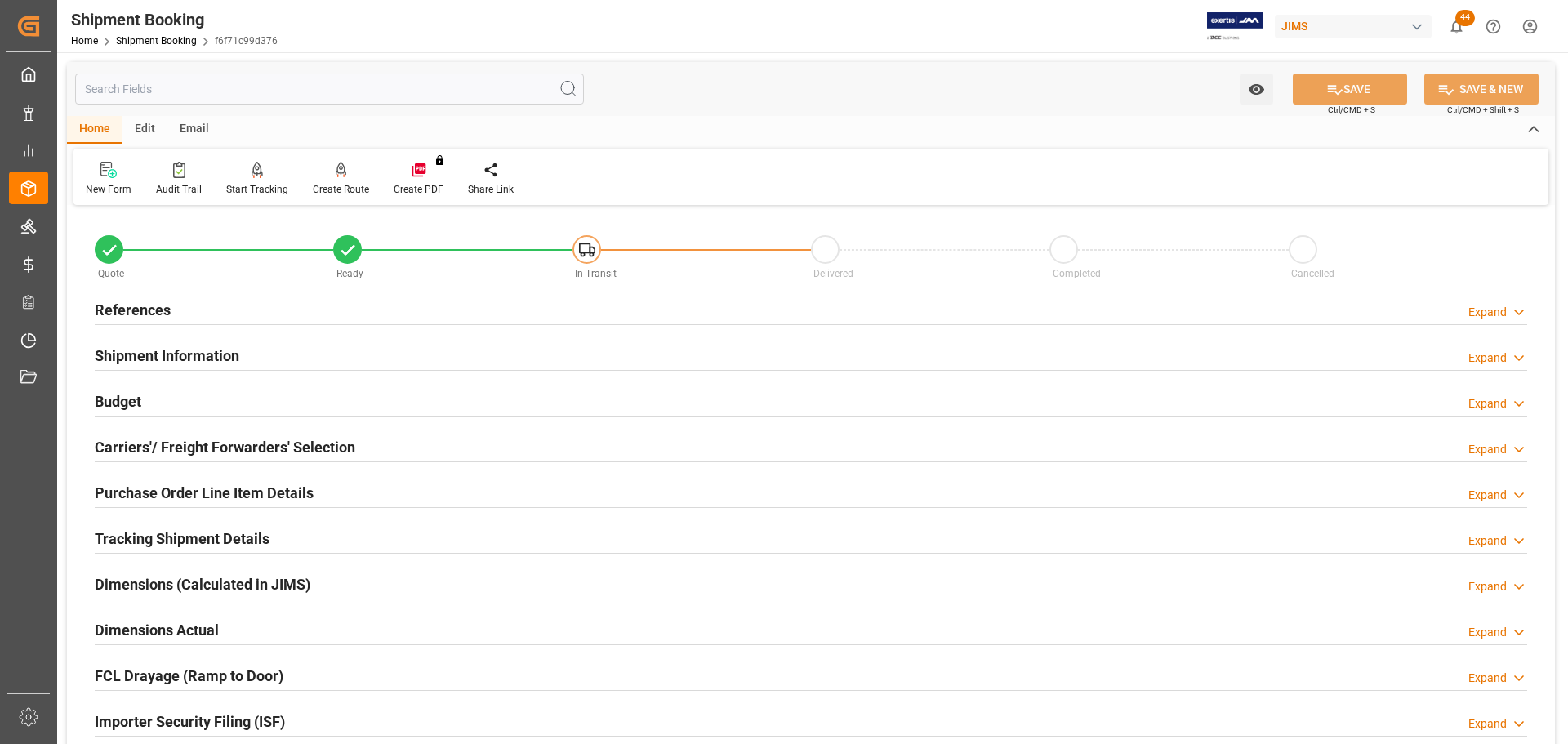
click at [239, 399] on div "Budget Expand" at bounding box center [811, 399] width 1433 height 31
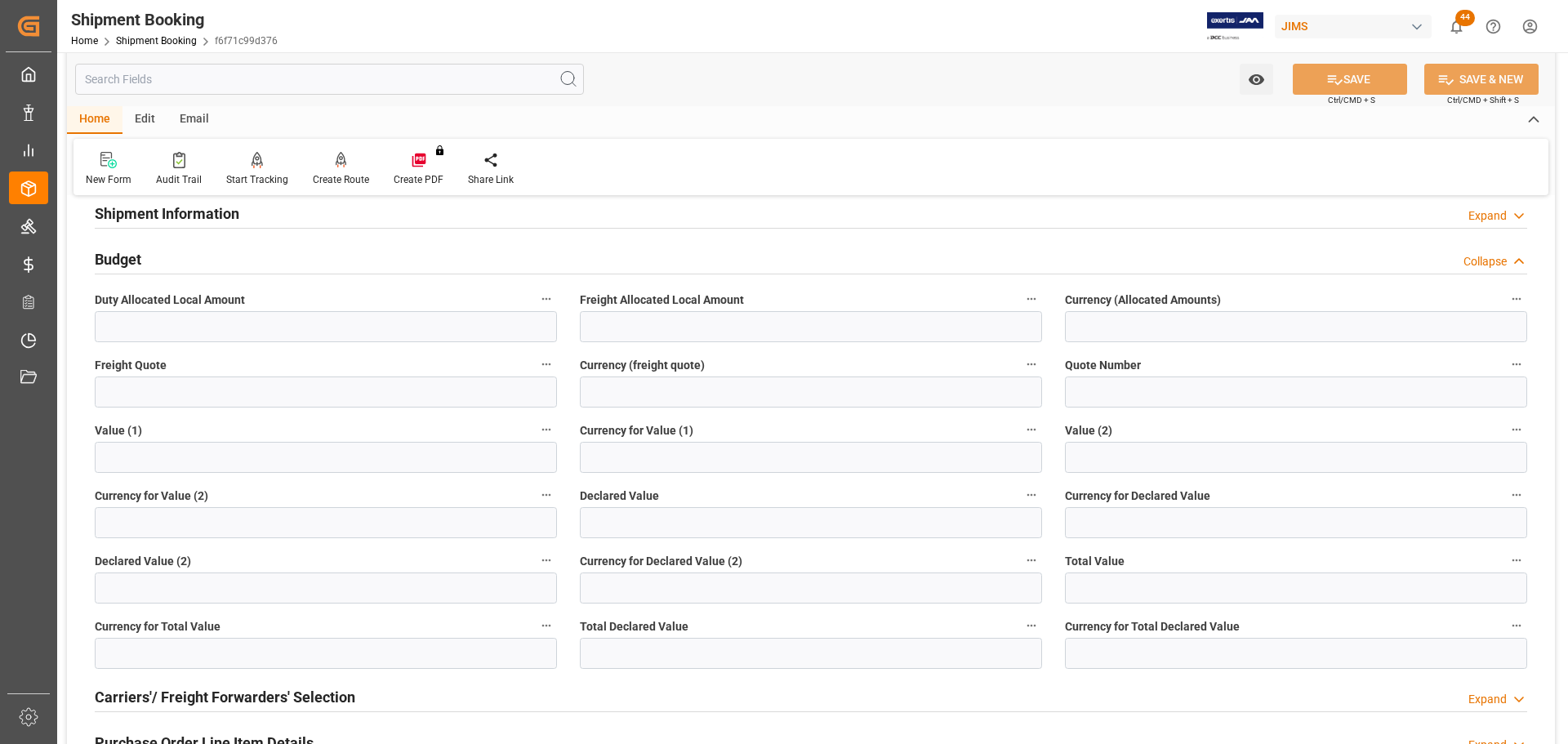
scroll to position [163, 0]
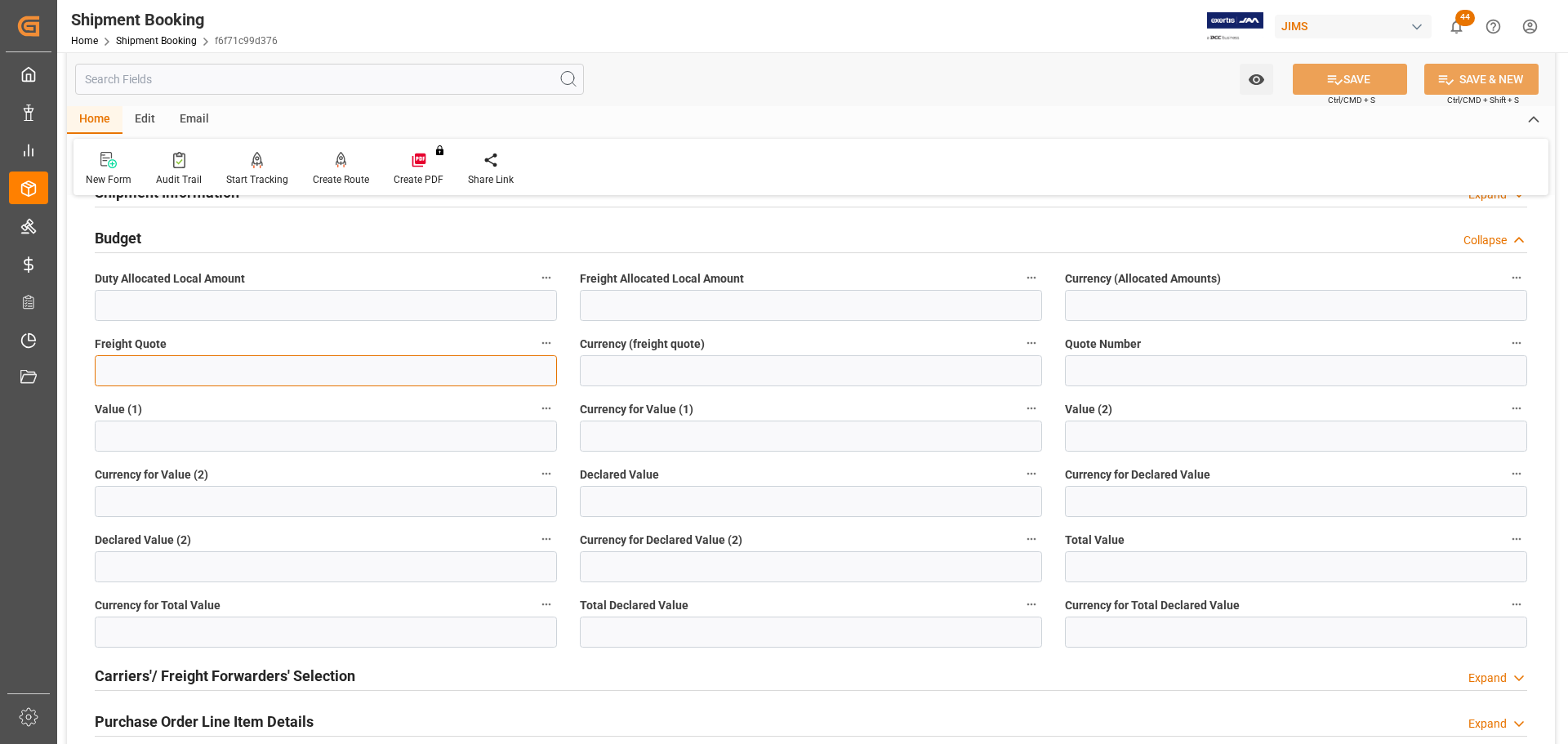
click at [158, 379] on input "text" at bounding box center [326, 370] width 462 height 31
click at [305, 370] on input "text" at bounding box center [326, 370] width 462 height 31
type input "60"
click at [598, 376] on input at bounding box center [811, 370] width 462 height 31
type input "CAD"
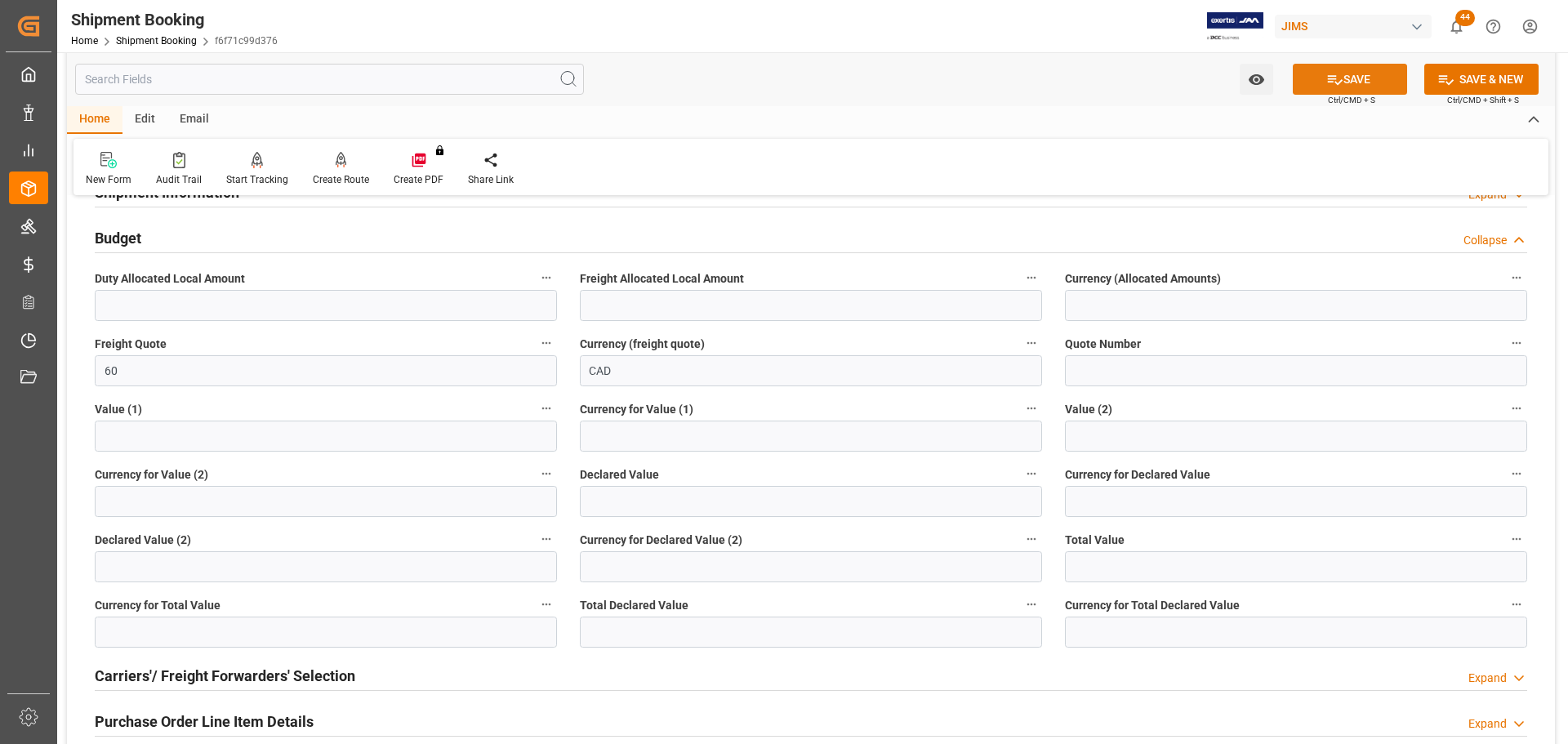
click at [1397, 80] on button "SAVE" at bounding box center [1350, 79] width 115 height 31
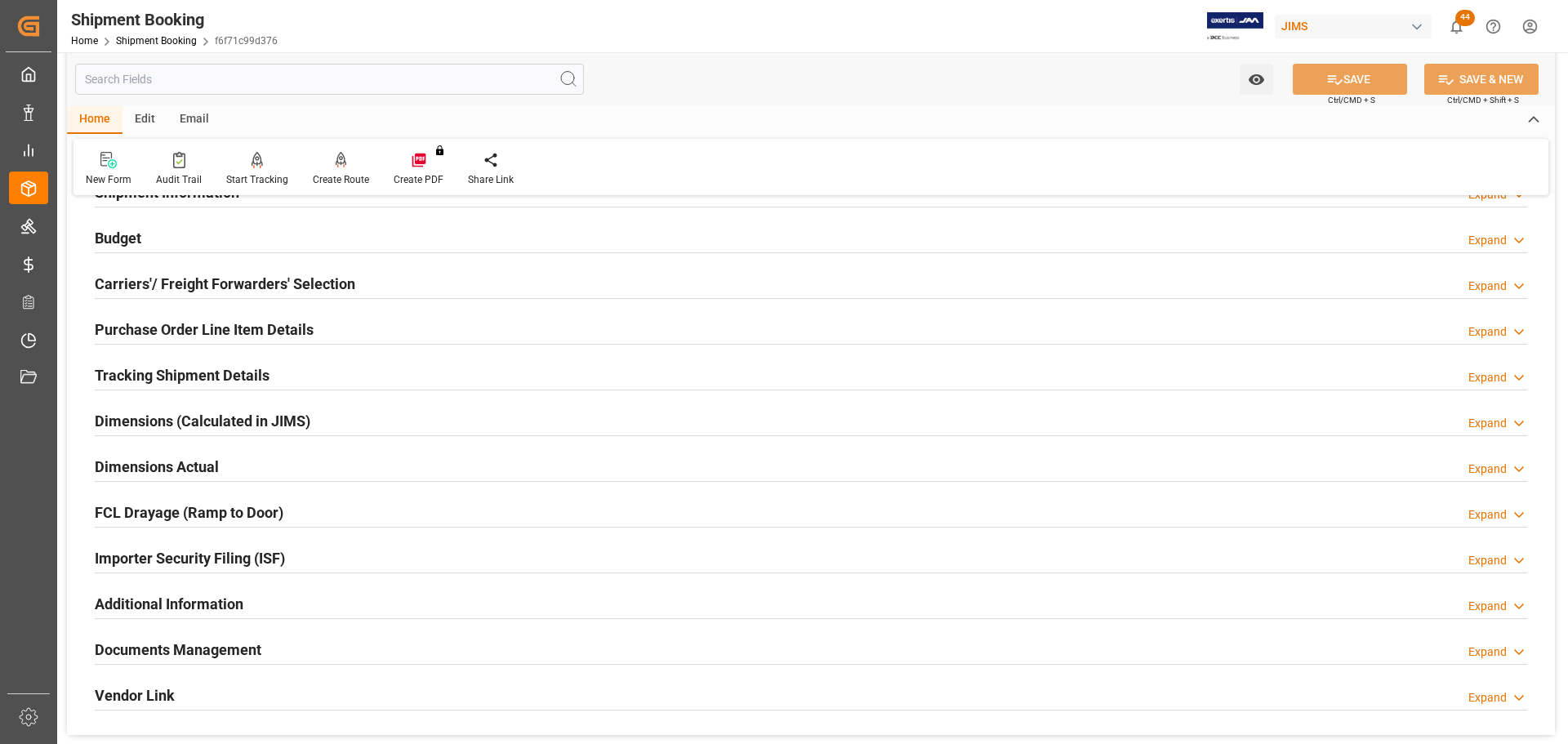
scroll to position [0, 0]
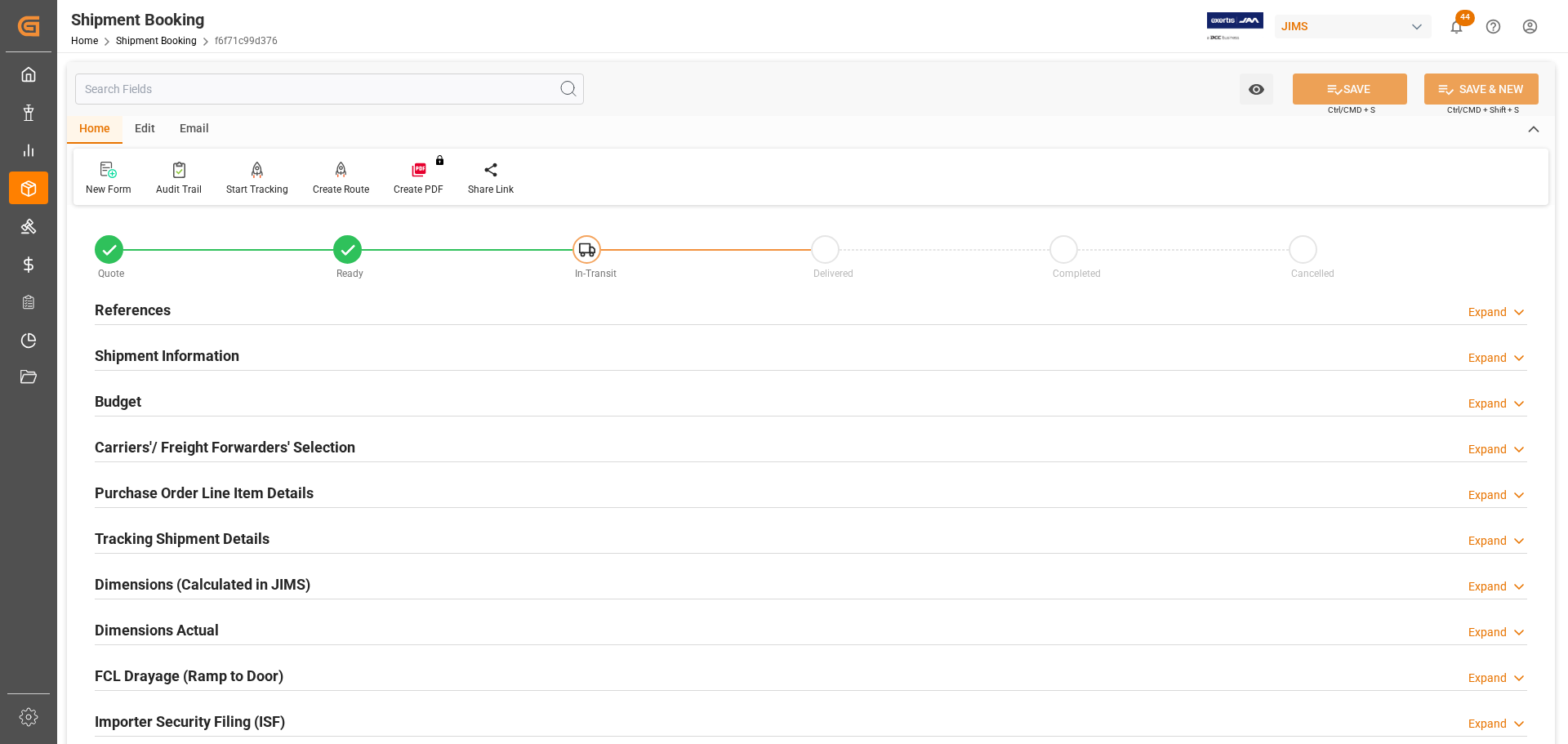
click at [374, 404] on div "Budget Expand" at bounding box center [811, 399] width 1433 height 31
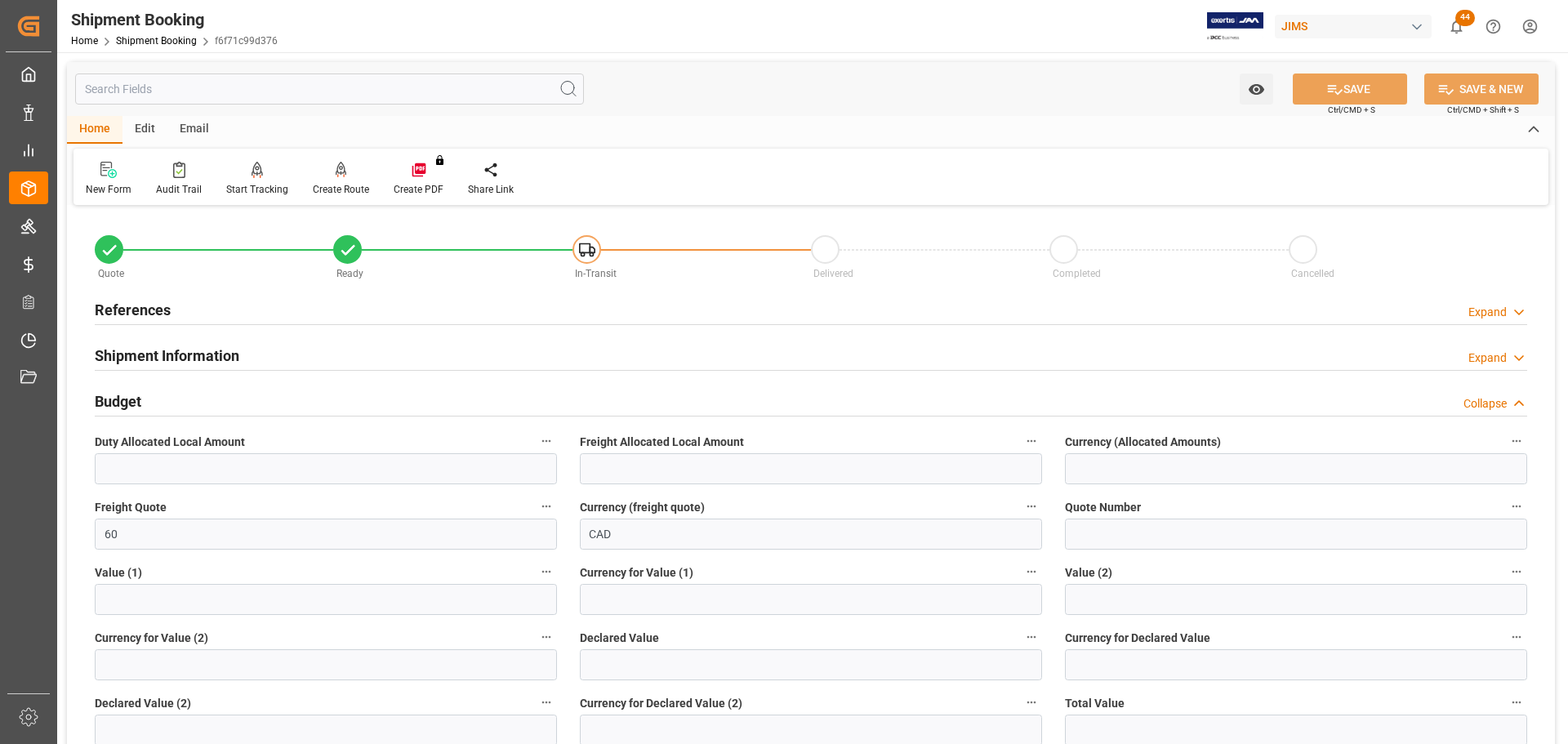
click at [356, 402] on div "Budget Collapse" at bounding box center [811, 399] width 1433 height 31
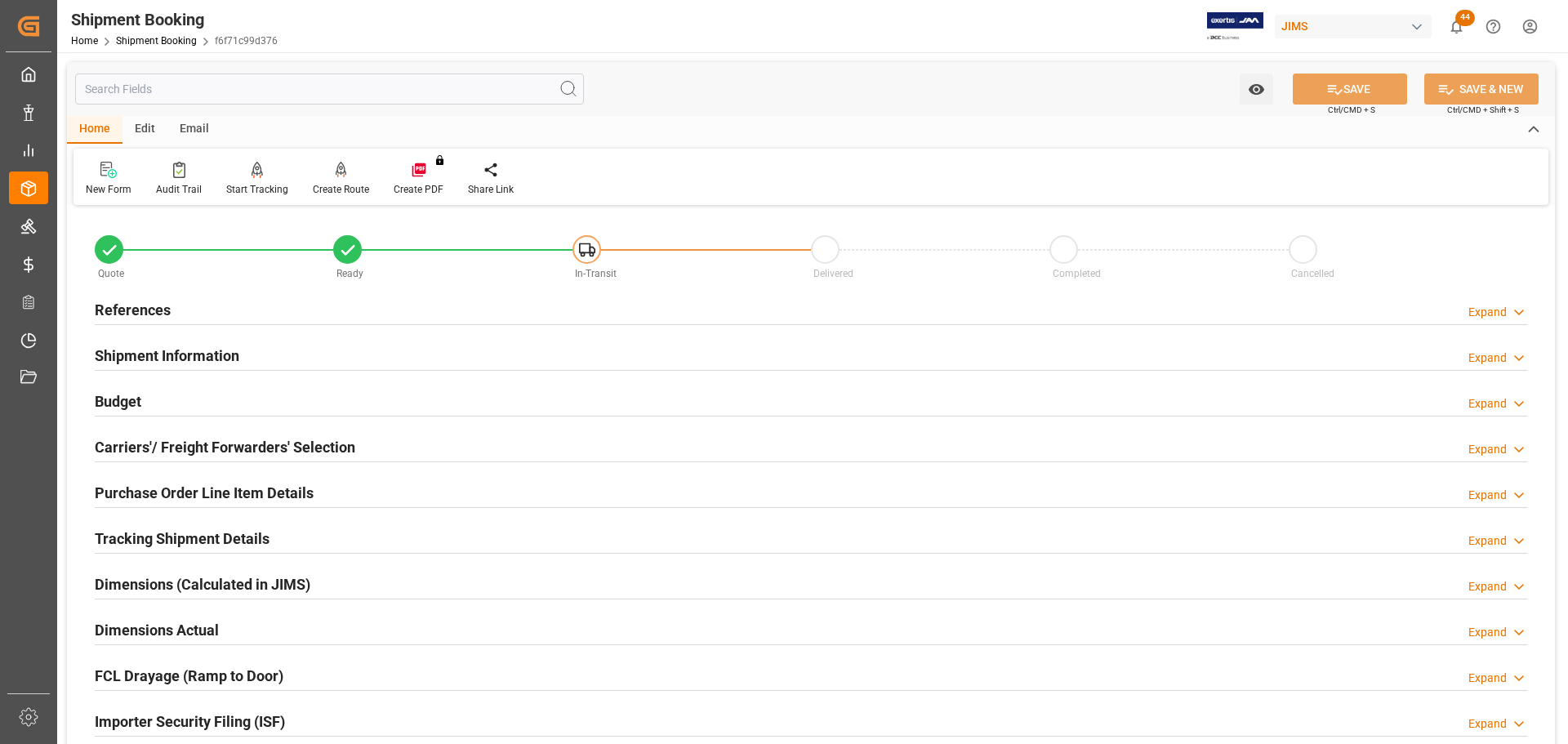
click at [356, 402] on div "Budget Expand" at bounding box center [811, 399] width 1433 height 31
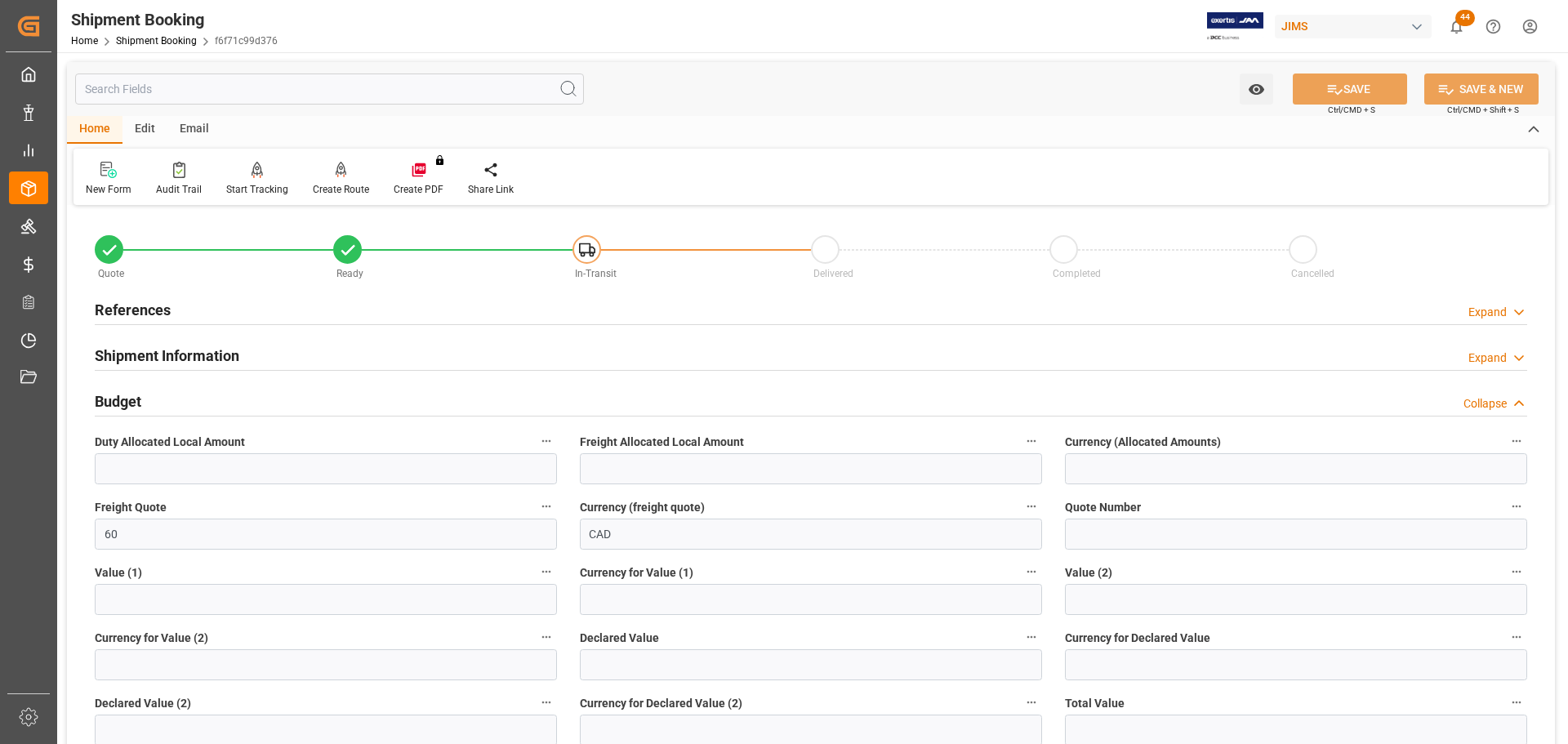
click at [354, 407] on div "Budget Collapse" at bounding box center [811, 399] width 1433 height 31
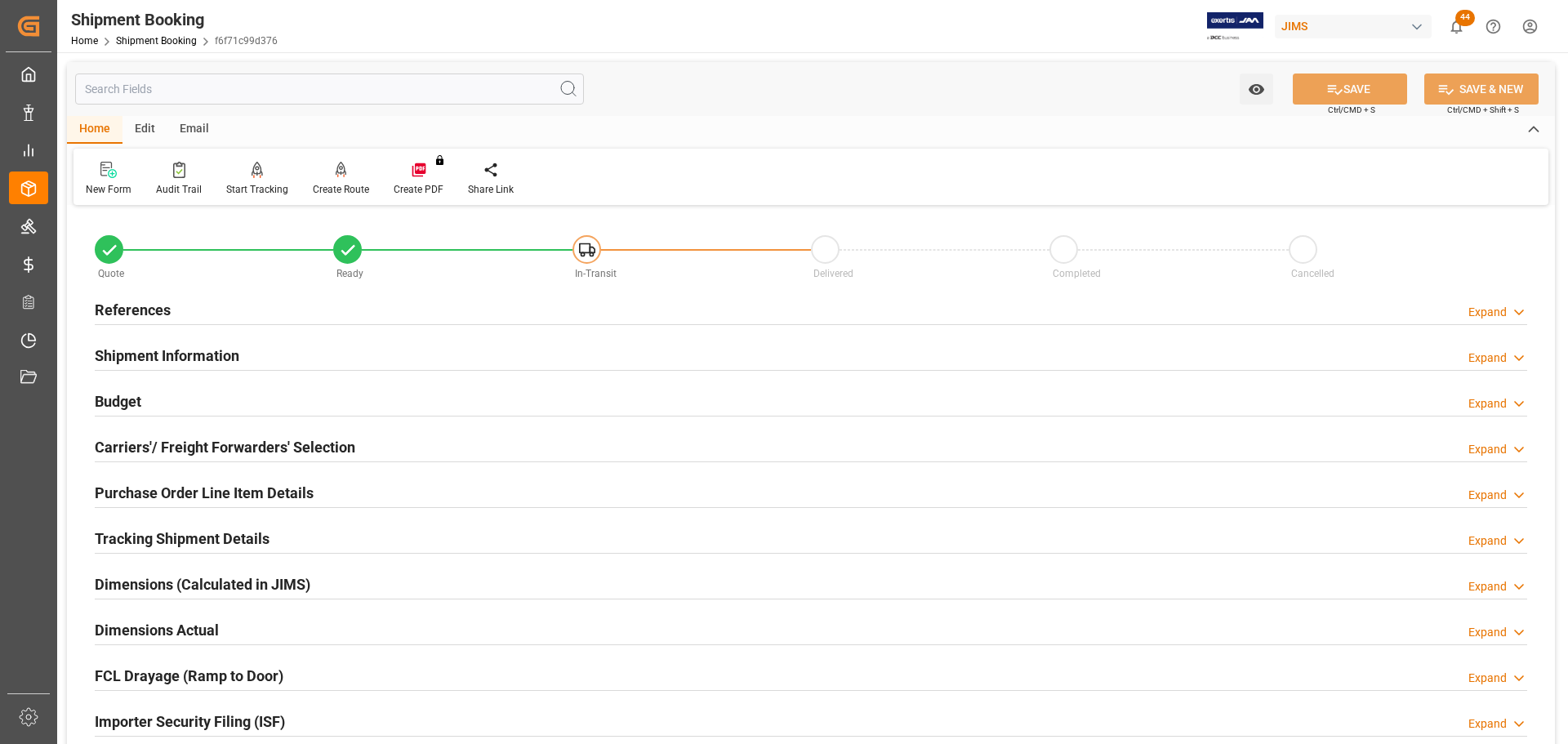
click at [354, 407] on div "Budget Expand" at bounding box center [811, 399] width 1433 height 31
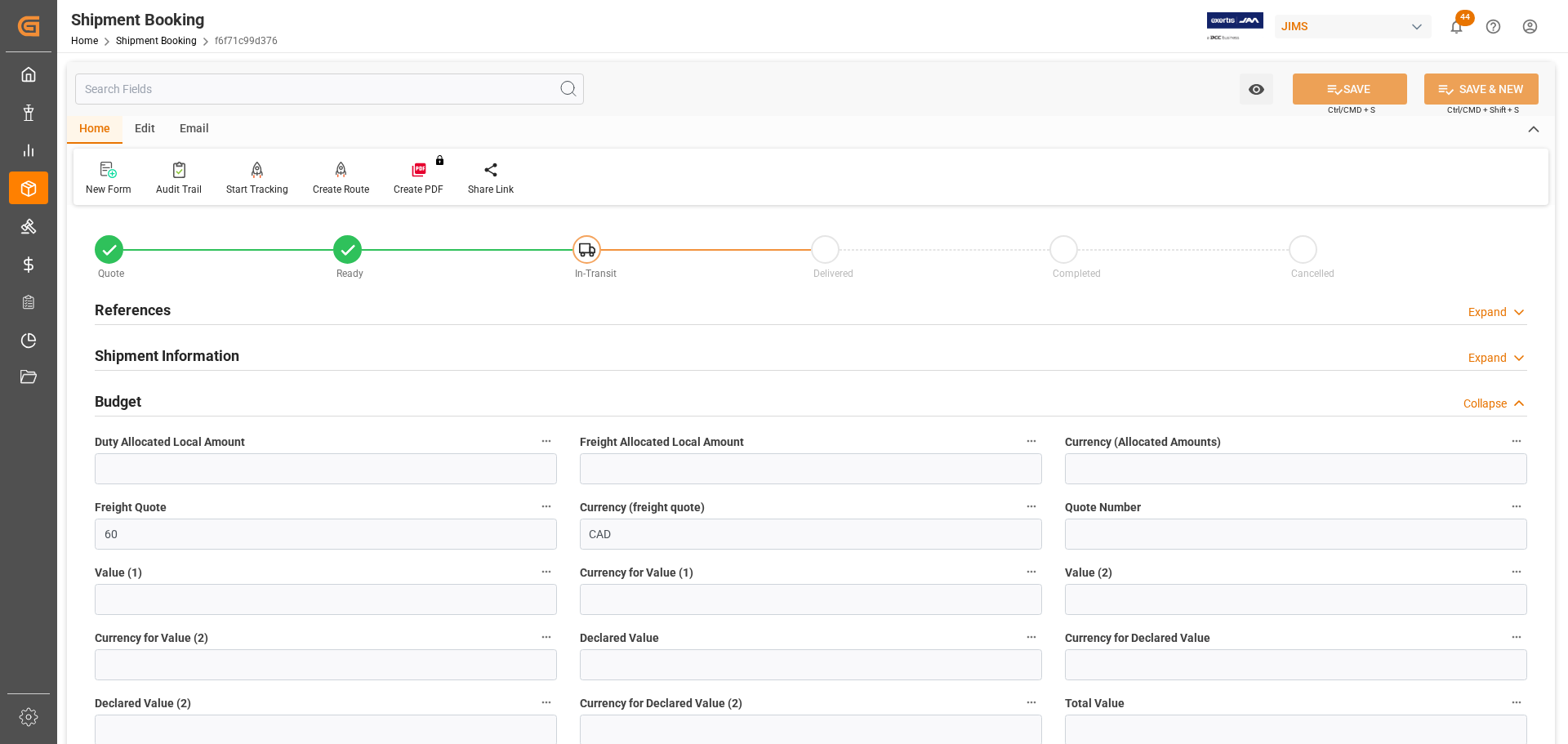
click at [354, 407] on div "Budget Collapse" at bounding box center [811, 399] width 1433 height 31
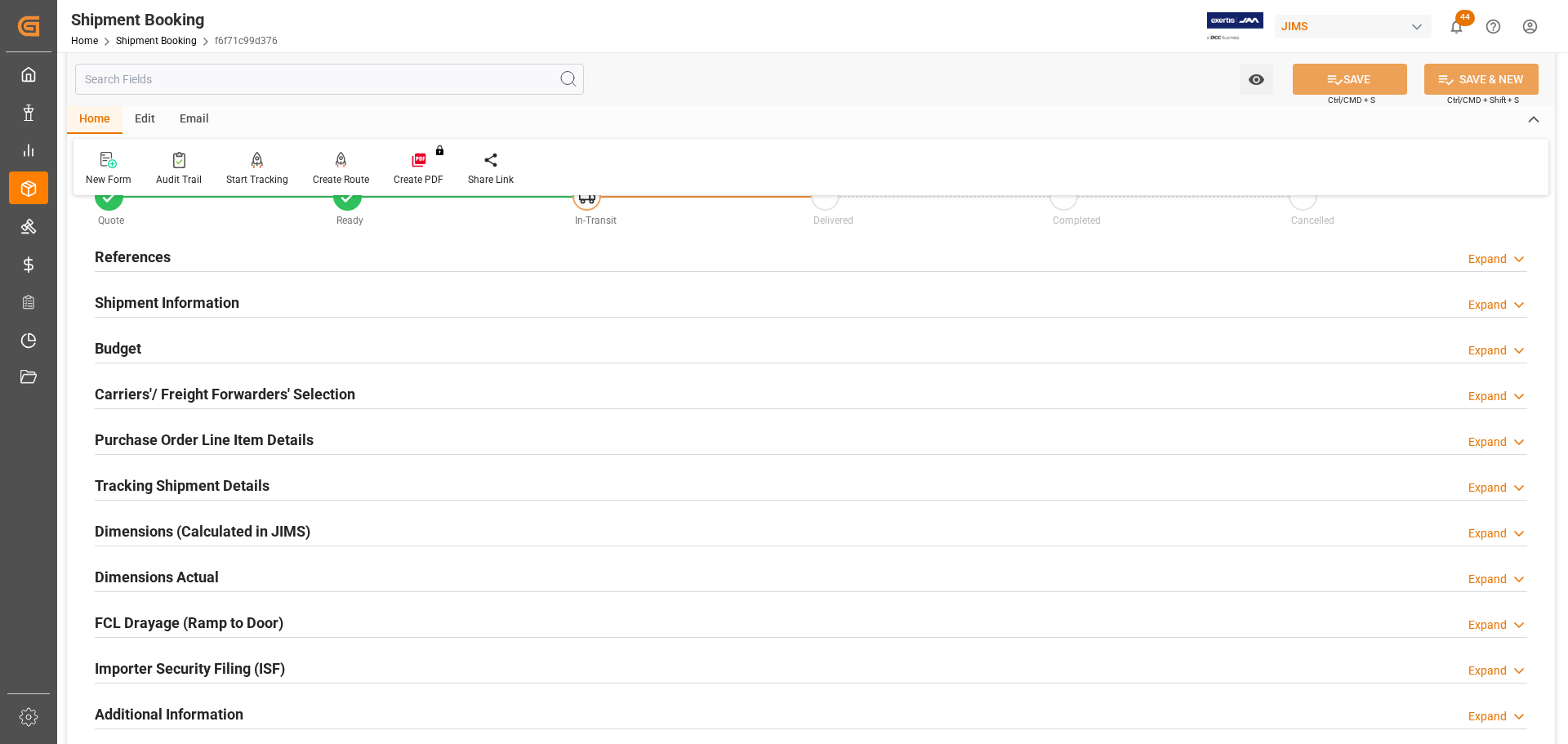
scroll to position [82, 0]
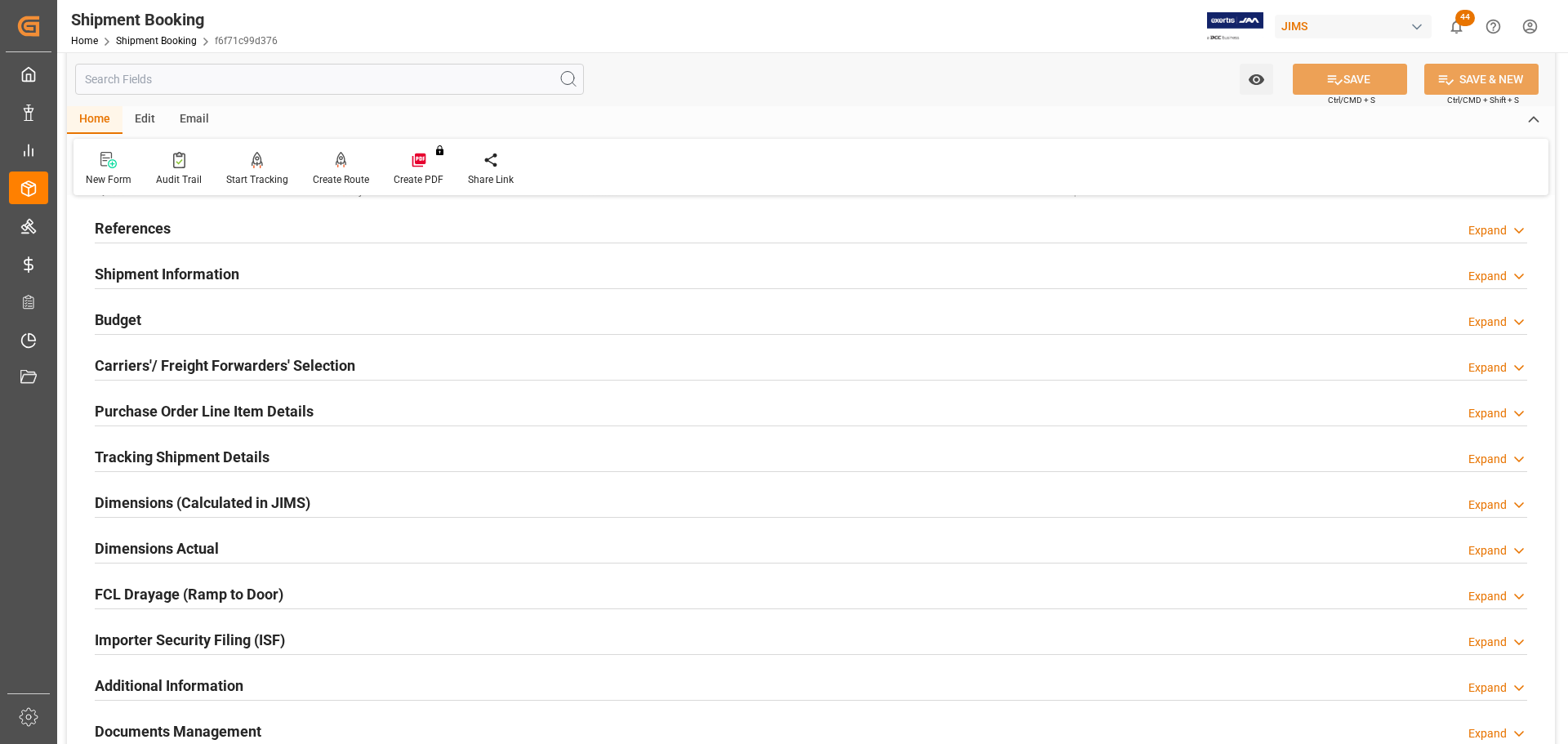
click at [292, 373] on h2 "Carriers'/ Freight Forwarders' Selection" at bounding box center [225, 364] width 260 height 22
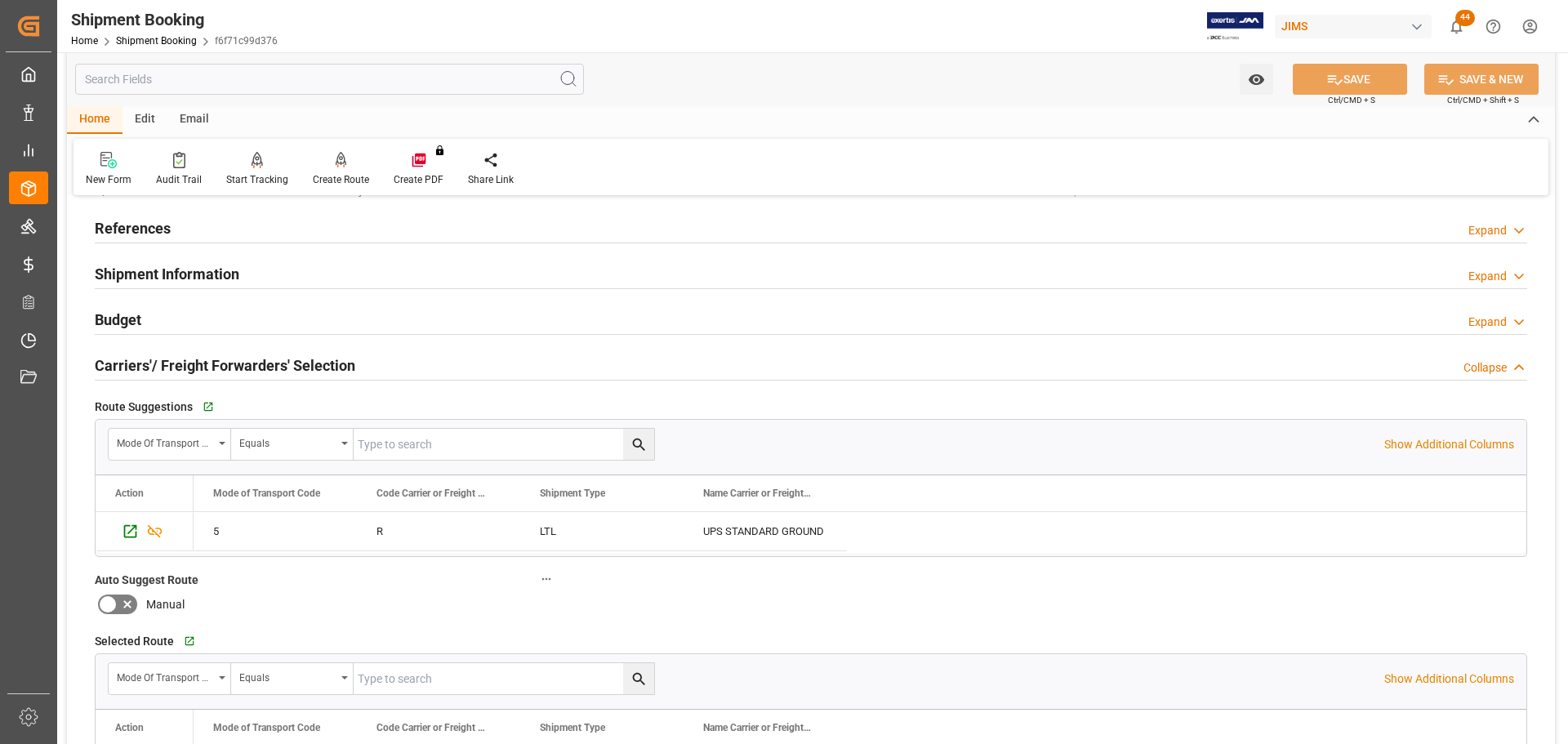
click at [295, 369] on h2 "Carriers'/ Freight Forwarders' Selection" at bounding box center [225, 364] width 260 height 22
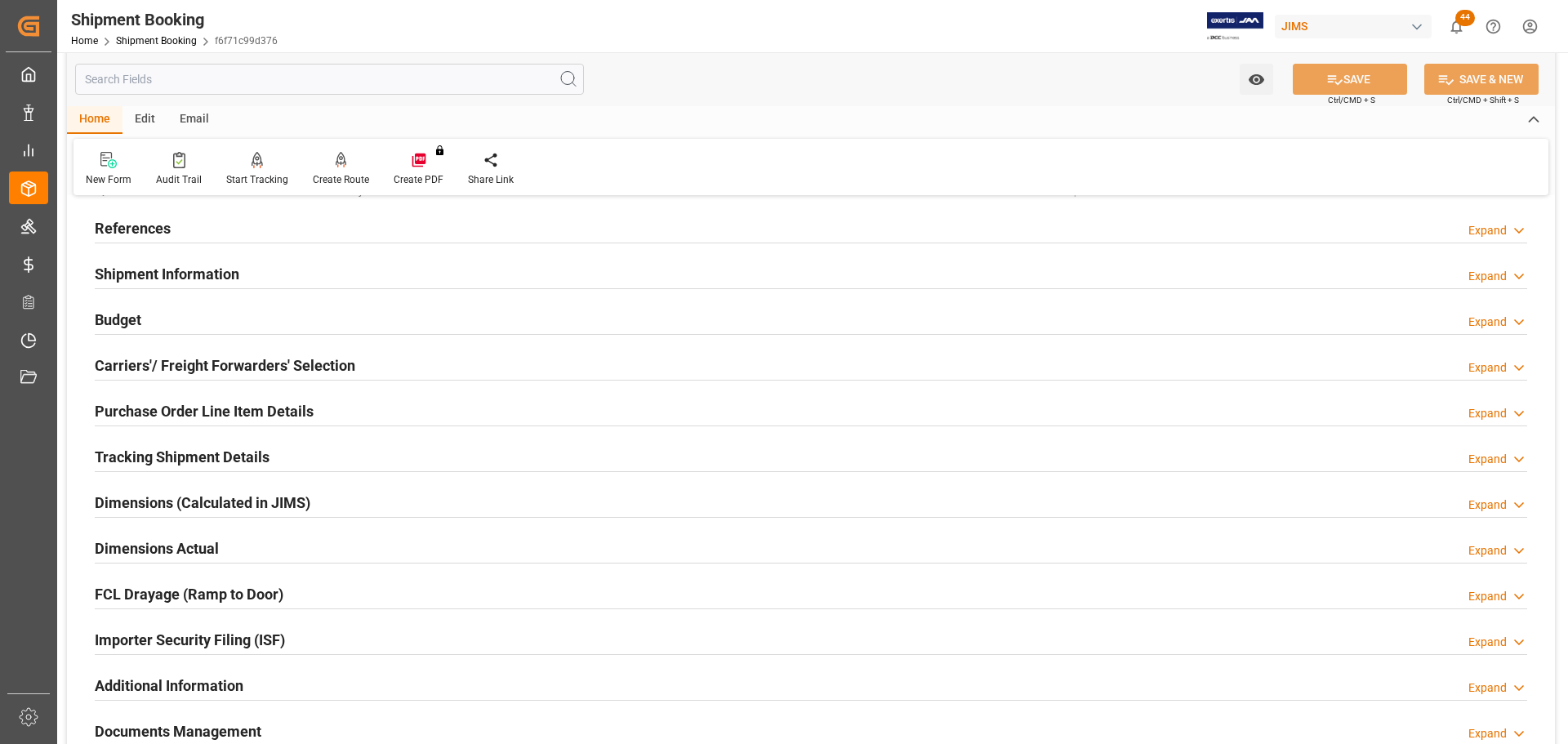
click at [282, 417] on h2 "Purchase Order Line Item Details" at bounding box center [204, 411] width 219 height 22
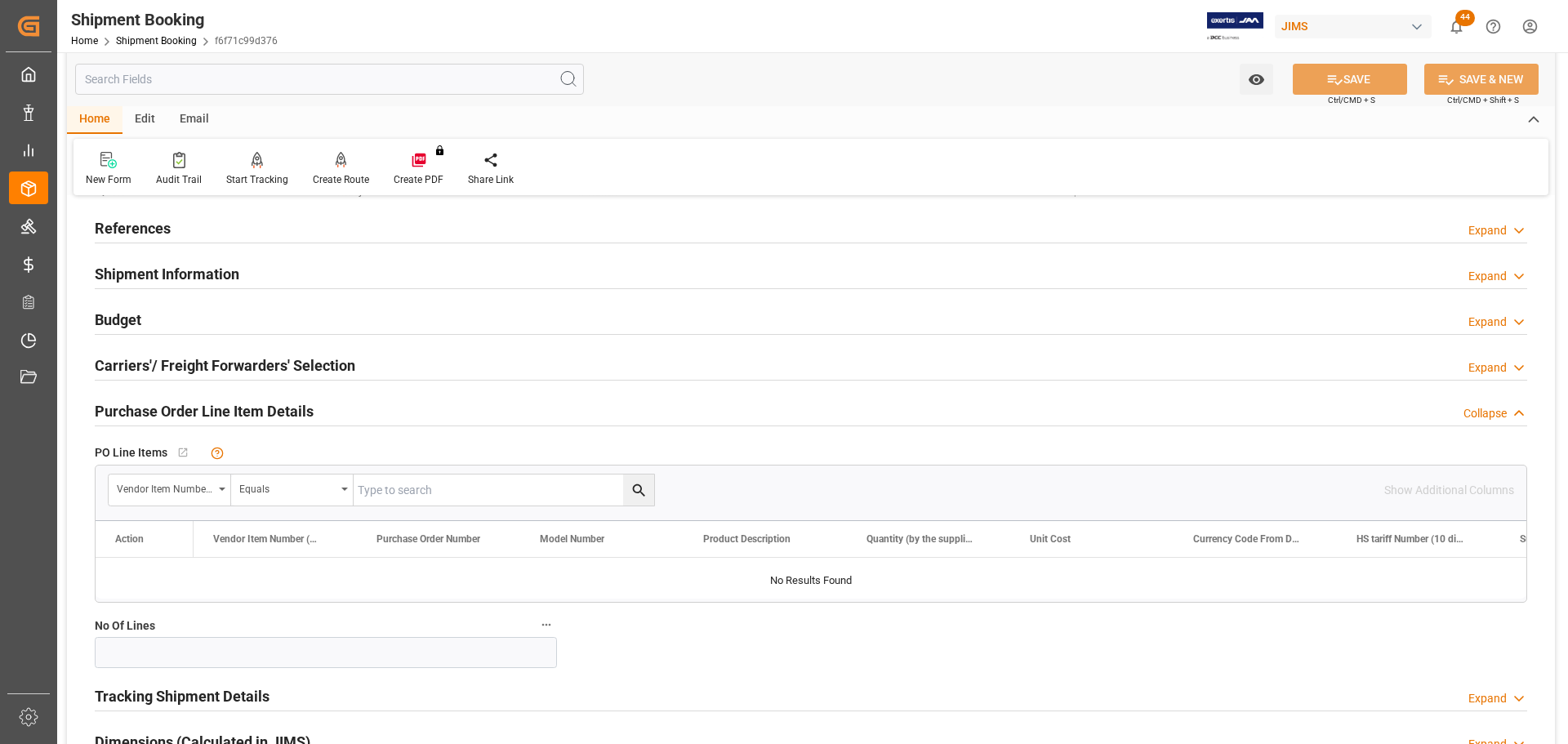
click at [290, 410] on h2 "Purchase Order Line Item Details" at bounding box center [204, 411] width 219 height 22
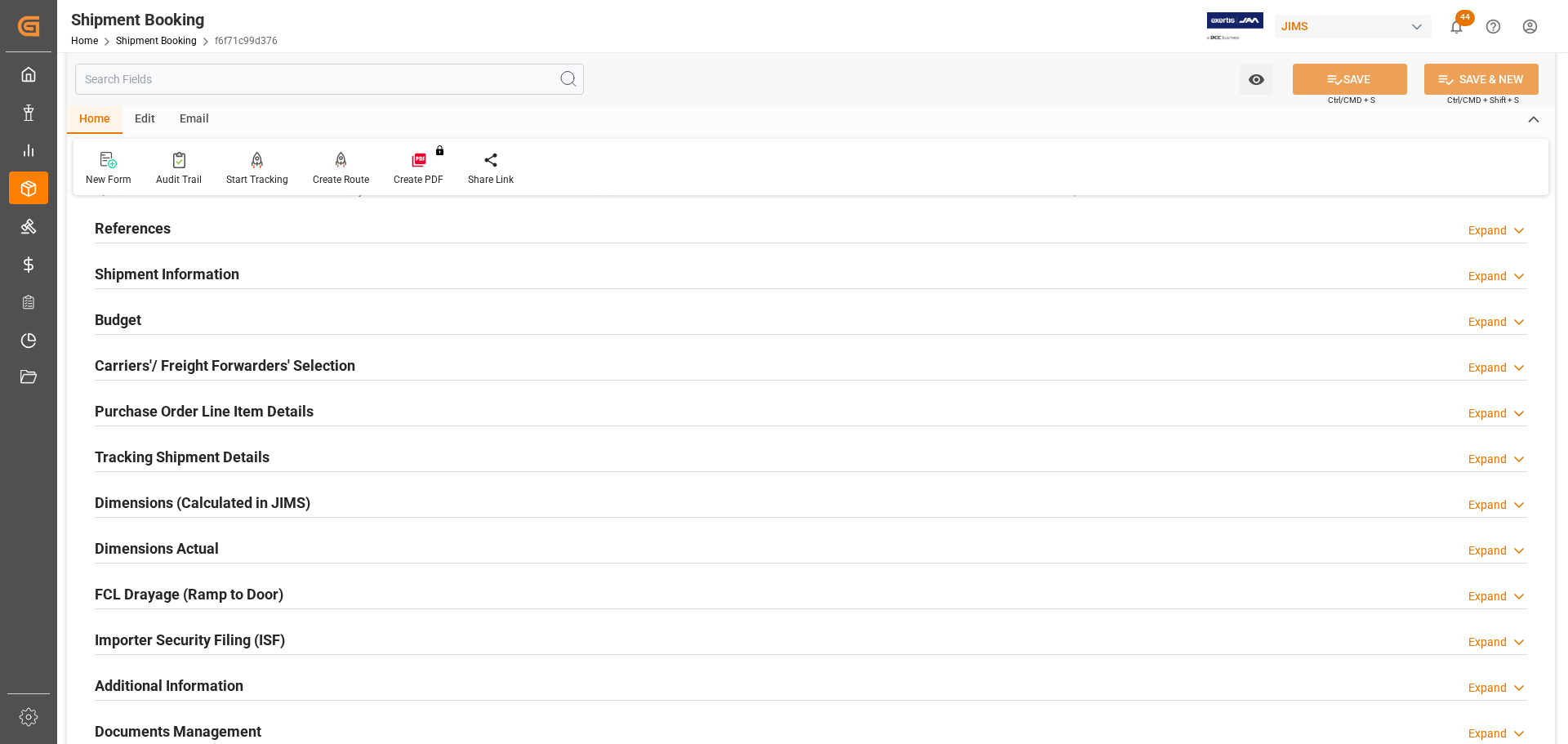
click at [279, 446] on div "Tracking Shipment Details Expand" at bounding box center [811, 456] width 1433 height 31
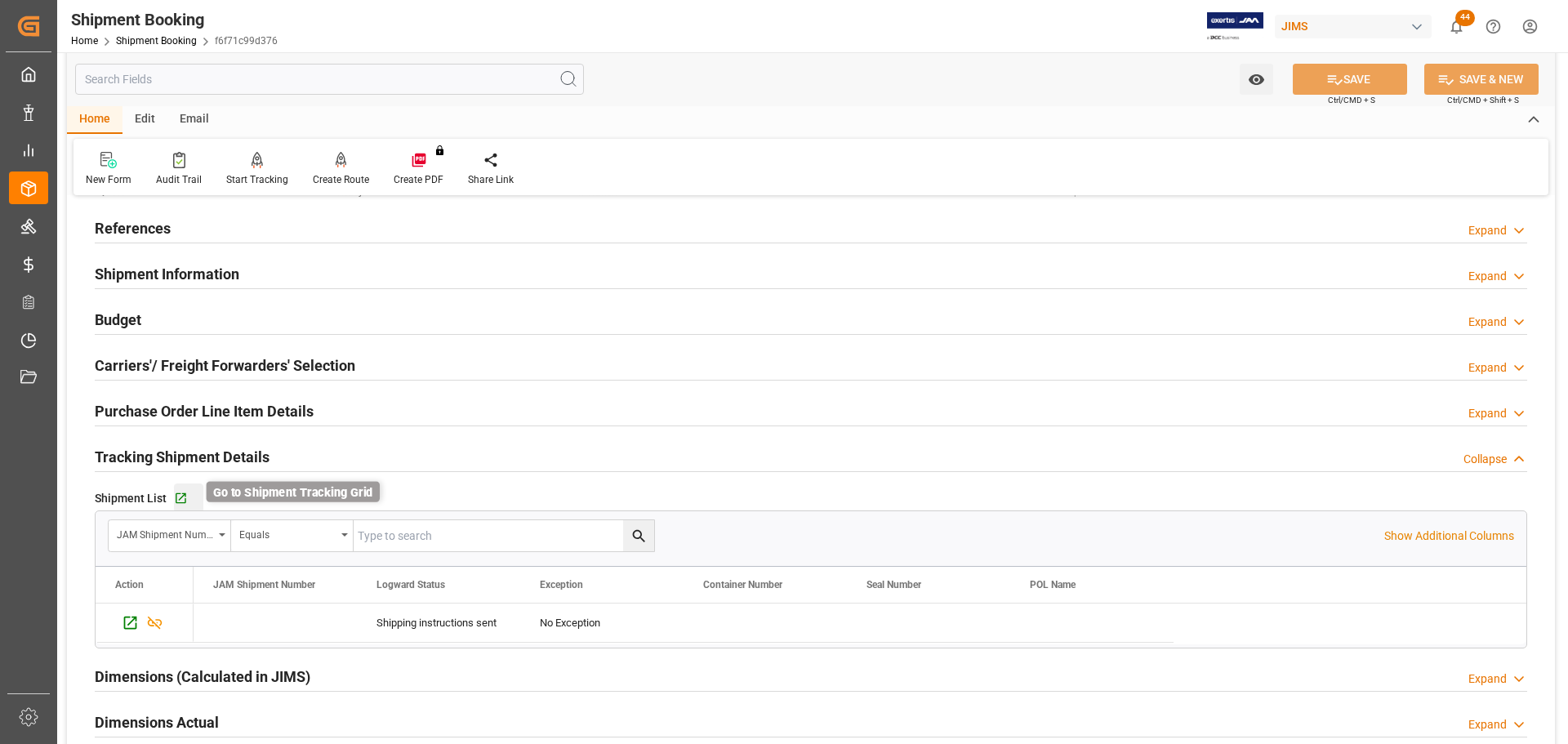
click at [176, 498] on icon "button" at bounding box center [180, 498] width 14 height 14
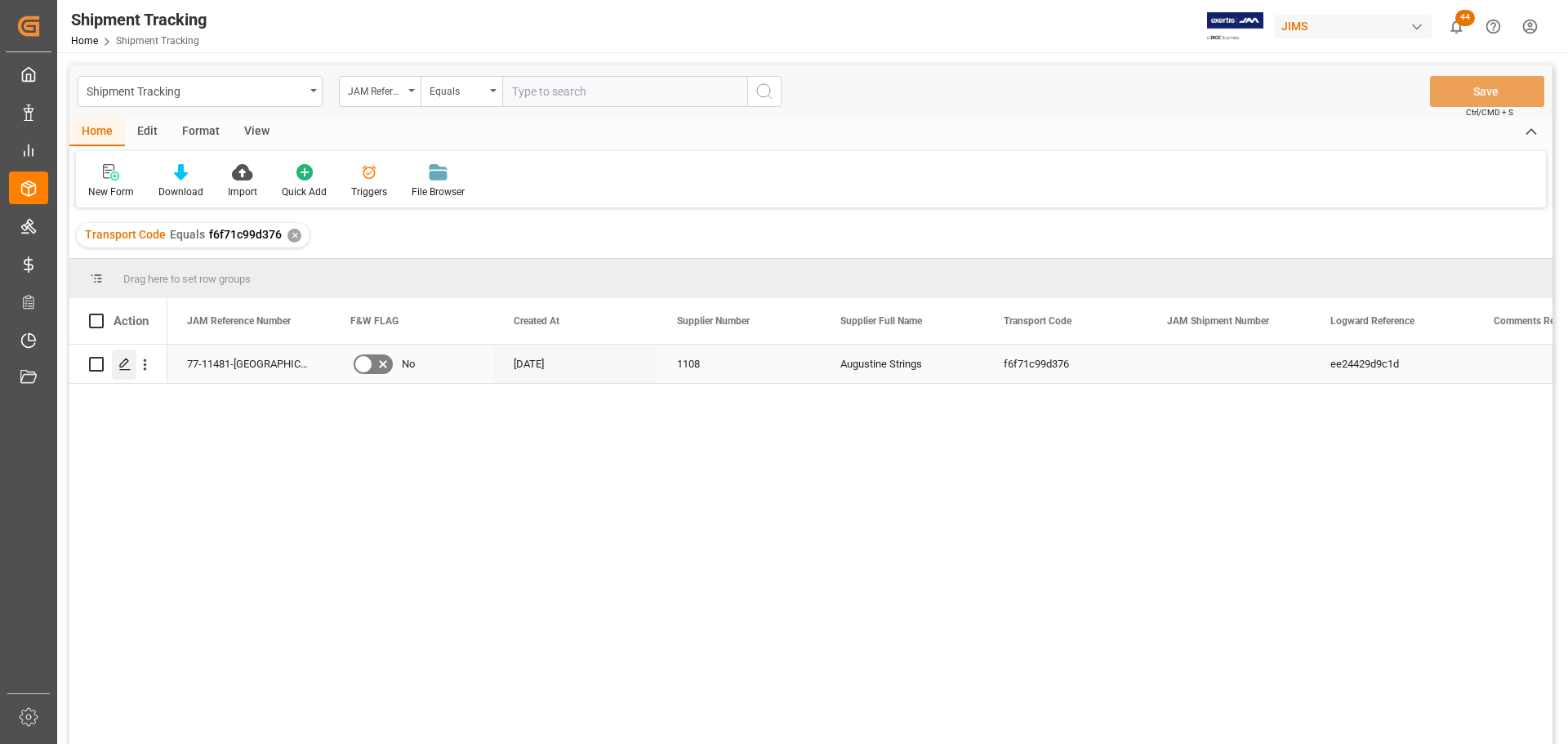
click at [128, 376] on div "Press SPACE to select this row." at bounding box center [124, 364] width 24 height 30
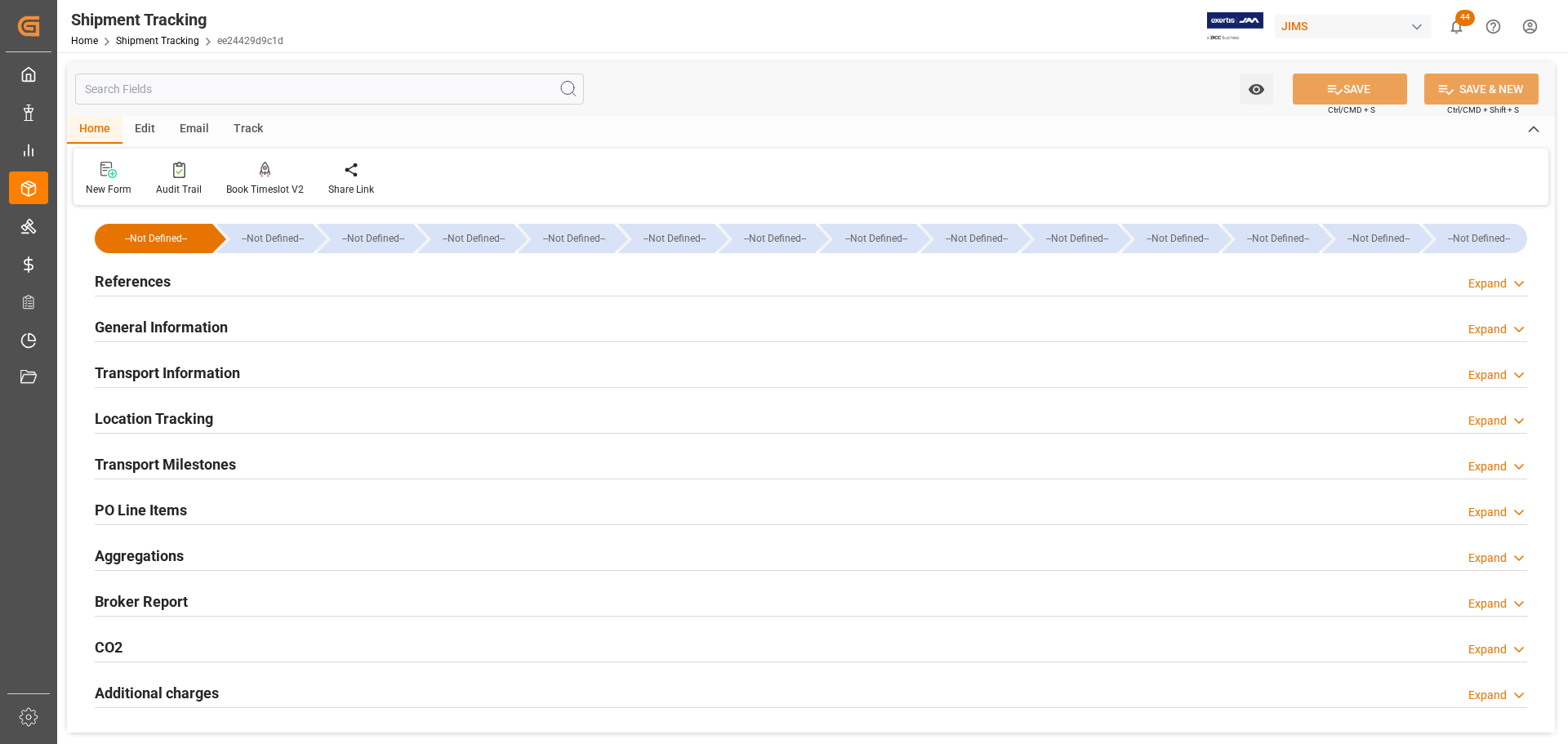
type input "[DATE]"
click at [157, 265] on div "References" at bounding box center [132, 280] width 76 height 31
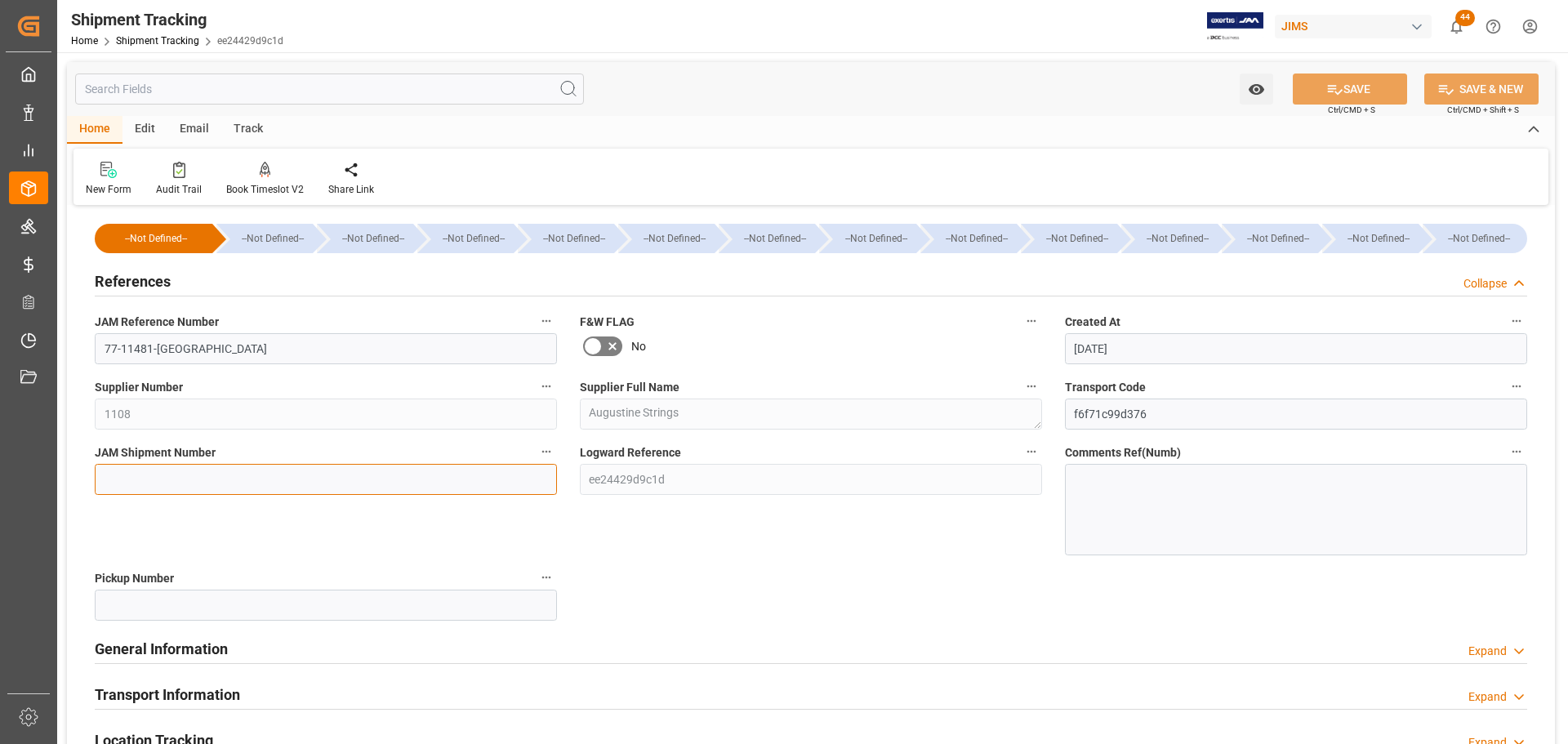
click at [180, 480] on input at bounding box center [326, 479] width 462 height 31
paste input "73404"
type input "73404"
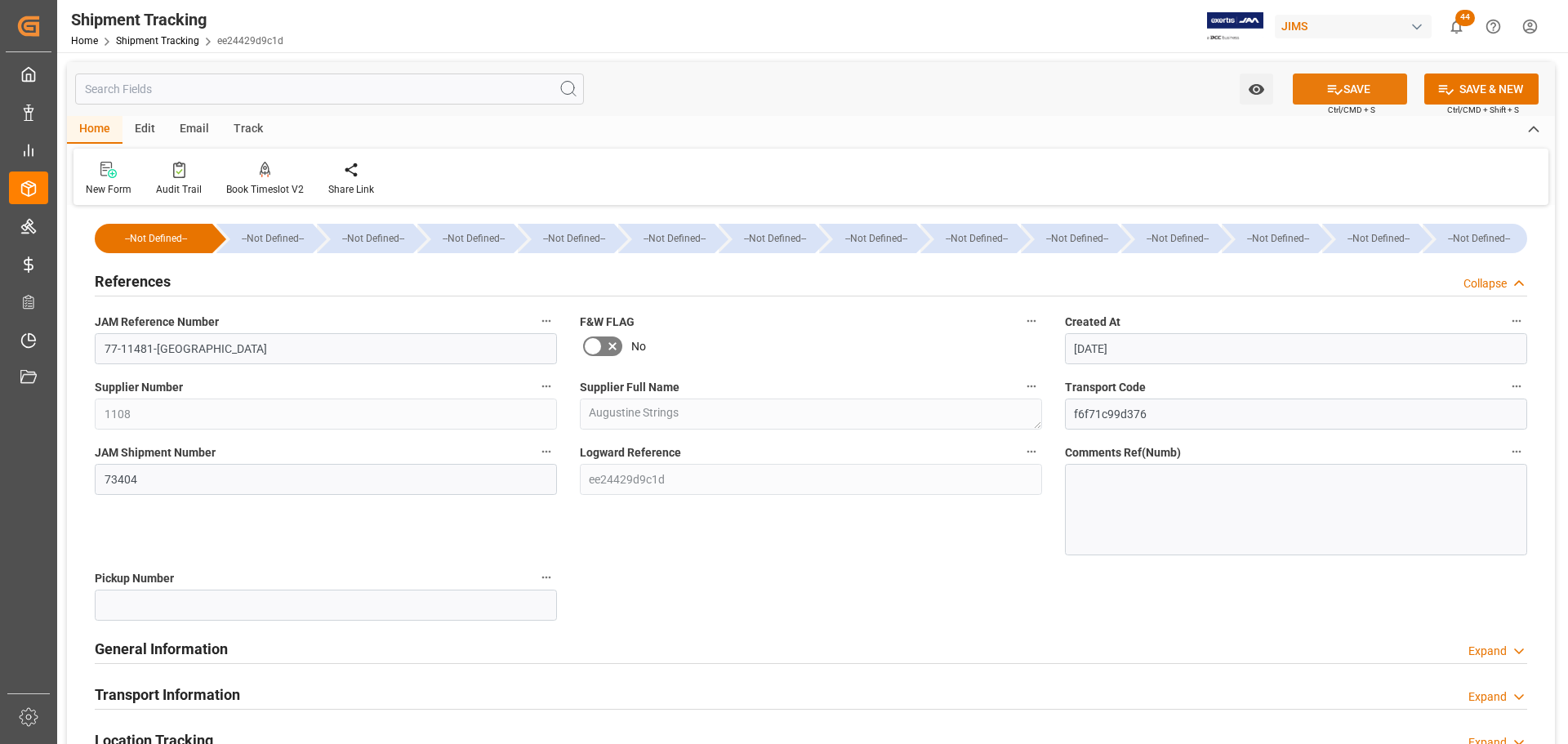
click at [1327, 101] on button "SAVE" at bounding box center [1350, 88] width 115 height 31
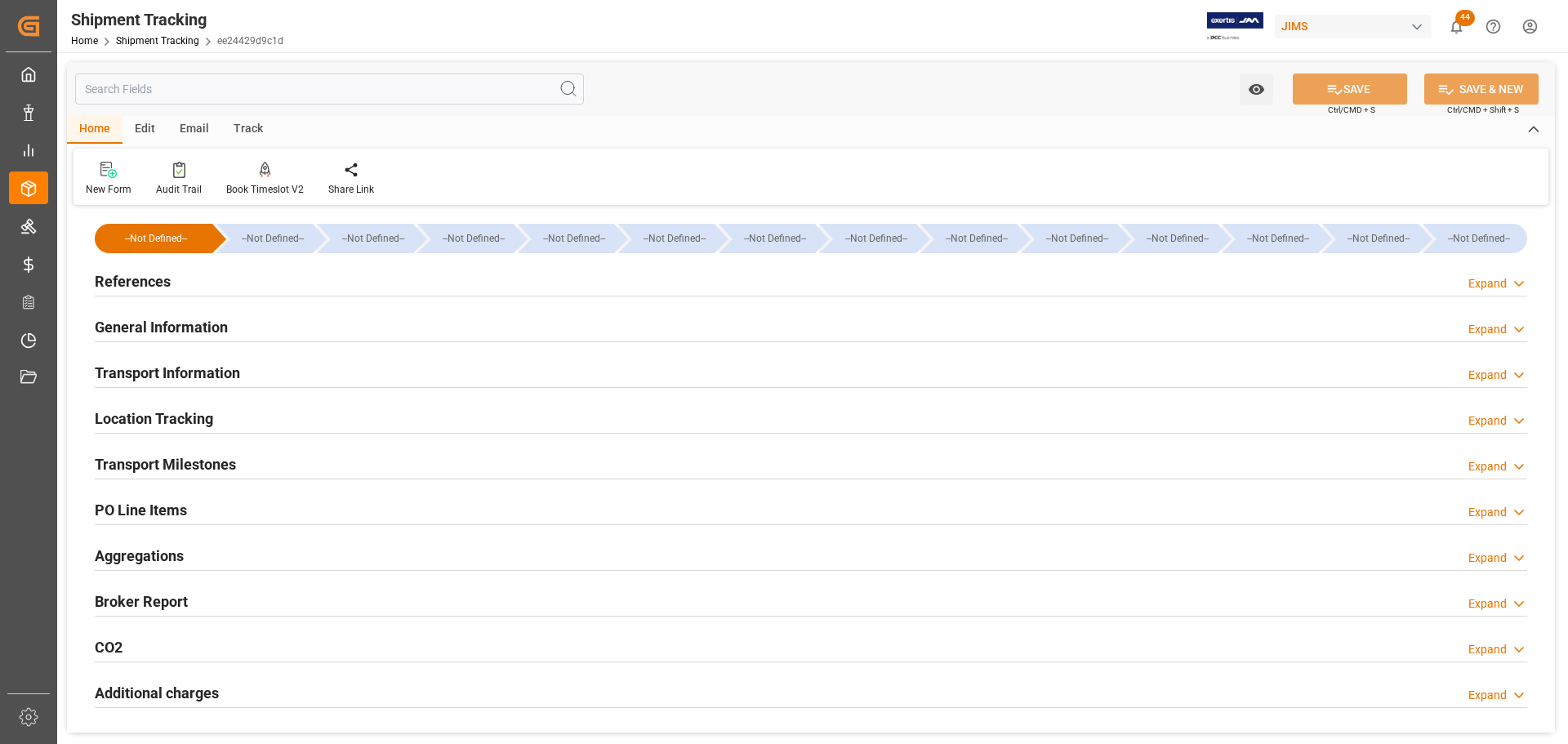
click at [381, 284] on div "References Expand" at bounding box center [811, 280] width 1433 height 31
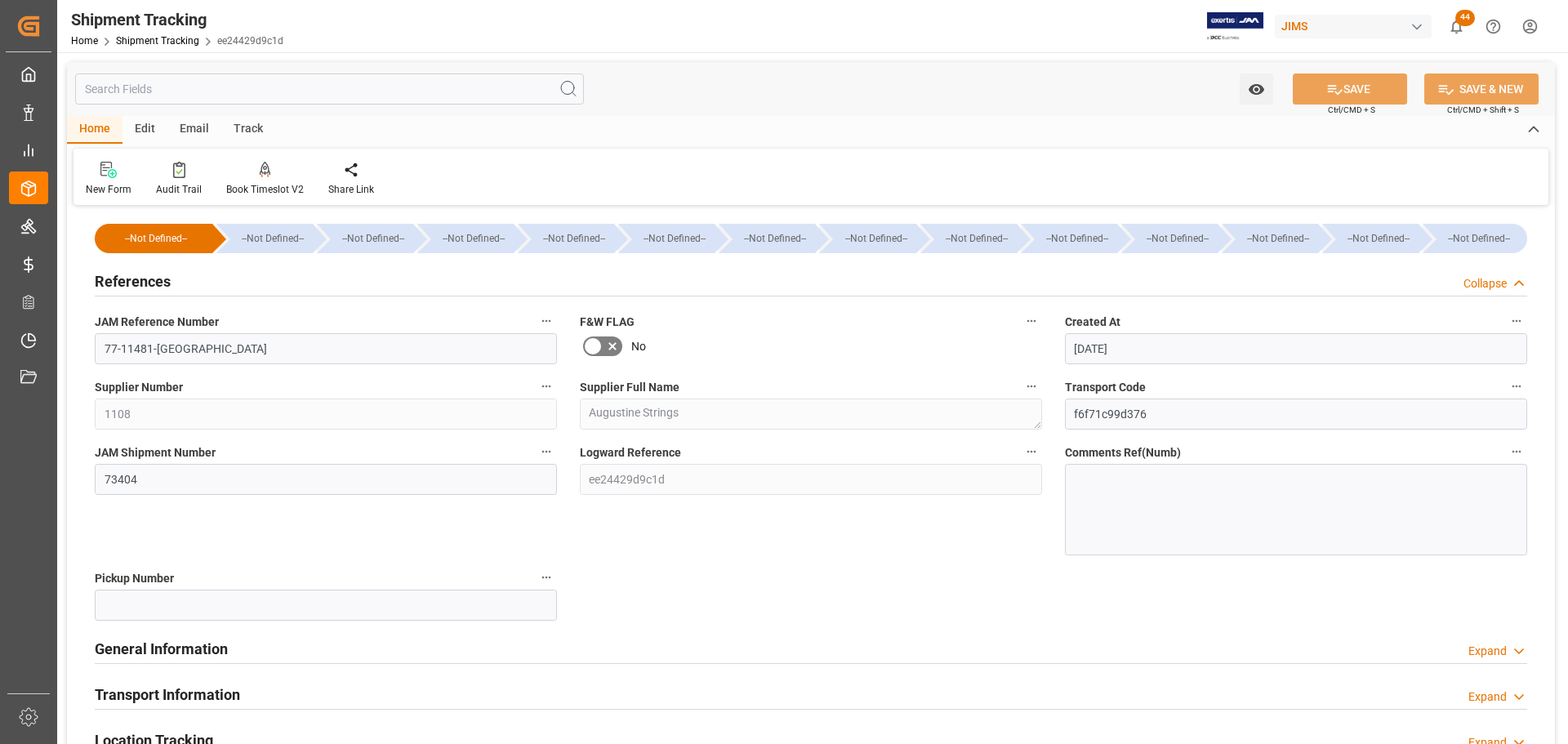
click at [383, 283] on div "References Collapse" at bounding box center [811, 280] width 1433 height 31
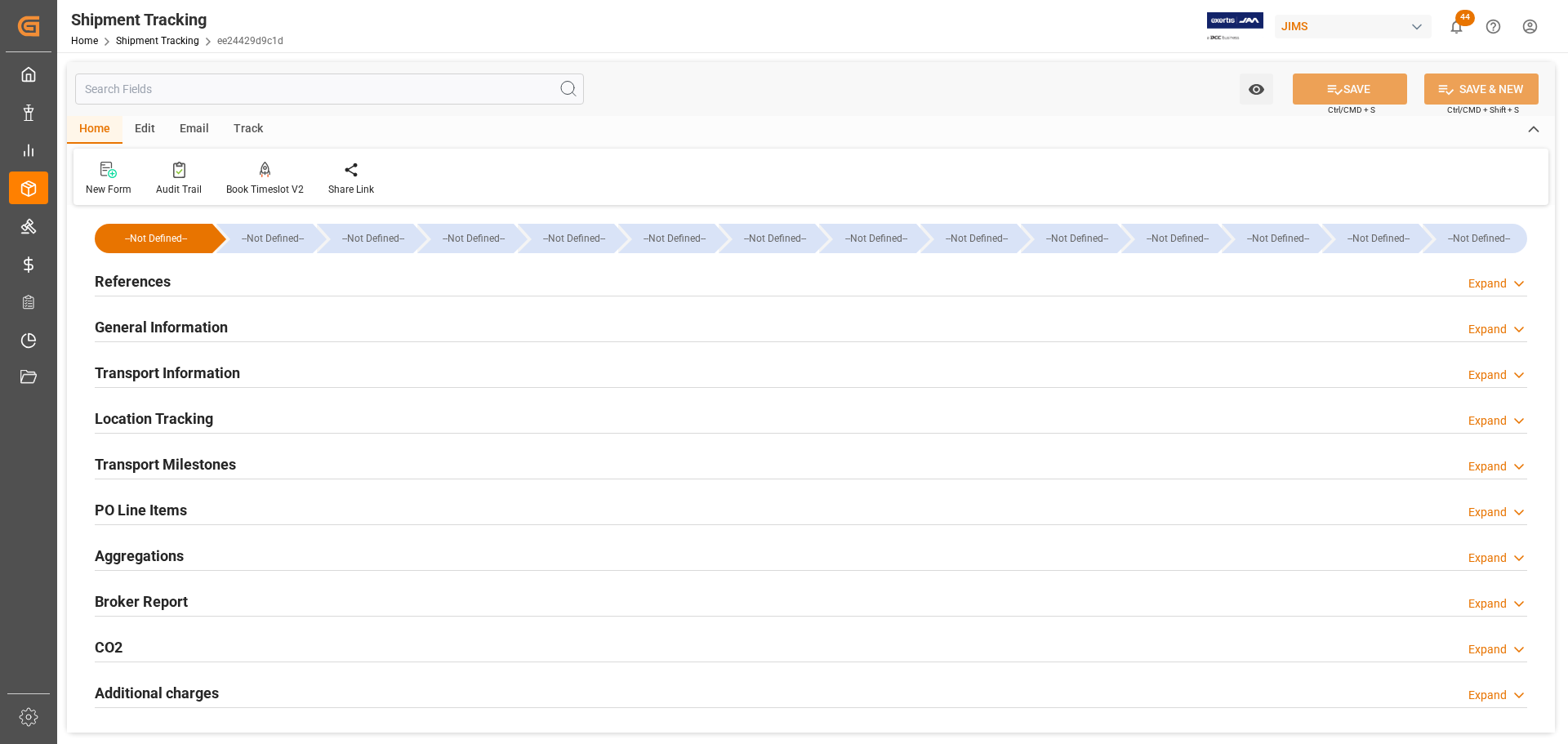
click at [366, 328] on div "General Information Expand" at bounding box center [811, 325] width 1433 height 31
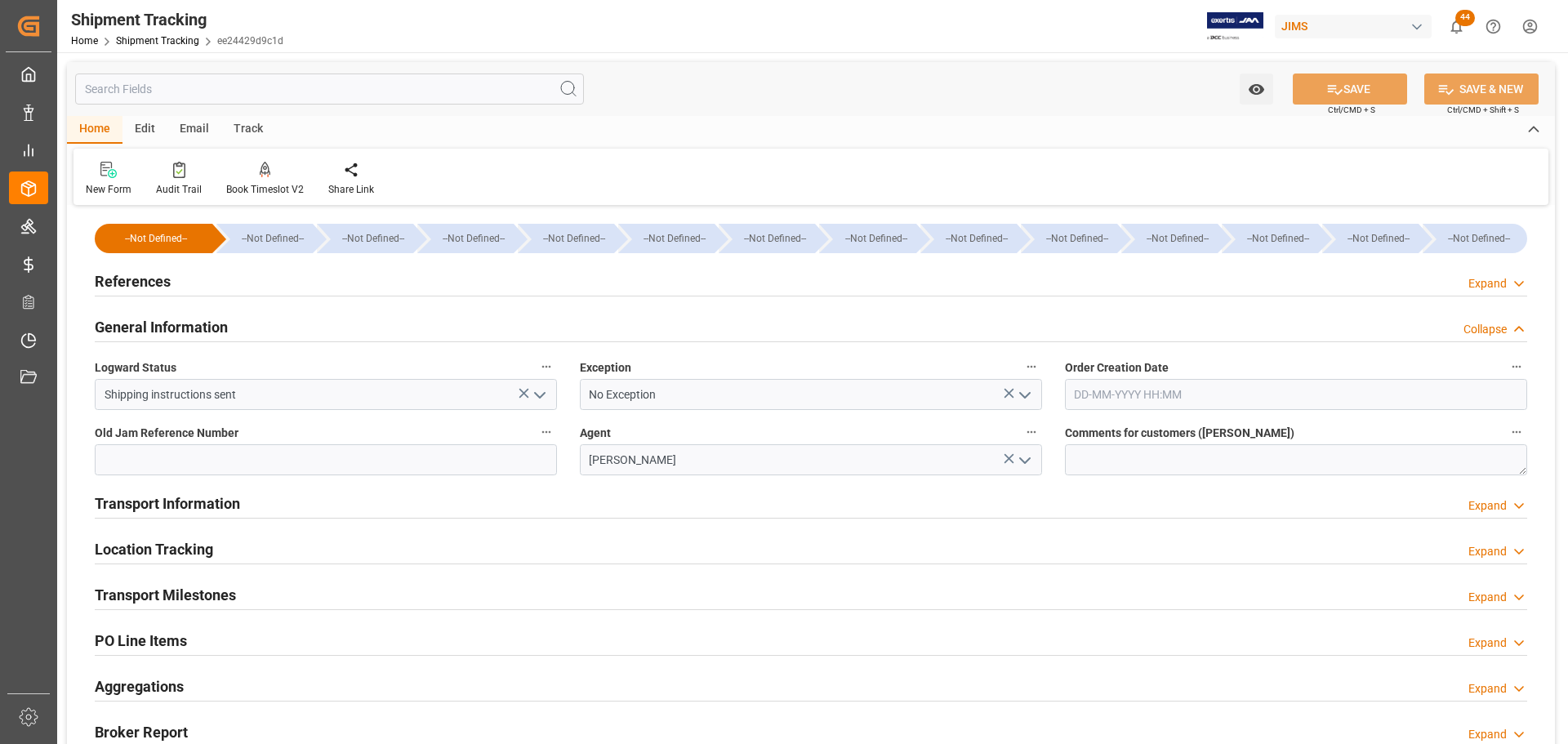
click at [363, 327] on div "General Information Collapse" at bounding box center [811, 325] width 1433 height 31
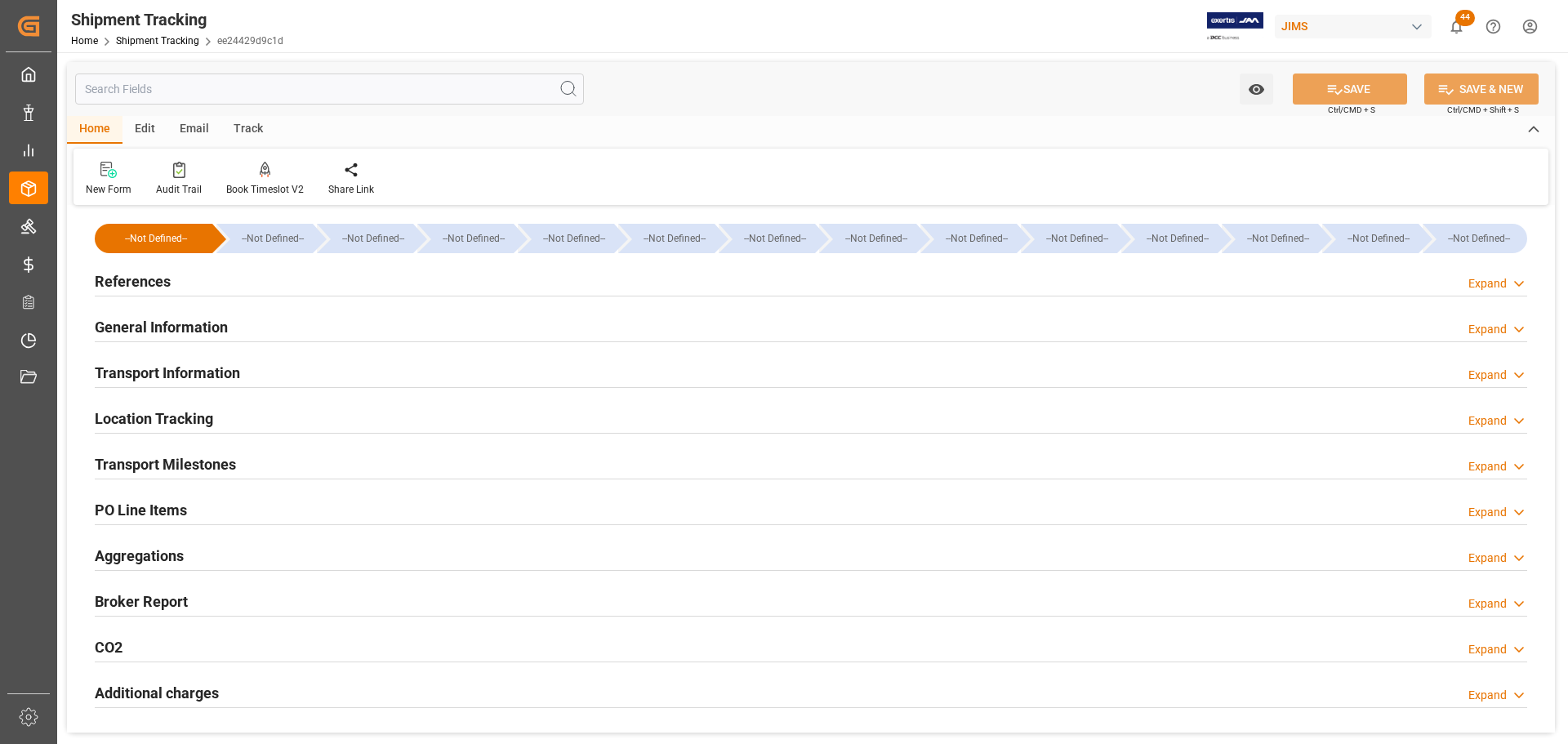
click at [326, 369] on div "Transport Information Expand" at bounding box center [811, 371] width 1433 height 31
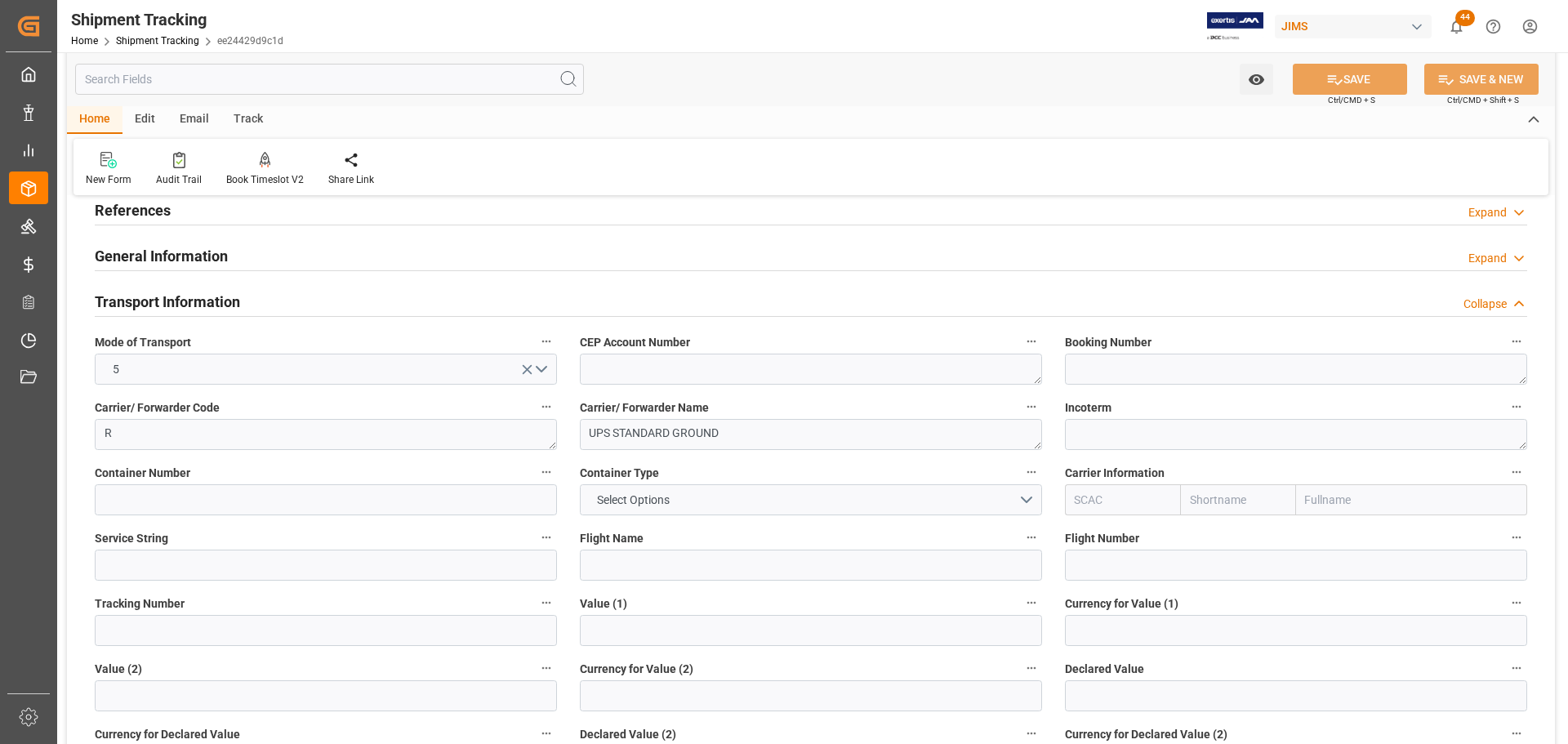
scroll to position [163, 0]
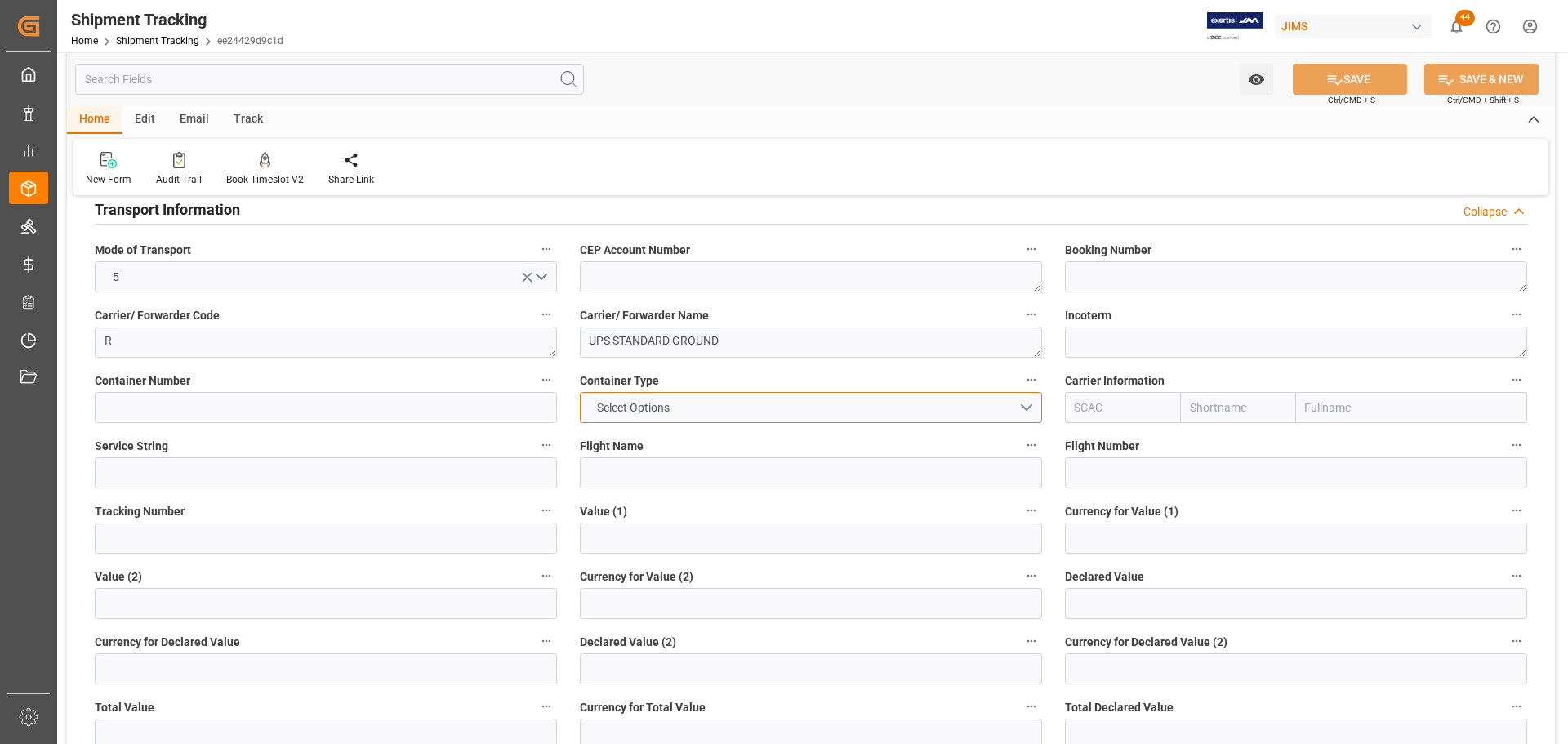
click at [680, 412] on button "Select Options" at bounding box center [811, 407] width 462 height 31
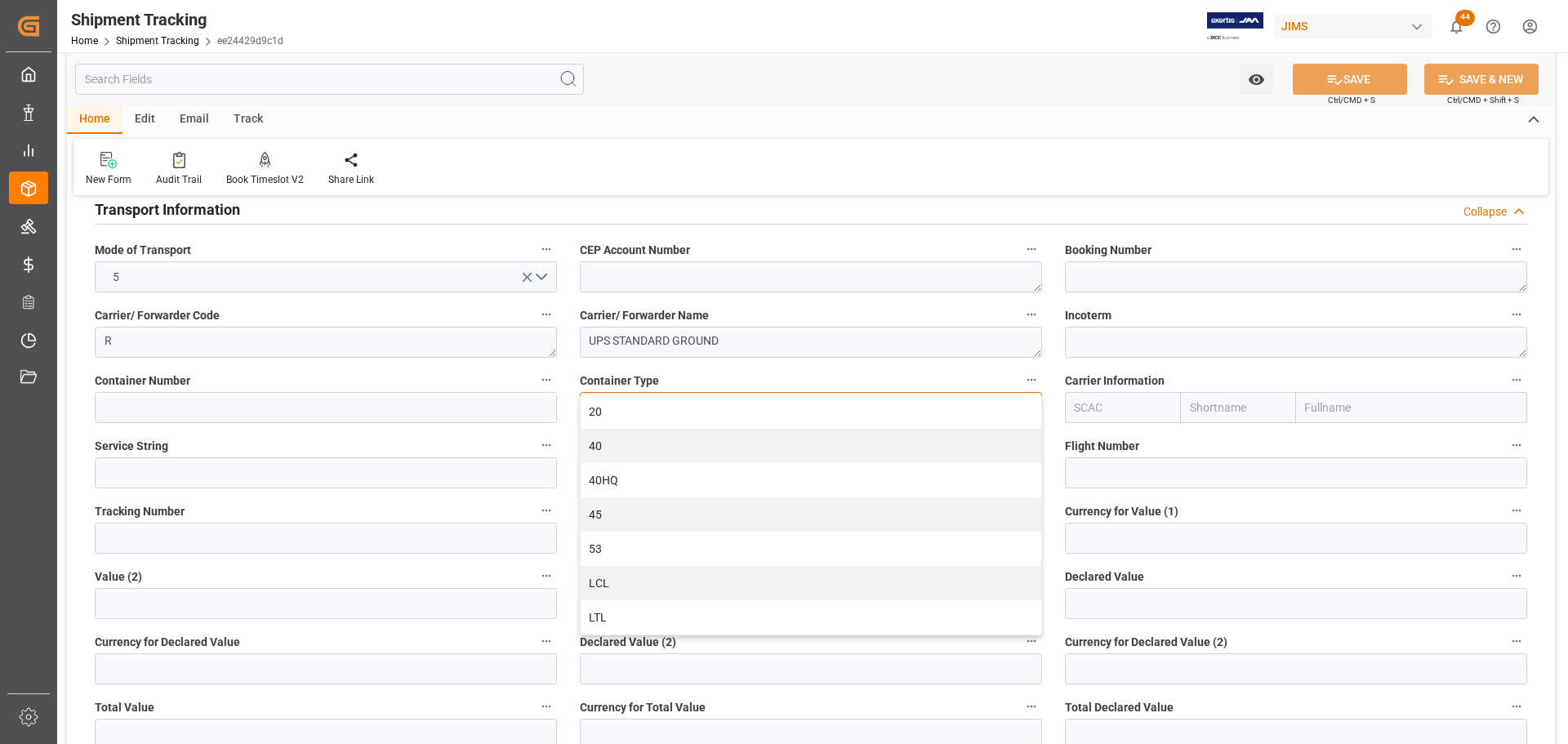
click at [614, 614] on div "LTL" at bounding box center [811, 617] width 460 height 35
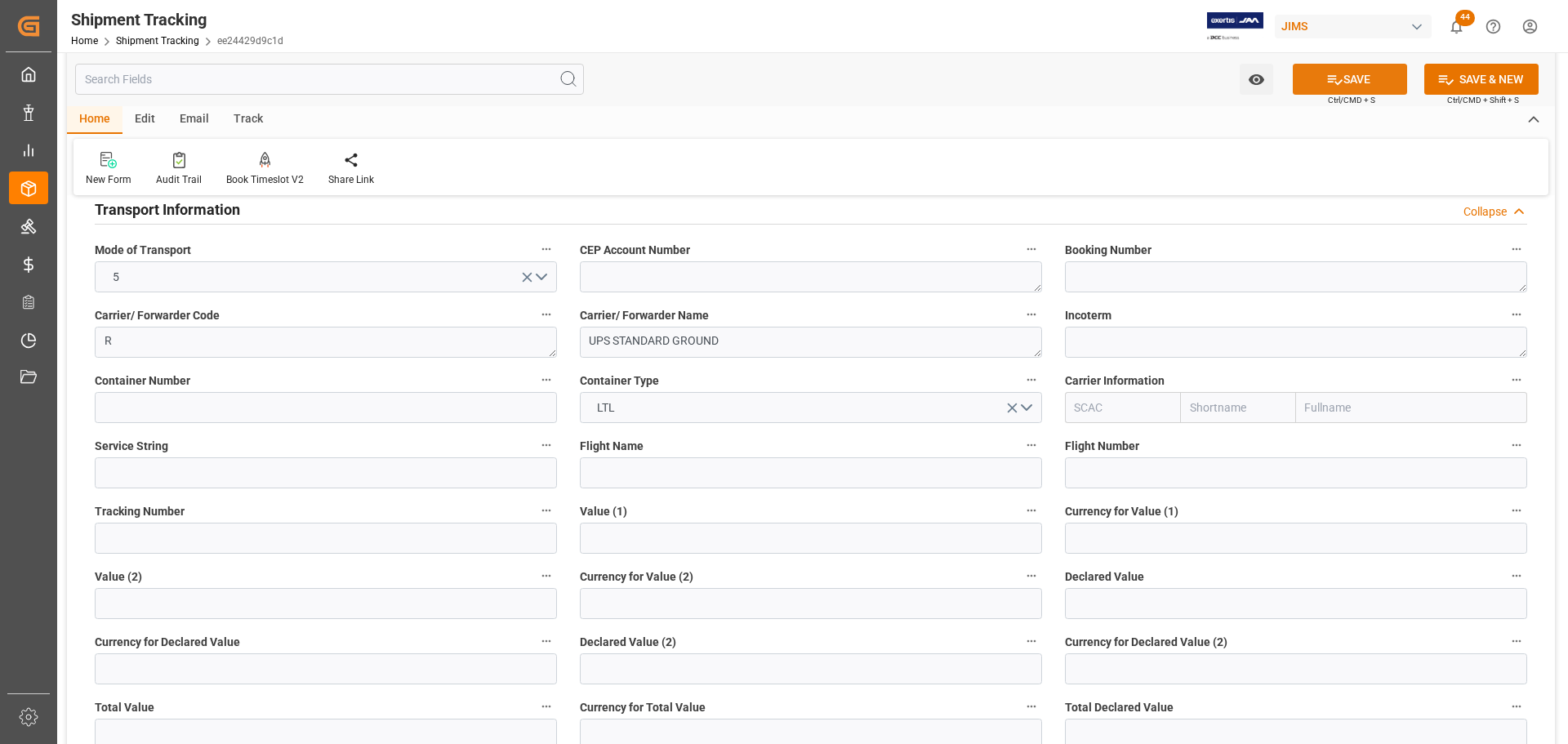
click at [1364, 74] on button "SAVE" at bounding box center [1350, 79] width 115 height 31
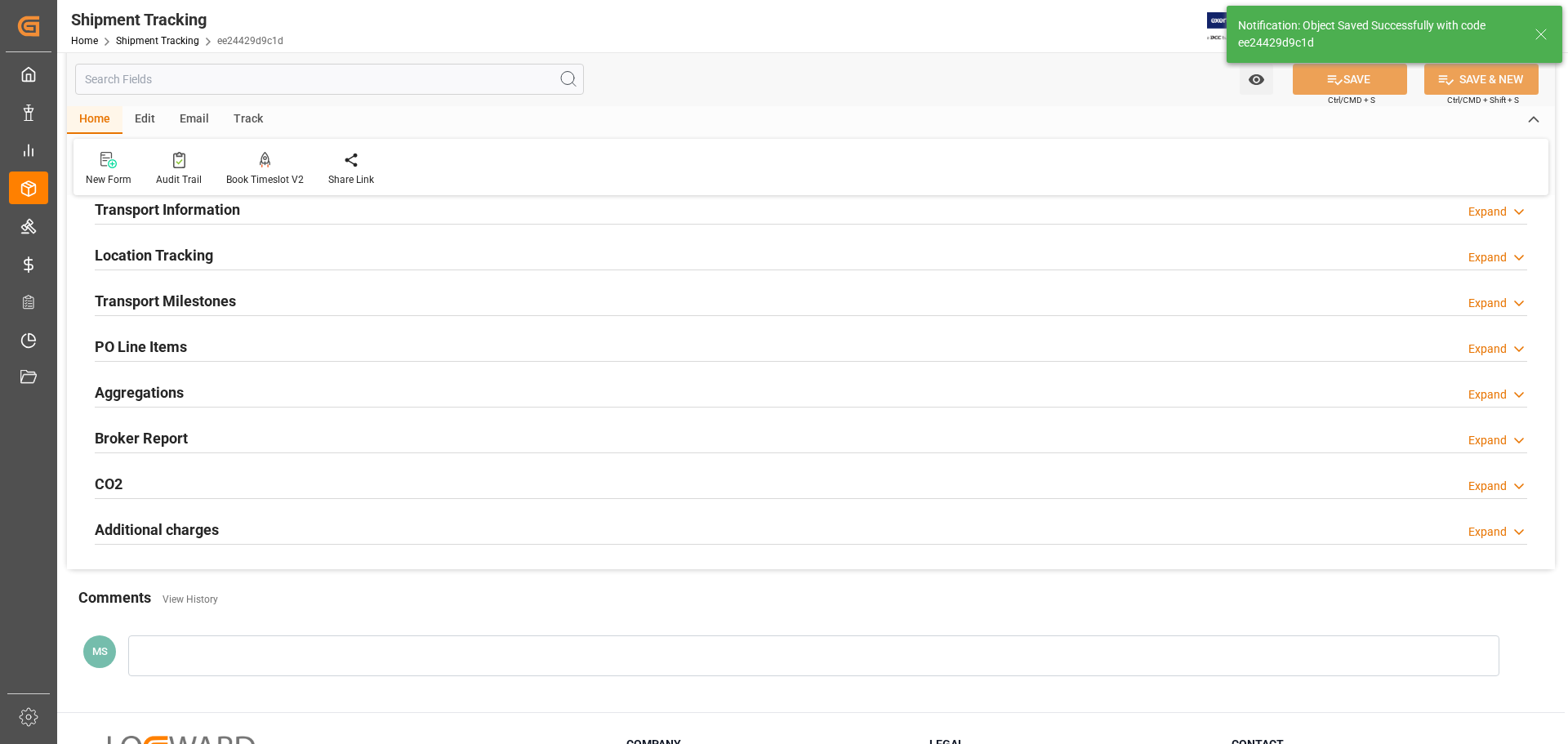
scroll to position [82, 0]
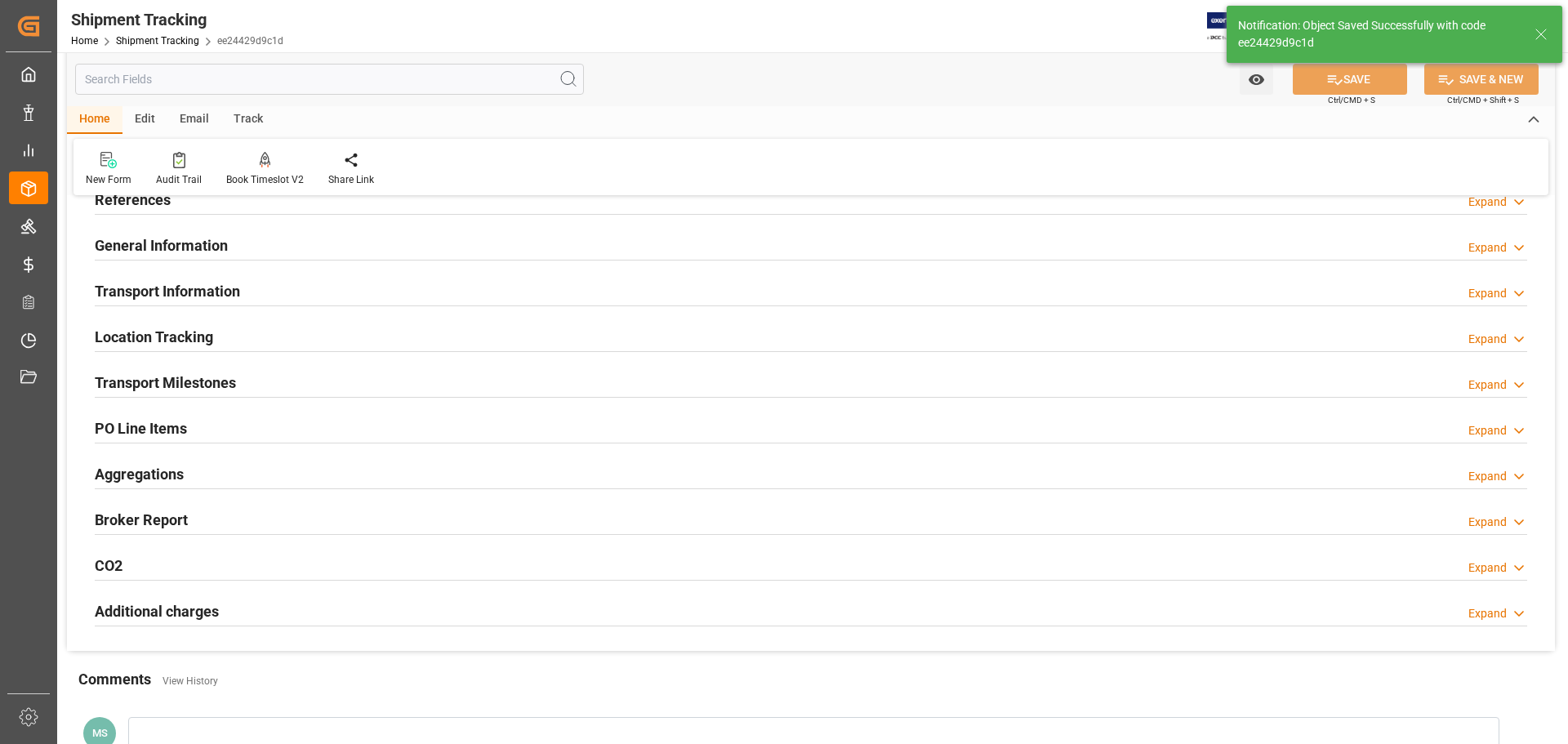
click at [254, 388] on div "Transport Milestones Expand" at bounding box center [811, 380] width 1433 height 31
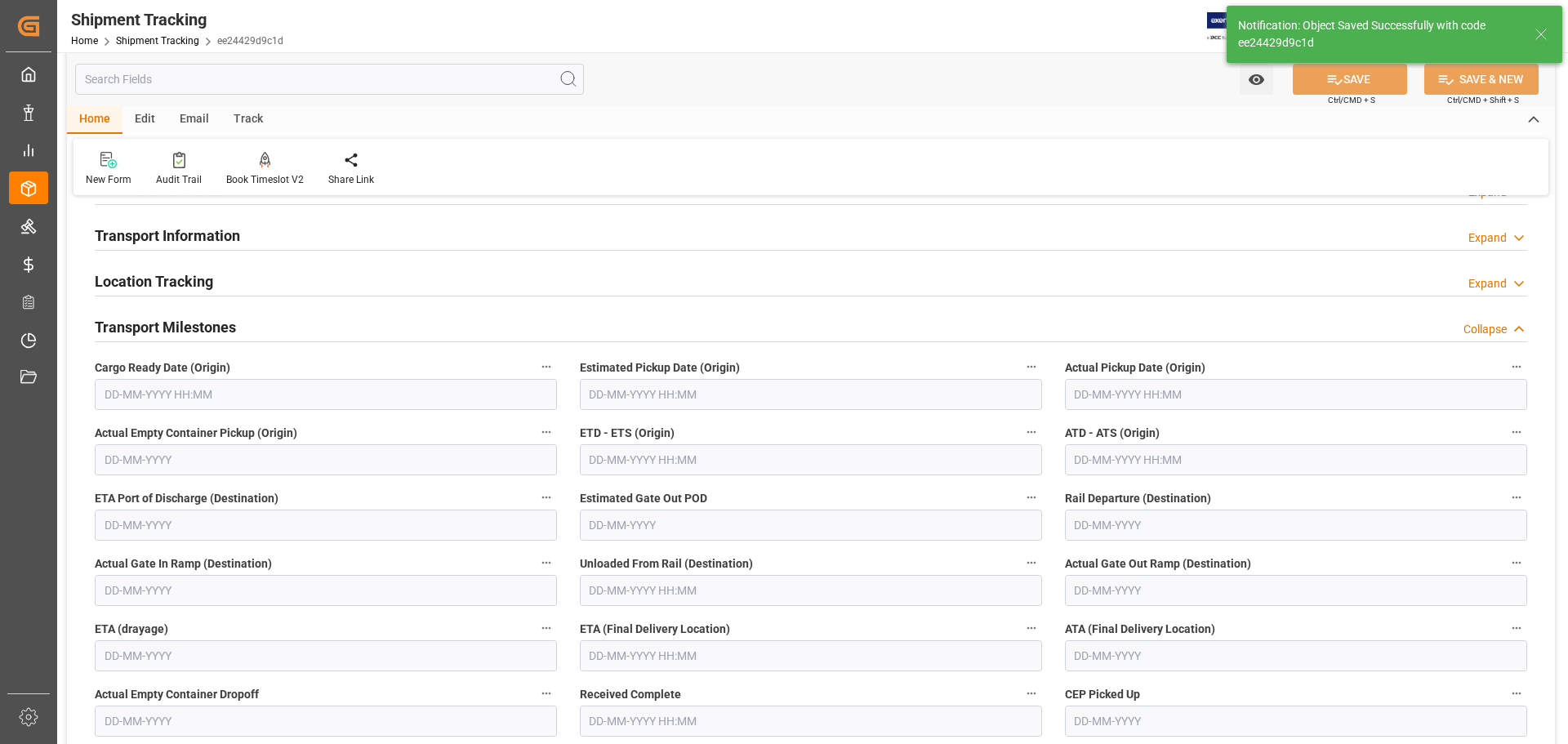
scroll to position [163, 0]
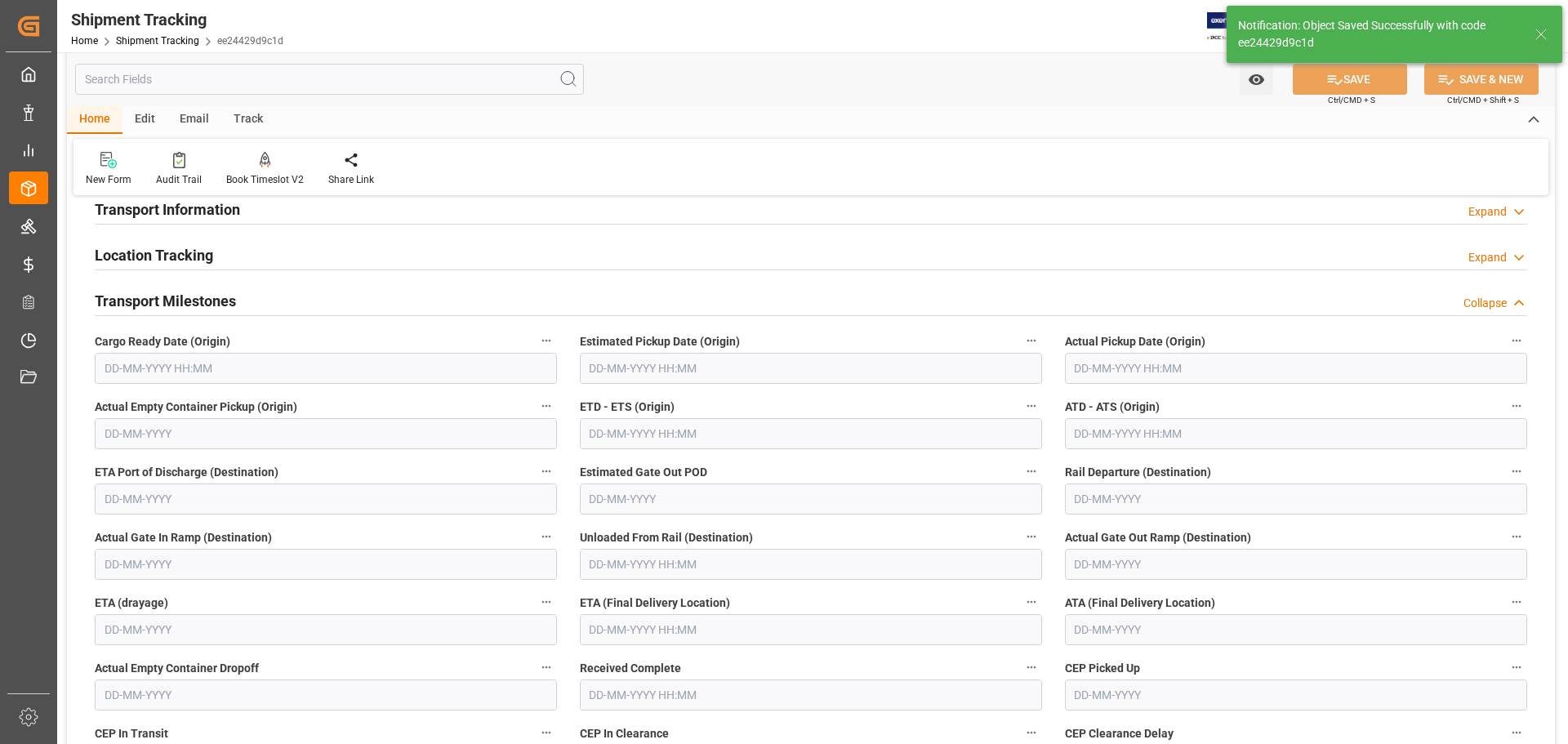
click at [237, 370] on input "text" at bounding box center [326, 367] width 462 height 31
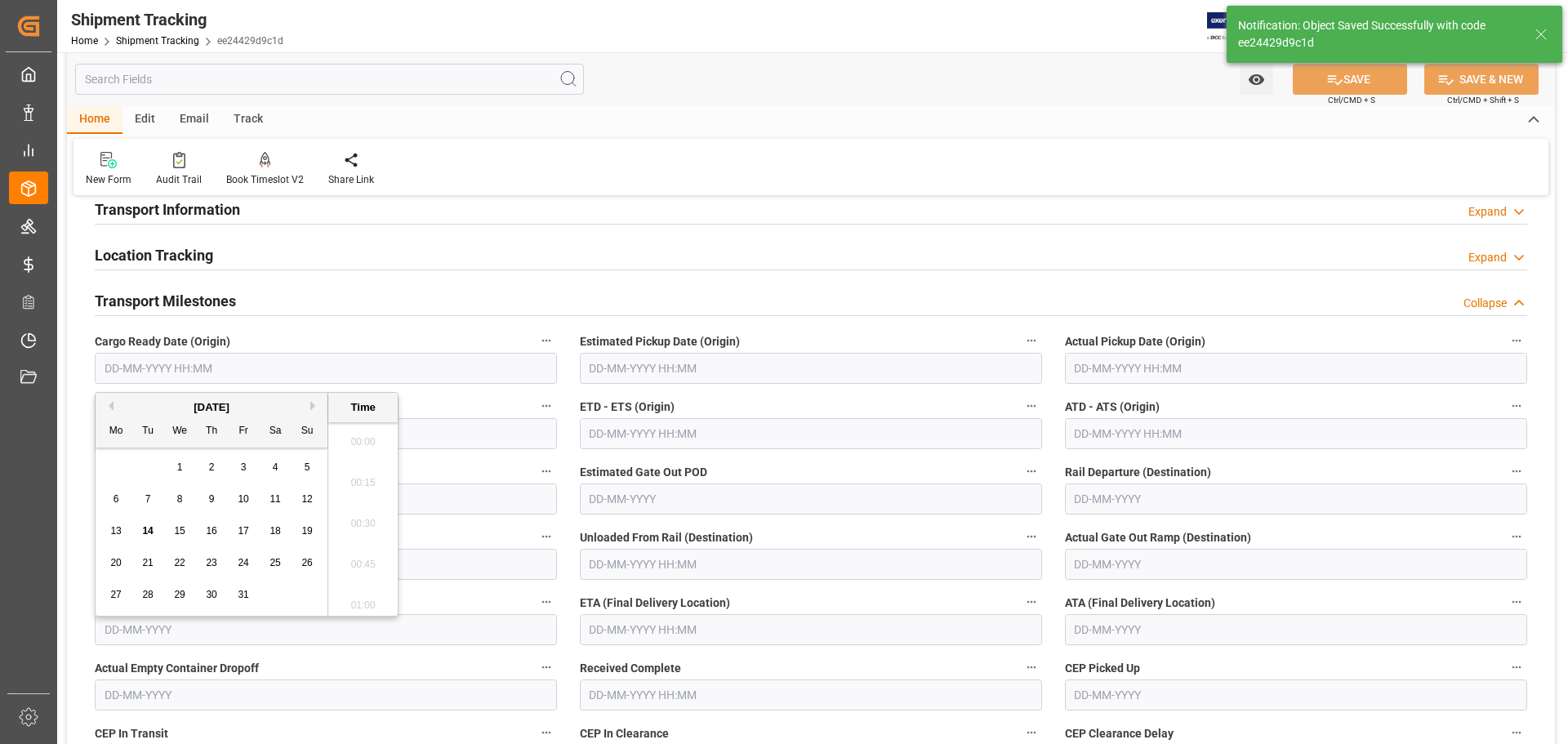
scroll to position [1720, 0]
click at [157, 534] on div "14" at bounding box center [148, 531] width 21 height 20
type input "14-10-2025 00:00"
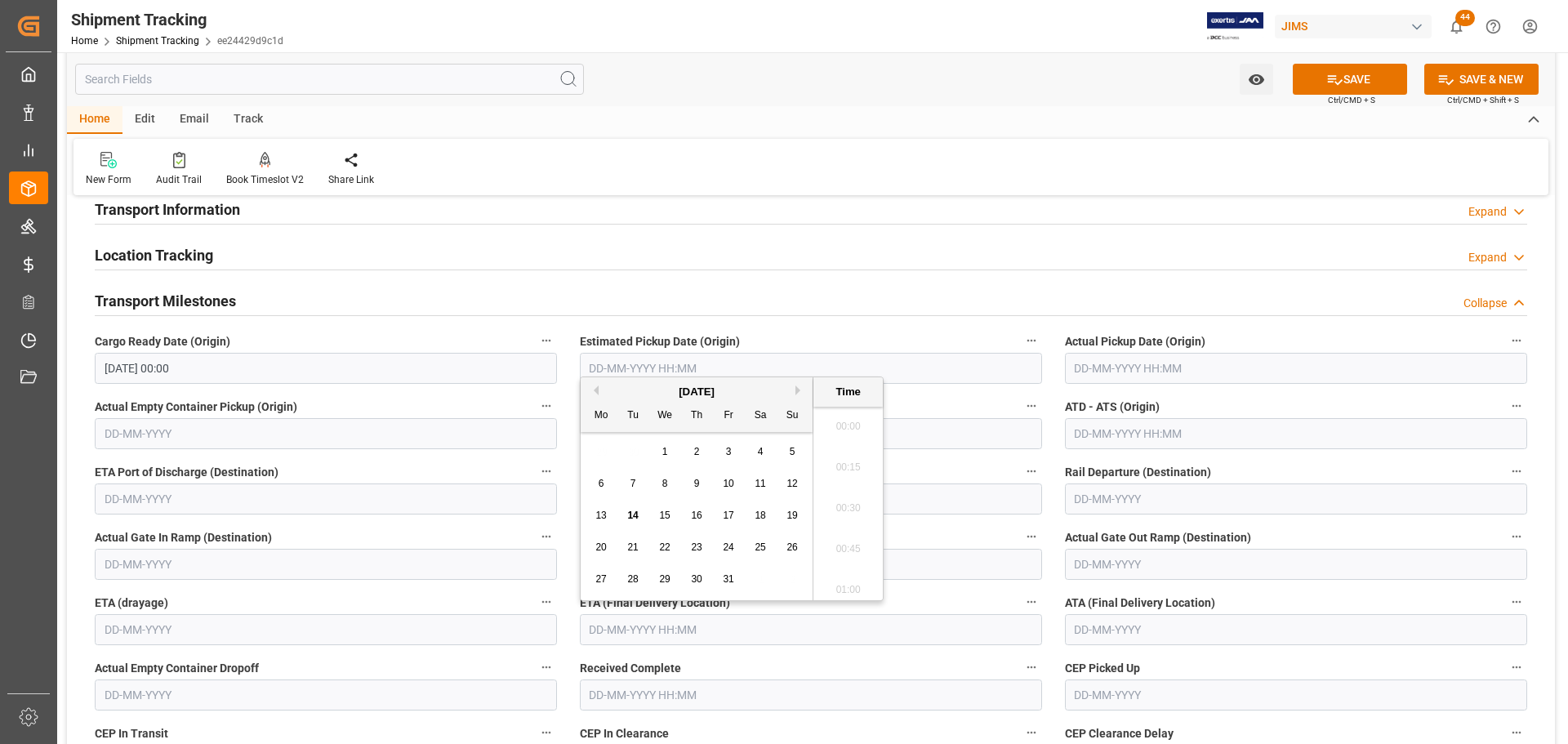
click at [696, 633] on input "text" at bounding box center [811, 629] width 462 height 31
click at [727, 545] on span "24" at bounding box center [727, 547] width 10 height 11
type input "24-10-2025 00:00"
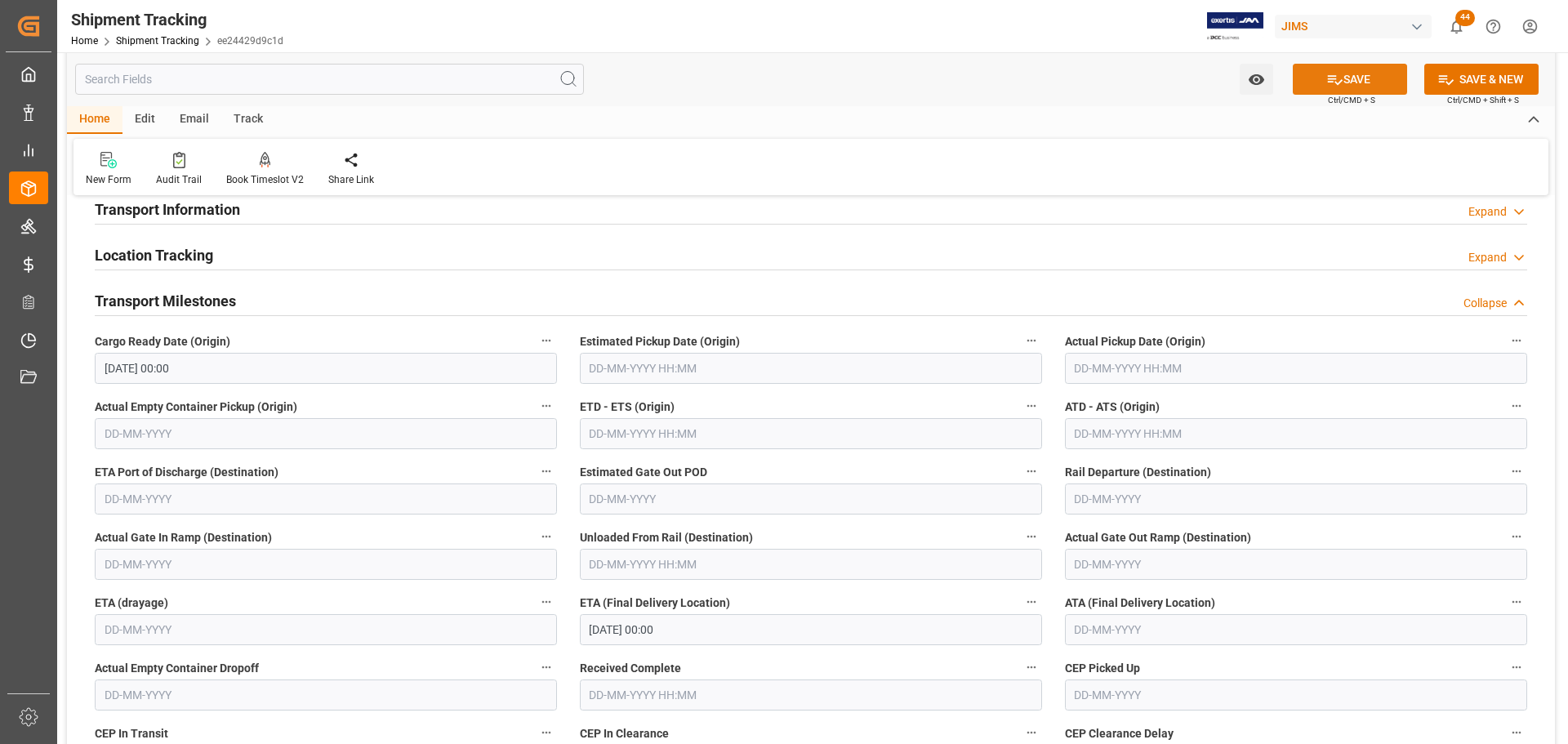
click at [1358, 73] on button "SAVE" at bounding box center [1350, 79] width 115 height 31
click at [241, 306] on div "Transport Milestones Collapse" at bounding box center [811, 299] width 1433 height 31
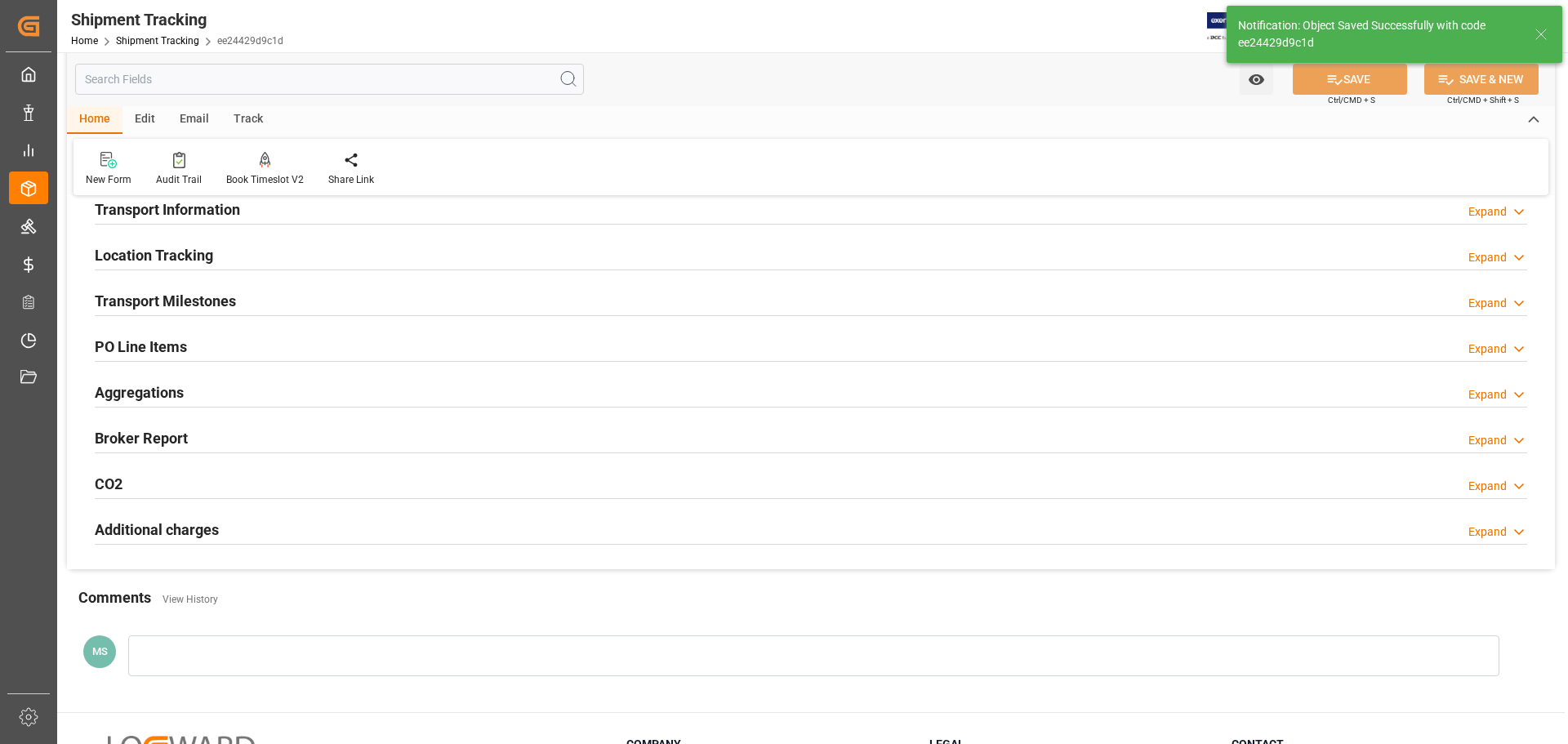
click at [241, 306] on div "Transport Milestones Expand" at bounding box center [811, 299] width 1433 height 31
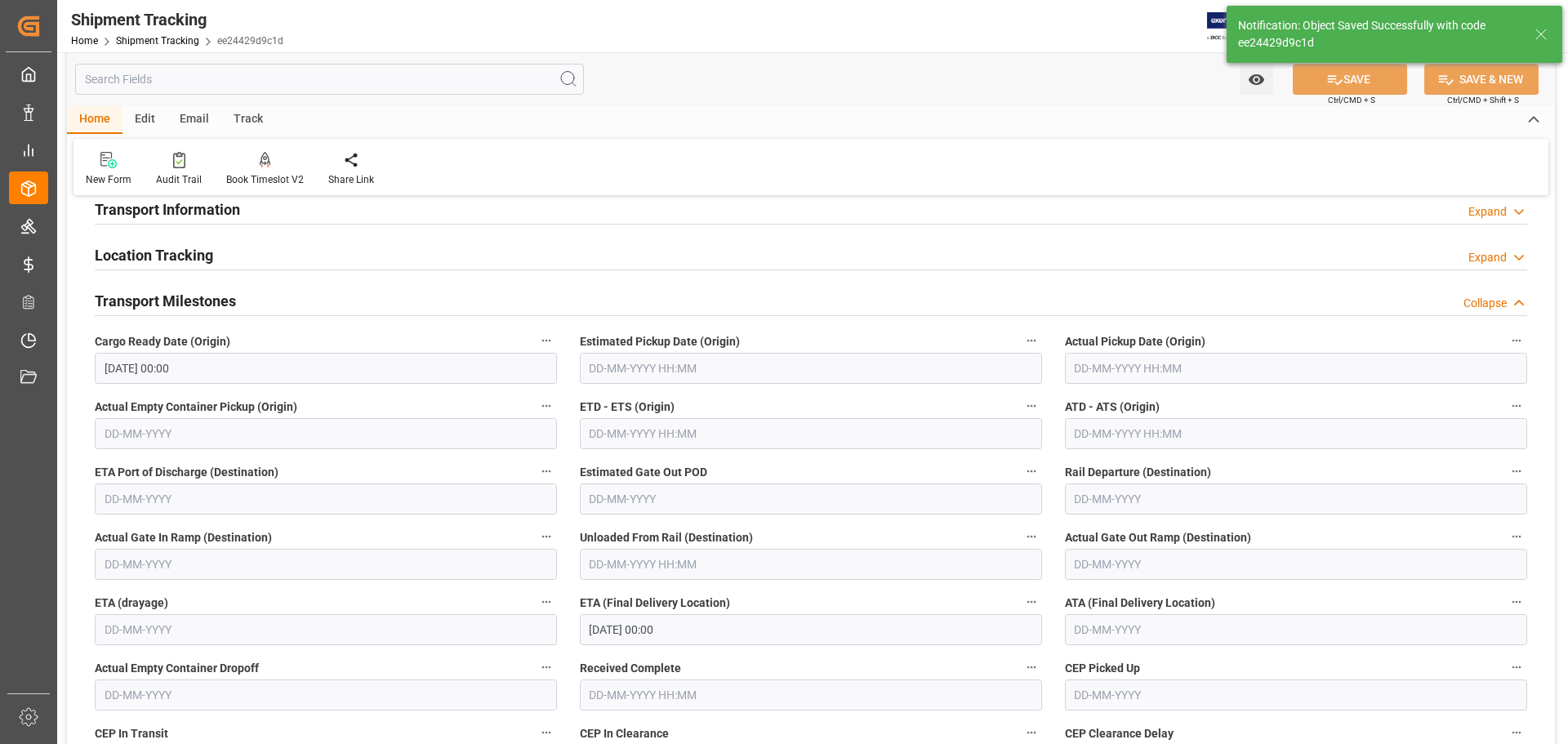
click at [241, 306] on div "Transport Milestones Collapse" at bounding box center [811, 299] width 1433 height 31
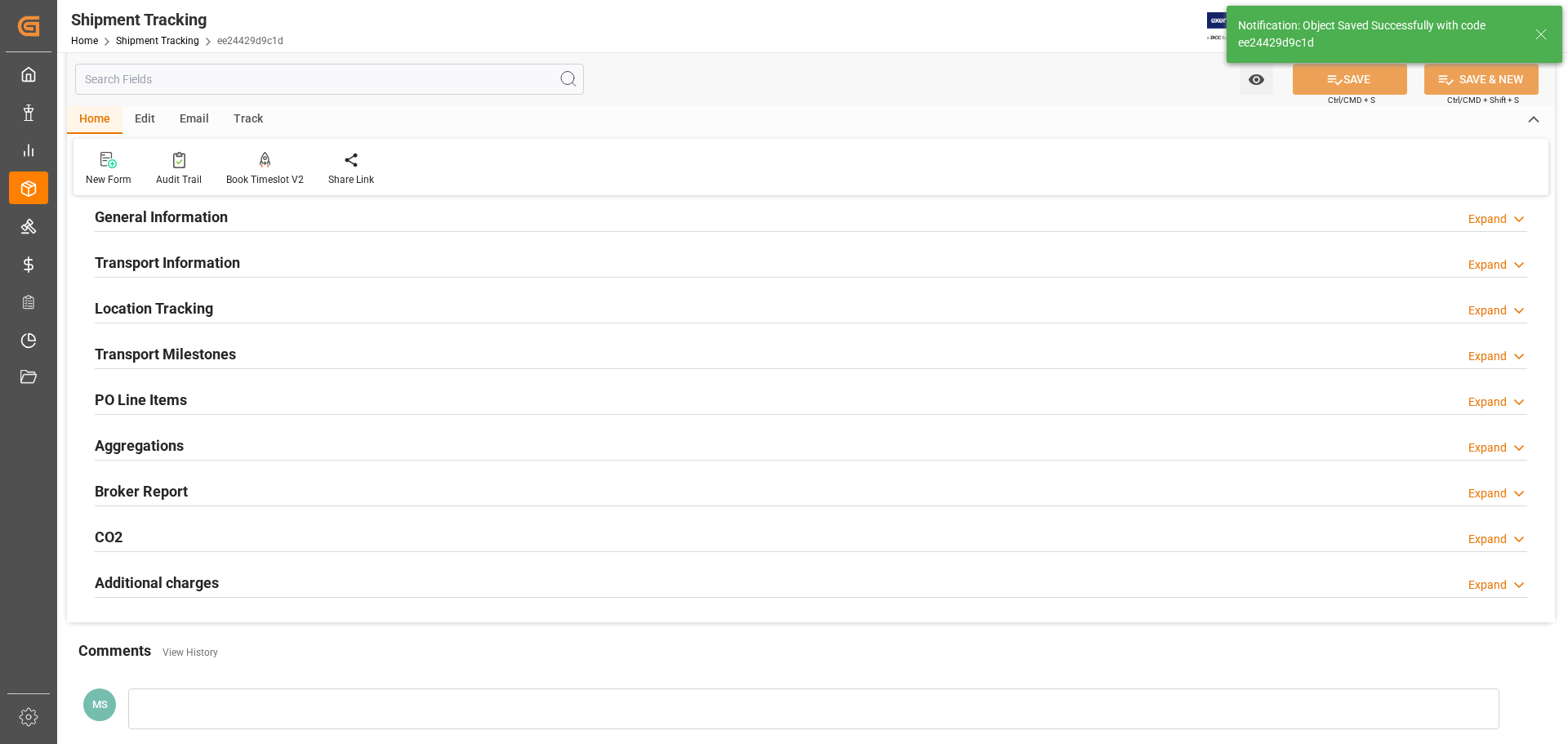
scroll to position [82, 0]
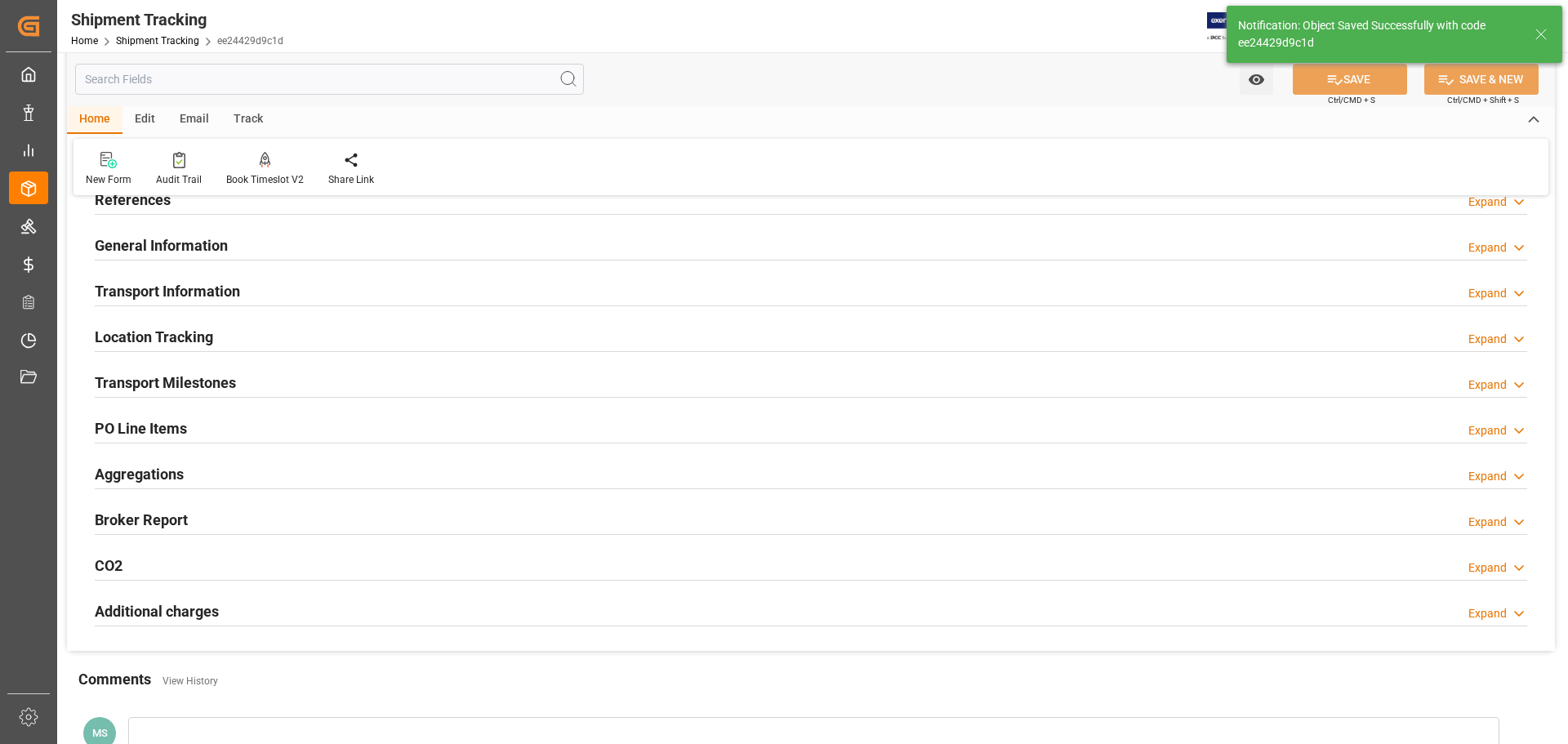
click at [247, 286] on div "Transport Information Expand" at bounding box center [811, 289] width 1433 height 31
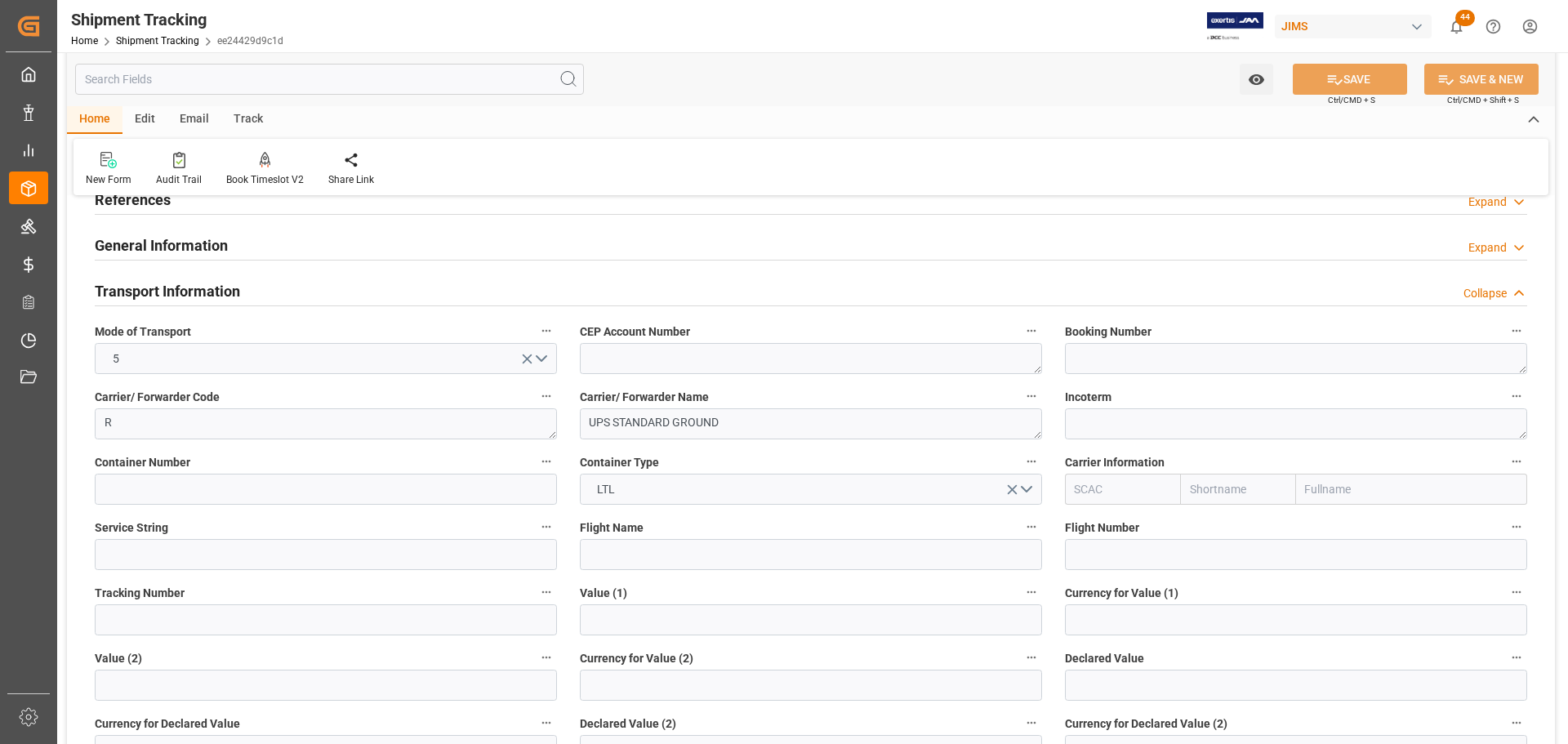
click at [253, 297] on div "Transport Information Collapse" at bounding box center [811, 289] width 1433 height 31
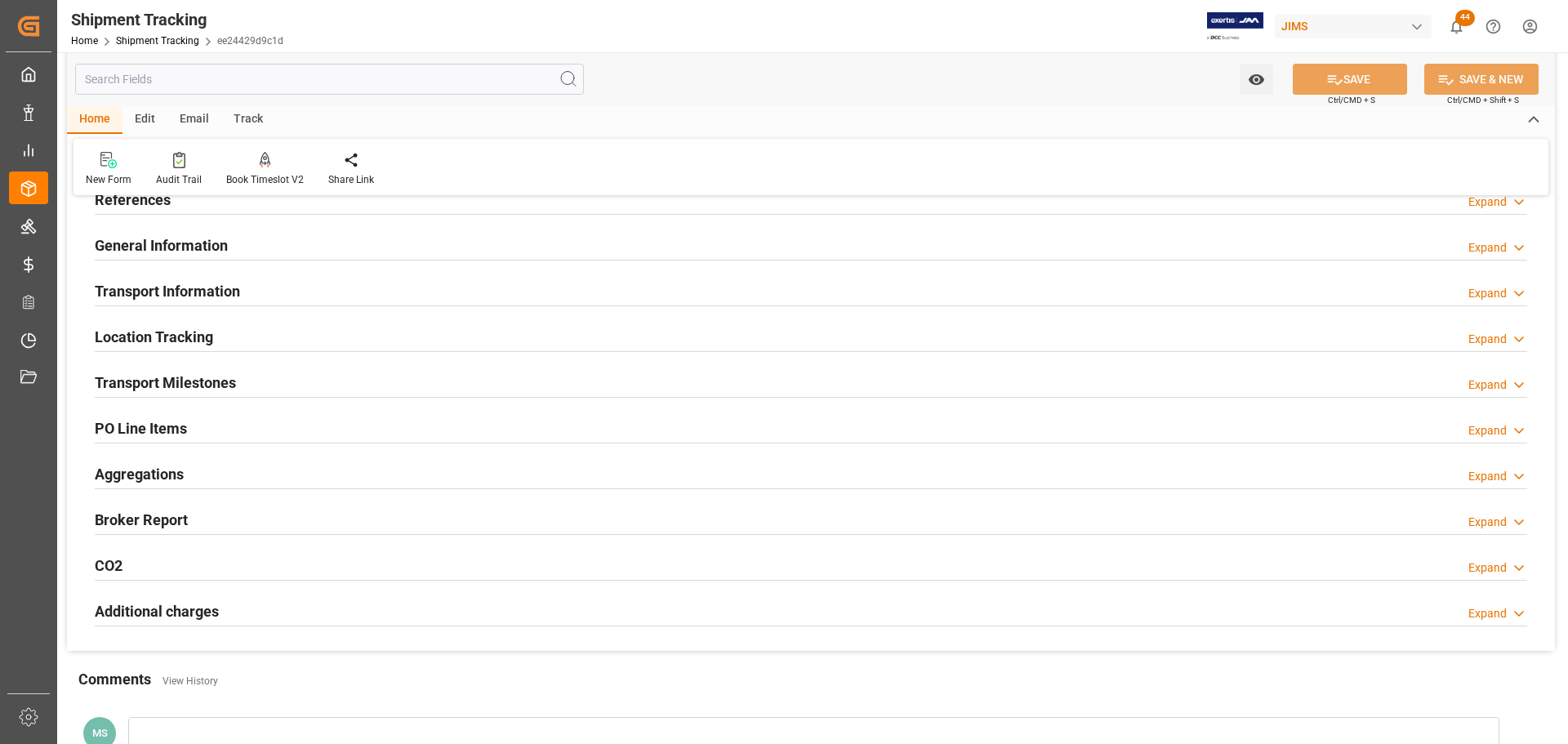
click at [253, 297] on div "Transport Information Expand" at bounding box center [811, 289] width 1433 height 31
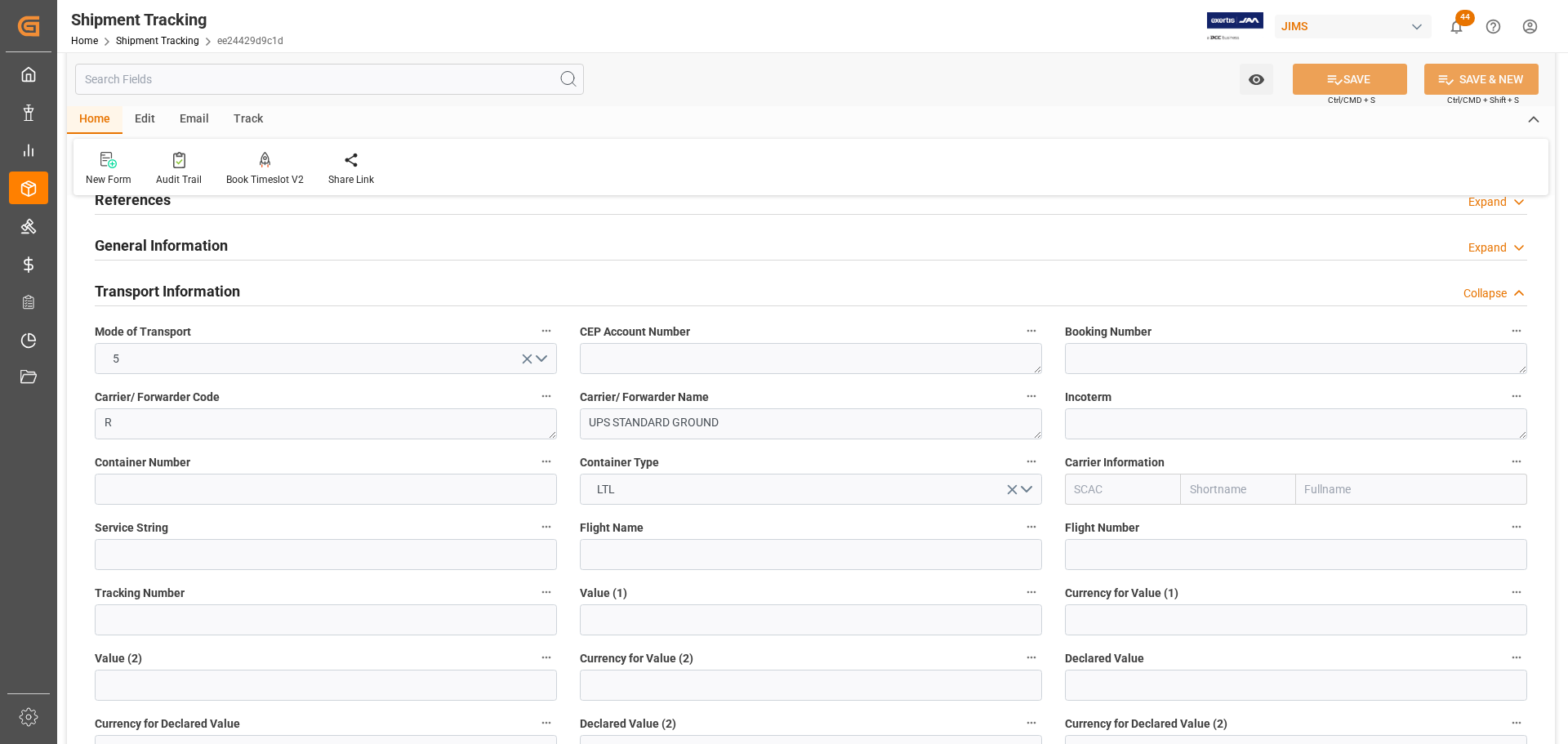
click at [253, 297] on div "Transport Information Collapse" at bounding box center [811, 289] width 1433 height 31
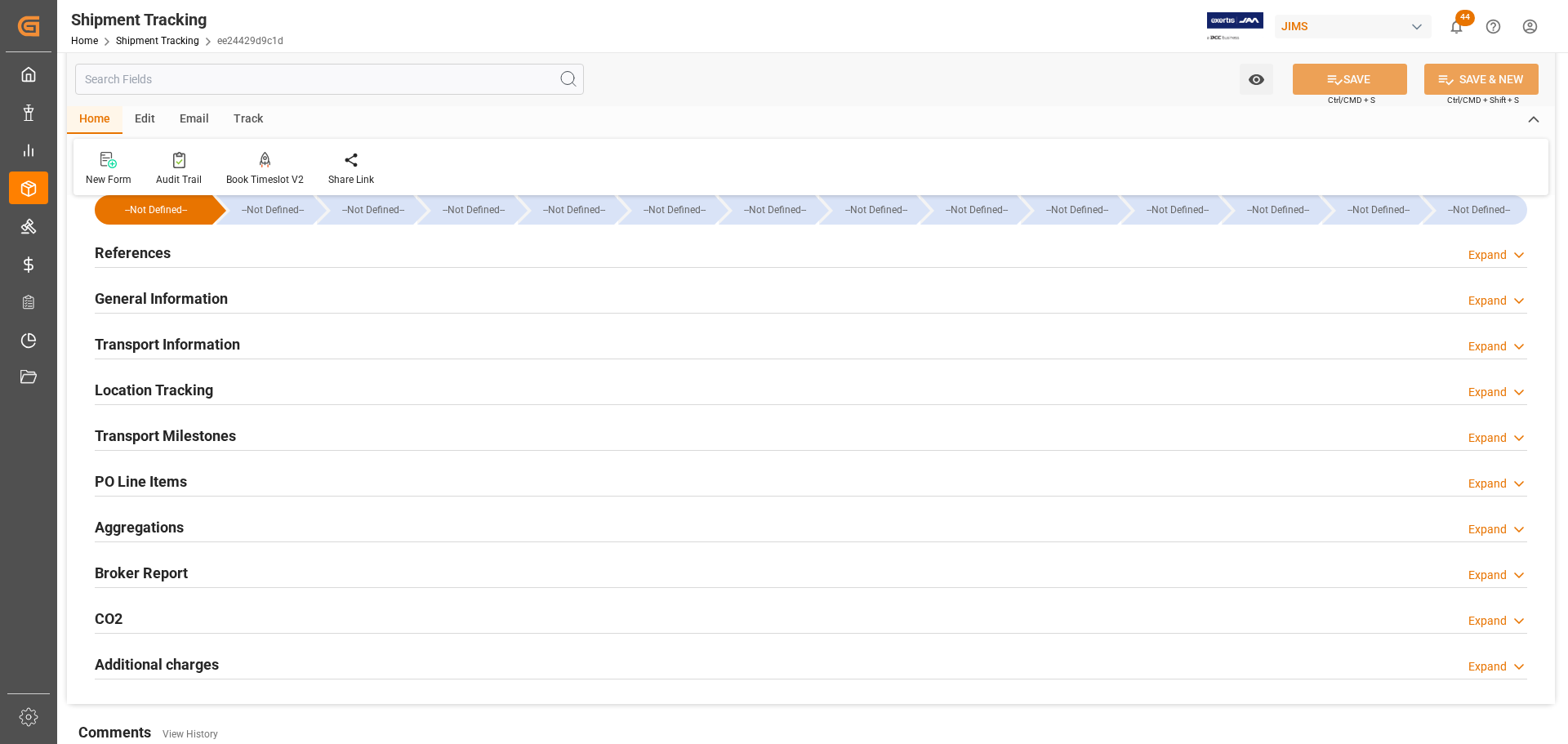
scroll to position [0, 0]
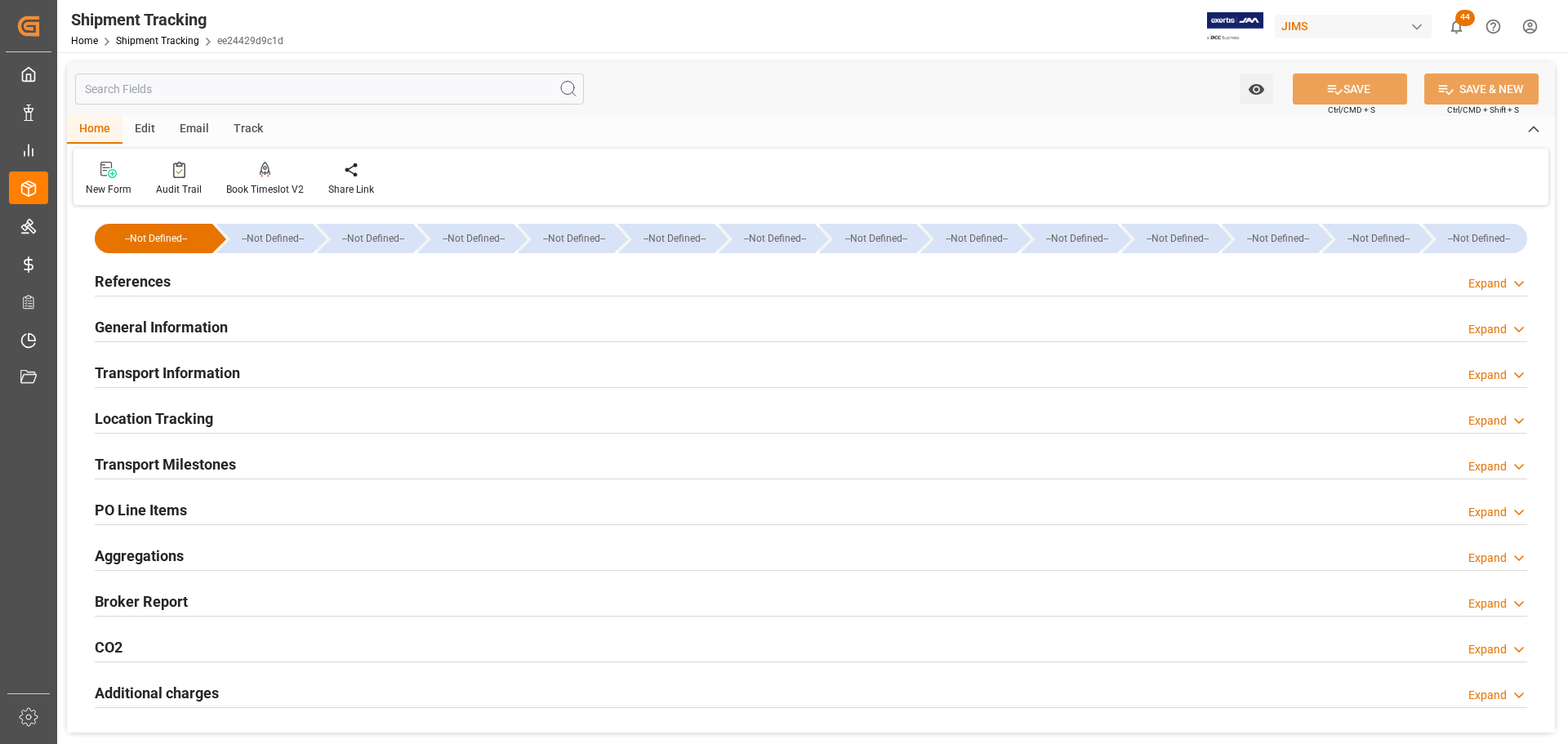
click at [247, 327] on div "General Information Expand" at bounding box center [811, 325] width 1433 height 31
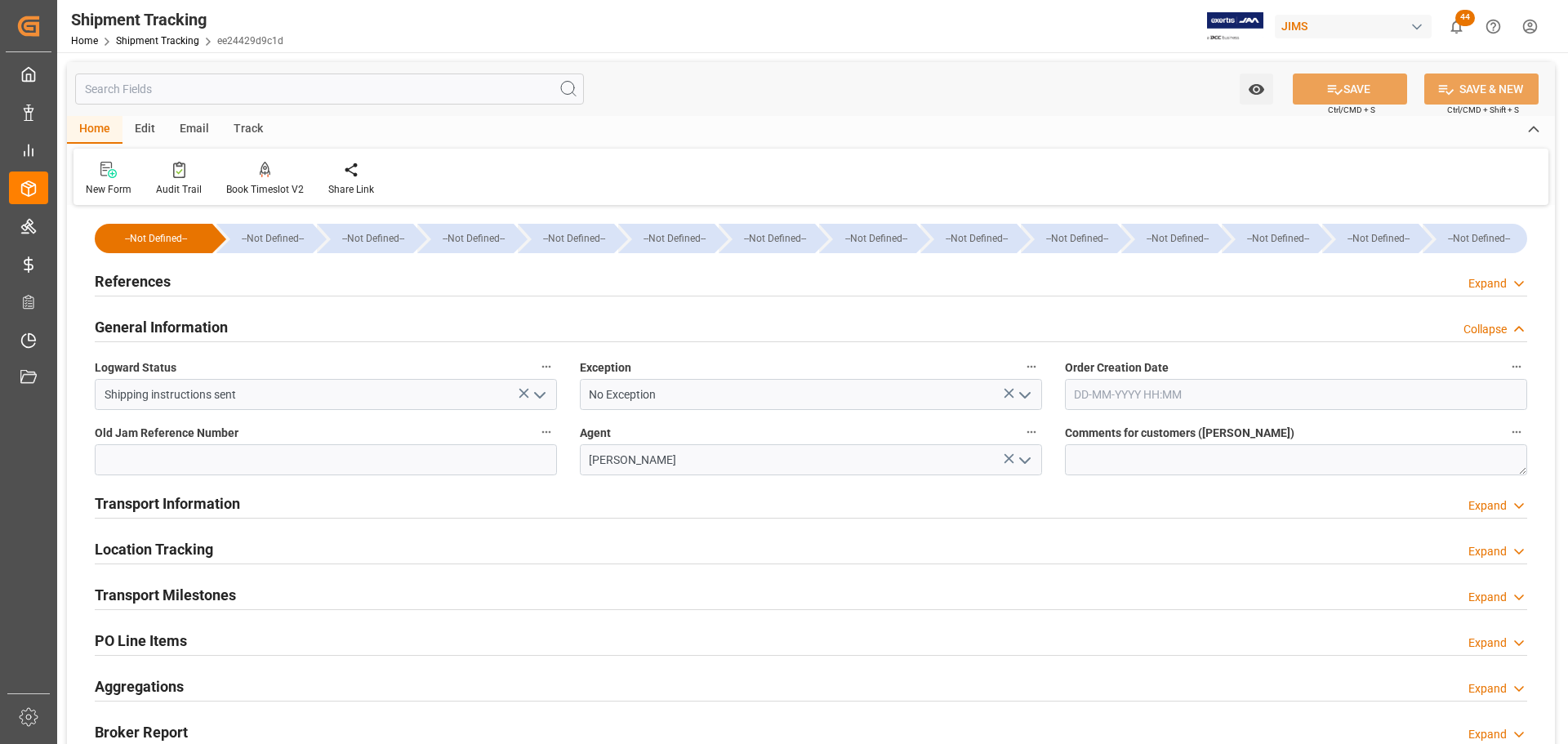
click at [247, 327] on div "General Information Collapse" at bounding box center [811, 325] width 1433 height 31
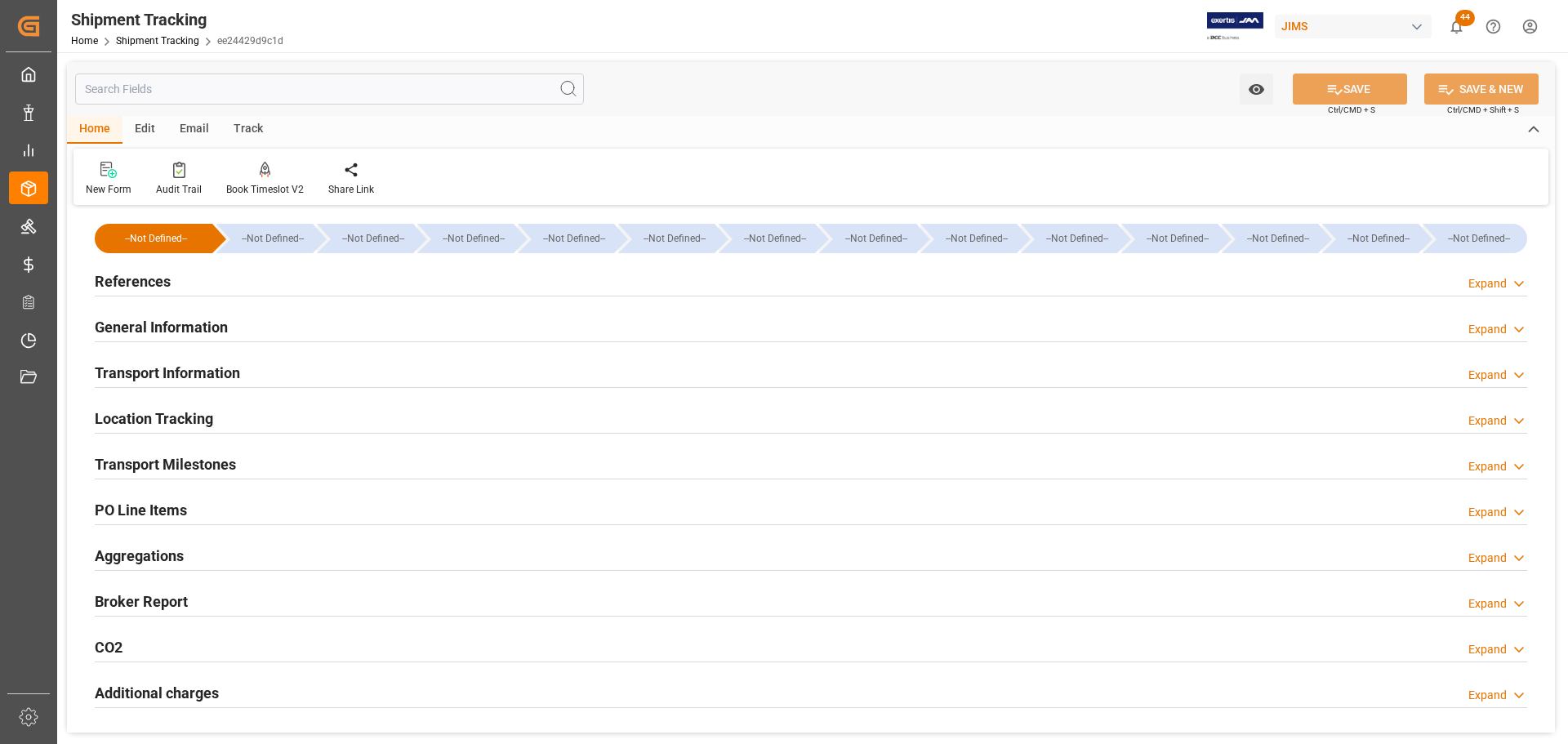
click at [237, 291] on div "References Expand" at bounding box center [811, 280] width 1433 height 31
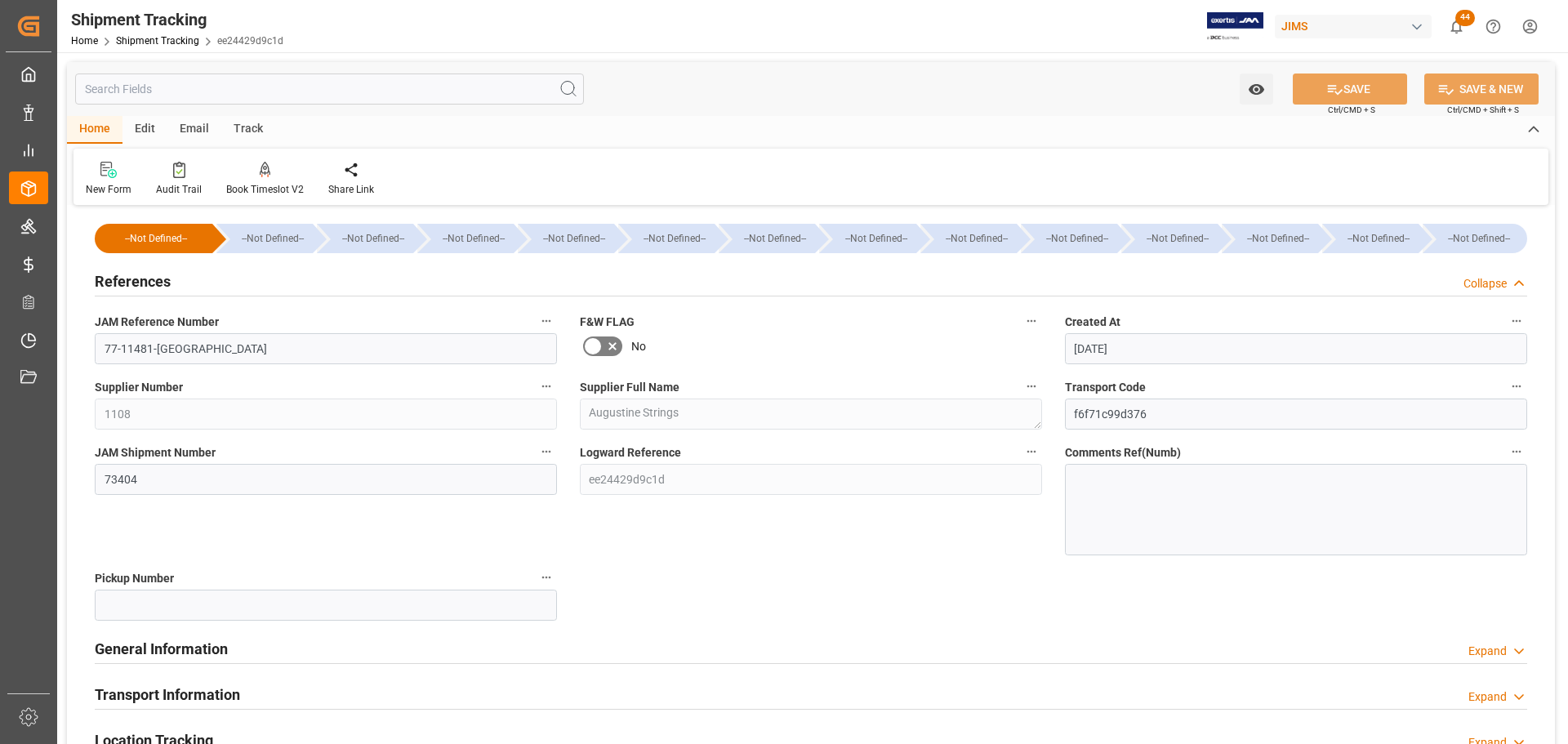
click at [238, 290] on div "References Collapse" at bounding box center [811, 280] width 1433 height 31
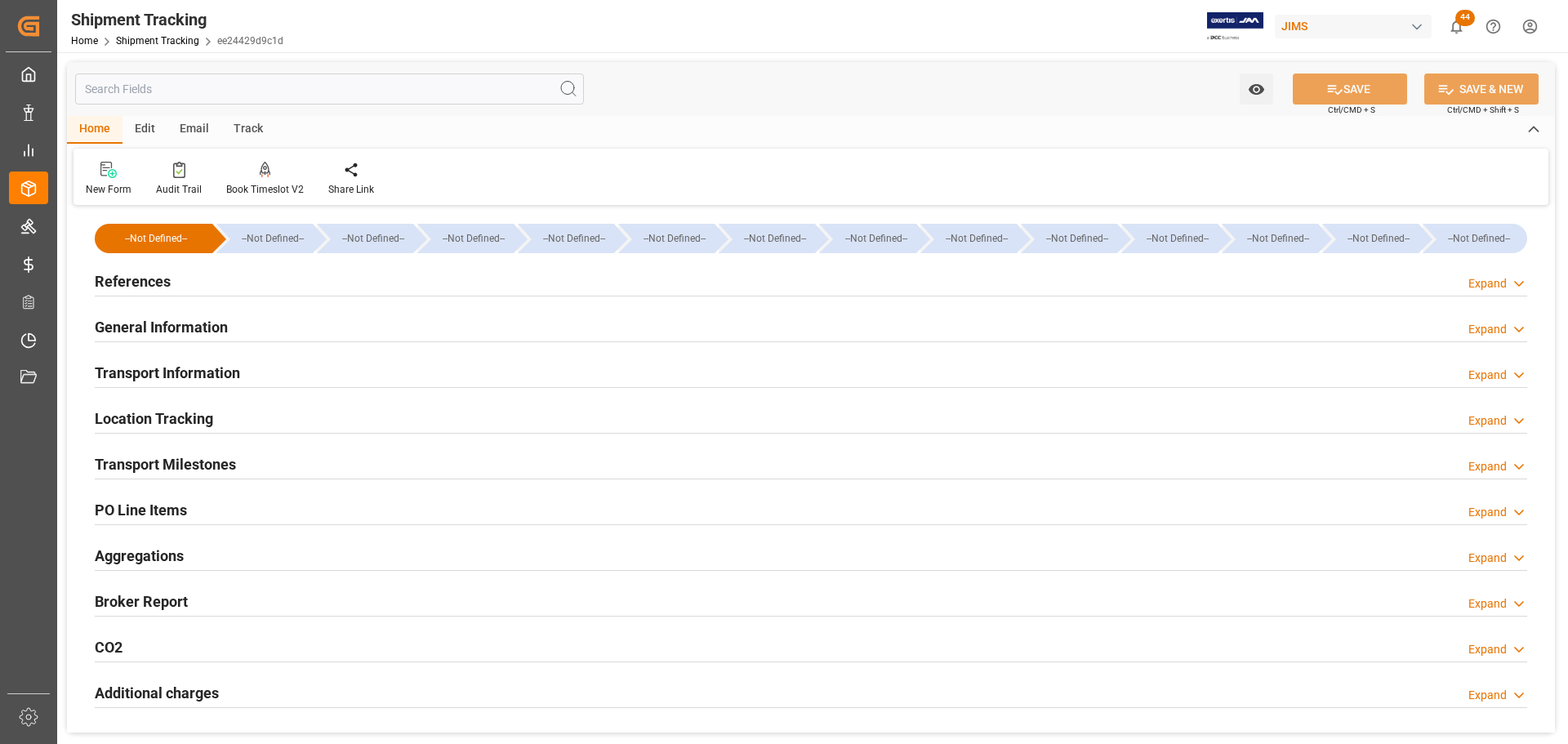
click at [170, 271] on div "References Expand" at bounding box center [811, 280] width 1433 height 31
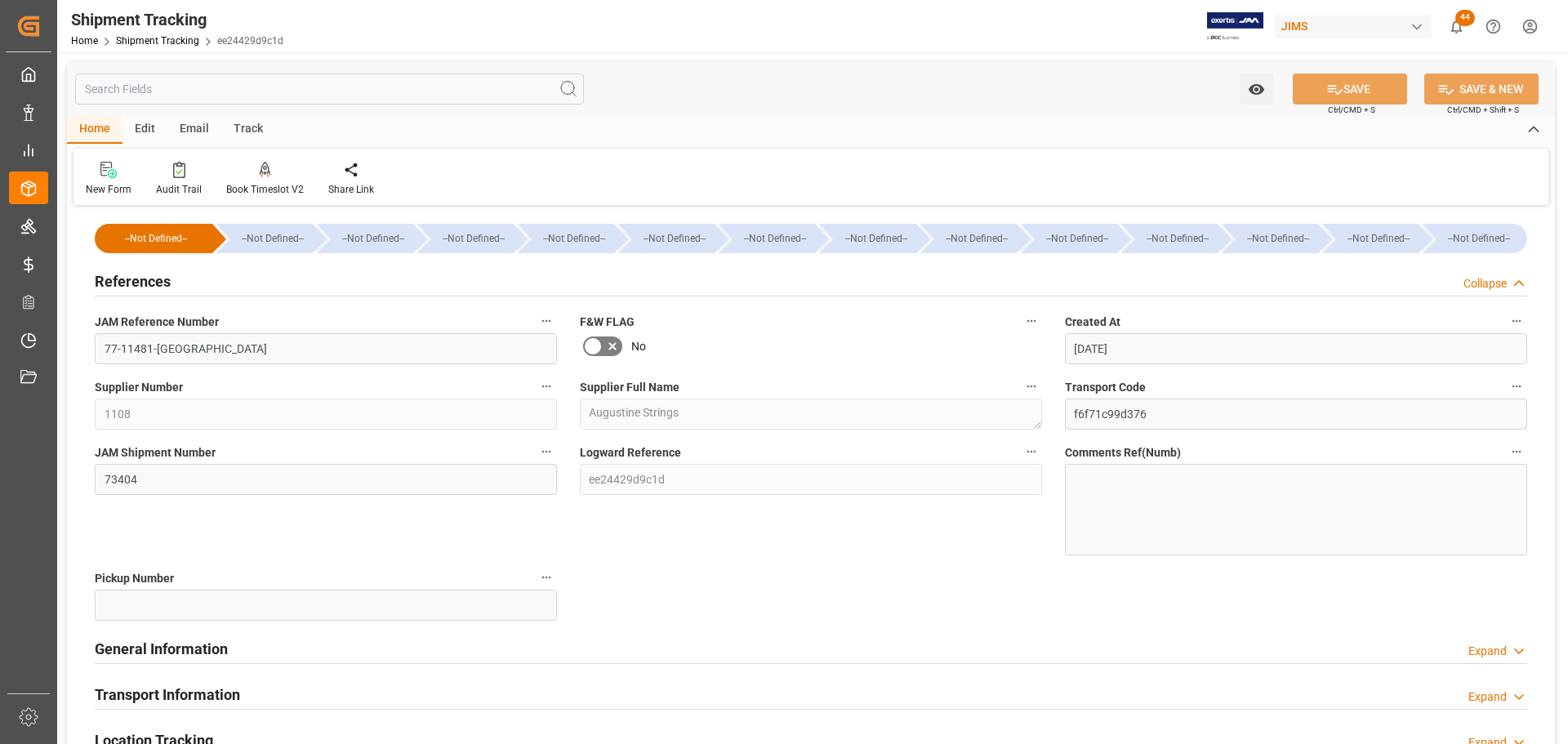
click at [170, 277] on div "References Collapse" at bounding box center [811, 280] width 1433 height 31
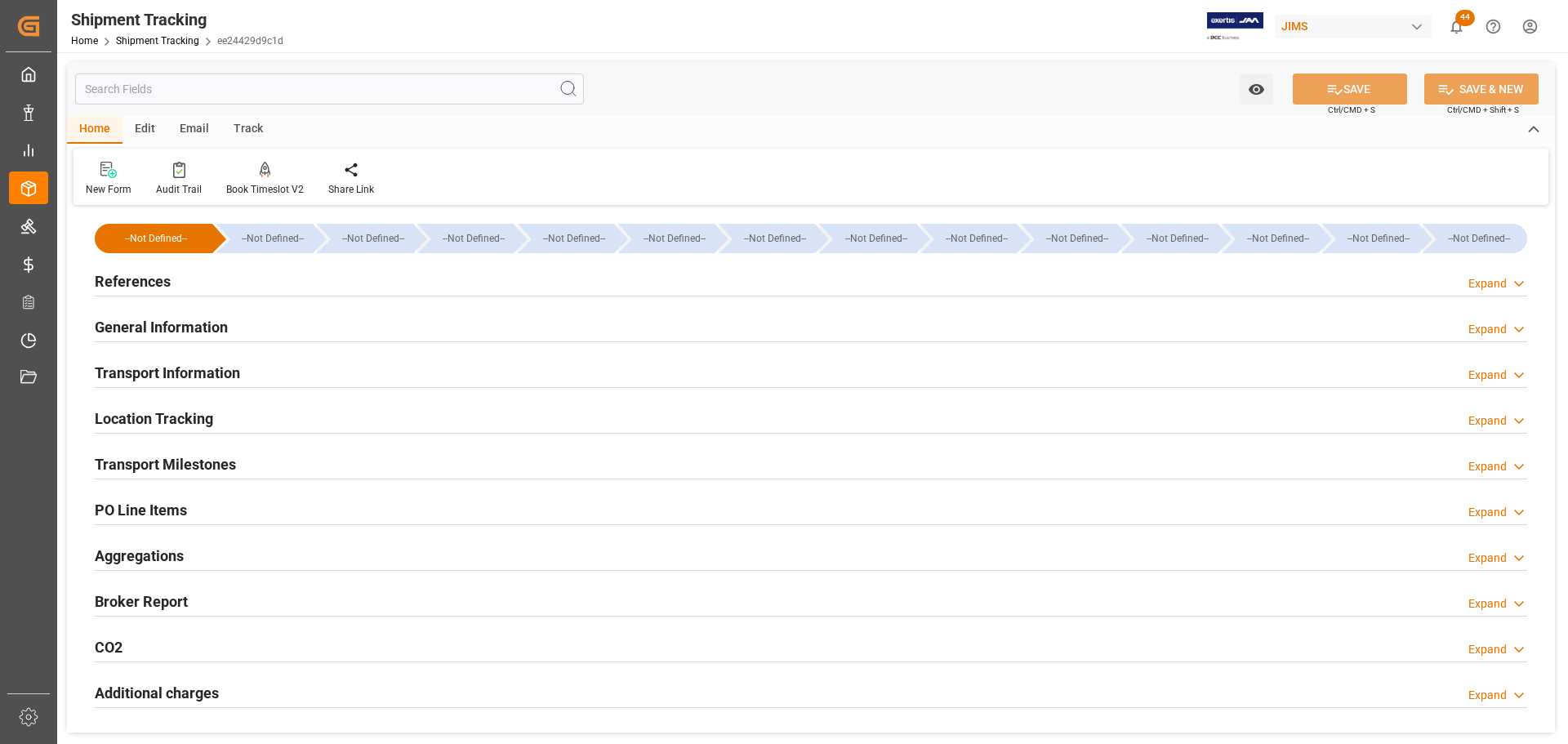
click at [194, 331] on h2 "General Information" at bounding box center [162, 326] width 133 height 22
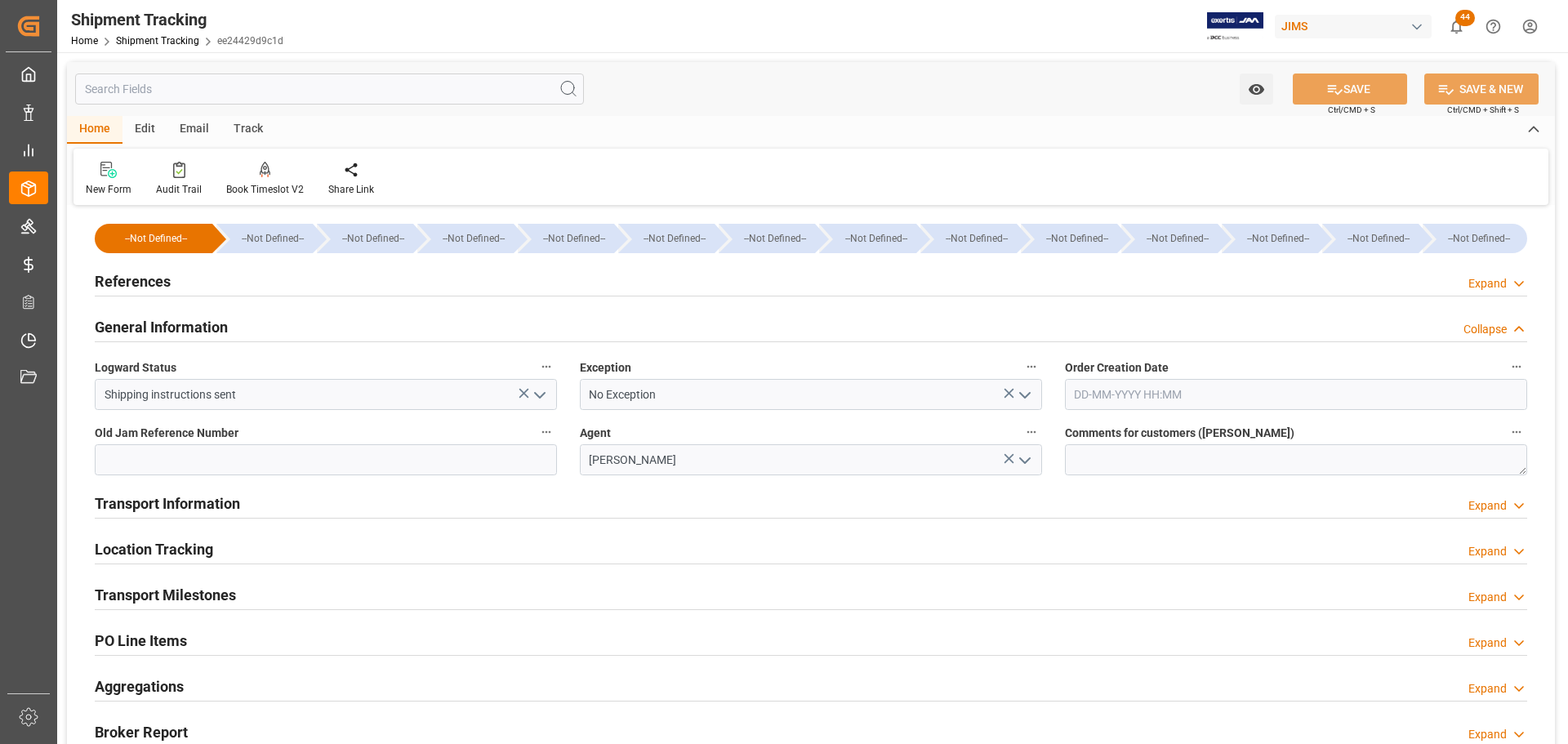
click at [215, 324] on h2 "General Information" at bounding box center [162, 326] width 133 height 22
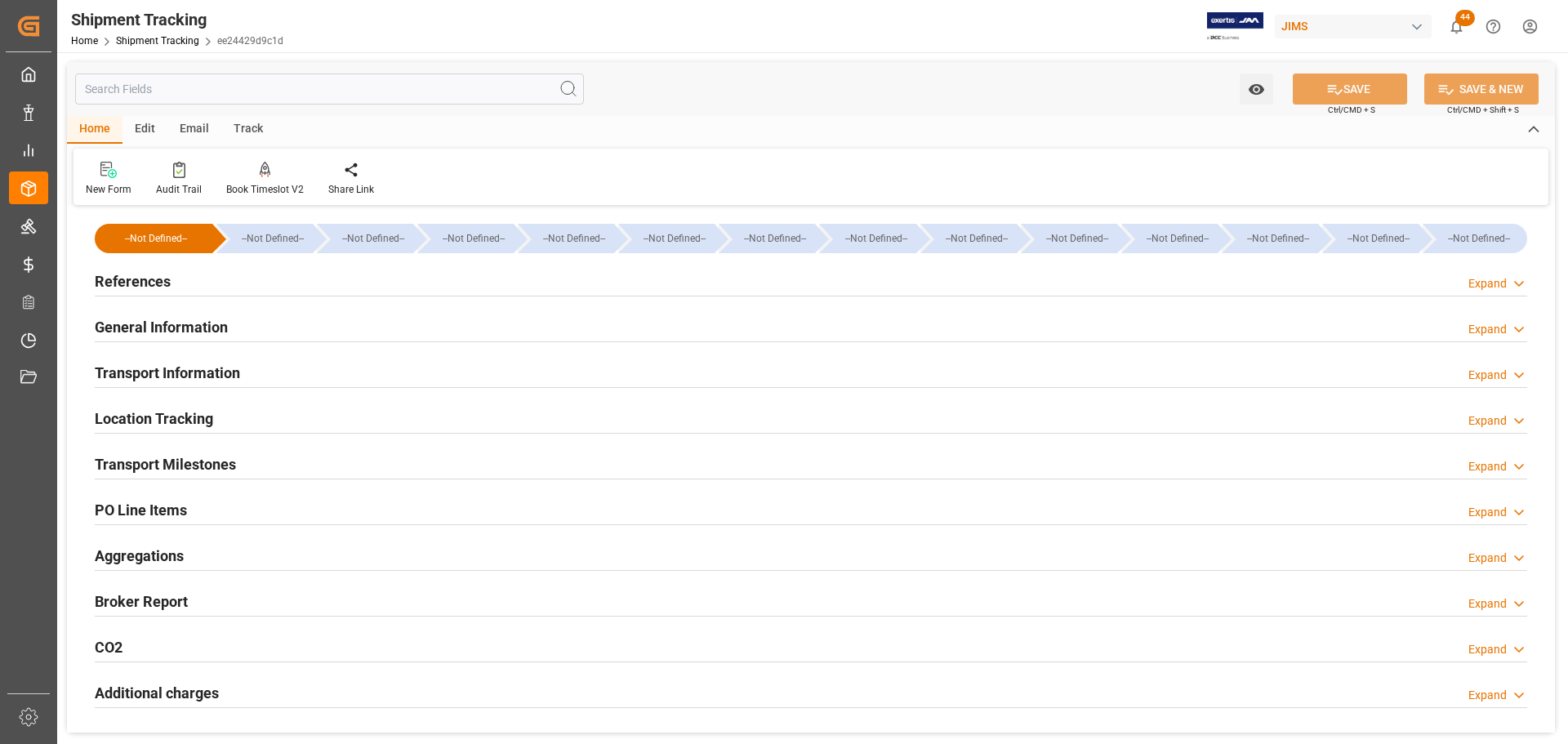
click at [215, 375] on h2 "Transport Information" at bounding box center [167, 372] width 146 height 22
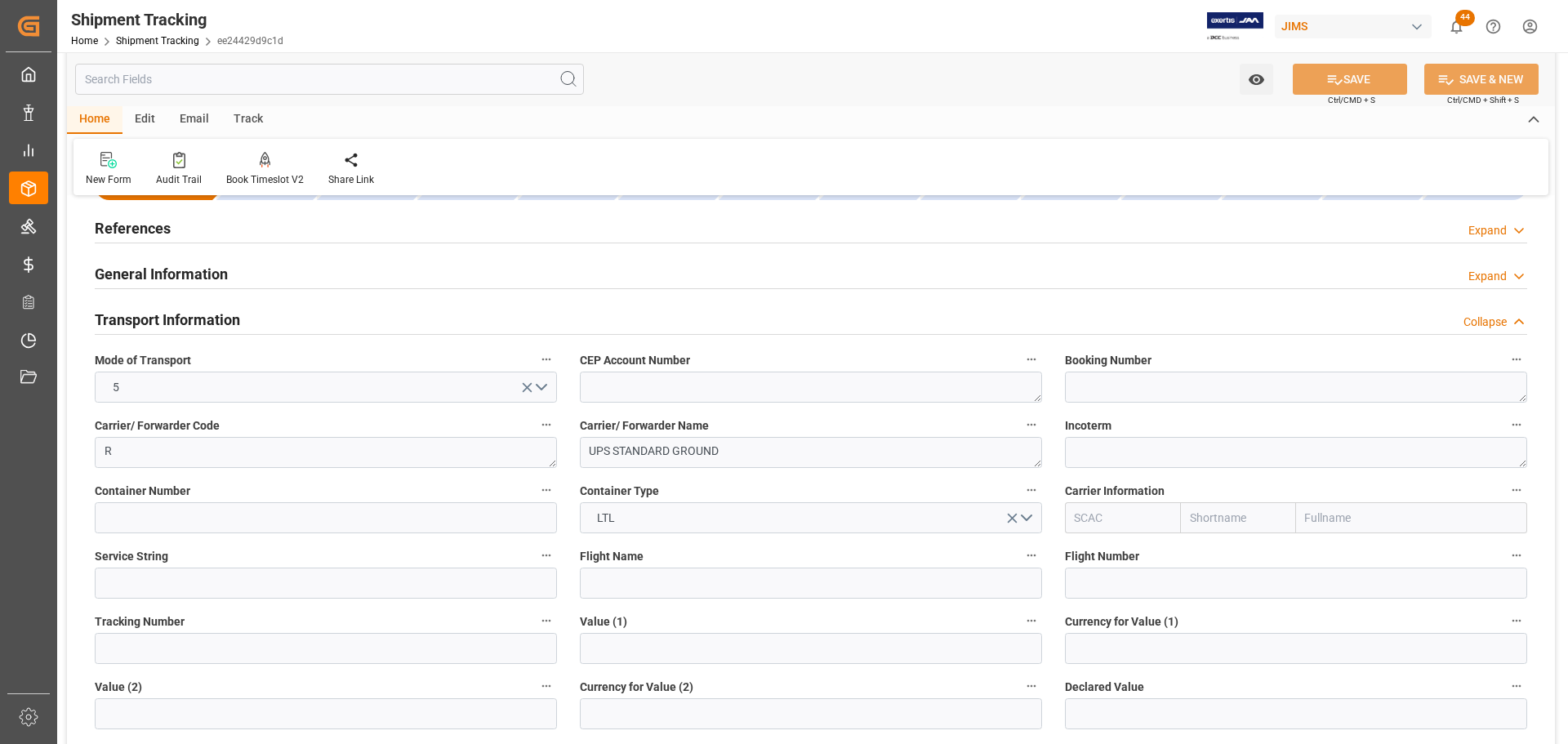
scroll to position [82, 0]
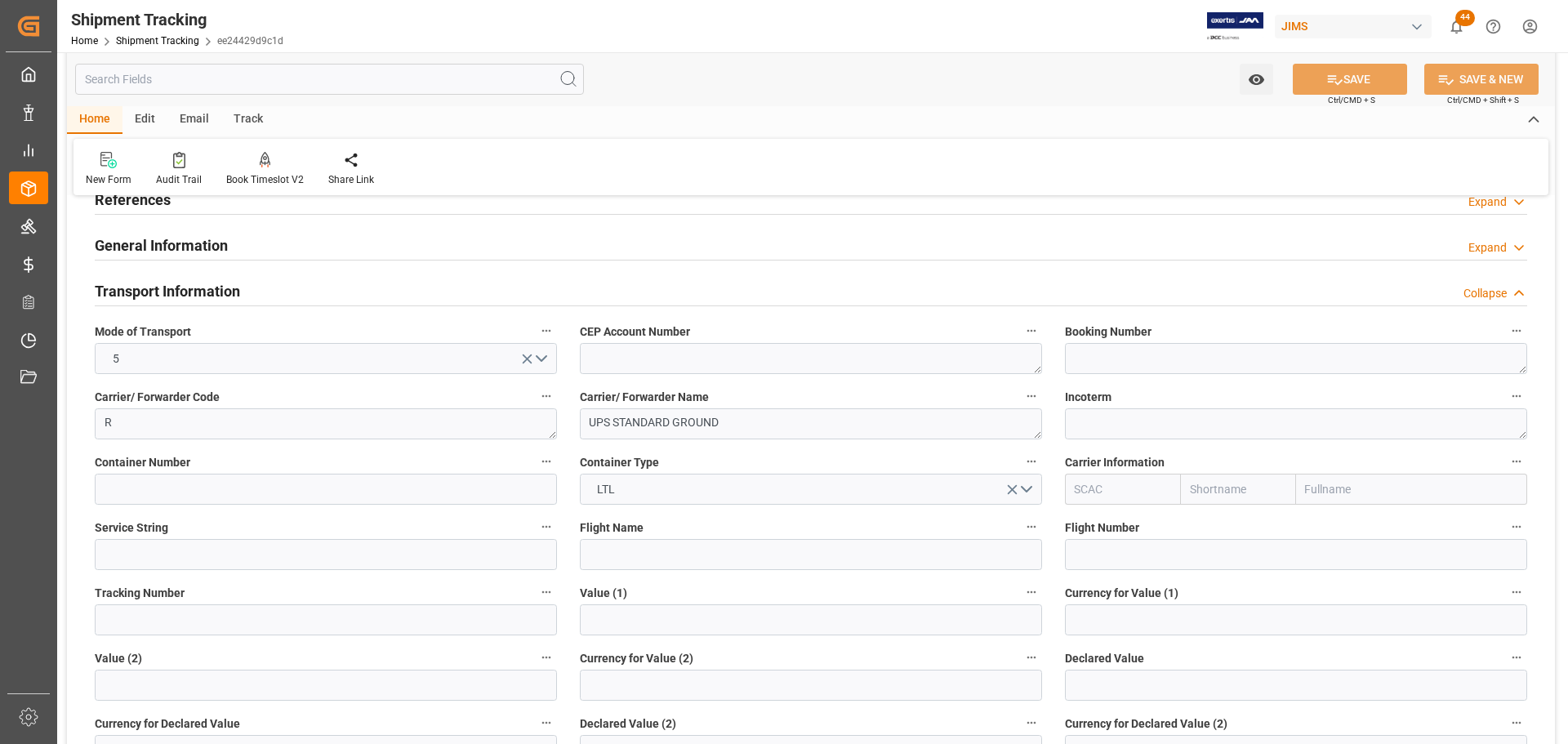
click at [203, 287] on h2 "Transport Information" at bounding box center [167, 290] width 146 height 22
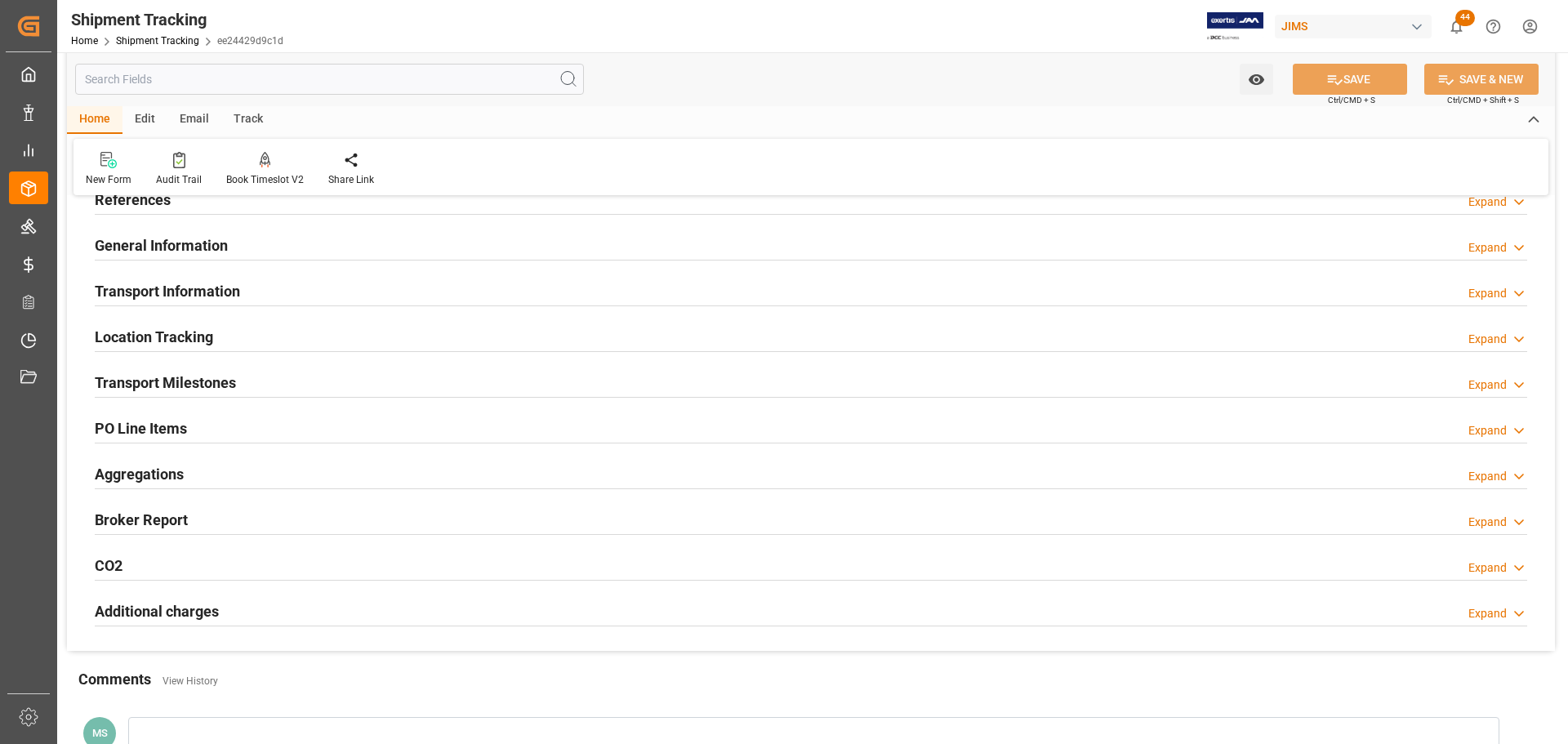
click at [199, 362] on div "Transport Milestones Expand" at bounding box center [811, 382] width 1455 height 46
click at [199, 387] on h2 "Transport Milestones" at bounding box center [165, 381] width 141 height 22
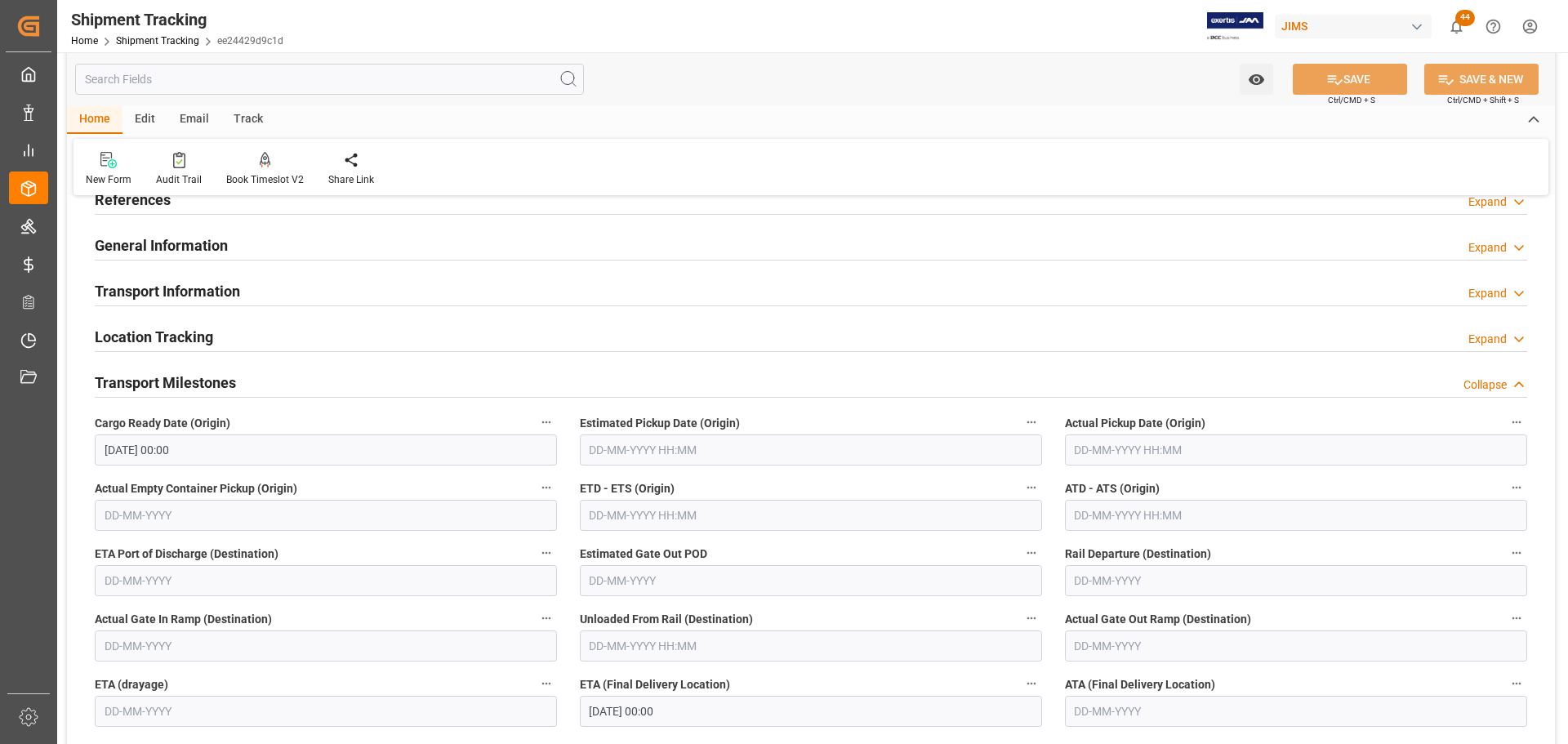
click at [234, 386] on h2 "Transport Milestones" at bounding box center [165, 381] width 141 height 22
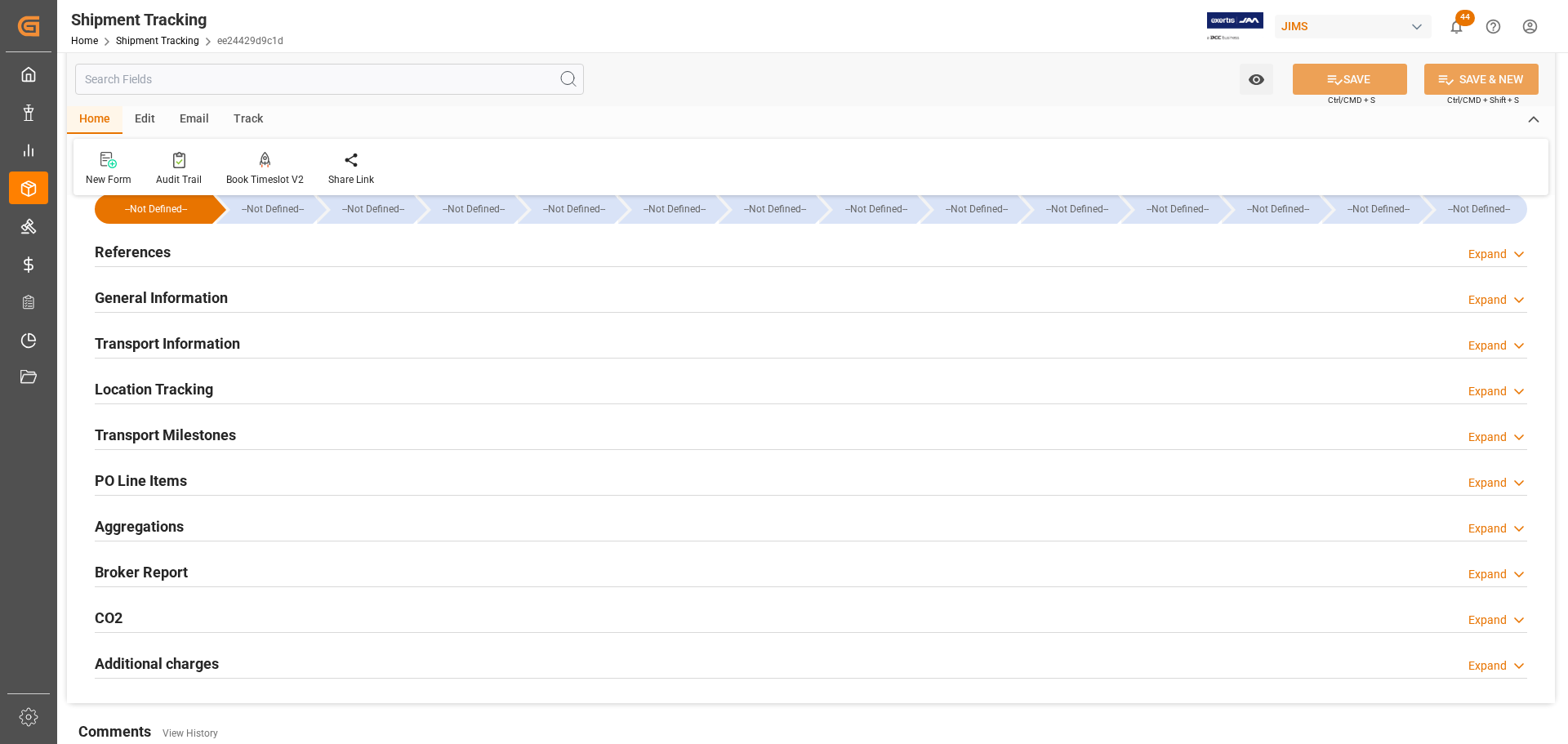
scroll to position [0, 0]
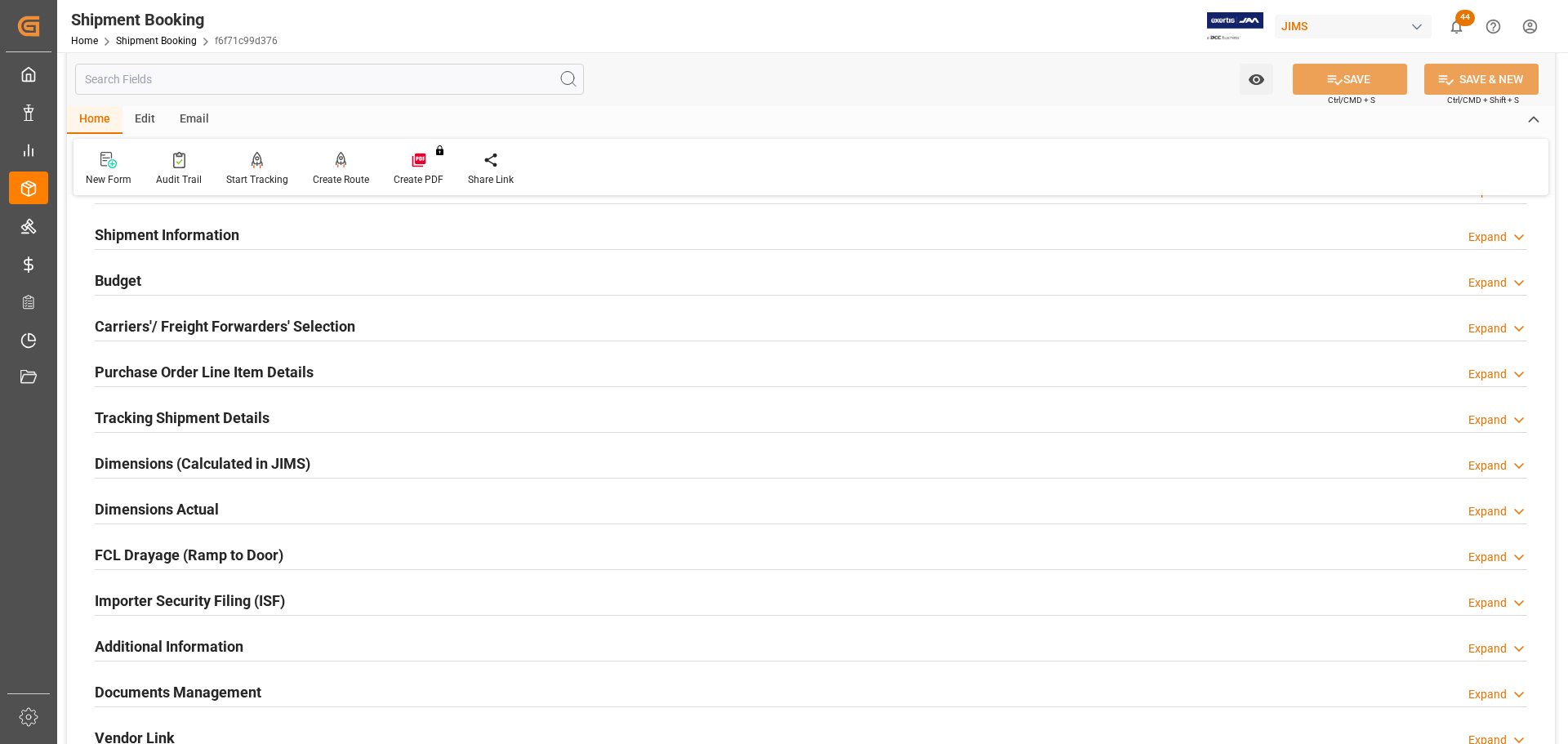
scroll to position [409, 0]
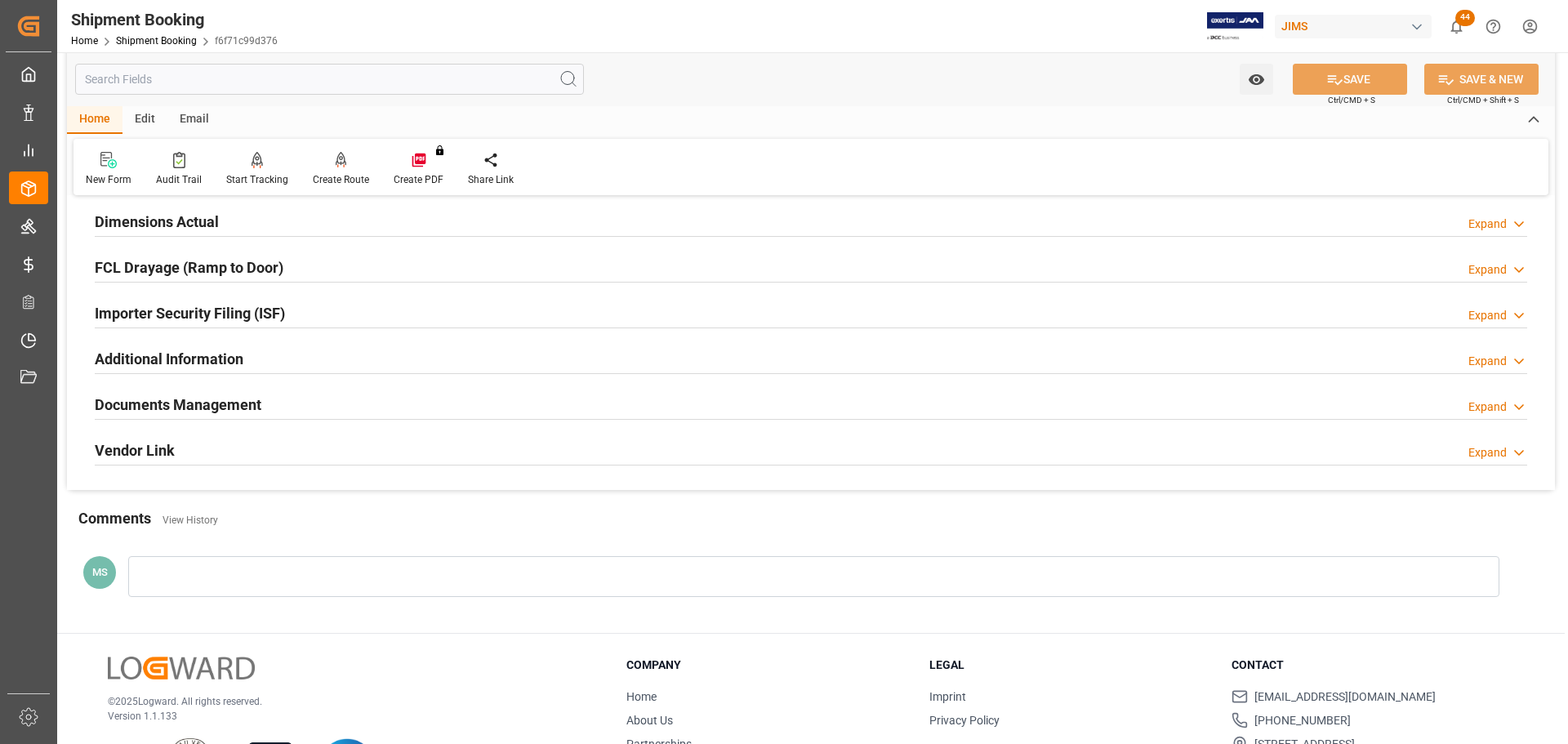
click at [281, 402] on div "Documents Management Expand" at bounding box center [811, 403] width 1433 height 31
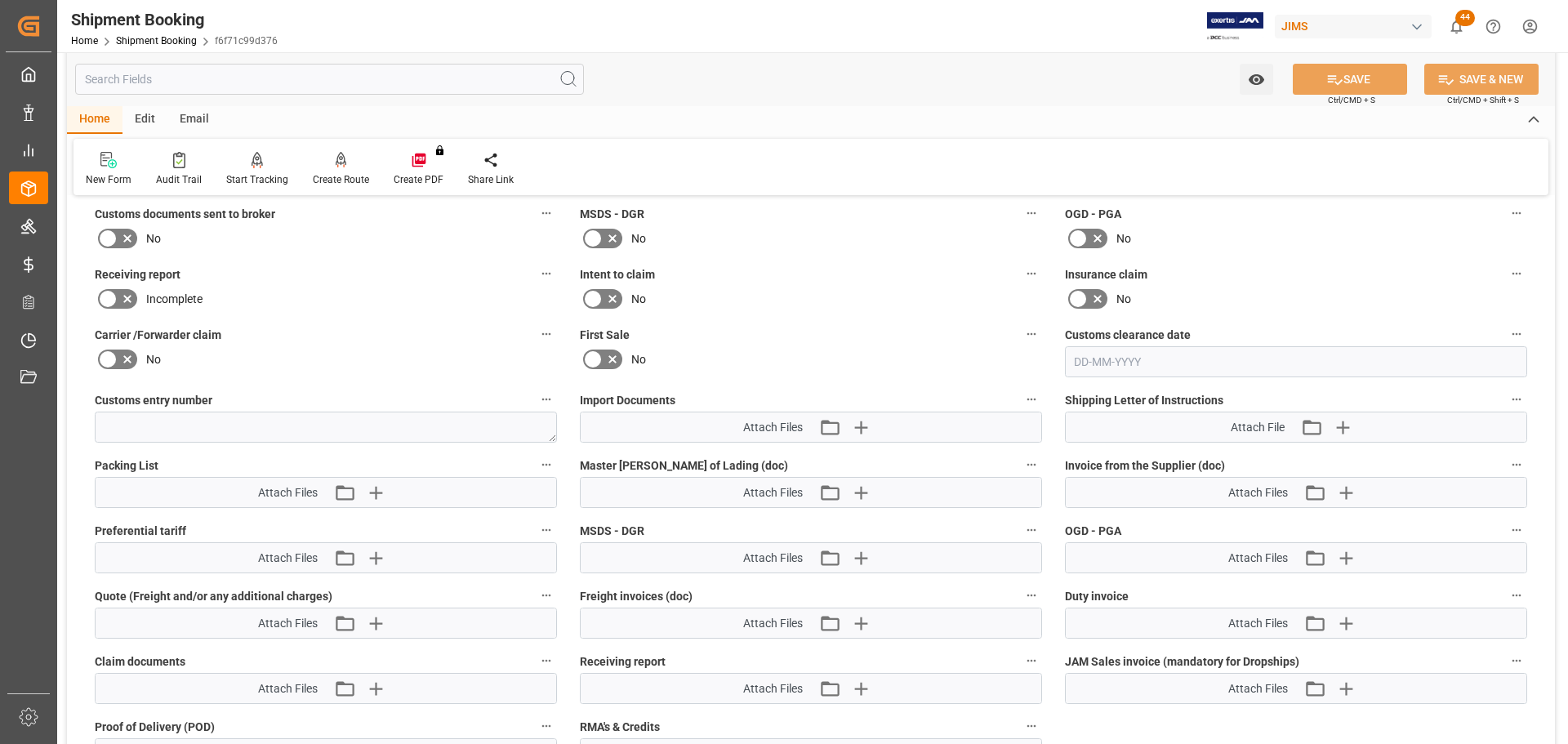
scroll to position [735, 0]
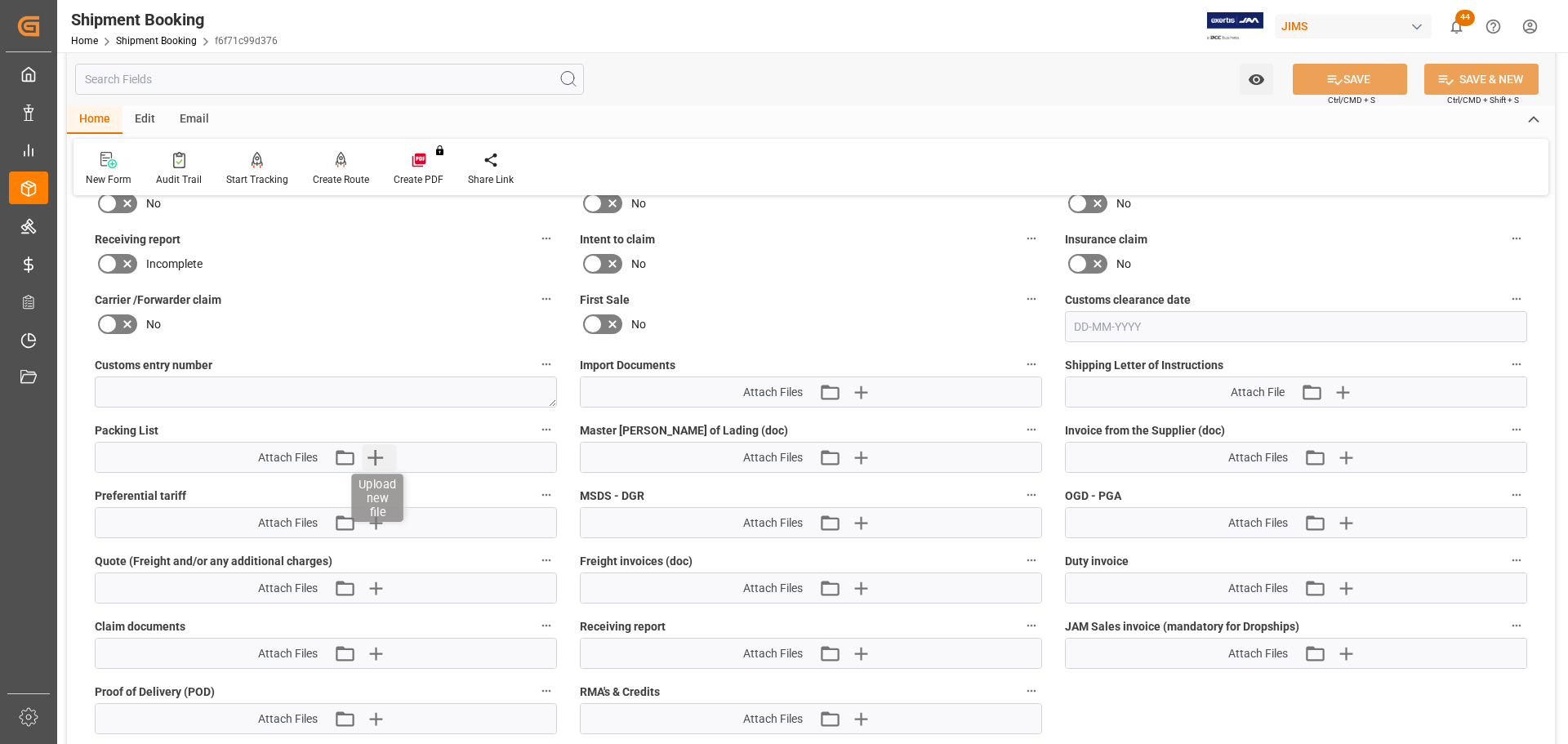
click at [376, 453] on icon "button" at bounding box center [375, 457] width 16 height 16
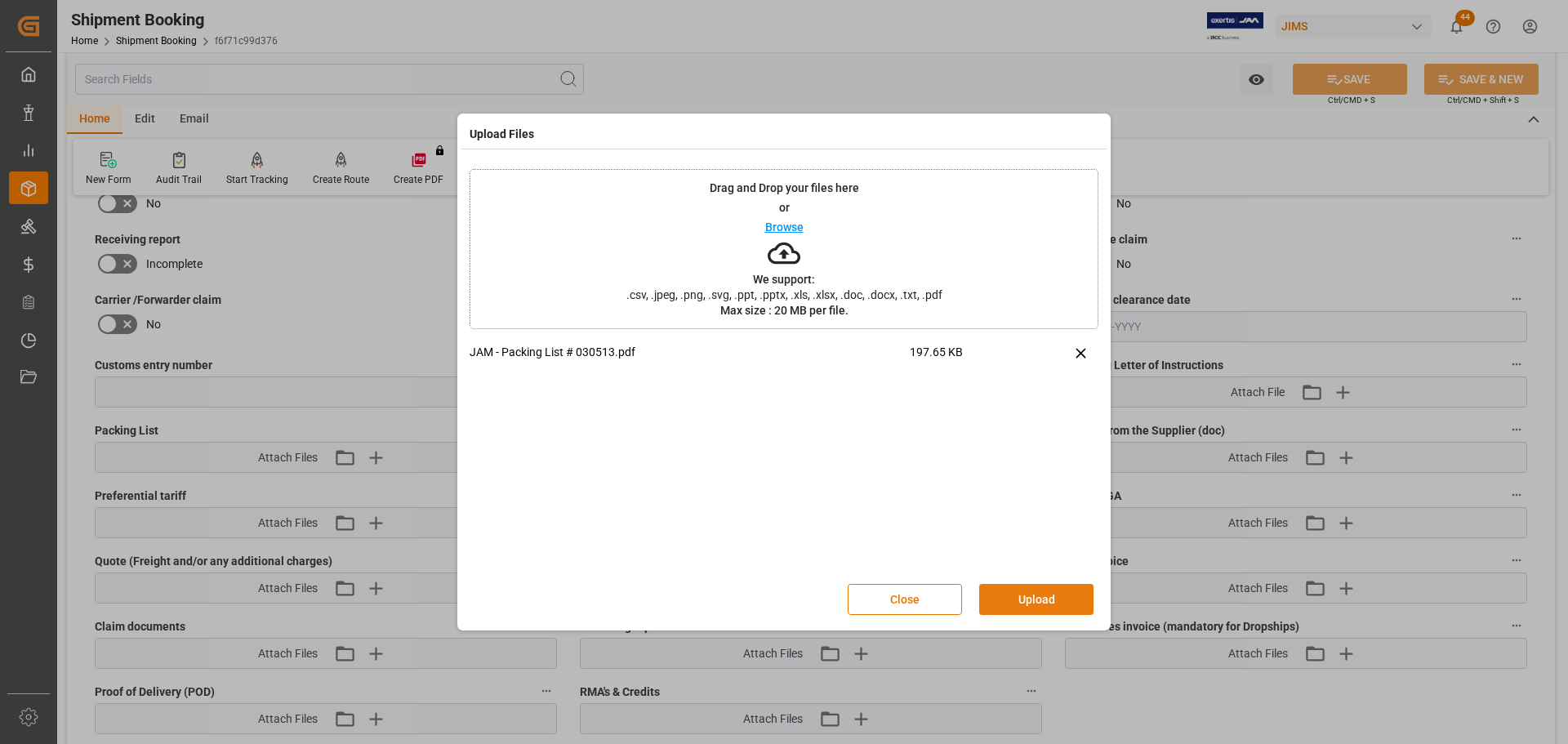
click at [1030, 602] on button "Upload" at bounding box center [1036, 598] width 115 height 31
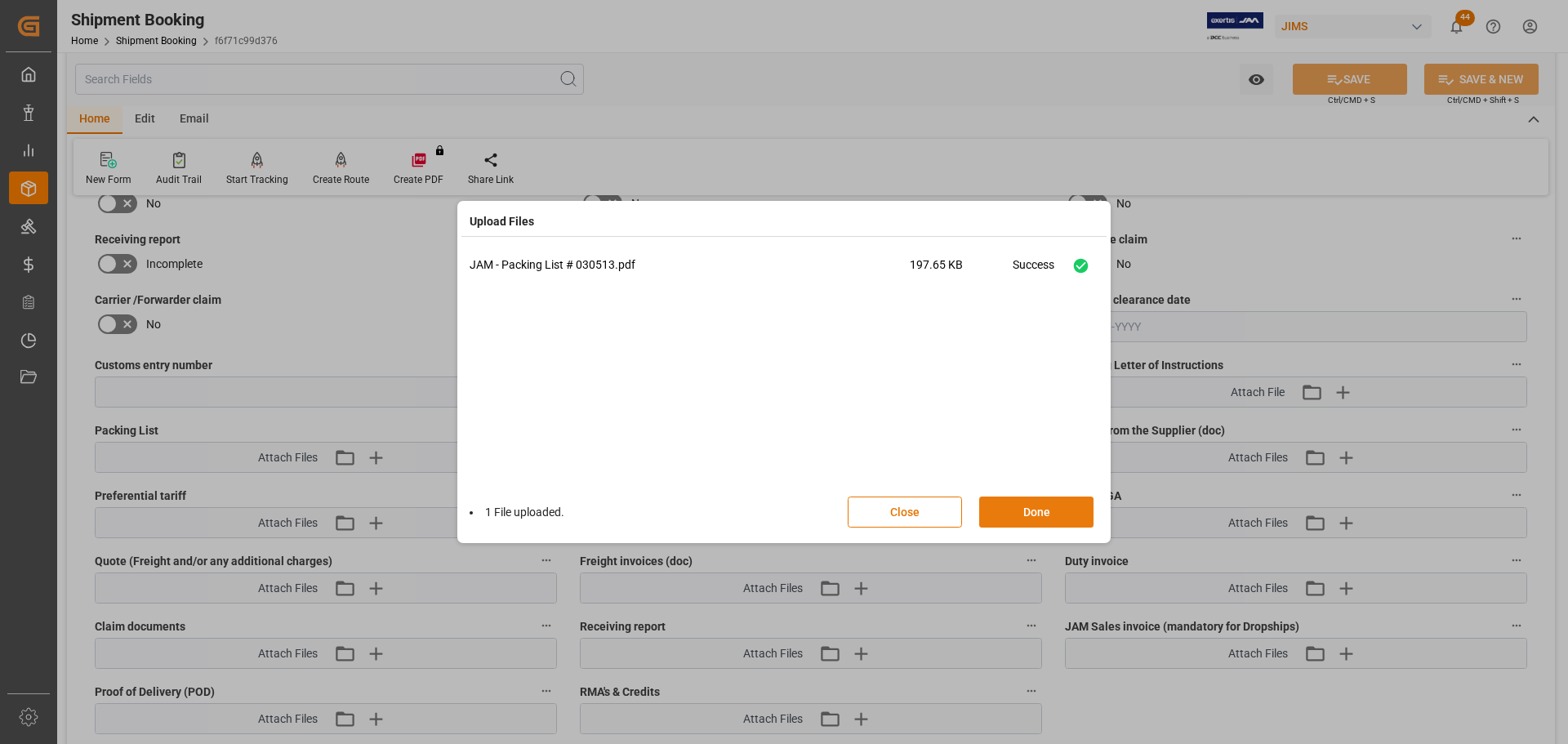
click at [1035, 515] on button "Done" at bounding box center [1036, 511] width 115 height 31
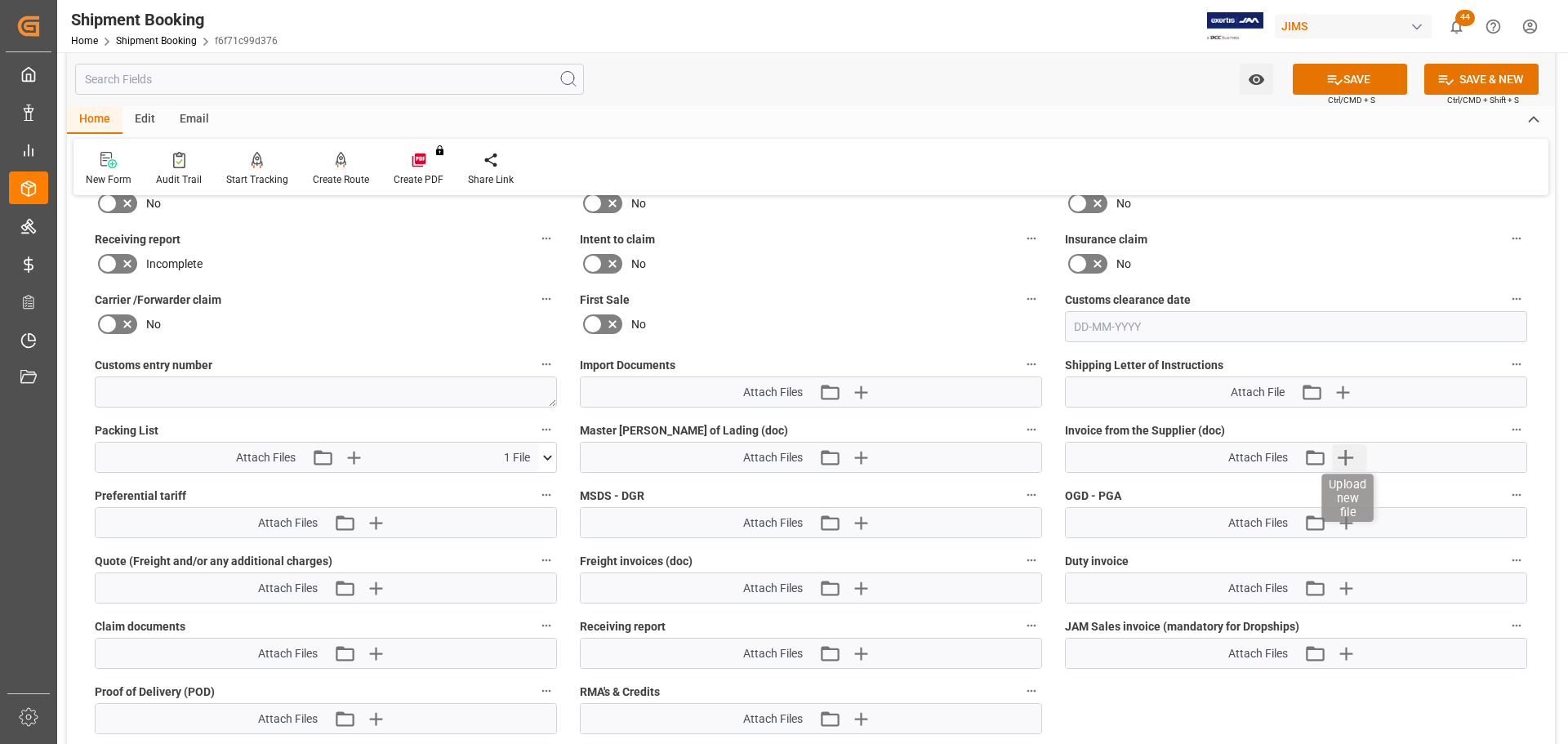
click at [1347, 454] on icon "button" at bounding box center [1345, 457] width 26 height 26
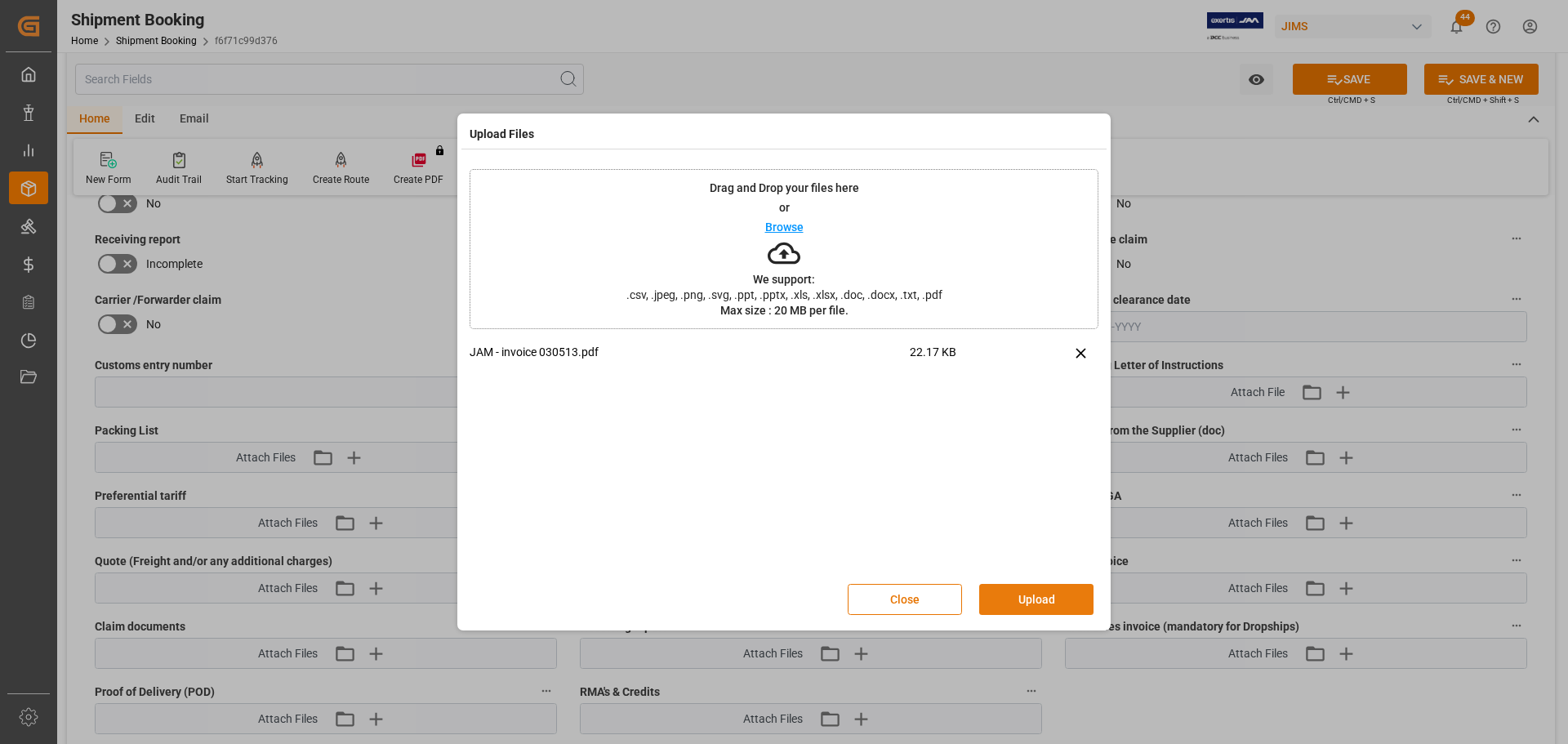
click at [1013, 595] on button "Upload" at bounding box center [1036, 598] width 115 height 31
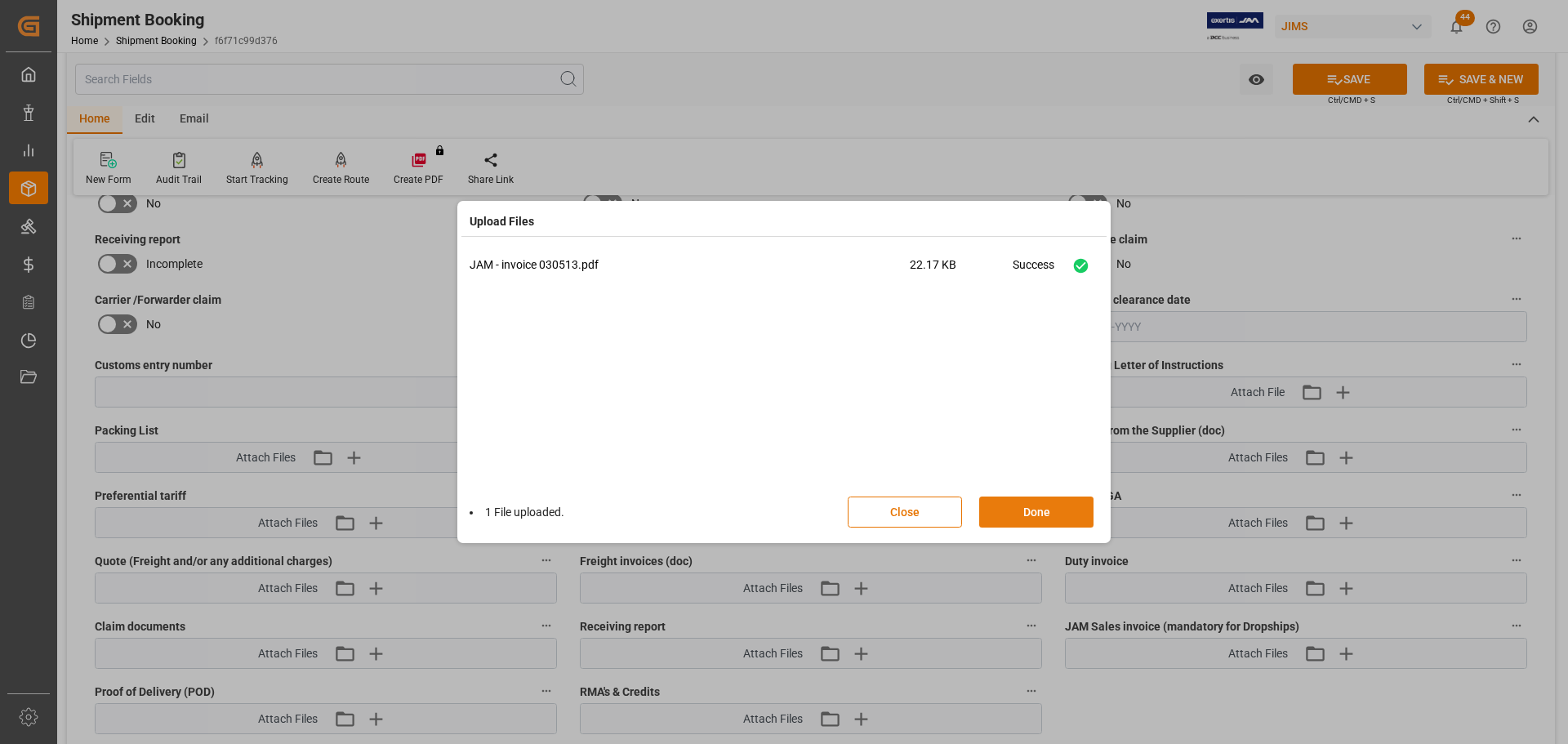
click at [1030, 520] on button "Done" at bounding box center [1036, 511] width 115 height 31
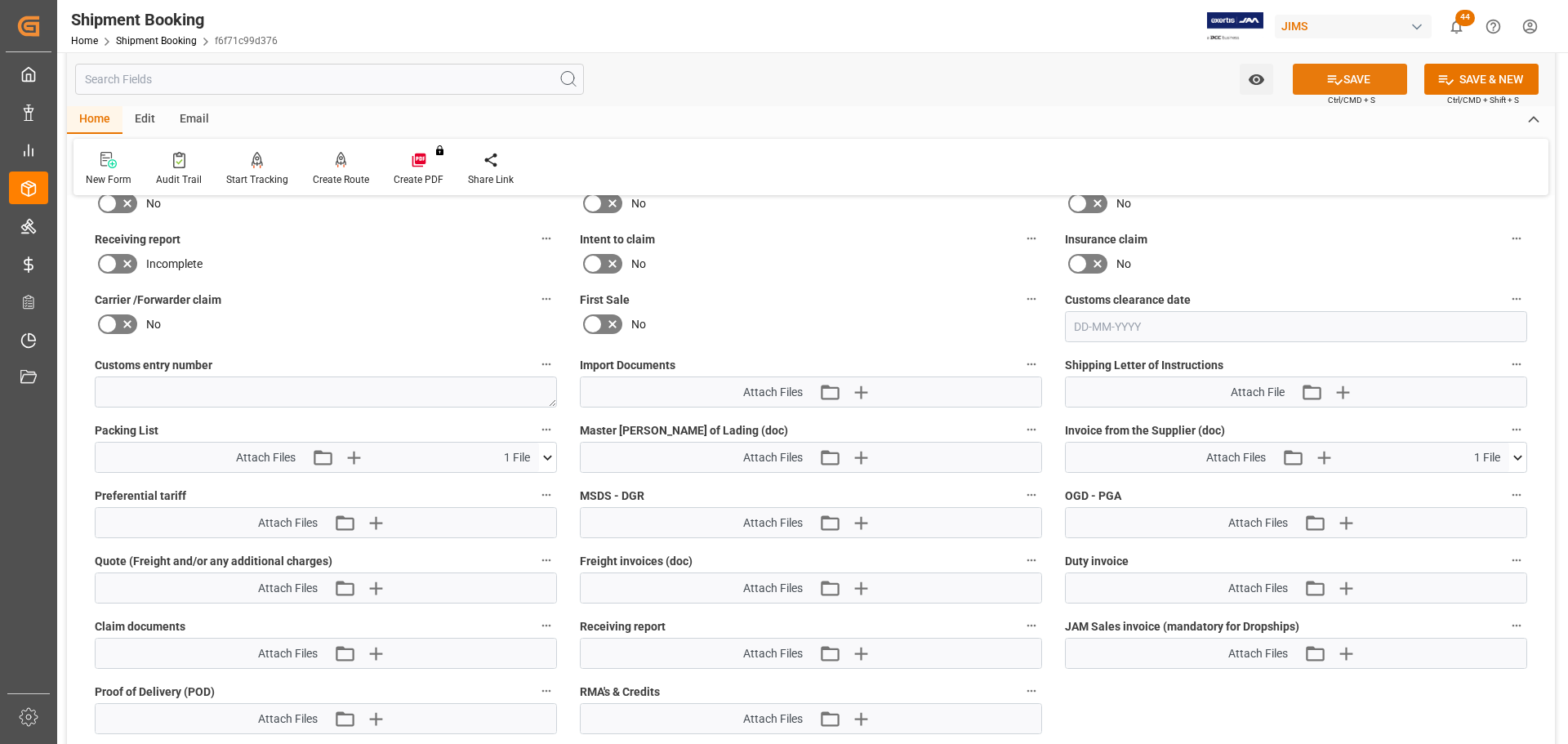
click at [1316, 72] on button "SAVE" at bounding box center [1350, 79] width 115 height 31
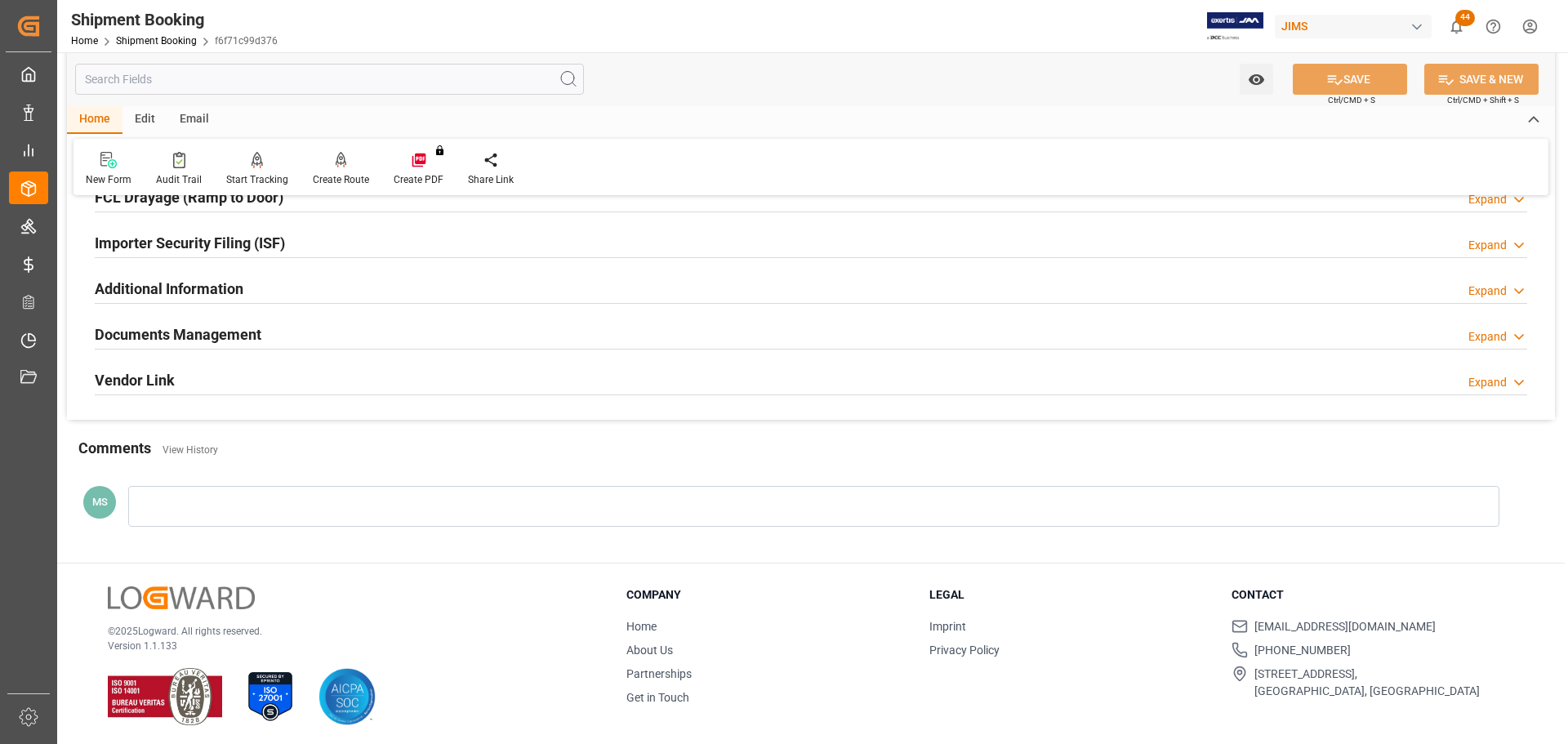
scroll to position [479, 0]
click at [305, 328] on div "Documents Management Expand" at bounding box center [811, 332] width 1433 height 31
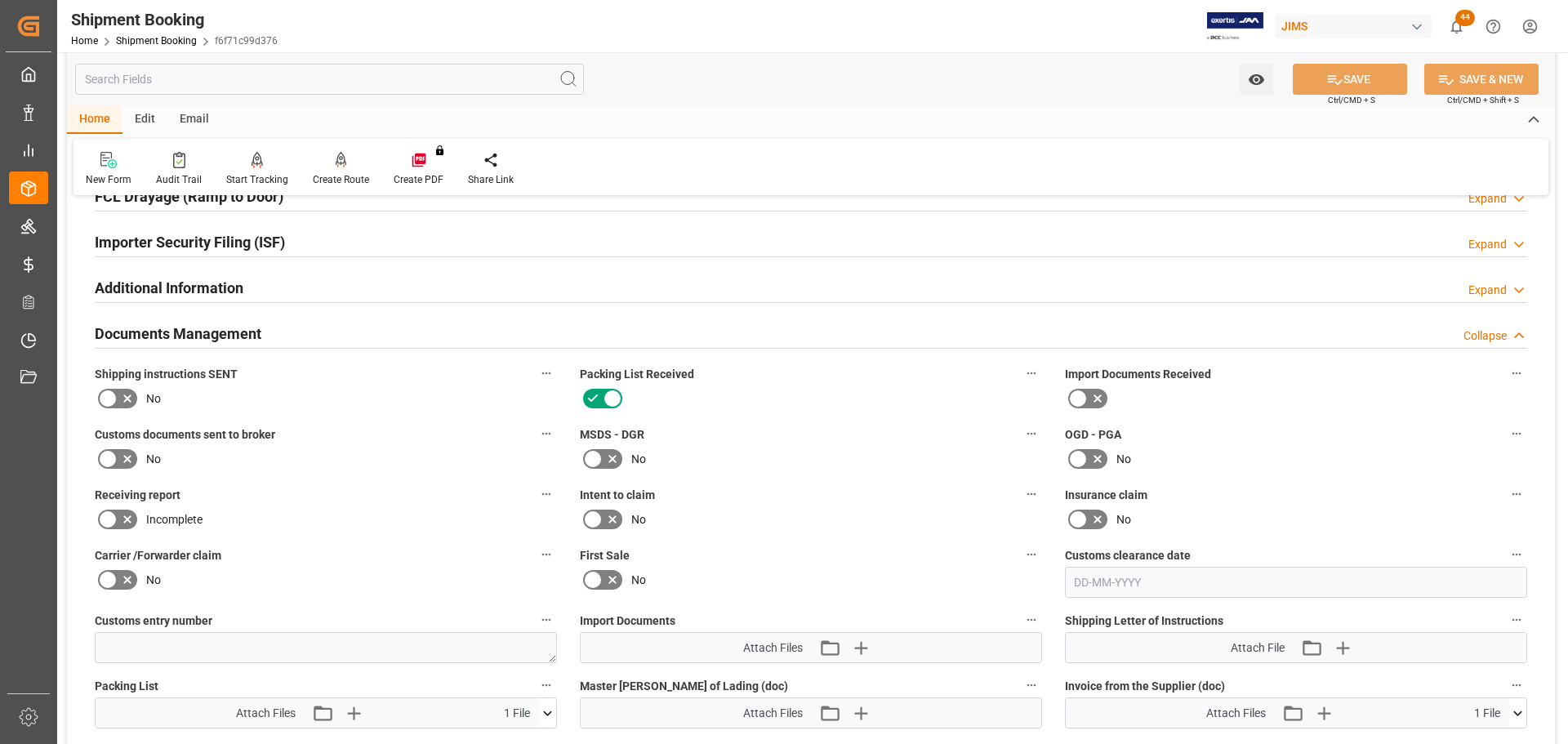
click at [305, 328] on div "Documents Management Collapse" at bounding box center [811, 332] width 1433 height 31
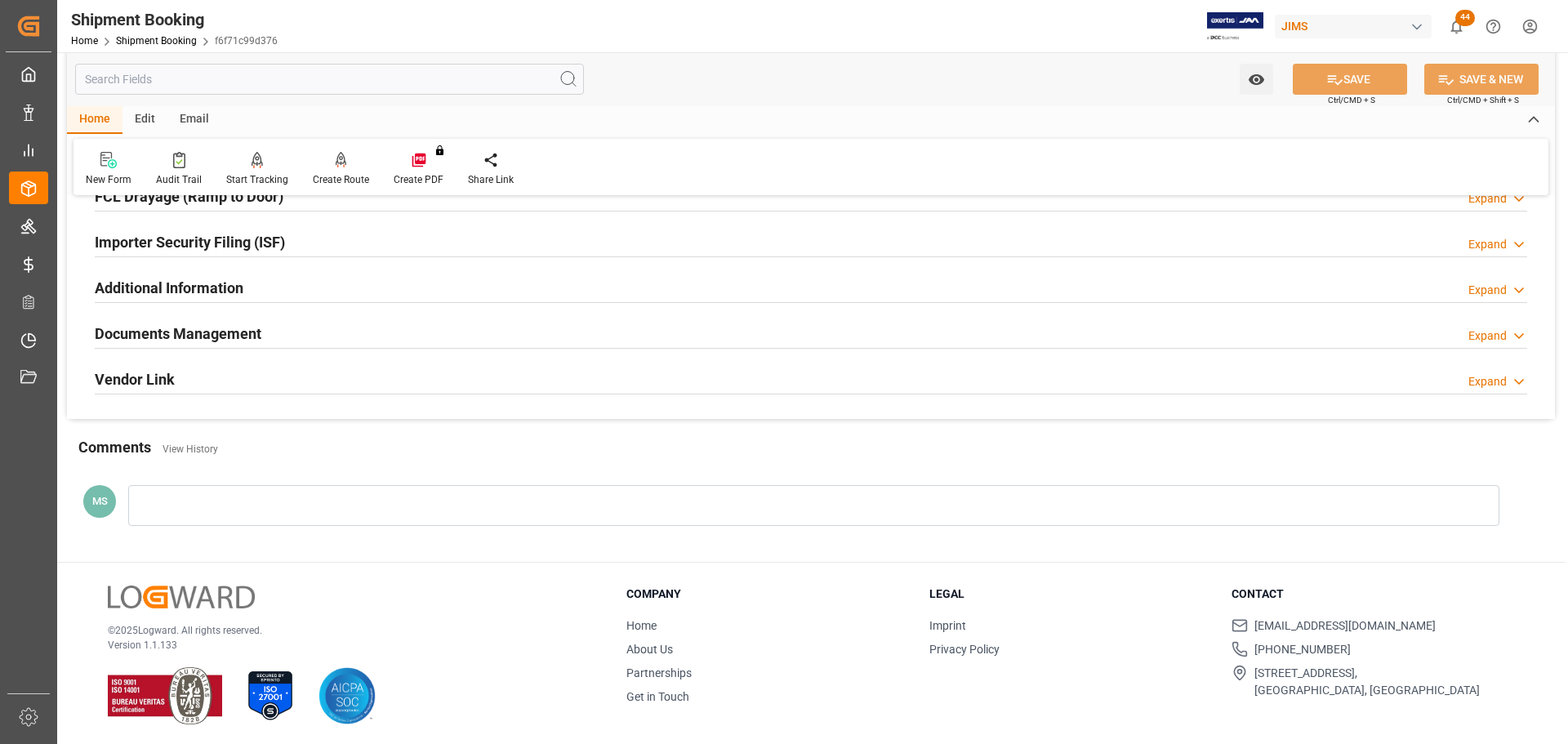
click at [305, 328] on div "Documents Management Expand" at bounding box center [811, 332] width 1433 height 31
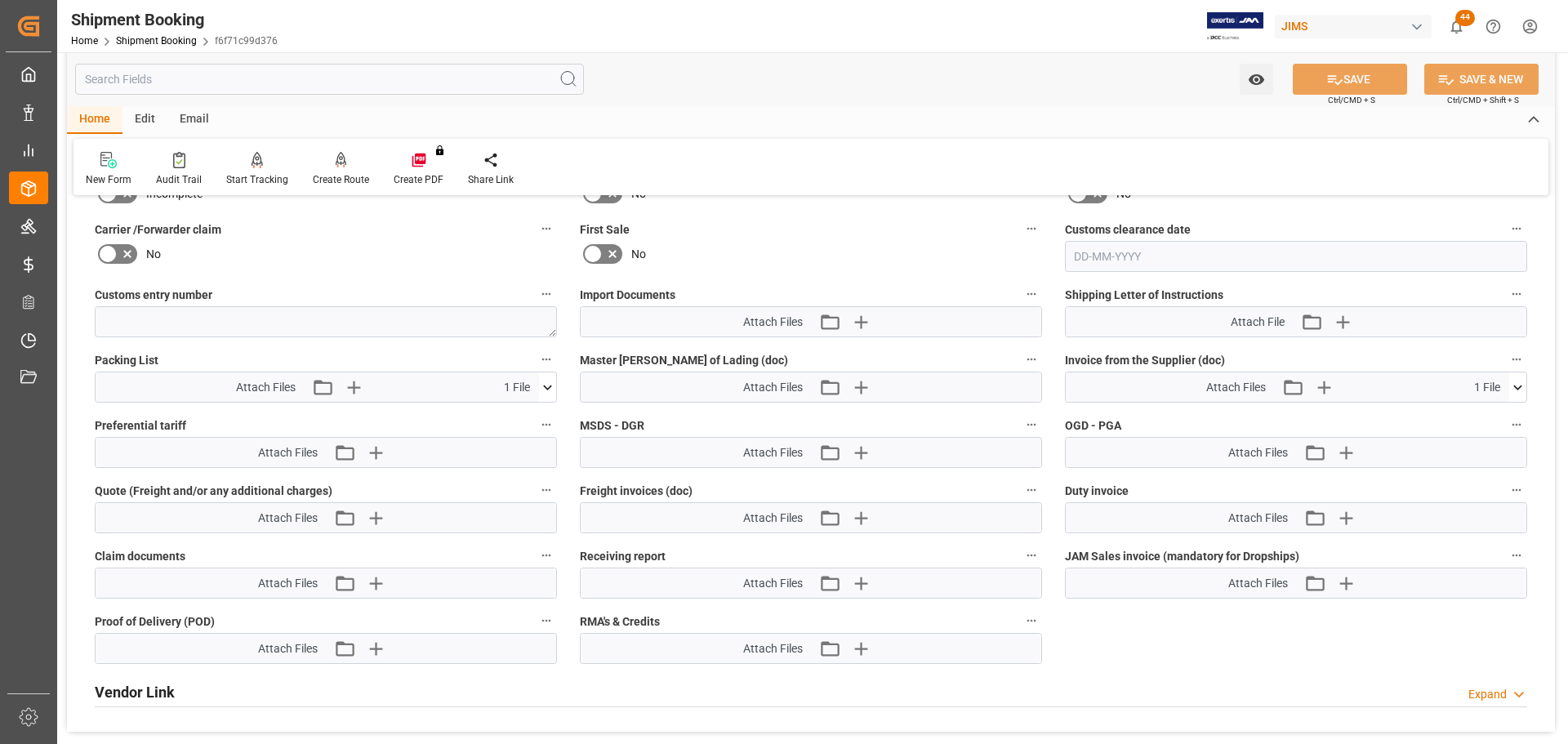
scroll to position [806, 0]
click at [550, 388] on icon at bounding box center [548, 386] width 17 height 17
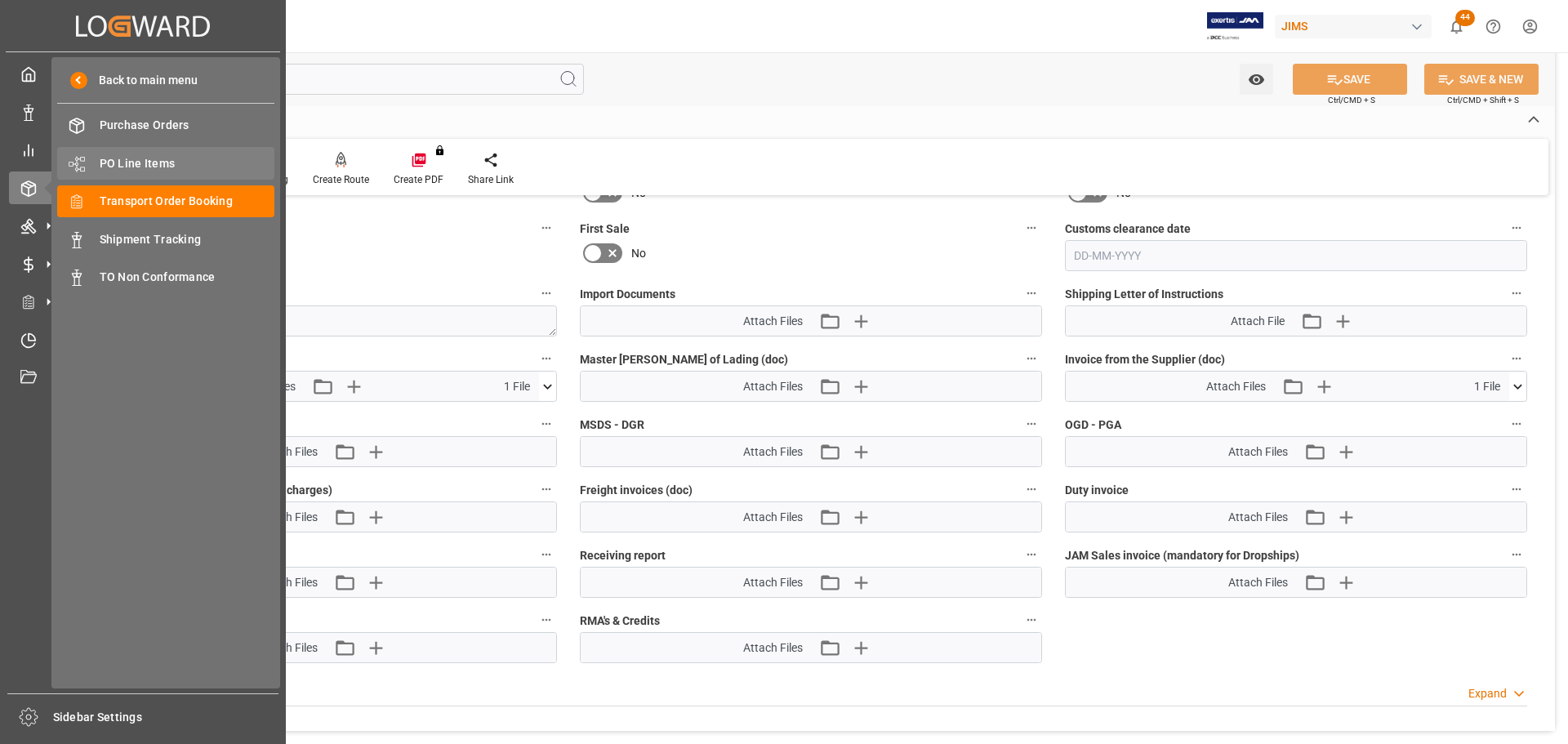
click at [132, 159] on span "PO Line Items" at bounding box center [187, 163] width 176 height 17
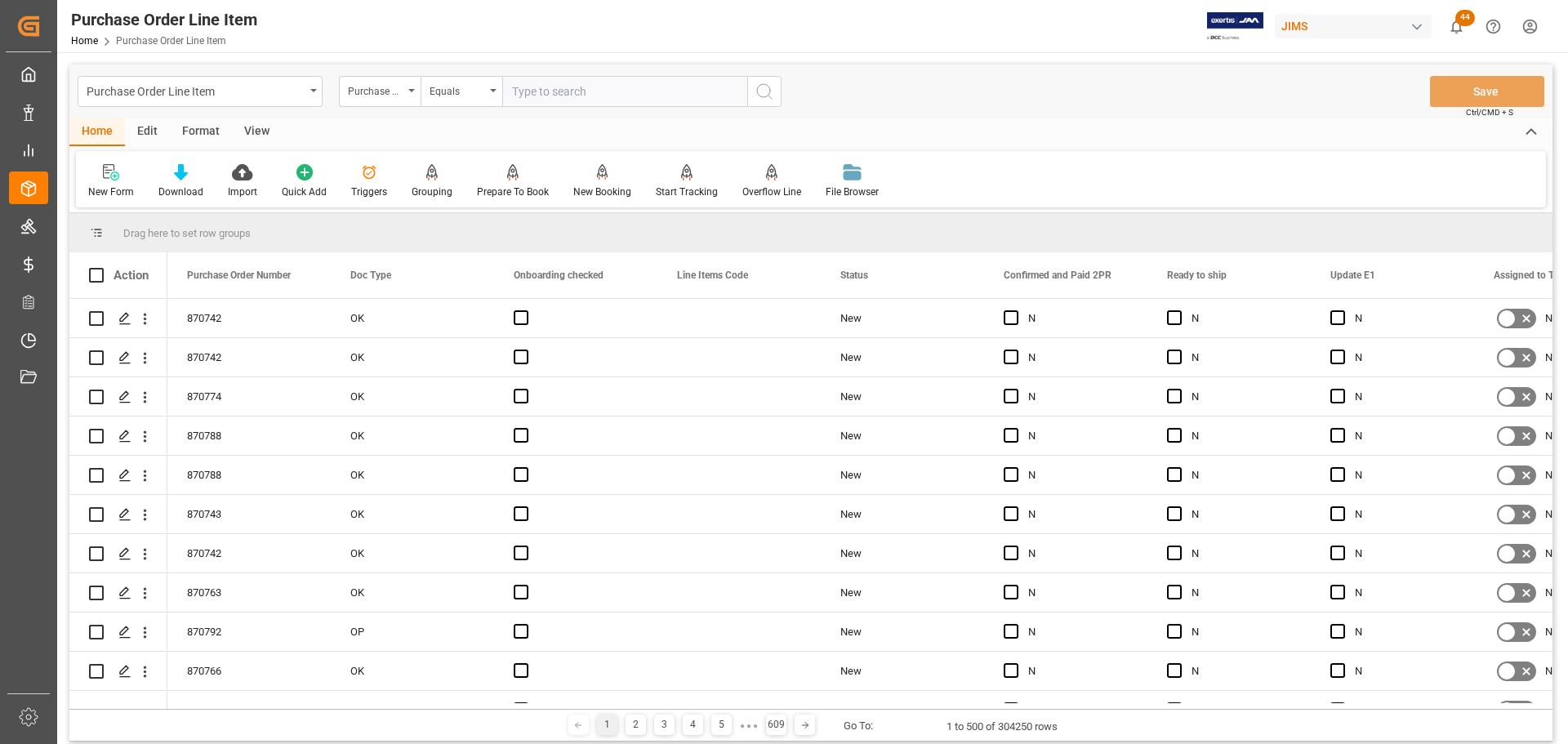
click at [381, 90] on div "Purchase Order Number" at bounding box center [375, 89] width 55 height 19
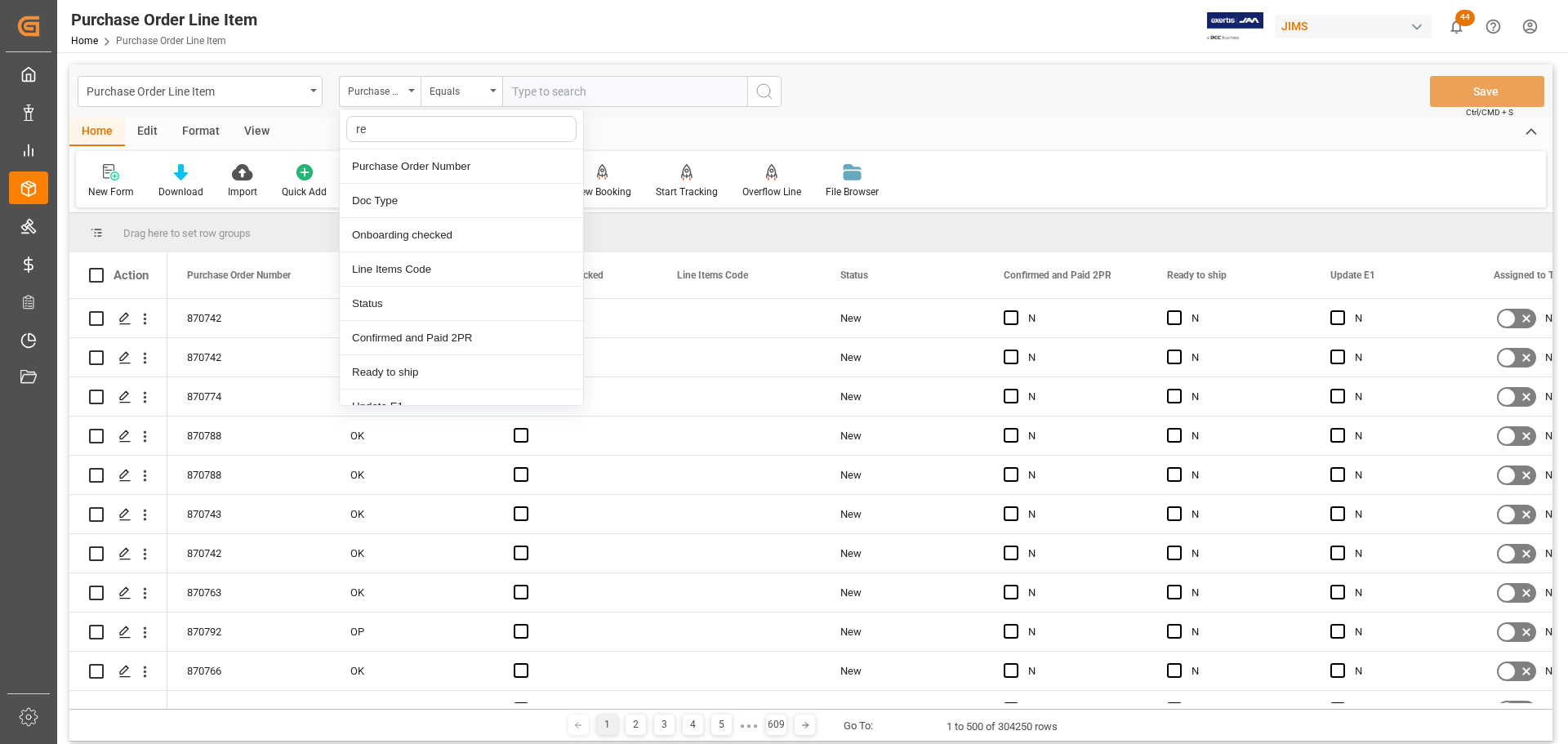
type input "ref"
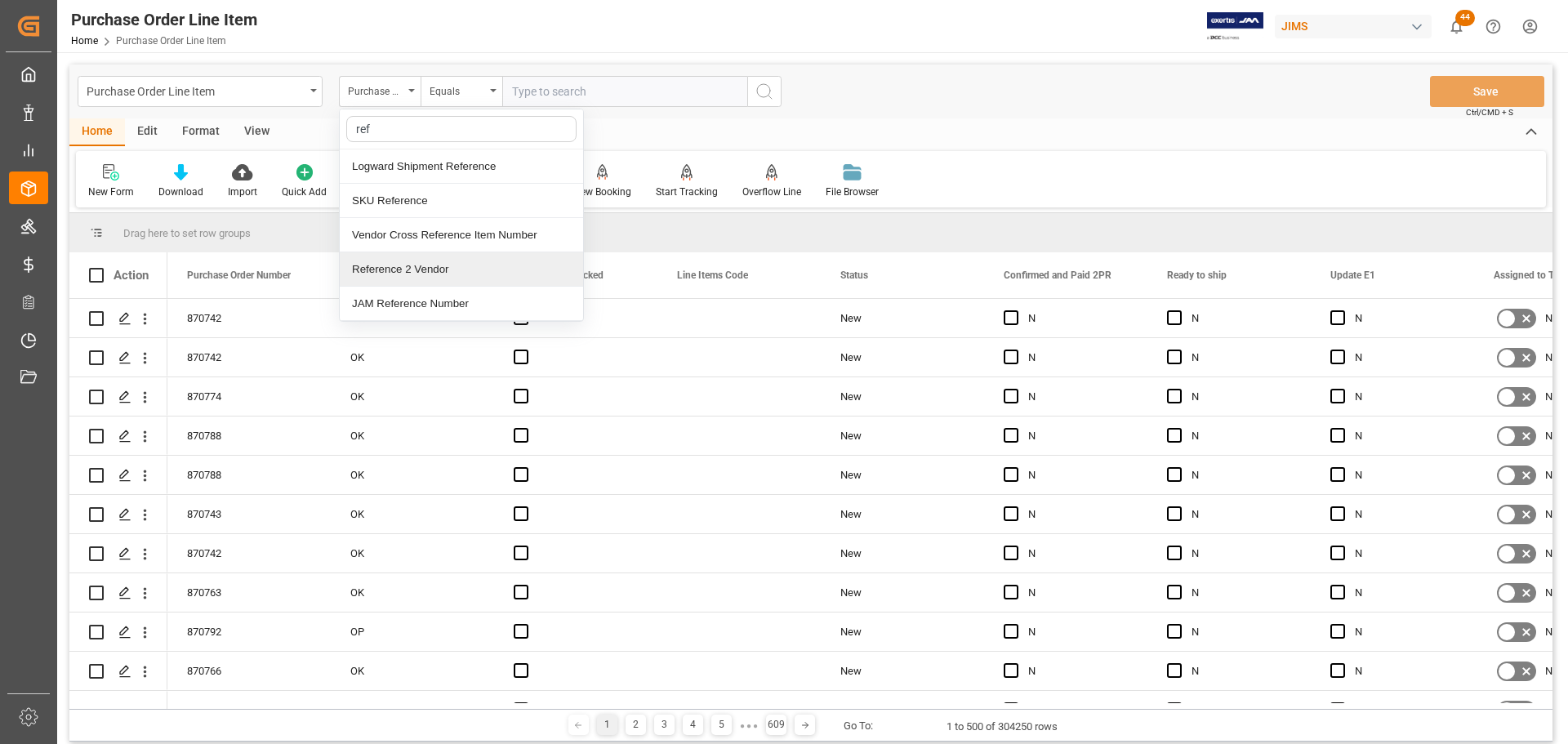
click at [393, 269] on div "Reference 2 Vendor" at bounding box center [461, 270] width 243 height 35
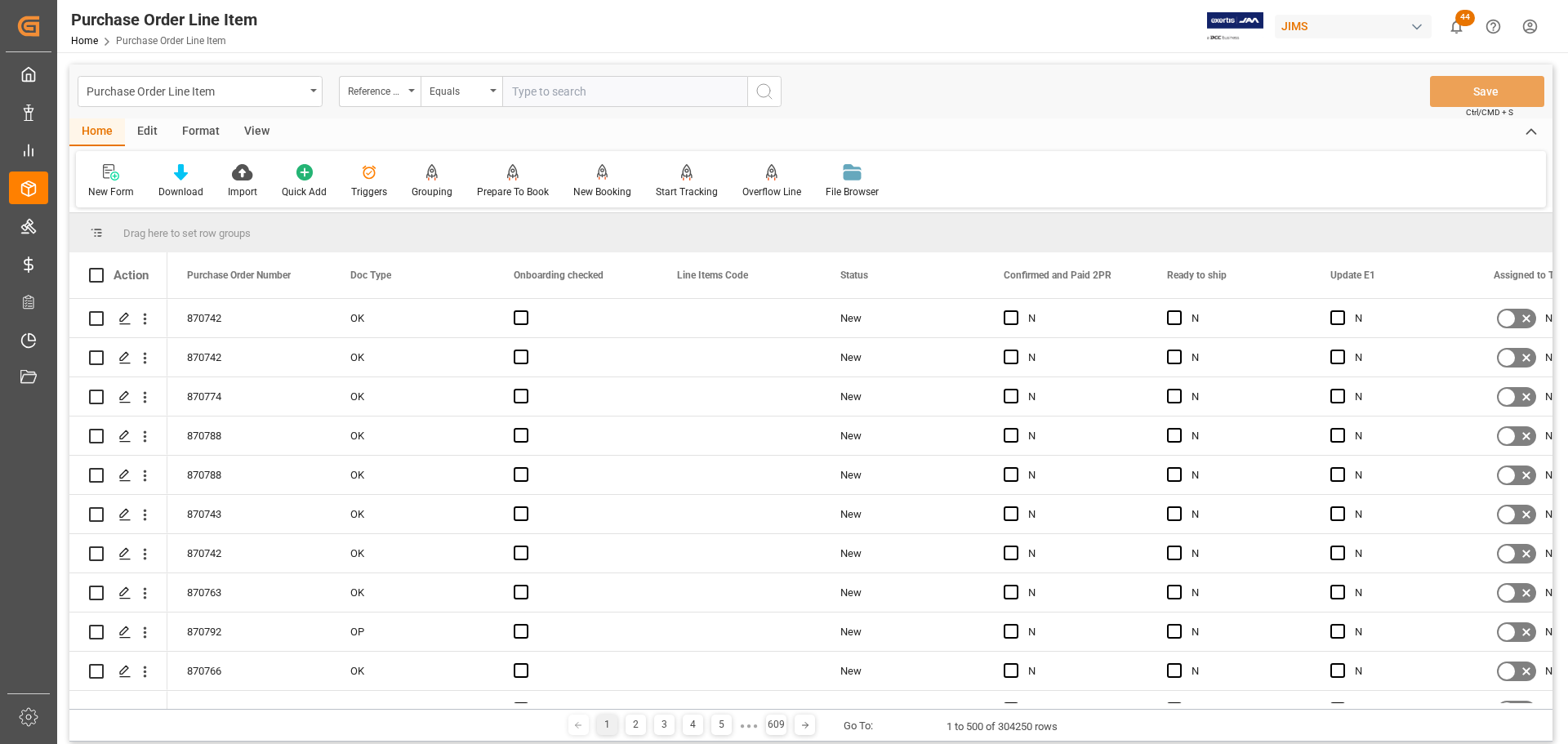
click at [581, 89] on input "text" at bounding box center [625, 91] width 245 height 31
paste input "77-11440-[GEOGRAPHIC_DATA]"
type input "77-11440-[GEOGRAPHIC_DATA]"
click at [756, 92] on icon "search button" at bounding box center [764, 91] width 20 height 20
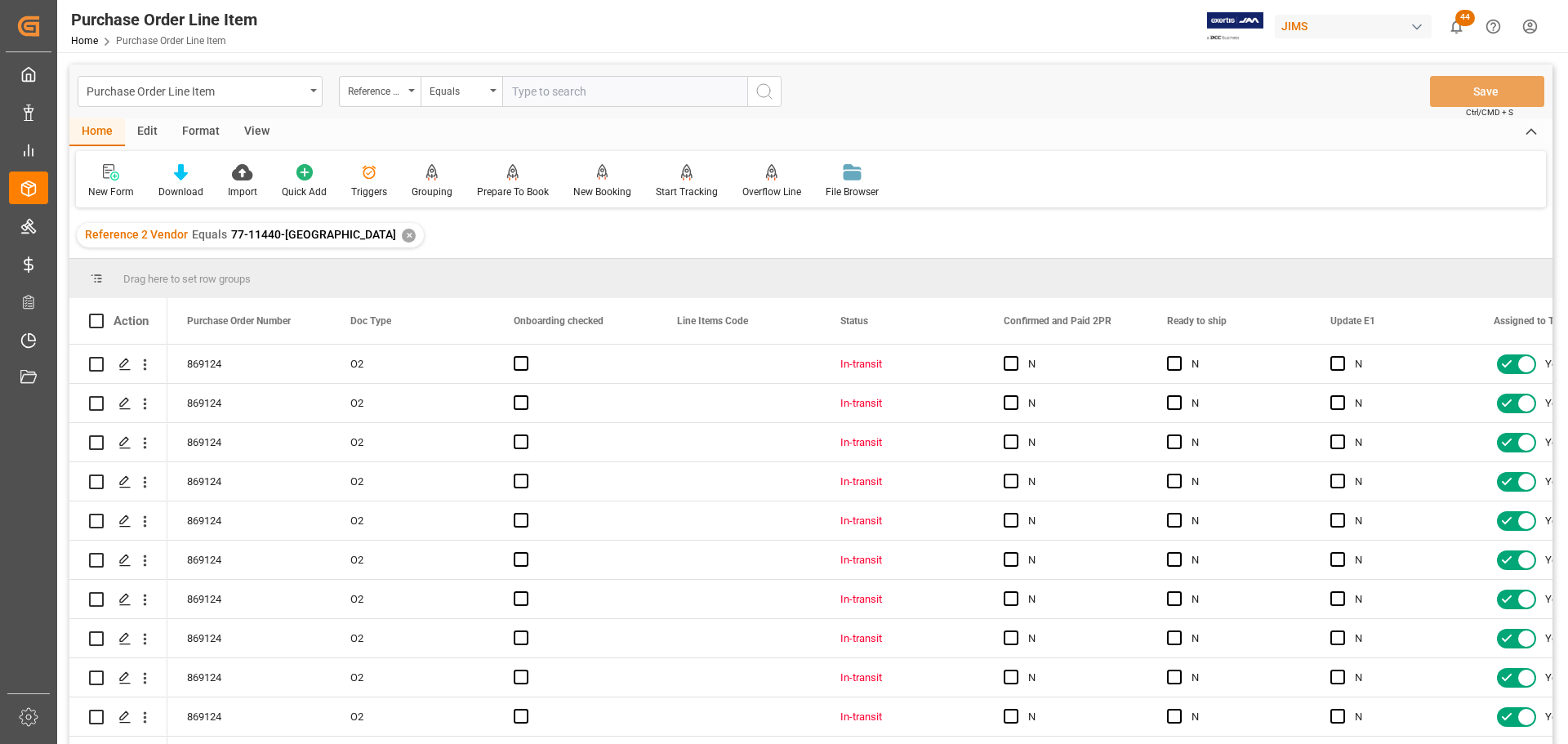
click at [256, 133] on div "View" at bounding box center [256, 132] width 50 height 28
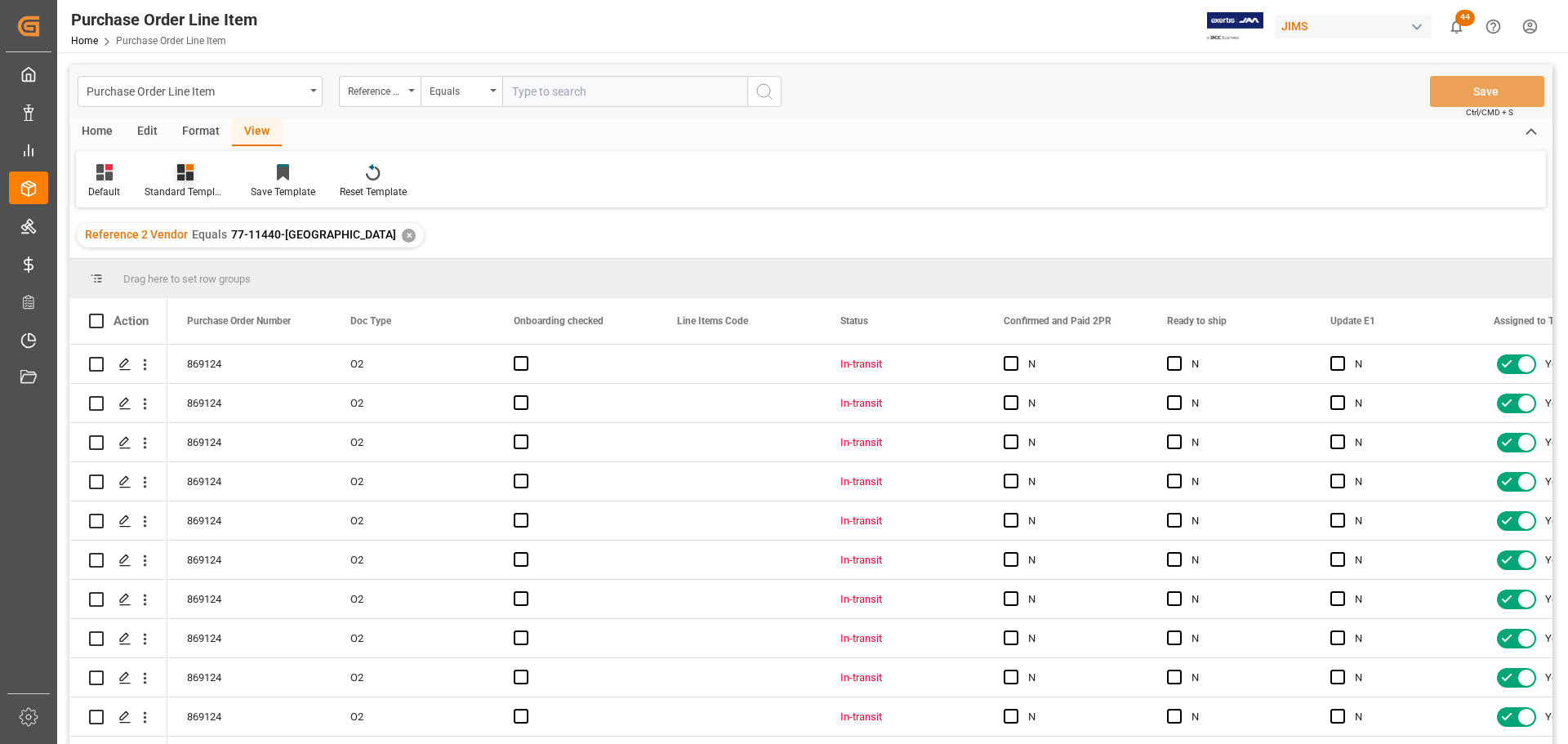
click at [187, 185] on div "Standard Templates" at bounding box center [185, 192] width 82 height 15
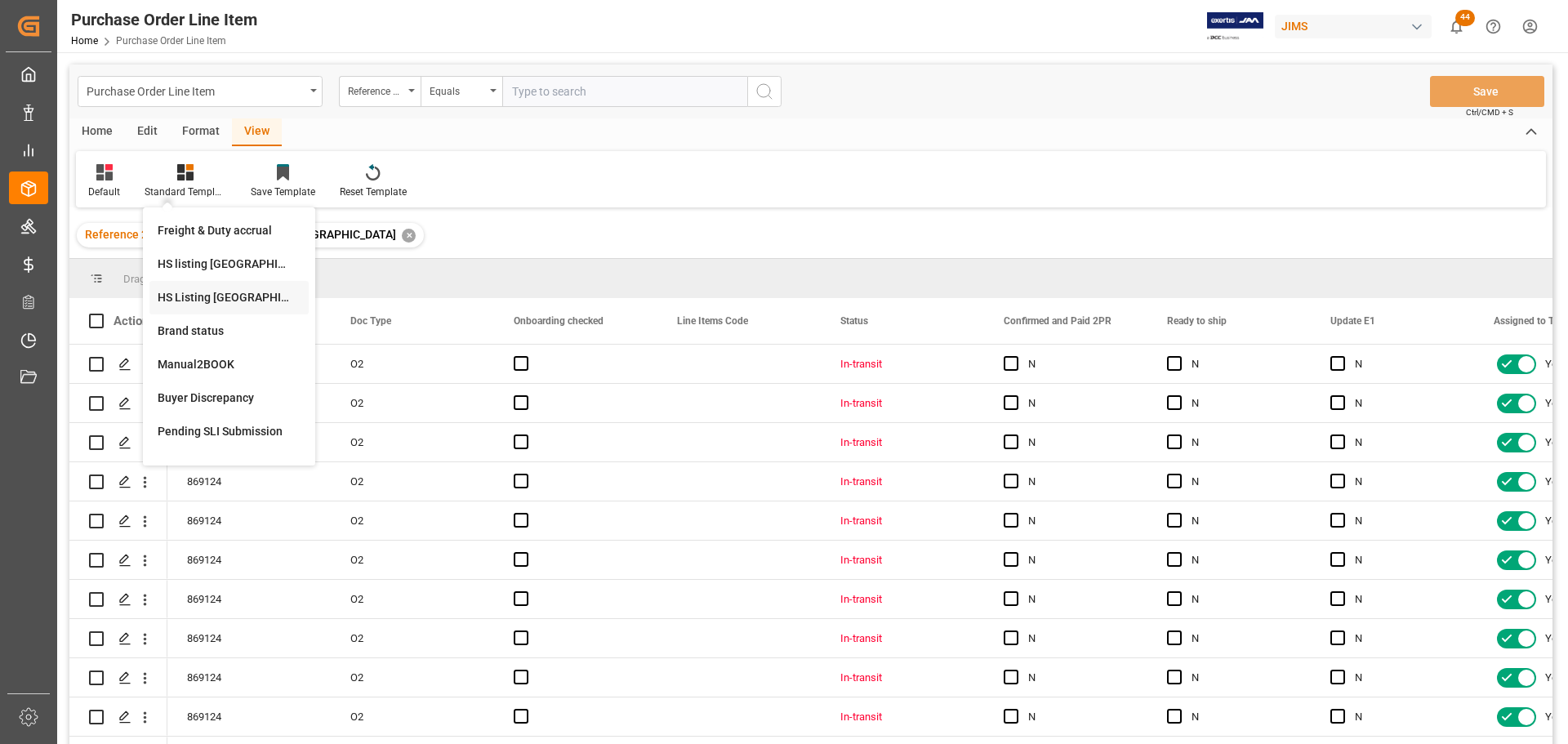
click at [196, 302] on div "HS Listing CANADA" at bounding box center [229, 298] width 143 height 17
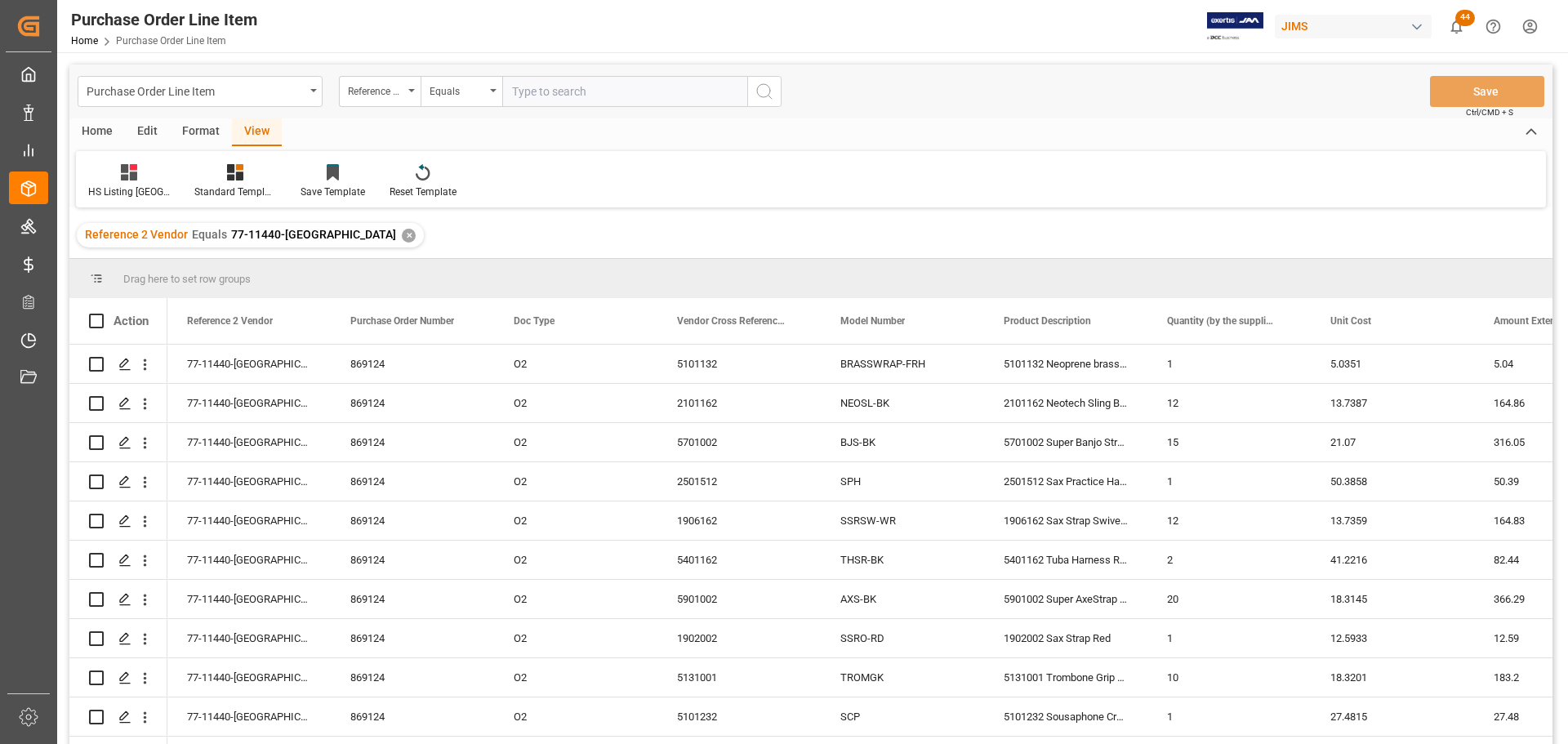
click at [97, 131] on div "Home" at bounding box center [97, 132] width 55 height 28
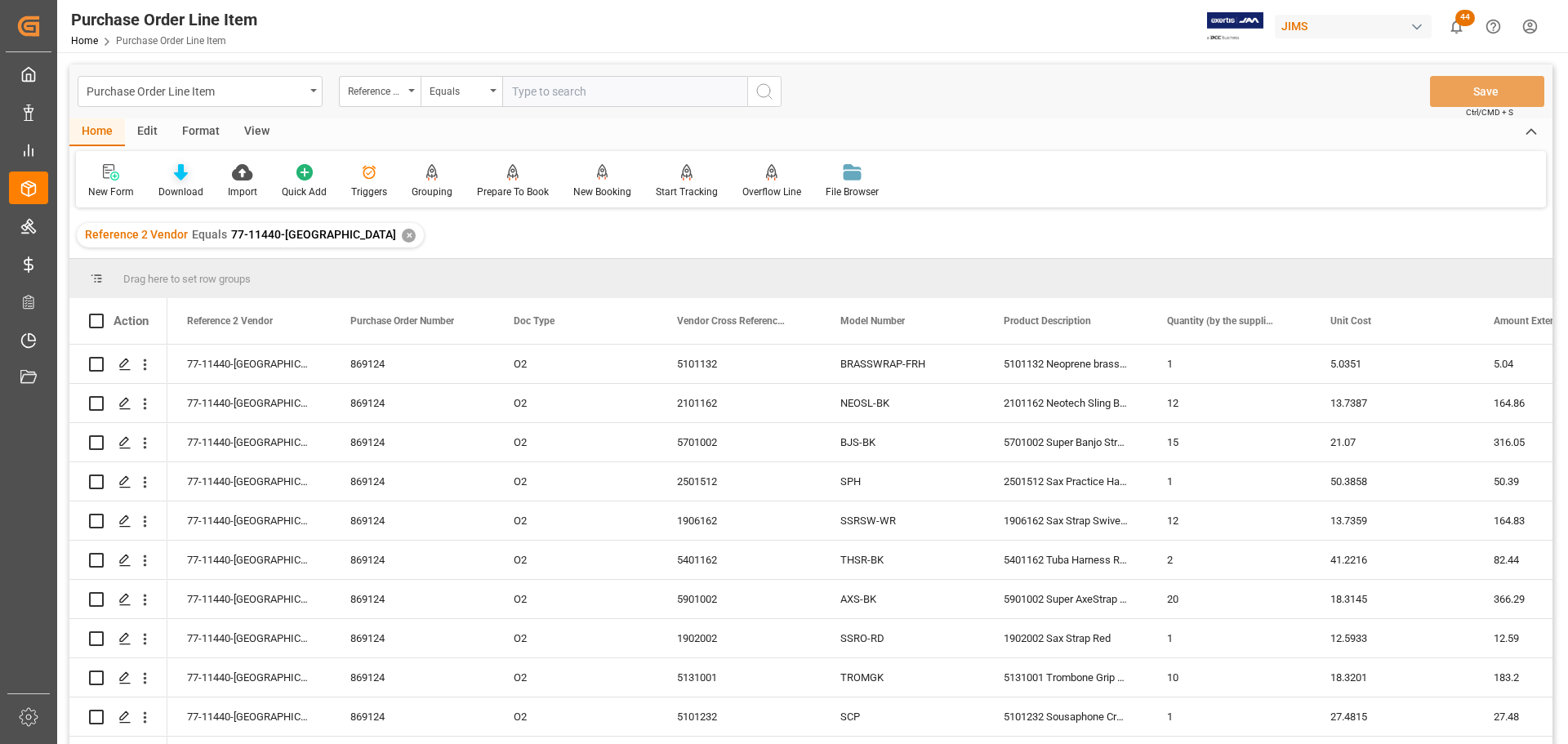
click at [176, 179] on icon at bounding box center [180, 172] width 14 height 16
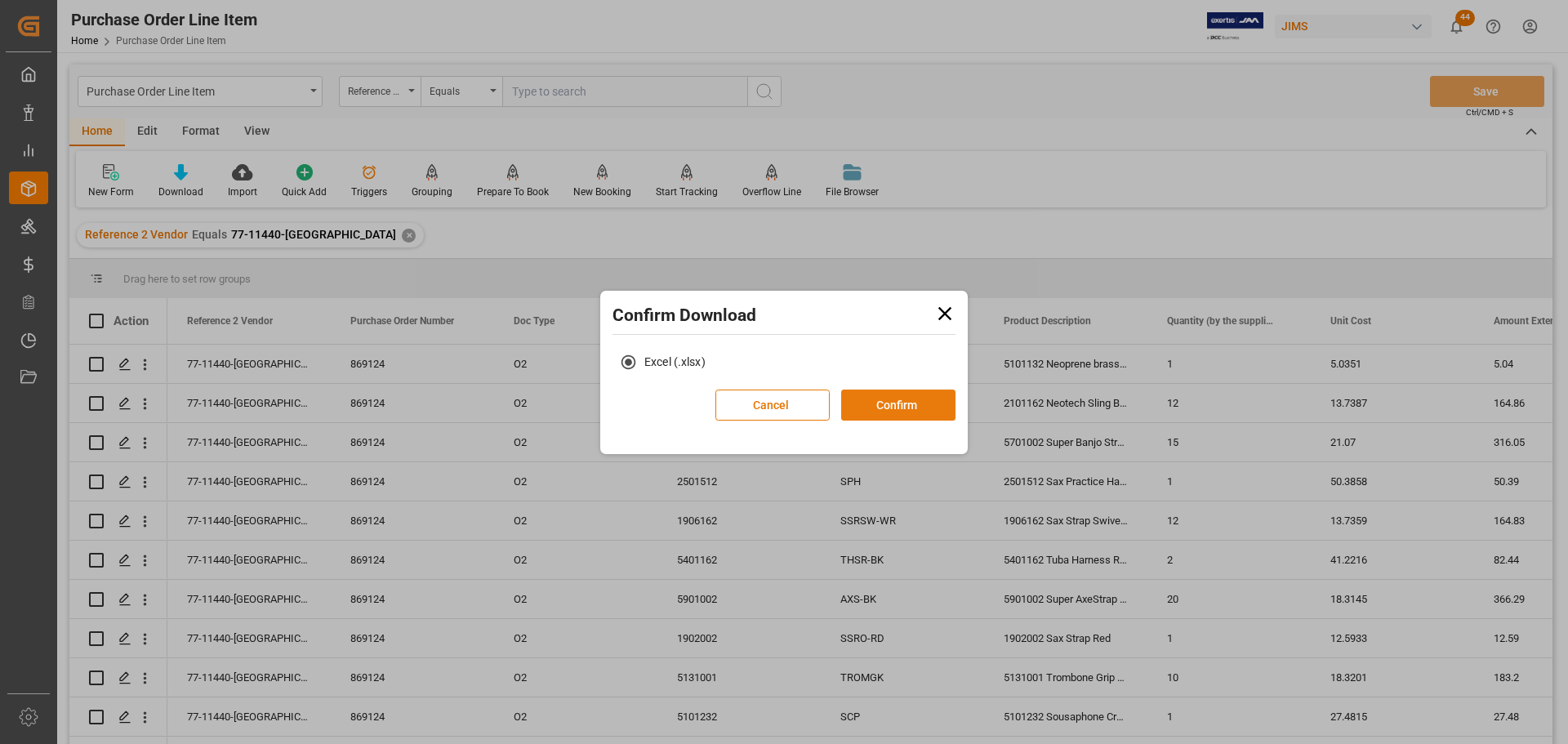
click at [880, 405] on button "Confirm" at bounding box center [898, 405] width 115 height 31
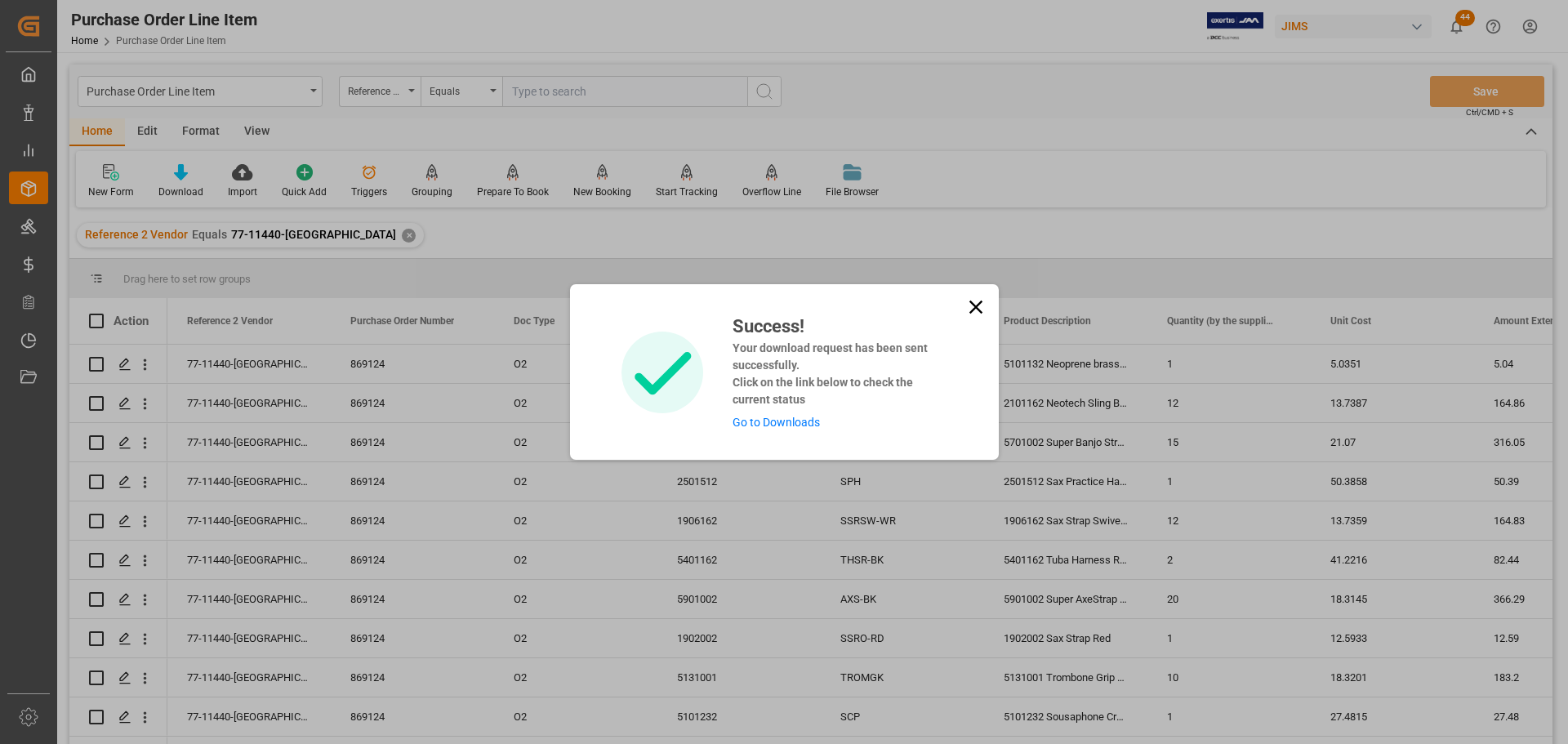
click at [738, 421] on link "Go to Downloads" at bounding box center [776, 422] width 87 height 13
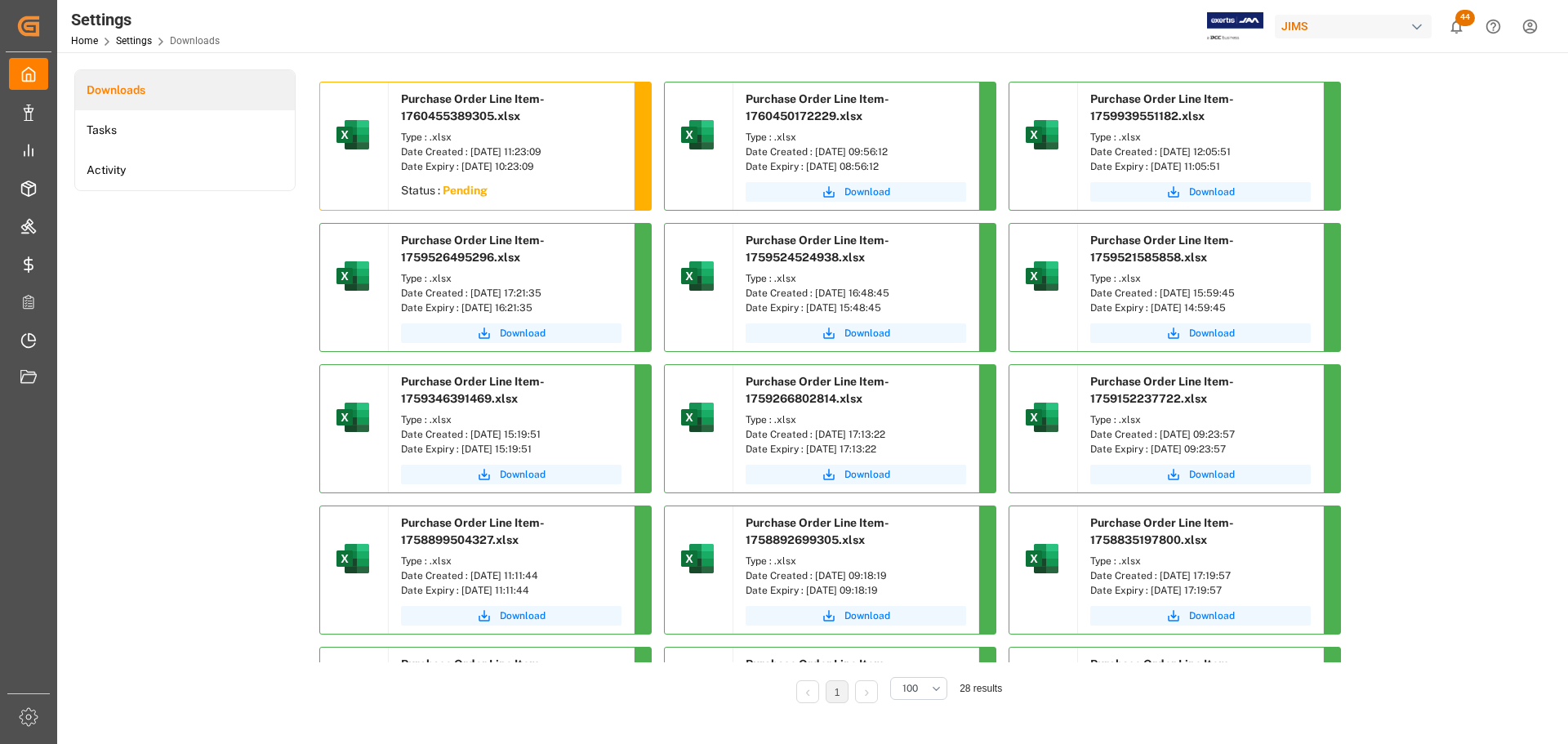
click at [222, 349] on div "Downloads Tasks Activity" at bounding box center [185, 397] width 222 height 657
click at [232, 227] on div "Downloads Tasks Activity" at bounding box center [185, 397] width 222 height 657
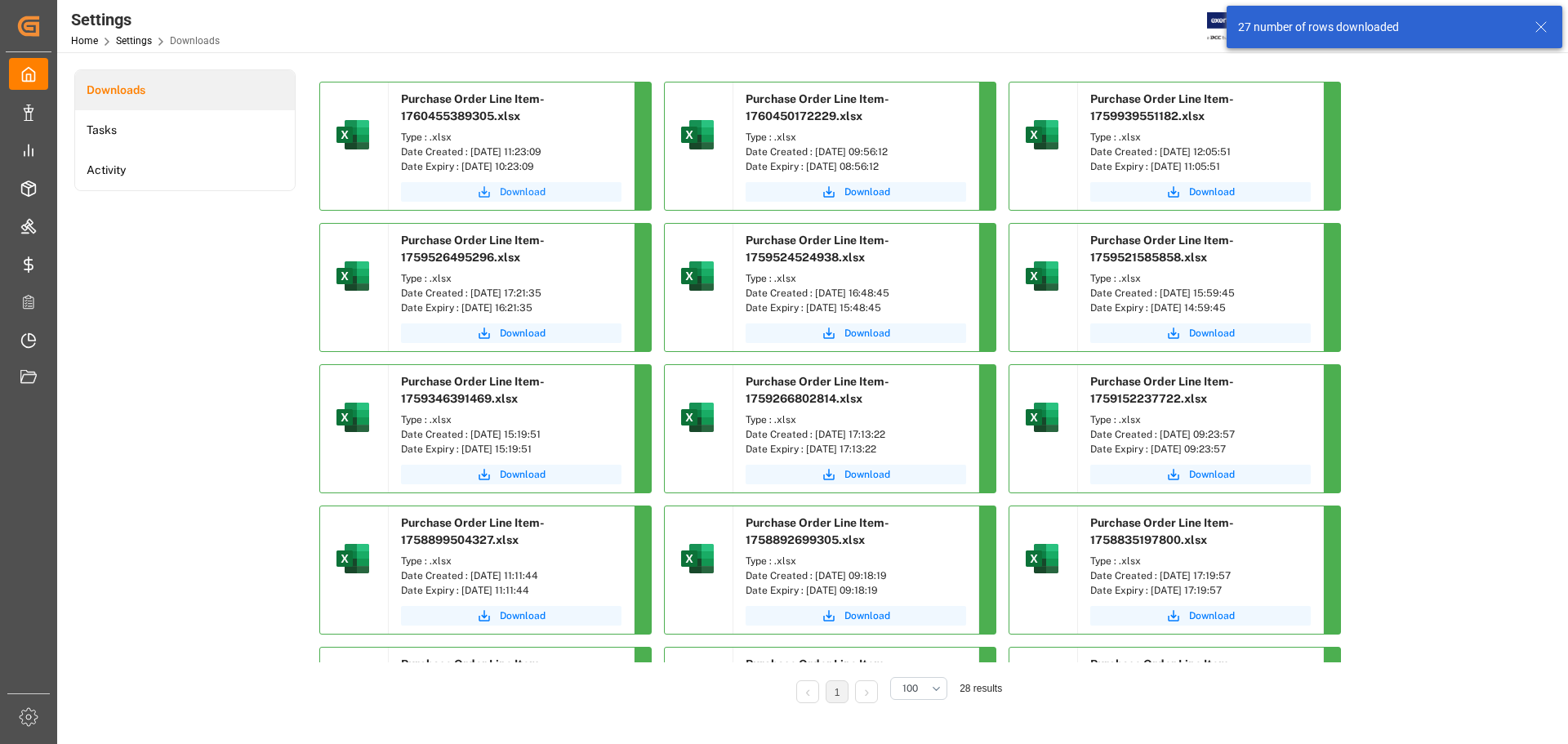
click at [494, 193] on button "Download" at bounding box center [511, 192] width 221 height 20
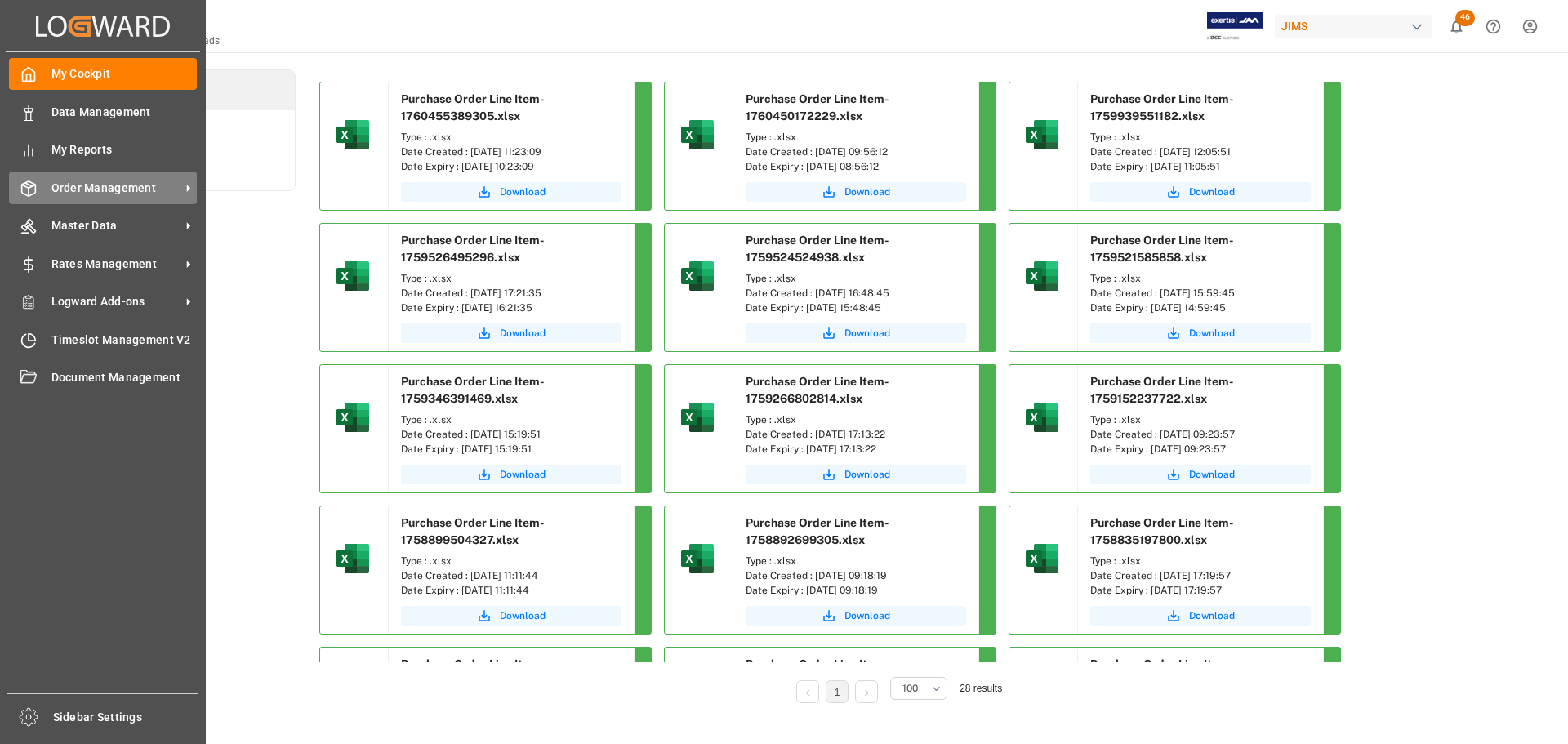
click at [43, 182] on div "Order Management Order Management" at bounding box center [103, 188] width 188 height 32
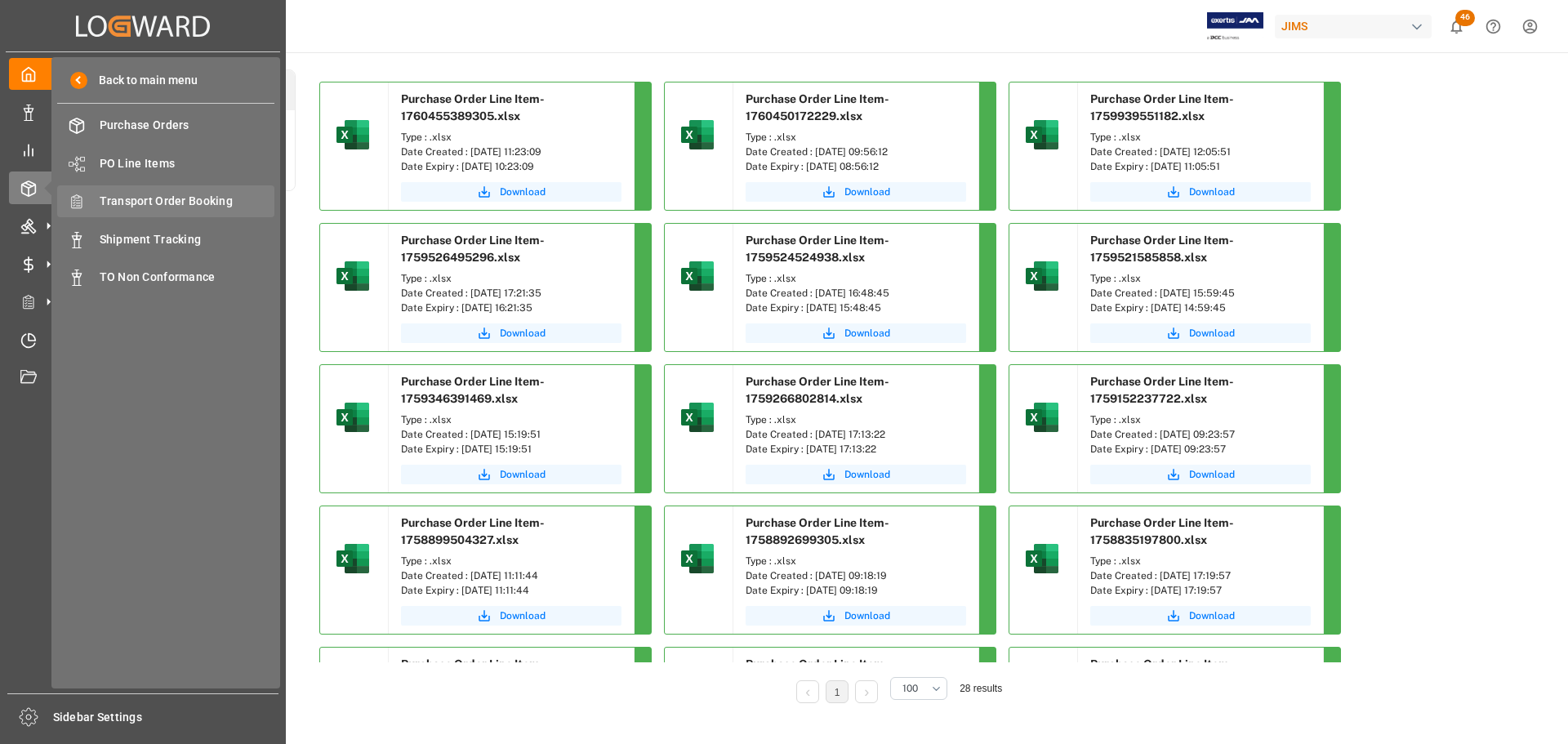
click at [184, 198] on span "Transport Order Booking" at bounding box center [187, 201] width 176 height 17
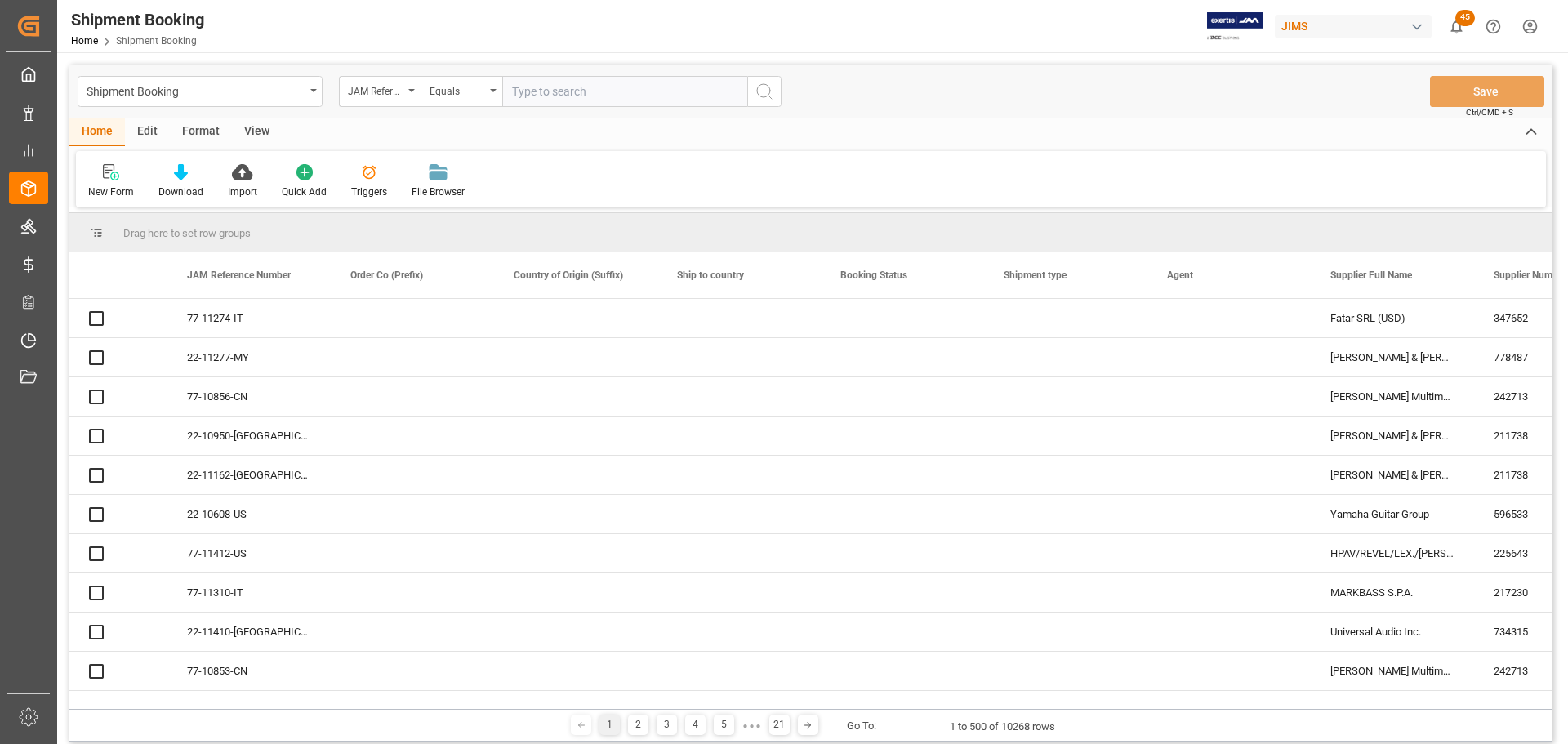
click at [599, 95] on input "text" at bounding box center [625, 91] width 245 height 31
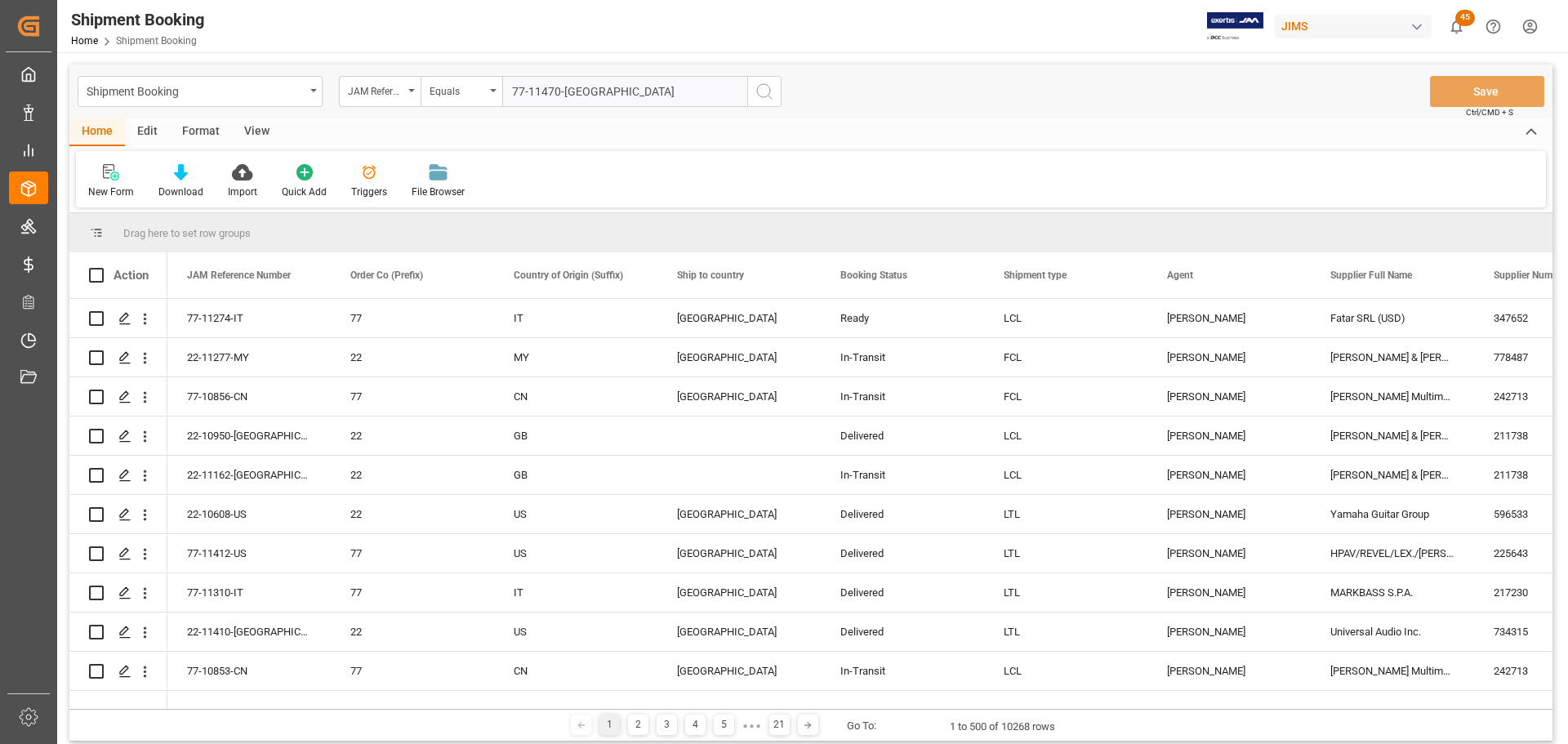
type input "77-11470-[GEOGRAPHIC_DATA]"
click at [754, 90] on icon "search button" at bounding box center [764, 91] width 20 height 20
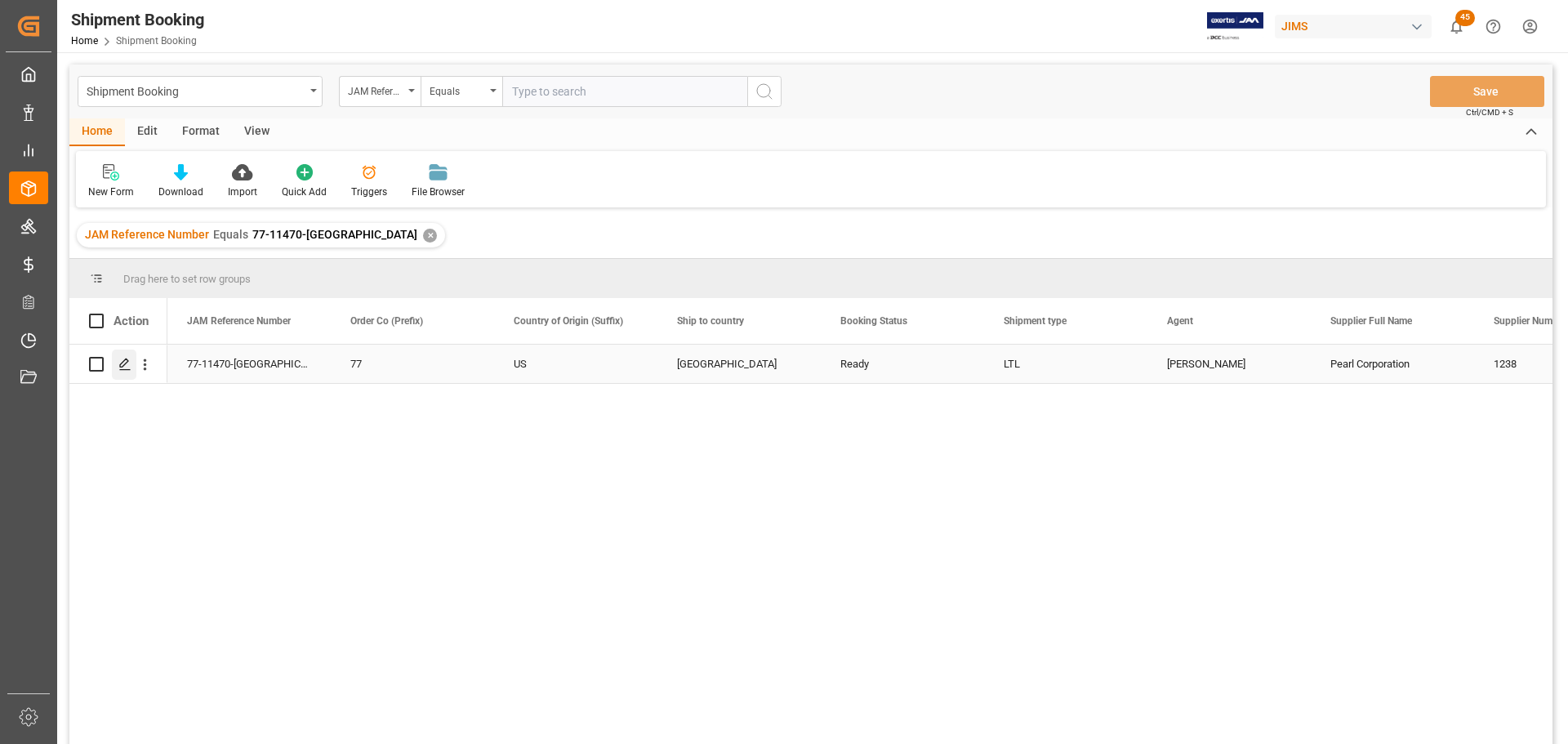
click at [125, 371] on div "Press SPACE to select this row." at bounding box center [124, 364] width 24 height 30
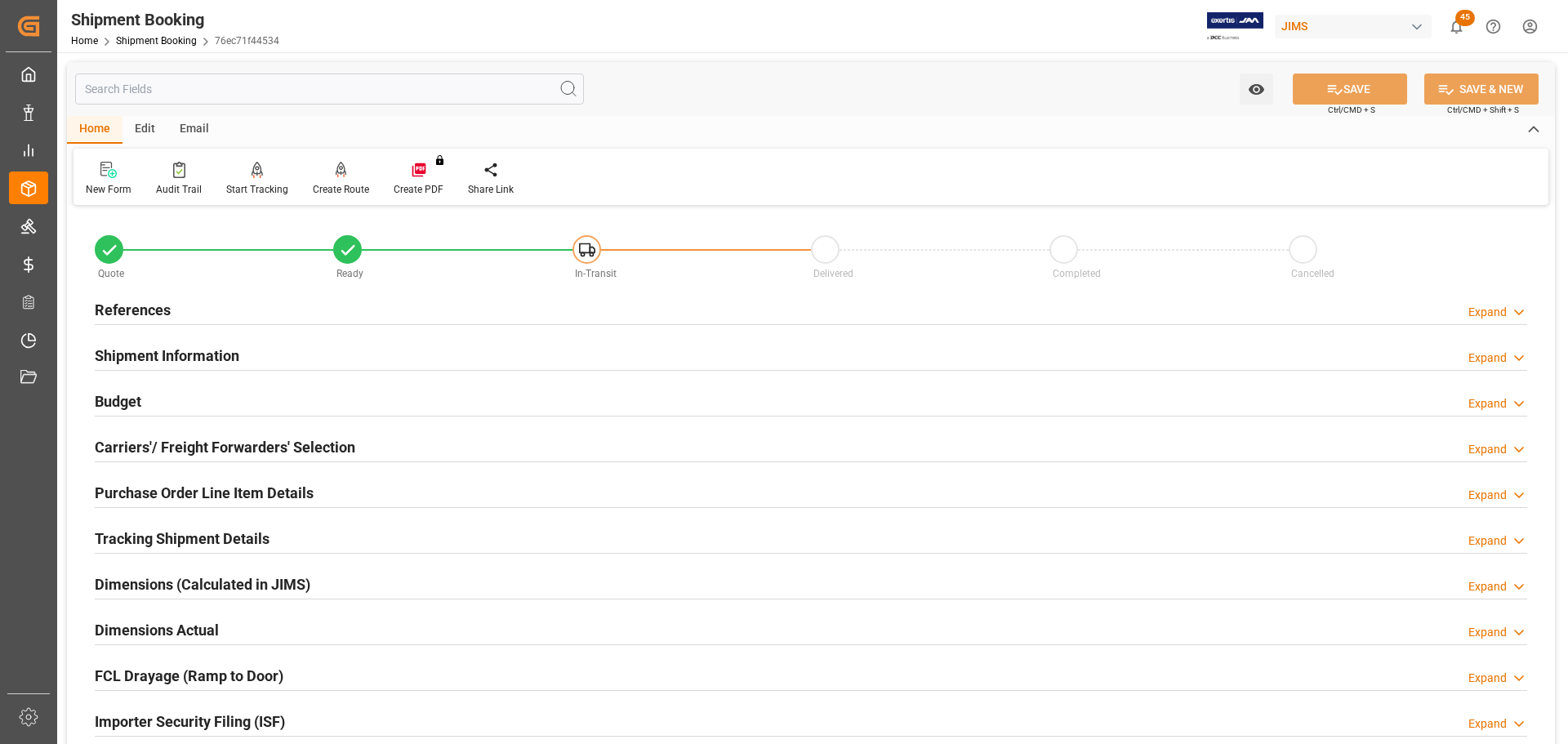
click at [201, 316] on div "References Expand" at bounding box center [811, 308] width 1433 height 31
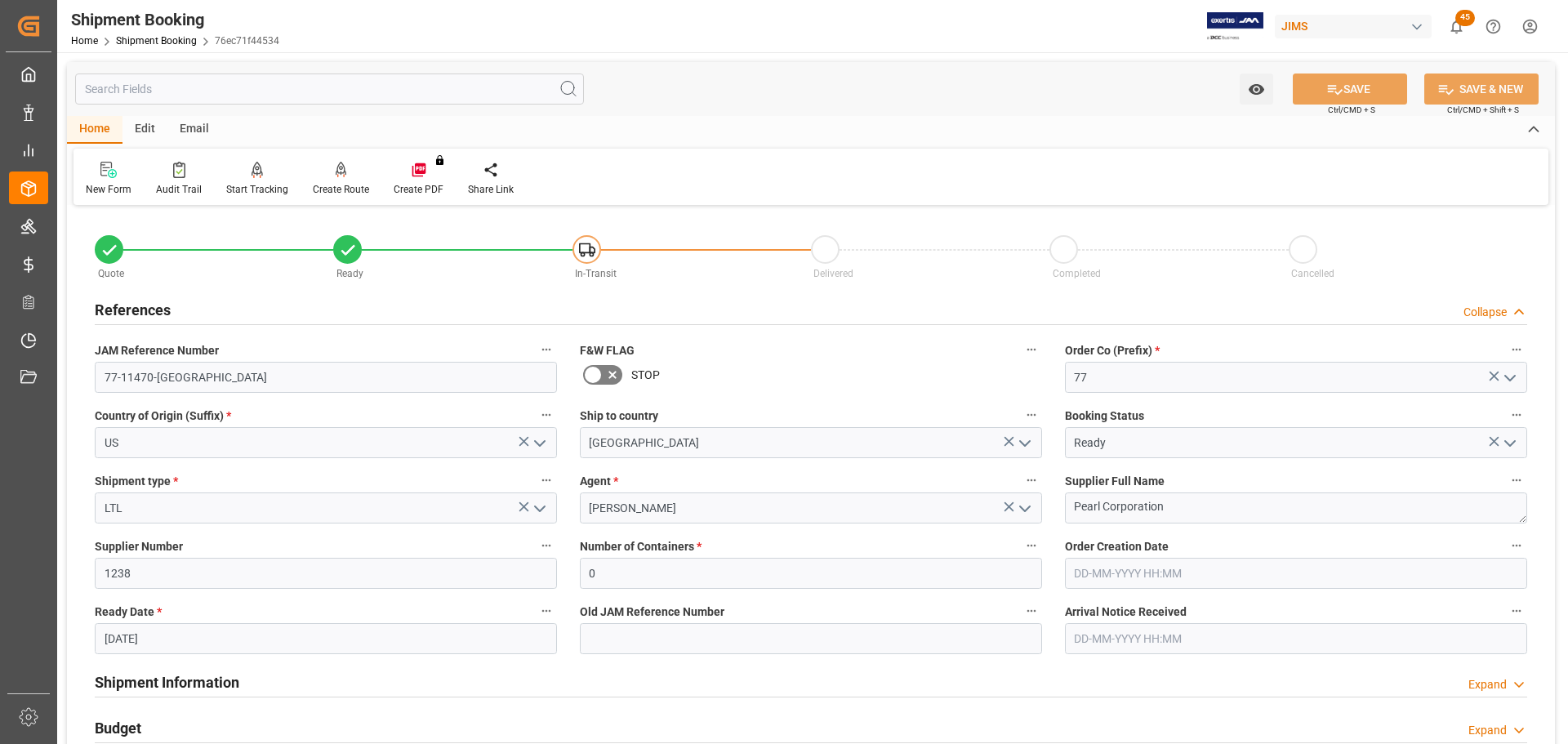
click at [201, 316] on div "References Collapse" at bounding box center [811, 308] width 1433 height 31
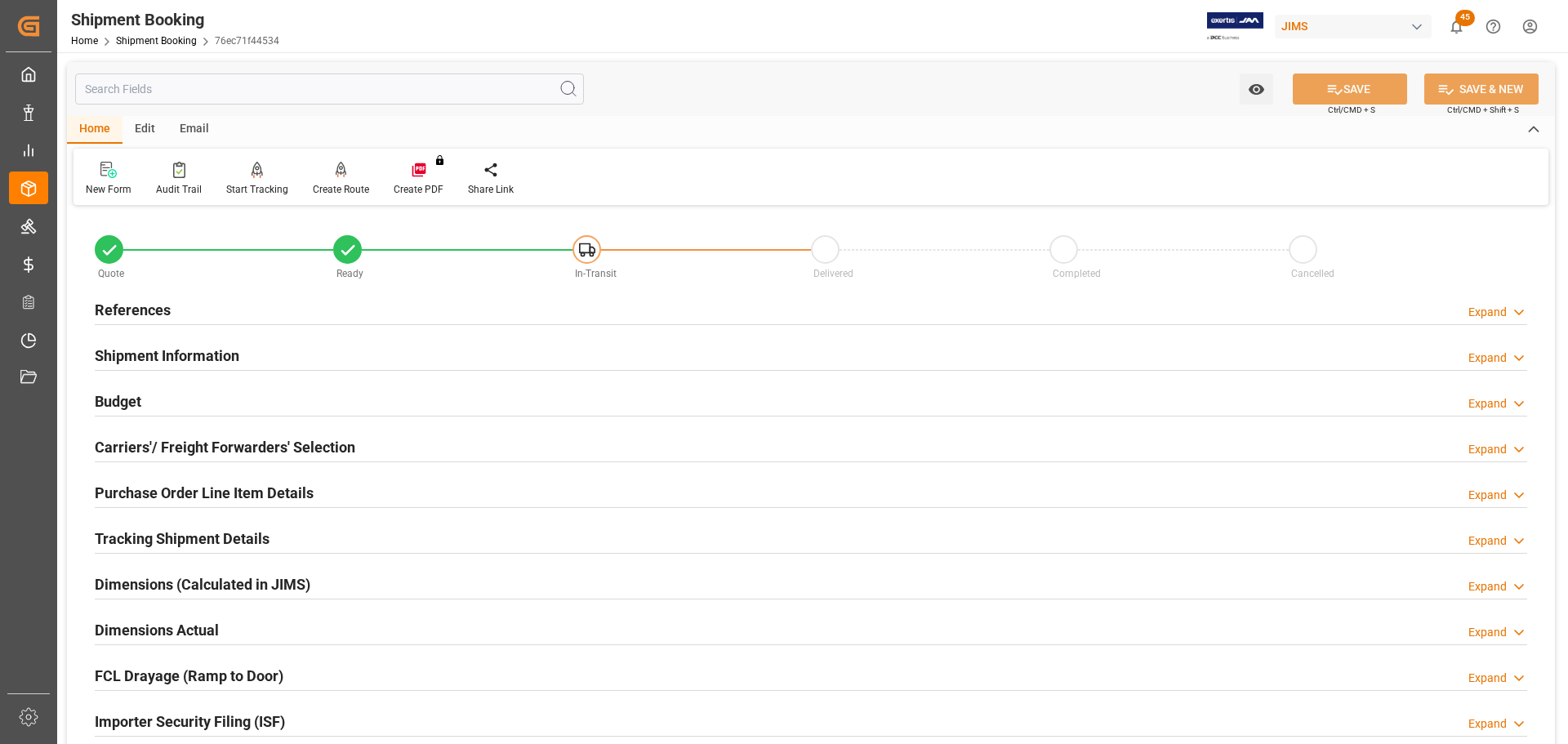
click at [201, 342] on div "Shipment Information" at bounding box center [167, 354] width 145 height 31
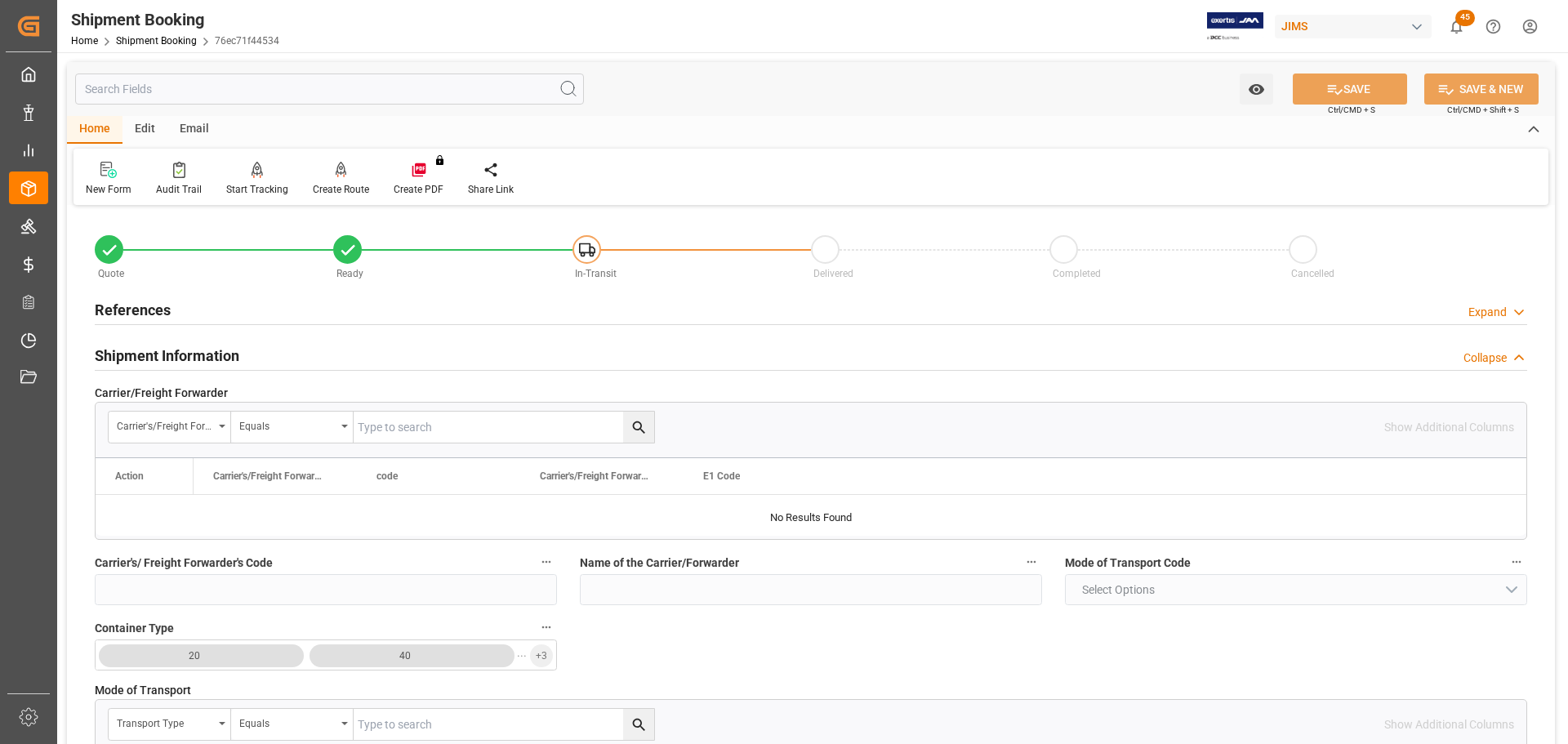
click at [203, 351] on h2 "Shipment Information" at bounding box center [167, 355] width 145 height 22
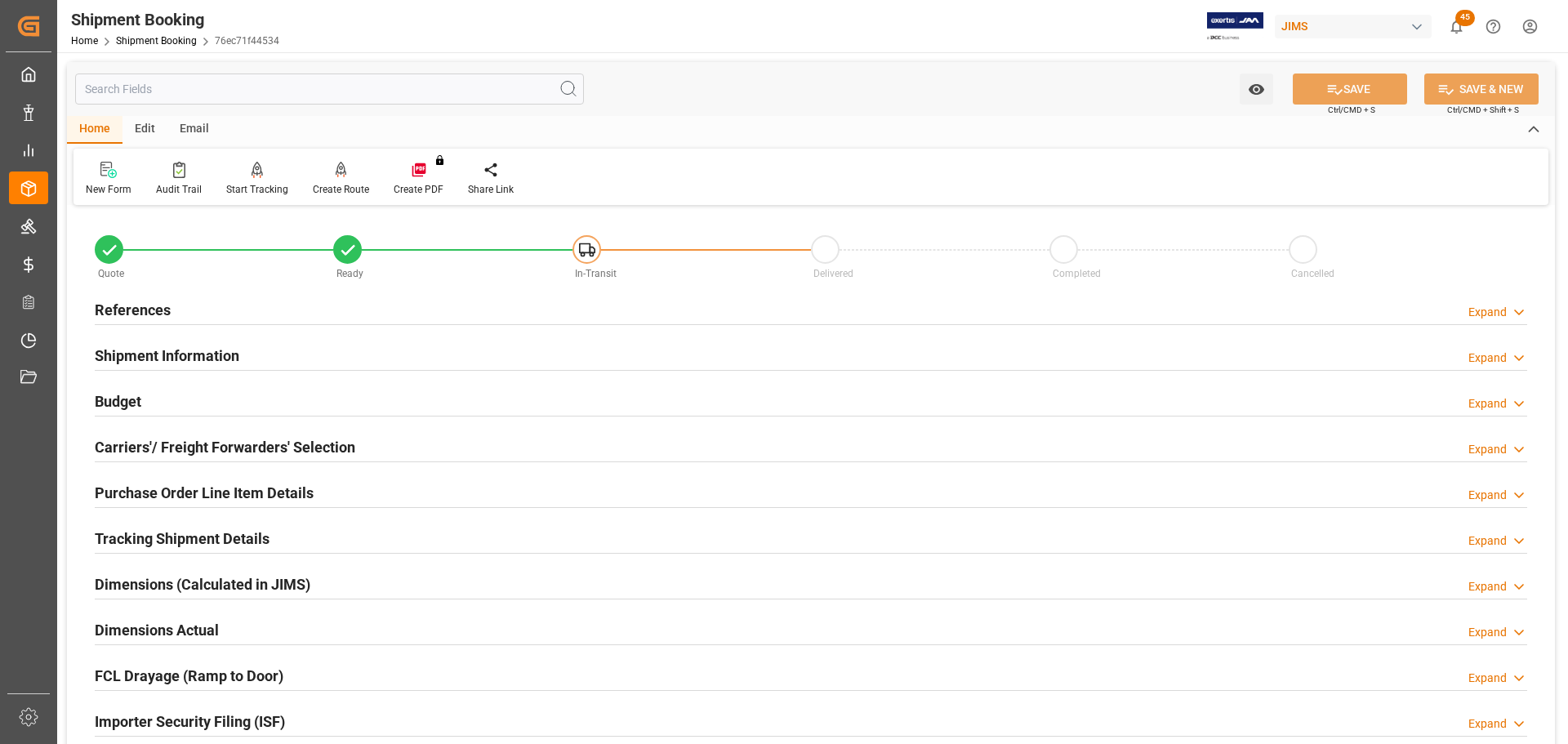
click at [210, 456] on h2 "Carriers'/ Freight Forwarders' Selection" at bounding box center [225, 446] width 260 height 22
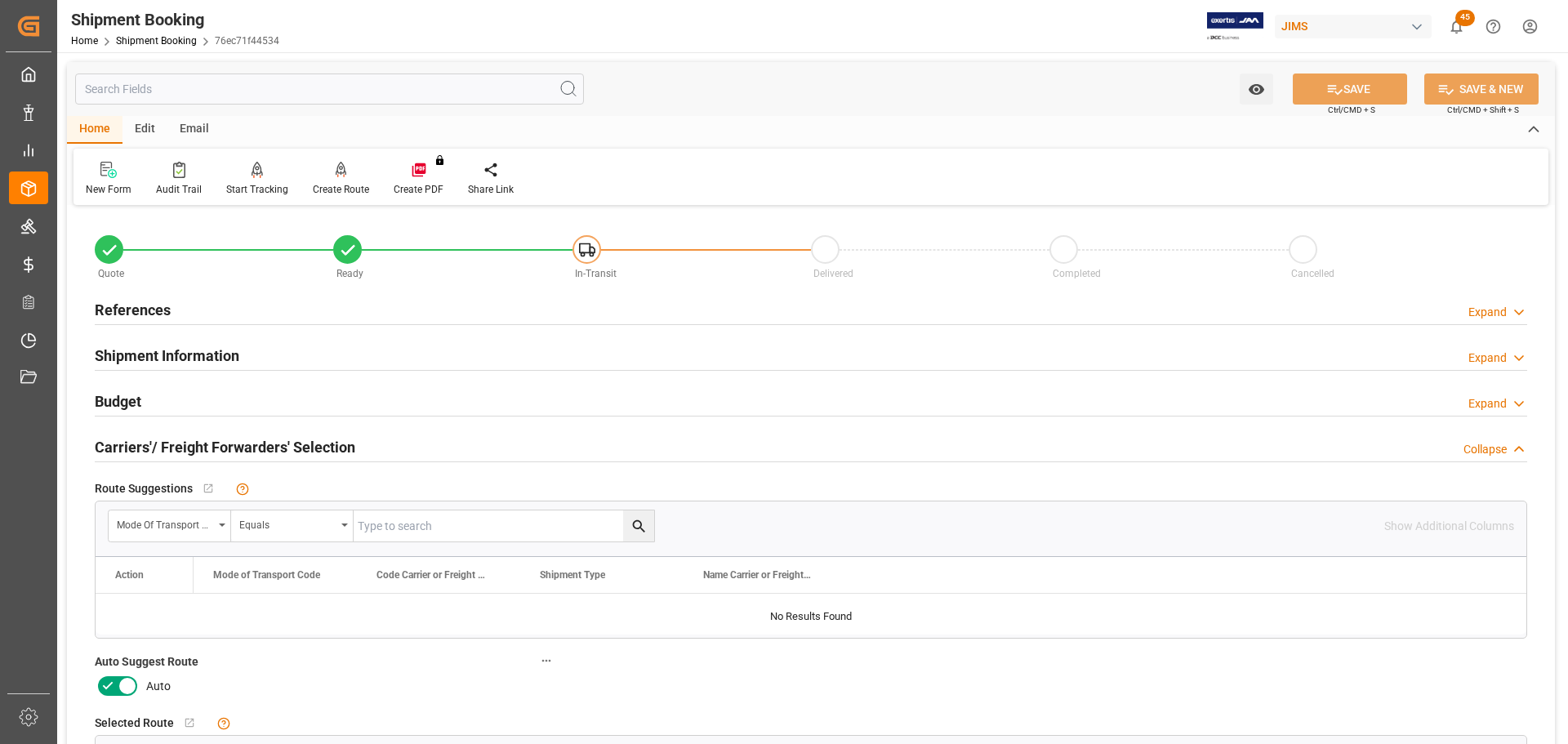
click at [123, 680] on icon at bounding box center [127, 686] width 20 height 20
click at [0, 0] on input "checkbox" at bounding box center [0, 0] width 0 height 0
click at [1327, 90] on icon at bounding box center [1335, 89] width 17 height 17
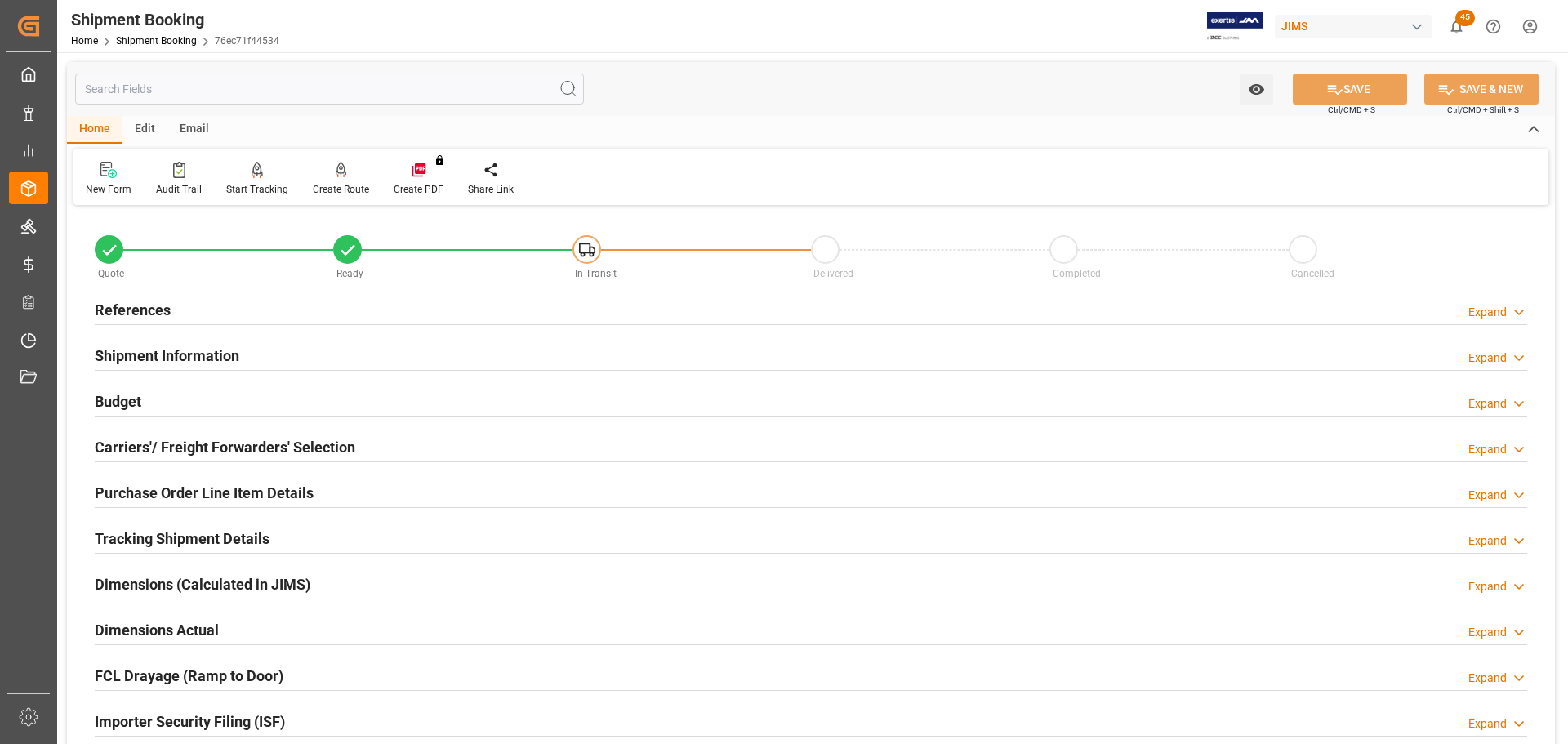
click at [198, 402] on div "Budget Expand" at bounding box center [811, 399] width 1433 height 31
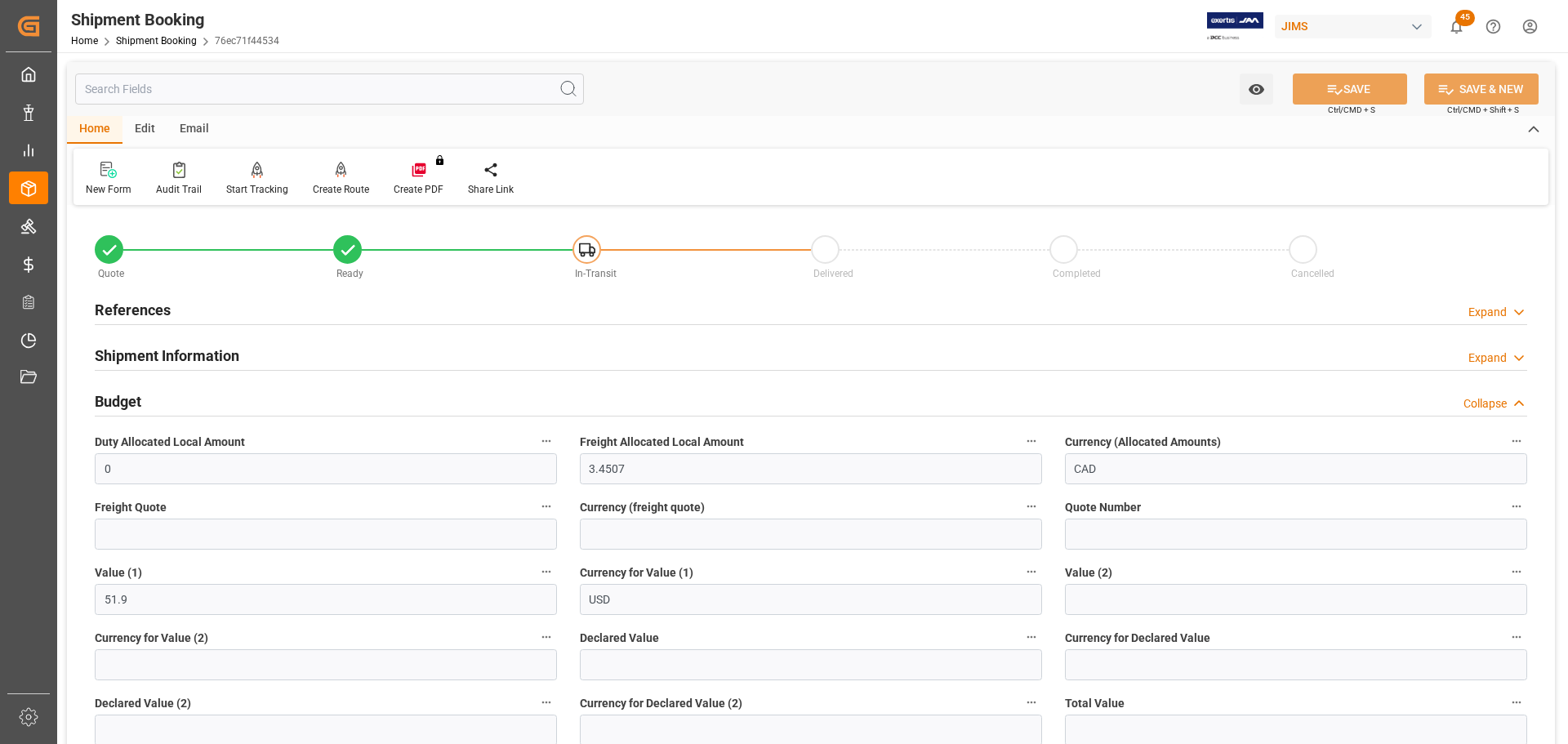
click at [198, 402] on div "Budget Collapse" at bounding box center [811, 399] width 1433 height 31
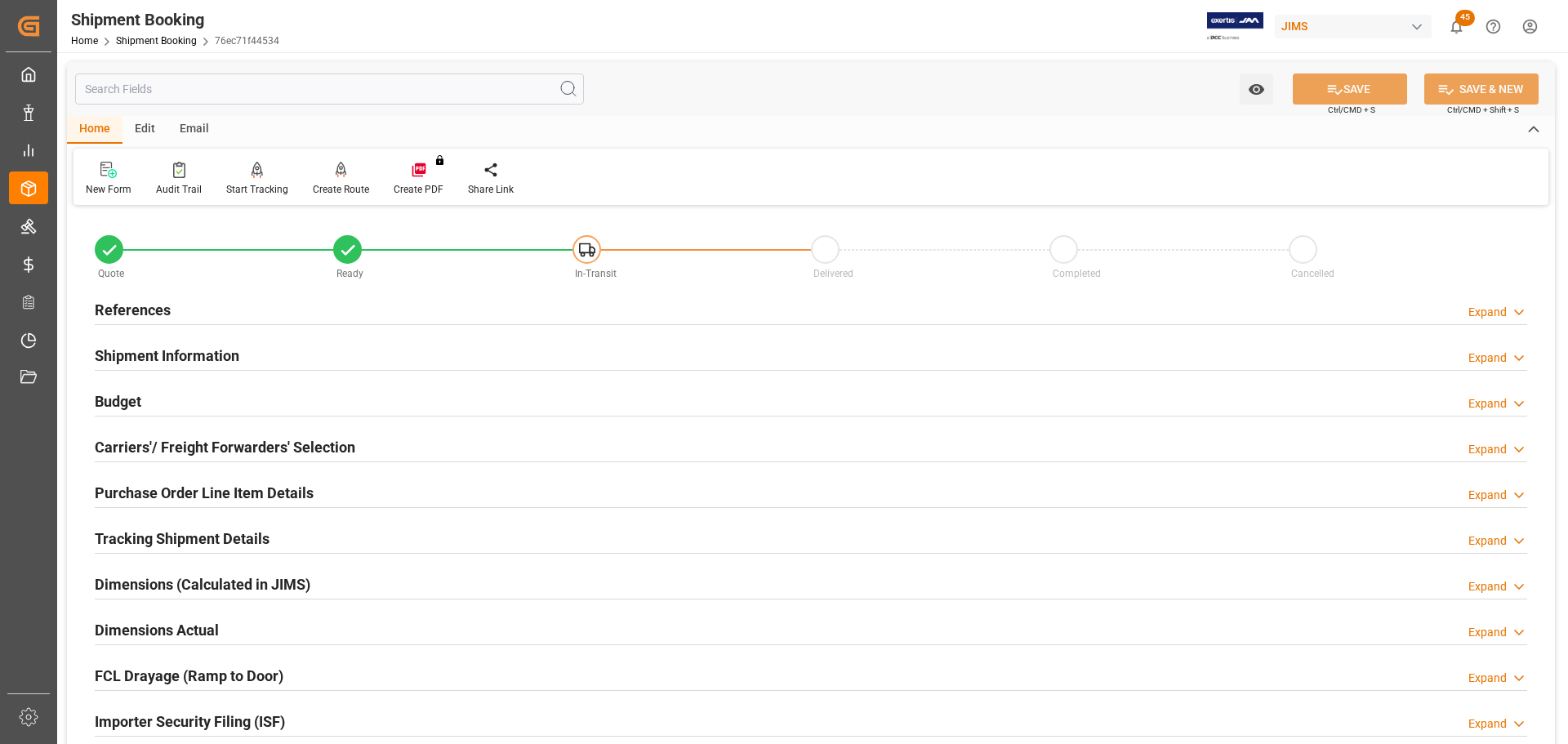
click at [199, 351] on h2 "Shipment Information" at bounding box center [167, 355] width 145 height 22
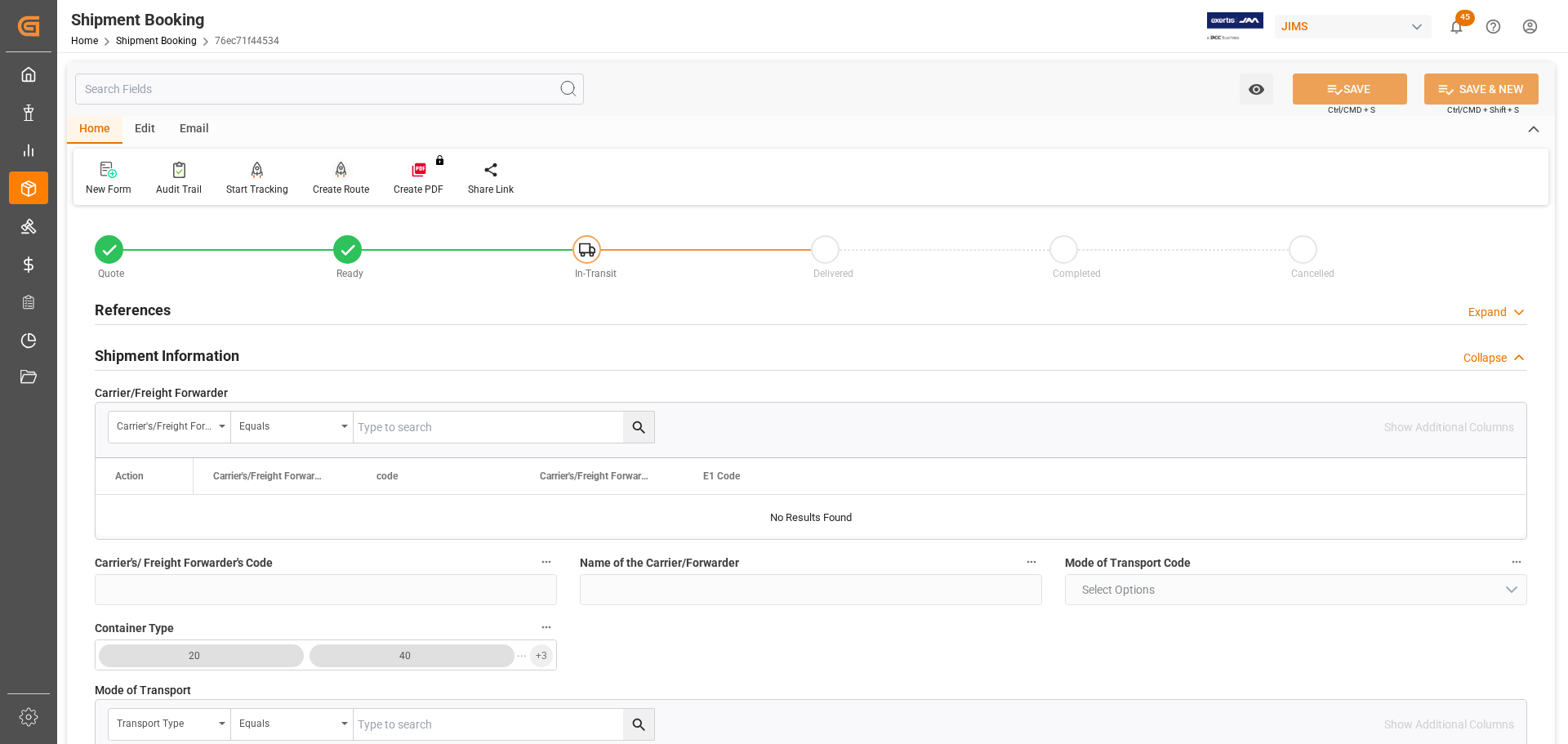
click at [329, 182] on div "Create Route" at bounding box center [341, 190] width 56 height 15
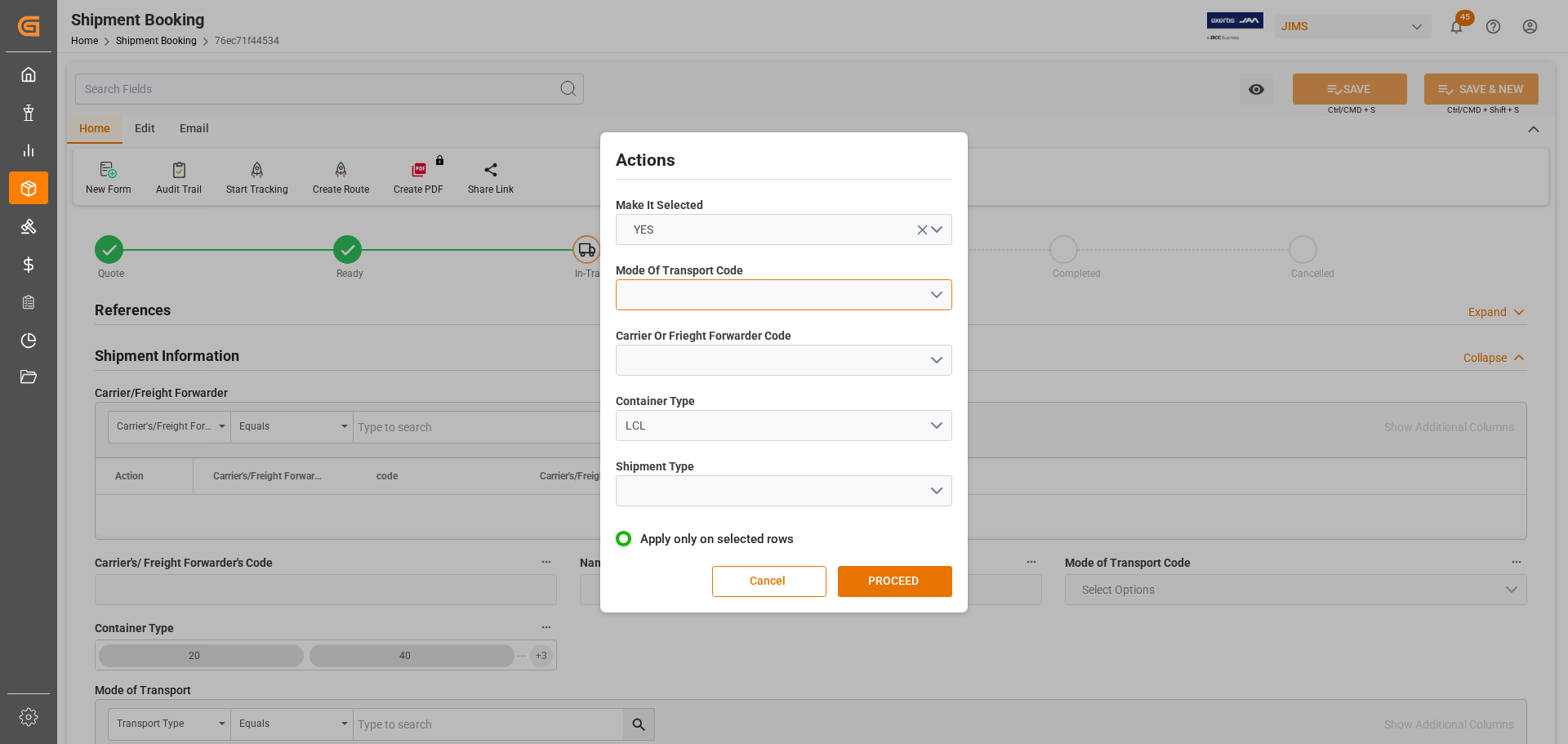
click at [756, 280] on button "open menu" at bounding box center [784, 294] width 336 height 31
click at [746, 438] on div "5- COURIER GROUND" at bounding box center [784, 436] width 334 height 35
click at [722, 353] on button "open menu" at bounding box center [784, 360] width 336 height 31
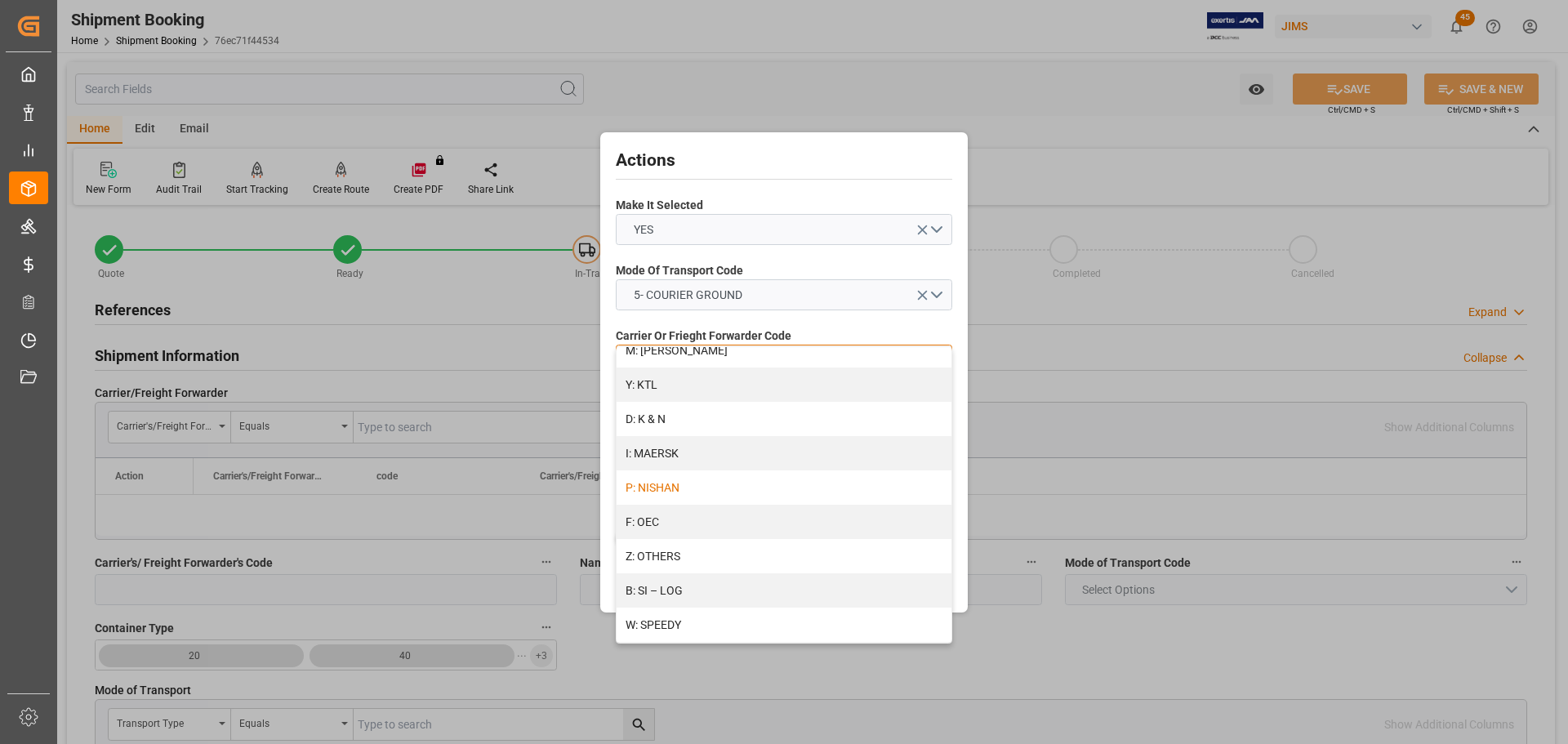
scroll to position [939, 0]
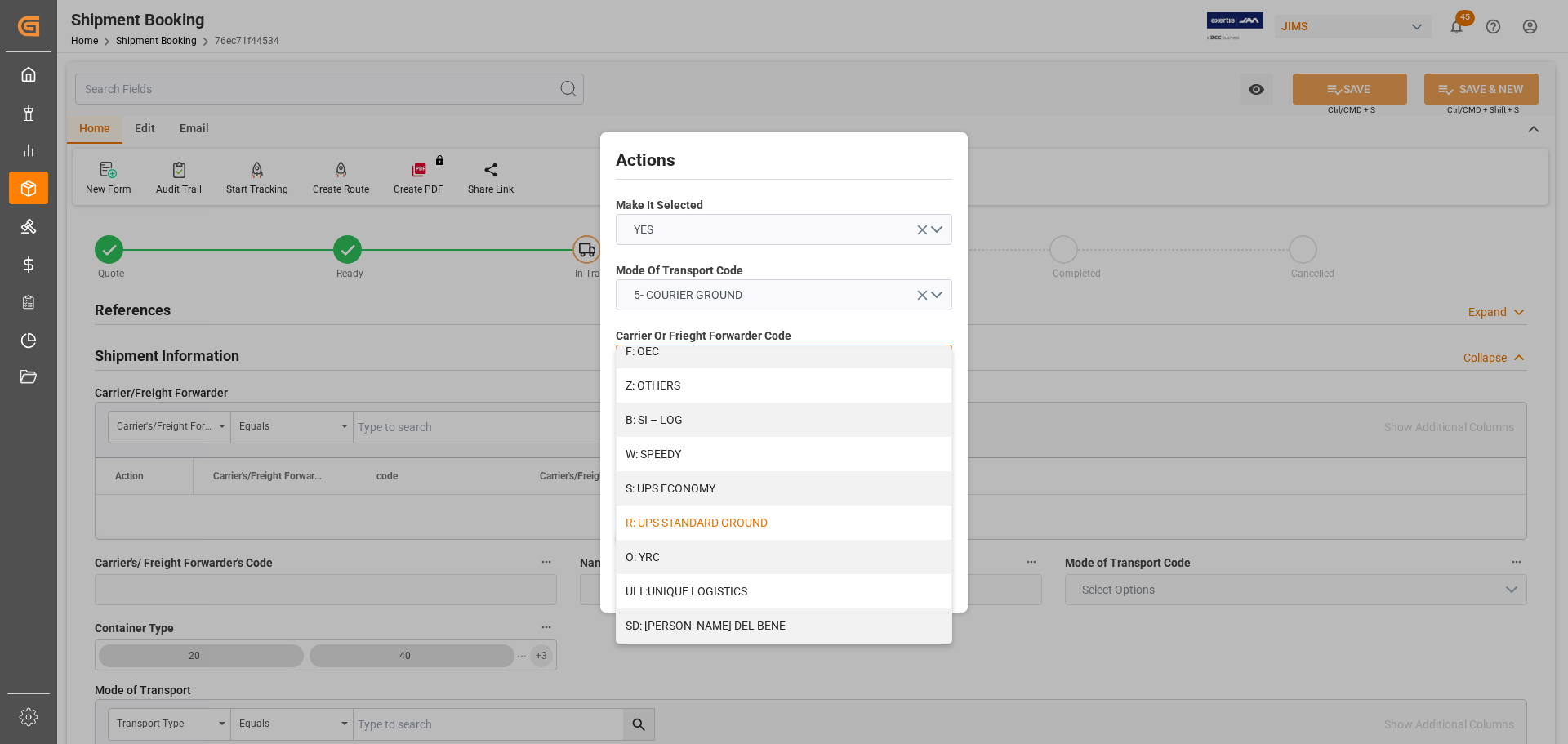
click at [739, 521] on div "R: UPS STANDARD GROUND" at bounding box center [784, 522] width 334 height 35
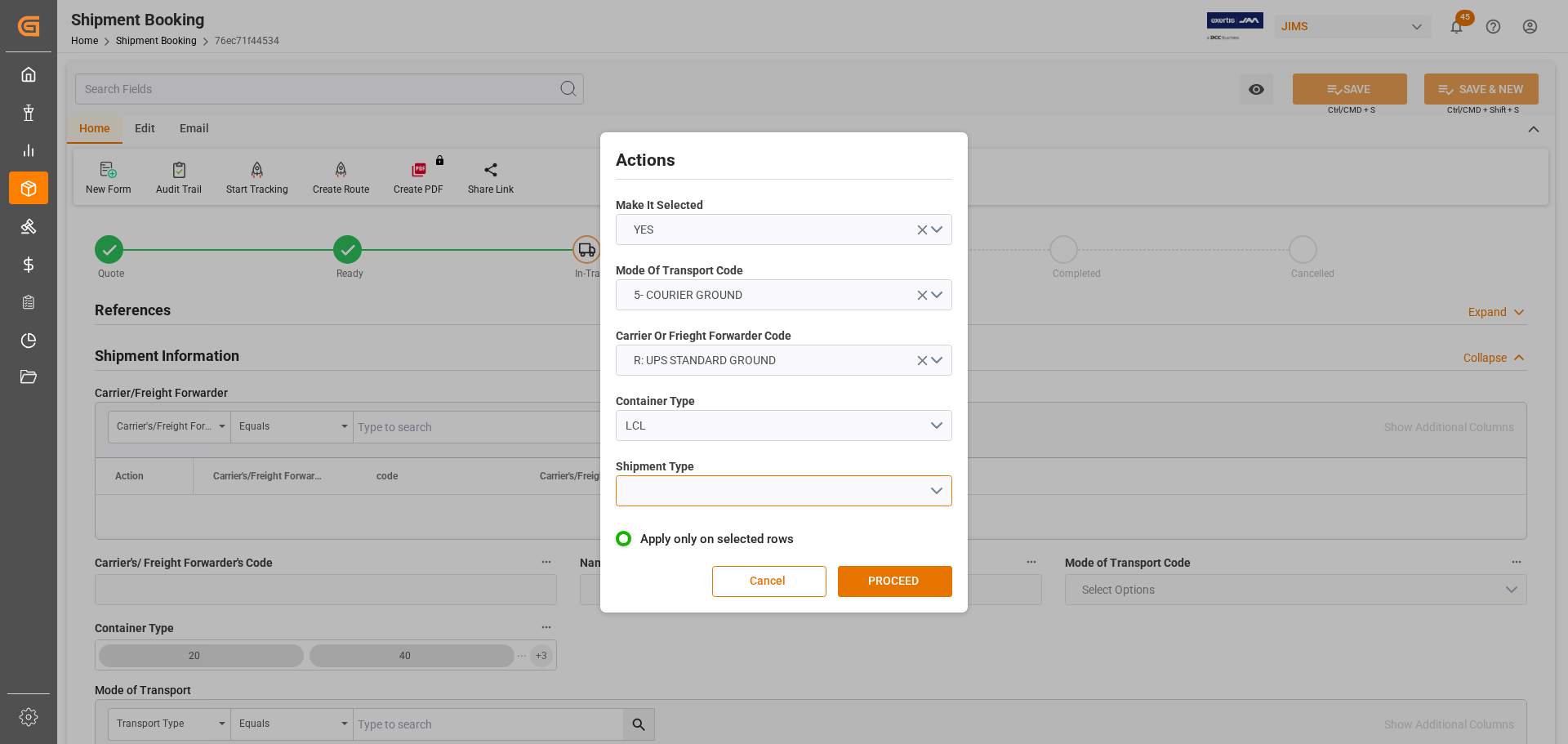
click at [729, 483] on button "open menu" at bounding box center [784, 490] width 336 height 31
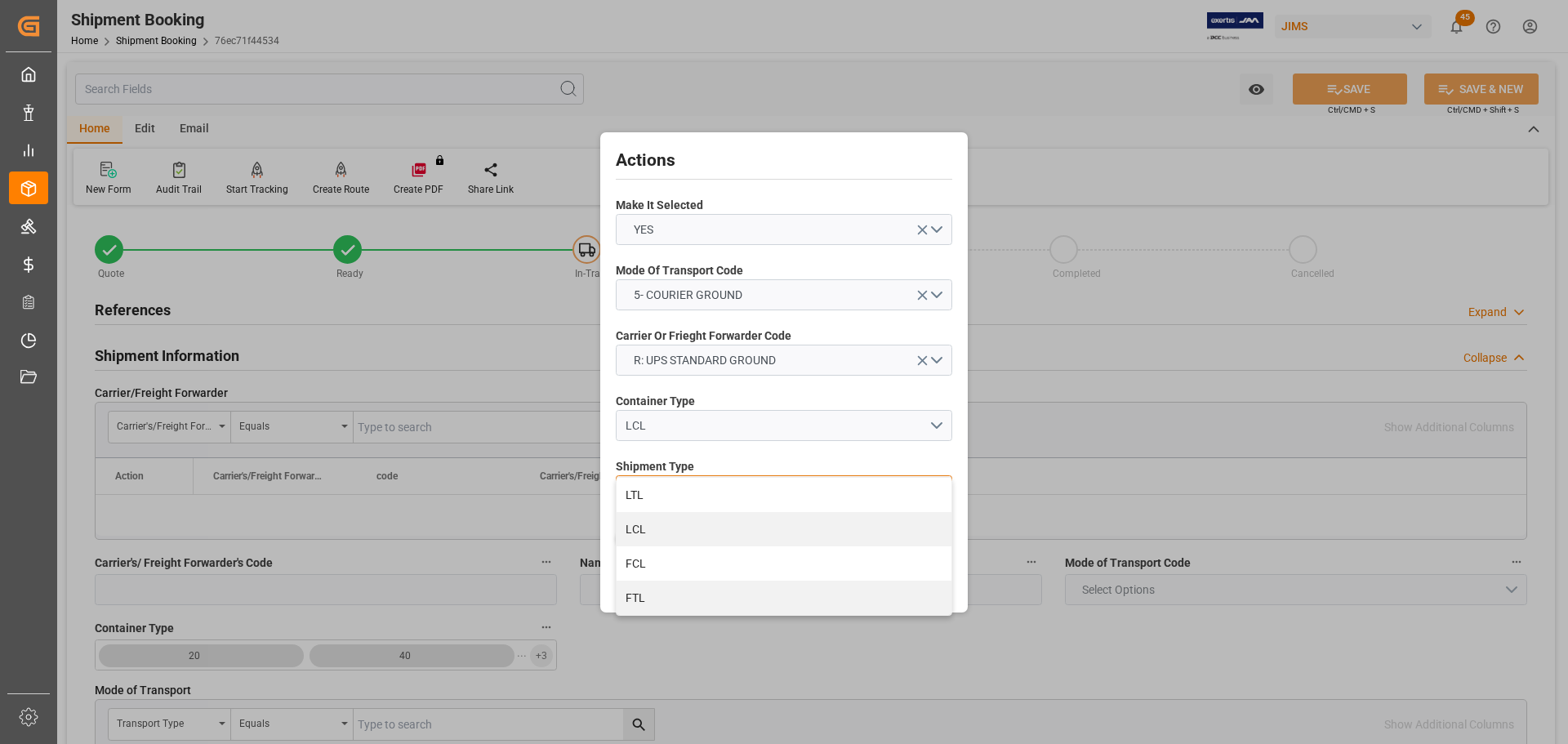
click at [729, 483] on div "LTL" at bounding box center [784, 494] width 334 height 35
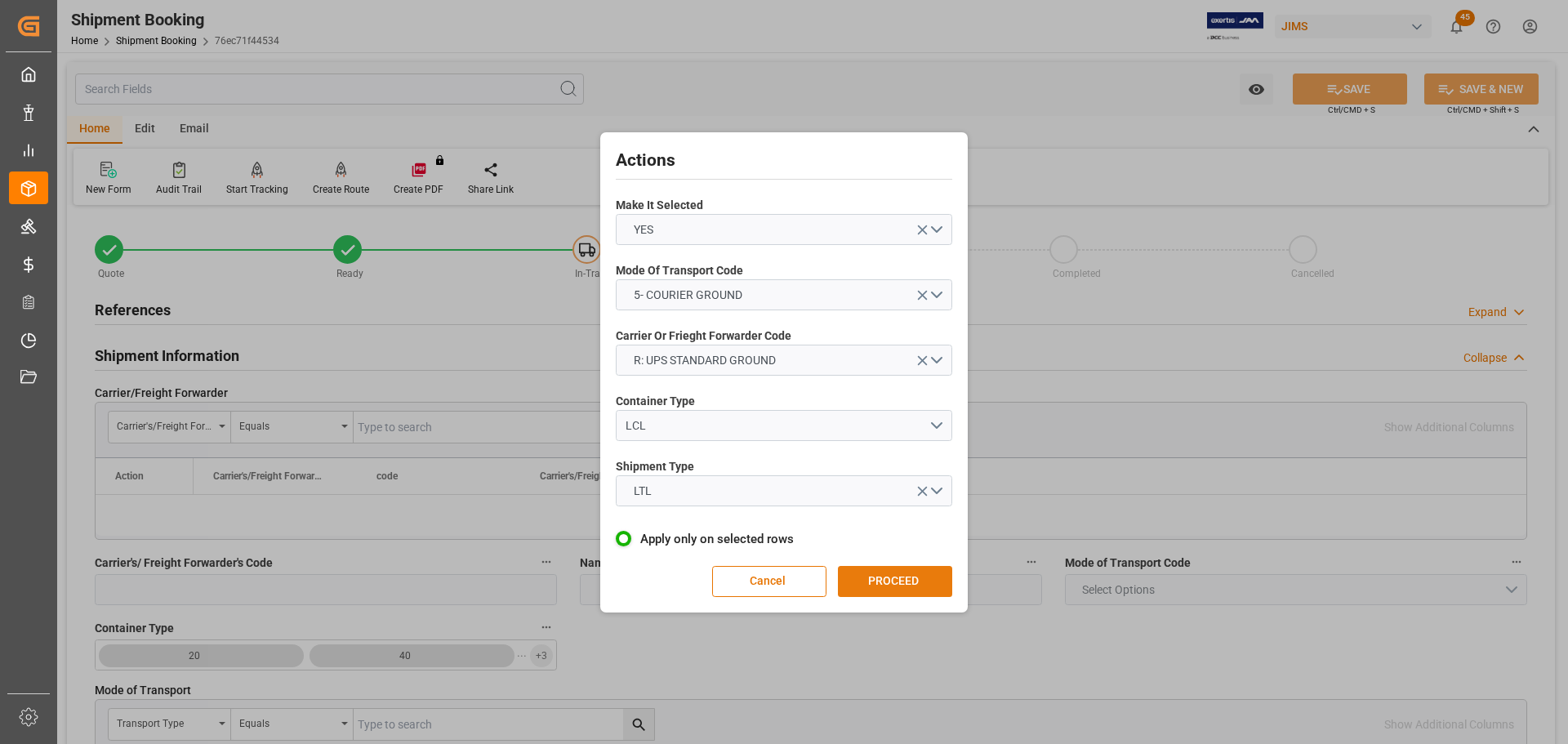
click at [896, 570] on button "PROCEED" at bounding box center [895, 581] width 115 height 31
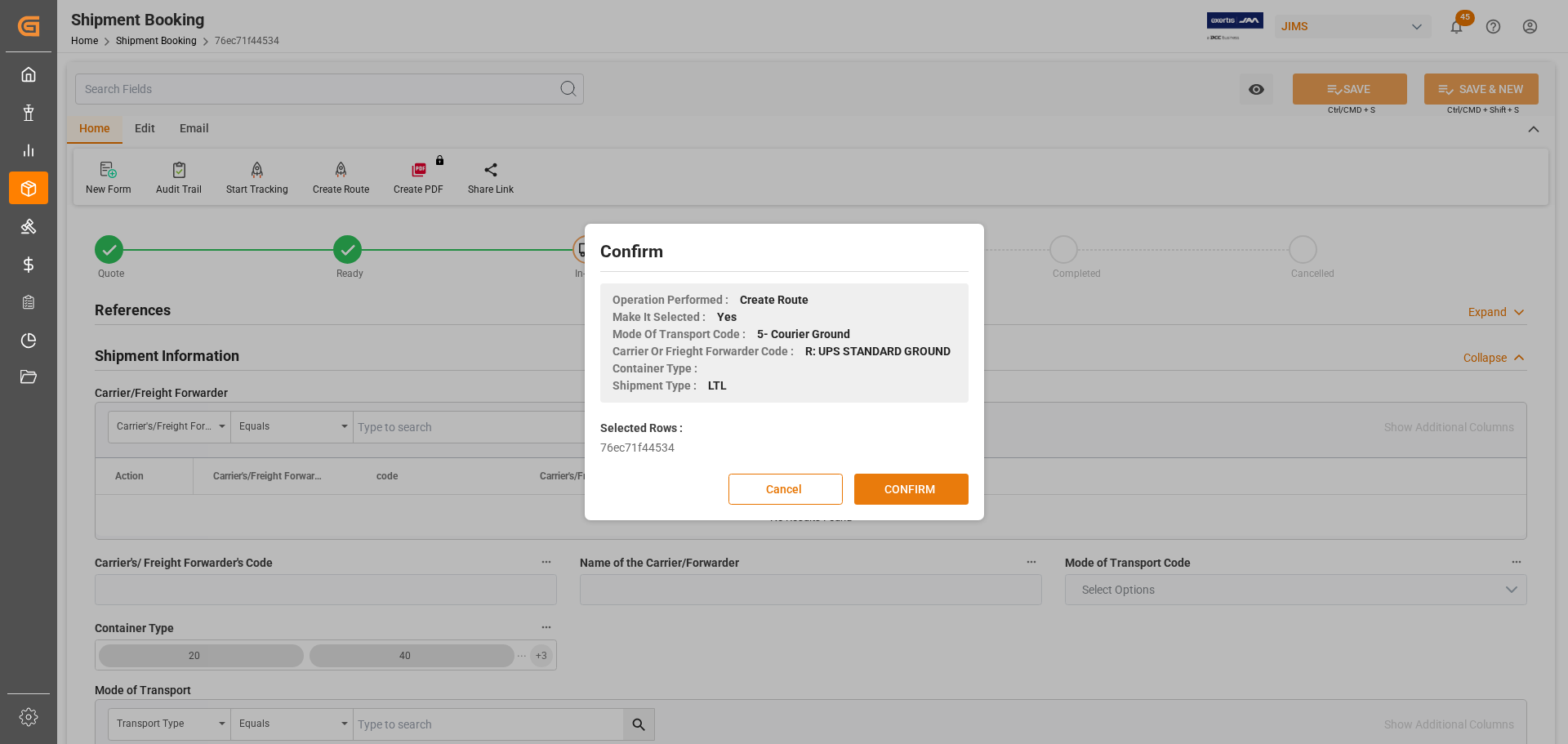
click at [905, 489] on button "CONFIRM" at bounding box center [911, 488] width 115 height 31
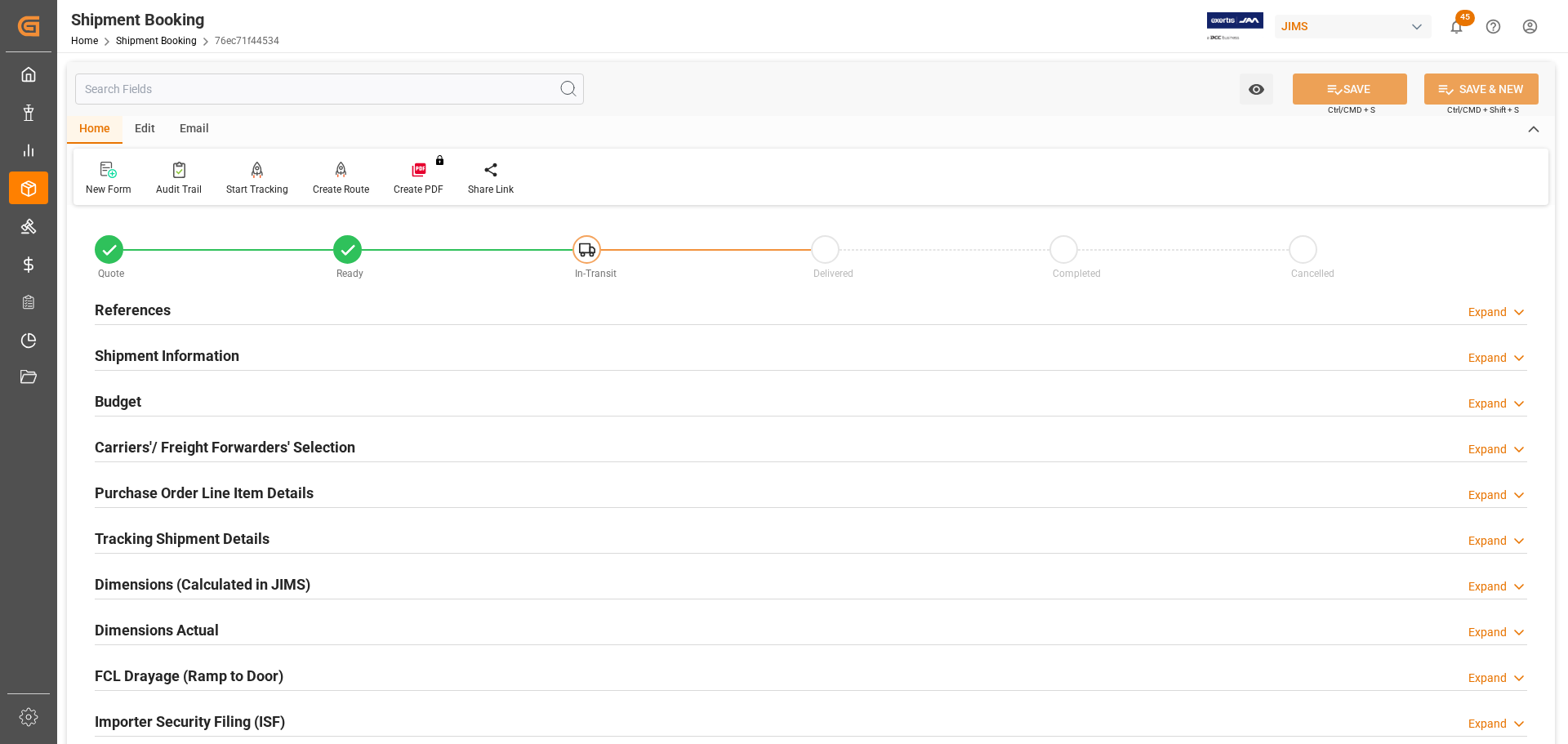
click at [146, 403] on div "Budget Expand" at bounding box center [811, 399] width 1433 height 31
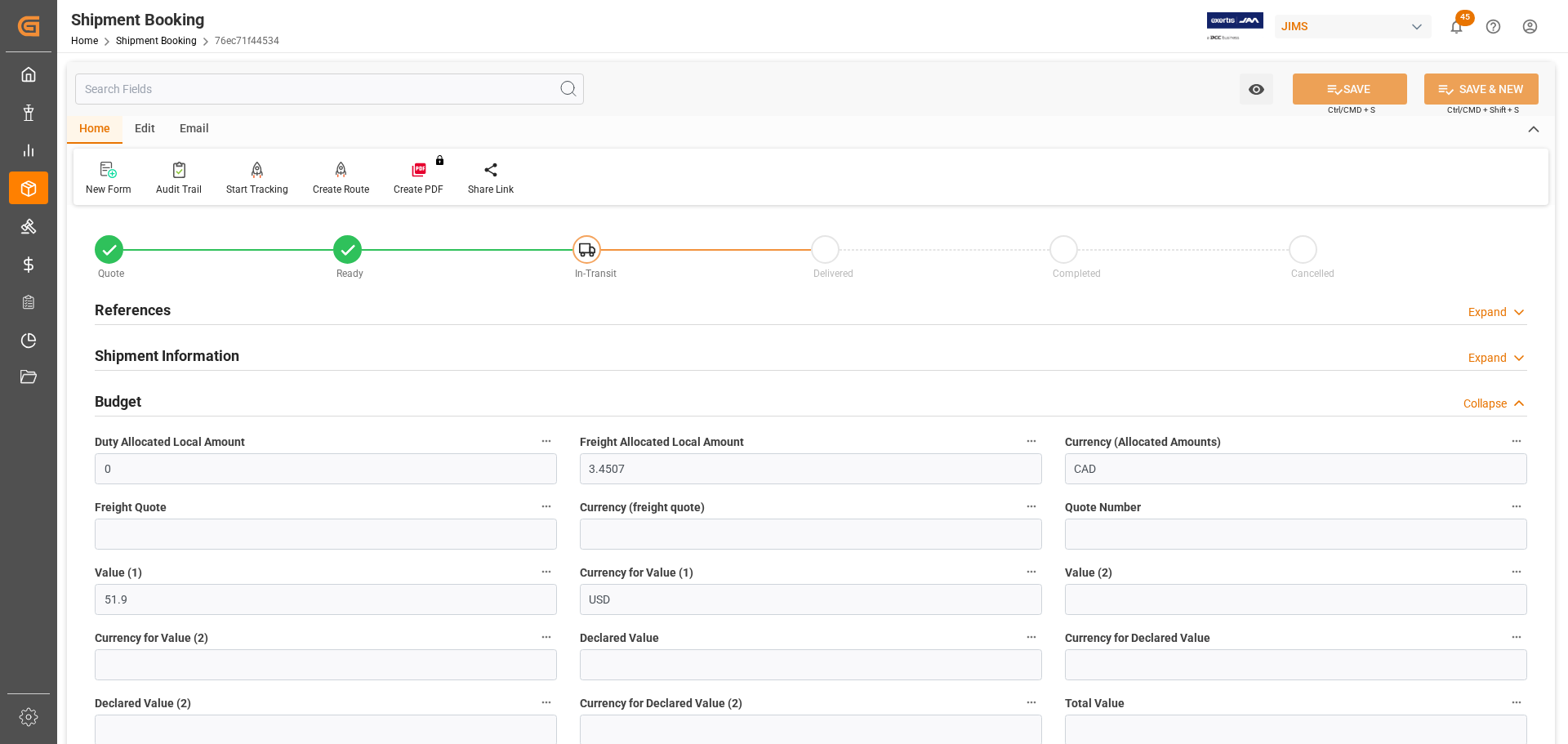
click at [139, 401] on h2 "Budget" at bounding box center [118, 400] width 47 height 22
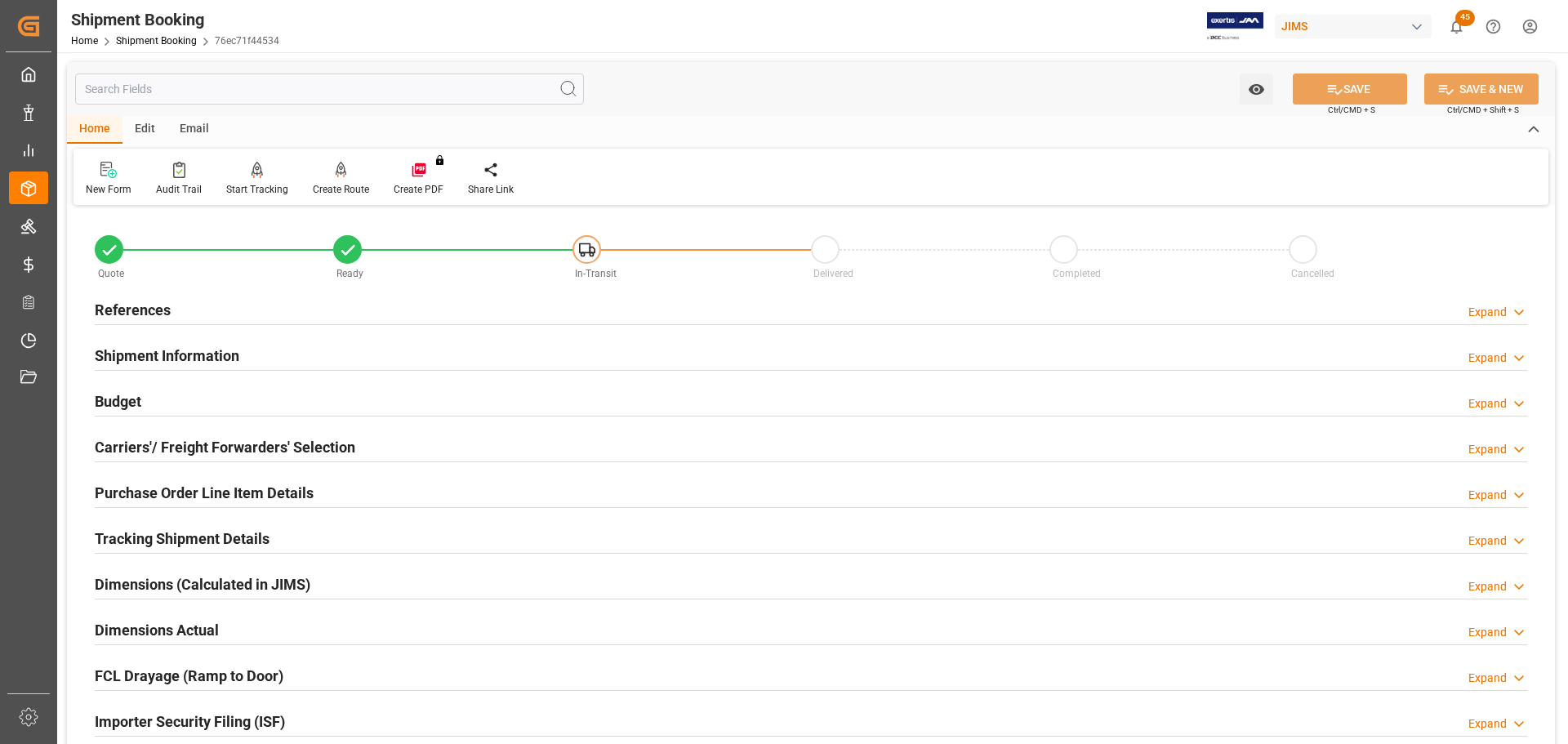
click at [224, 488] on h2 "Purchase Order Line Item Details" at bounding box center [204, 492] width 219 height 22
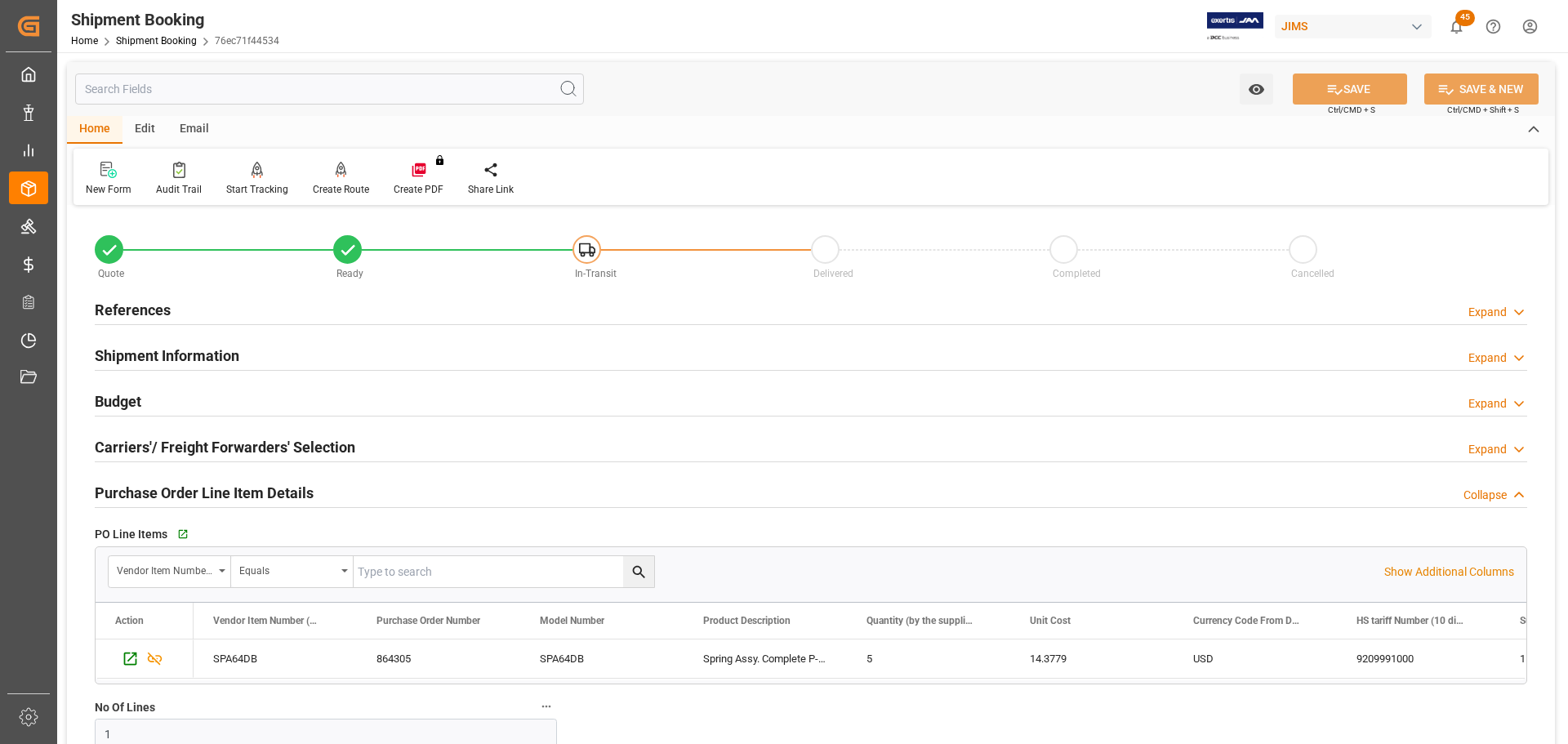
click at [241, 489] on h2 "Purchase Order Line Item Details" at bounding box center [204, 492] width 219 height 22
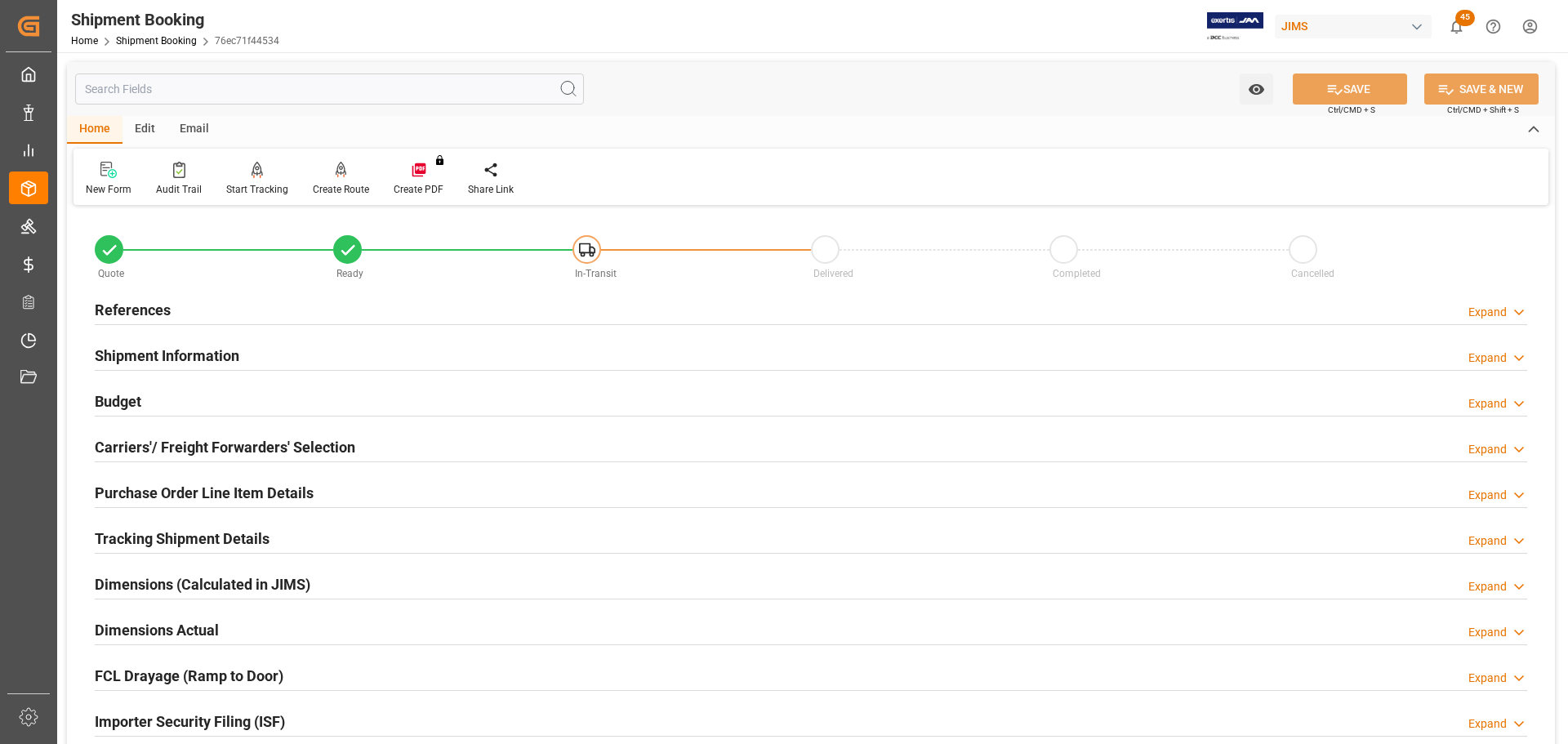
scroll to position [82, 0]
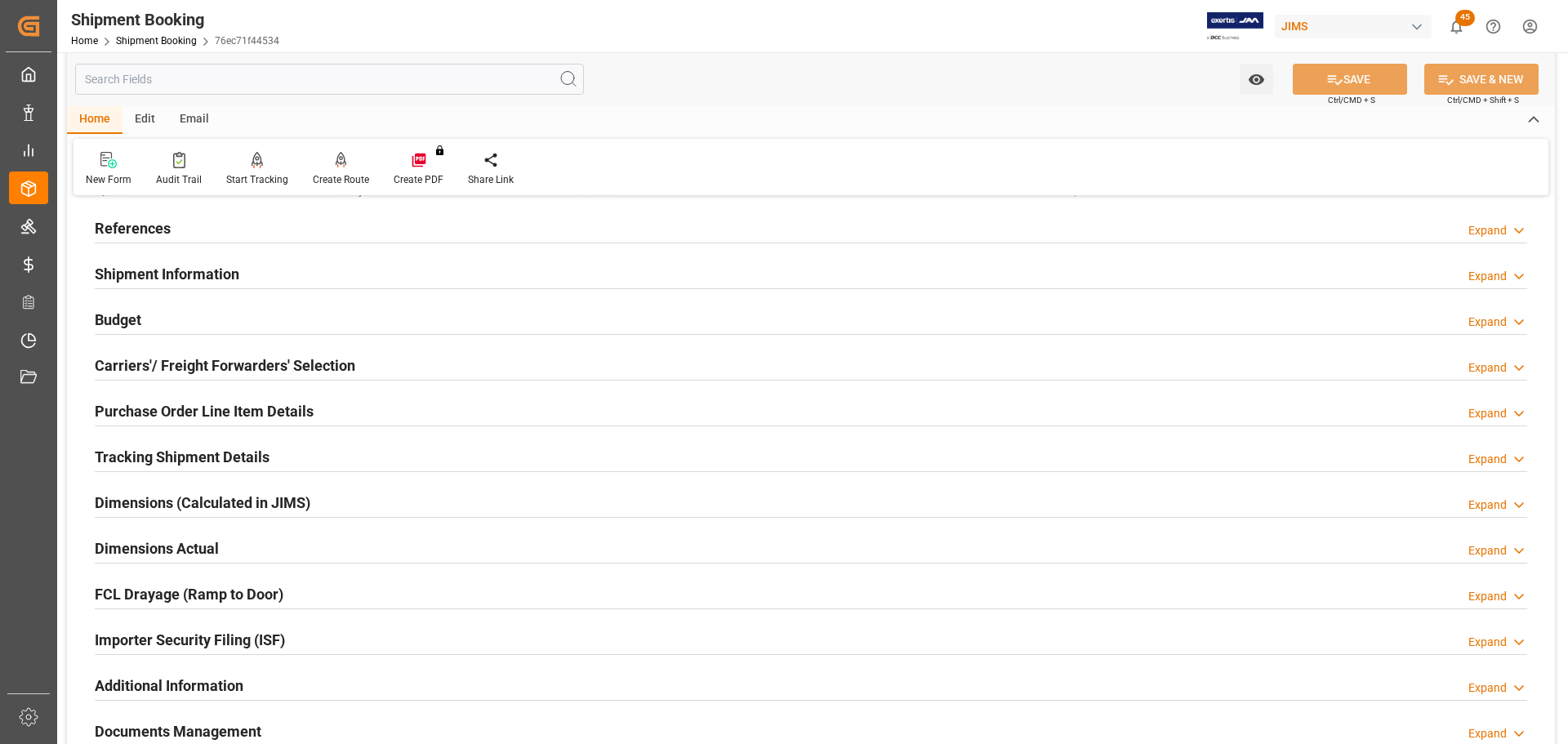
click at [239, 447] on h2 "Tracking Shipment Details" at bounding box center [182, 457] width 175 height 22
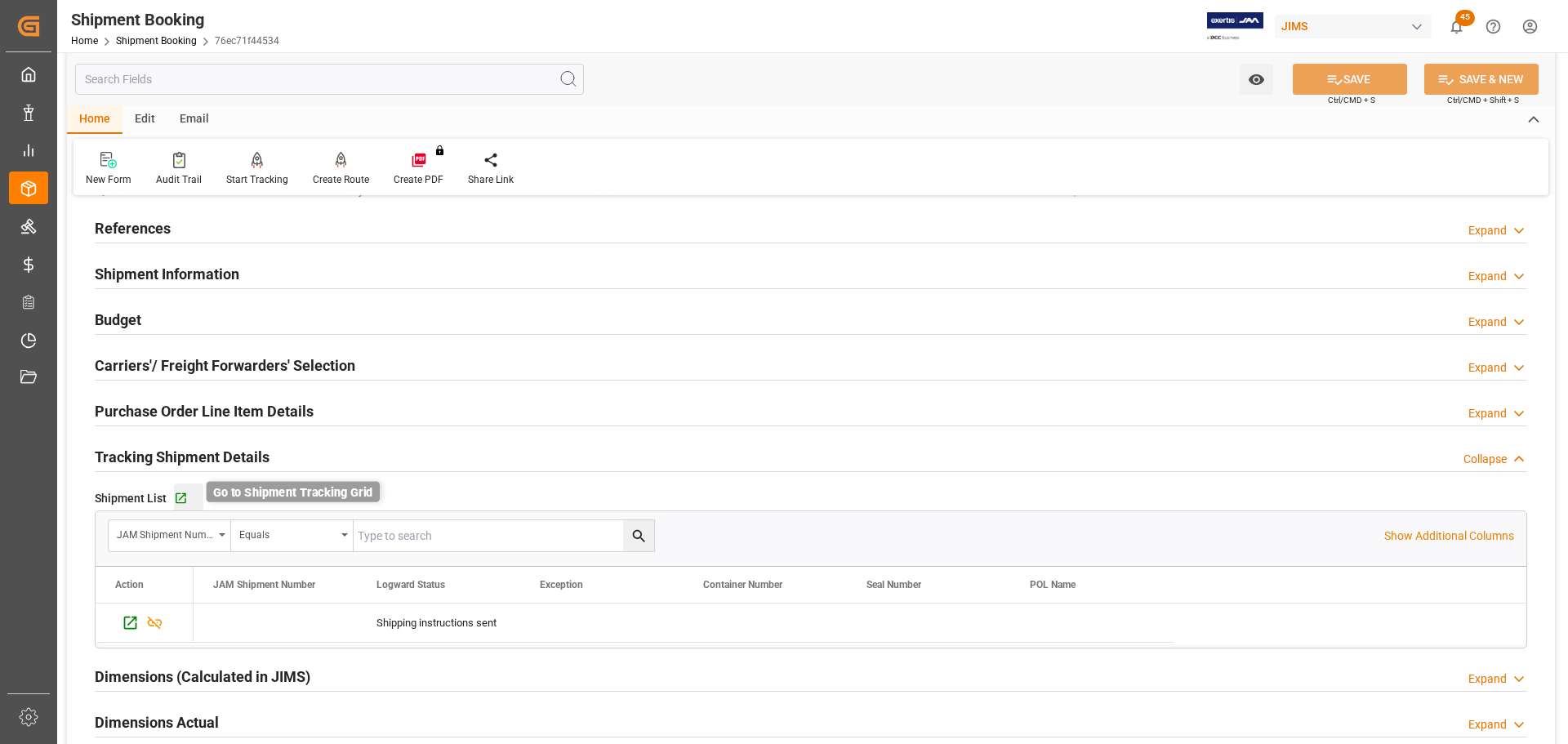
click at [185, 494] on icon "button" at bounding box center [180, 498] width 14 height 14
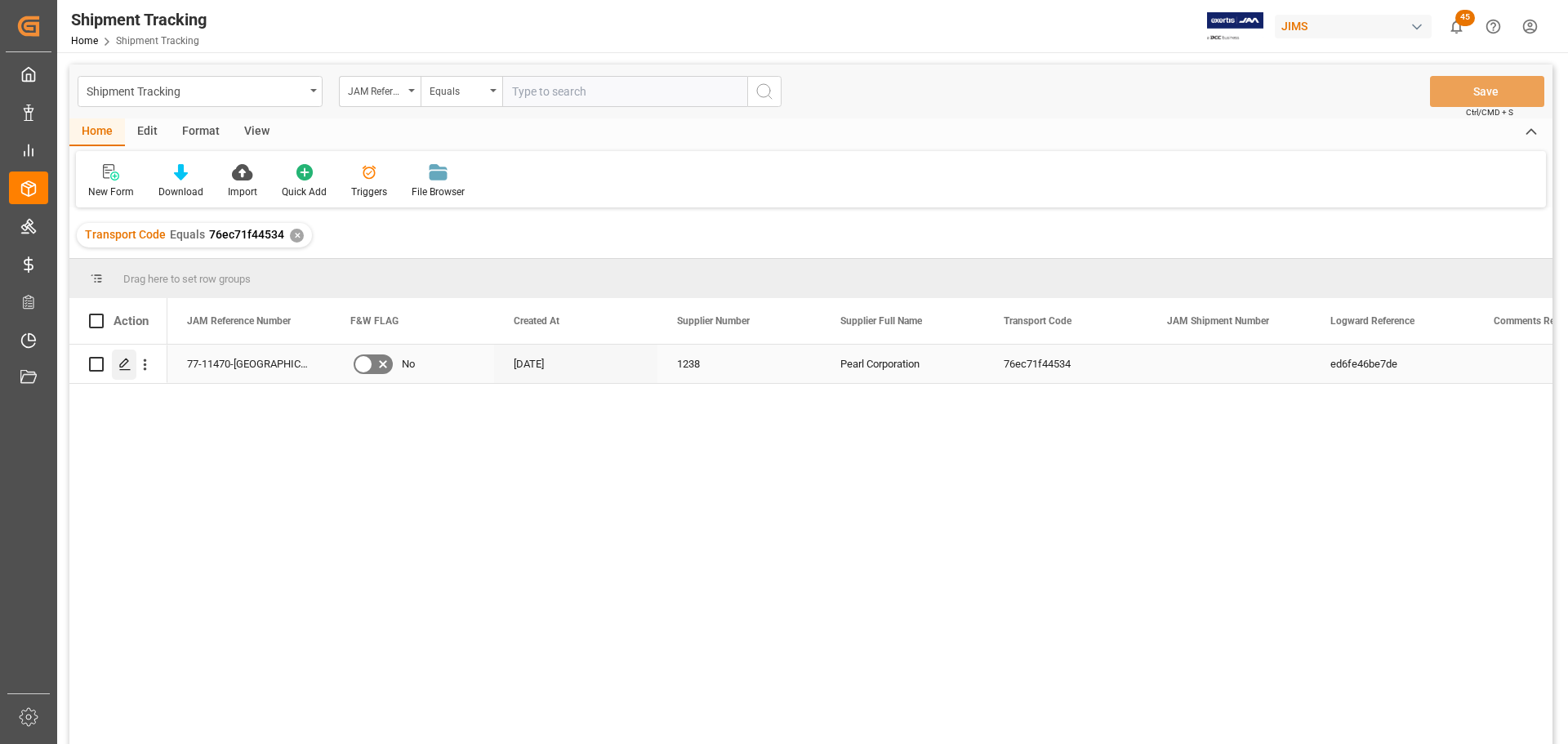
click at [131, 369] on icon "Press SPACE to select this row." at bounding box center [125, 364] width 13 height 13
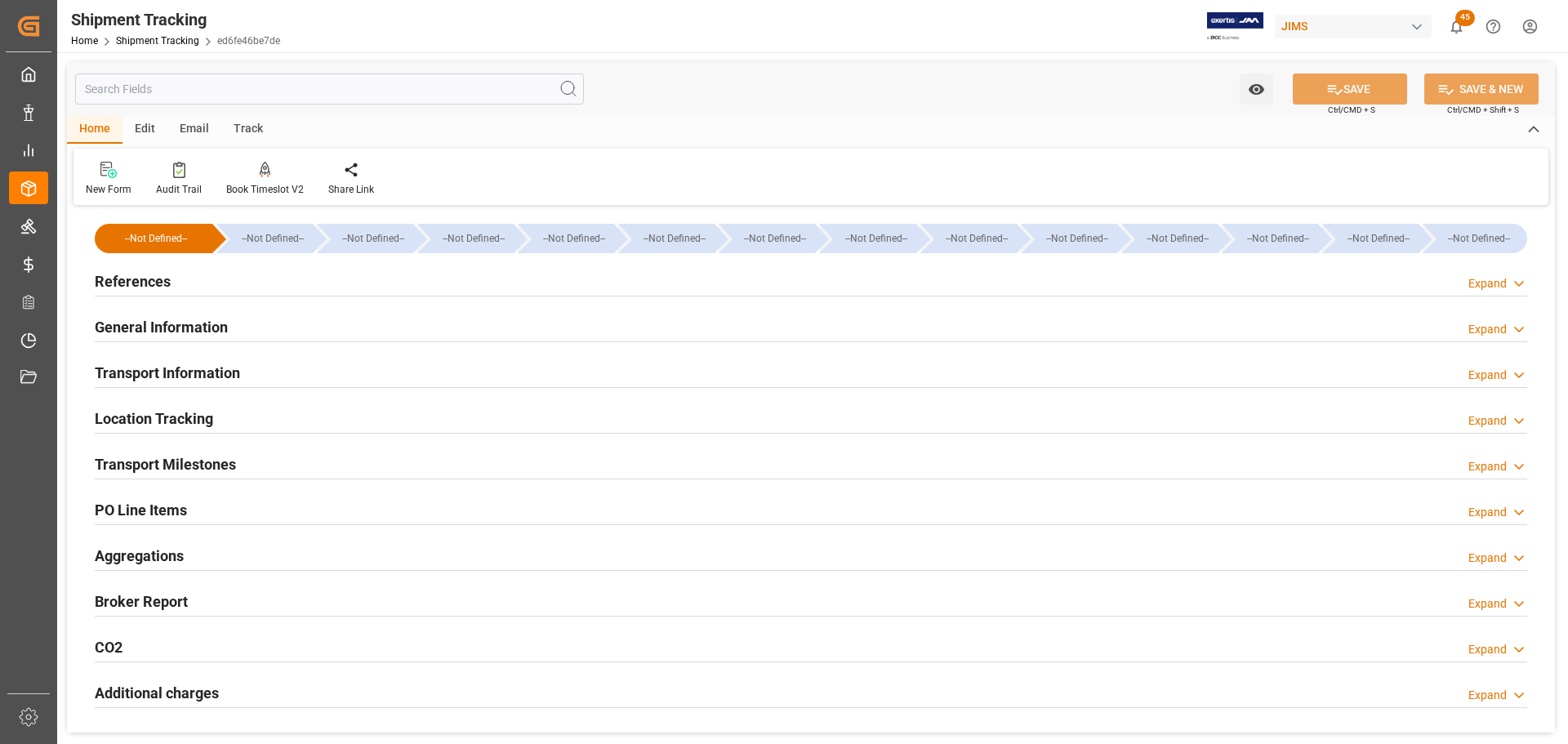
type input "[DATE]"
click at [248, 282] on div "References Expand" at bounding box center [811, 280] width 1433 height 31
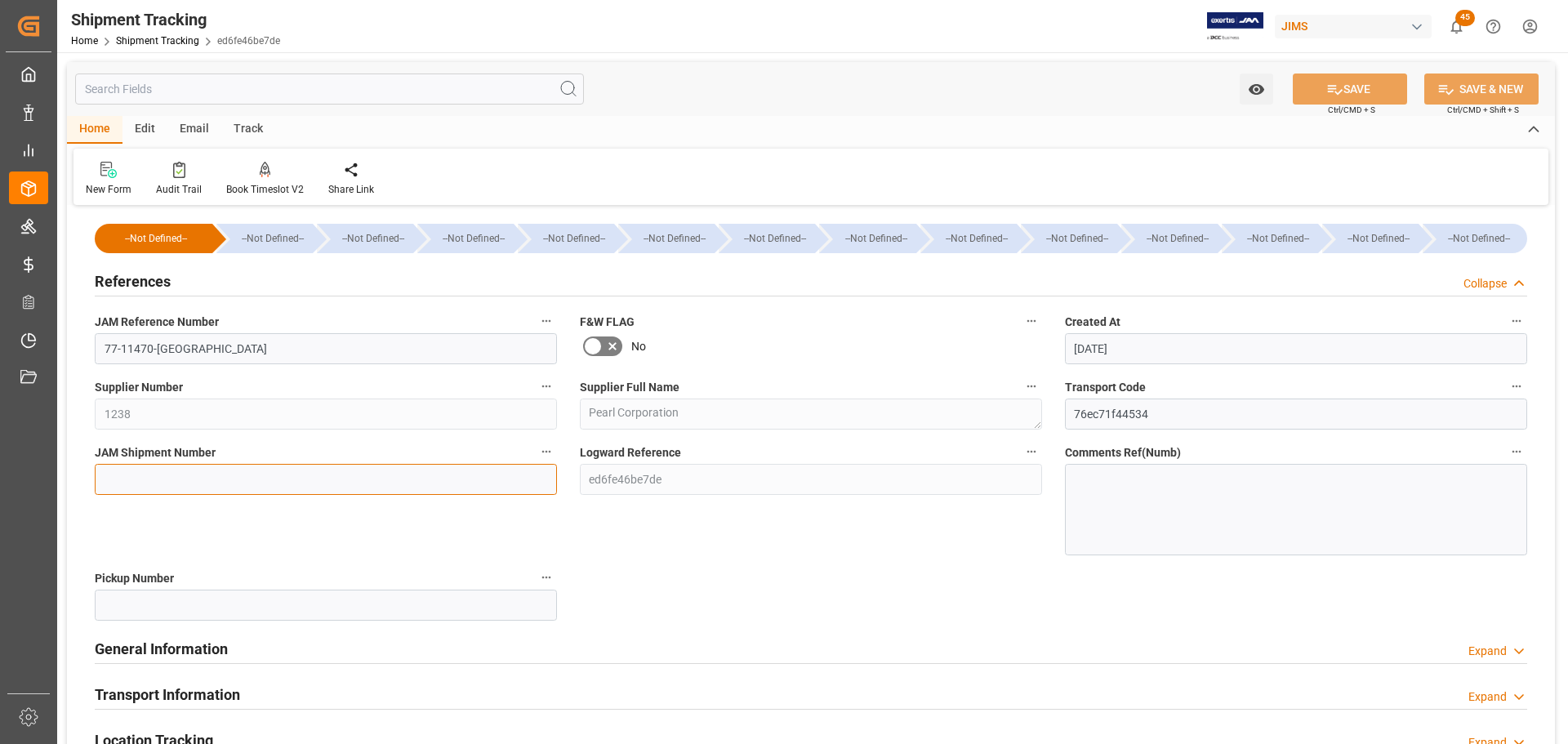
click at [231, 481] on input at bounding box center [326, 479] width 462 height 31
type input "73396"
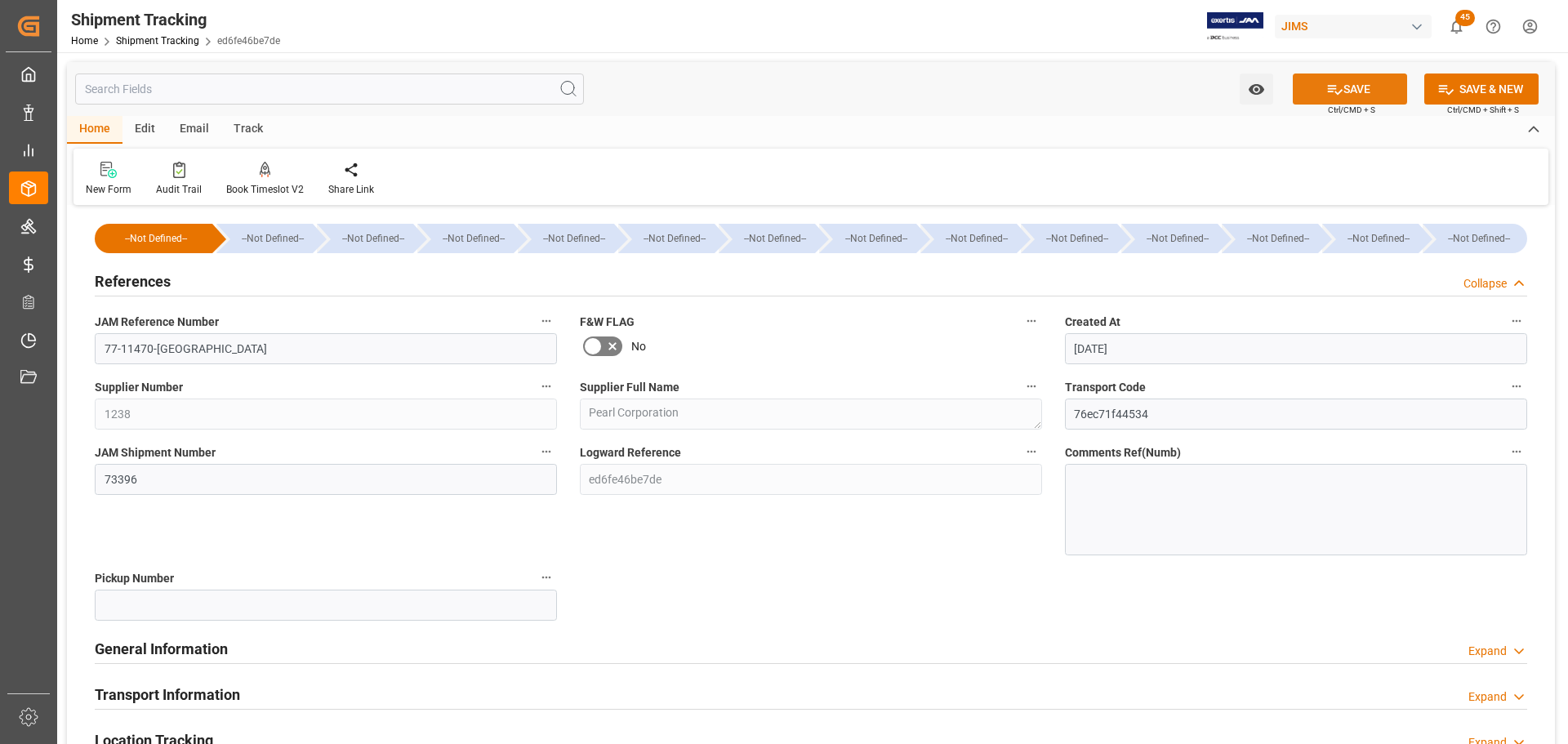
click at [1317, 93] on button "SAVE" at bounding box center [1350, 88] width 115 height 31
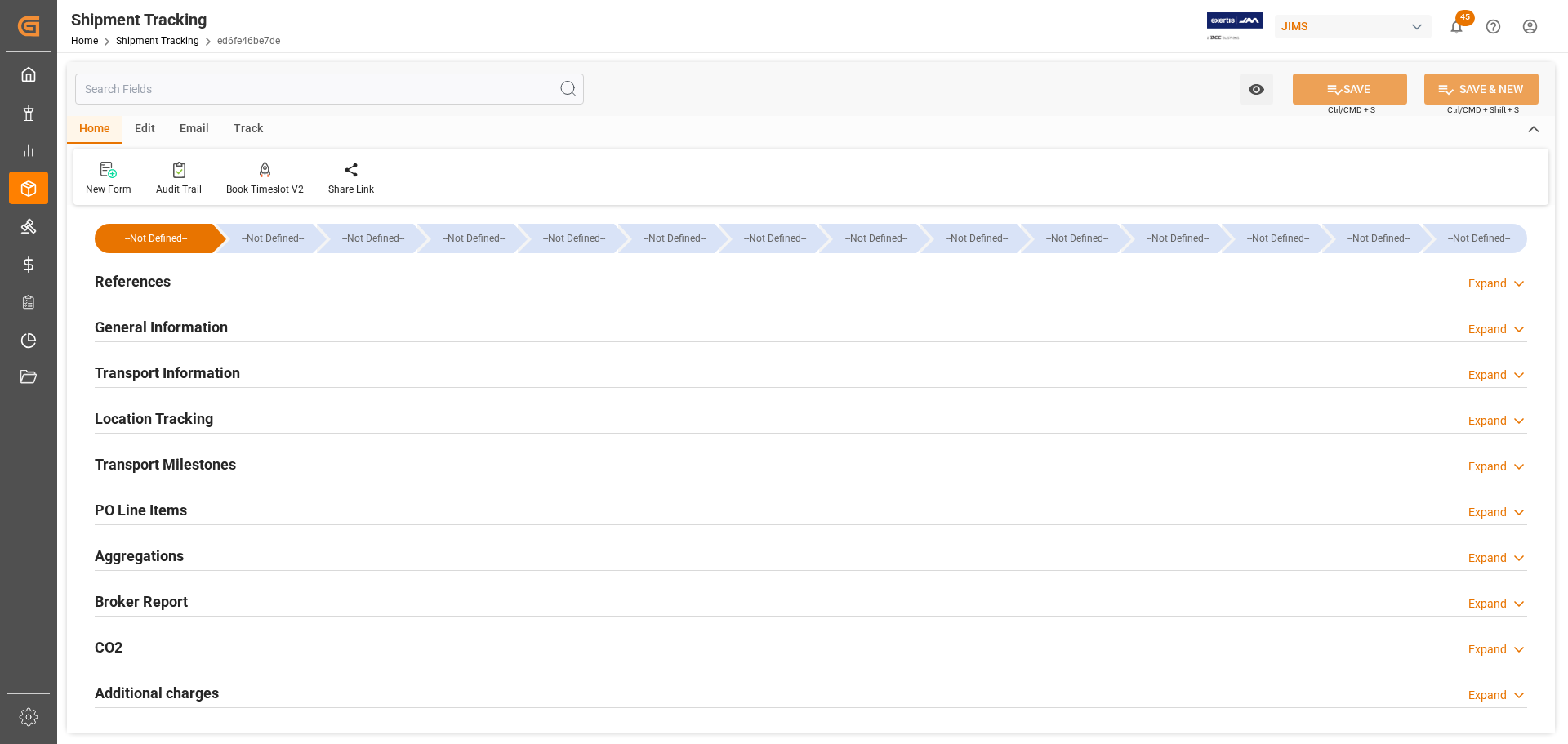
click at [179, 281] on div "References Expand" at bounding box center [811, 280] width 1433 height 31
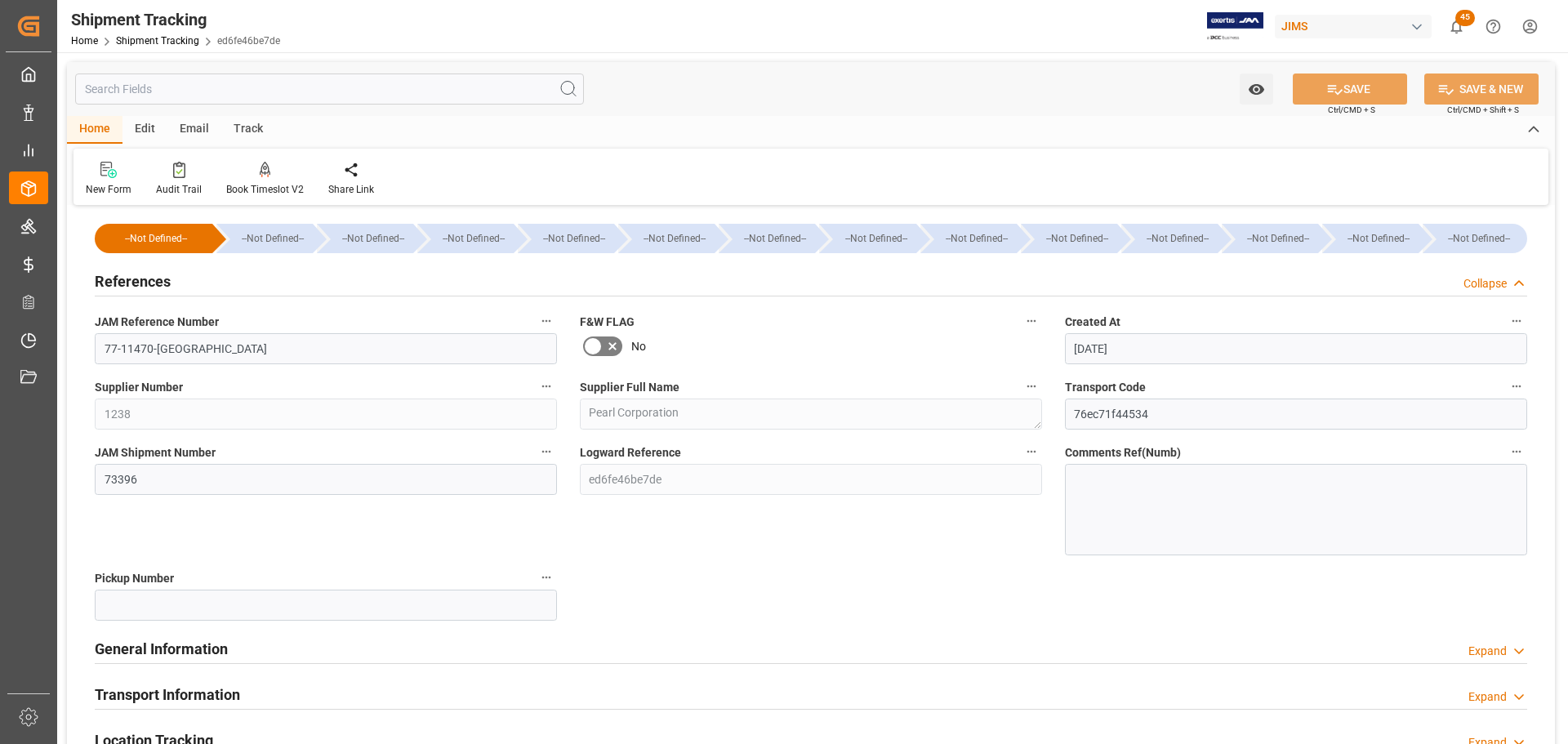
click at [179, 281] on div "References Collapse" at bounding box center [811, 280] width 1433 height 31
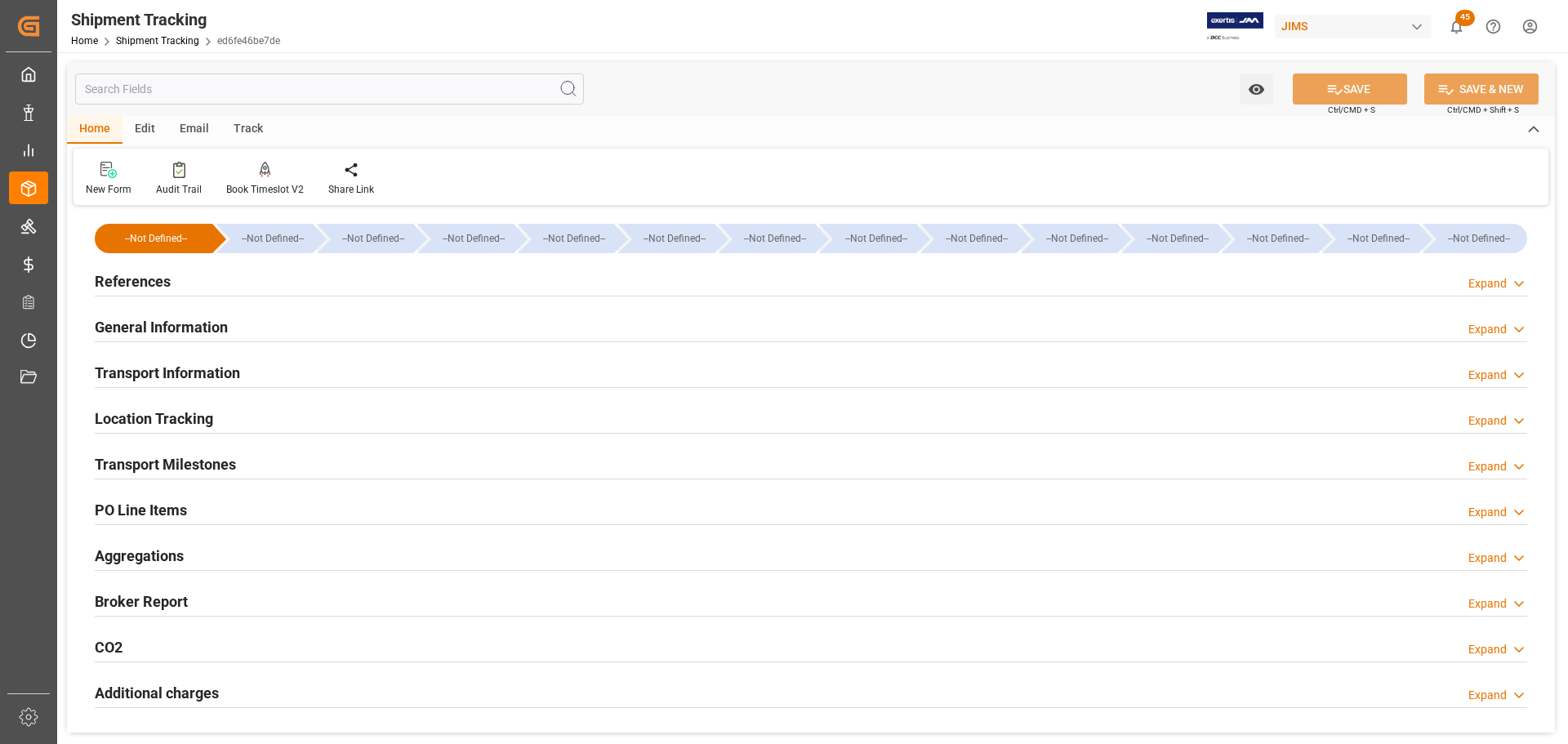
click at [179, 281] on div "References Expand" at bounding box center [811, 280] width 1433 height 31
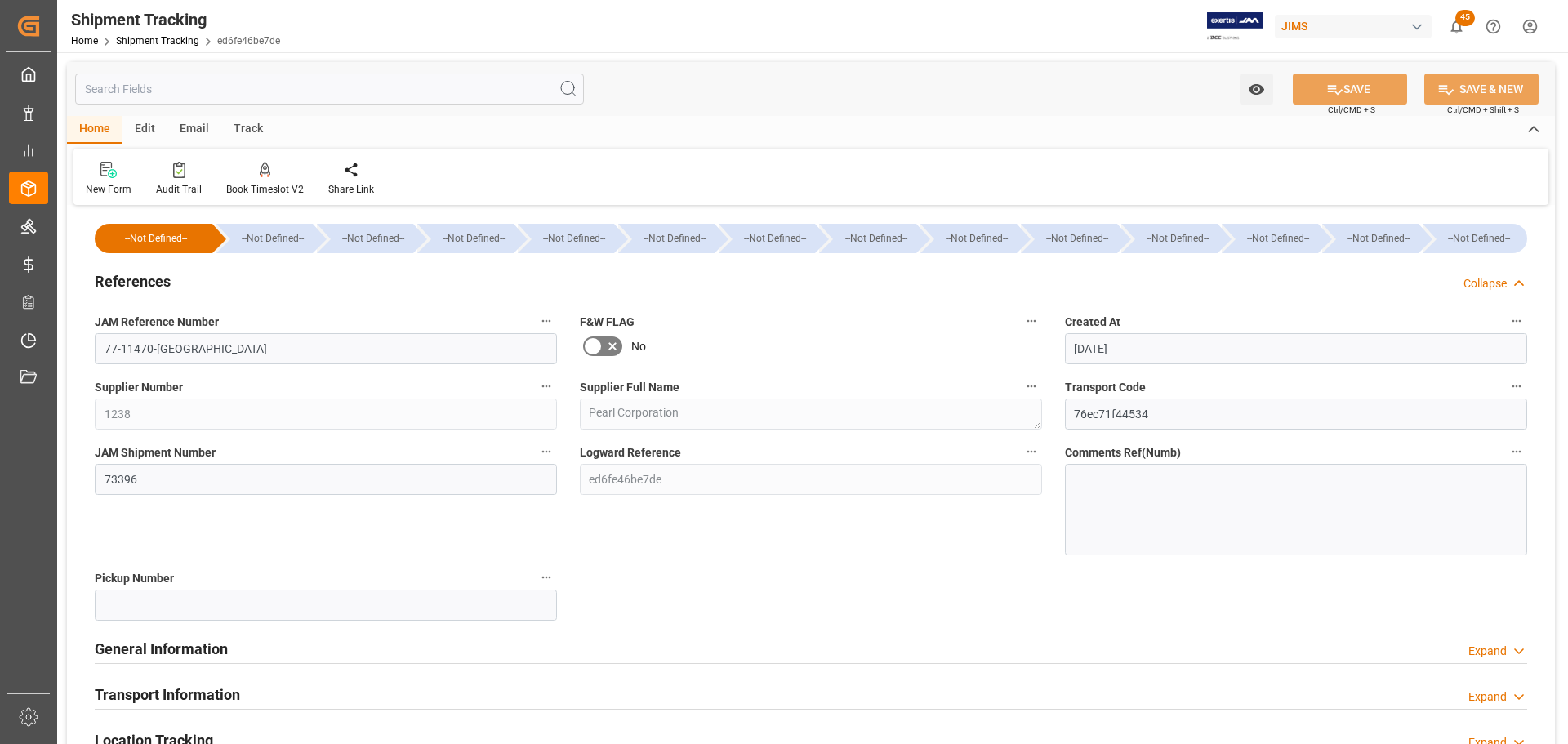
click at [179, 281] on div "References Collapse" at bounding box center [811, 280] width 1433 height 31
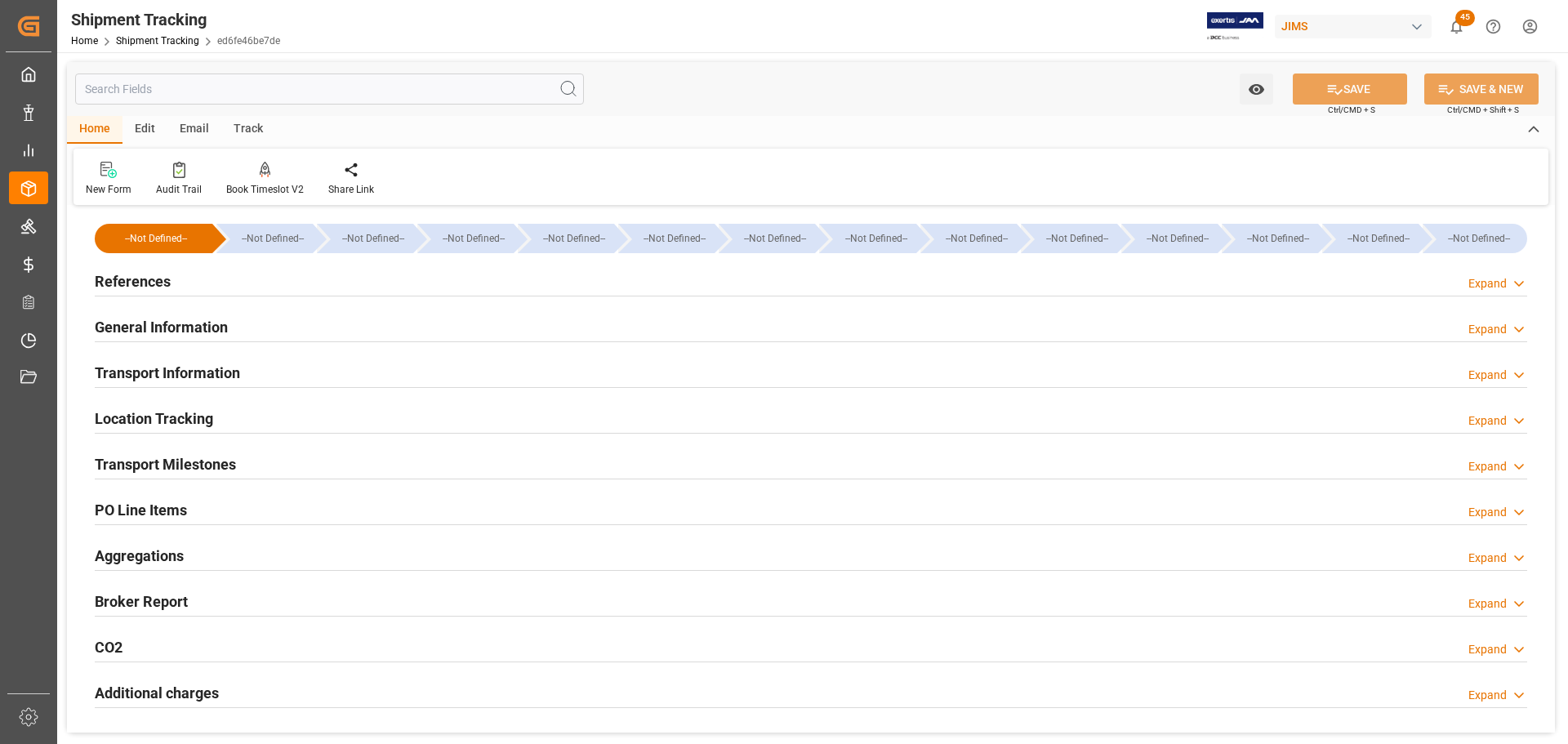
click at [179, 316] on h2 "General Information" at bounding box center [162, 326] width 133 height 22
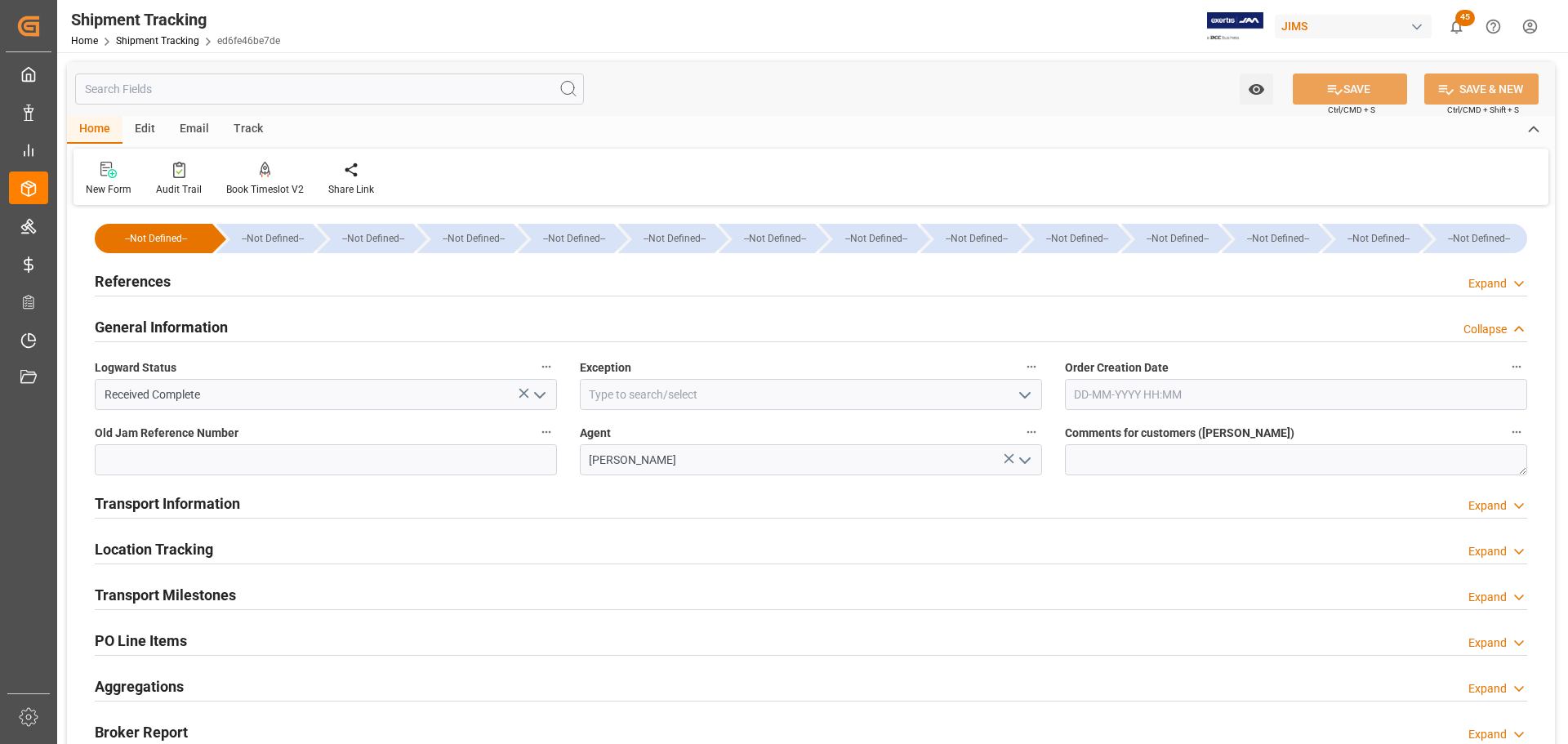
click at [179, 316] on h2 "General Information" at bounding box center [162, 326] width 133 height 22
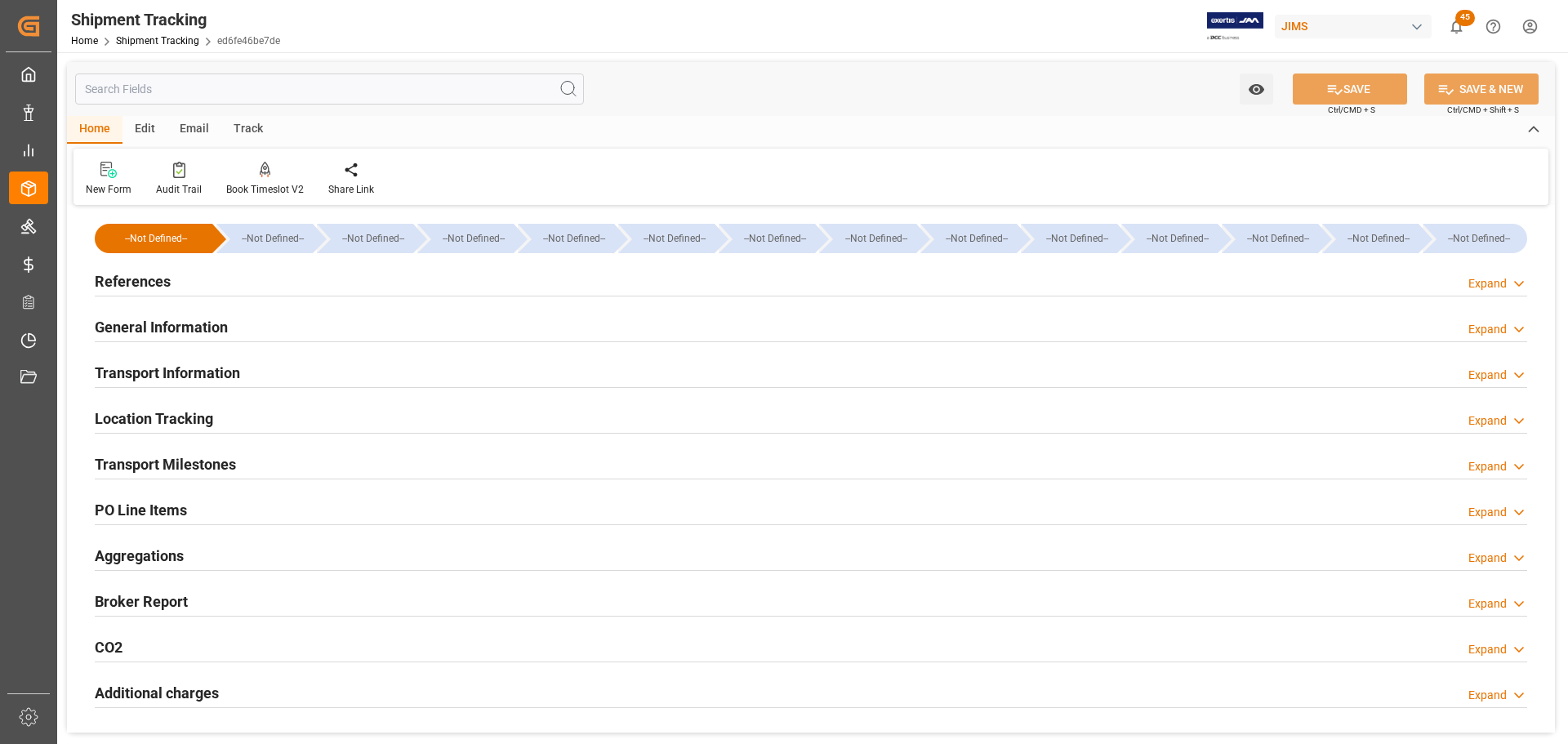
click at [179, 316] on h2 "General Information" at bounding box center [162, 326] width 133 height 22
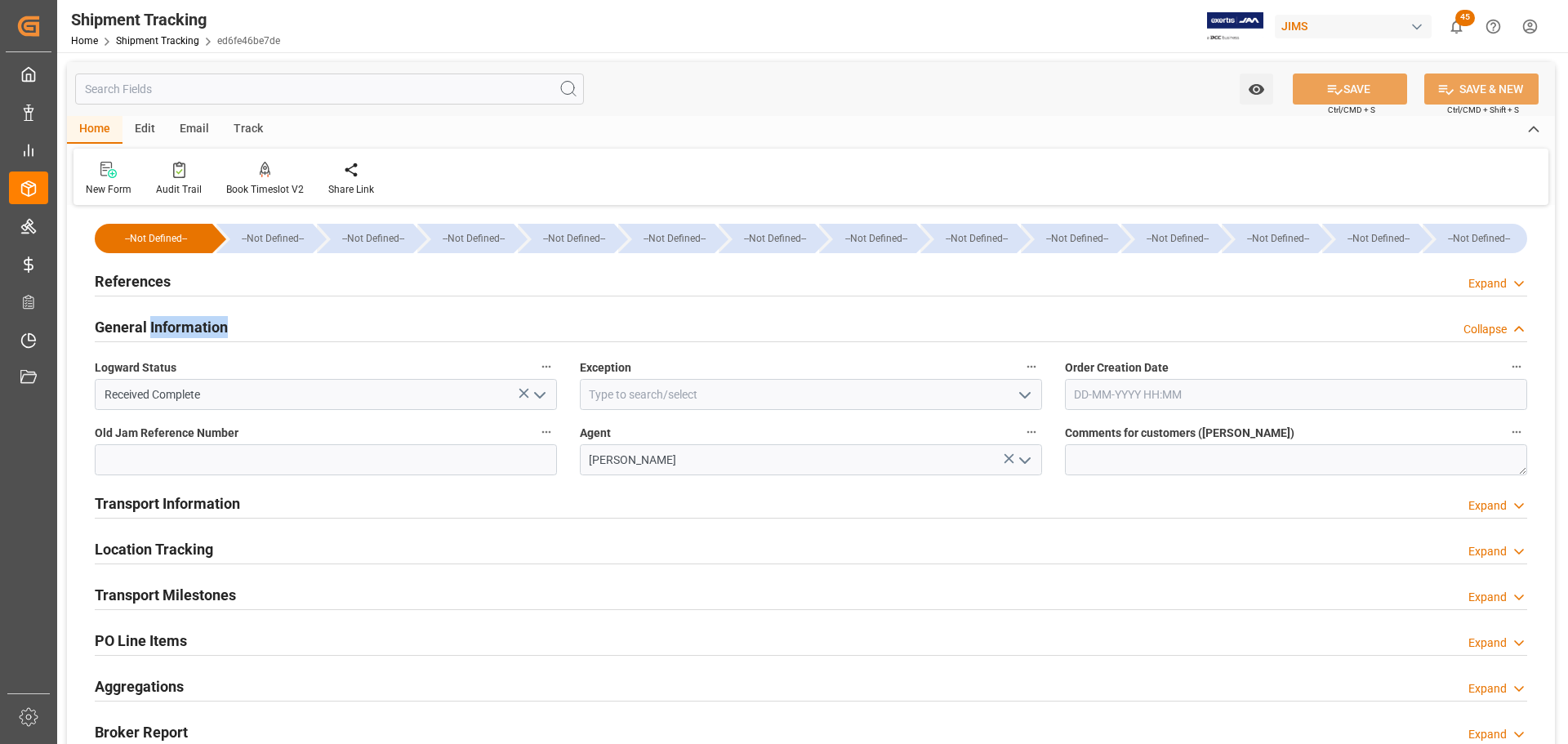
click at [179, 316] on h2 "General Information" at bounding box center [162, 326] width 133 height 22
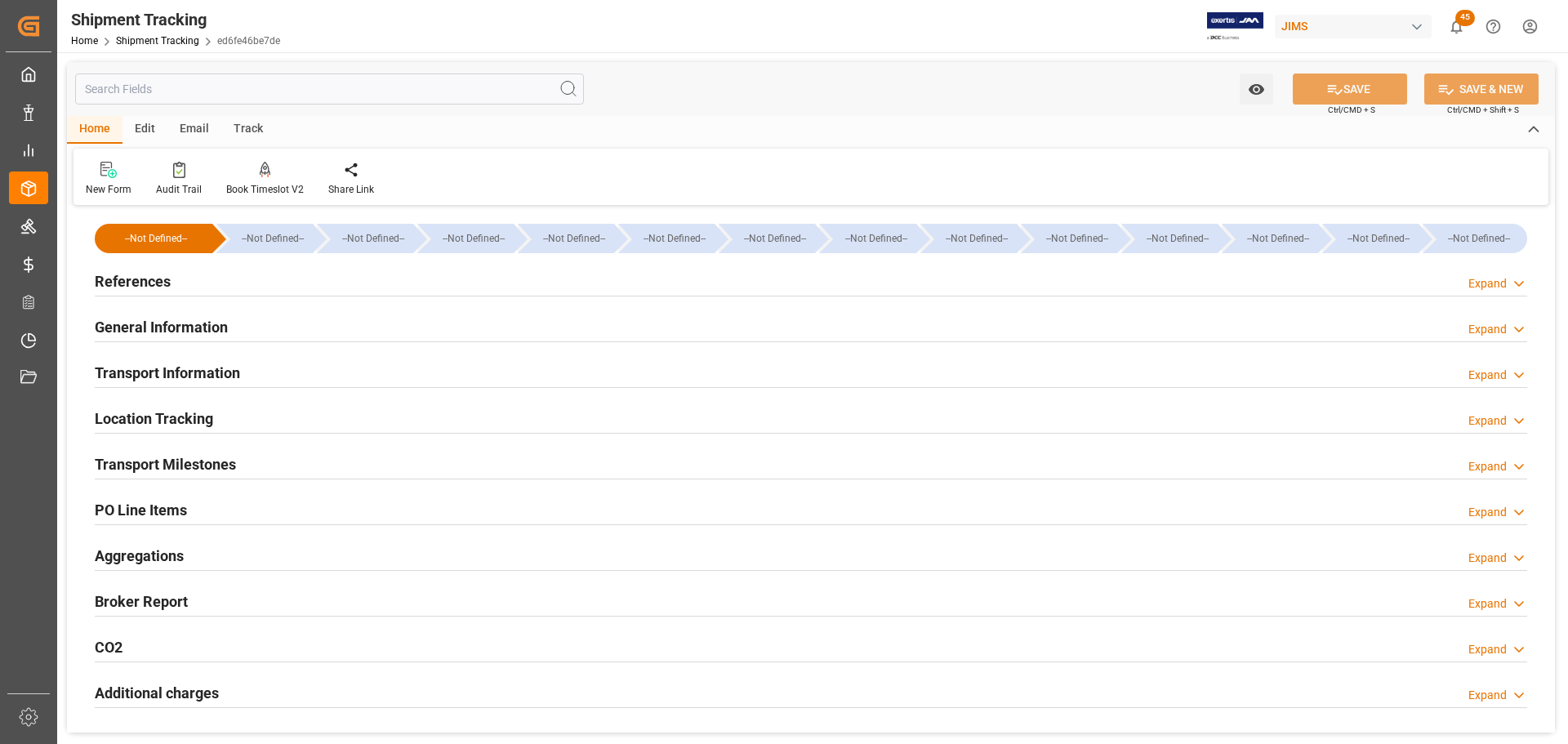
click at [179, 359] on div "Transport Information" at bounding box center [167, 371] width 146 height 31
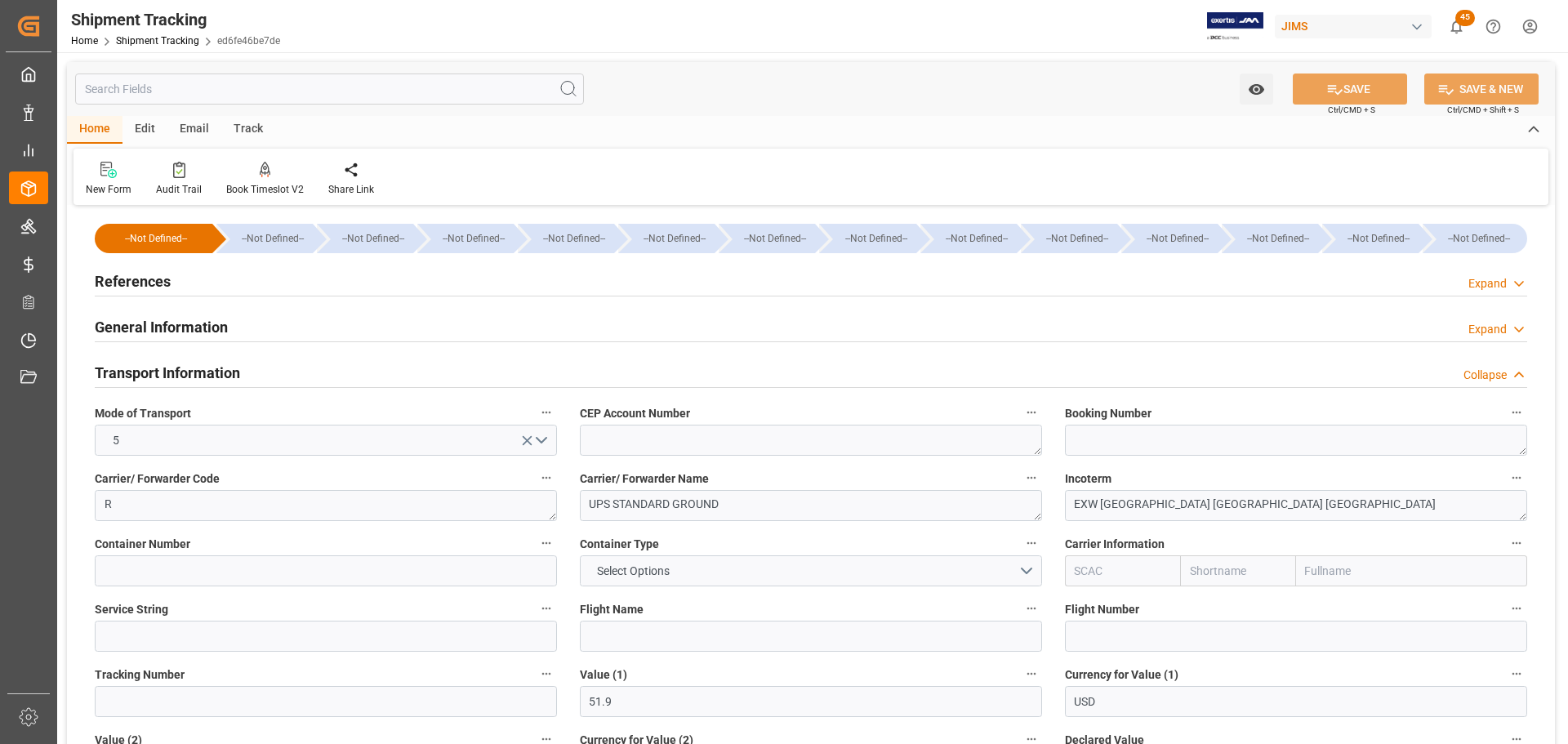
click at [178, 359] on div "Transport Information" at bounding box center [167, 371] width 146 height 31
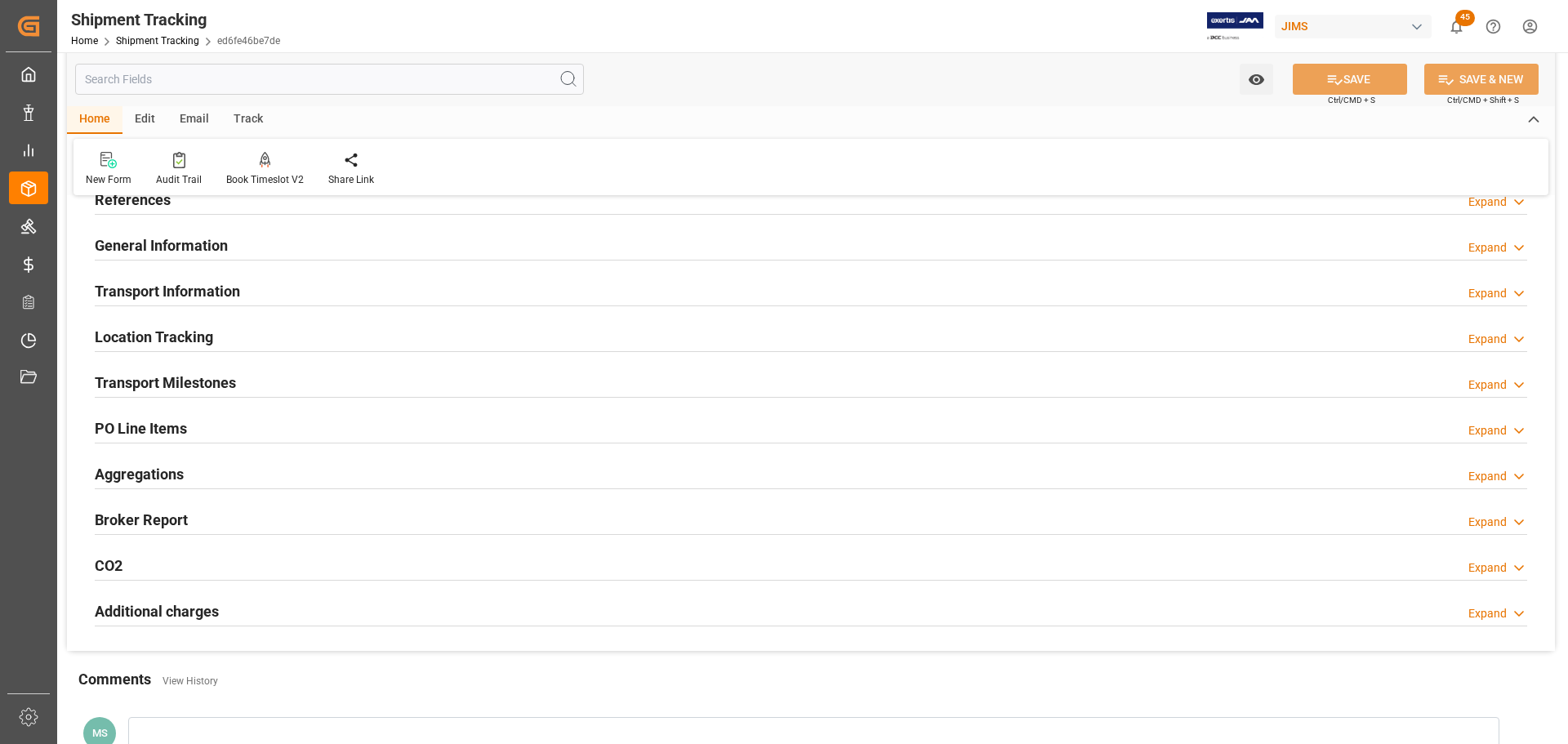
click at [176, 379] on h2 "Transport Milestones" at bounding box center [165, 381] width 141 height 22
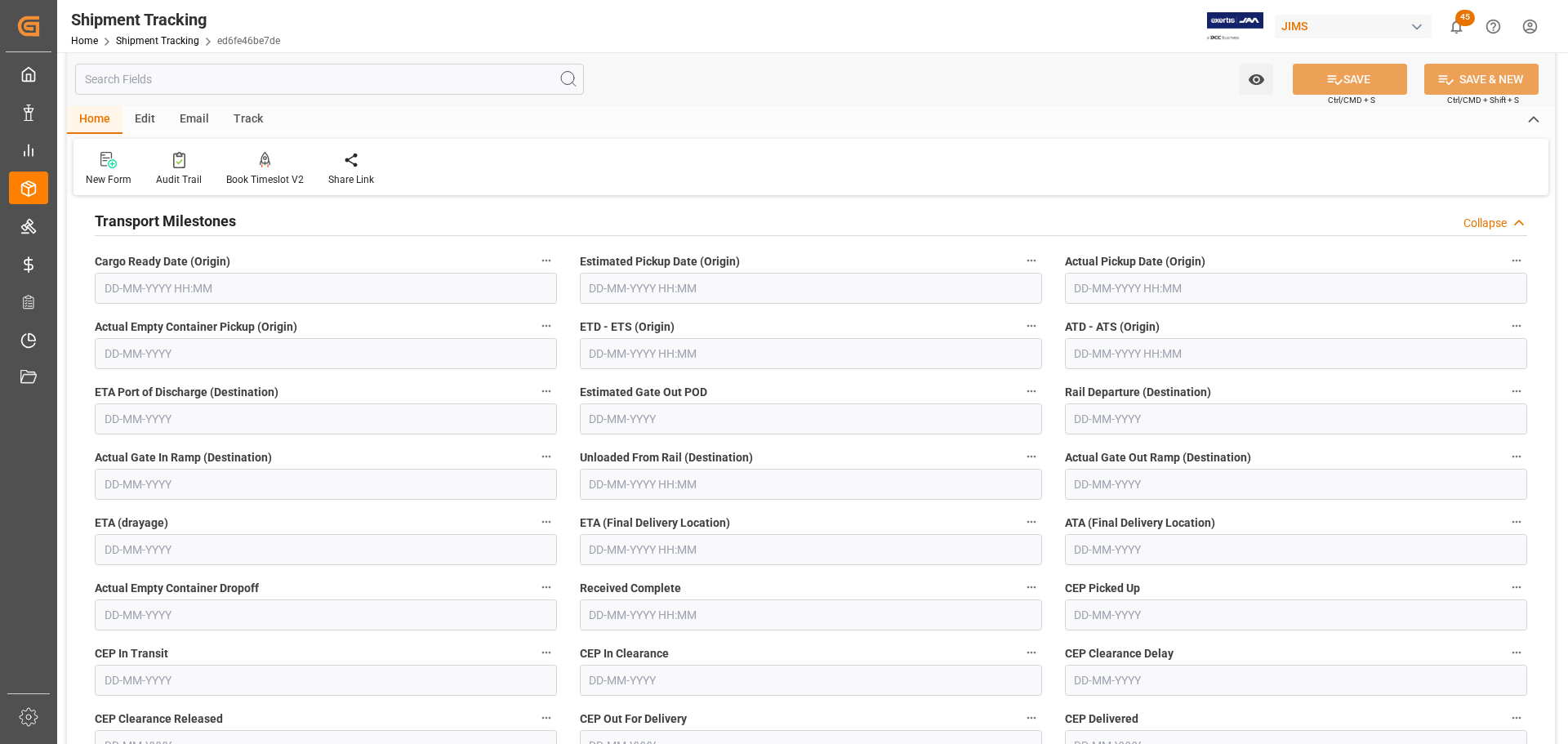
scroll to position [245, 0]
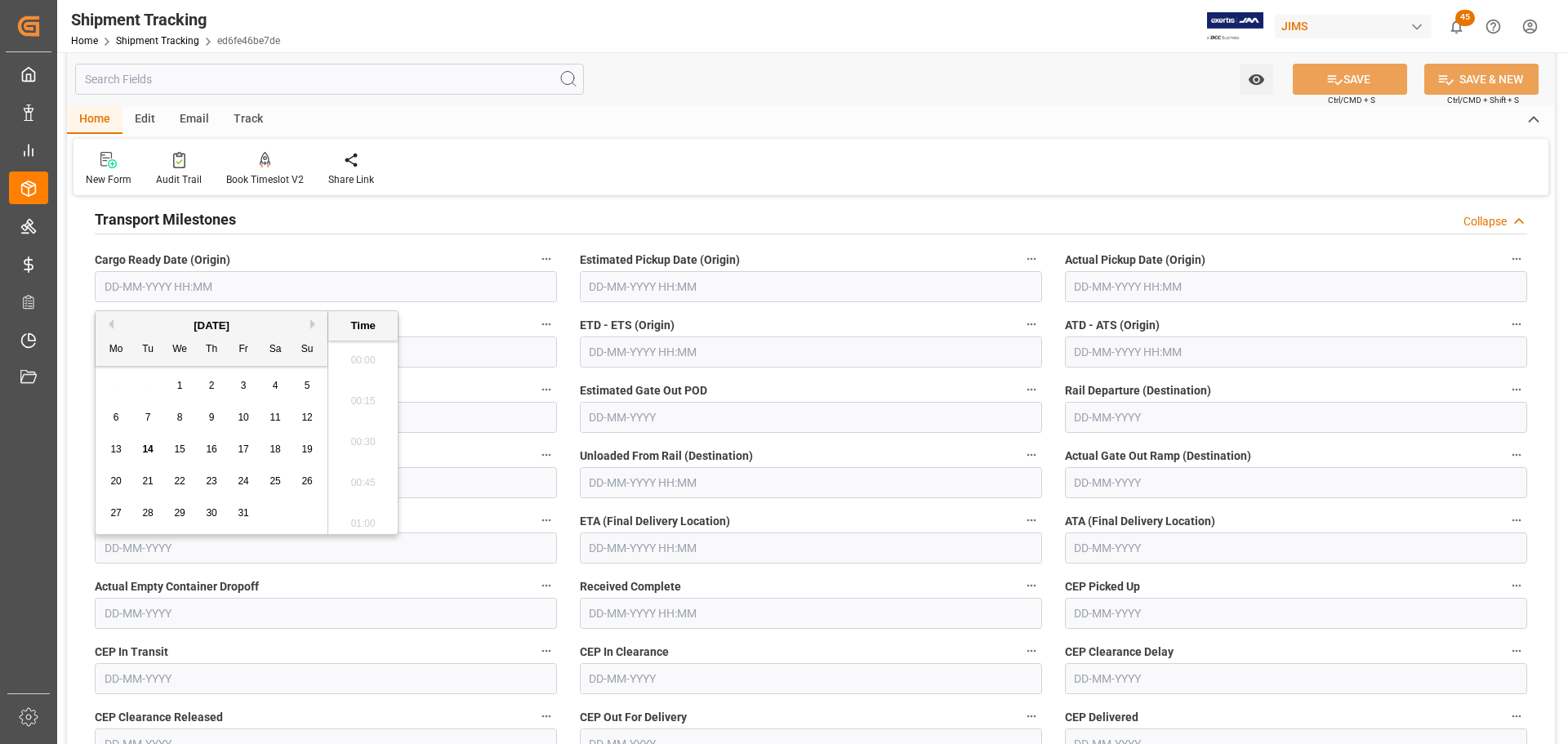
click at [150, 290] on input "text" at bounding box center [326, 287] width 462 height 31
click at [123, 417] on div "6" at bounding box center [116, 418] width 21 height 20
type input "06-10-2025 00:00"
click at [741, 287] on input "text" at bounding box center [811, 287] width 462 height 31
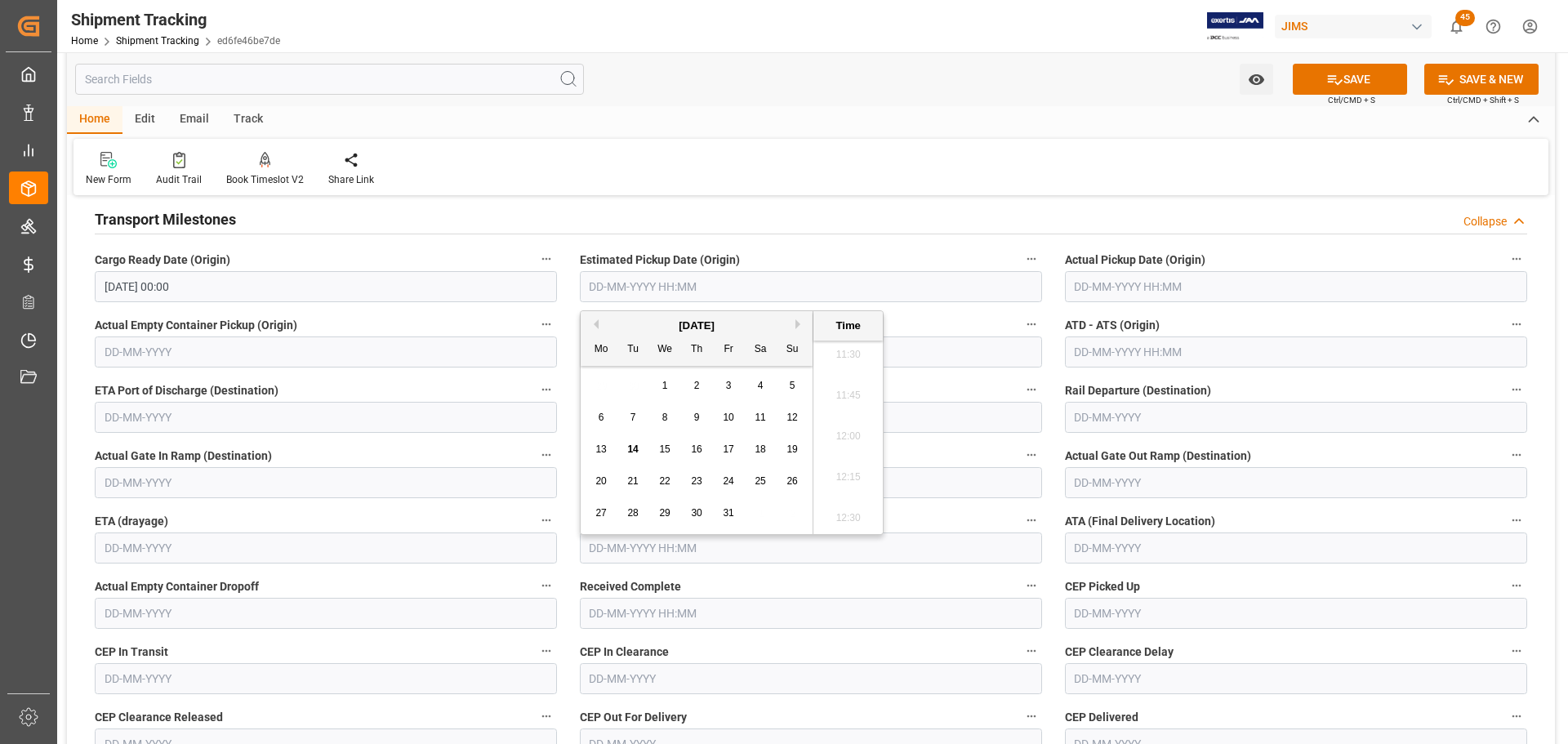
click at [604, 409] on div "6" at bounding box center [601, 418] width 21 height 20
type input "06-10-2025 00:00"
click at [1177, 273] on input "text" at bounding box center [1296, 287] width 462 height 31
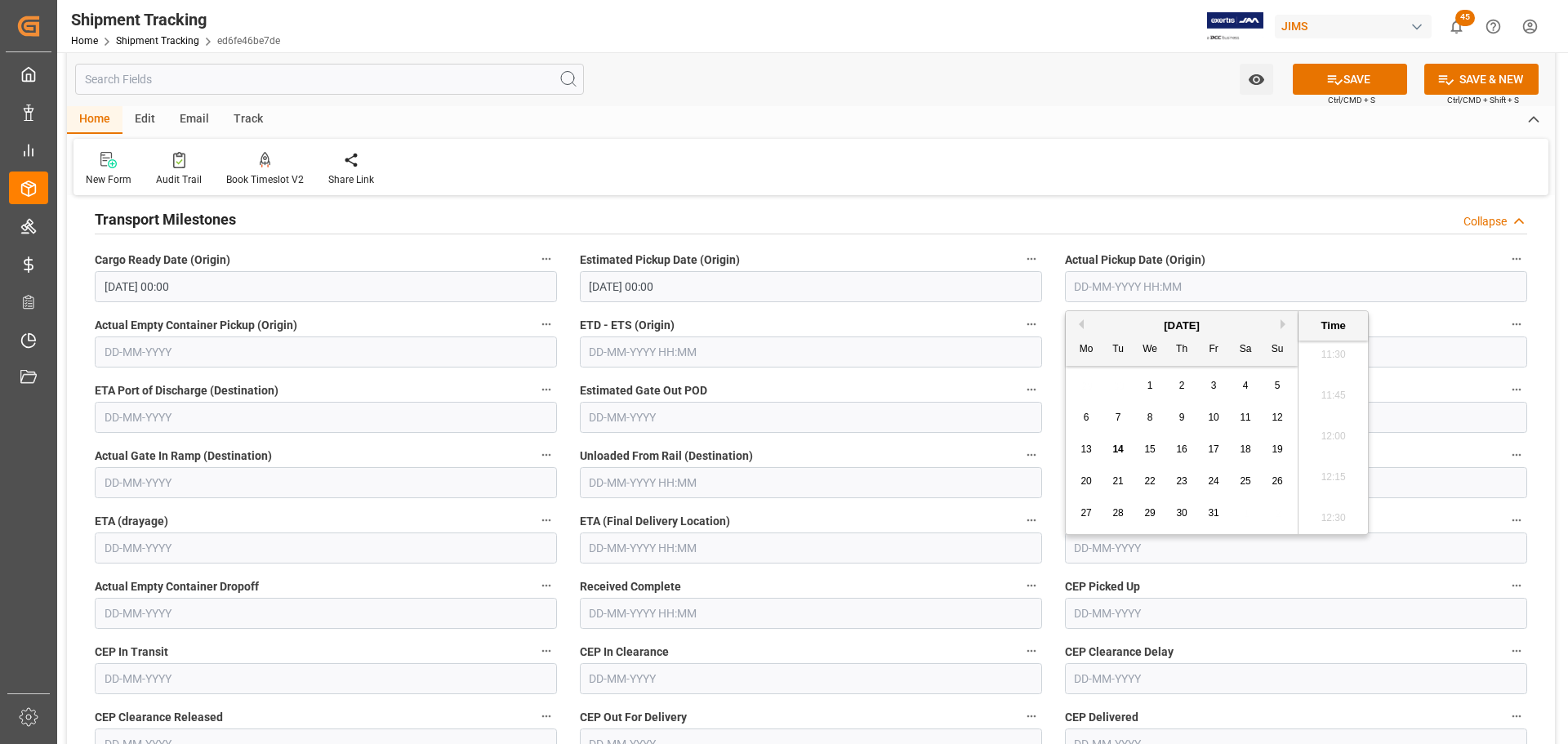
click at [1092, 426] on div "6" at bounding box center [1087, 418] width 21 height 20
type input "06-10-2025 00:00"
click at [633, 546] on input "text" at bounding box center [811, 548] width 462 height 31
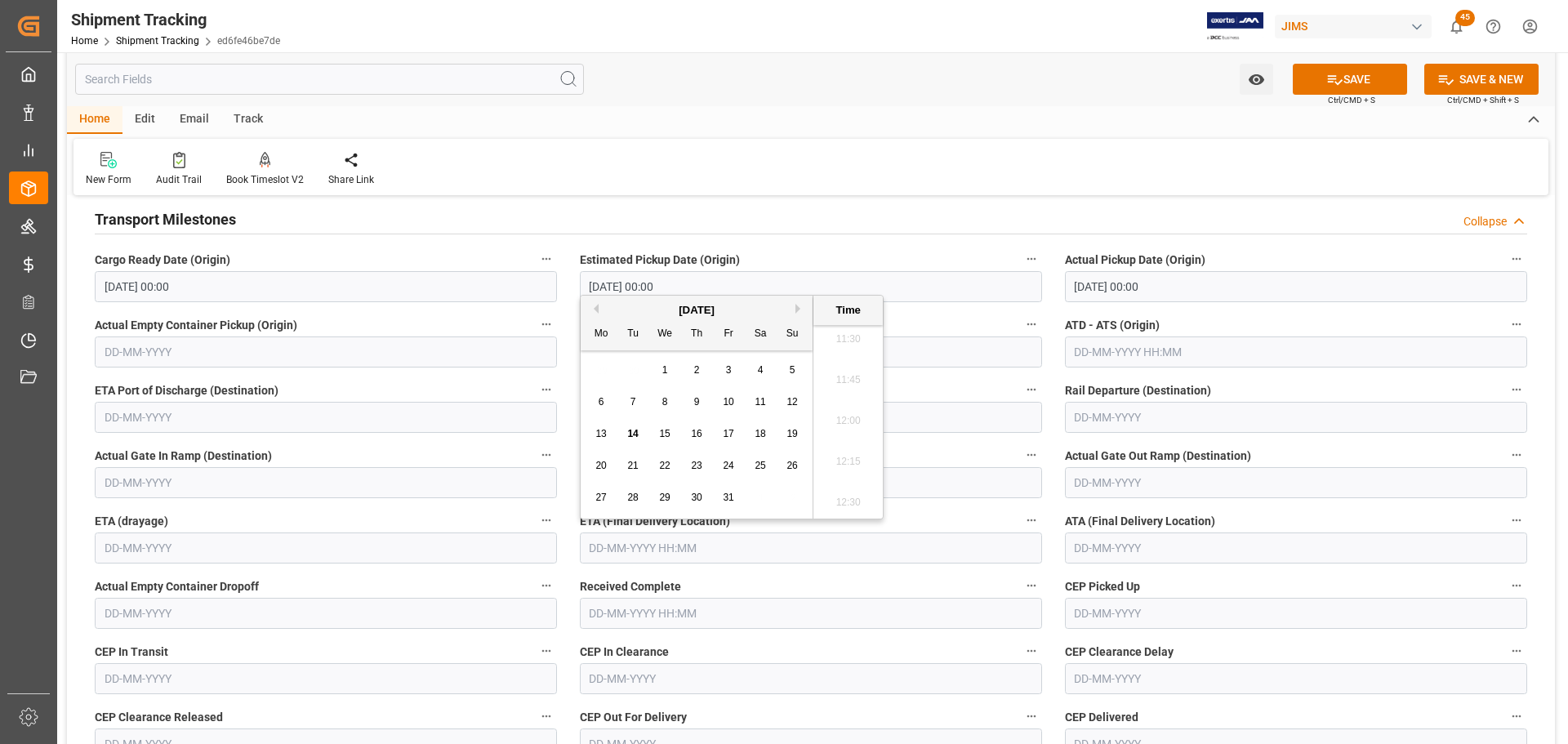
click at [734, 403] on div "10" at bounding box center [729, 402] width 21 height 20
type input "10-10-2025 00:00"
click at [1336, 69] on button "SAVE" at bounding box center [1350, 79] width 115 height 31
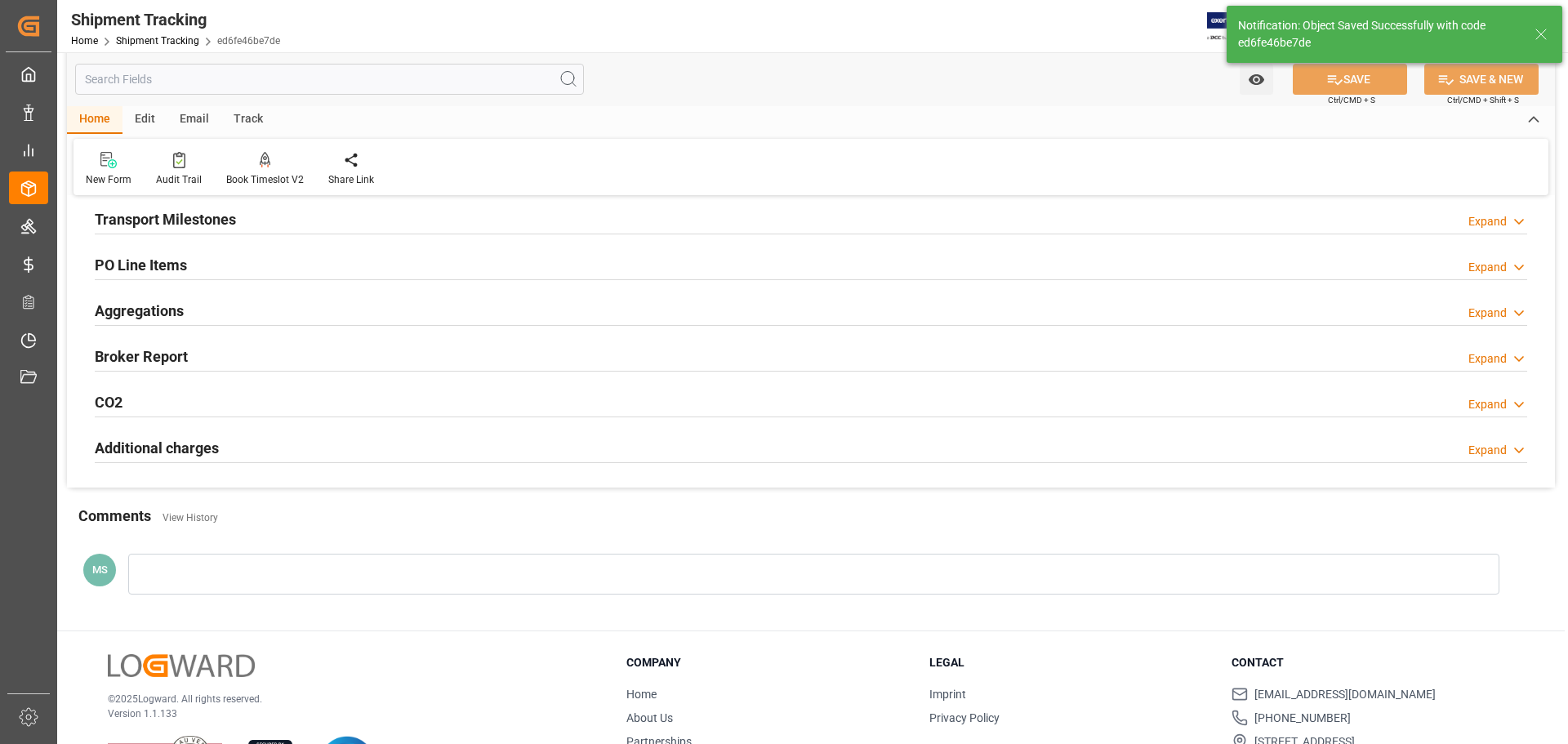
click at [323, 228] on div "Transport Milestones Expand" at bounding box center [811, 218] width 1433 height 31
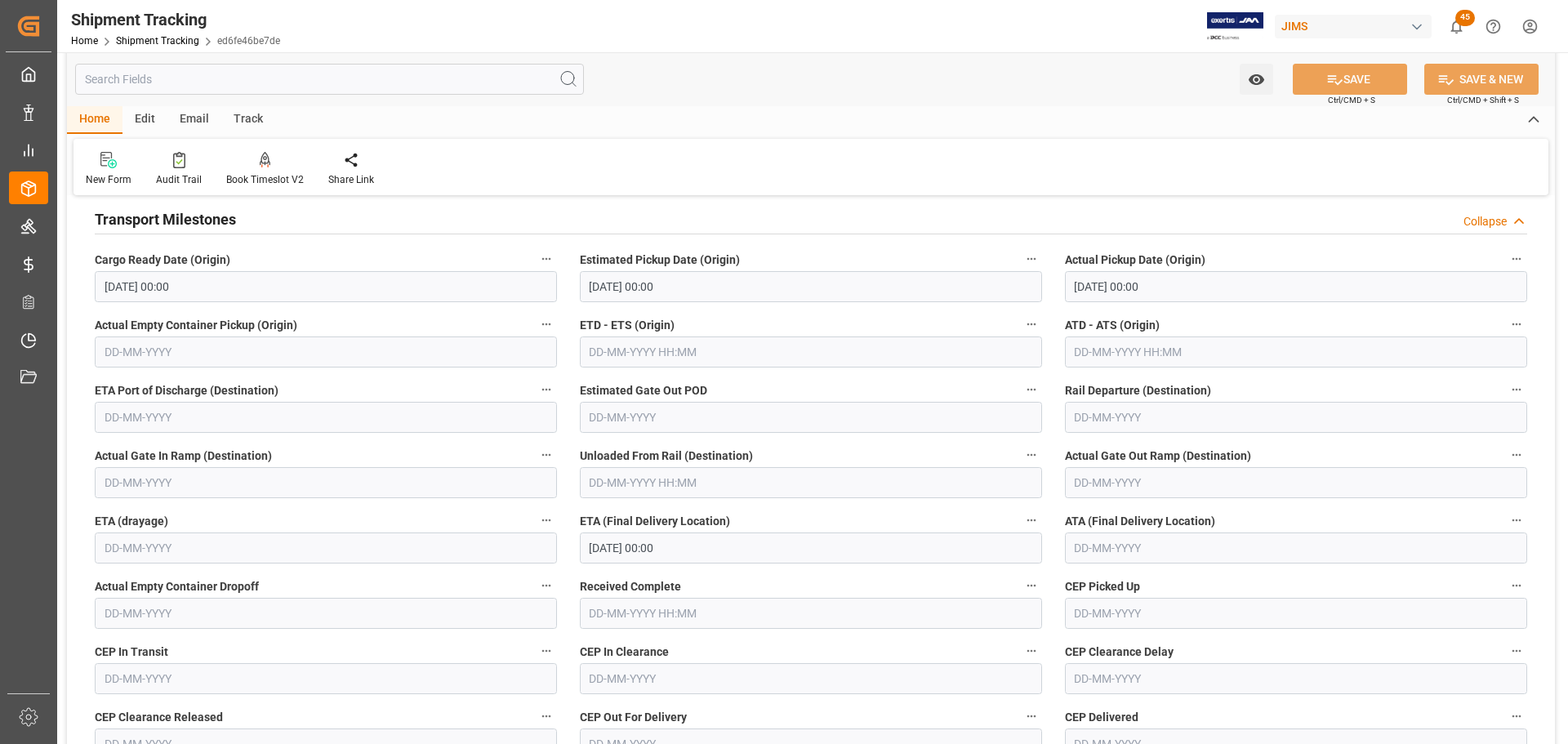
click at [1167, 546] on input "text" at bounding box center [1296, 548] width 462 height 31
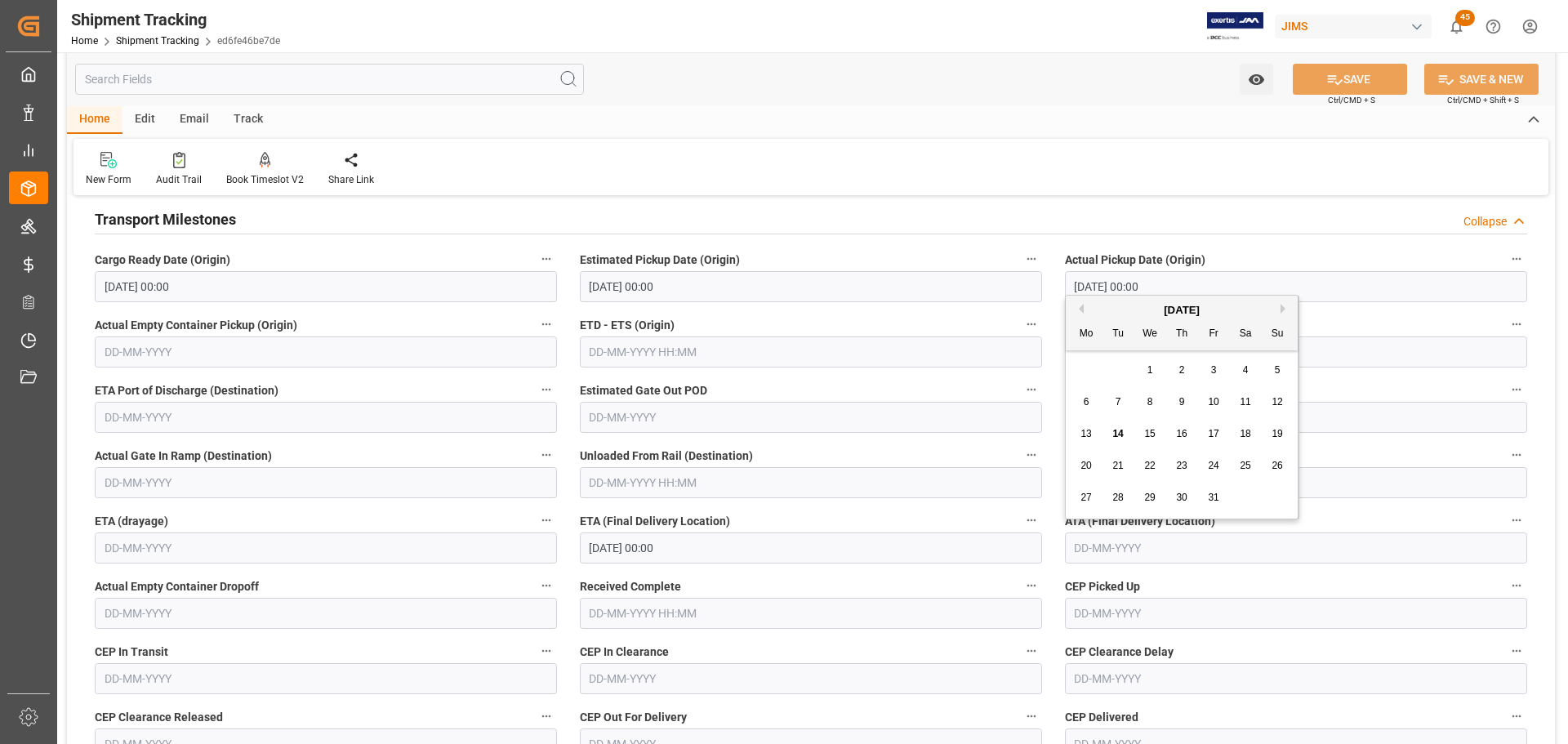
click at [1216, 404] on span "10" at bounding box center [1213, 402] width 10 height 11
type input "10-10-2025"
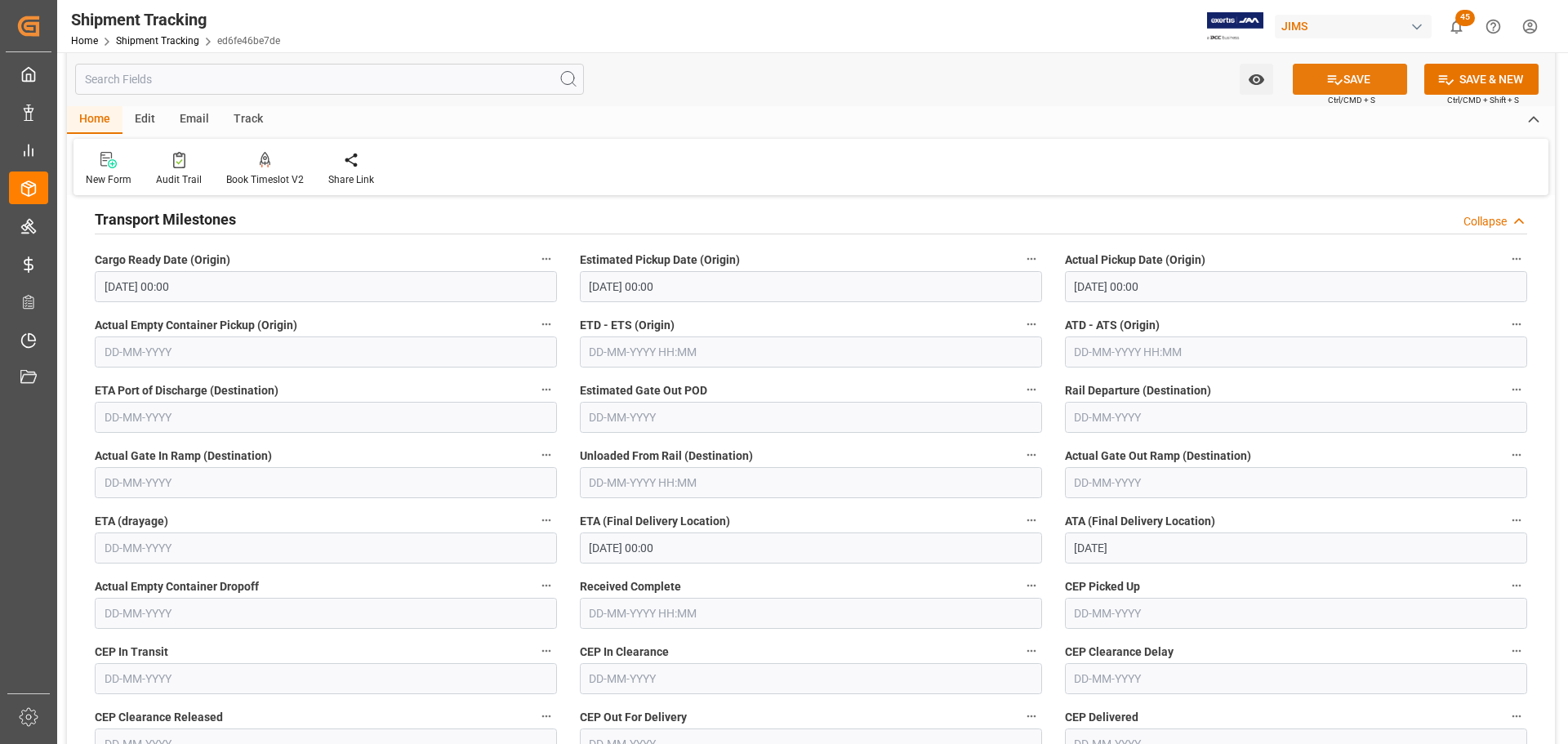
click at [1321, 76] on button "SAVE" at bounding box center [1350, 79] width 115 height 31
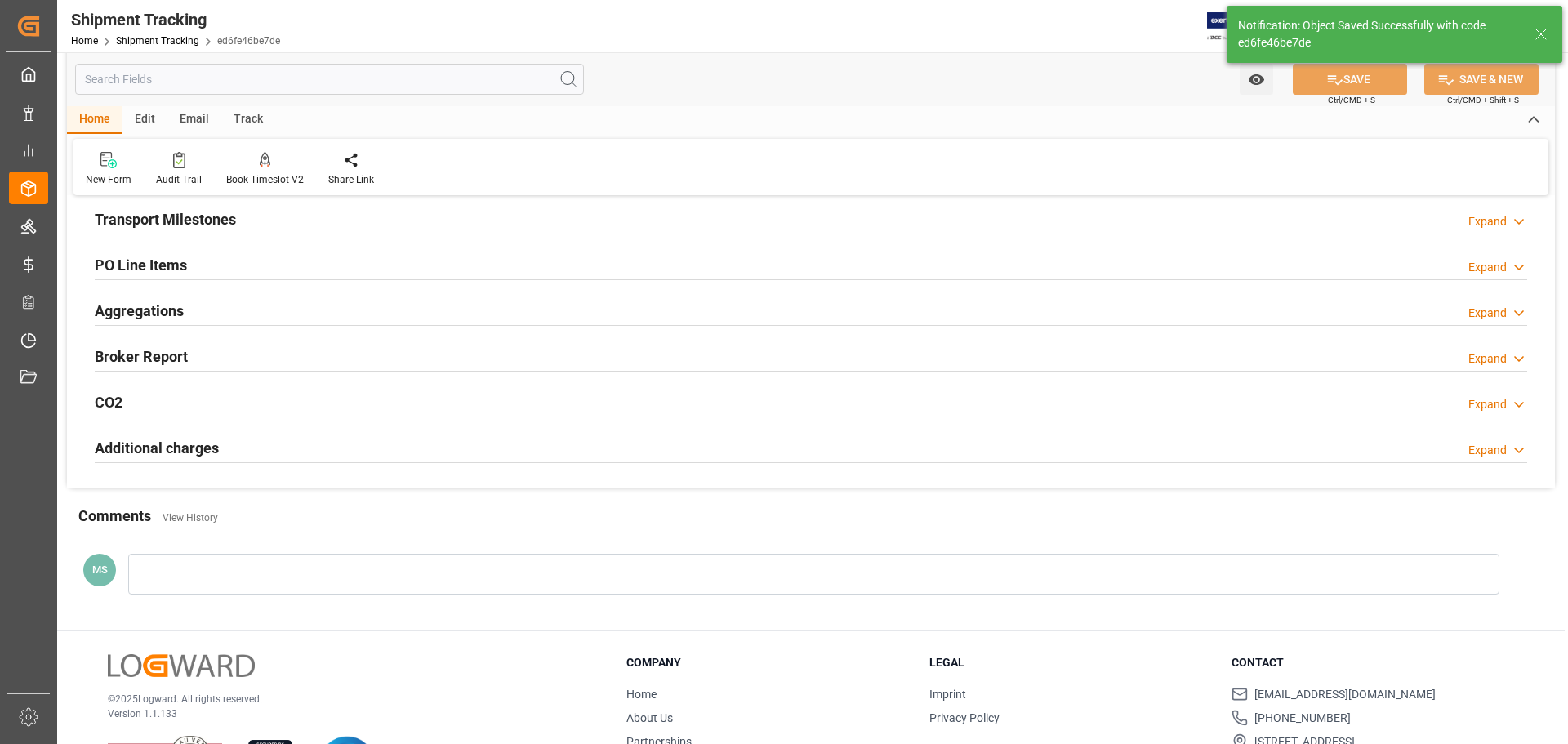
click at [187, 225] on h2 "Transport Milestones" at bounding box center [165, 219] width 141 height 22
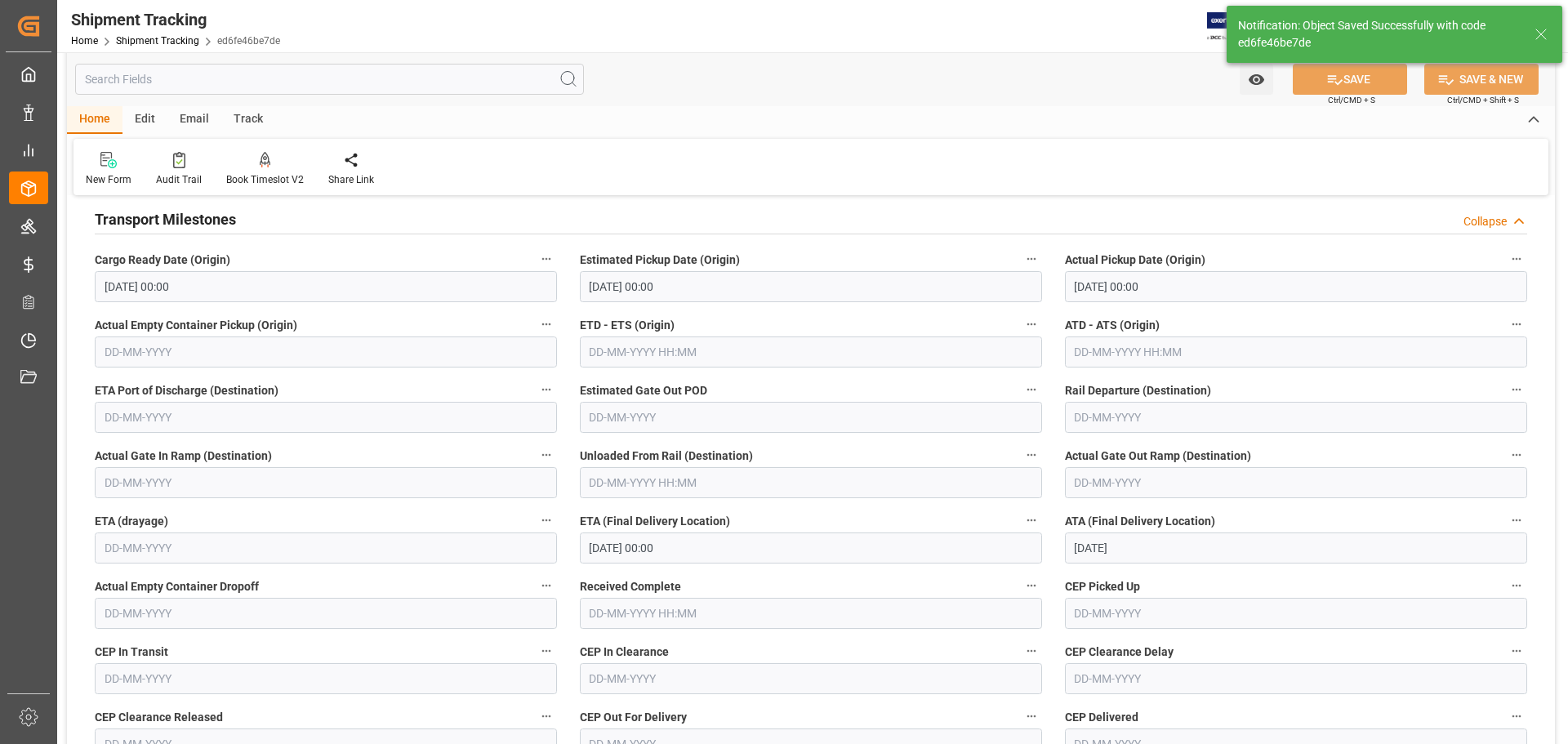
click at [192, 224] on h2 "Transport Milestones" at bounding box center [165, 219] width 141 height 22
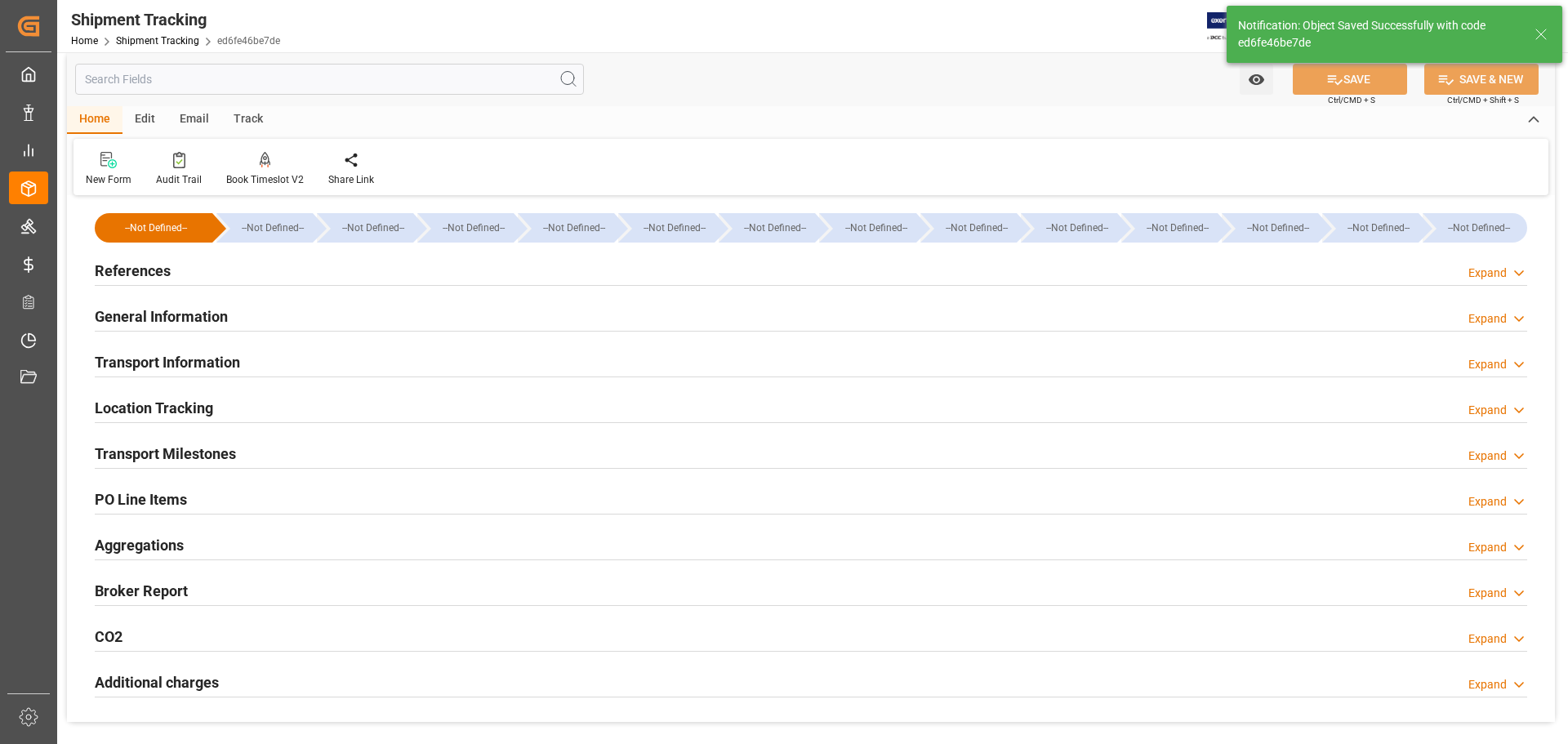
scroll to position [0, 0]
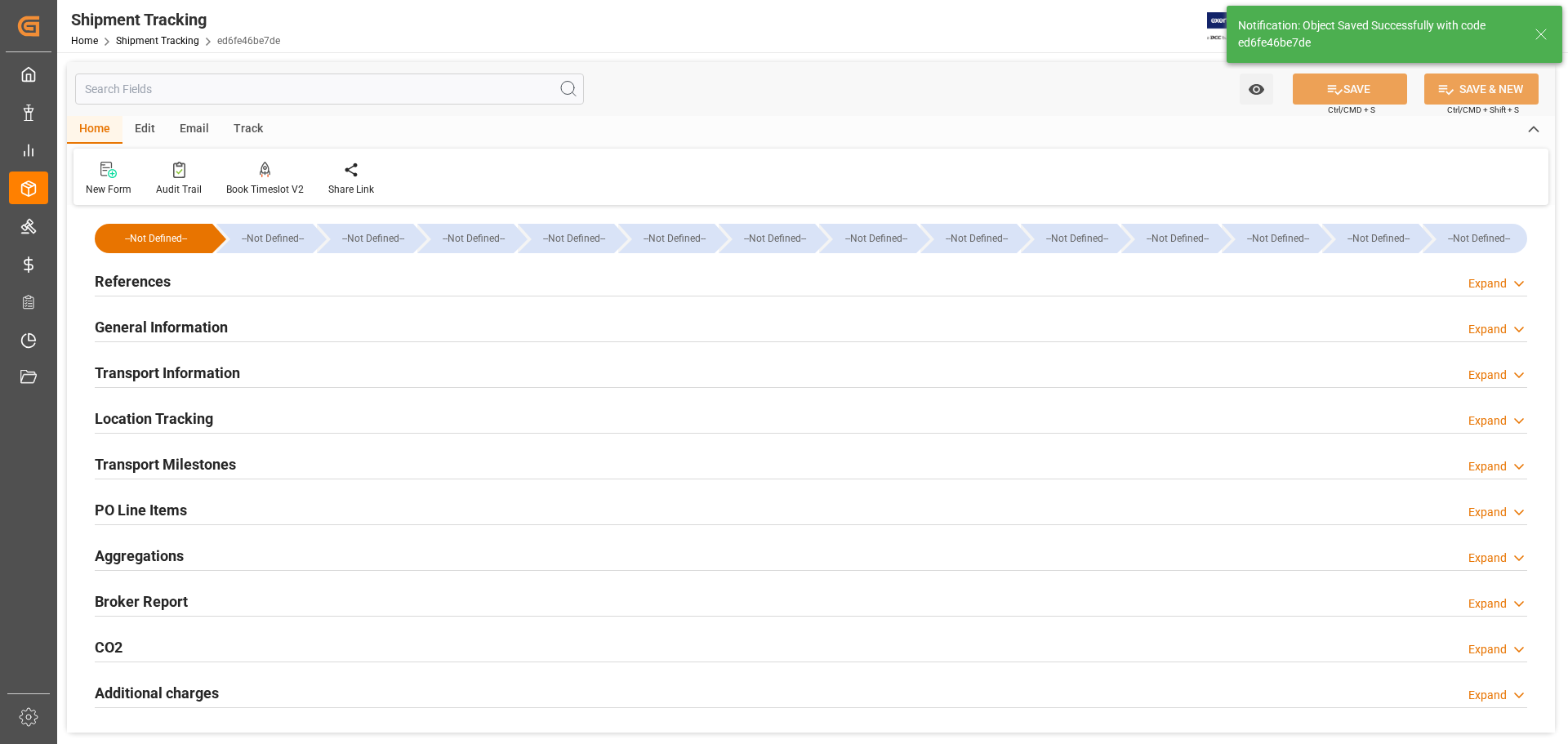
click at [256, 291] on div "References Expand" at bounding box center [811, 280] width 1433 height 31
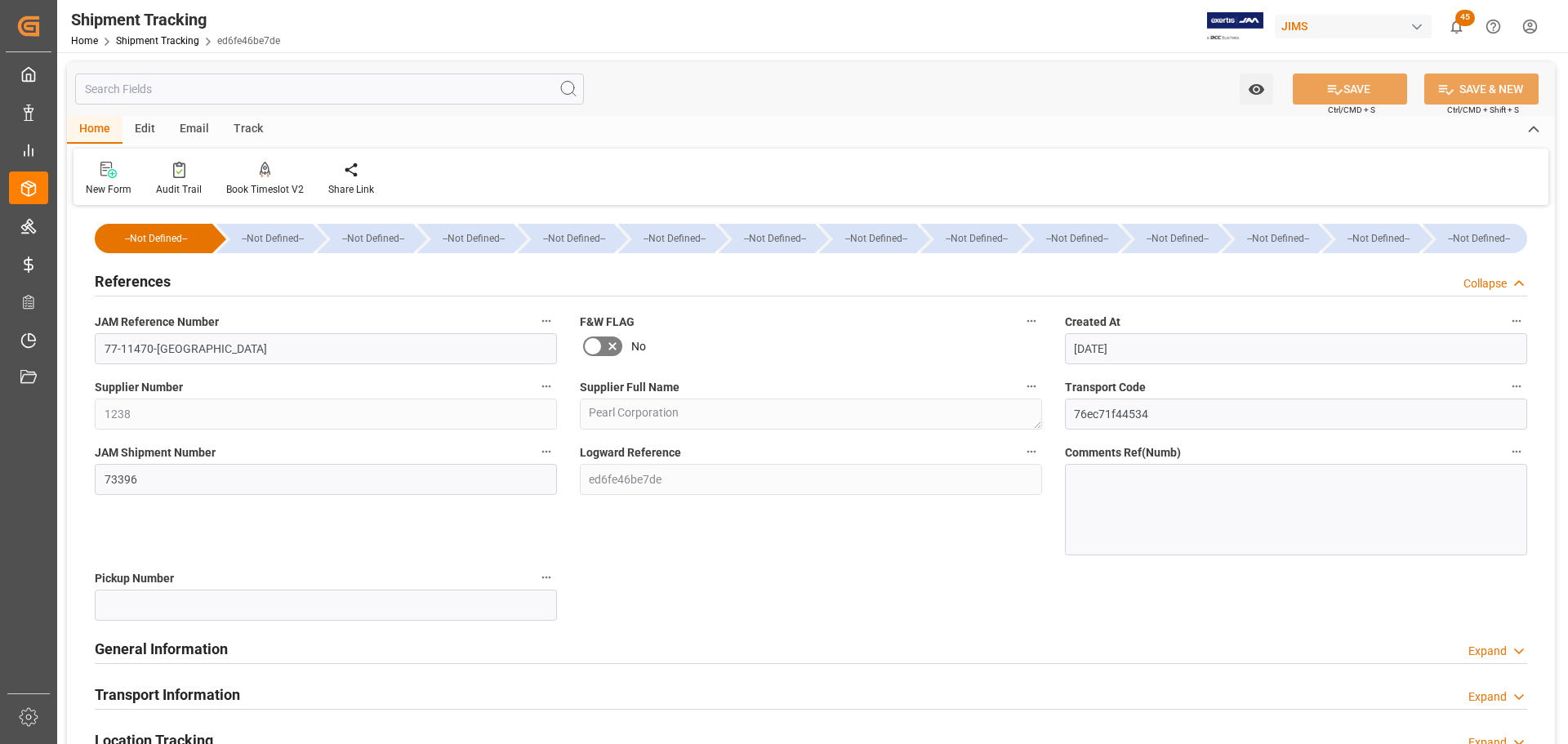
click at [268, 284] on div "References Collapse" at bounding box center [811, 280] width 1433 height 31
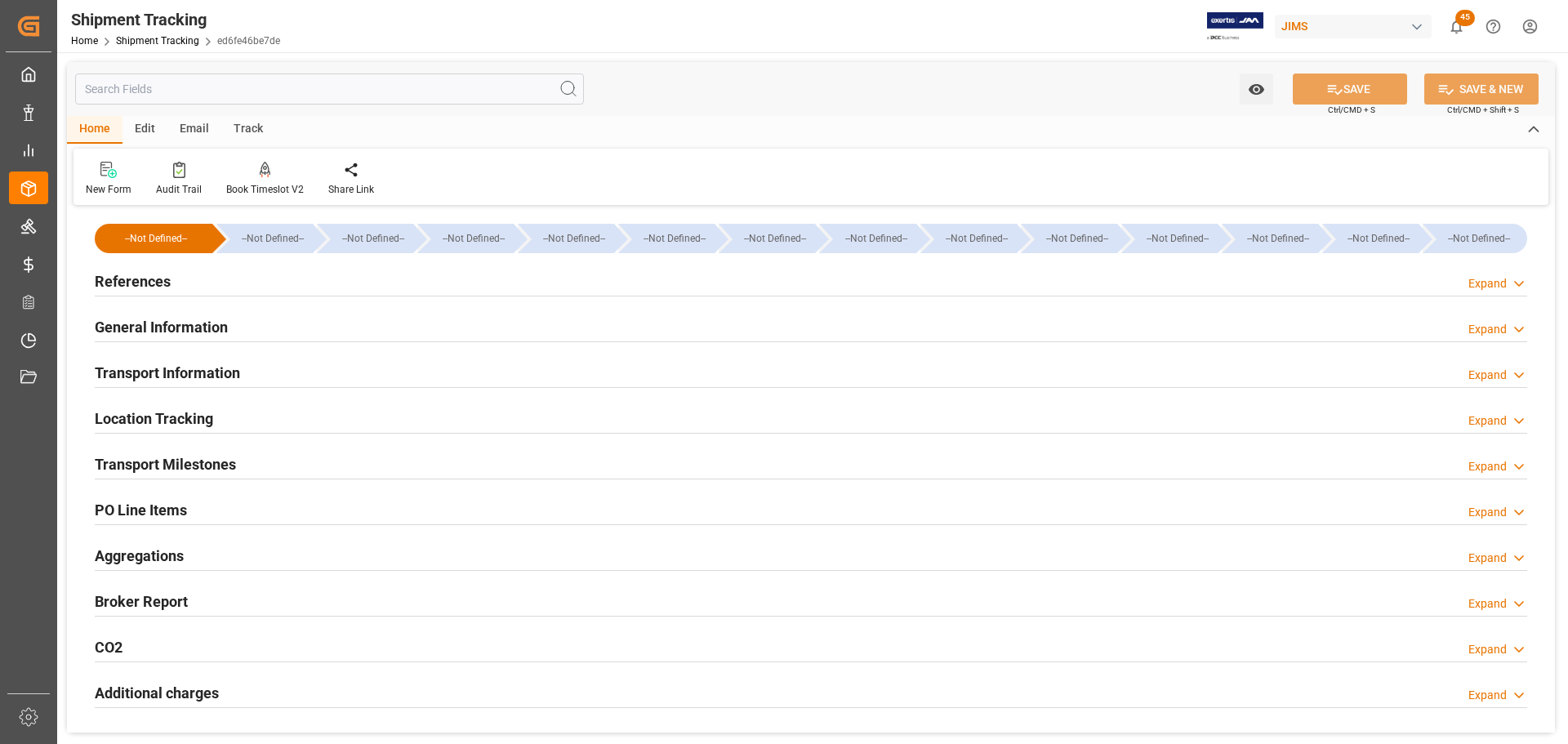
click at [268, 284] on div "References Expand" at bounding box center [811, 280] width 1433 height 31
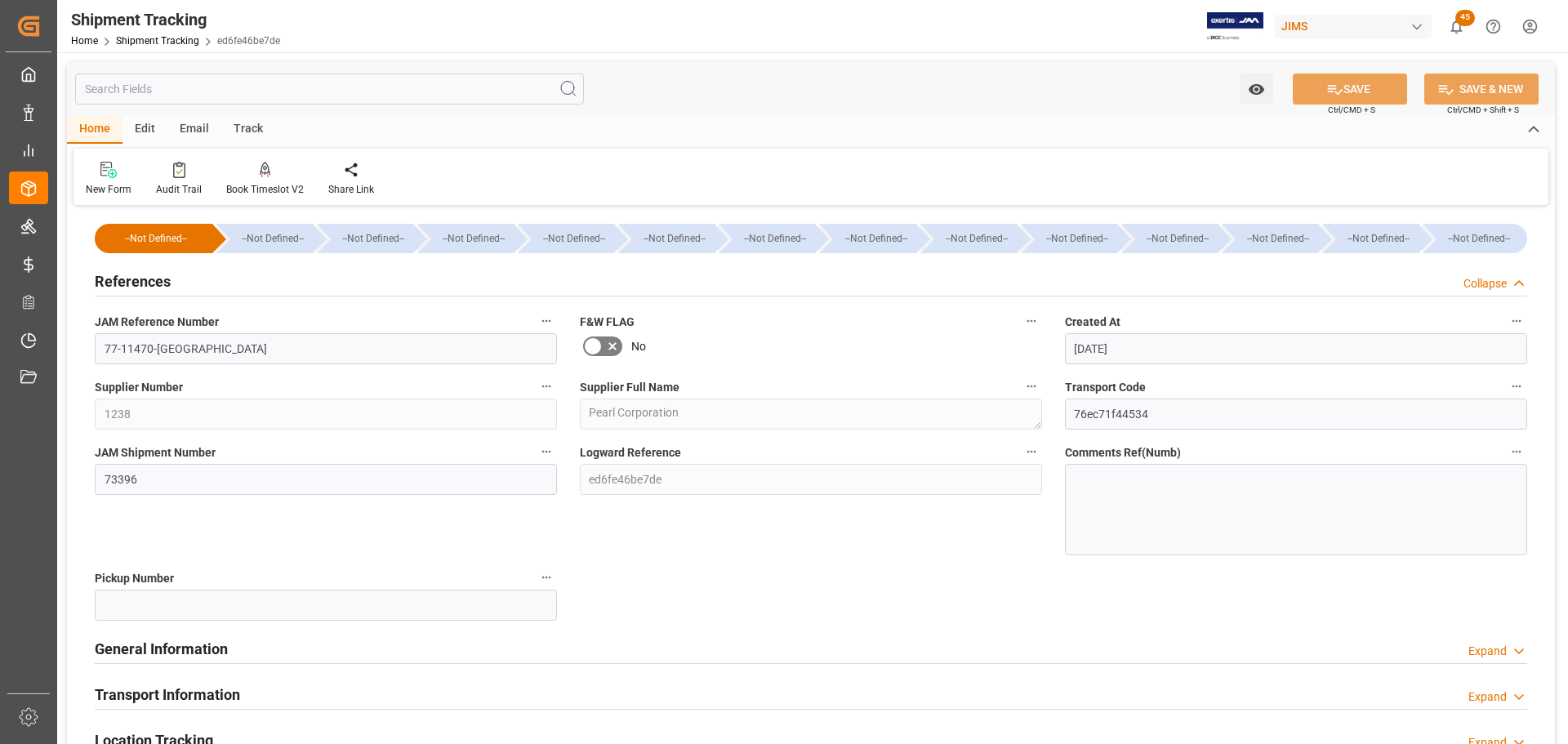
click at [268, 284] on div "References Collapse" at bounding box center [811, 280] width 1433 height 31
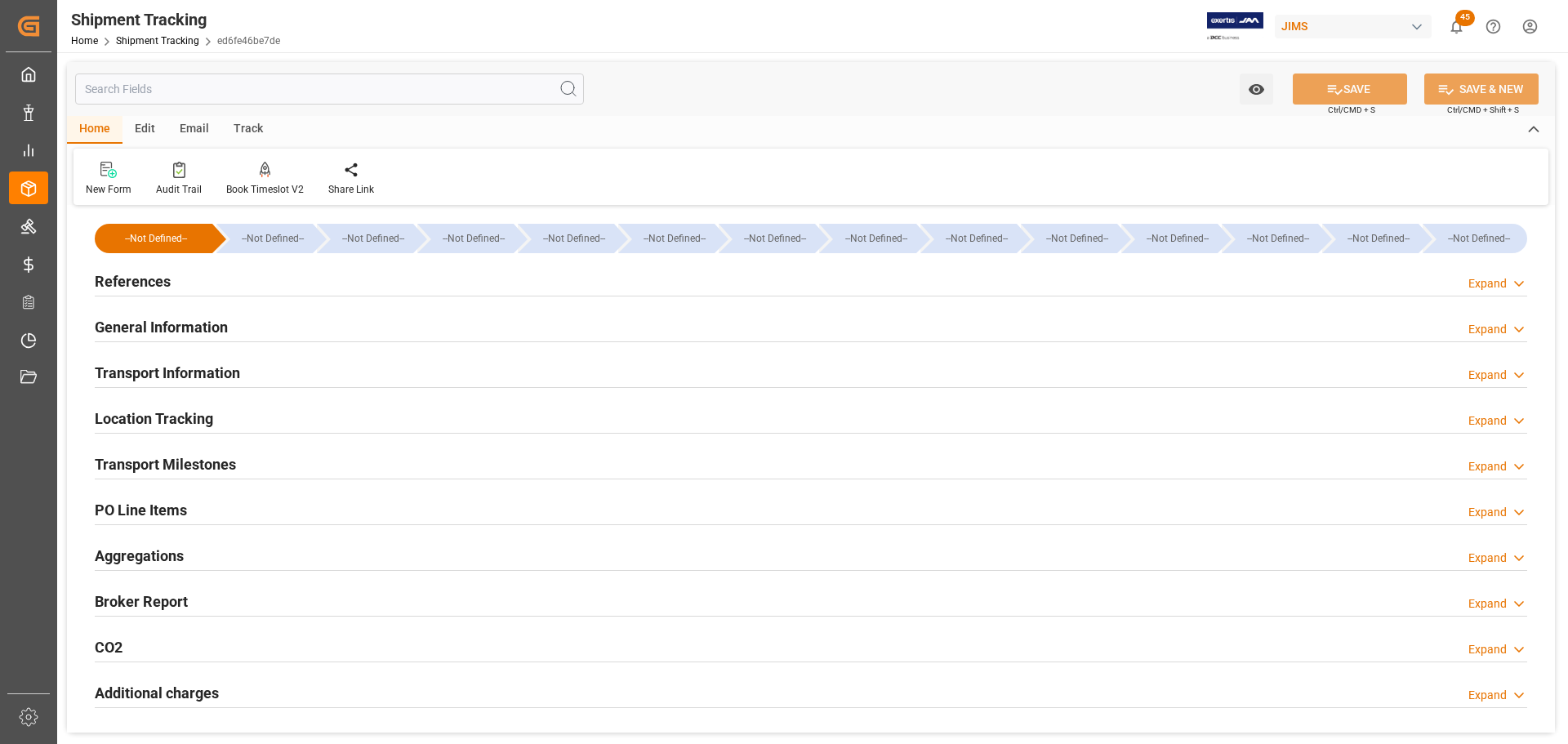
click at [271, 327] on div "General Information Expand" at bounding box center [811, 325] width 1433 height 31
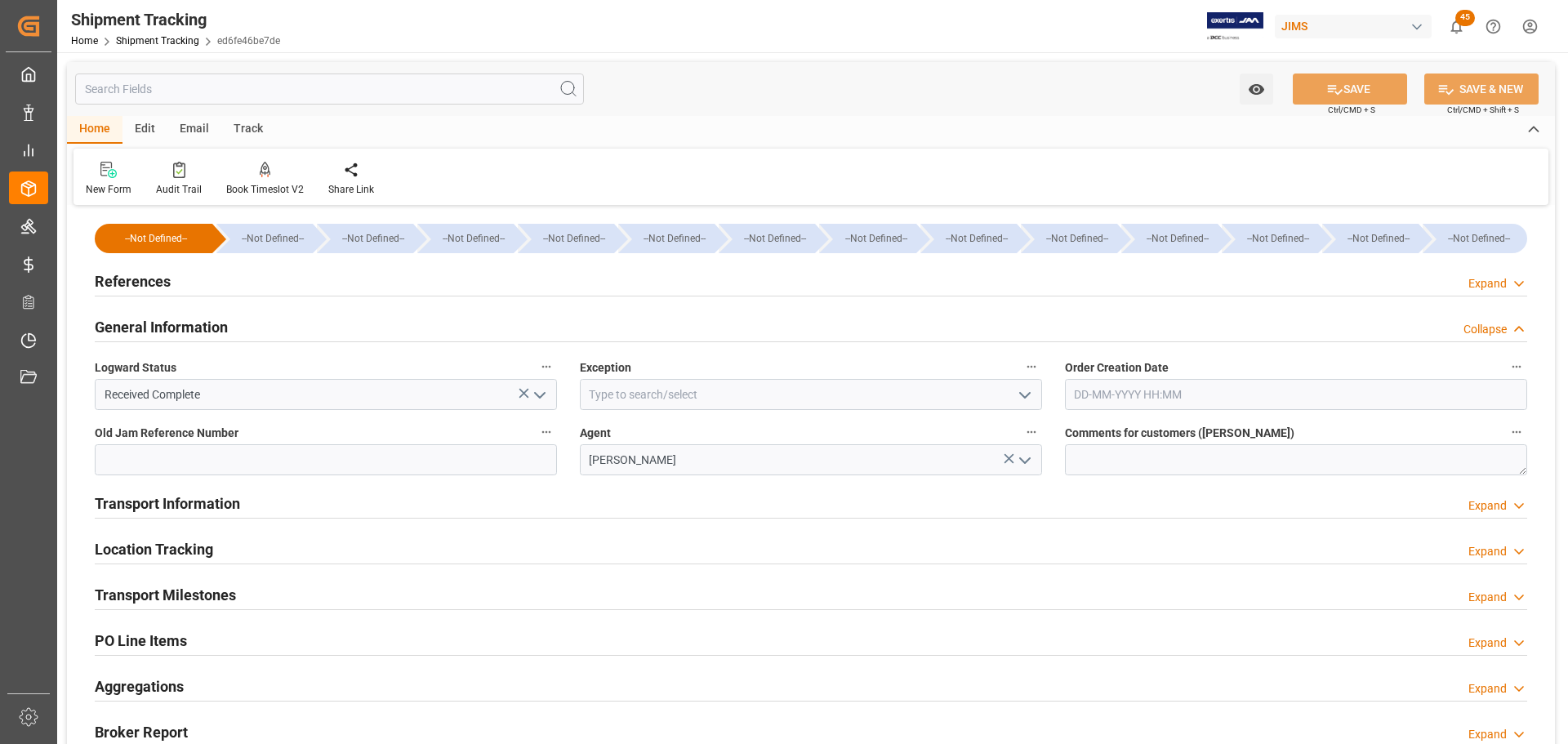
click at [271, 327] on div "General Information Collapse" at bounding box center [811, 325] width 1433 height 31
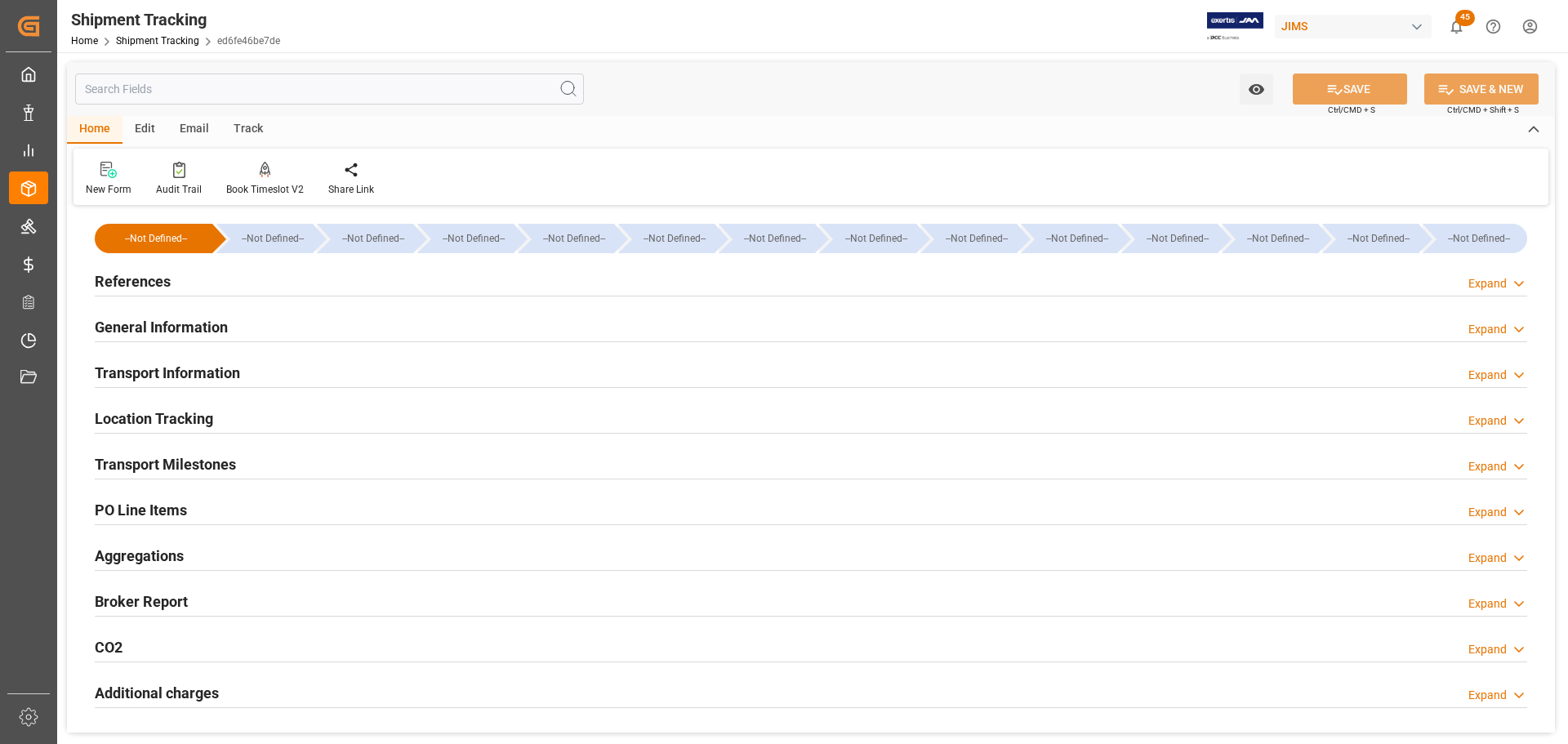
click at [271, 365] on div "Transport Information Expand" at bounding box center [811, 371] width 1433 height 31
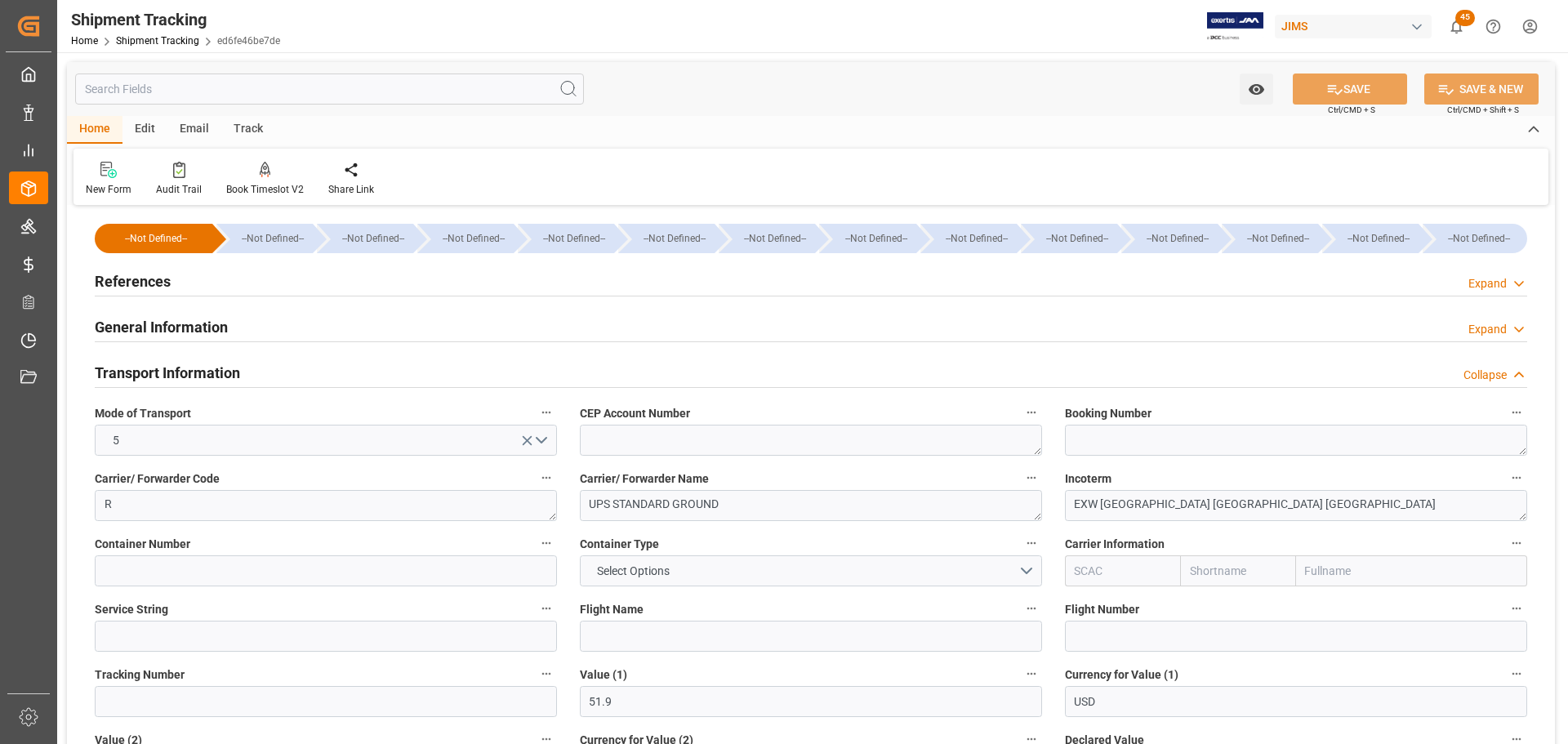
click at [241, 370] on div "Transport Information Collapse" at bounding box center [811, 371] width 1433 height 31
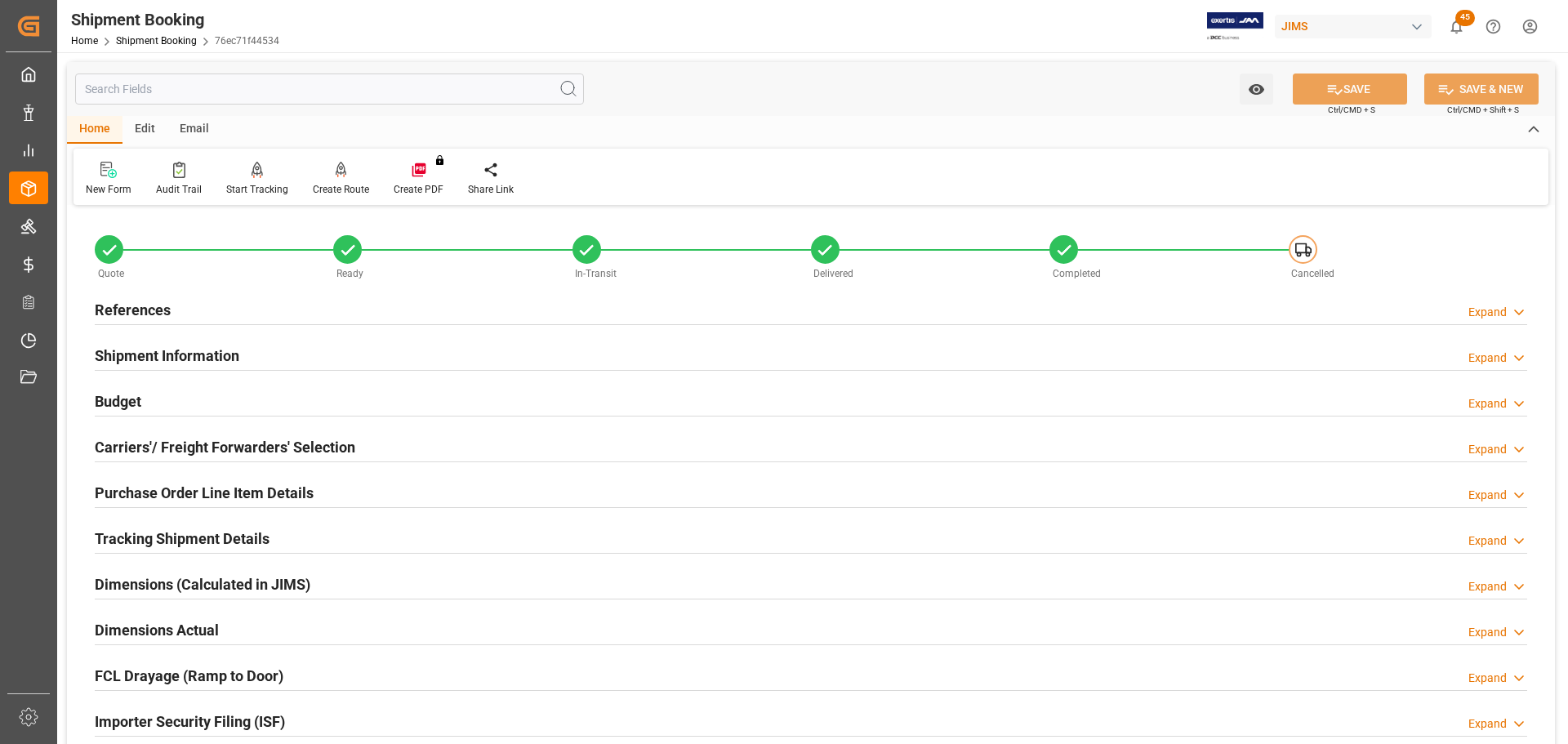
click at [165, 306] on h2 "References" at bounding box center [132, 309] width 76 height 22
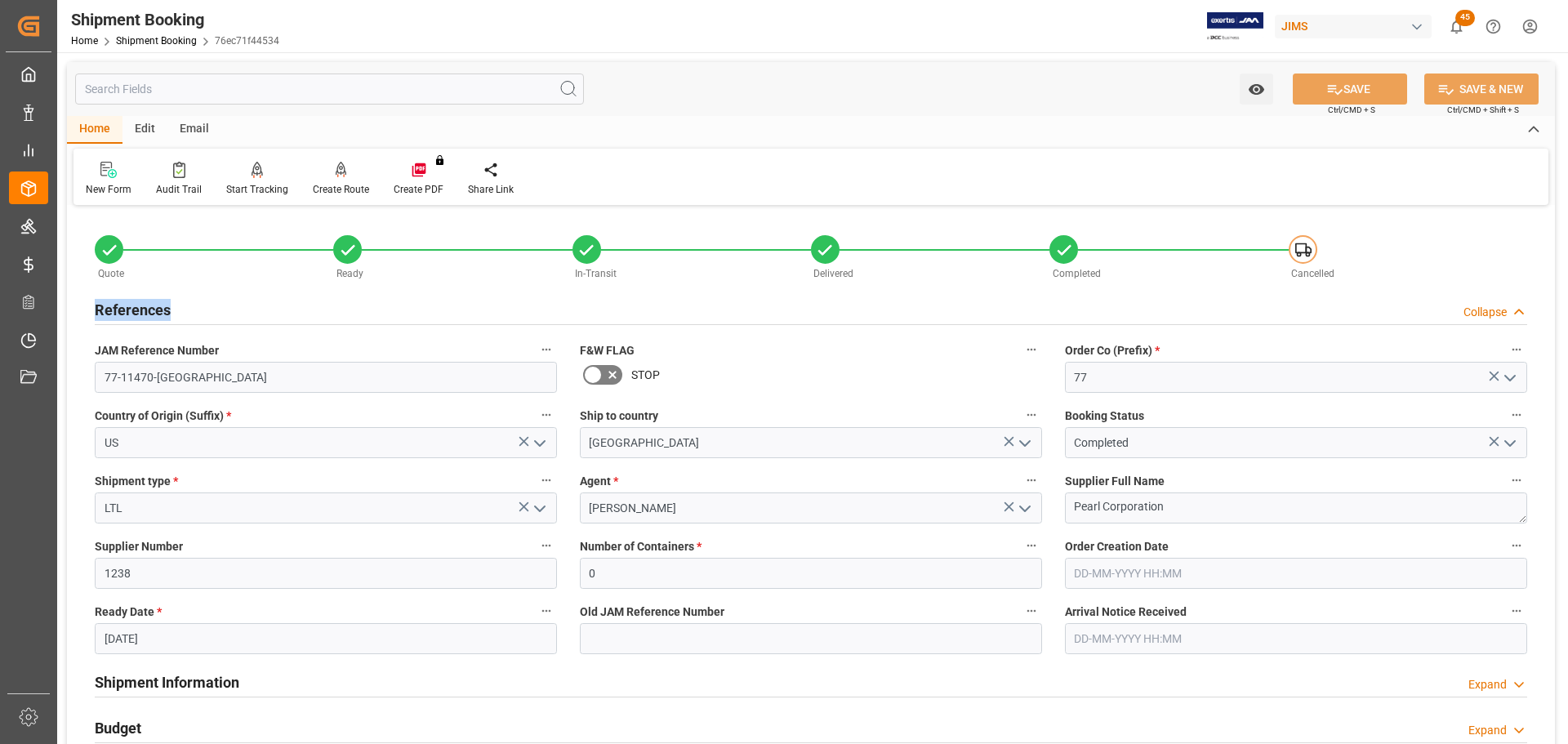
click at [165, 306] on h2 "References" at bounding box center [132, 309] width 76 height 22
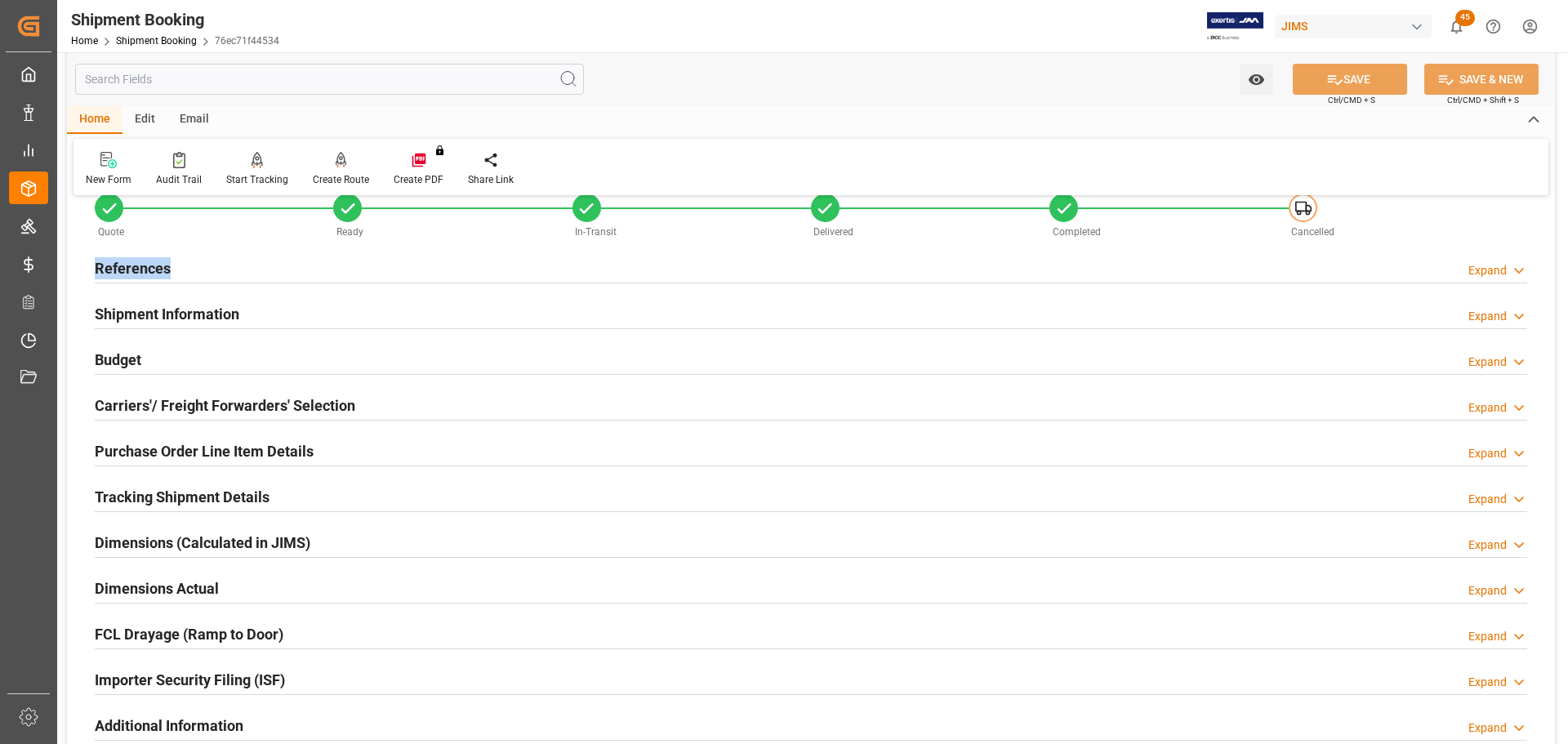
scroll to position [82, 0]
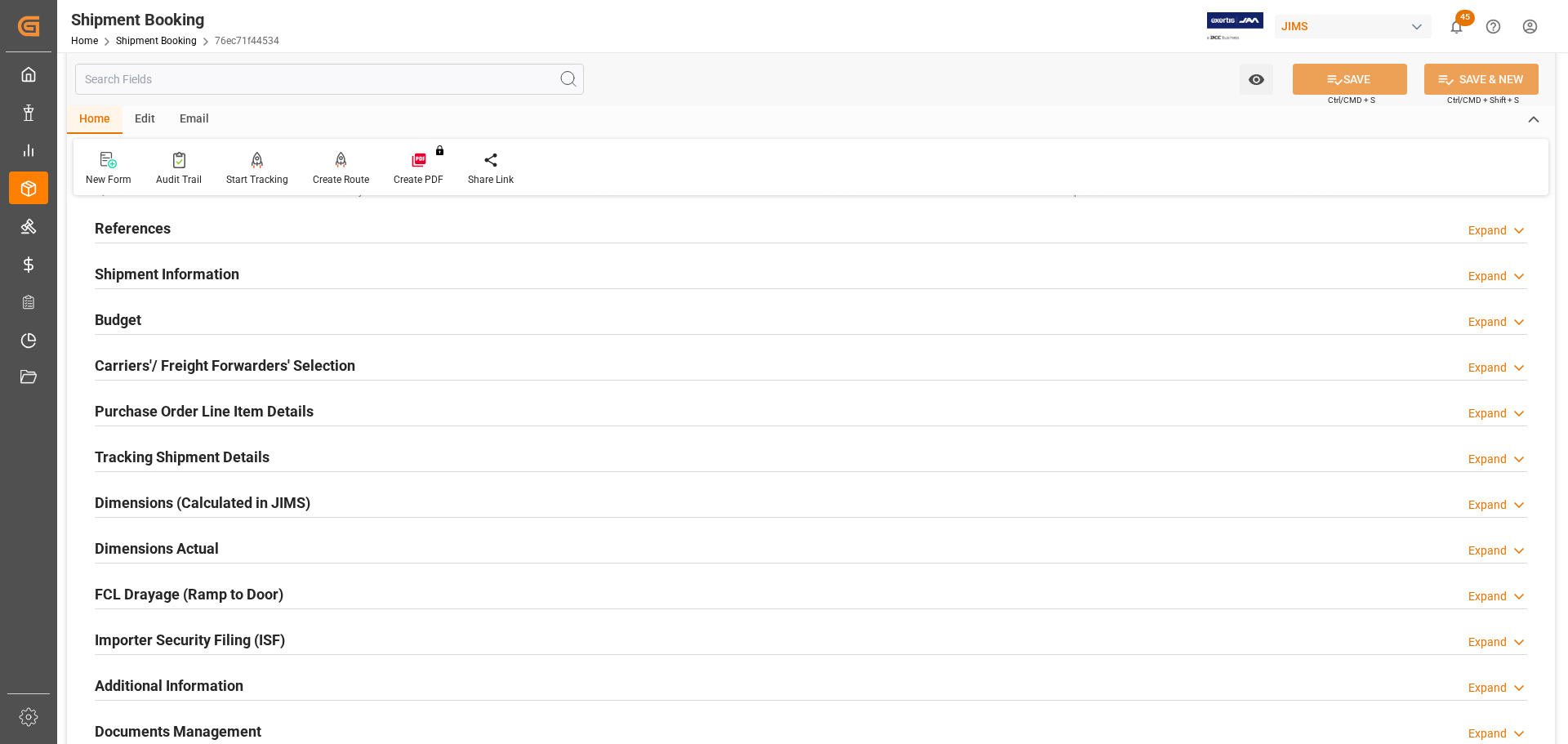
click at [188, 270] on h2 "Shipment Information" at bounding box center [167, 273] width 145 height 22
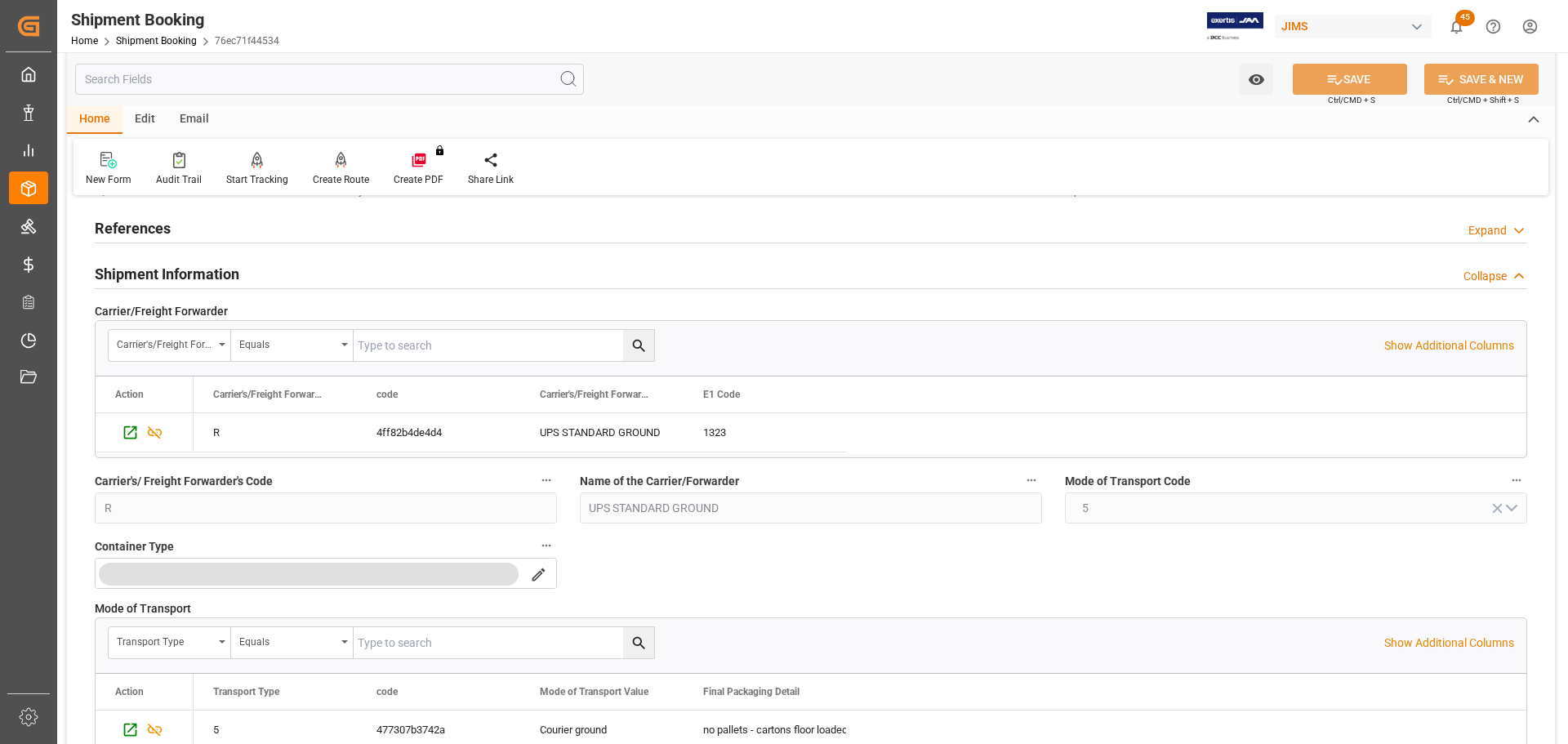
click at [210, 271] on h2 "Shipment Information" at bounding box center [167, 273] width 145 height 22
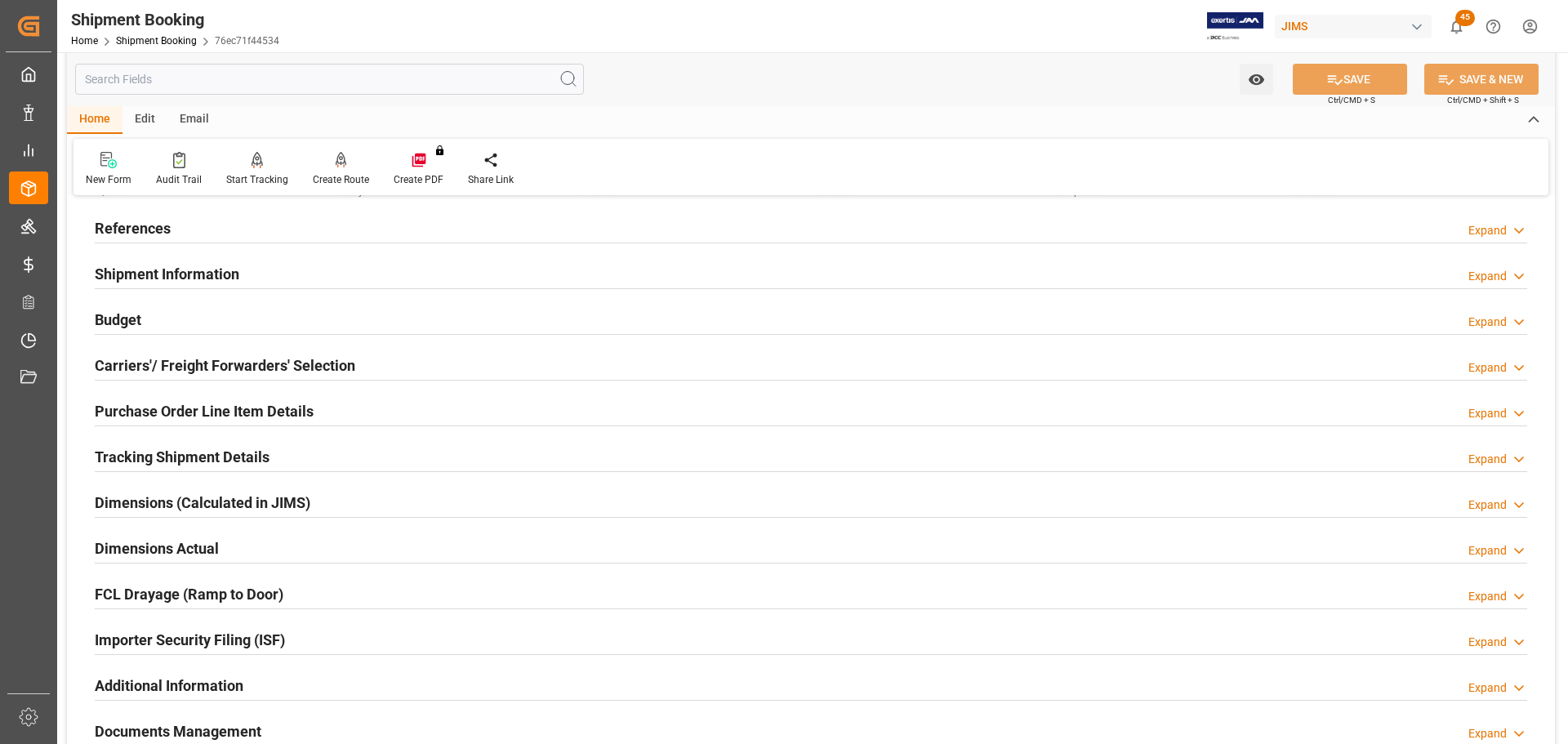
click at [214, 315] on div "Budget Expand" at bounding box center [811, 318] width 1433 height 31
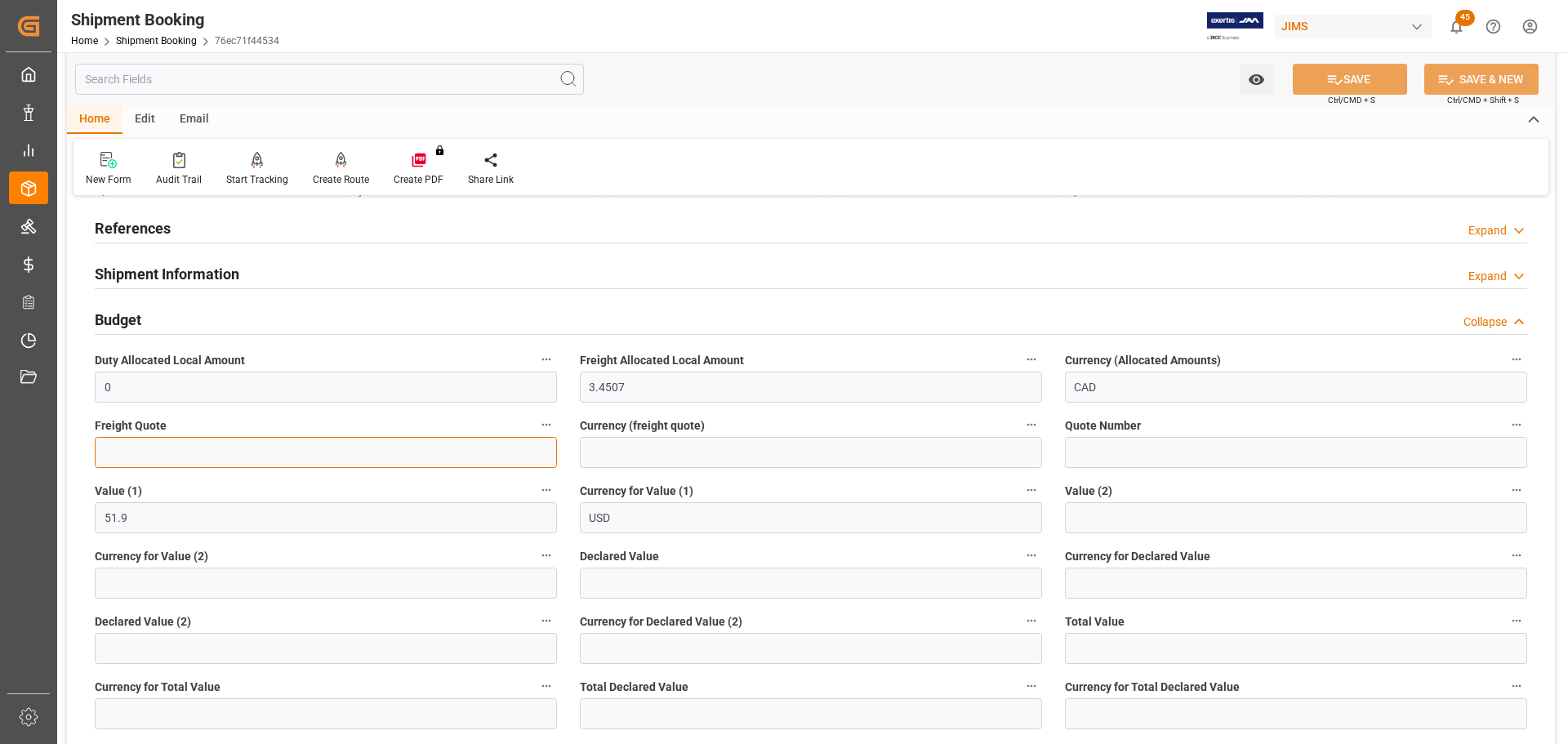
click at [147, 451] on input "text" at bounding box center [326, 452] width 462 height 31
click at [203, 454] on input "text" at bounding box center [326, 452] width 462 height 31
type input "15"
click at [722, 451] on input at bounding box center [811, 452] width 462 height 31
type input "CAD"
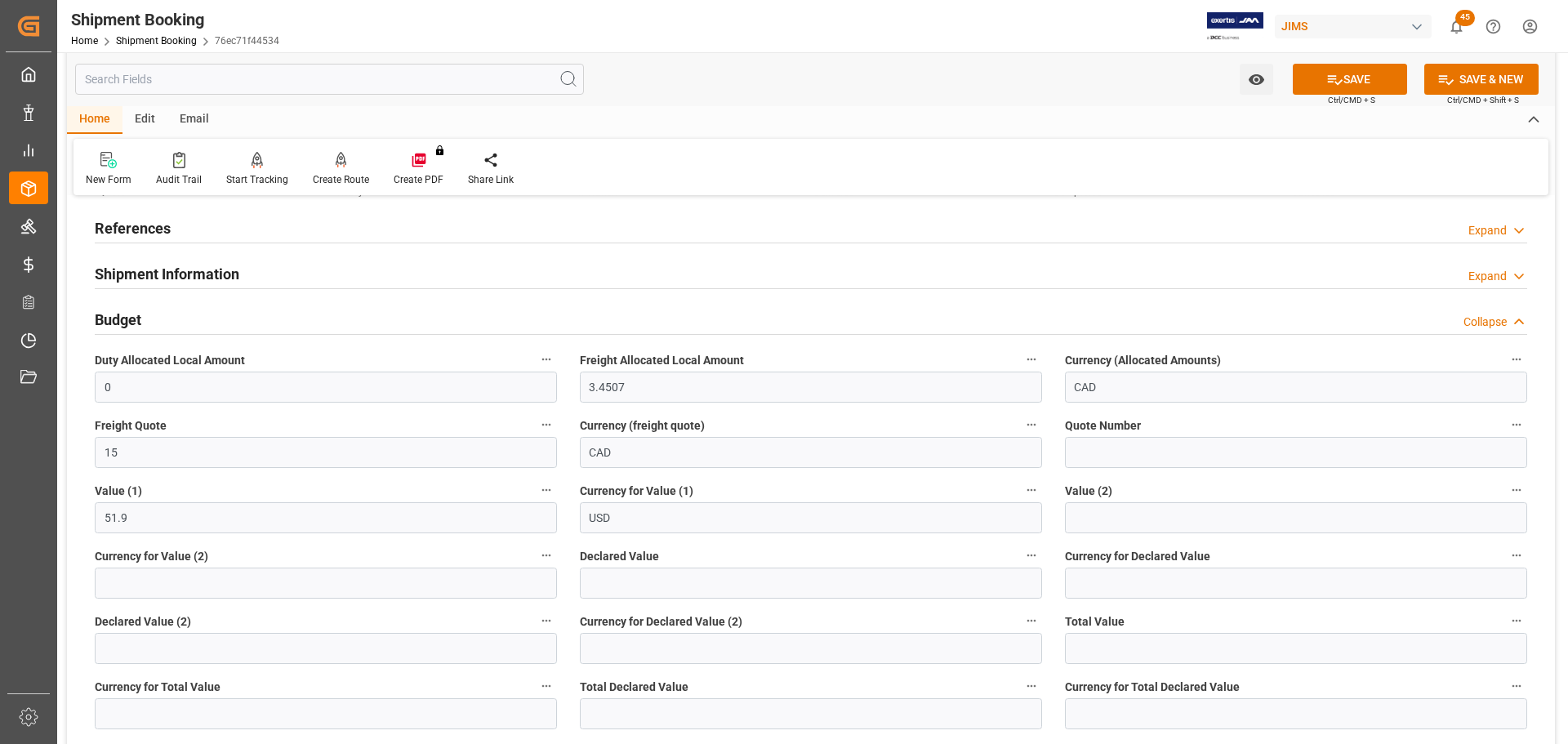
click at [1334, 97] on span "Ctrl/CMD + S" at bounding box center [1351, 100] width 47 height 12
click at [1338, 81] on icon at bounding box center [1335, 80] width 15 height 9
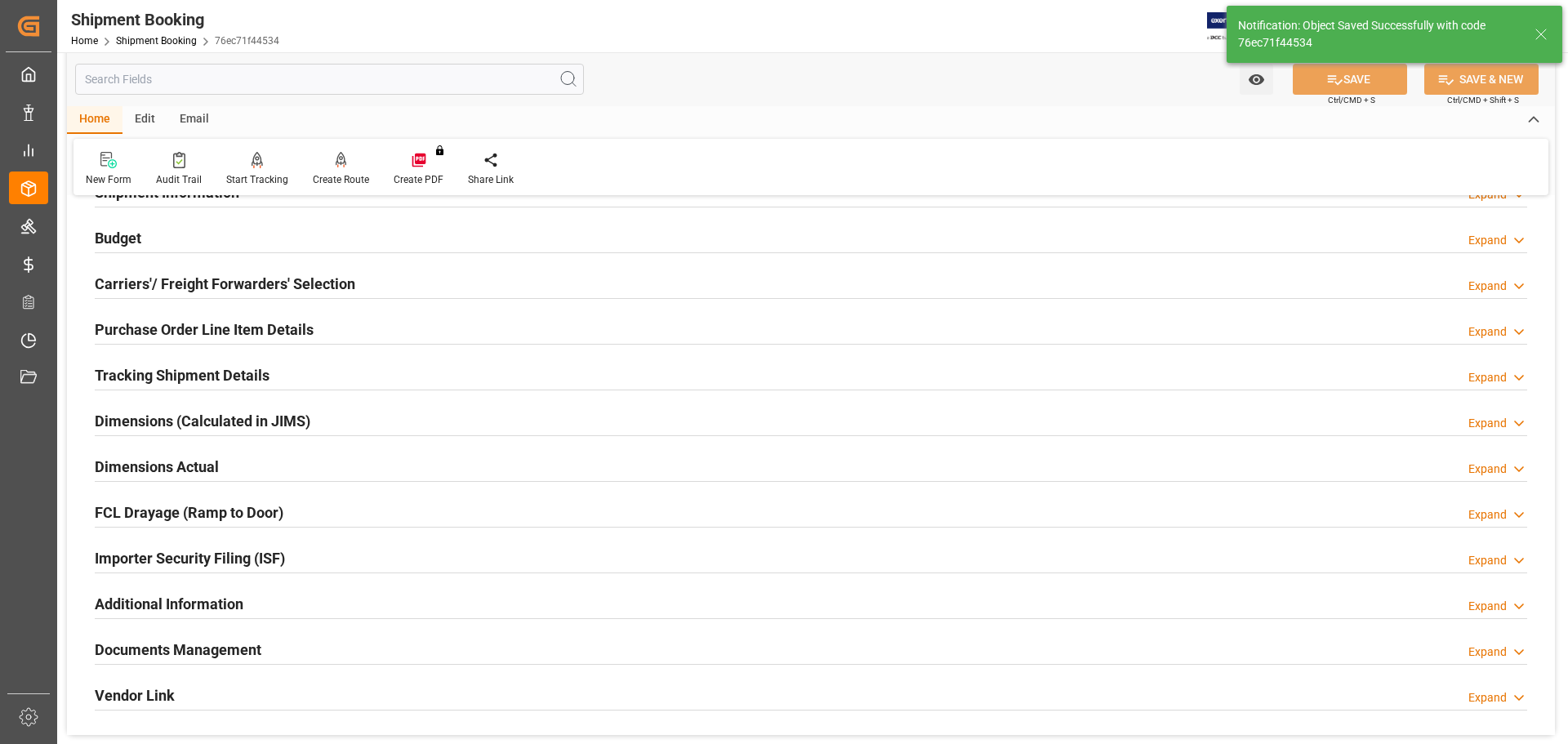
click at [277, 457] on div "Dimensions Actual Expand" at bounding box center [811, 465] width 1433 height 31
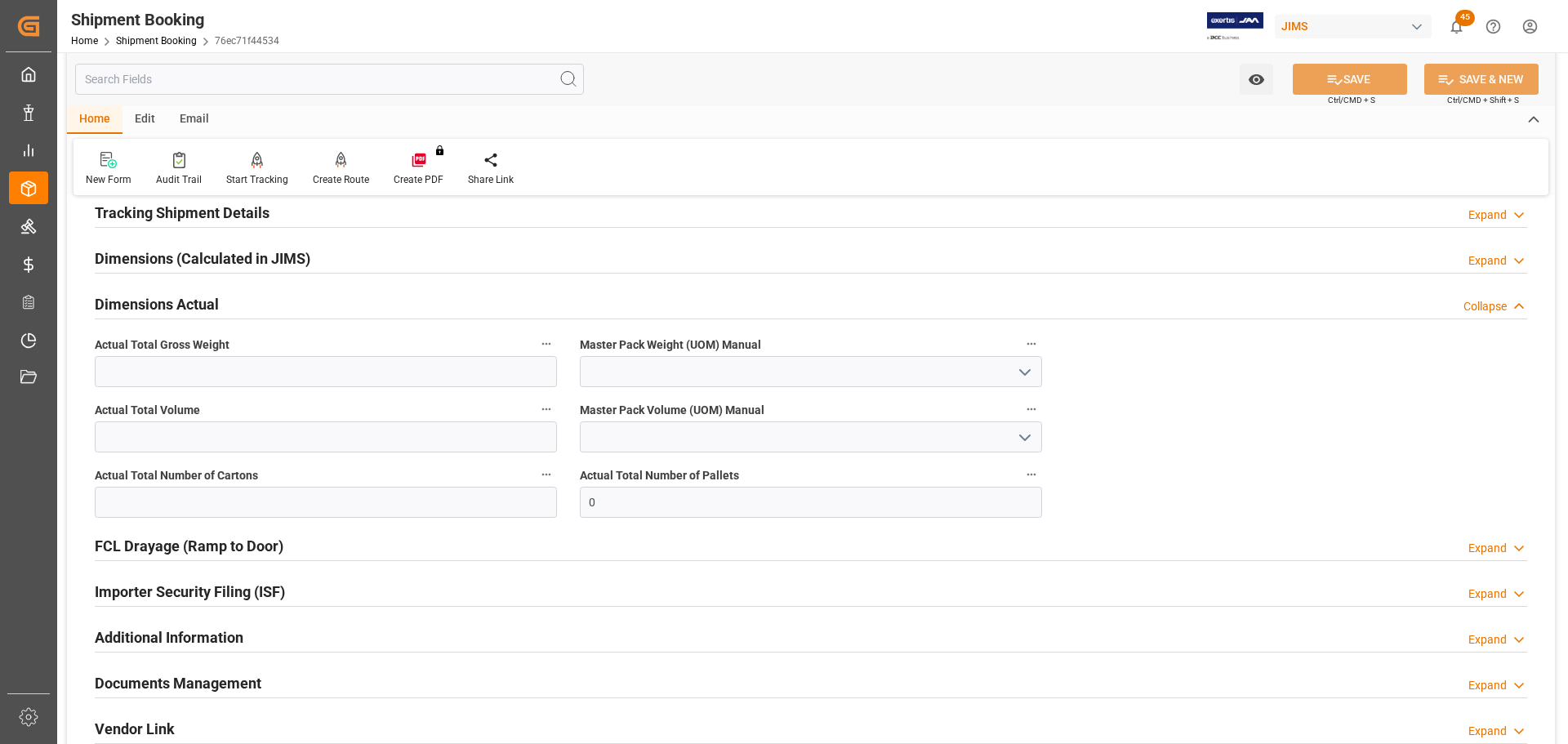
scroll to position [327, 0]
click at [223, 367] on input "text" at bounding box center [326, 370] width 462 height 31
type input "1"
click at [328, 513] on input "text" at bounding box center [326, 501] width 462 height 31
type input "1"
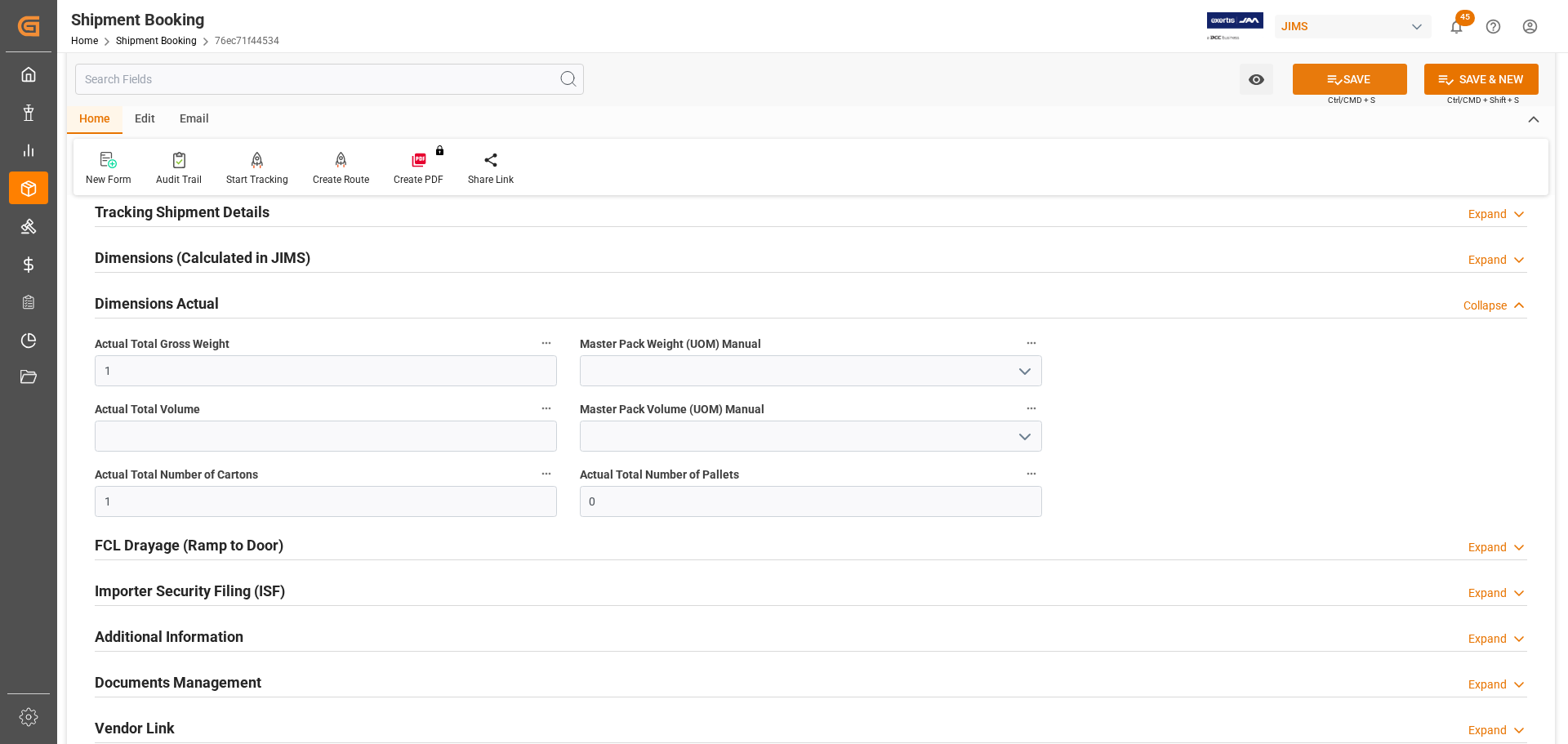
click at [1353, 84] on button "SAVE" at bounding box center [1350, 79] width 115 height 31
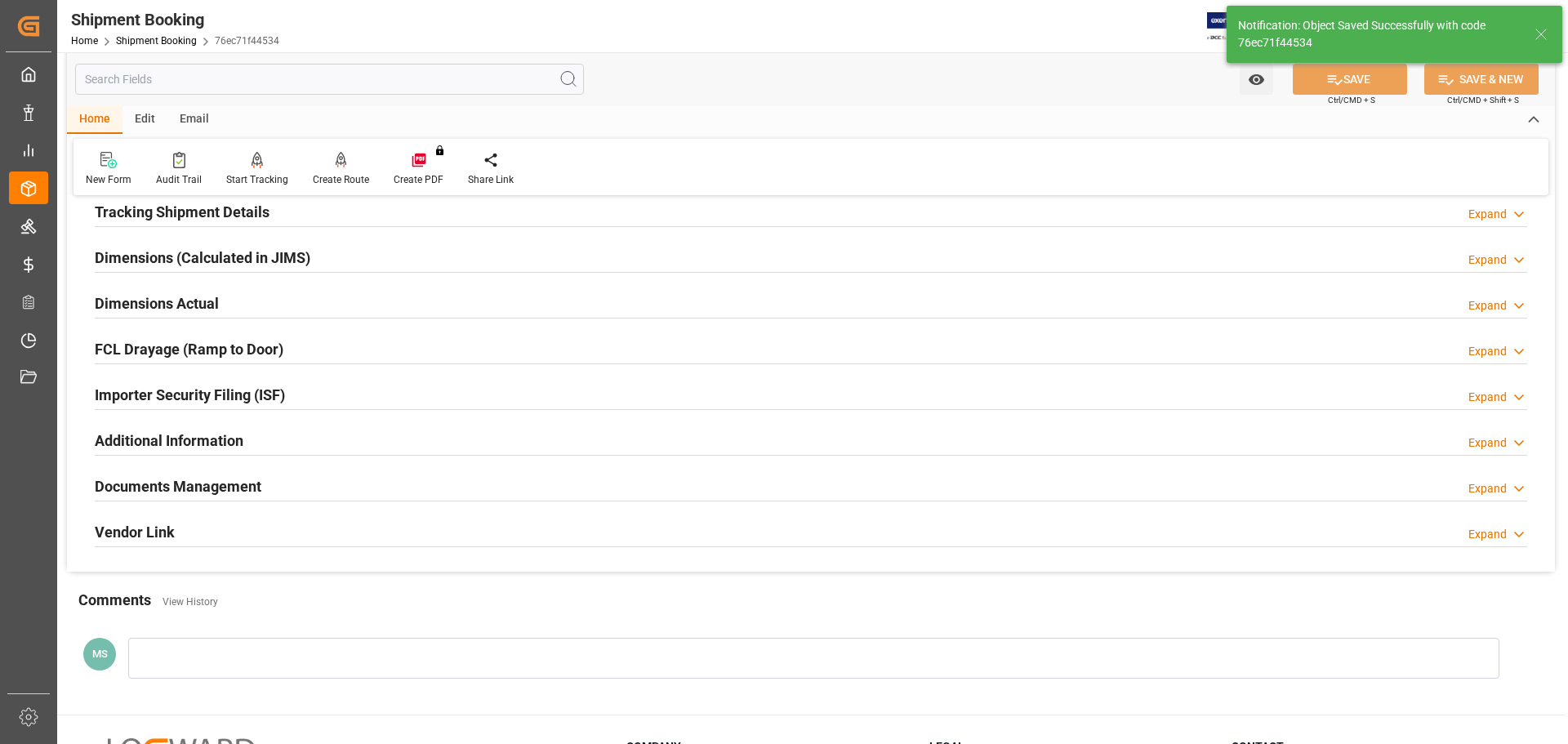
click at [219, 297] on div "Dimensions Actual Expand" at bounding box center [811, 302] width 1433 height 31
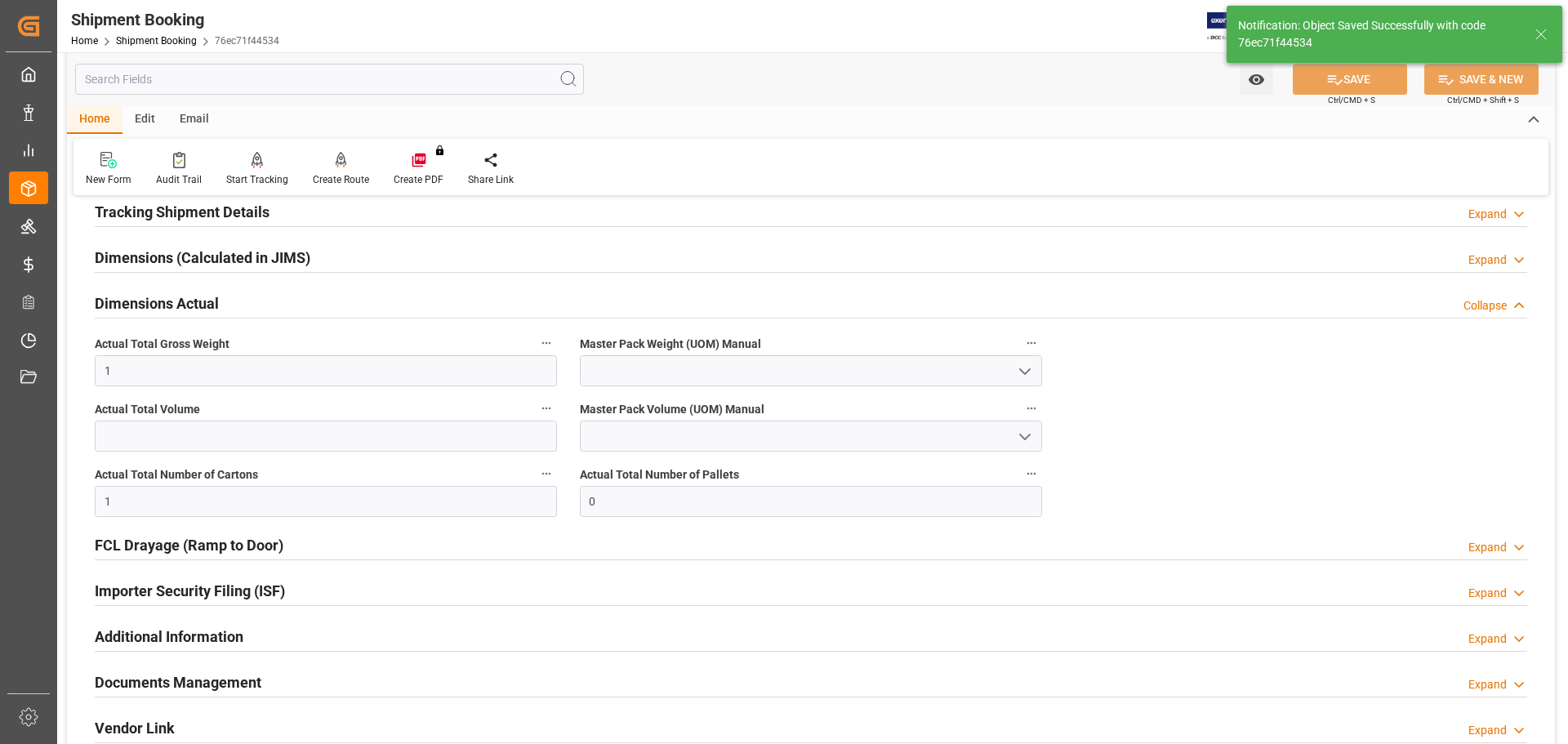
click at [246, 299] on div "Dimensions Actual Collapse" at bounding box center [811, 302] width 1433 height 31
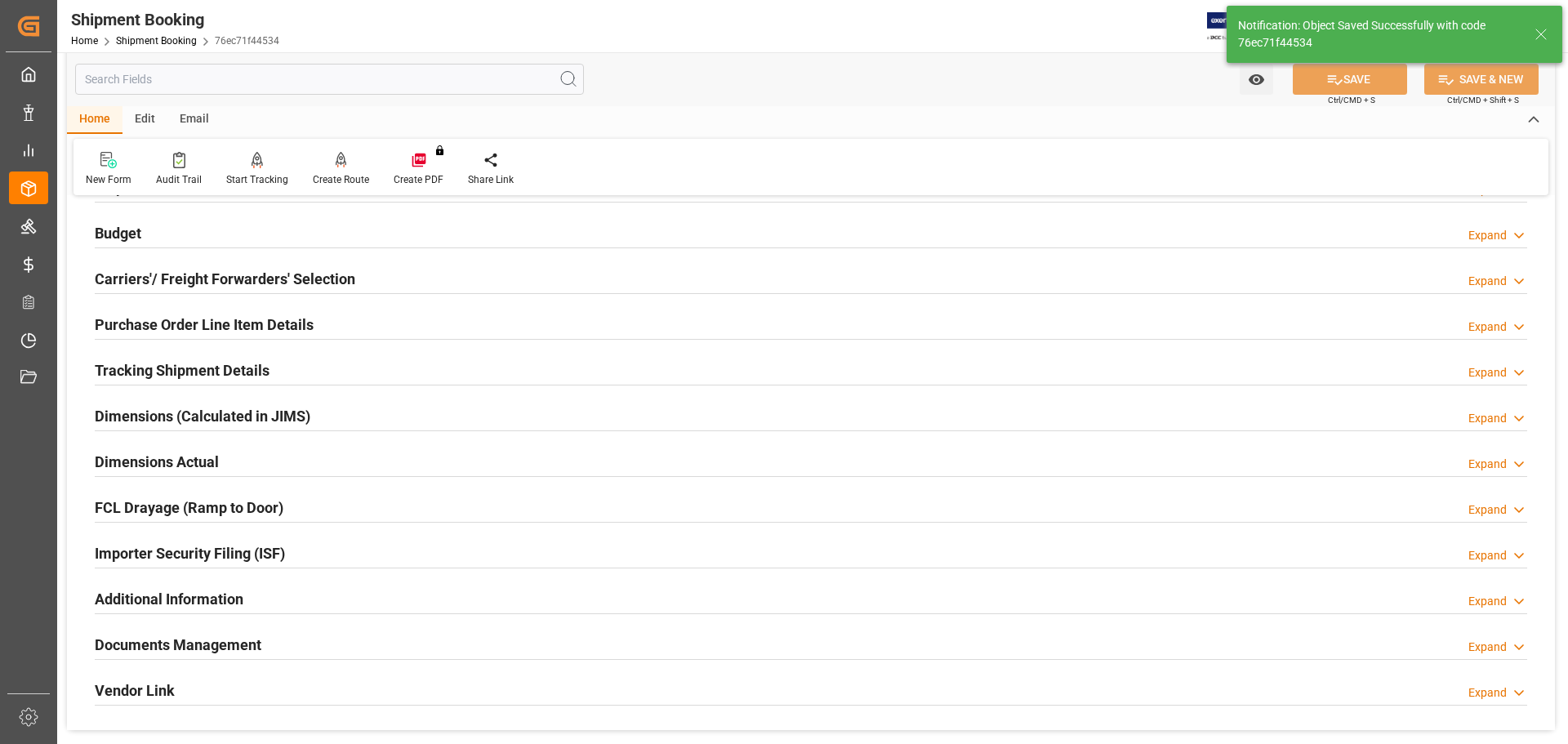
scroll to position [163, 0]
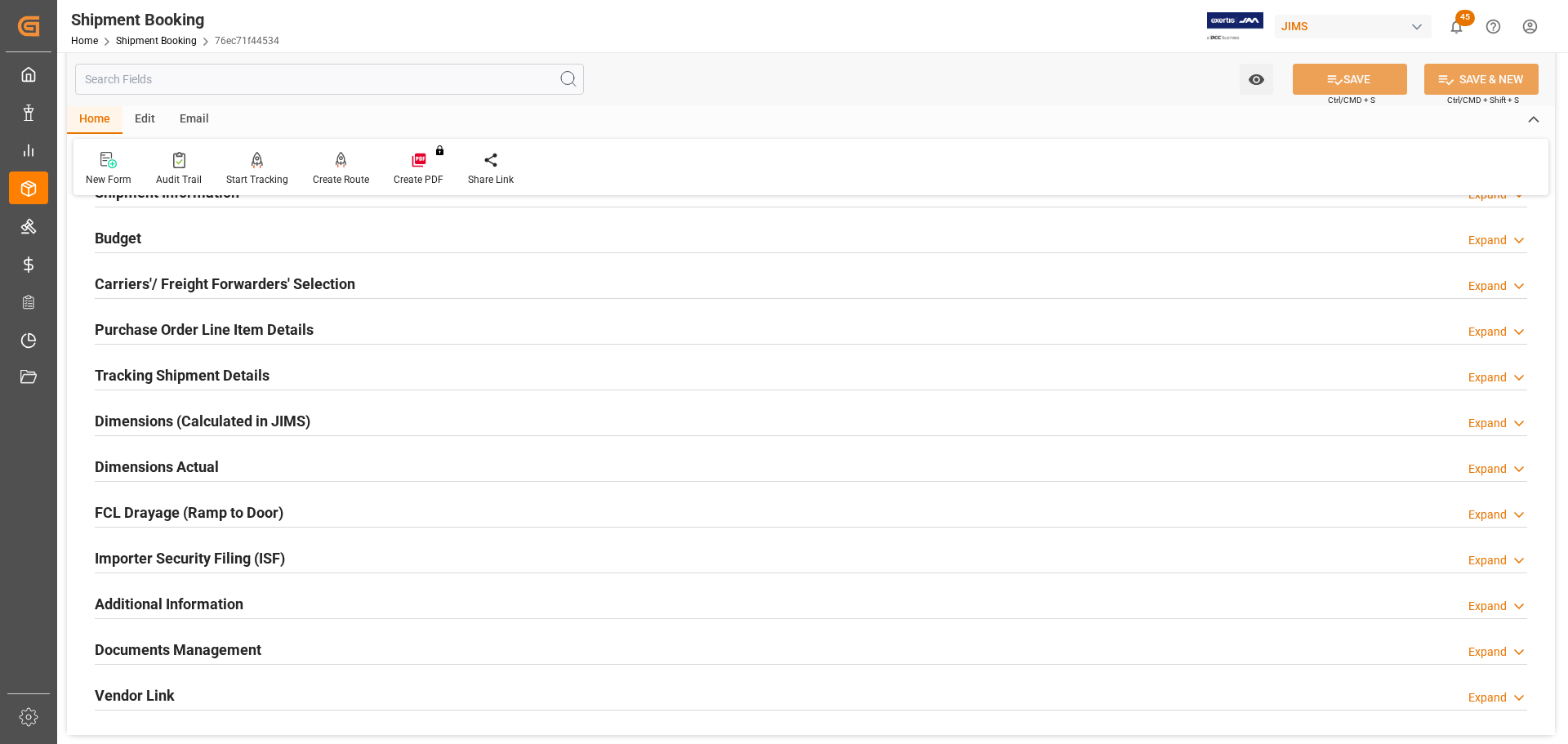
click at [246, 365] on h2 "Tracking Shipment Details" at bounding box center [182, 375] width 175 height 22
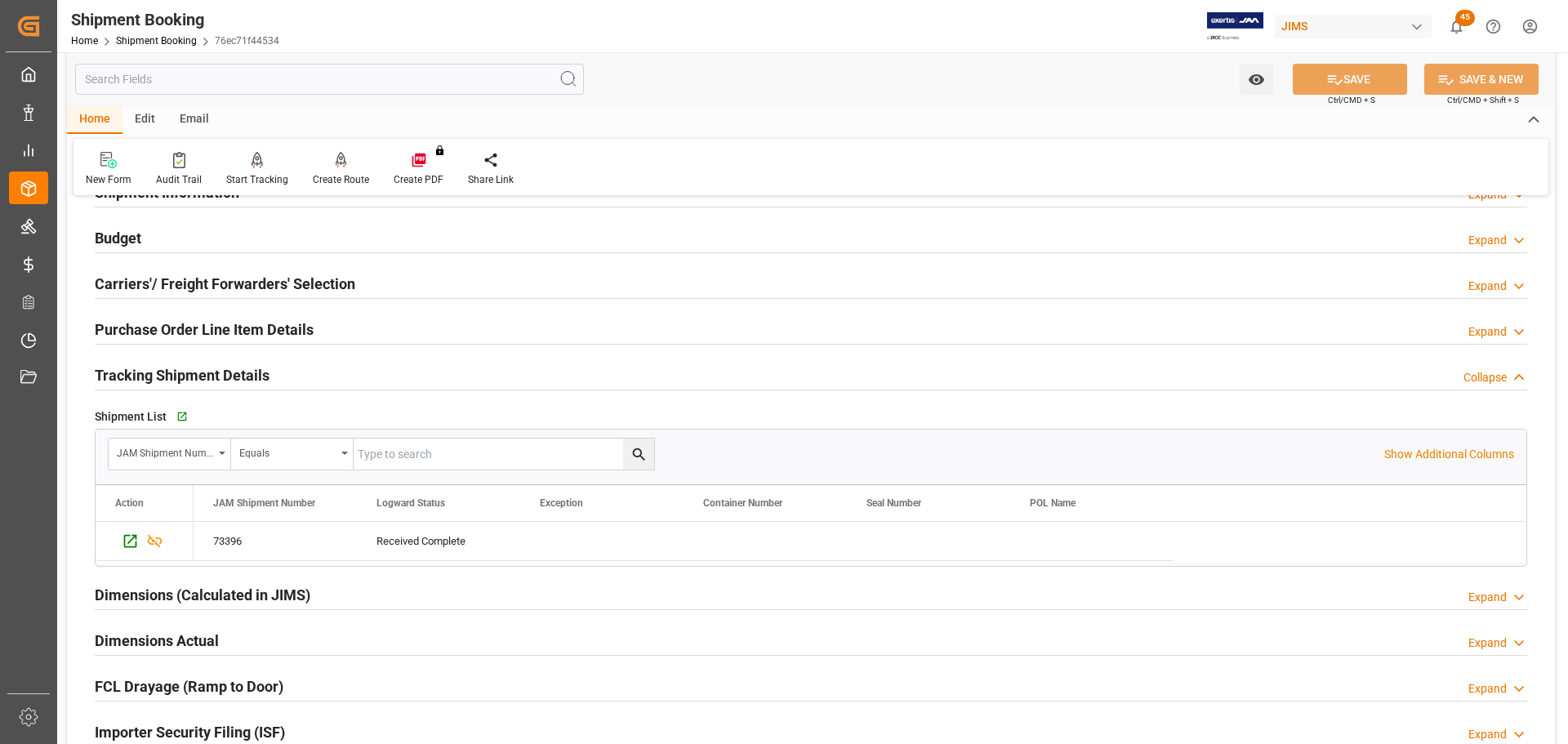
click at [246, 365] on h2 "Tracking Shipment Details" at bounding box center [182, 375] width 175 height 22
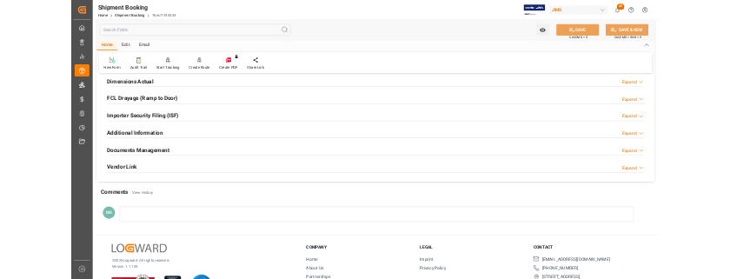
scroll to position [513, 0]
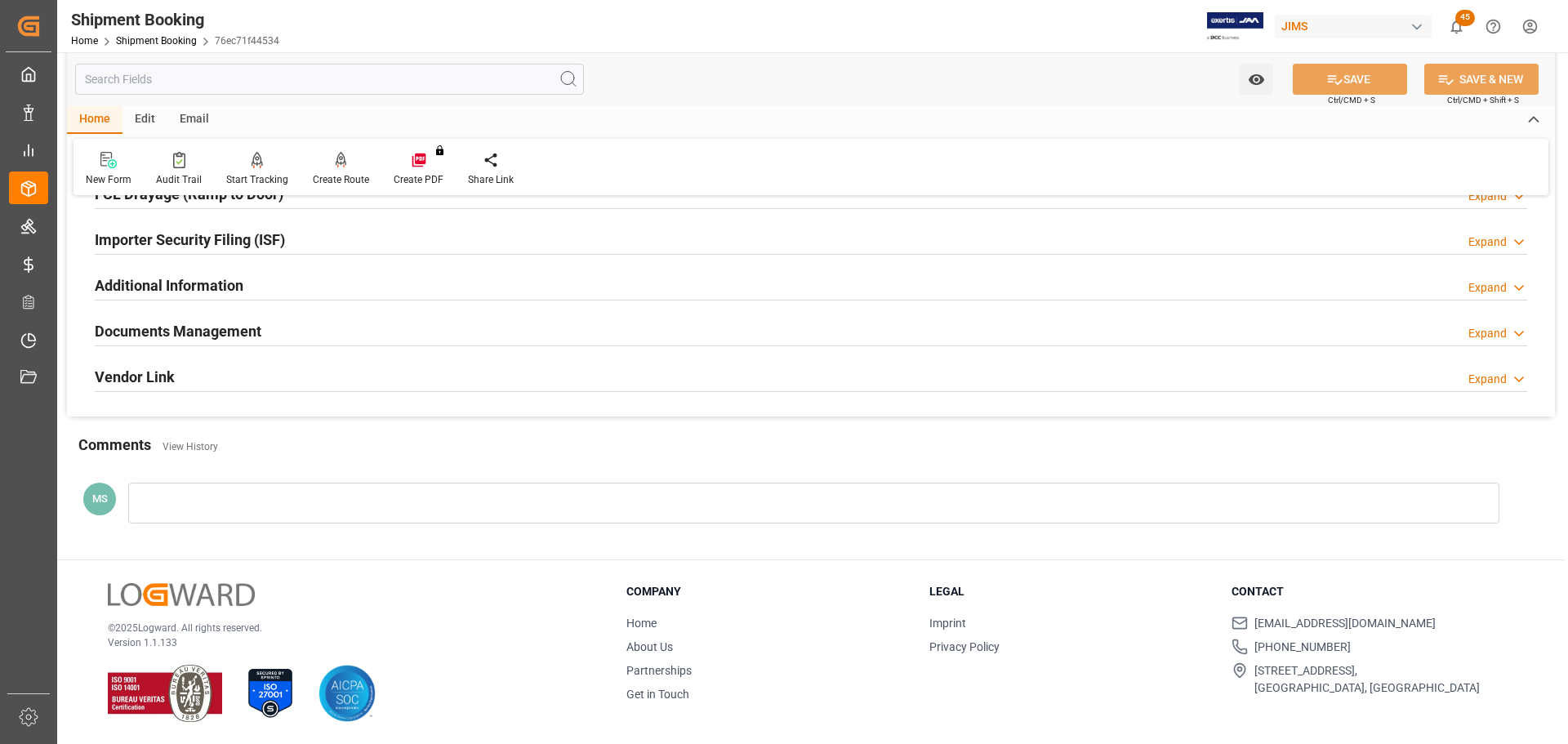
click at [309, 336] on div "Documents Management Expand" at bounding box center [811, 330] width 1433 height 31
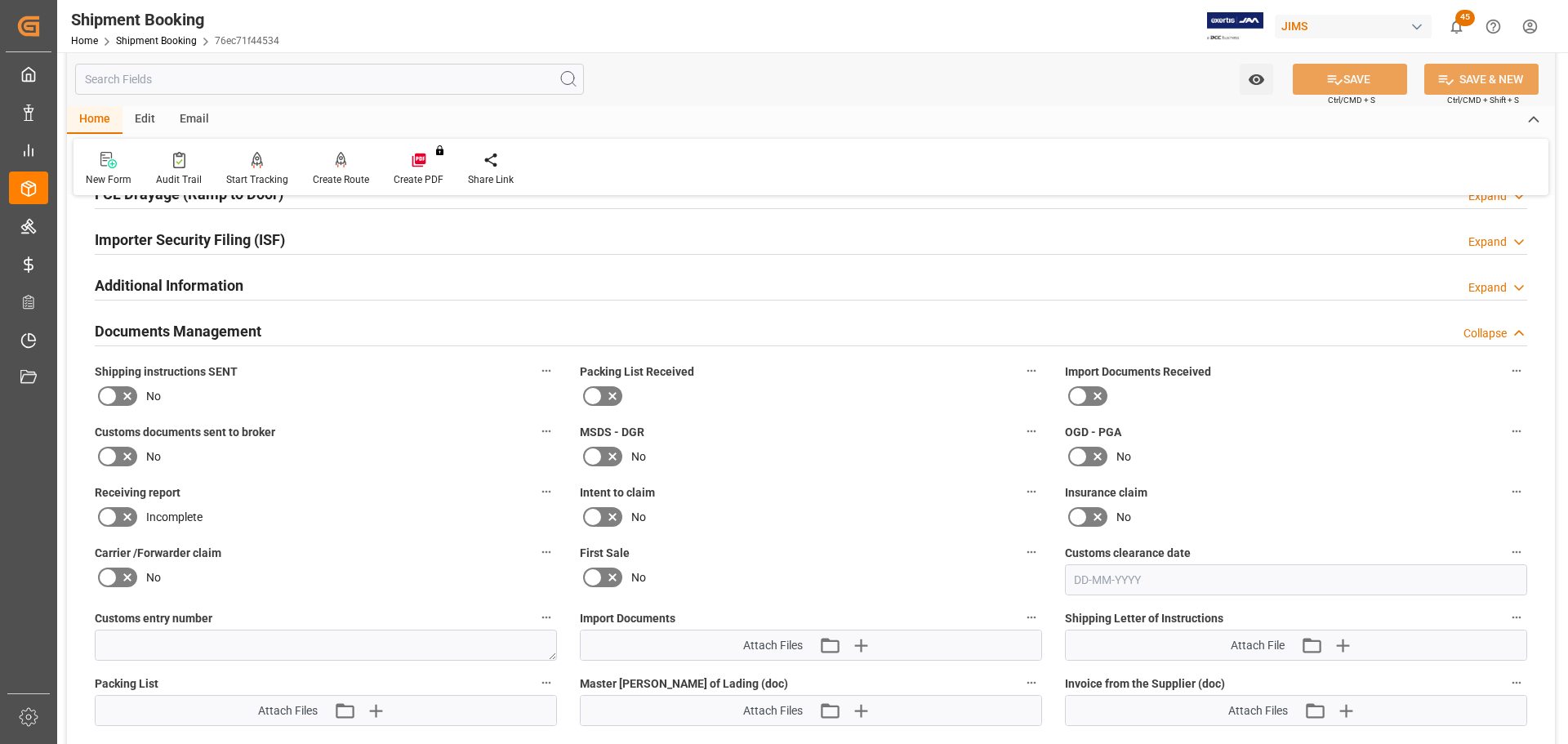
click at [305, 333] on div "Documents Management Collapse" at bounding box center [811, 330] width 1433 height 31
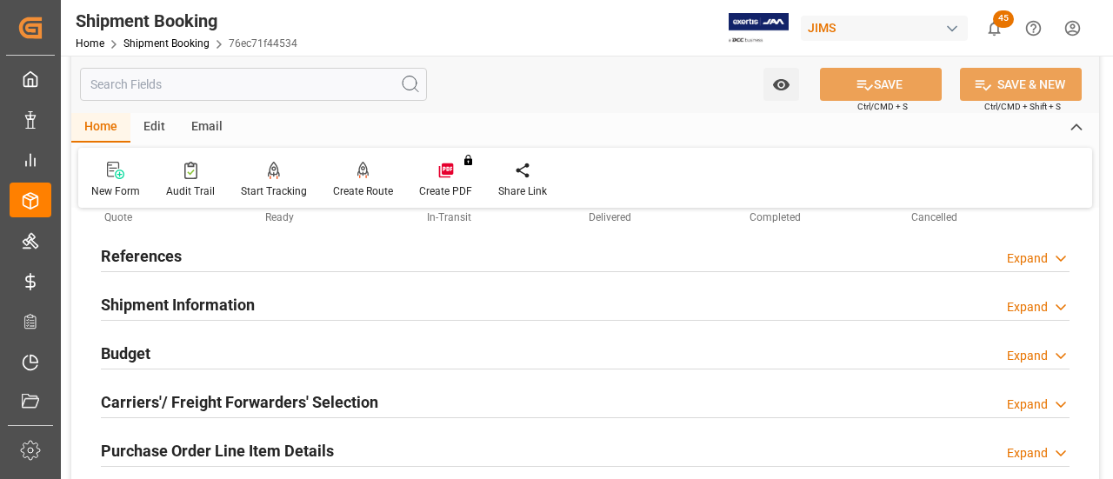
scroll to position [0, 0]
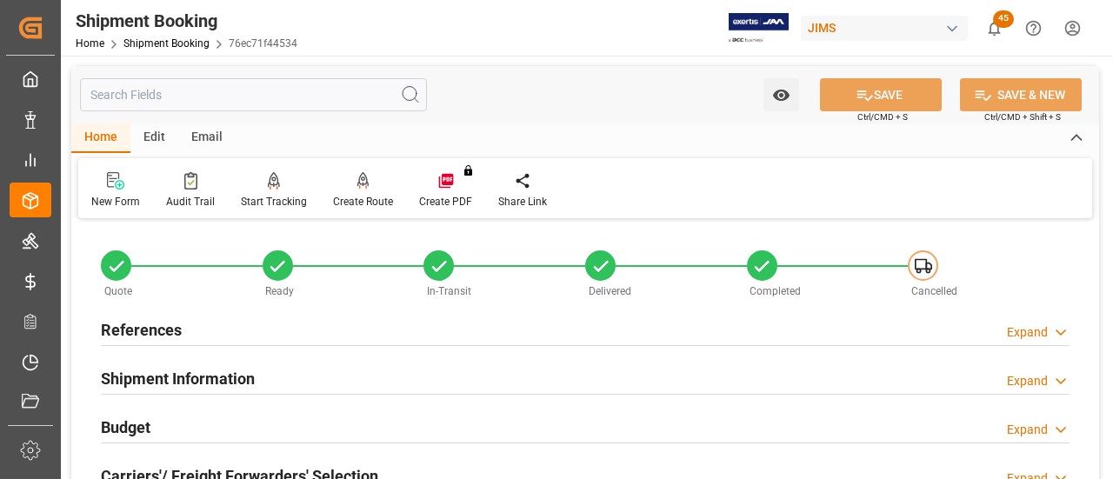
click at [270, 323] on div "References Expand" at bounding box center [585, 328] width 968 height 33
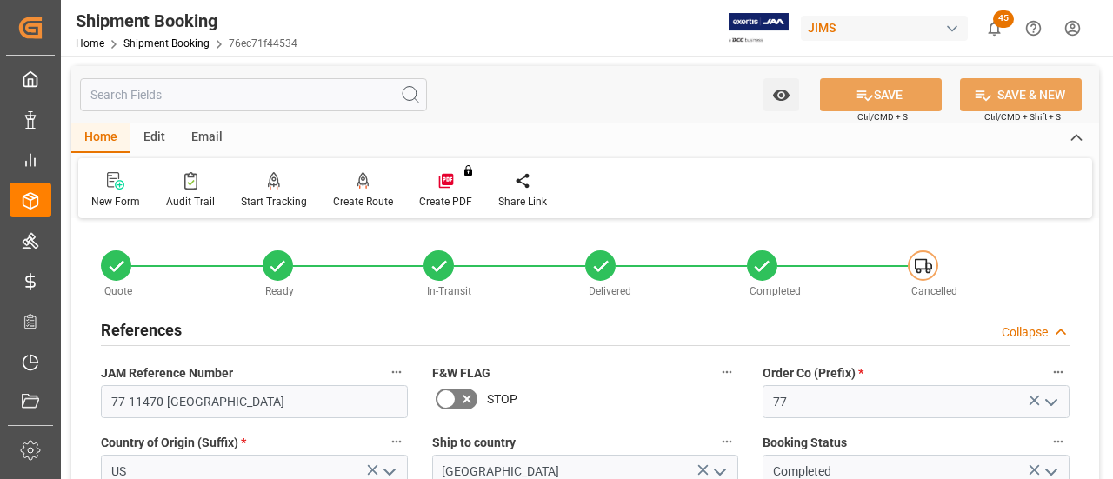
click at [270, 324] on div "References Collapse" at bounding box center [585, 328] width 968 height 33
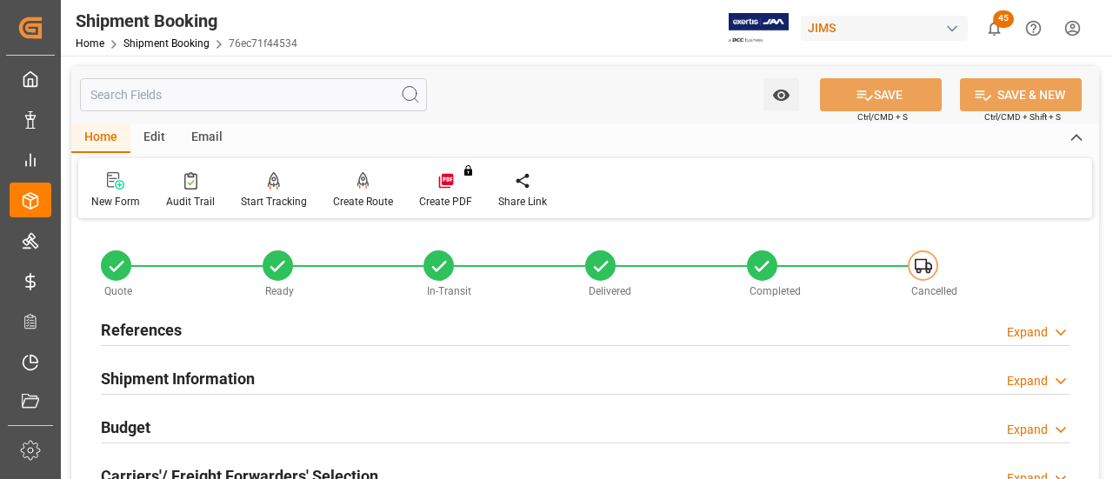
click at [270, 324] on div "References Expand" at bounding box center [585, 328] width 968 height 33
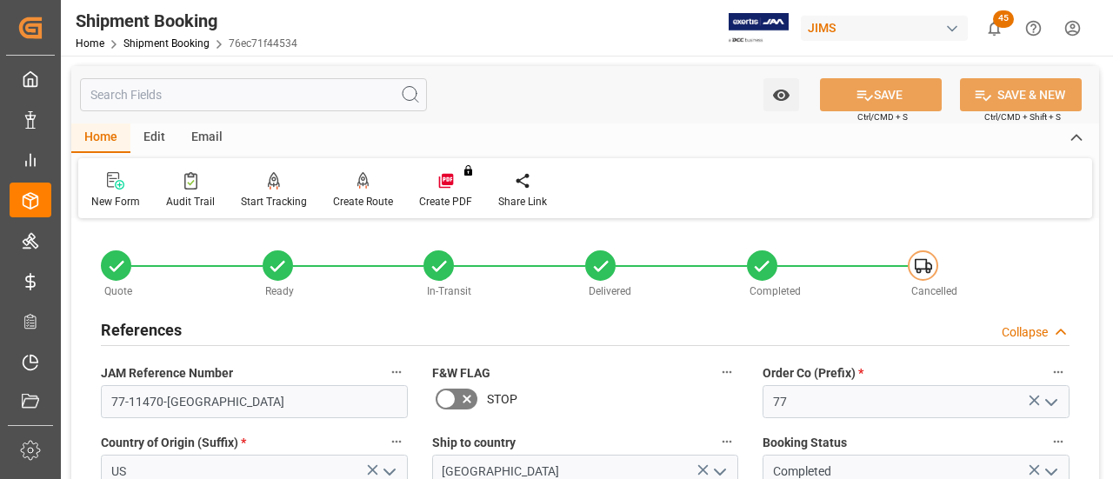
click at [270, 324] on div "References Collapse" at bounding box center [585, 328] width 968 height 33
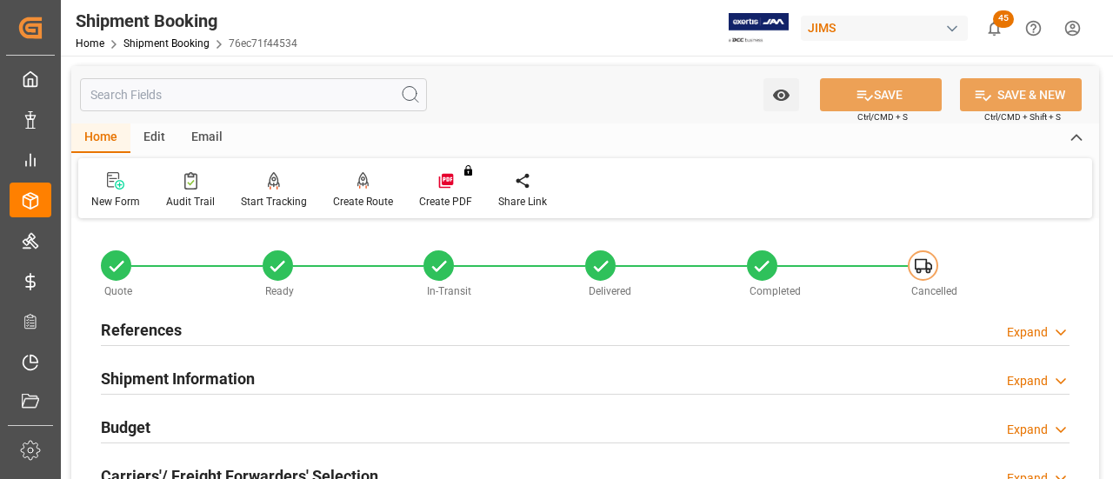
click at [270, 324] on div "References Expand" at bounding box center [585, 328] width 968 height 33
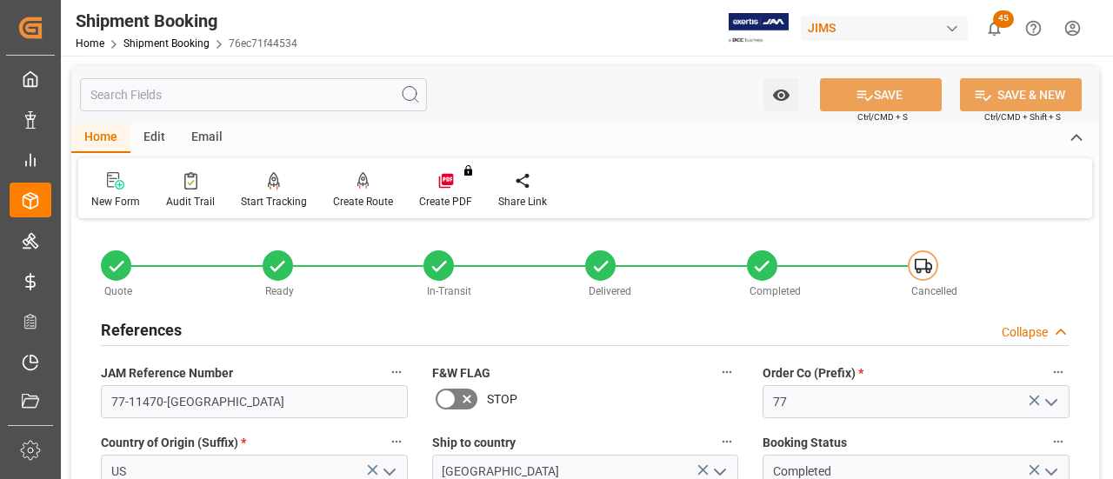
click at [270, 324] on div "References Collapse" at bounding box center [585, 328] width 968 height 33
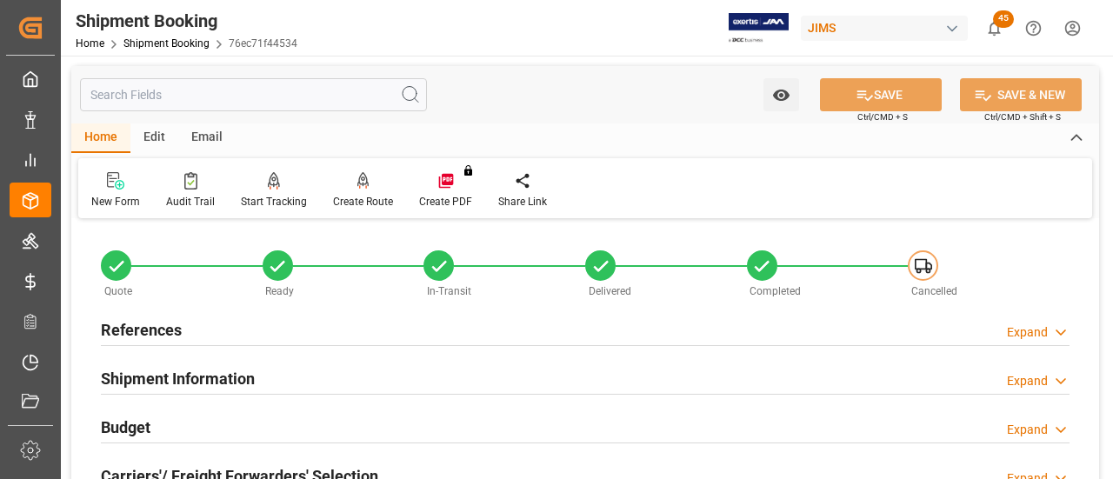
click at [270, 324] on div "References Expand" at bounding box center [585, 328] width 968 height 33
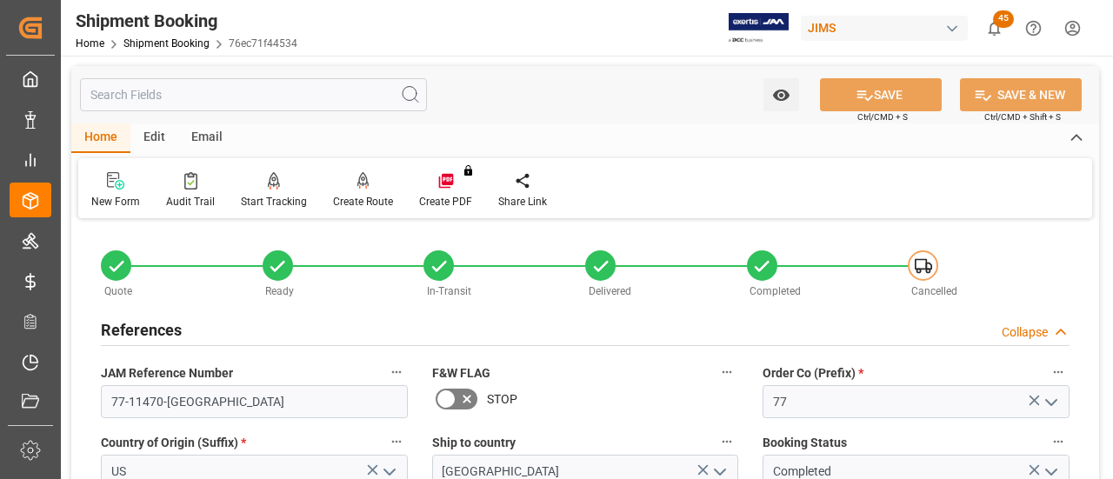
click at [270, 324] on div "References Collapse" at bounding box center [585, 328] width 968 height 33
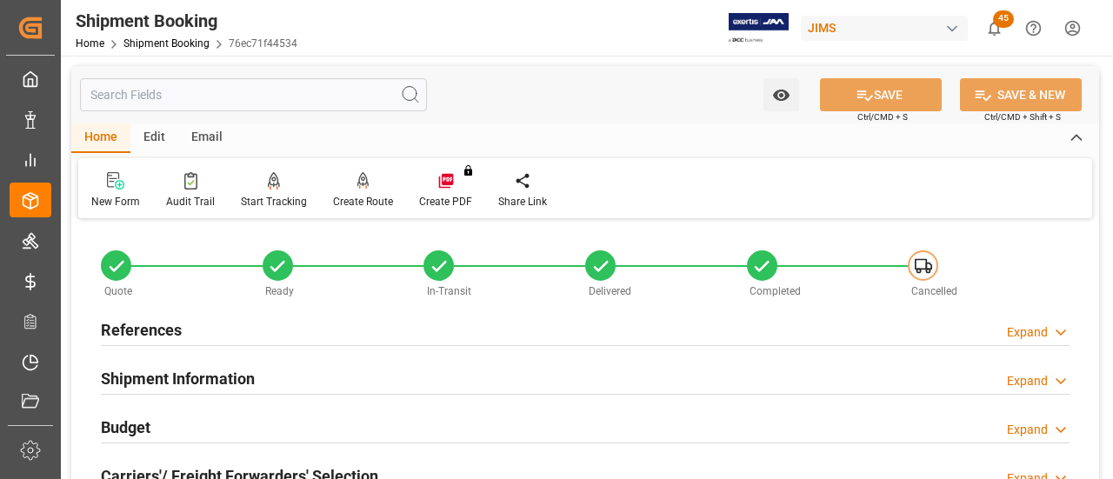
click at [267, 332] on div "References Expand" at bounding box center [585, 328] width 968 height 33
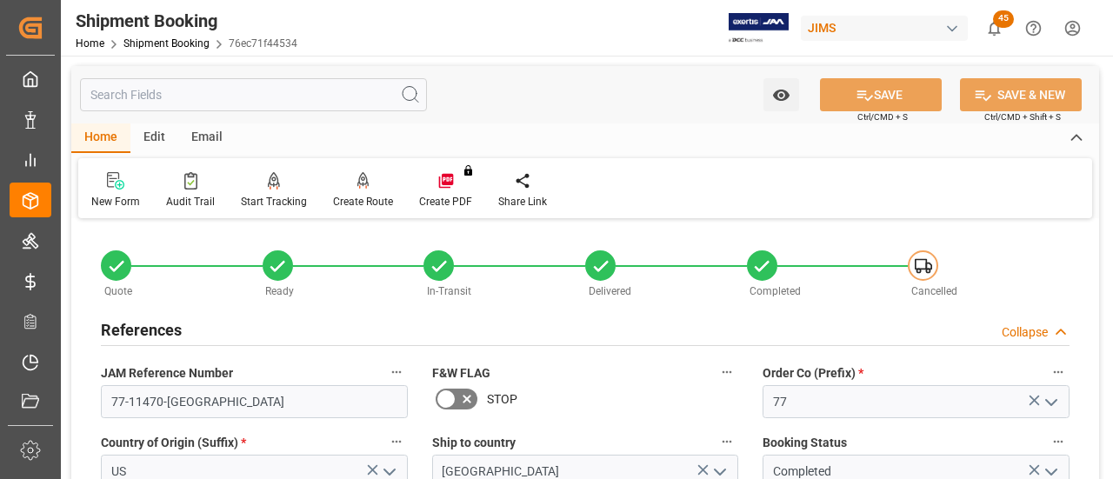
scroll to position [87, 0]
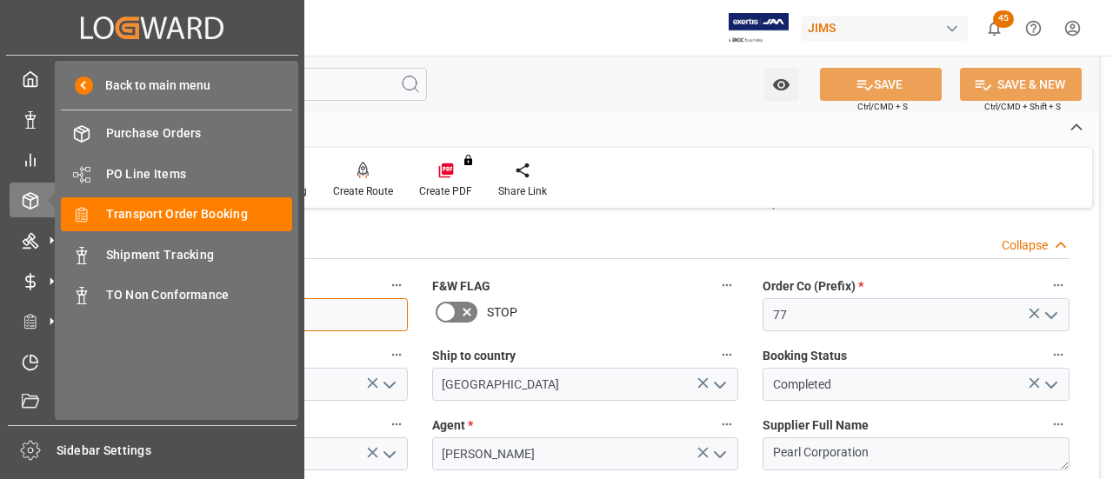
drag, startPoint x: 203, startPoint y: 310, endPoint x: 0, endPoint y: 313, distance: 203.4
click at [0, 313] on div "Created by potrace 1.15, written by Peter Selinger 2001-2017 Created by potrace…" at bounding box center [556, 239] width 1113 height 479
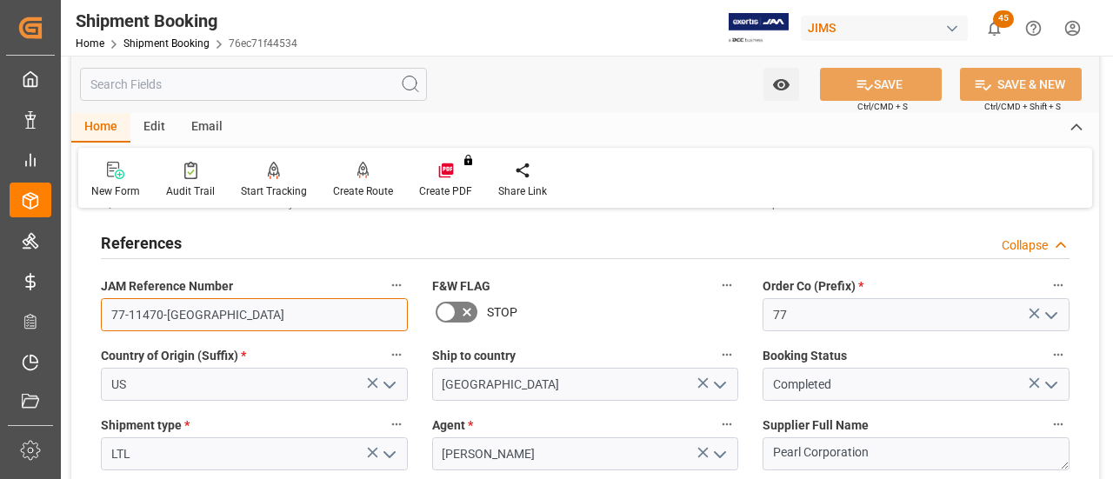
click at [202, 325] on input "77-11470-[GEOGRAPHIC_DATA]" at bounding box center [254, 314] width 307 height 33
drag, startPoint x: 212, startPoint y: 318, endPoint x: 91, endPoint y: 317, distance: 120.8
click at [91, 317] on div "JAM Reference Number 77-11470-US" at bounding box center [254, 303] width 331 height 70
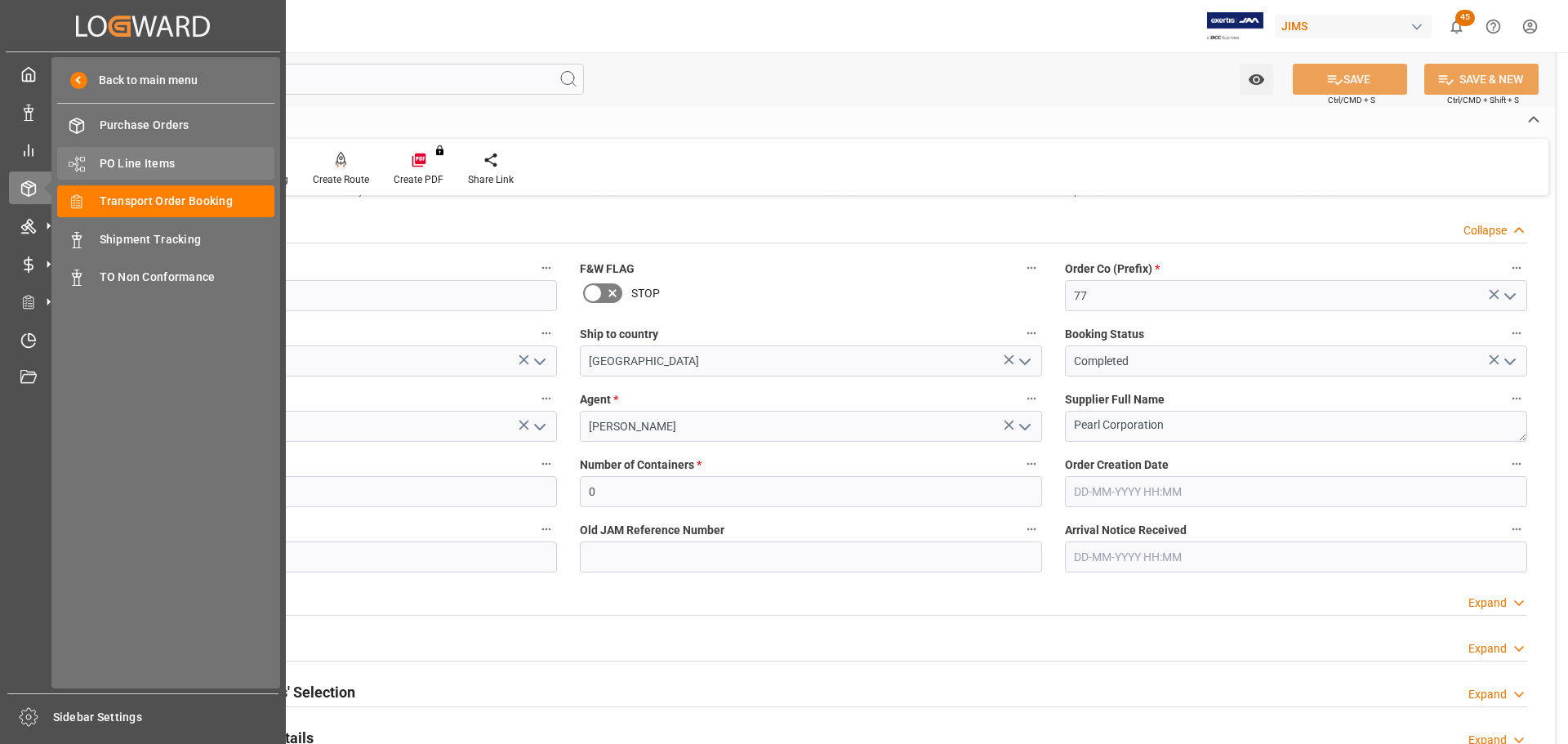
click at [141, 167] on span "PO Line Items" at bounding box center [187, 163] width 176 height 17
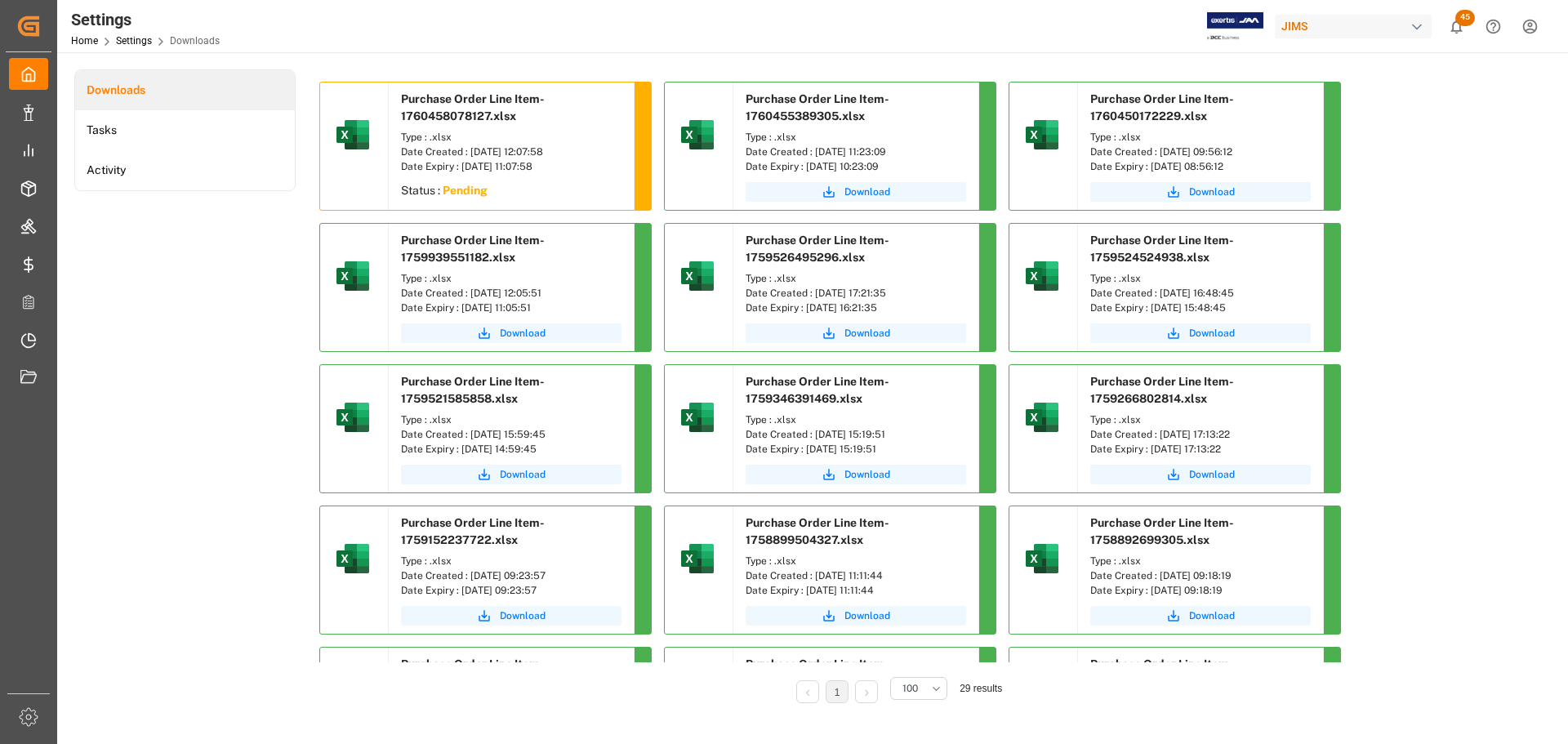
click at [190, 344] on div "Downloads Tasks Activity" at bounding box center [185, 397] width 222 height 657
click at [203, 309] on div "Downloads Tasks Activity" at bounding box center [185, 397] width 222 height 657
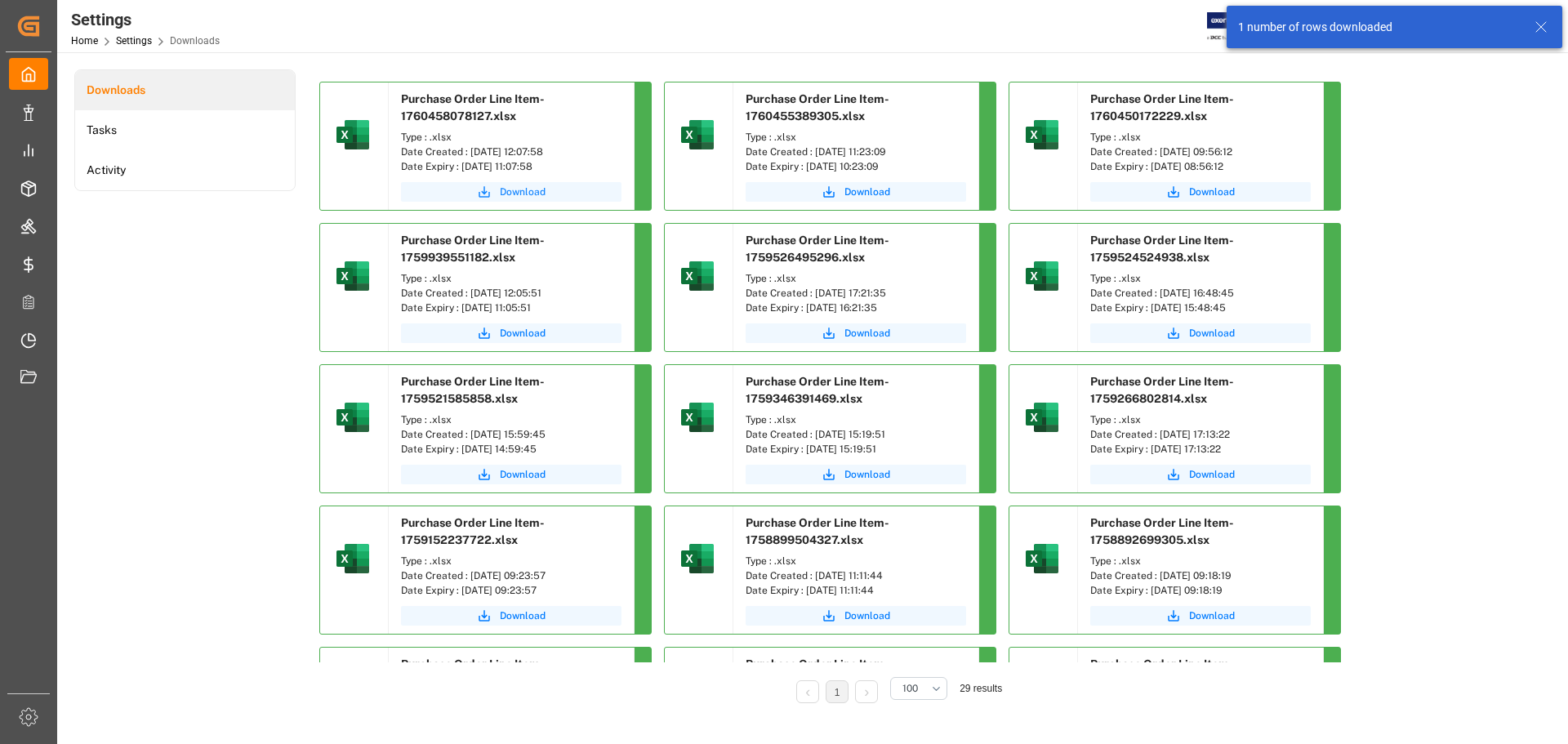
click at [544, 186] on span "Download" at bounding box center [522, 192] width 46 height 15
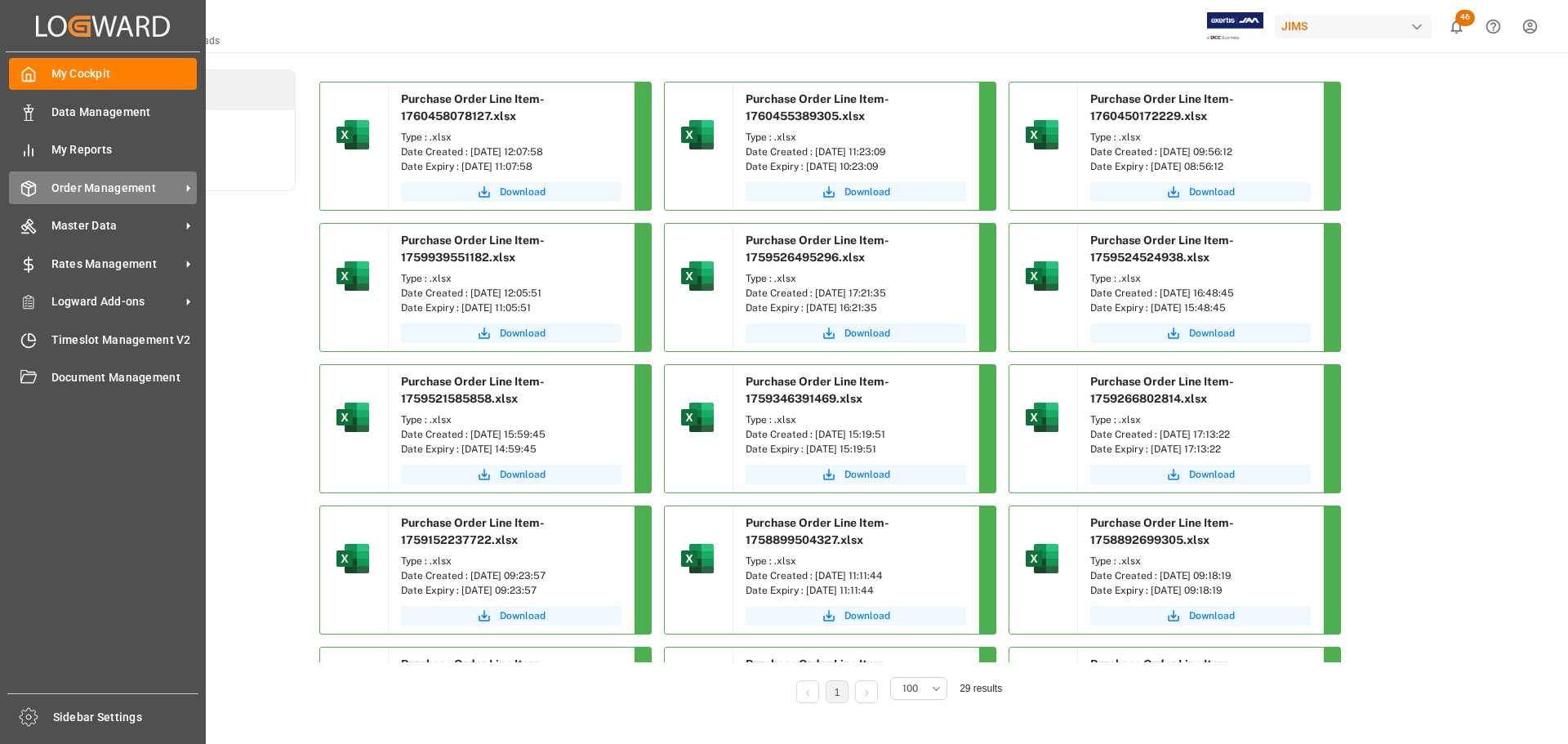
click at [41, 186] on div "Order Management Order Management" at bounding box center [103, 188] width 188 height 32
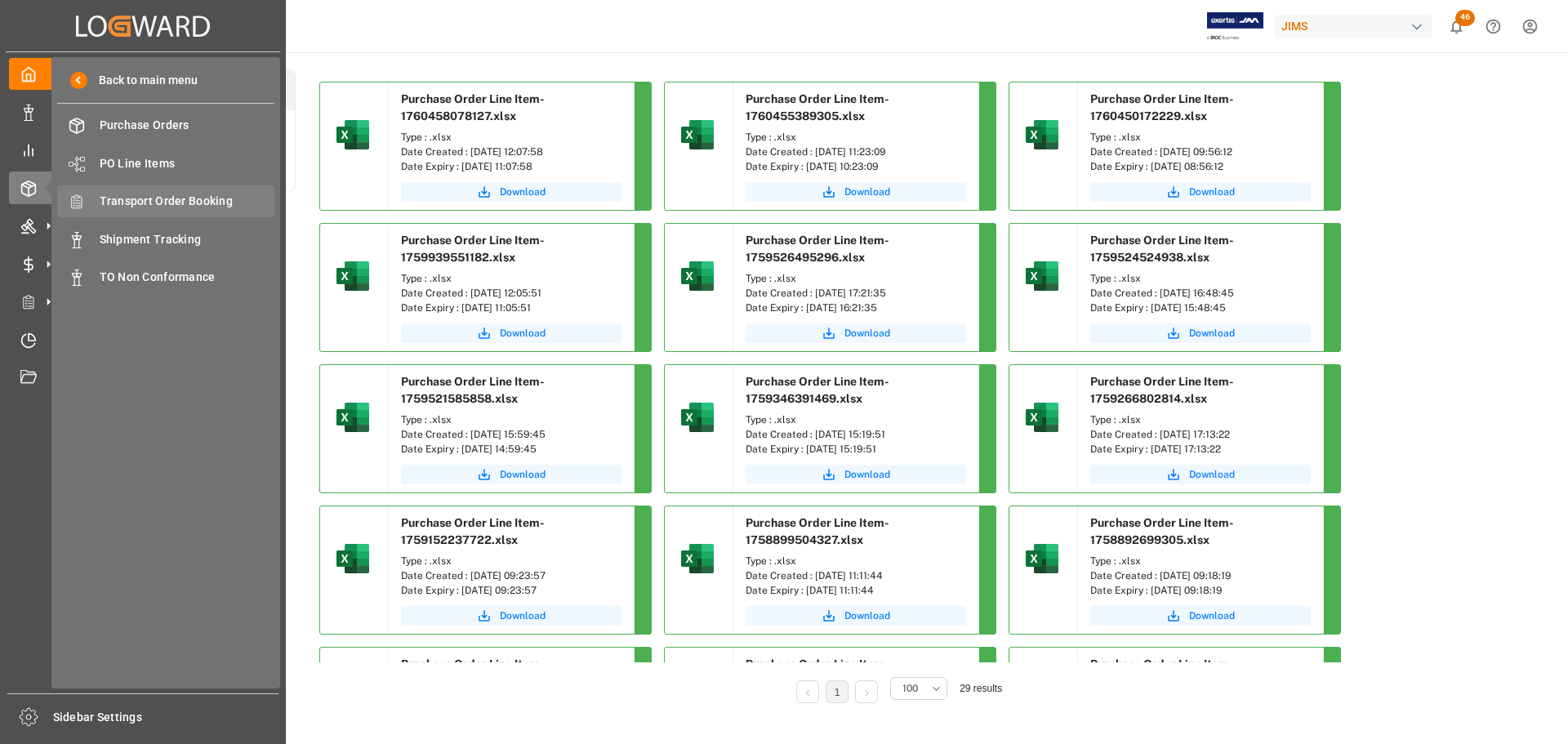
click at [178, 201] on span "Transport Order Booking" at bounding box center [187, 201] width 176 height 17
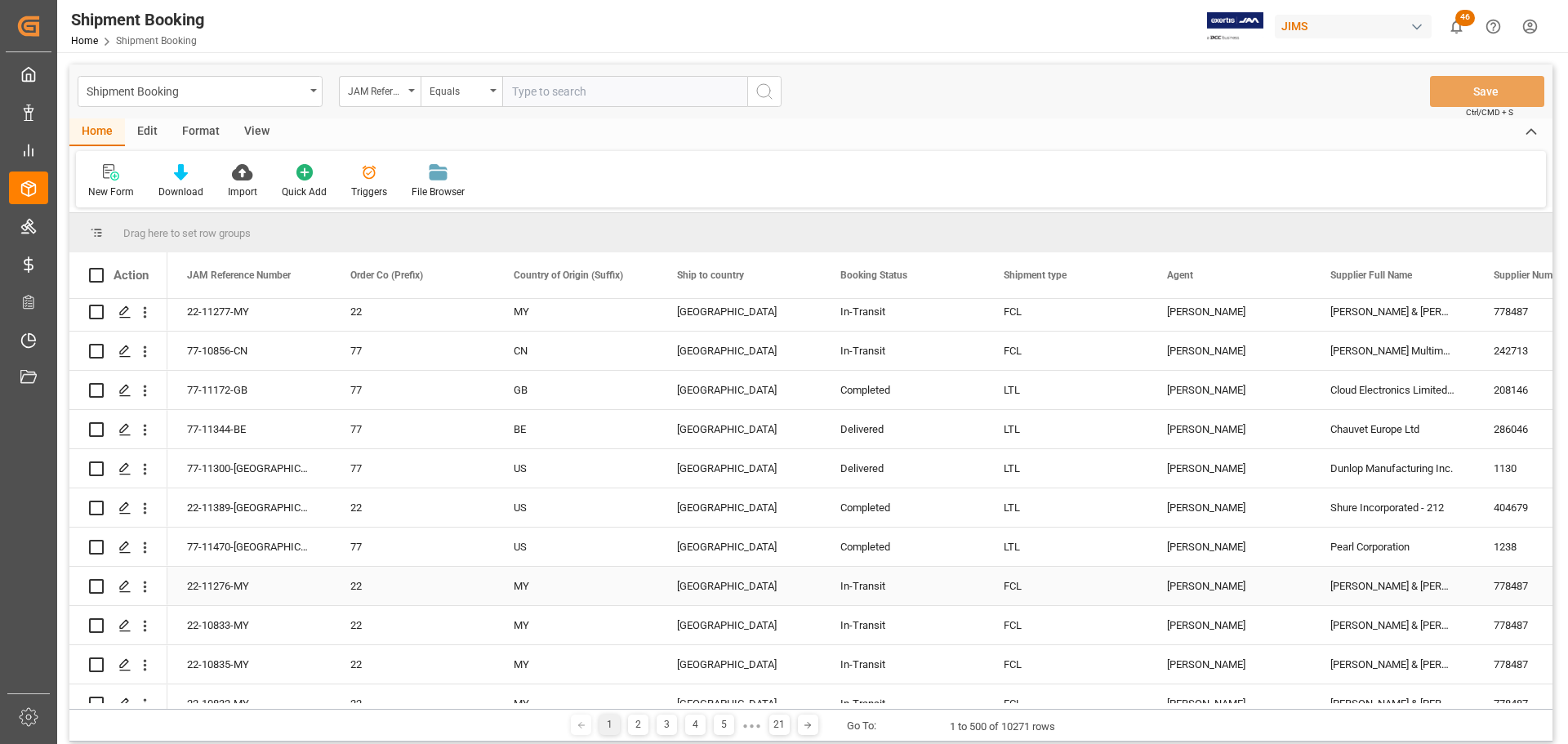
scroll to position [327, 0]
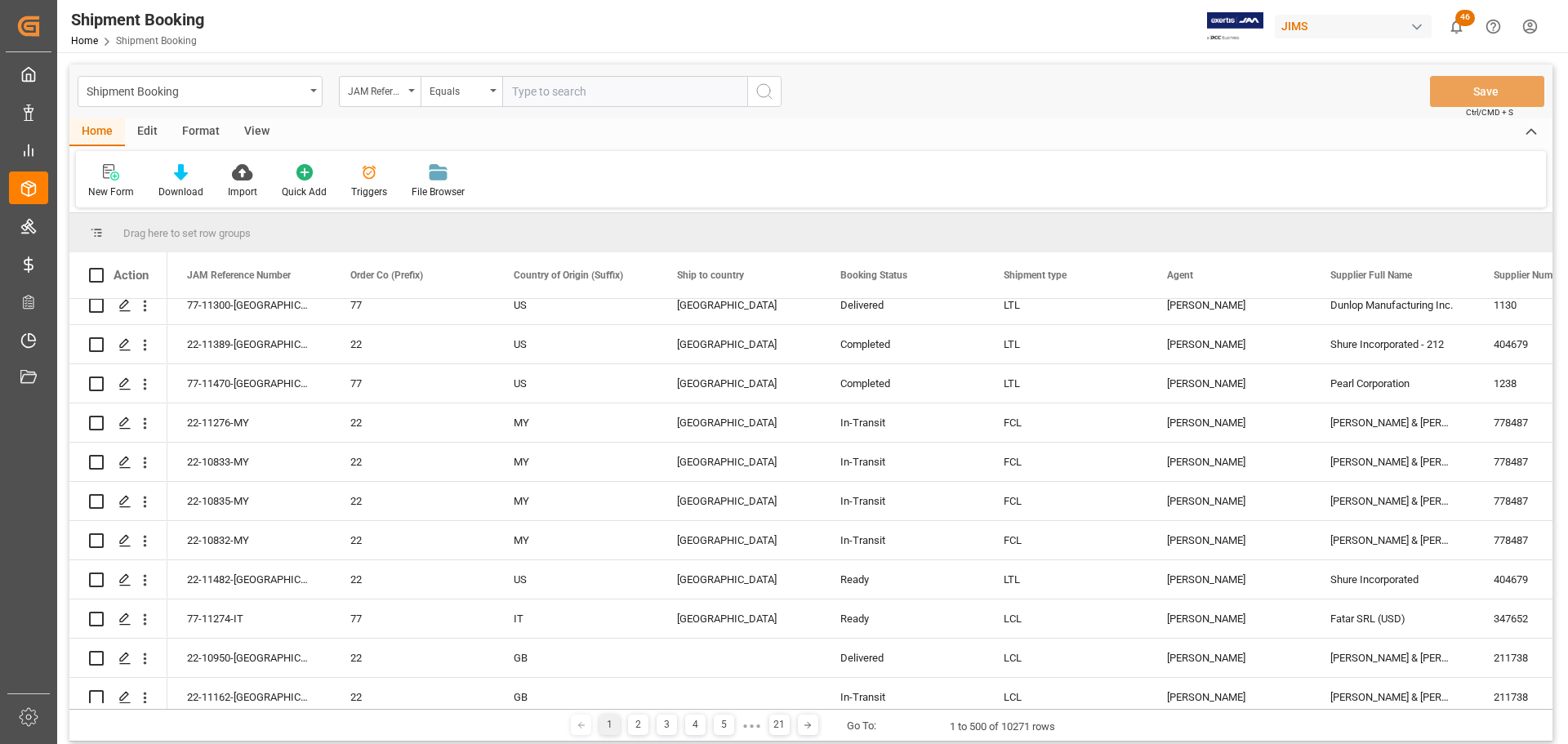
click at [600, 91] on input "text" at bounding box center [625, 91] width 245 height 31
paste input "77-11470-[GEOGRAPHIC_DATA]"
type input "77-11470-[GEOGRAPHIC_DATA]"
click at [767, 100] on icon "search button" at bounding box center [764, 91] width 20 height 20
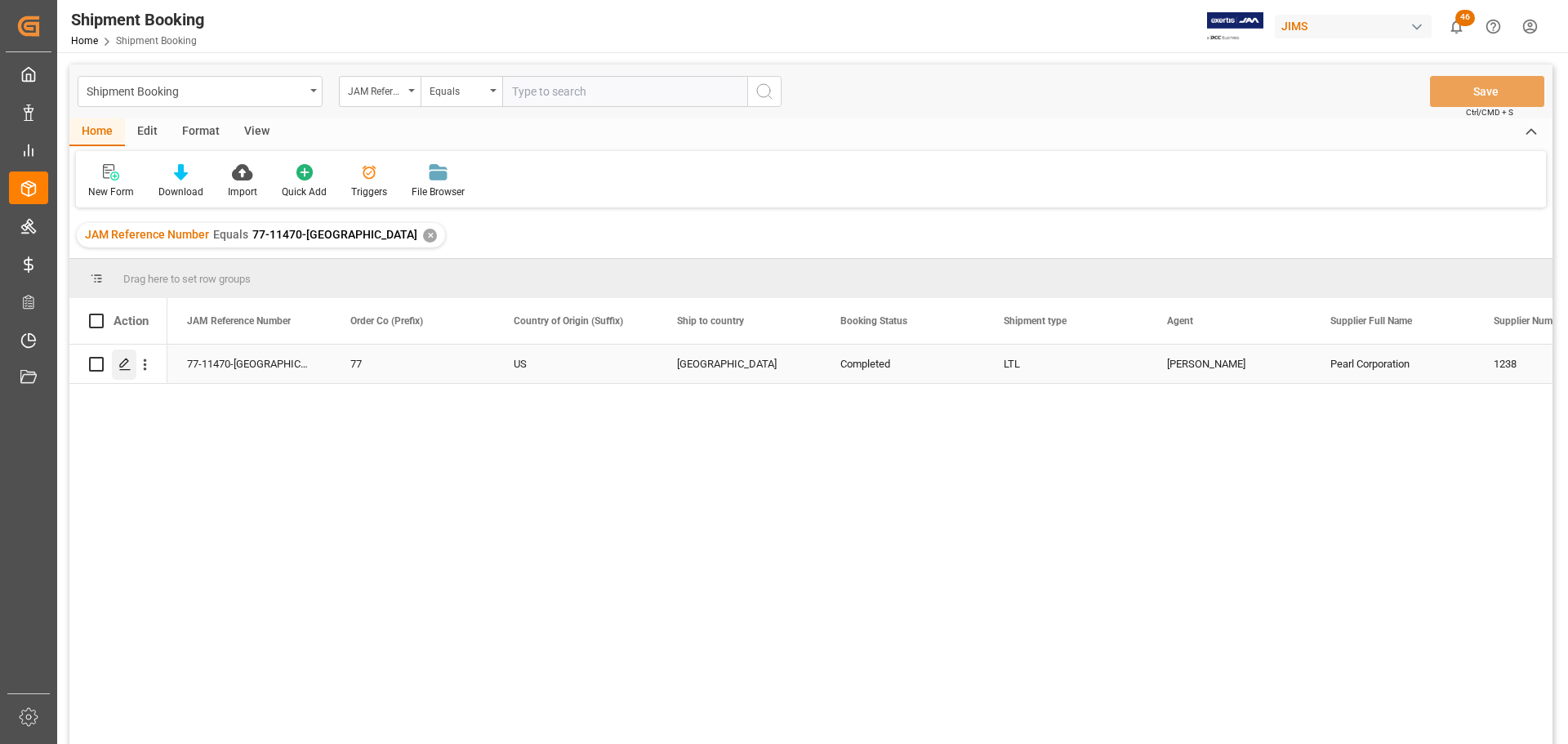
click at [124, 355] on div "Press SPACE to select this row." at bounding box center [124, 364] width 24 height 30
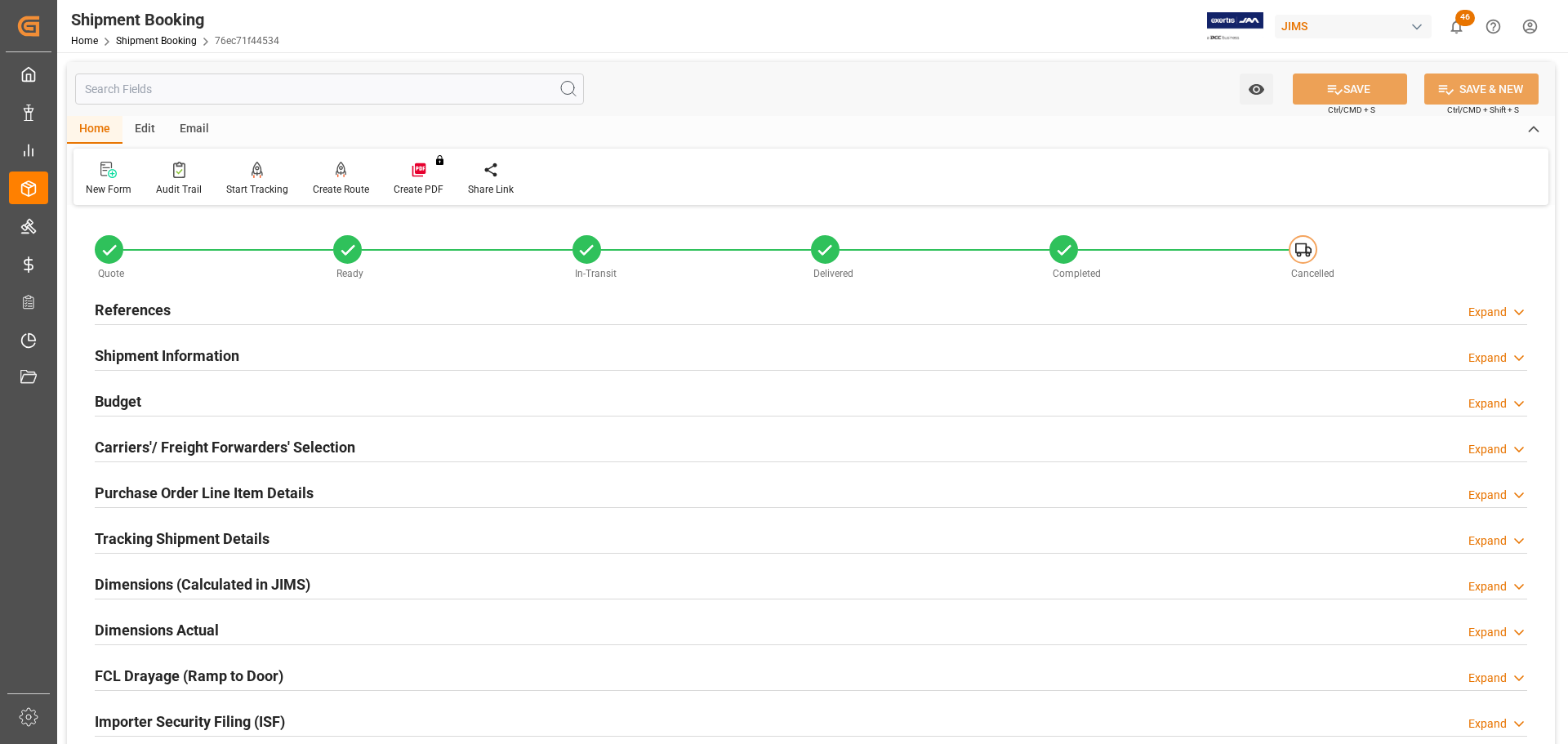
click at [311, 297] on div "References Expand" at bounding box center [811, 308] width 1433 height 31
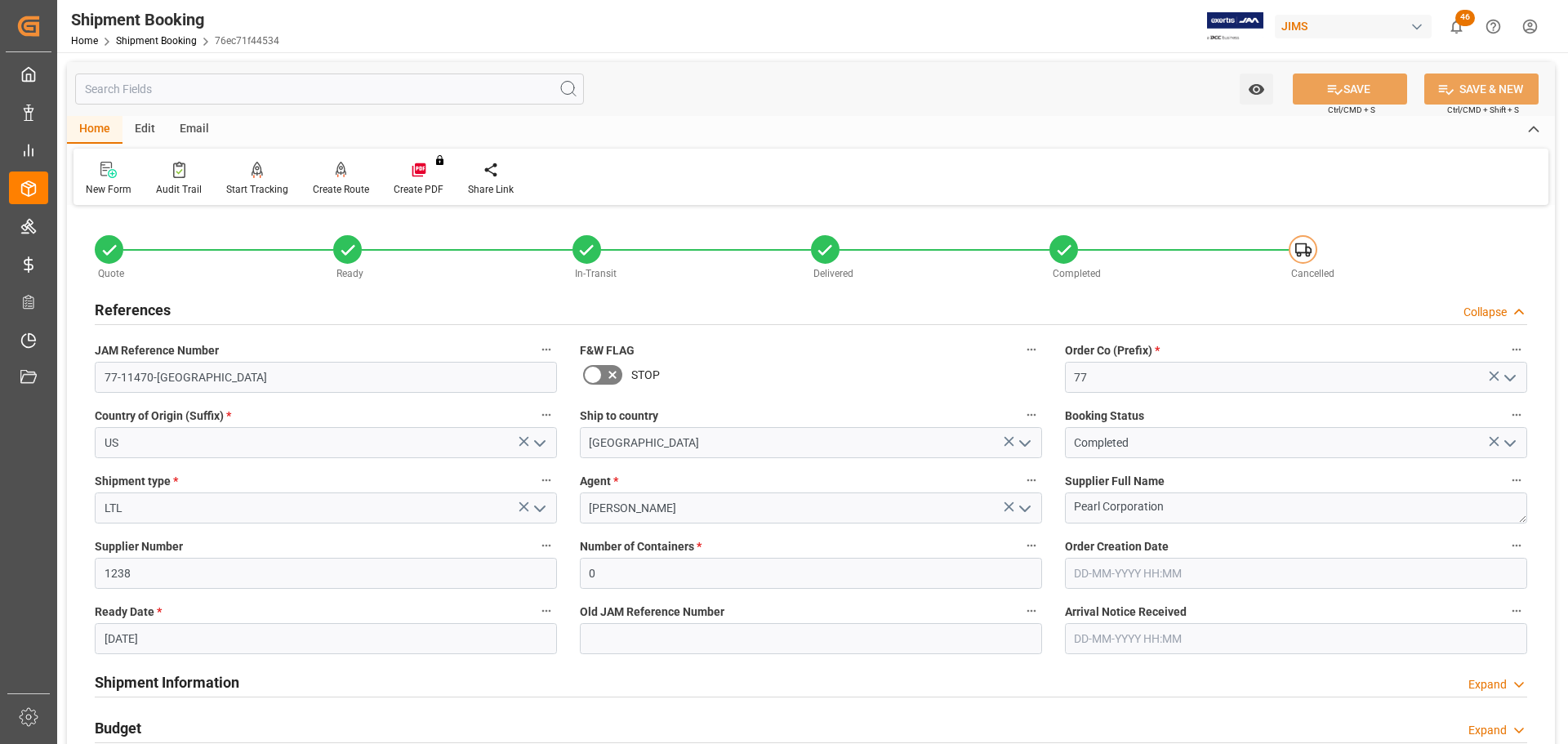
click at [311, 297] on div "References Collapse" at bounding box center [811, 308] width 1433 height 31
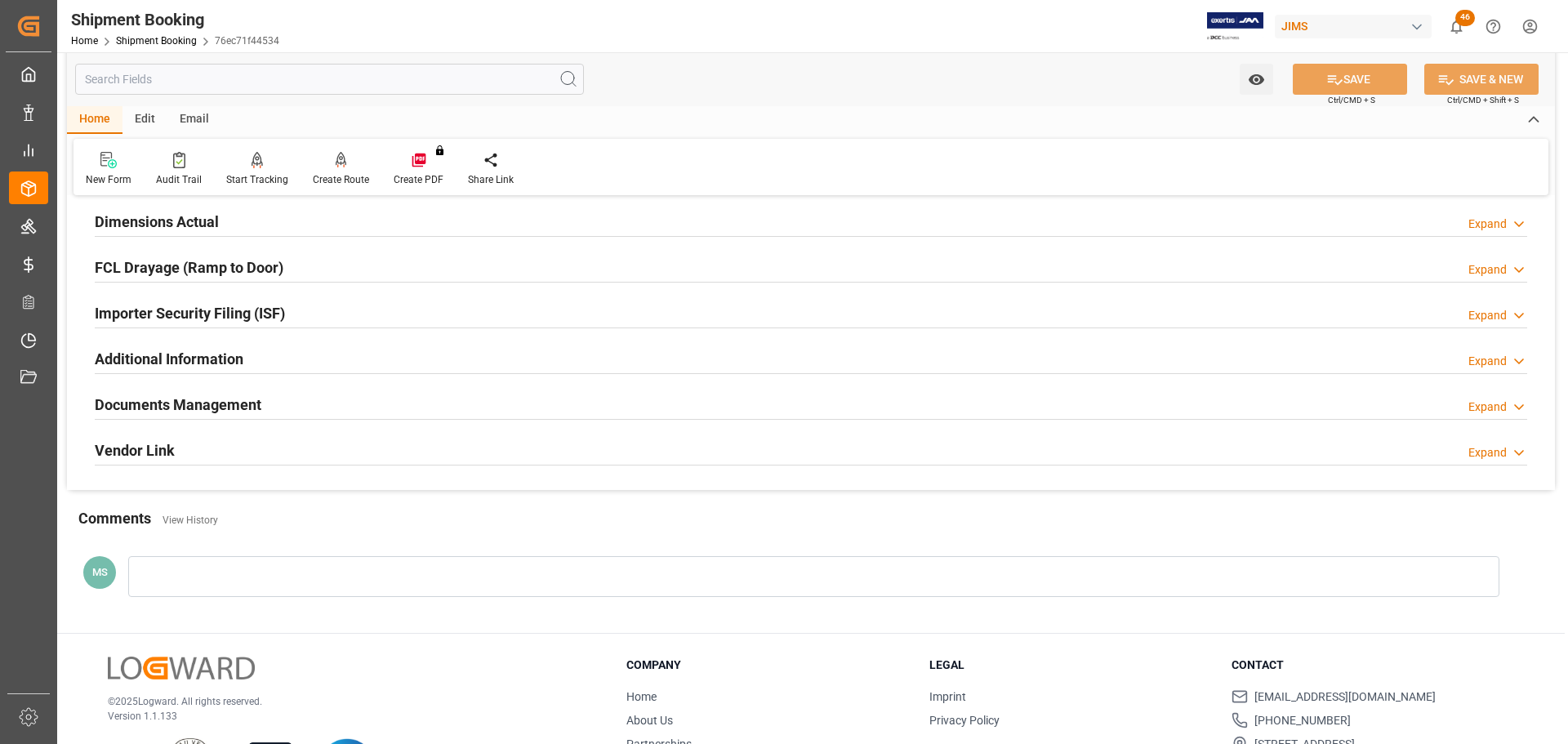
click at [285, 402] on div "Documents Management Expand" at bounding box center [811, 403] width 1433 height 31
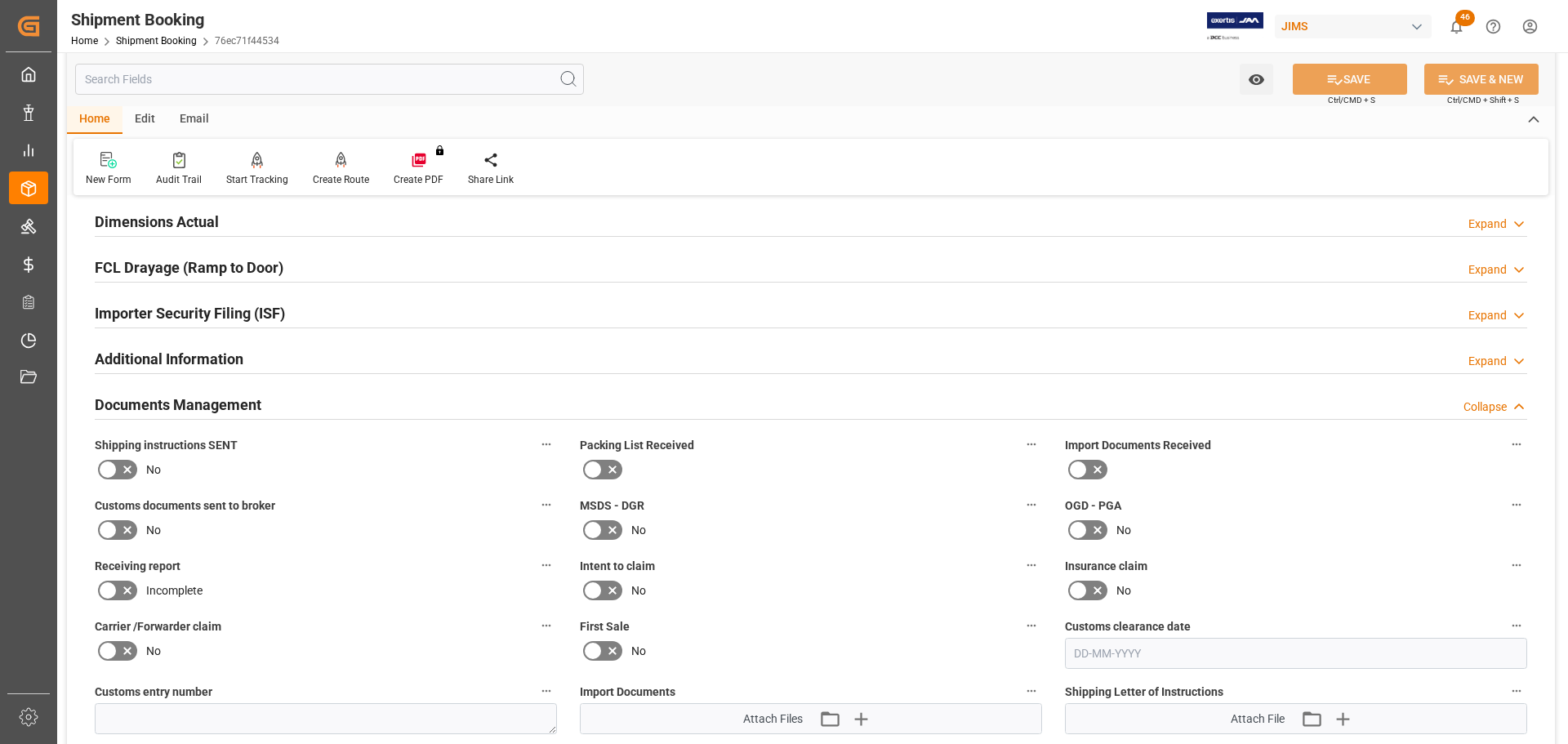
scroll to position [571, 0]
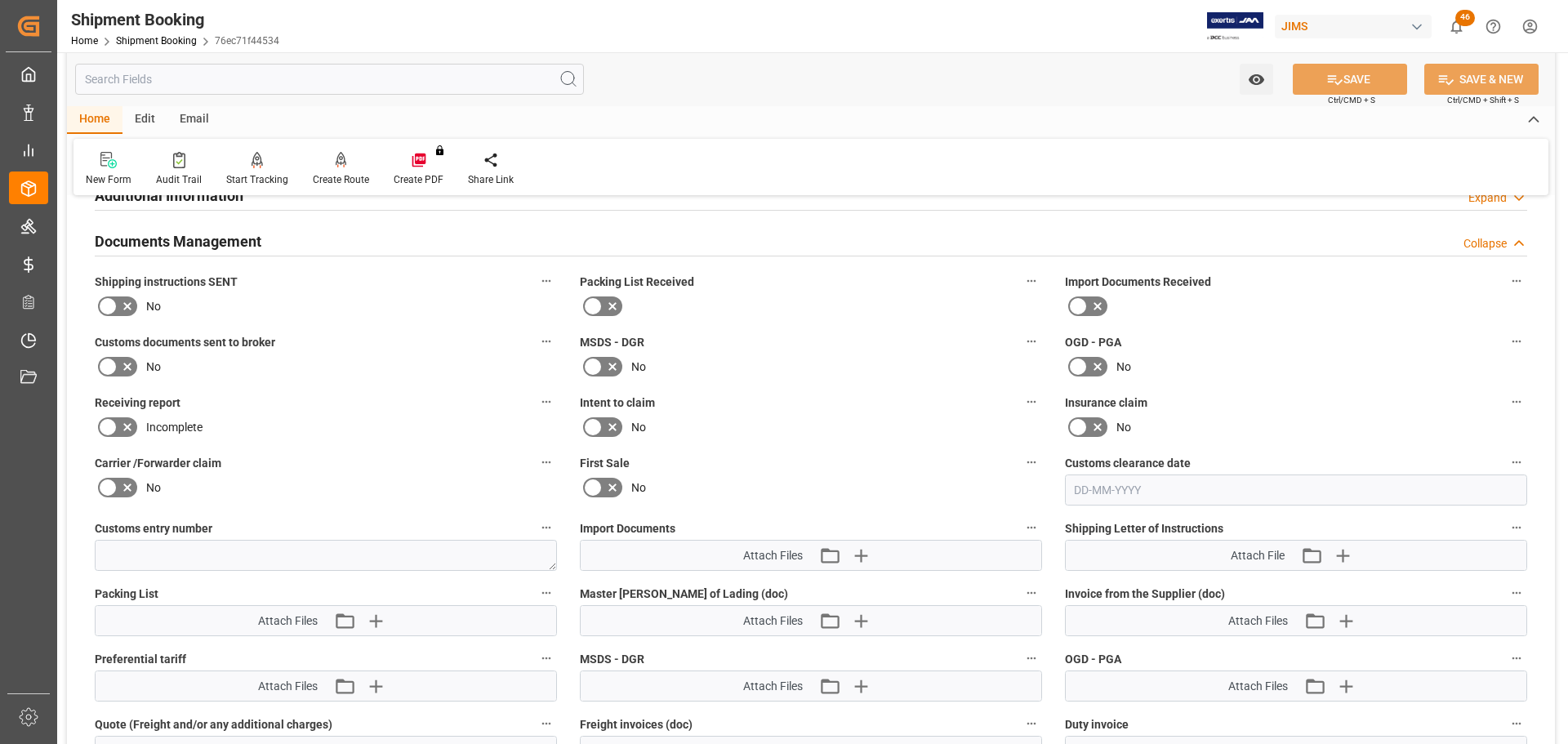
click at [120, 368] on icon at bounding box center [127, 366] width 20 height 20
click at [0, 0] on input "checkbox" at bounding box center [0, 0] width 0 height 0
click at [1327, 69] on button "SAVE" at bounding box center [1350, 79] width 115 height 31
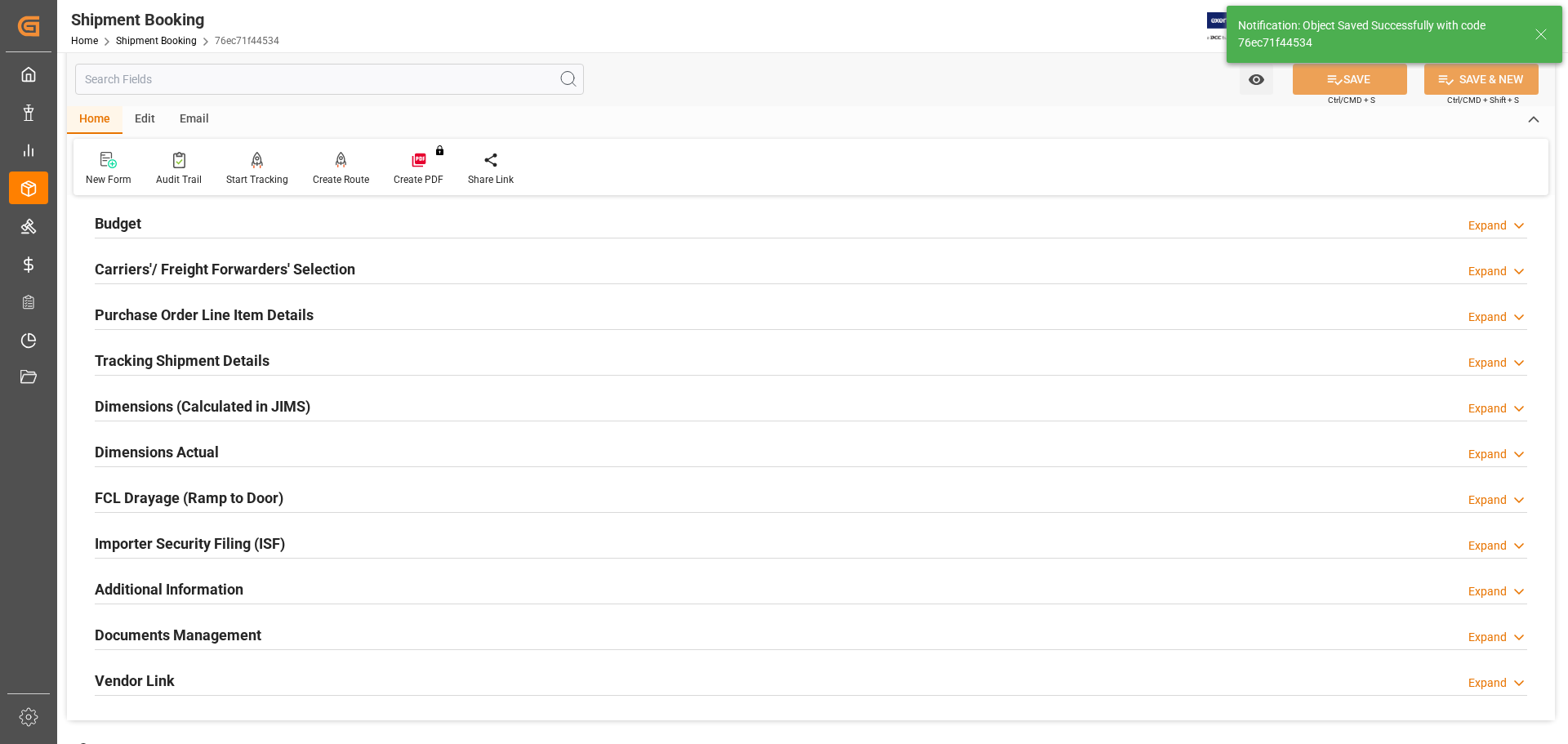
scroll to position [482, 0]
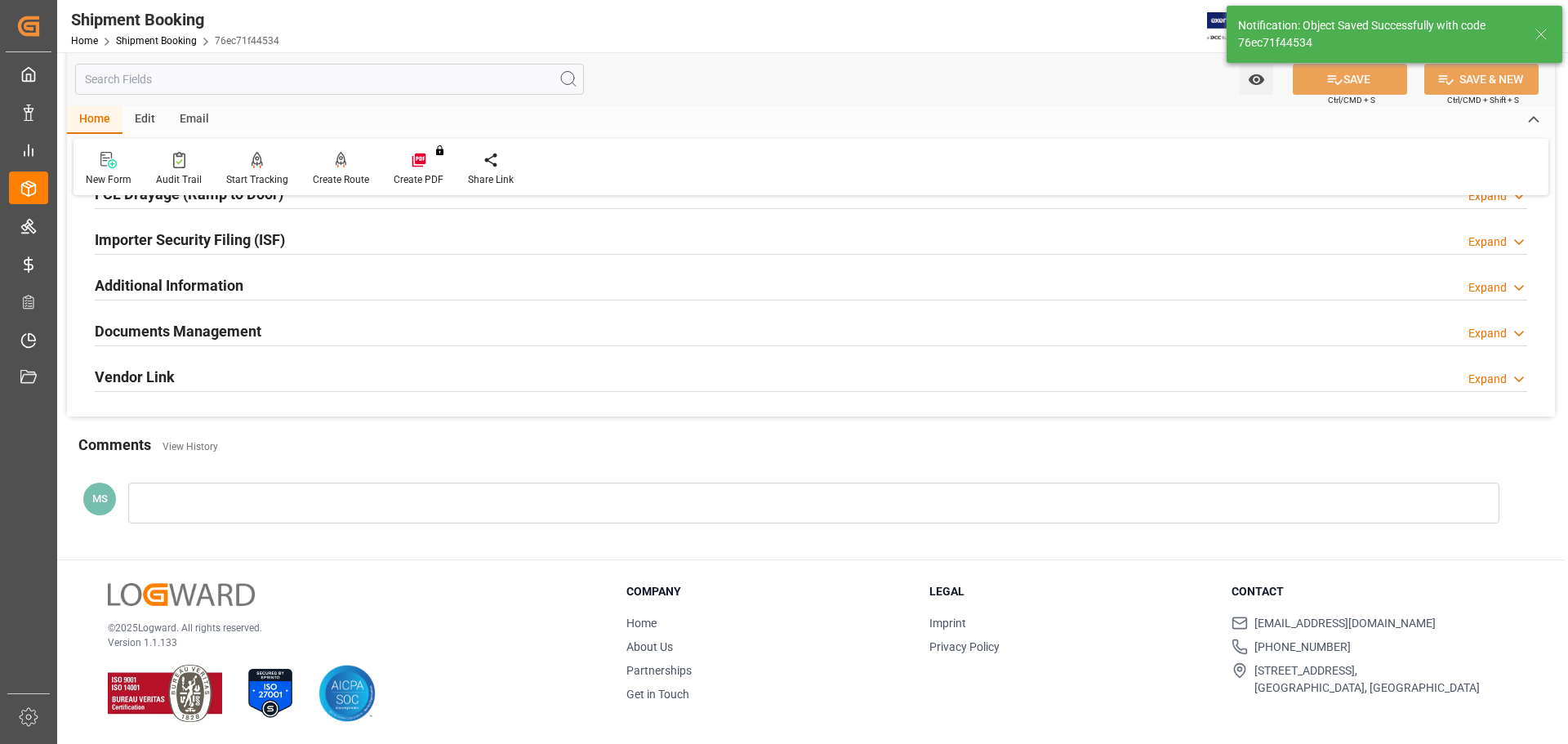
click at [387, 333] on div "Documents Management Expand" at bounding box center [811, 330] width 1433 height 31
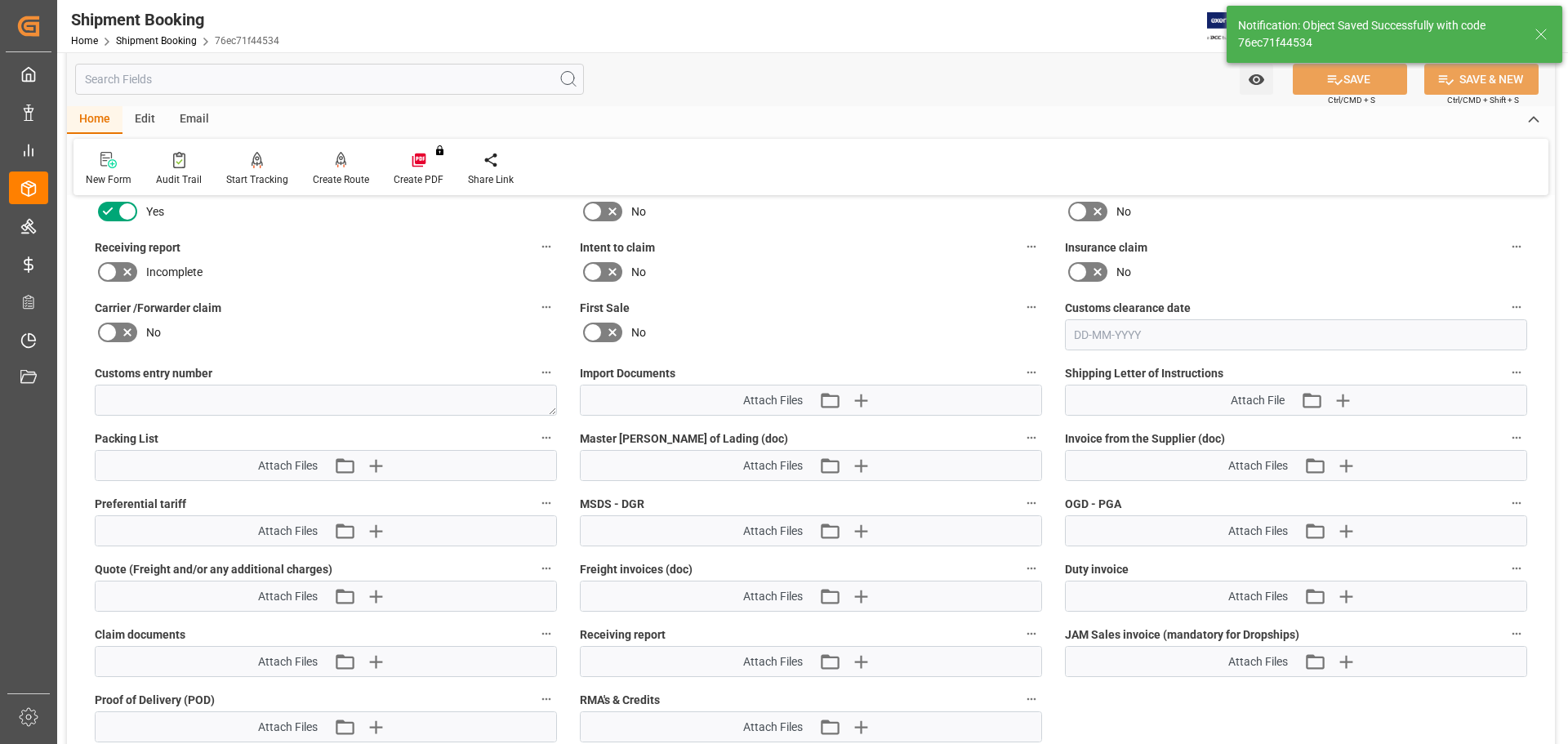
scroll to position [809, 0]
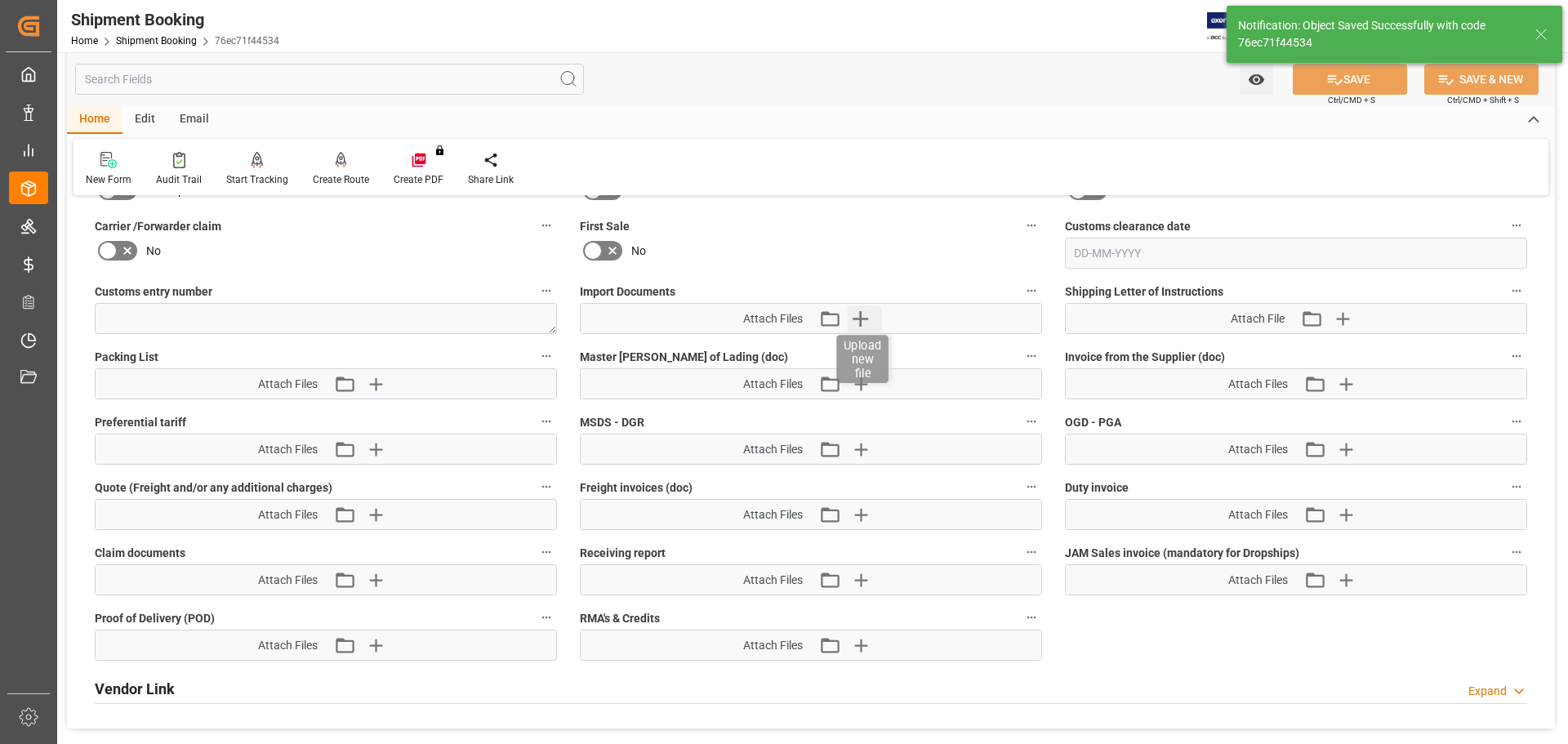
click at [869, 321] on icon "button" at bounding box center [860, 318] width 26 height 26
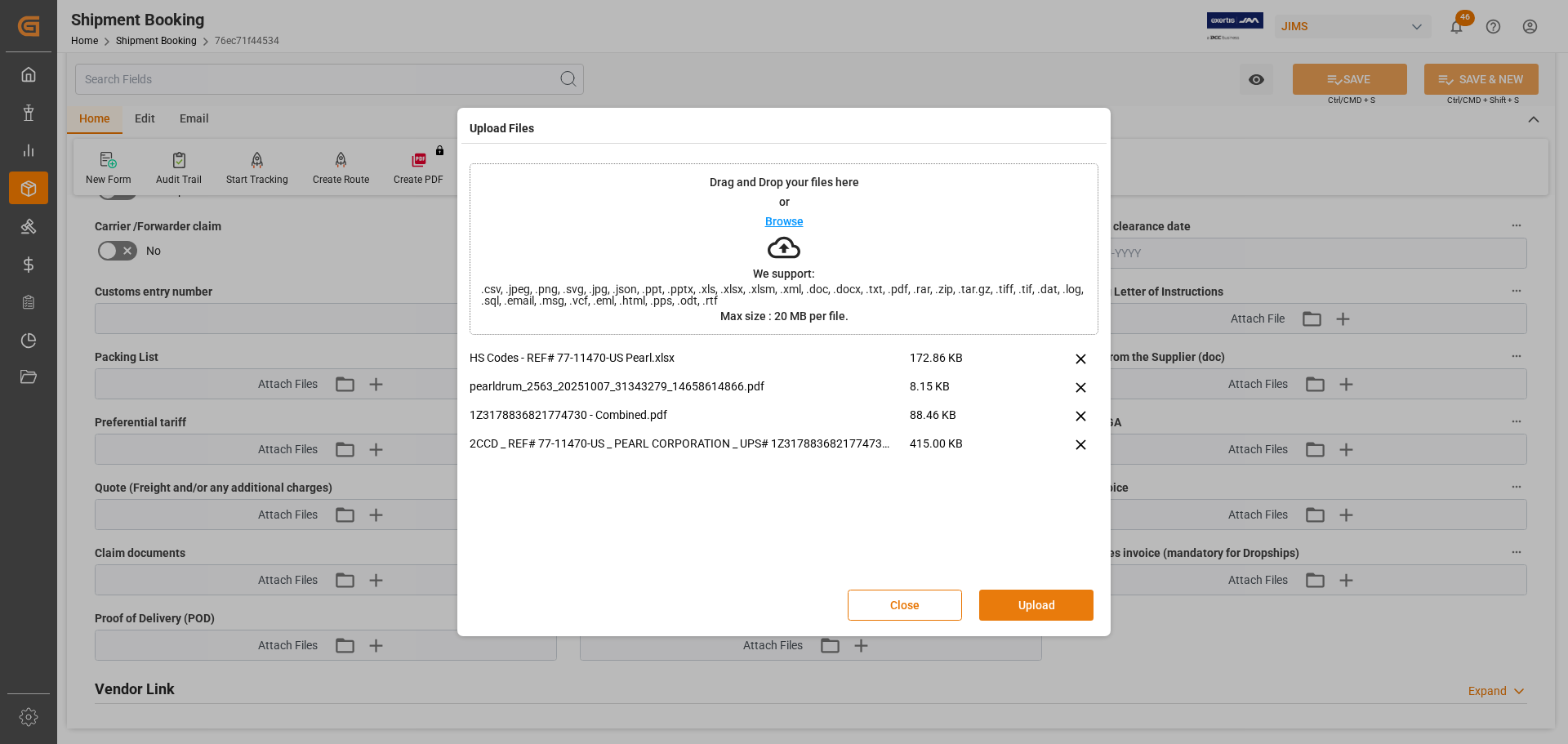
click at [1056, 612] on button "Upload" at bounding box center [1036, 605] width 115 height 31
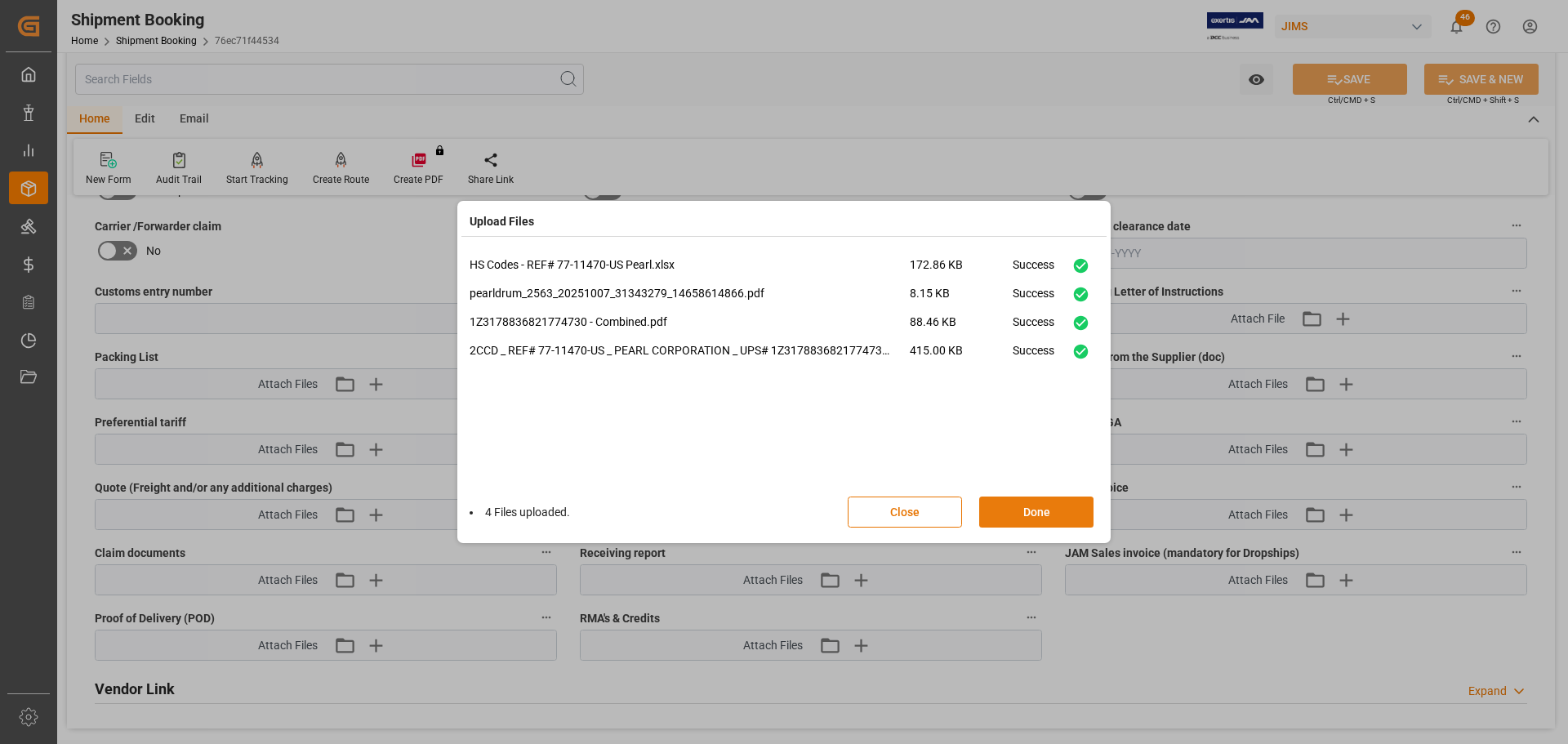
click at [1035, 512] on button "Done" at bounding box center [1036, 511] width 115 height 31
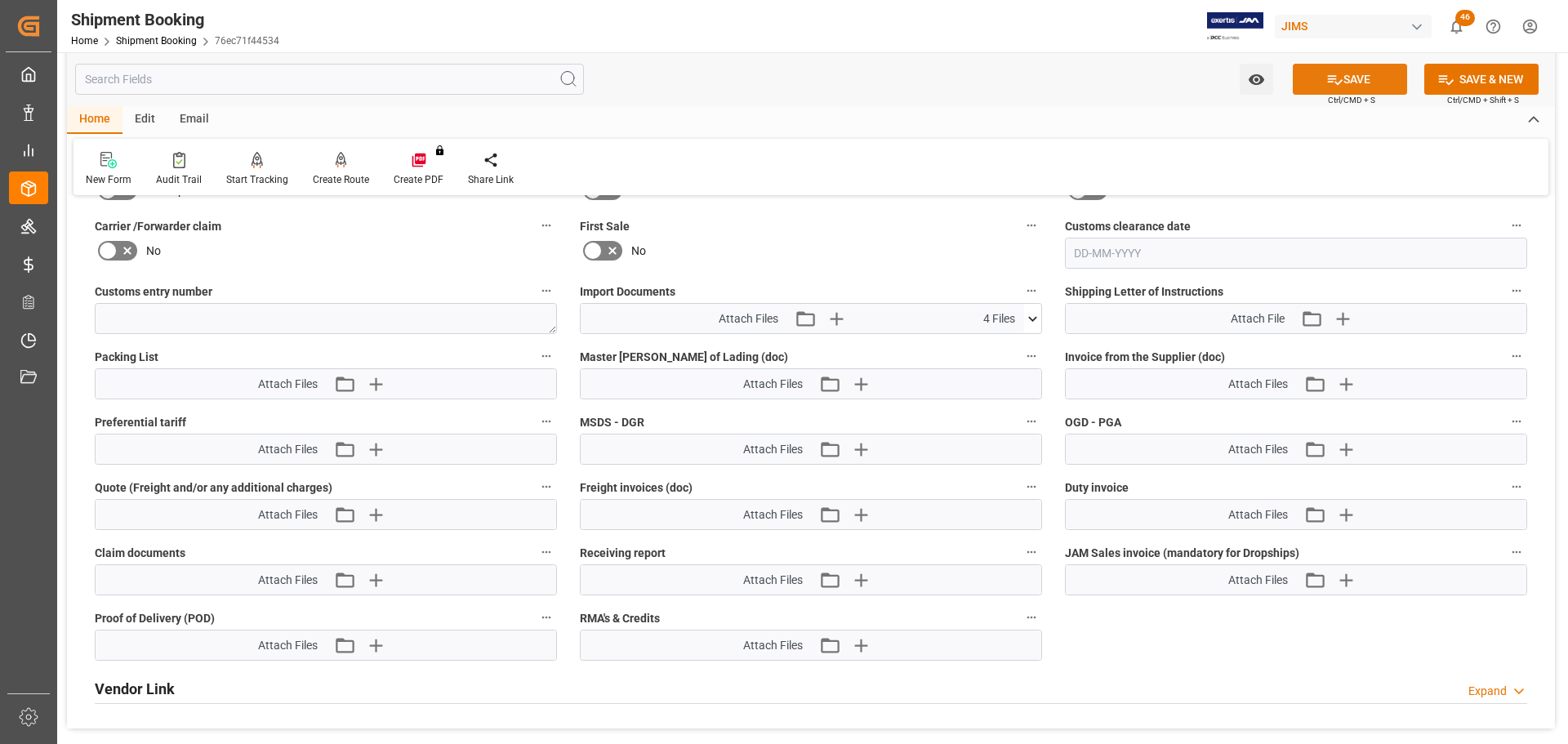
click at [1321, 72] on button "SAVE" at bounding box center [1350, 79] width 115 height 31
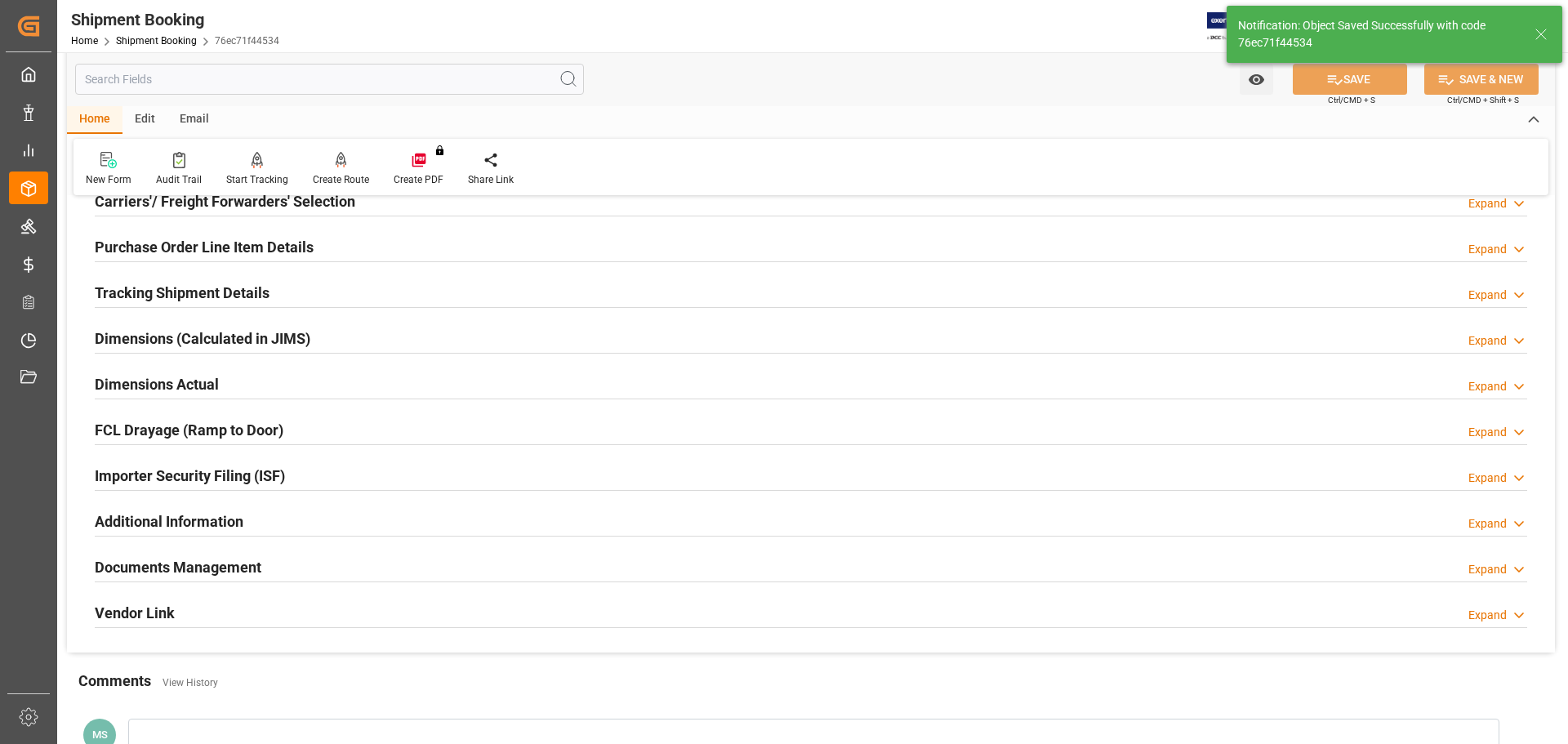
scroll to position [415, 0]
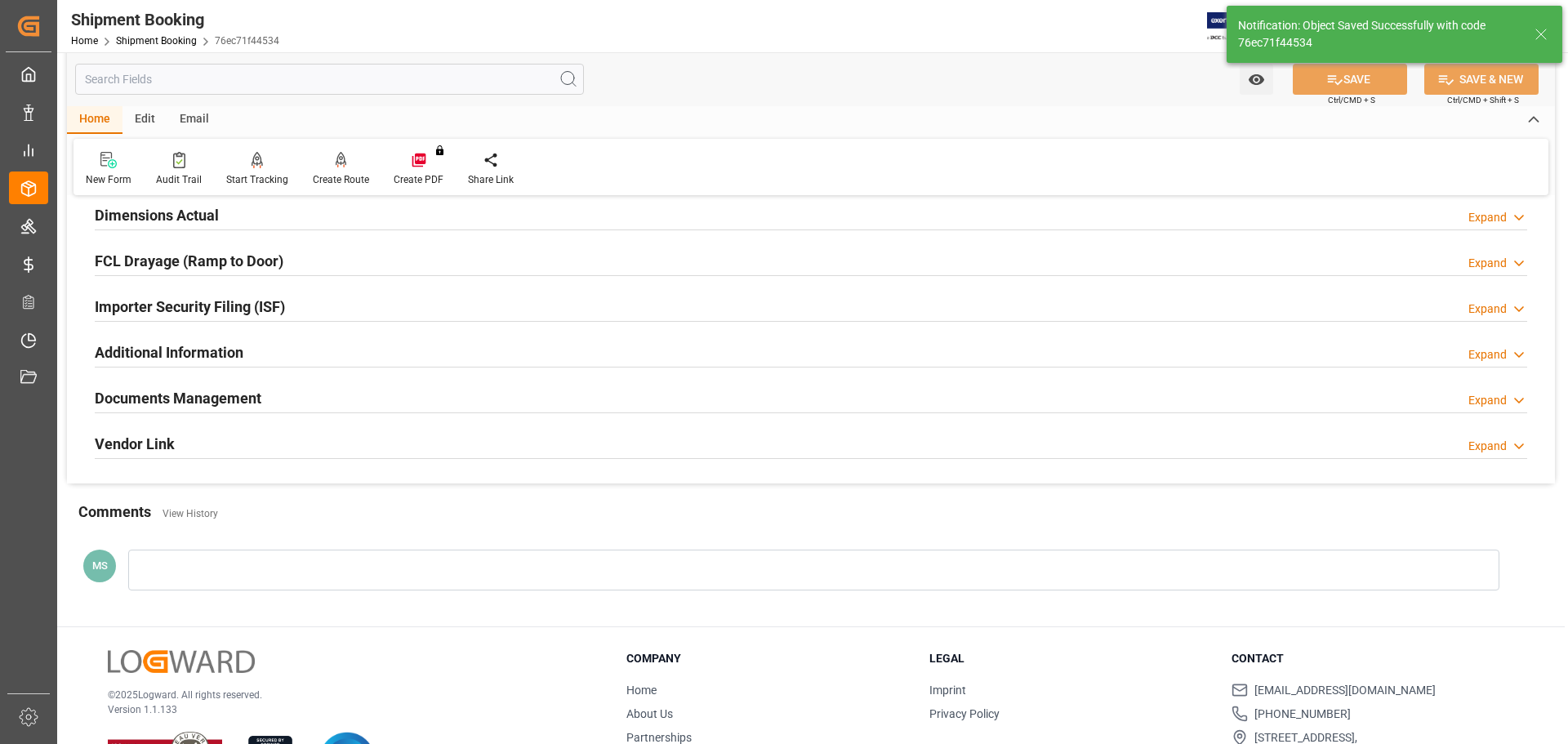
click at [318, 396] on div "Documents Management Expand" at bounding box center [811, 396] width 1433 height 31
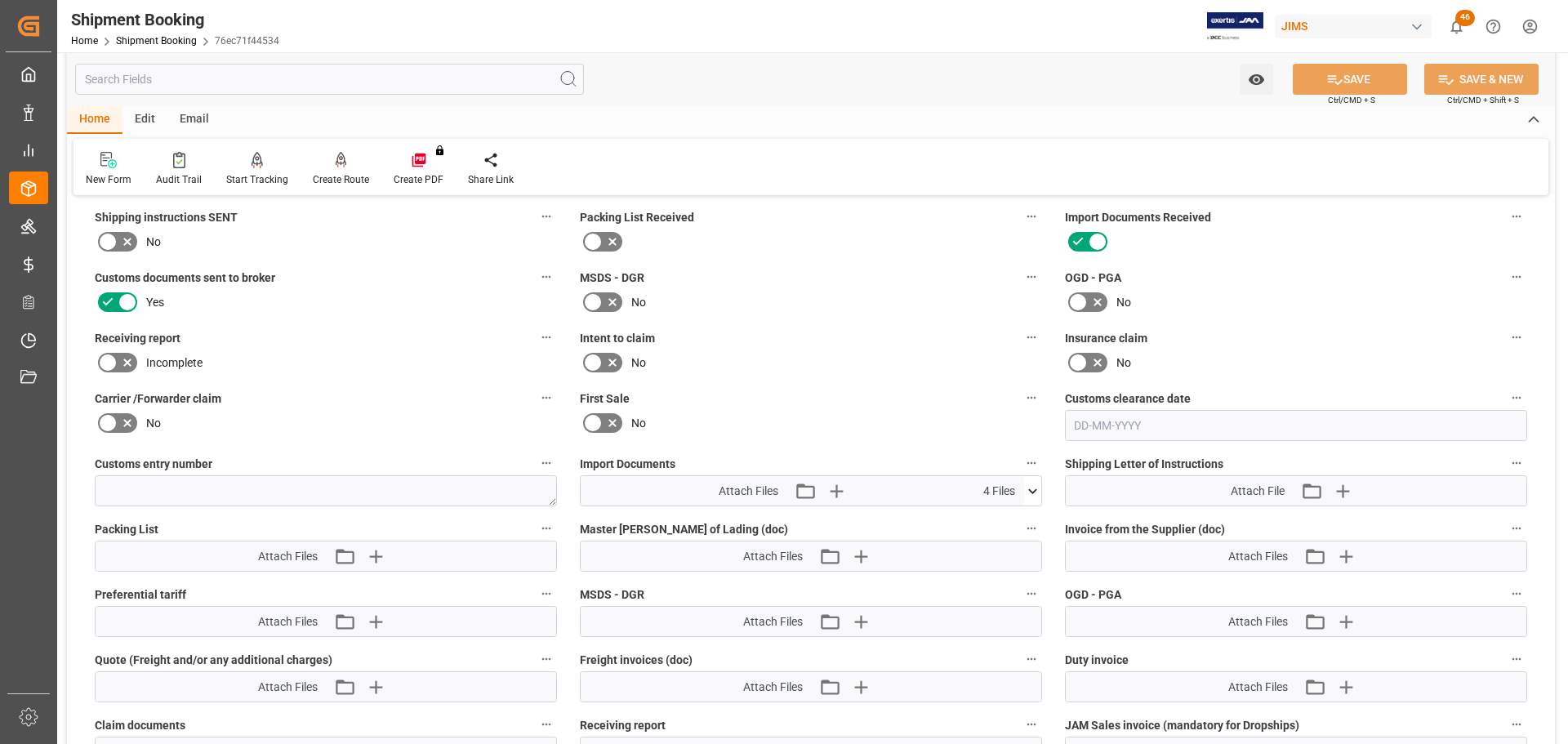
scroll to position [659, 0]
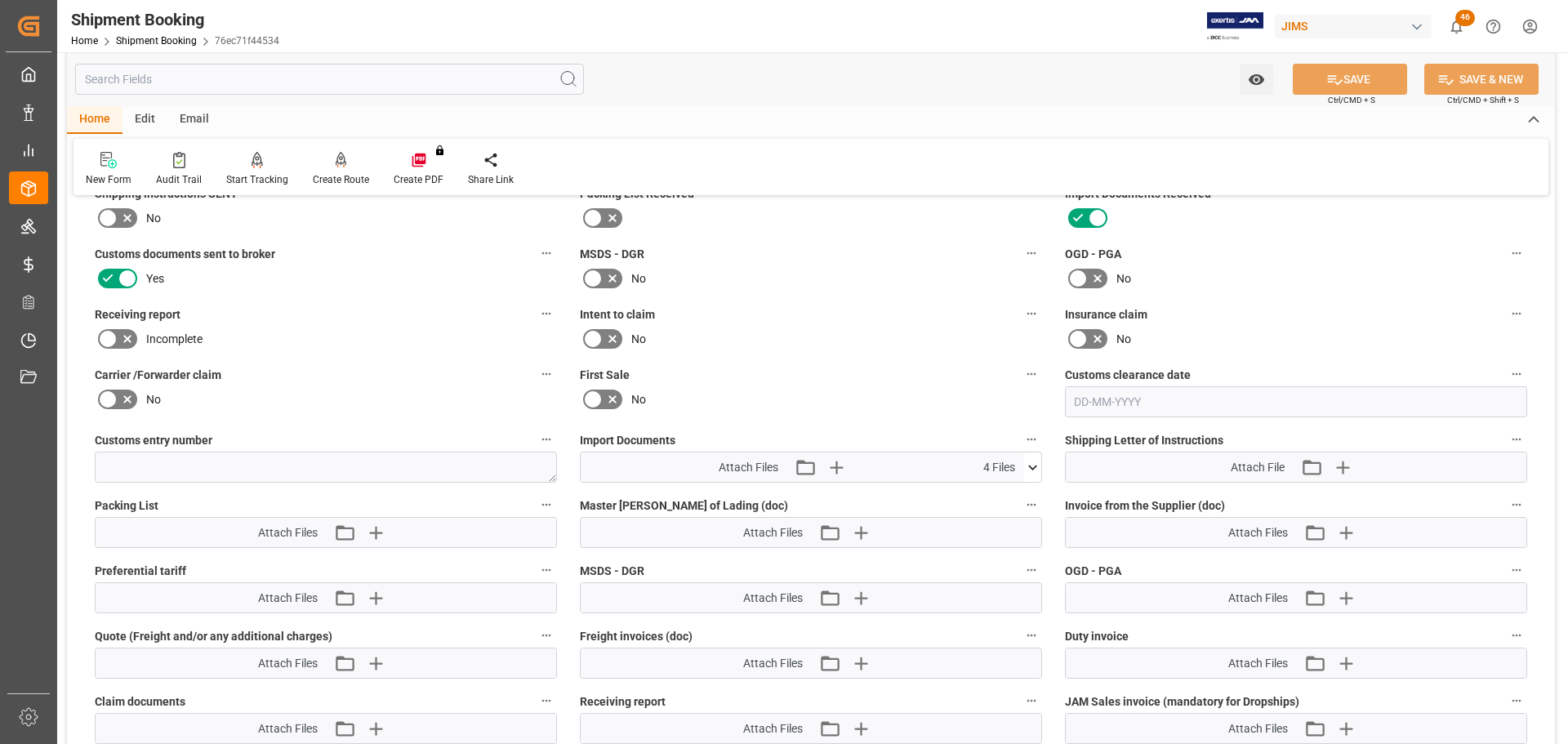
click at [1032, 473] on icon at bounding box center [1032, 467] width 17 height 17
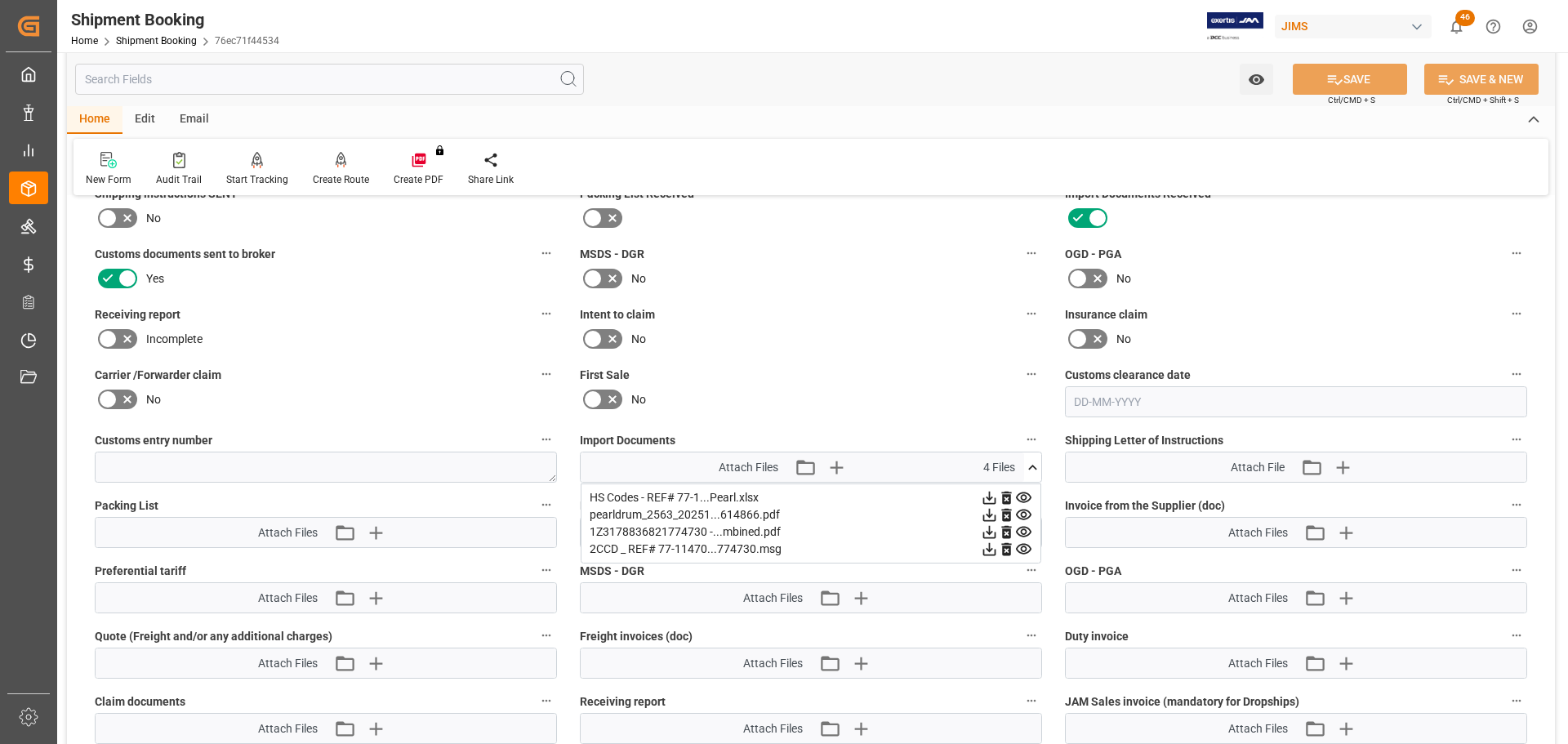
click at [1032, 473] on icon at bounding box center [1032, 467] width 17 height 17
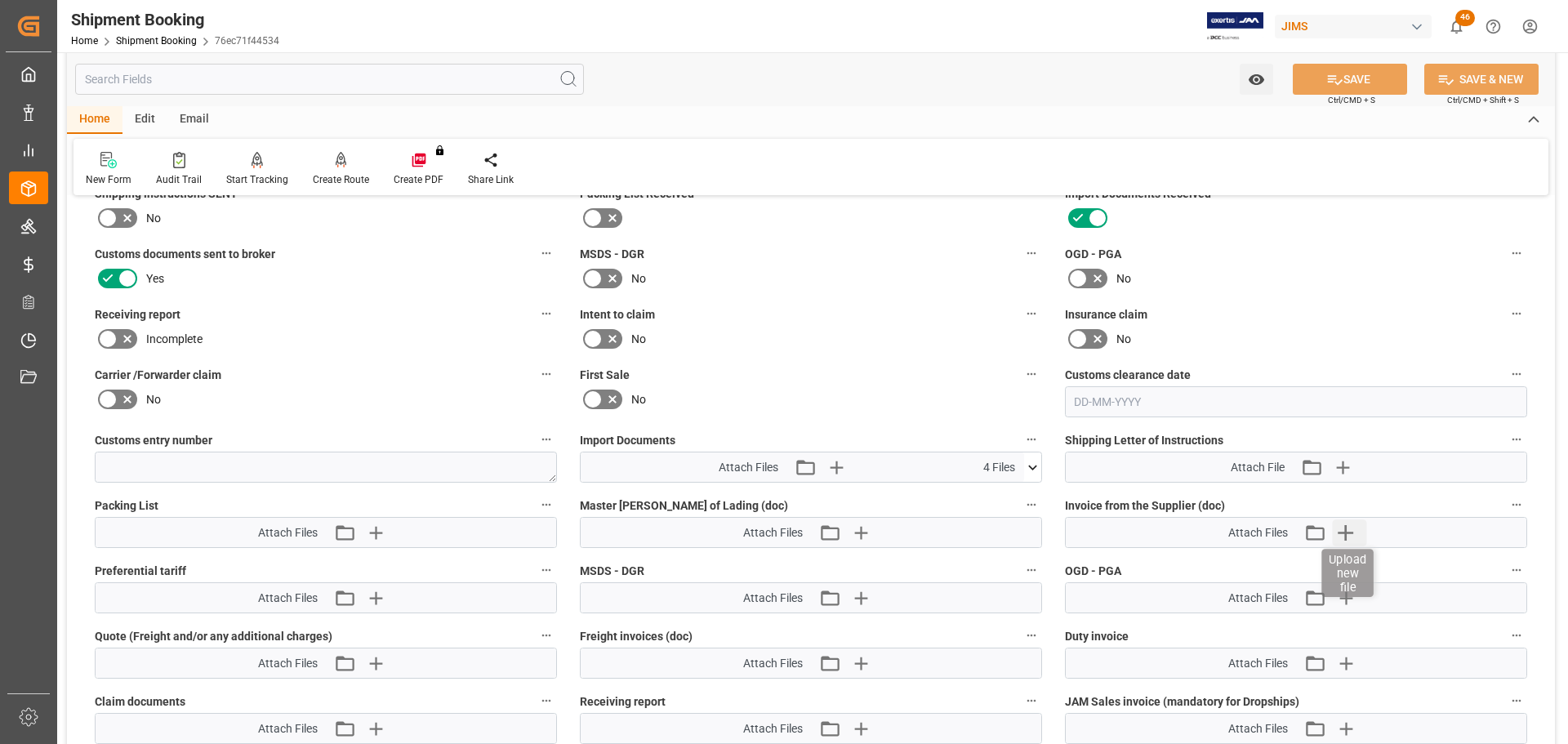
click at [1347, 529] on icon "button" at bounding box center [1345, 533] width 26 height 26
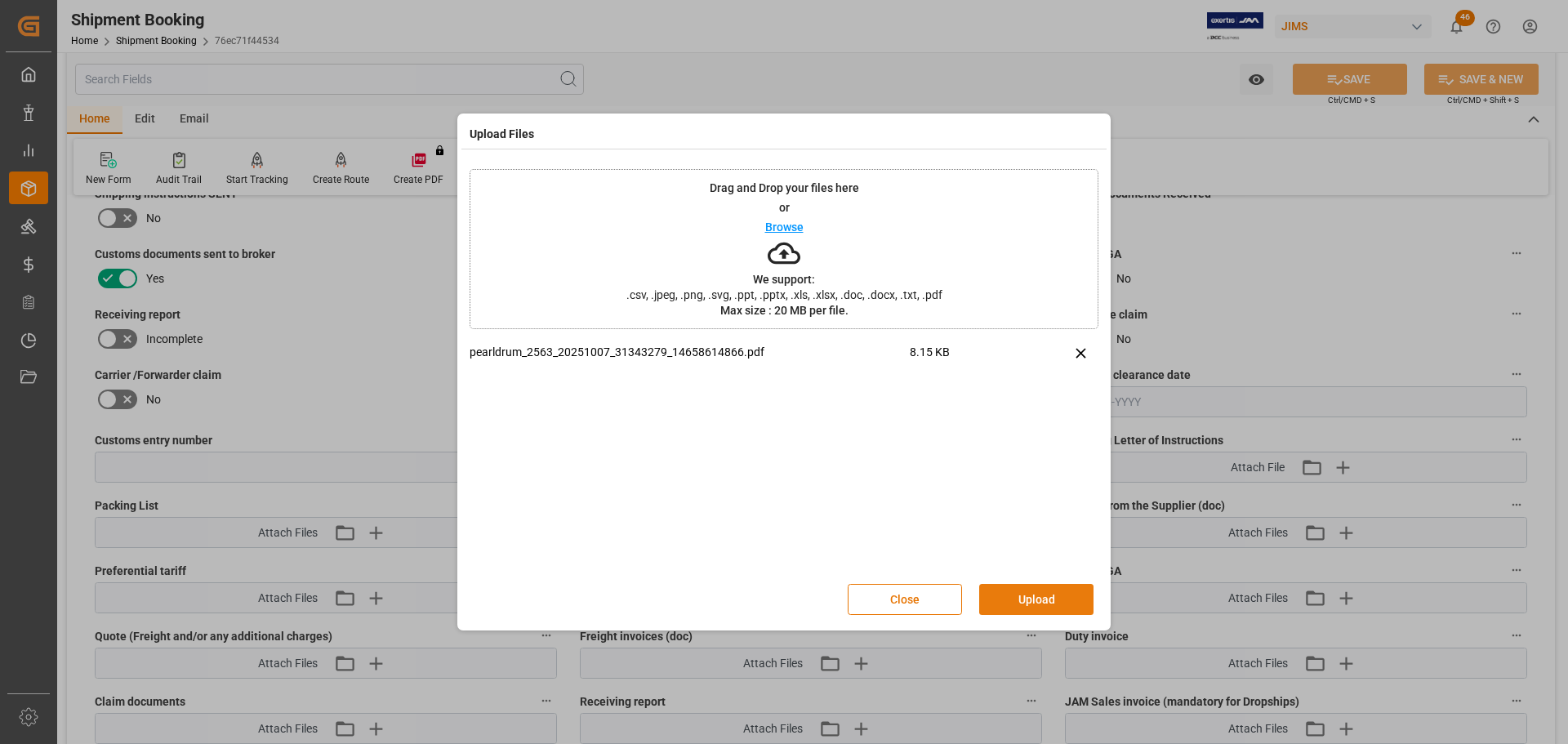
click at [1031, 602] on button "Upload" at bounding box center [1036, 598] width 115 height 31
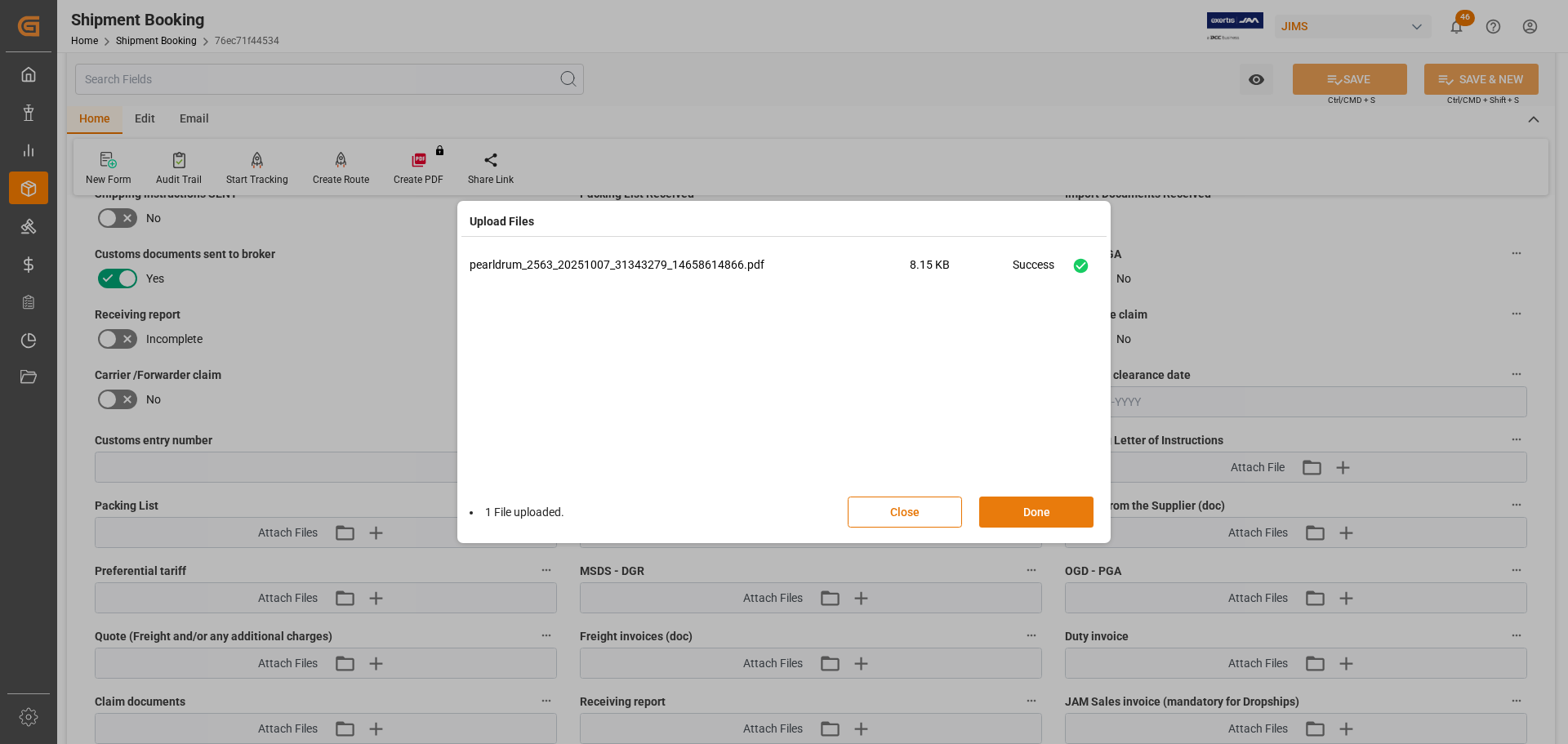
click at [1021, 514] on button "Done" at bounding box center [1036, 511] width 115 height 31
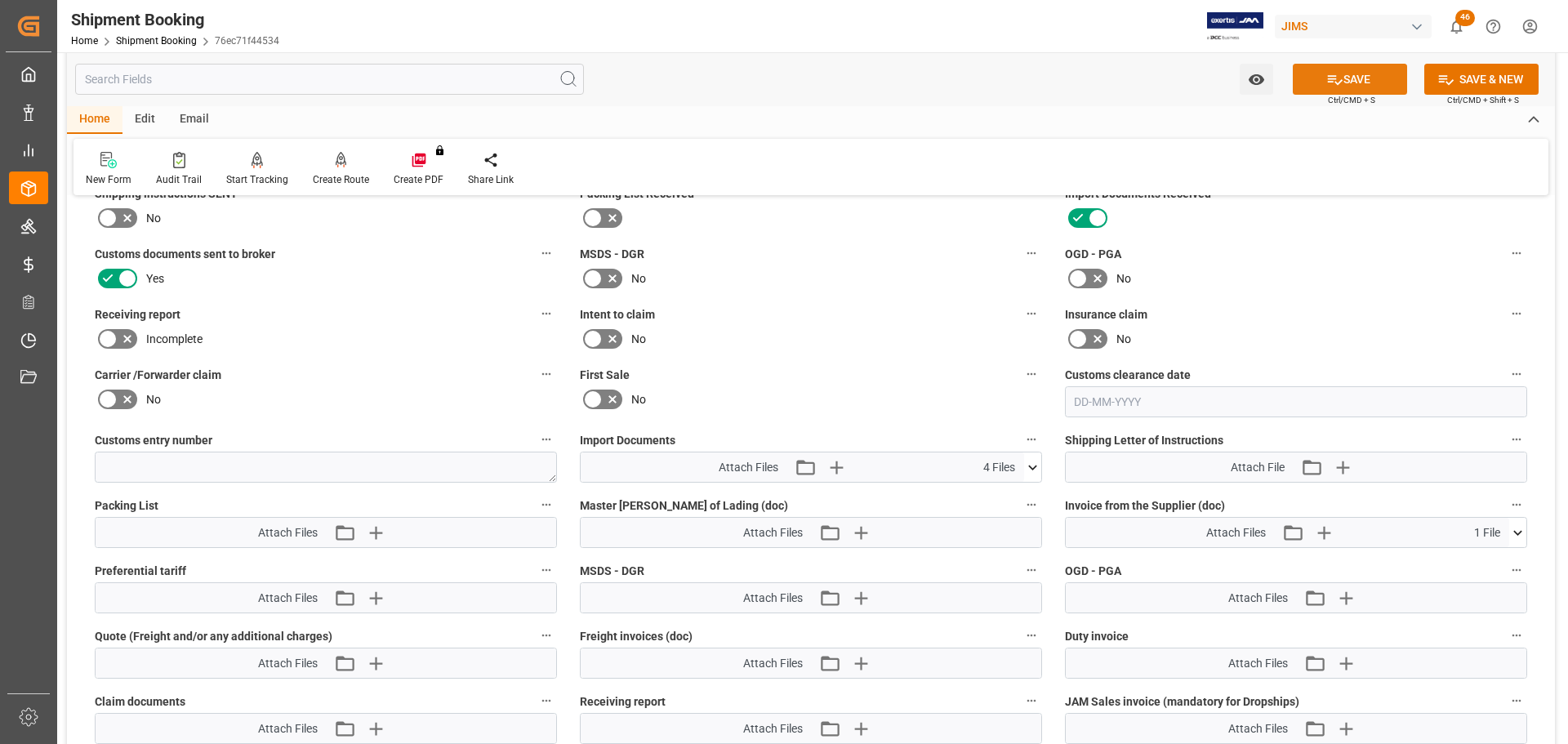
click at [1326, 90] on button "SAVE" at bounding box center [1350, 79] width 115 height 31
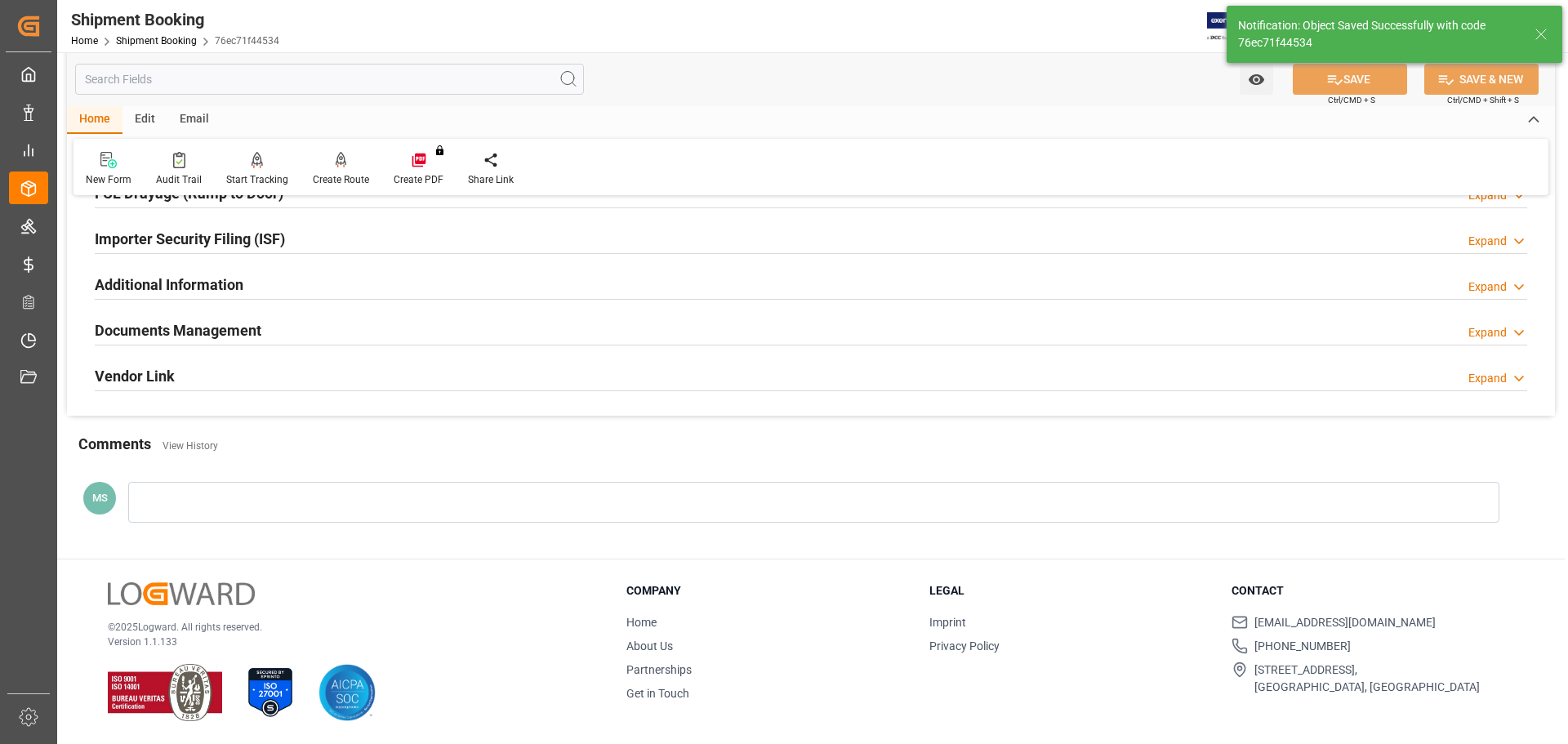
scroll to position [482, 0]
click at [393, 334] on div "Documents Management Expand" at bounding box center [811, 330] width 1433 height 31
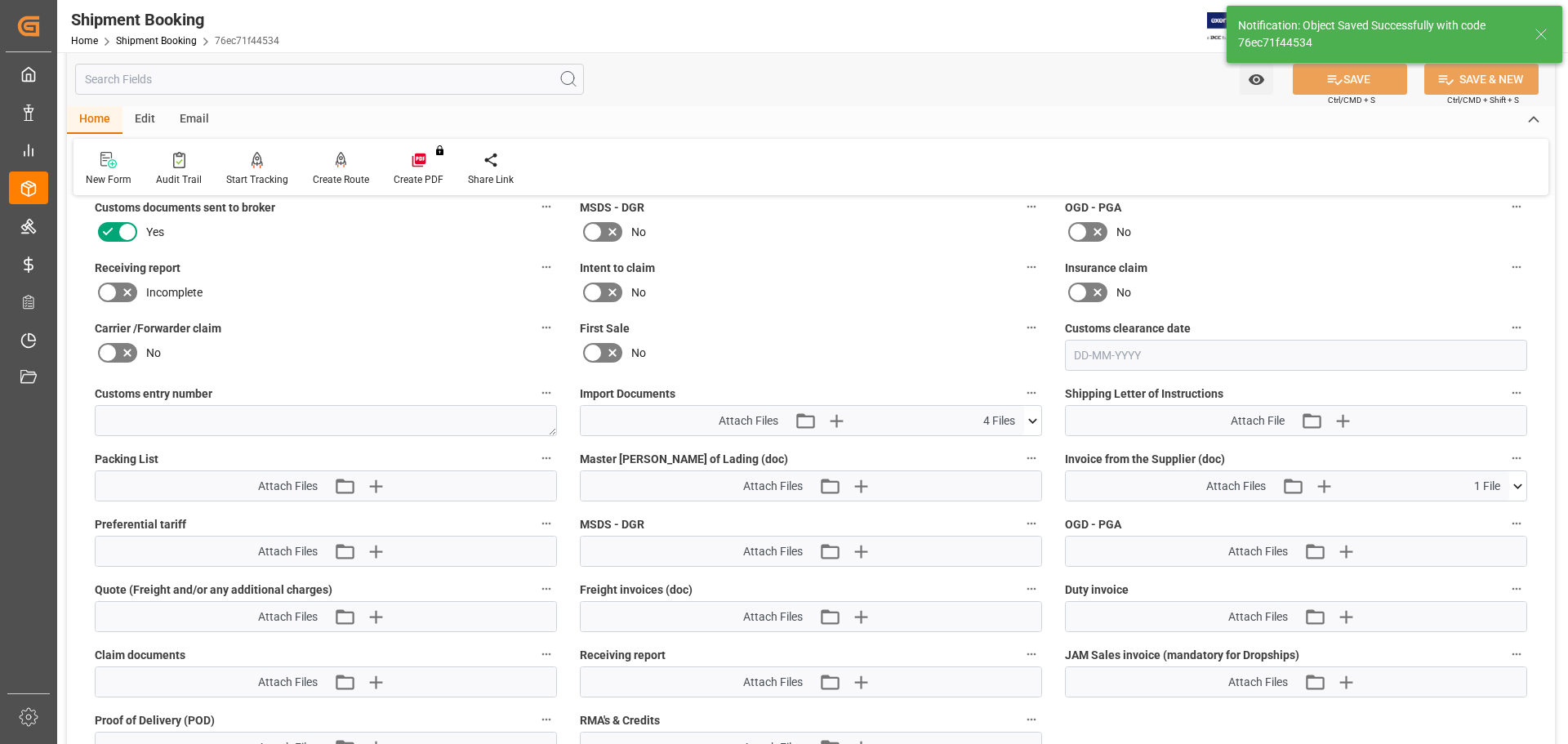
scroll to position [823, 0]
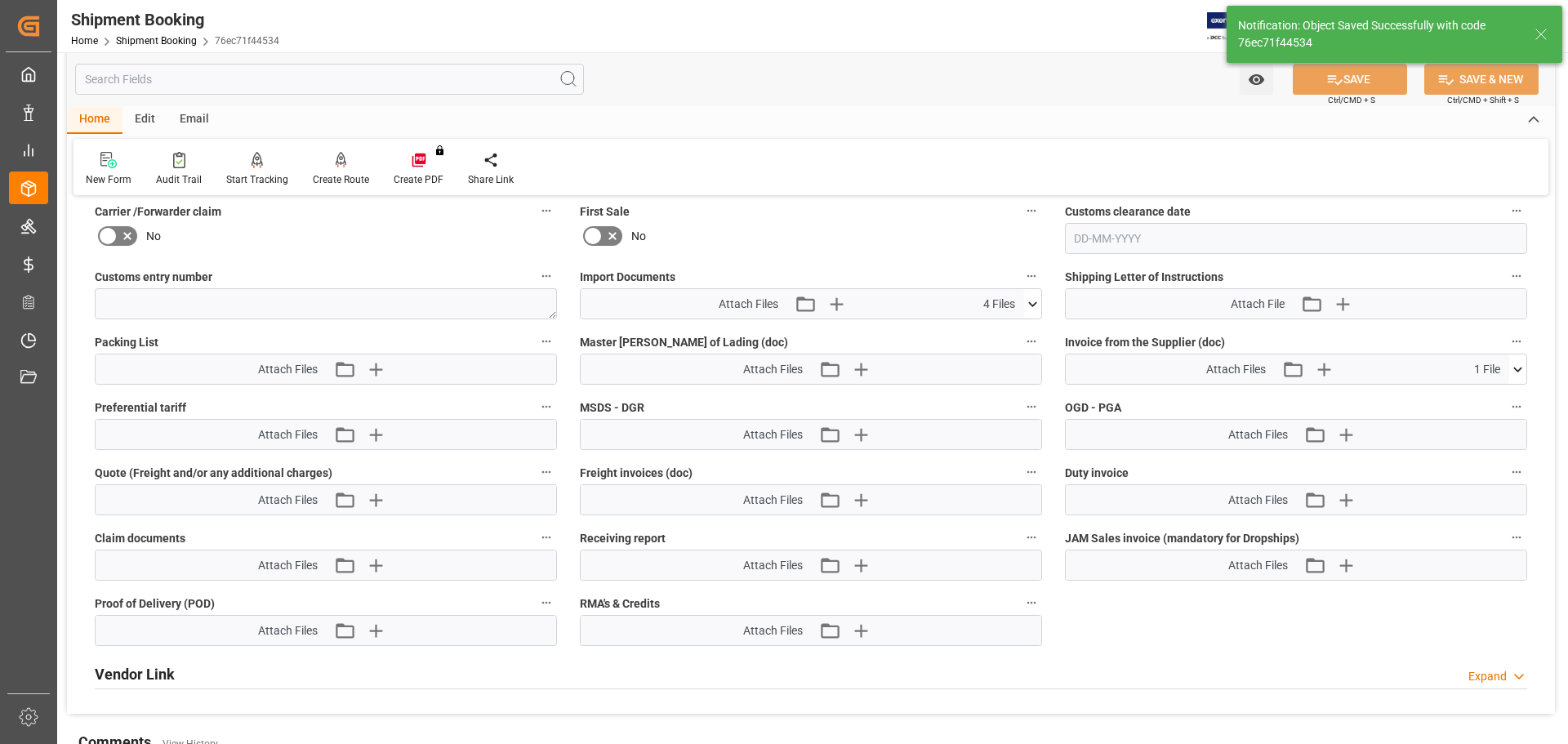
click at [1518, 359] on button at bounding box center [1517, 368] width 17 height 29
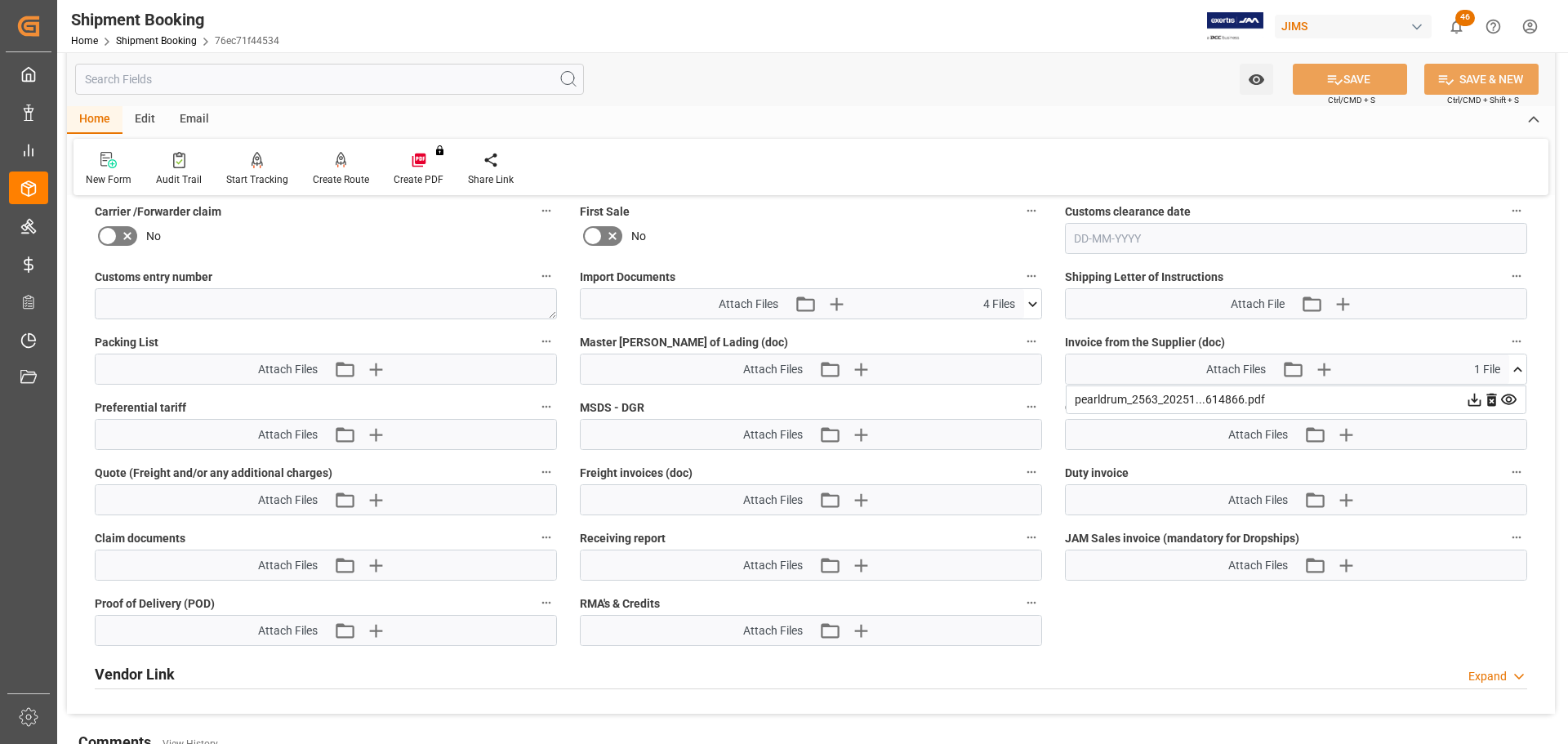
click at [1518, 359] on button at bounding box center [1517, 368] width 17 height 29
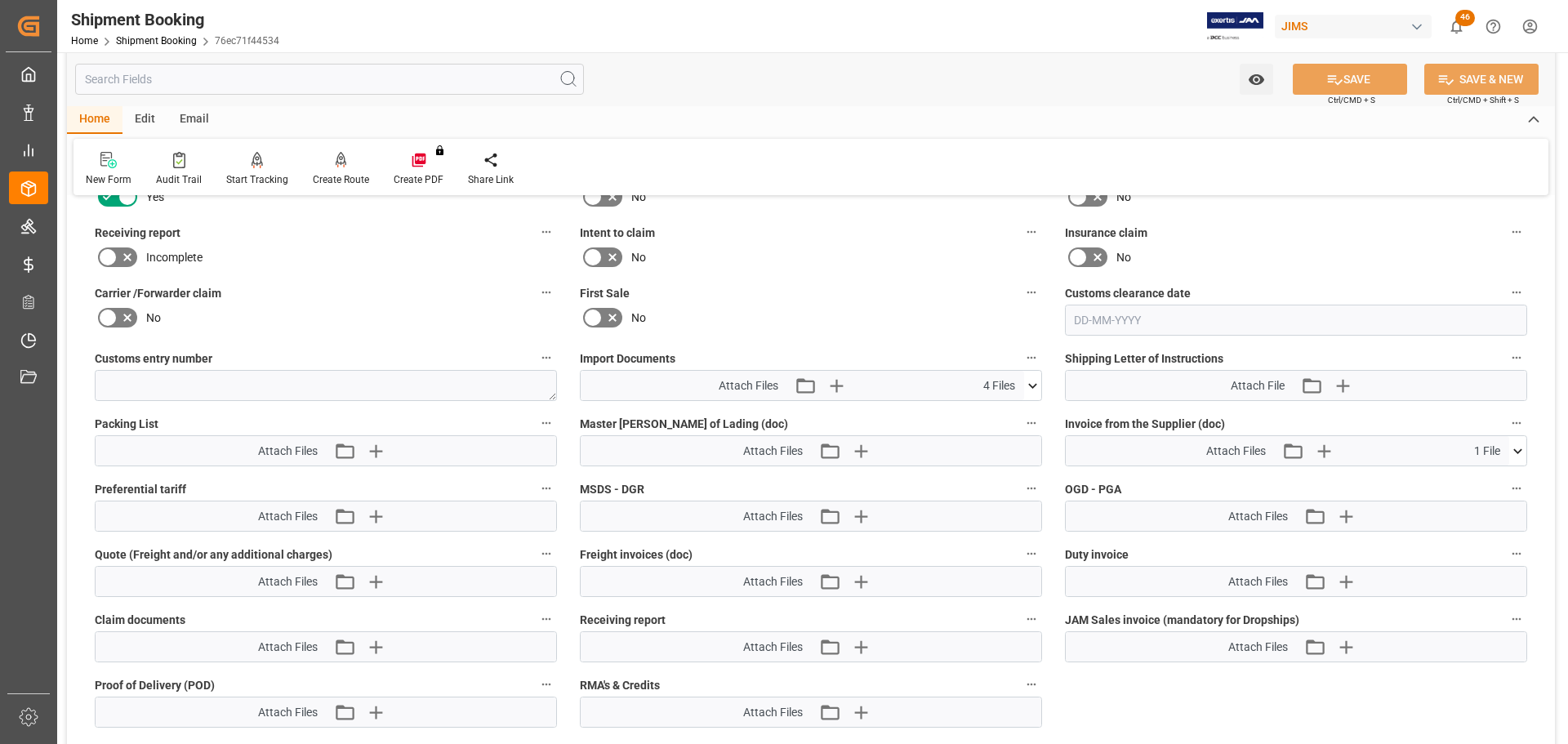
click at [1031, 383] on icon at bounding box center [1032, 386] width 17 height 17
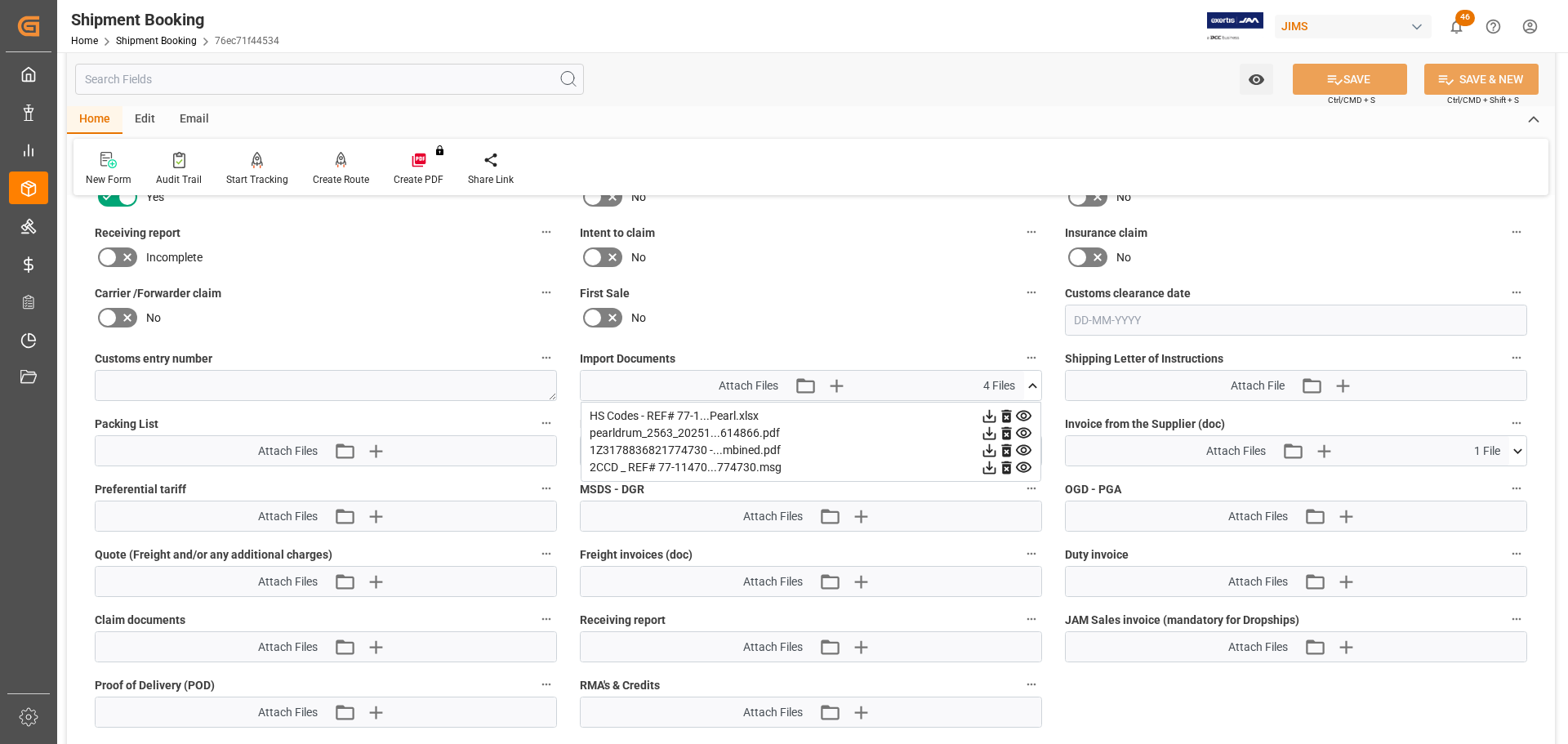
click at [1031, 383] on icon at bounding box center [1032, 386] width 17 height 17
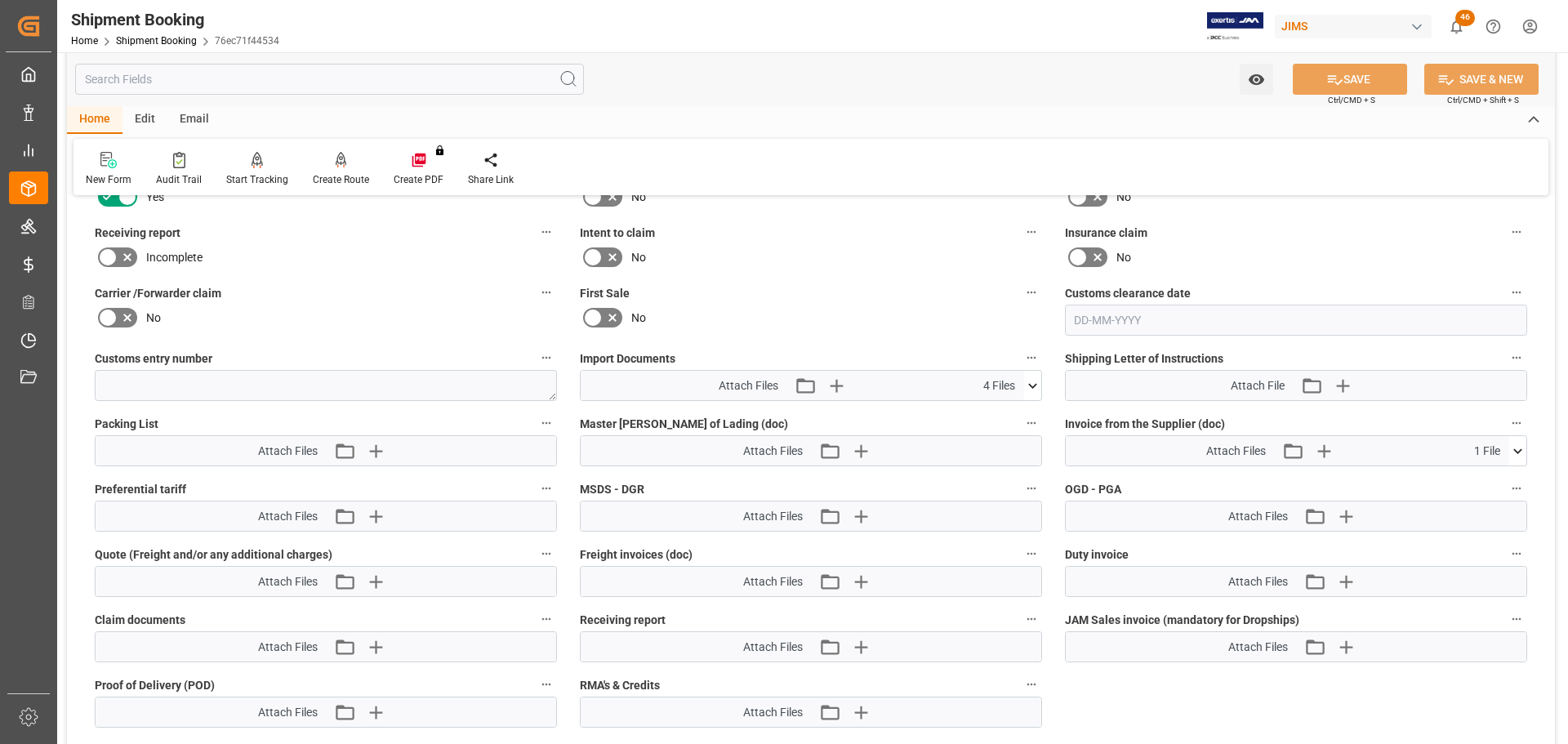
click at [1031, 383] on icon at bounding box center [1032, 386] width 17 height 17
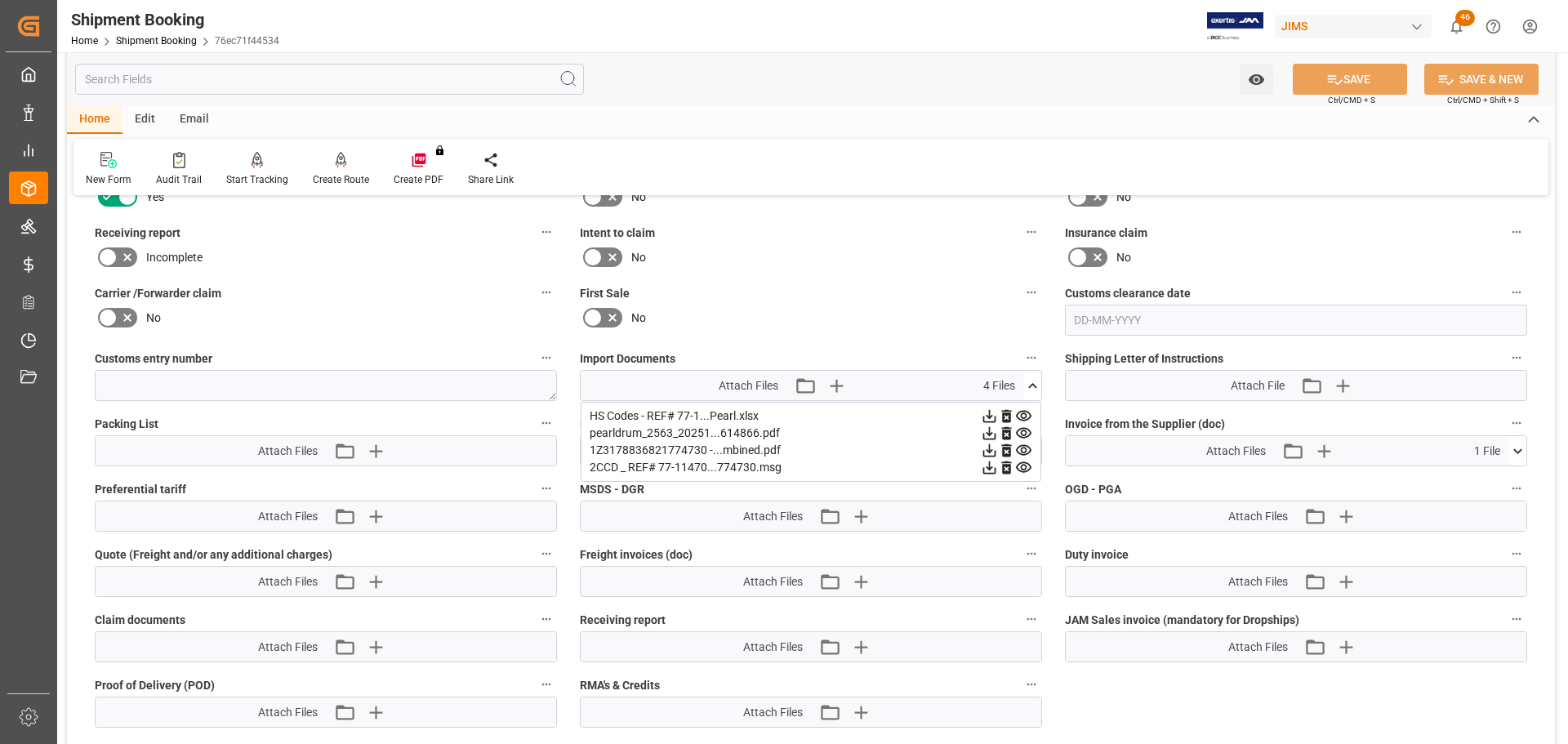
click at [1032, 390] on icon at bounding box center [1032, 386] width 17 height 17
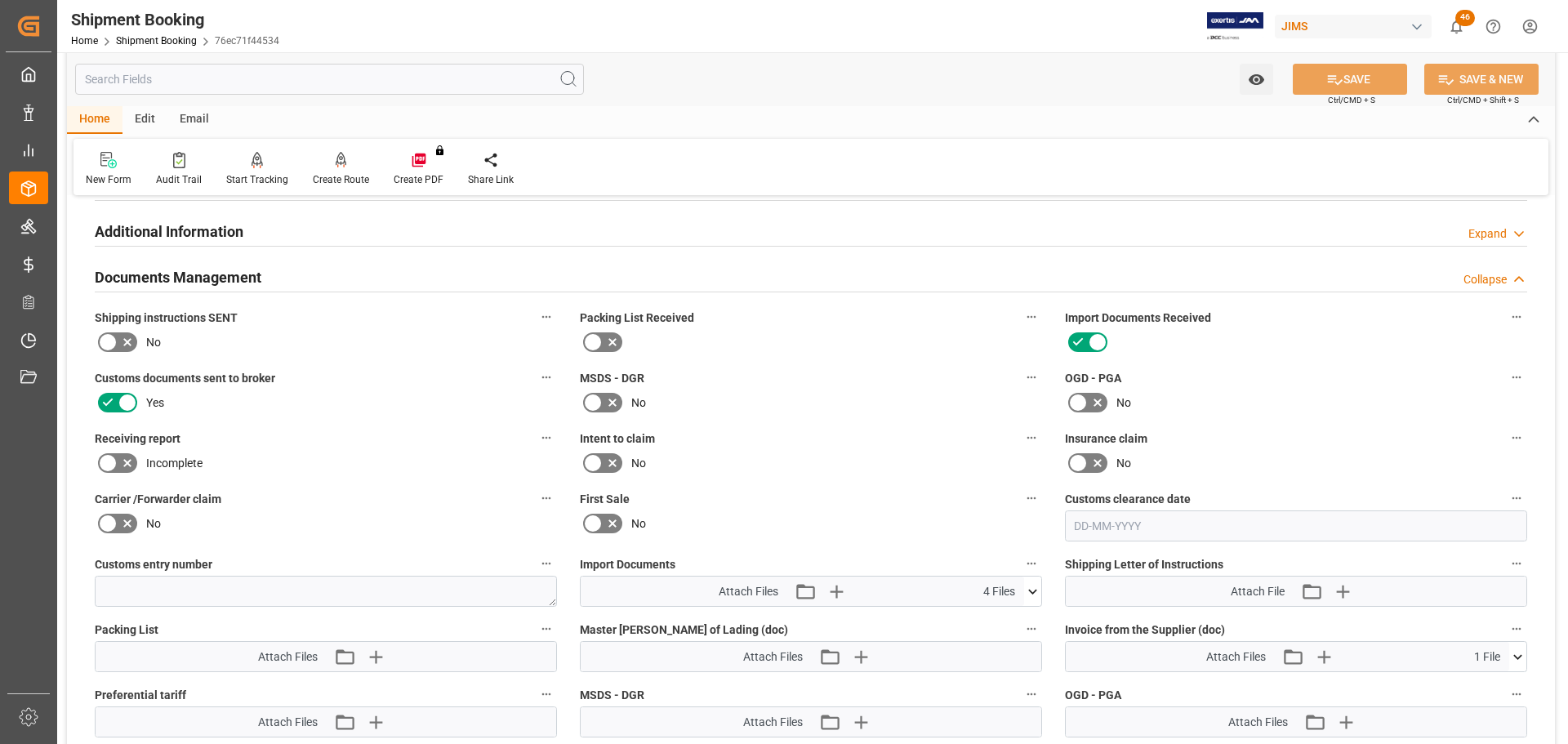
scroll to position [415, 0]
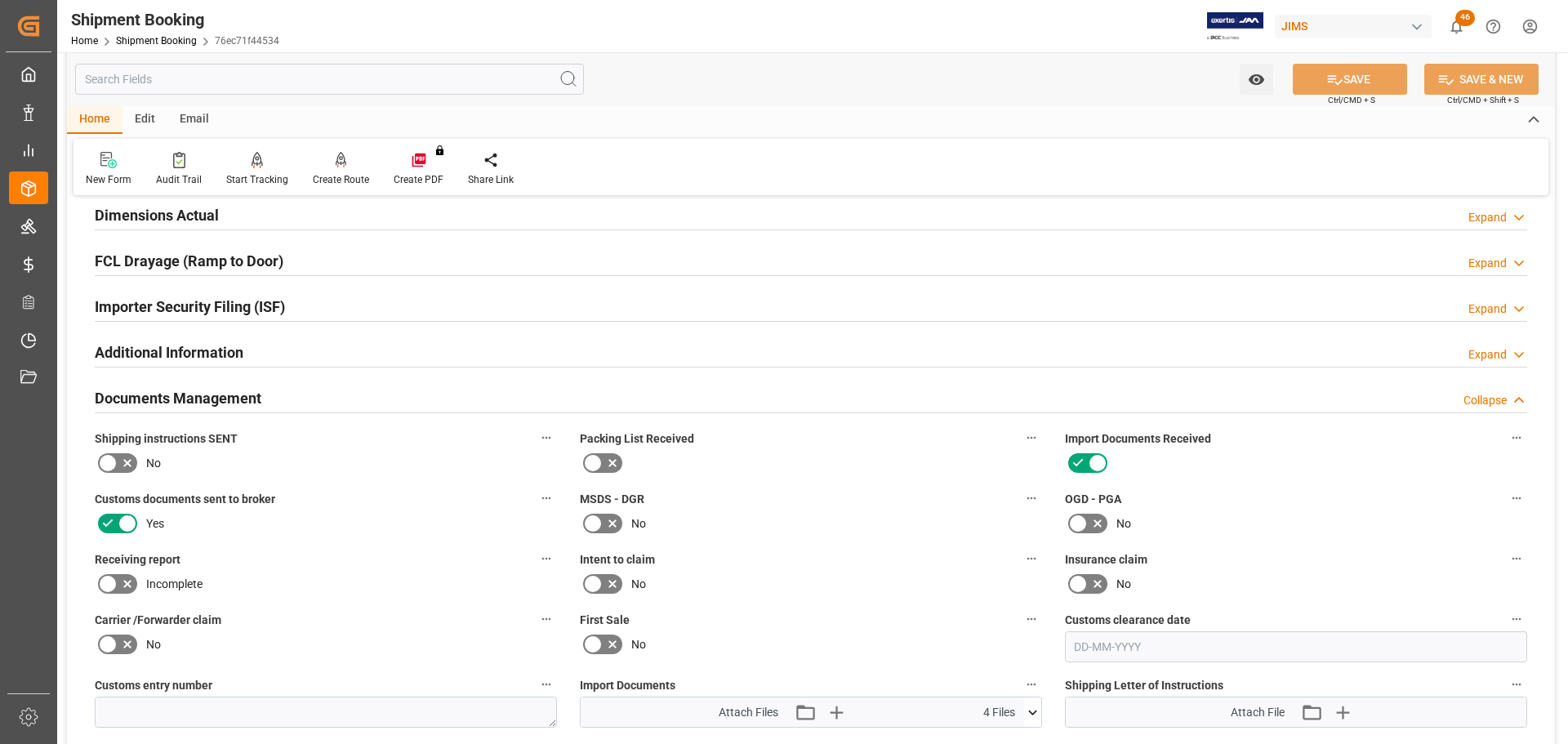
click at [340, 398] on div "Documents Management Collapse" at bounding box center [811, 396] width 1433 height 31
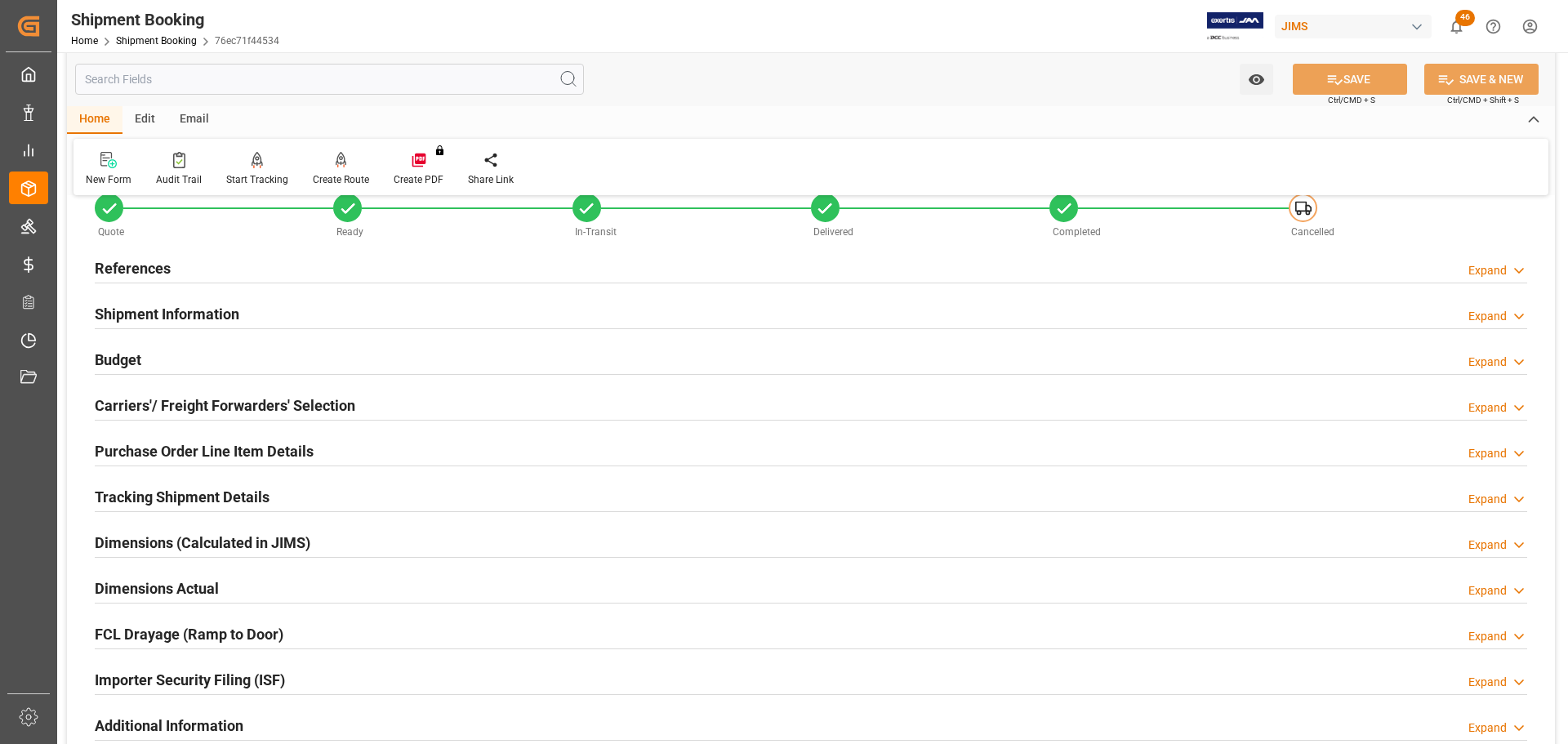
scroll to position [0, 0]
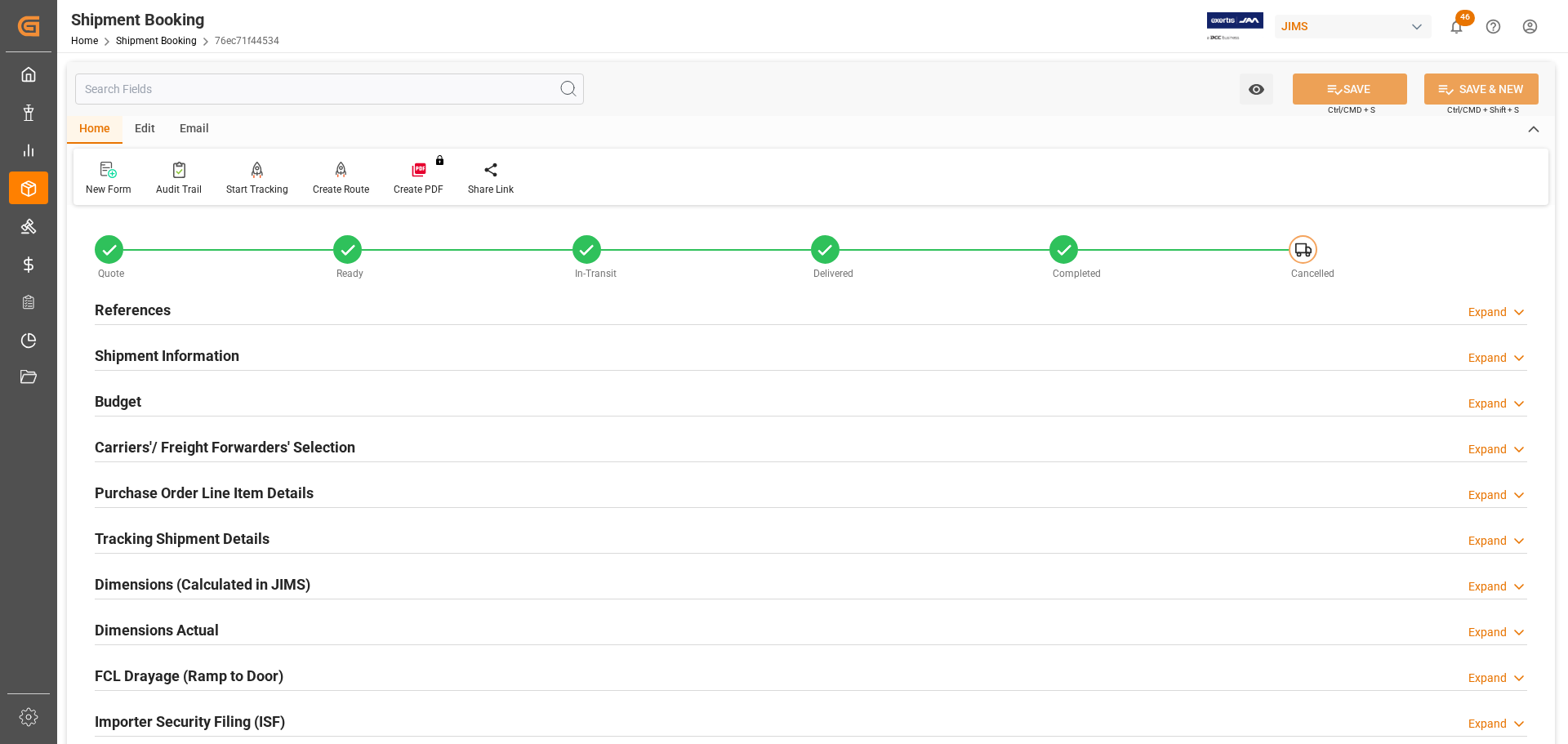
click at [175, 303] on div "References Expand" at bounding box center [811, 308] width 1433 height 31
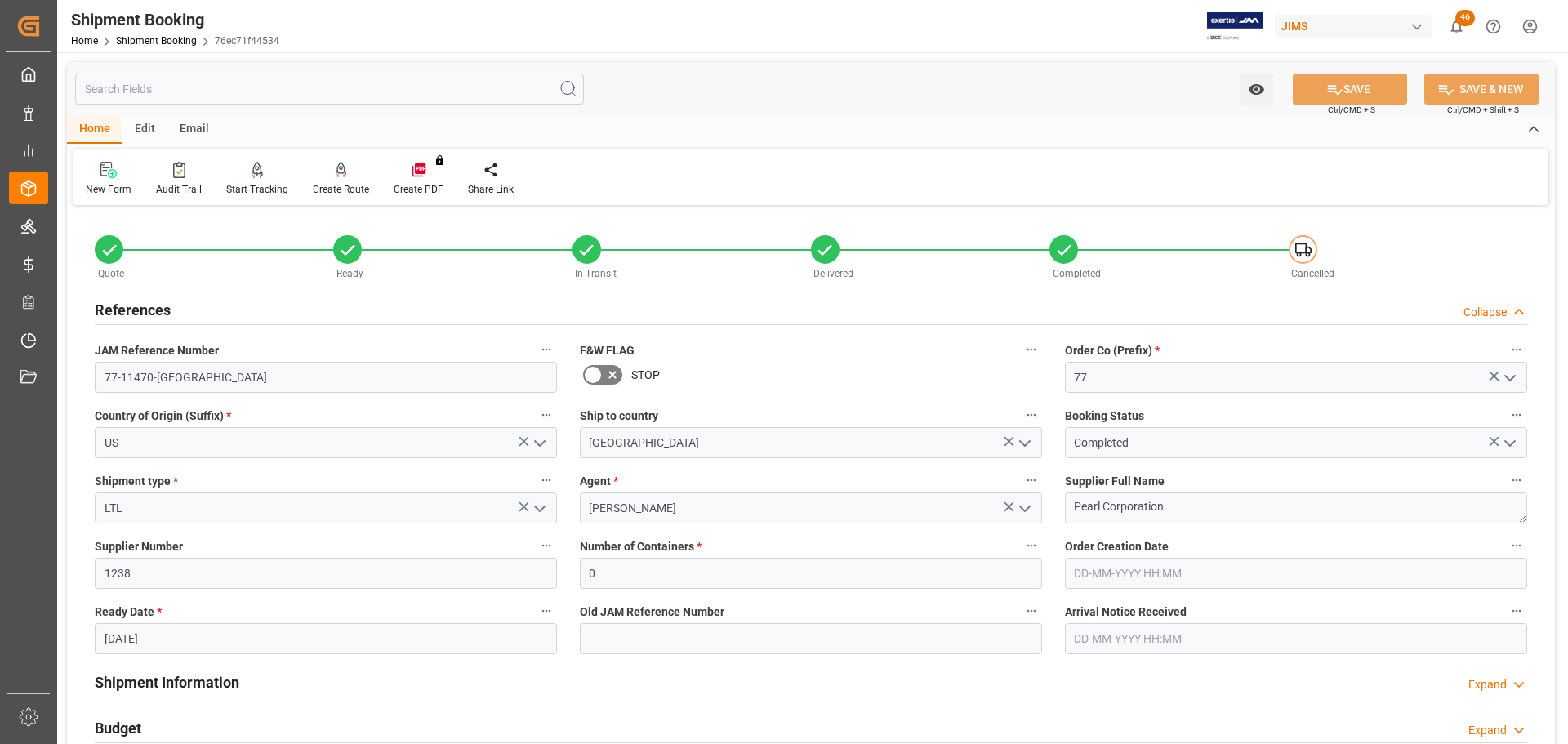
click at [175, 303] on div "References Collapse" at bounding box center [811, 308] width 1433 height 31
